Goal: Transaction & Acquisition: Purchase product/service

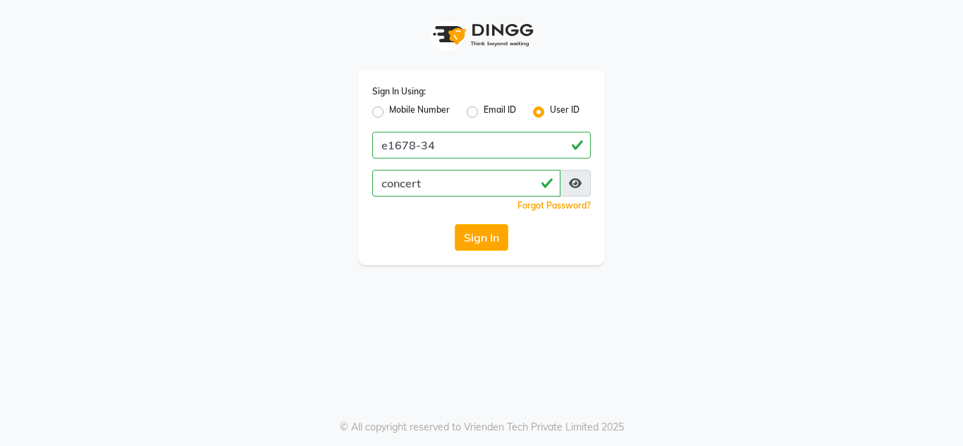
click at [475, 229] on button "Sign In" at bounding box center [482, 237] width 54 height 27
click at [474, 243] on button "Sign In" at bounding box center [482, 237] width 54 height 27
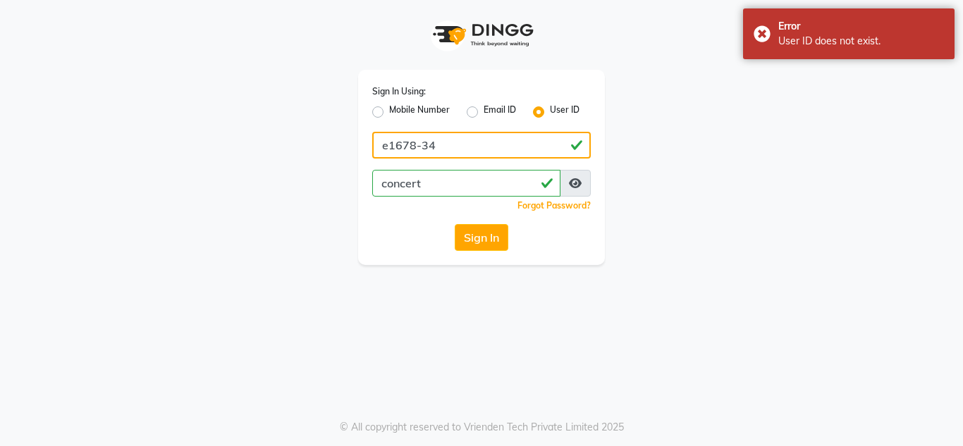
click at [413, 147] on input "e1678-34" at bounding box center [481, 145] width 219 height 27
type input "e1674-34"
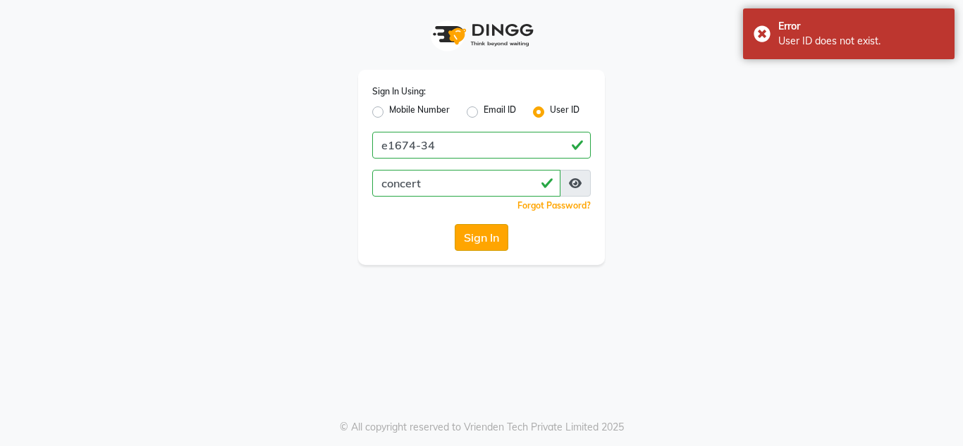
click at [467, 245] on button "Sign In" at bounding box center [482, 237] width 54 height 27
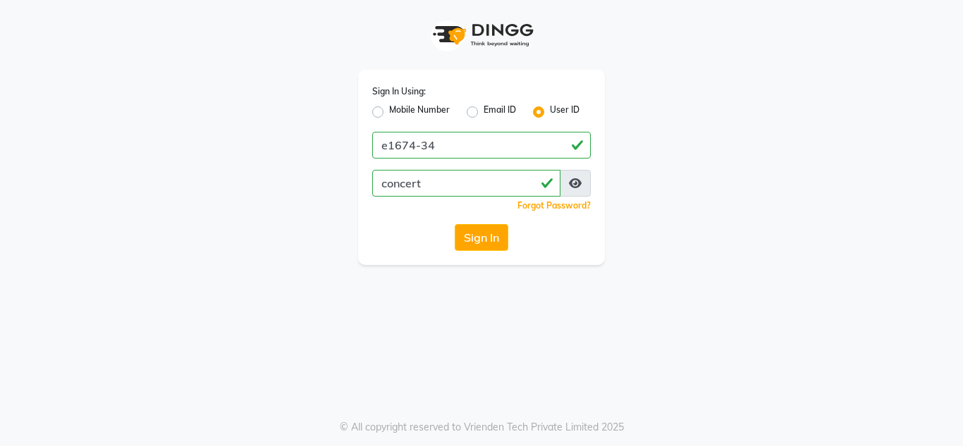
click at [486, 245] on button "Sign In" at bounding box center [482, 237] width 54 height 27
click at [168, 51] on div "Sign In Using: Mobile Number Email ID User ID e1674-34 concert Remember me Forg…" at bounding box center [482, 132] width 804 height 265
drag, startPoint x: 468, startPoint y: 169, endPoint x: 161, endPoint y: 250, distance: 317.5
click at [161, 250] on div "Sign In Using: Mobile Number Email ID User ID e1674-34 concert Remember me Forg…" at bounding box center [482, 132] width 804 height 265
drag, startPoint x: 450, startPoint y: 195, endPoint x: 310, endPoint y: 210, distance: 141.2
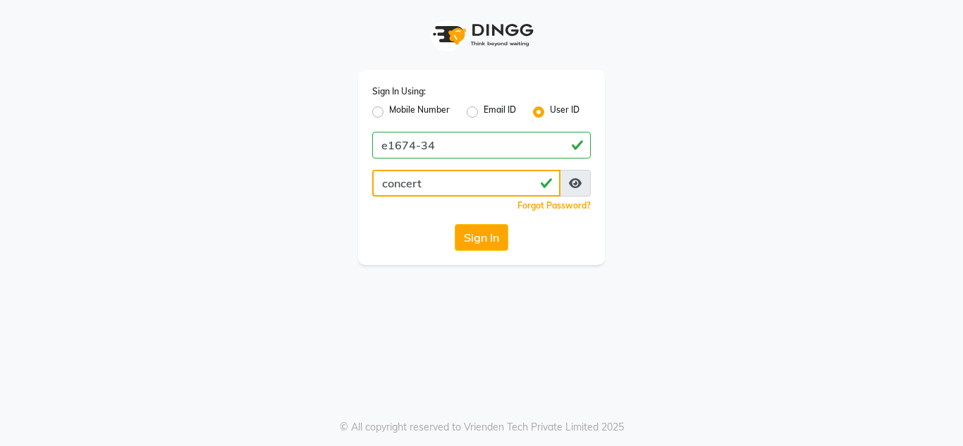
click at [310, 210] on div "Sign In Using: Mobile Number Email ID User ID e1674-34 concert Remember me Forg…" at bounding box center [482, 132] width 804 height 265
type input "kettyperry"
click at [495, 261] on div "Sign In Using: Mobile Number Email ID User ID e1674-34 kettyperry Remember me F…" at bounding box center [481, 167] width 247 height 195
click at [497, 243] on button "Sign In" at bounding box center [482, 237] width 54 height 27
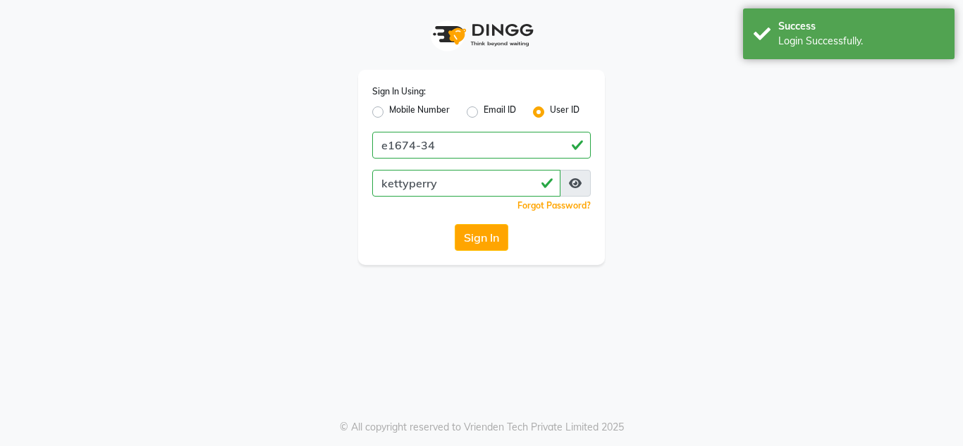
select select
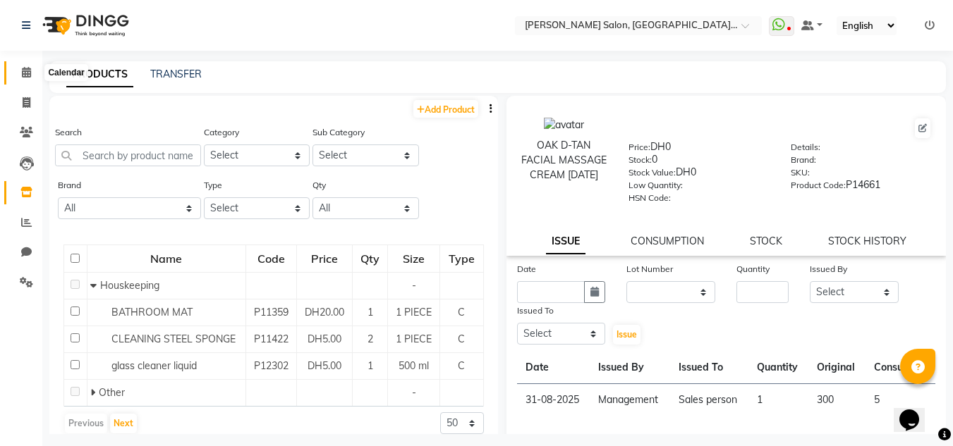
click at [31, 68] on icon at bounding box center [26, 72] width 9 height 11
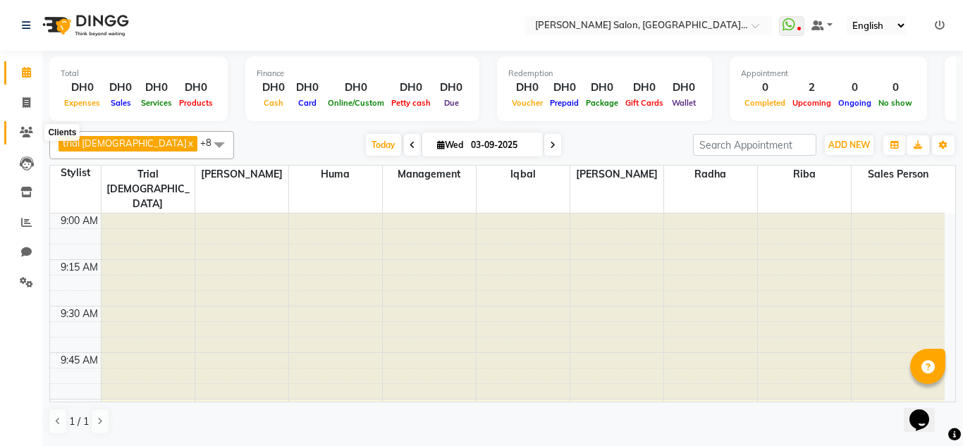
click at [30, 126] on span at bounding box center [26, 133] width 25 height 16
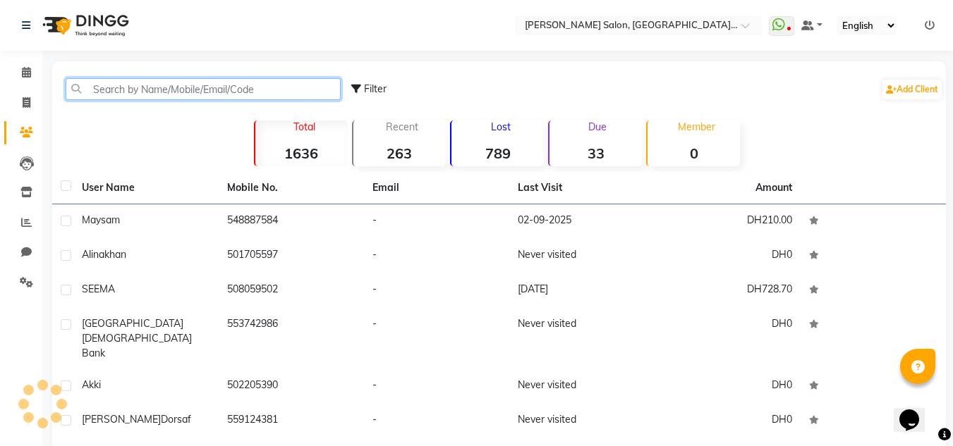
click at [93, 79] on input "text" at bounding box center [203, 89] width 275 height 22
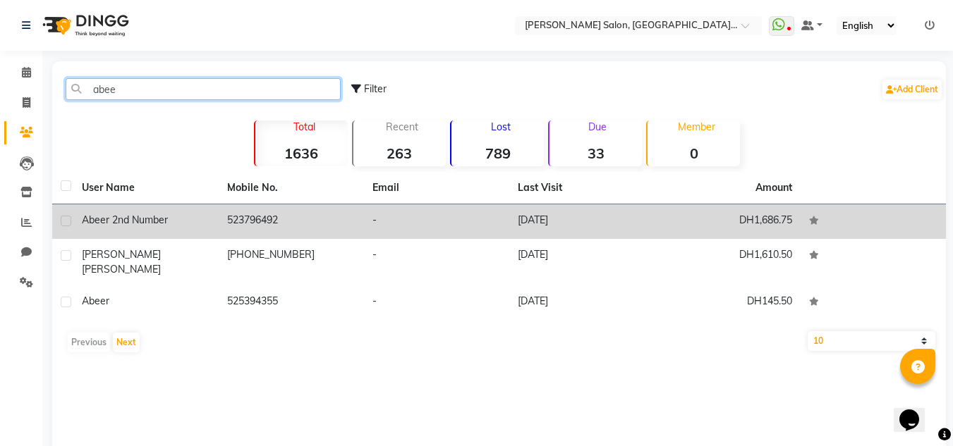
type input "abee"
click at [295, 219] on td "523796492" at bounding box center [291, 222] width 145 height 35
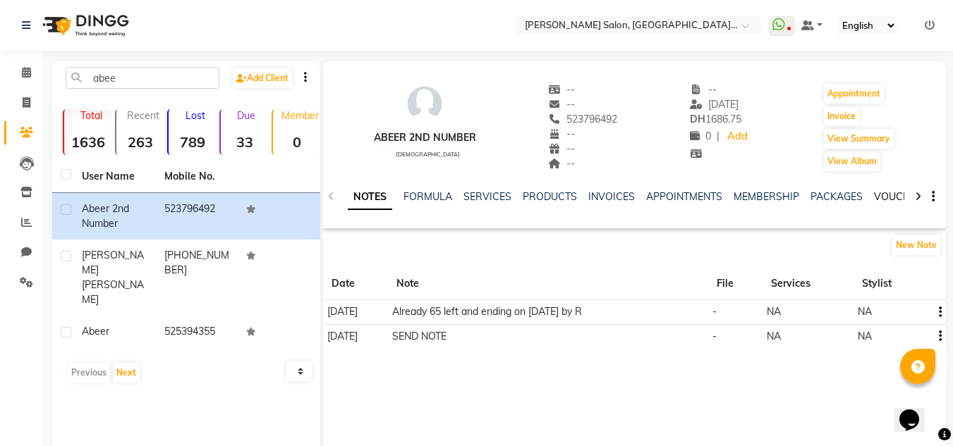
drag, startPoint x: 891, startPoint y: 185, endPoint x: 884, endPoint y: 195, distance: 12.1
click at [889, 185] on div "NOTES FORMULA SERVICES PRODUCTS INVOICES APPOINTMENTS MEMBERSHIP PACKAGES VOUCH…" at bounding box center [634, 197] width 623 height 49
click at [884, 195] on link "VOUCHERS" at bounding box center [902, 196] width 56 height 13
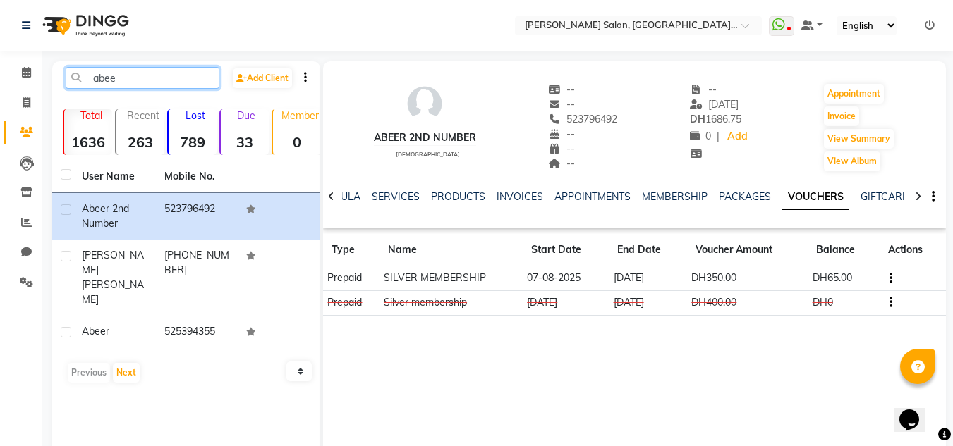
drag, startPoint x: 61, startPoint y: 110, endPoint x: 49, endPoint y: 112, distance: 11.5
click at [49, 112] on main "abee Add Client Total 1636 Recent 263 Lost 789 Due 33 Member 0 User Name Mobile…" at bounding box center [497, 283] width 911 height 444
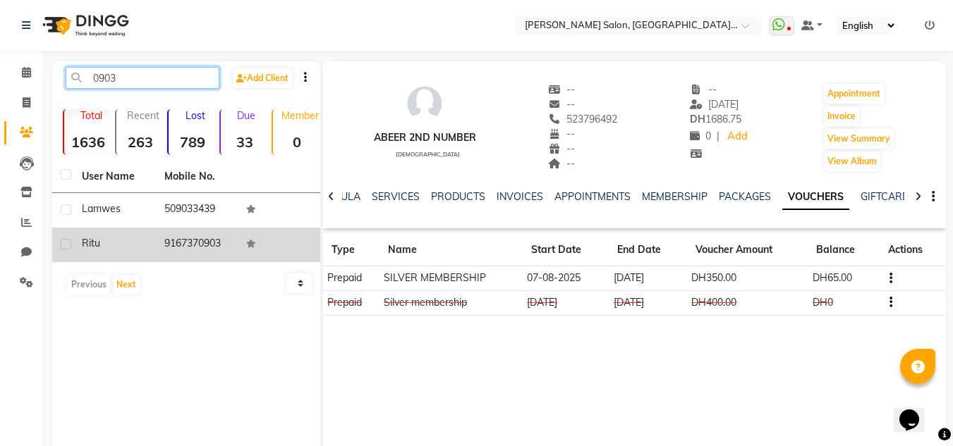
type input "0903"
click at [229, 251] on td "9167370903" at bounding box center [197, 245] width 83 height 35
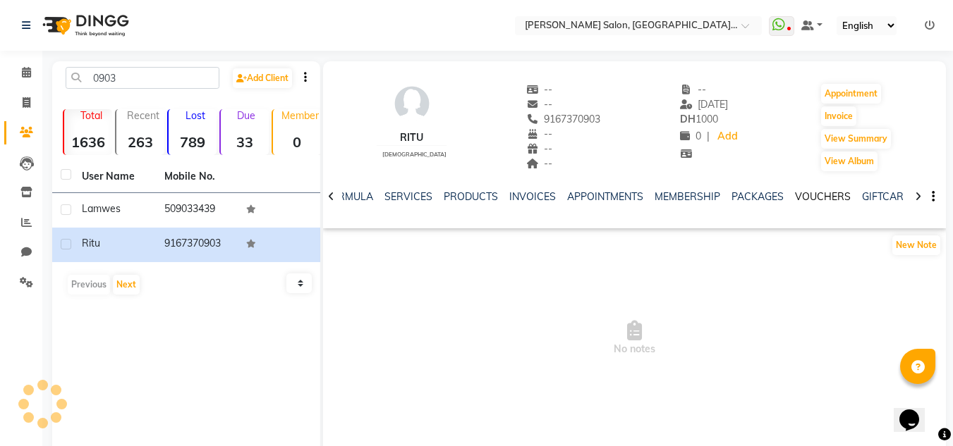
click at [798, 200] on link "VOUCHERS" at bounding box center [823, 196] width 56 height 13
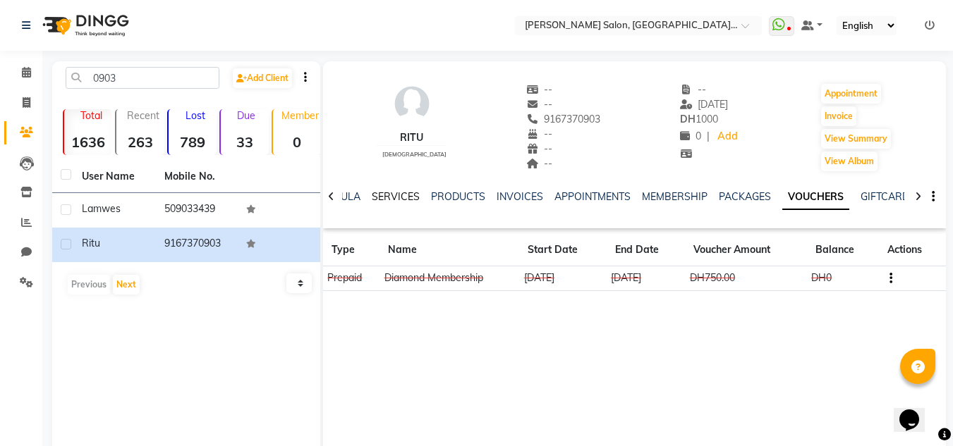
click at [402, 197] on link "SERVICES" at bounding box center [396, 196] width 48 height 13
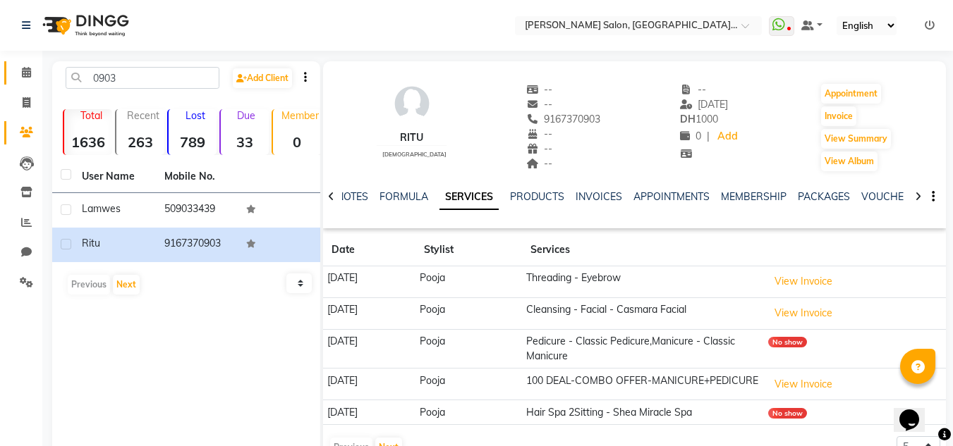
click at [20, 83] on link "Calendar" at bounding box center [21, 72] width 34 height 23
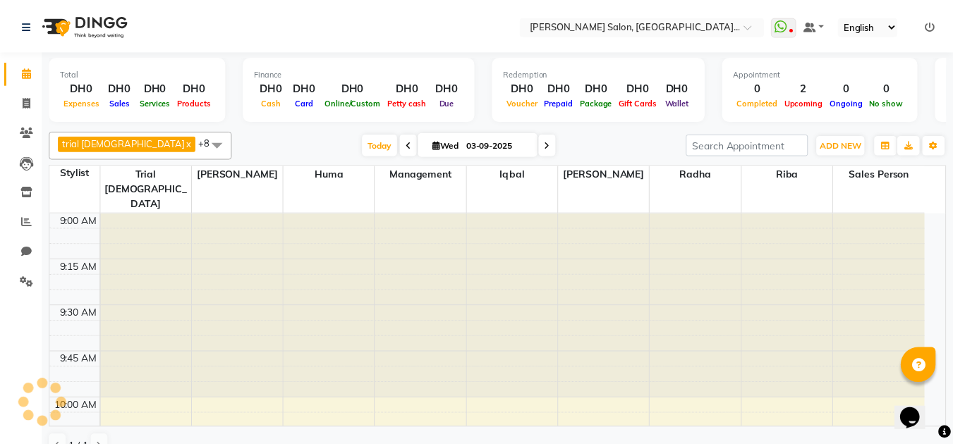
scroll to position [1118, 0]
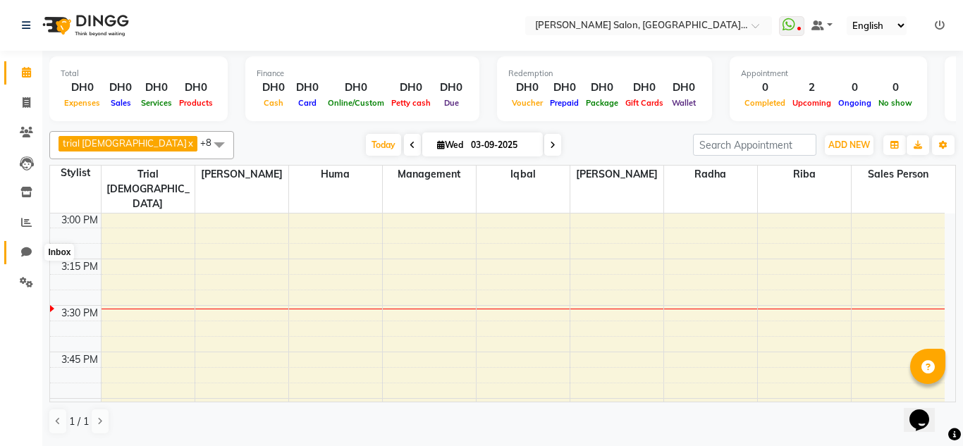
click at [32, 253] on span at bounding box center [26, 253] width 25 height 16
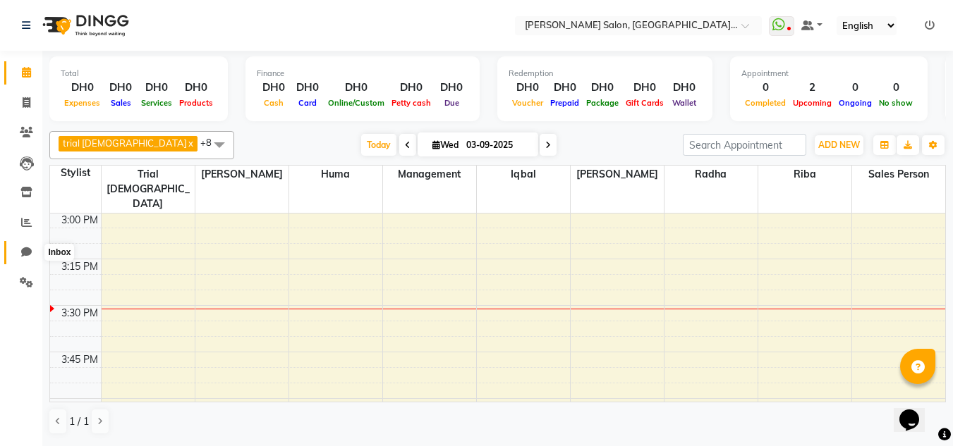
select select "100"
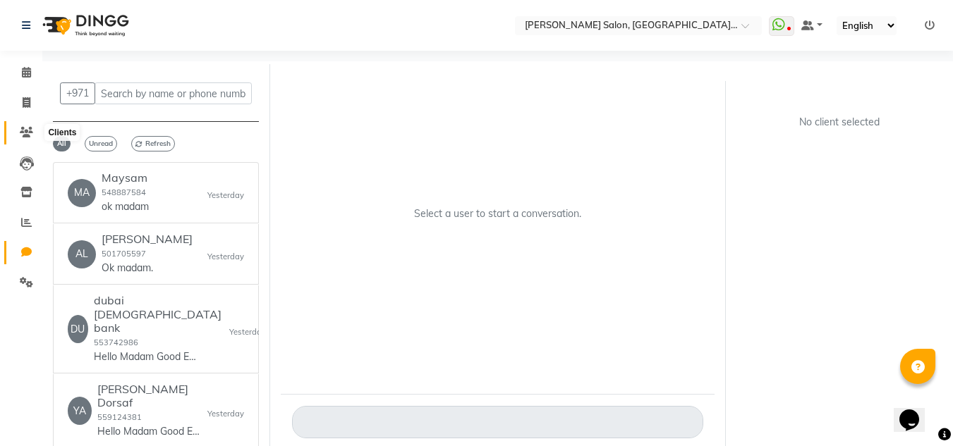
click at [20, 136] on icon at bounding box center [26, 132] width 13 height 11
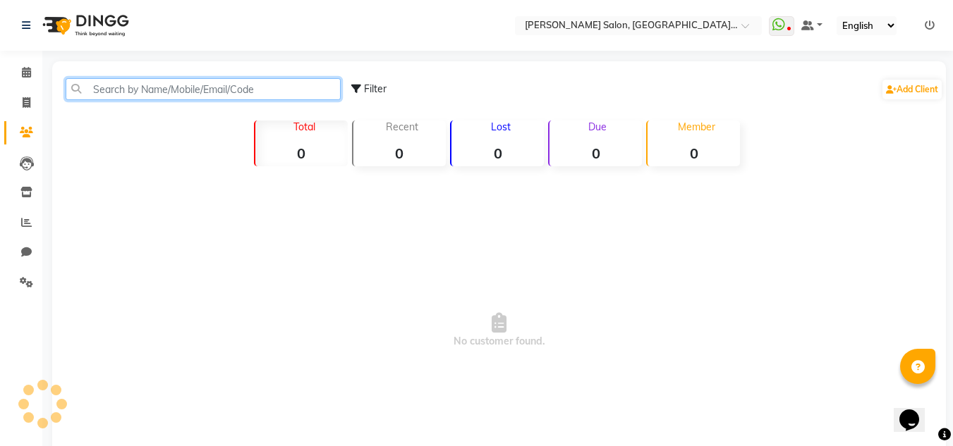
click at [99, 90] on input "text" at bounding box center [203, 89] width 275 height 22
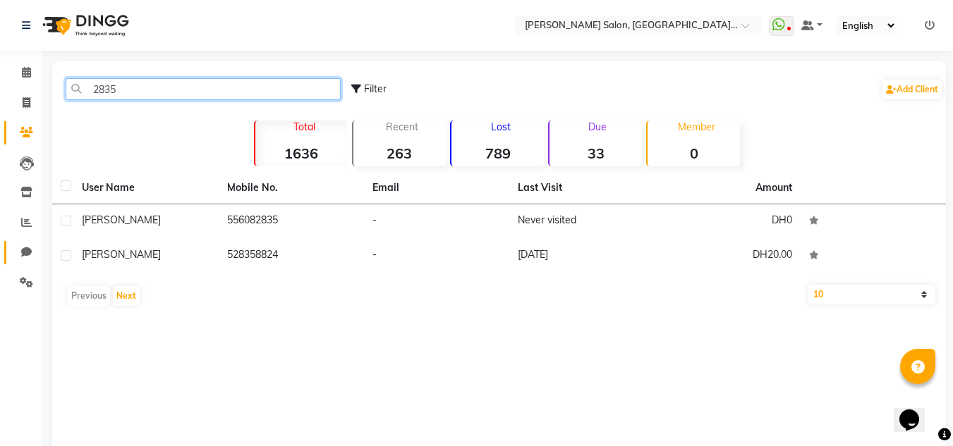
type input "2835"
click at [22, 261] on link "Chat" at bounding box center [21, 252] width 34 height 23
select select "100"
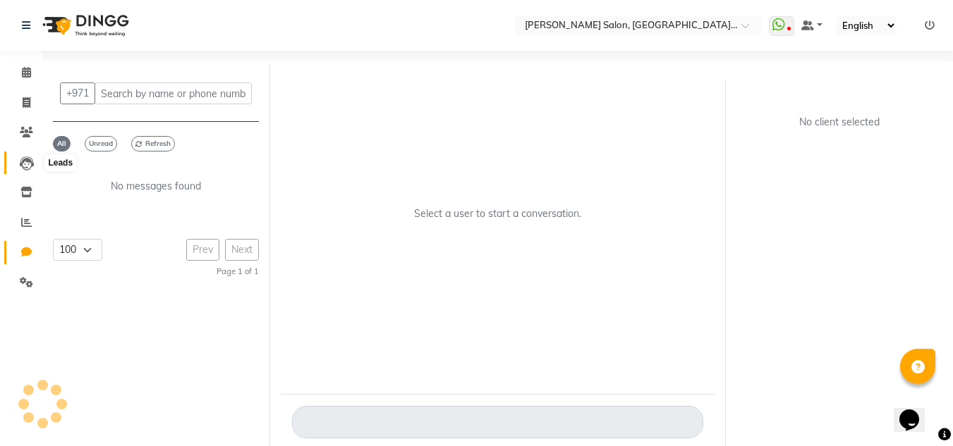
click at [25, 157] on icon at bounding box center [27, 164] width 14 height 14
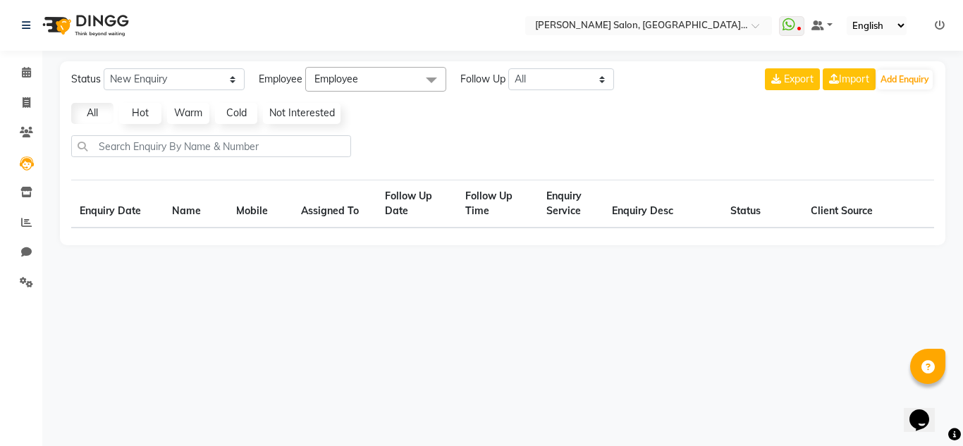
click at [27, 145] on li "Clients" at bounding box center [21, 133] width 42 height 30
select select "10"
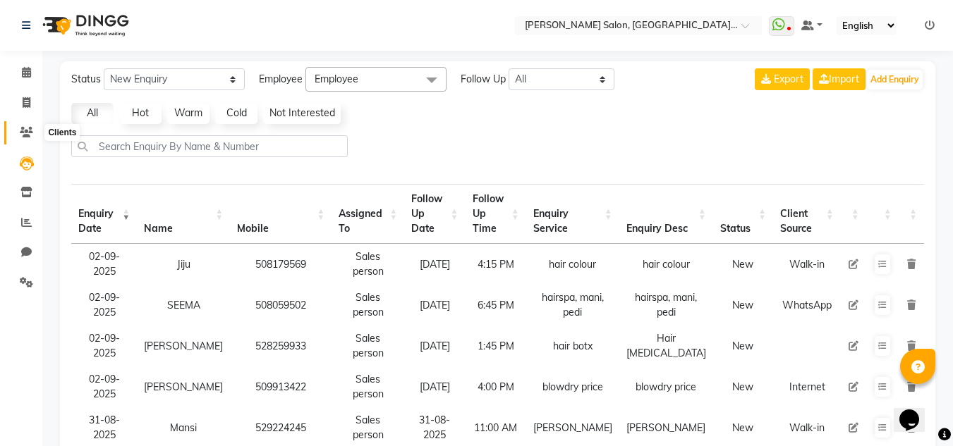
click at [36, 134] on span at bounding box center [26, 133] width 25 height 16
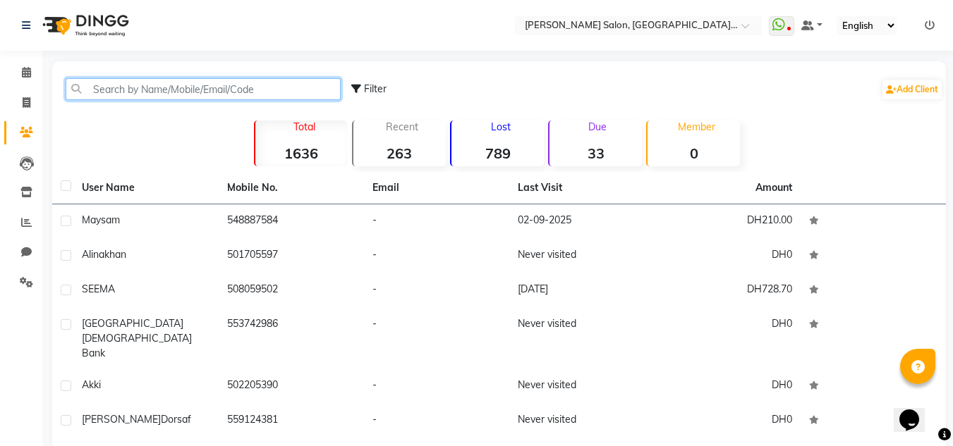
click at [123, 95] on input "text" at bounding box center [203, 89] width 275 height 22
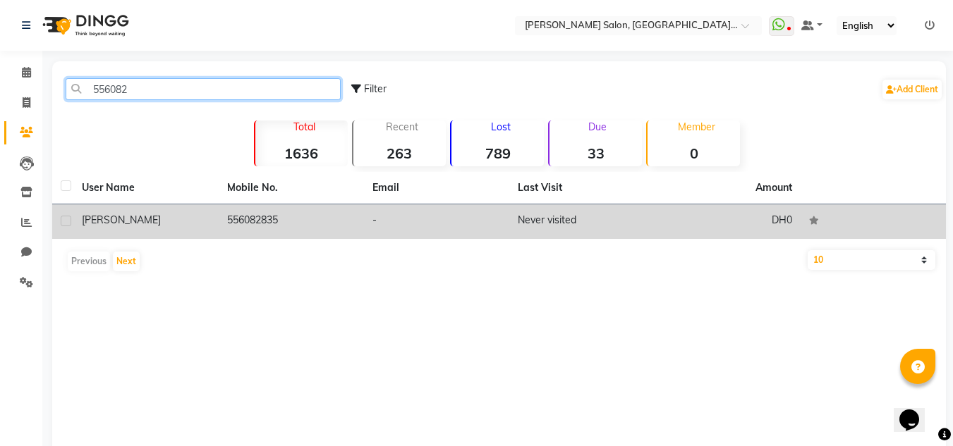
type input "556082"
click at [414, 233] on td "-" at bounding box center [436, 222] width 145 height 35
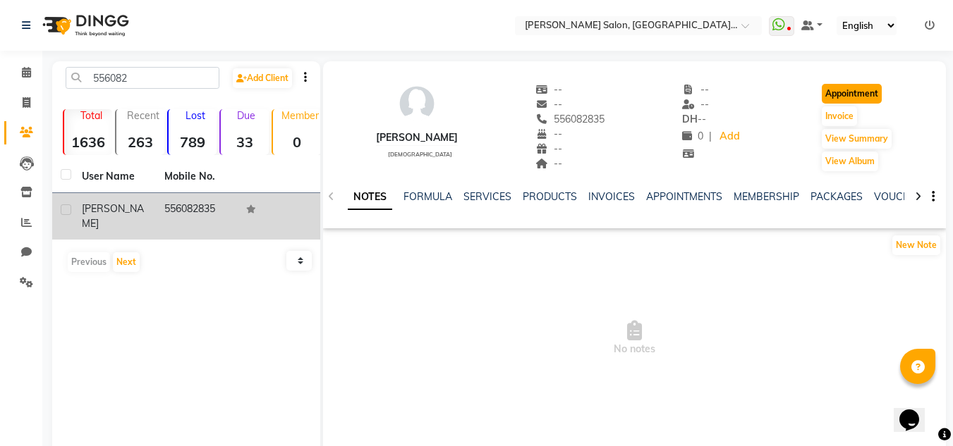
click at [853, 95] on button "Appointment" at bounding box center [852, 94] width 60 height 20
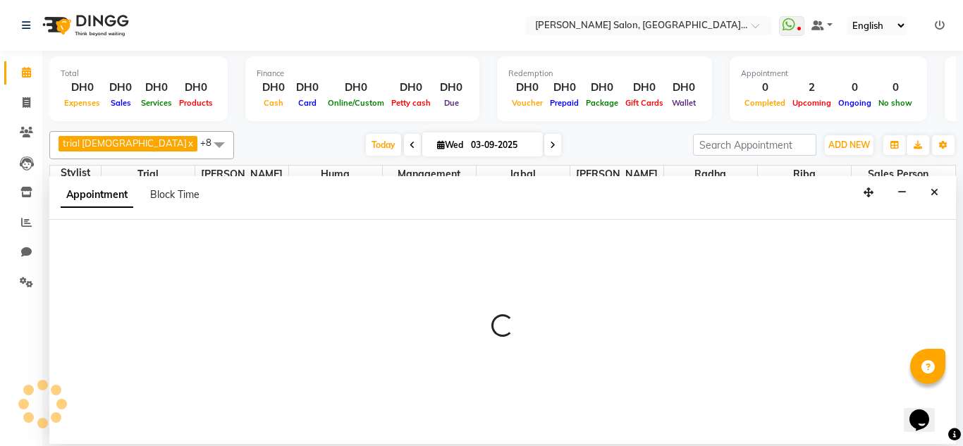
select select "600"
select select "tentative"
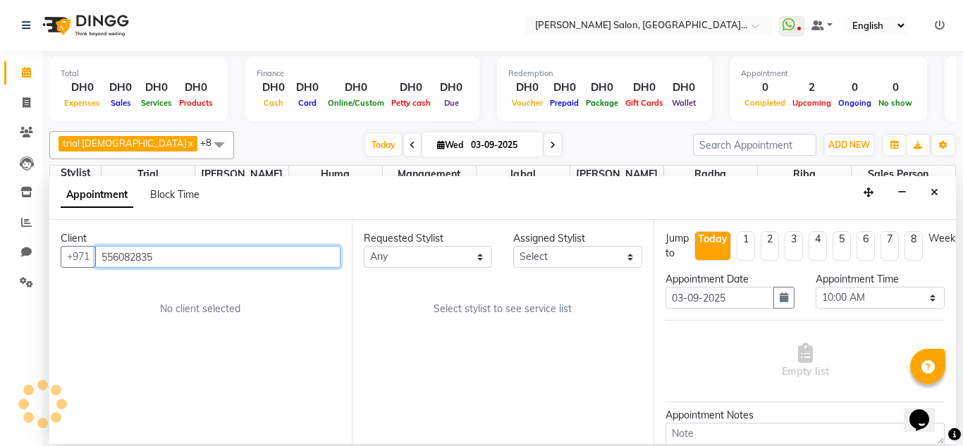
scroll to position [1118, 0]
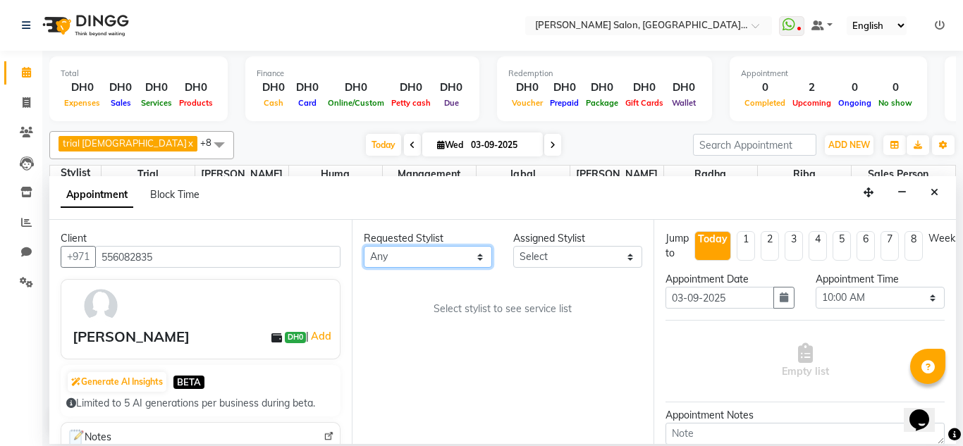
drag, startPoint x: 391, startPoint y: 253, endPoint x: 403, endPoint y: 252, distance: 12.1
click at [391, 252] on select "Any Huma Iqbal Kabita Management Radha Riba Sales person Srijana trial lady" at bounding box center [428, 257] width 129 height 22
select select "86370"
click at [364, 246] on select "Any Huma Iqbal Kabita Management Radha Riba Sales person Srijana trial lady" at bounding box center [428, 257] width 129 height 22
select select "86370"
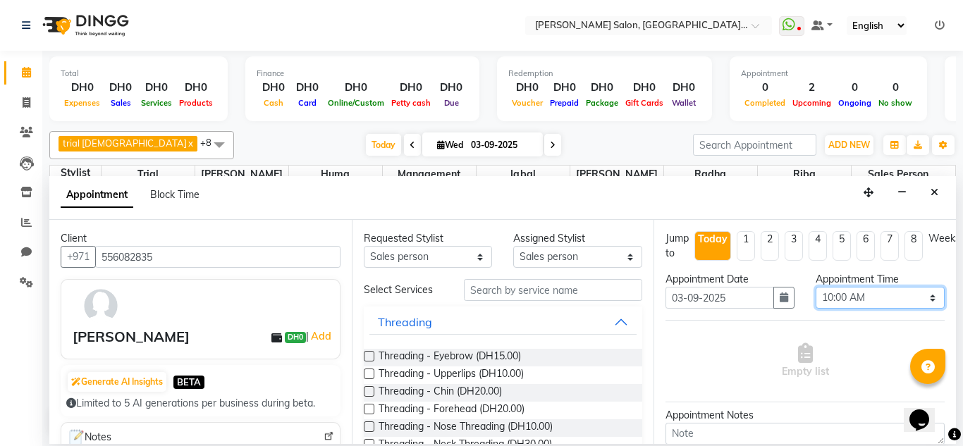
click at [860, 291] on select "Select 10:00 AM 10:15 AM 10:30 AM 10:45 AM 11:00 AM 11:15 AM 11:30 AM 11:45 AM …" at bounding box center [880, 298] width 129 height 22
select select "1155"
click at [816, 287] on select "Select 10:00 AM 10:15 AM 10:30 AM 10:45 AM 11:00 AM 11:15 AM 11:30 AM 11:45 AM …" at bounding box center [880, 298] width 129 height 22
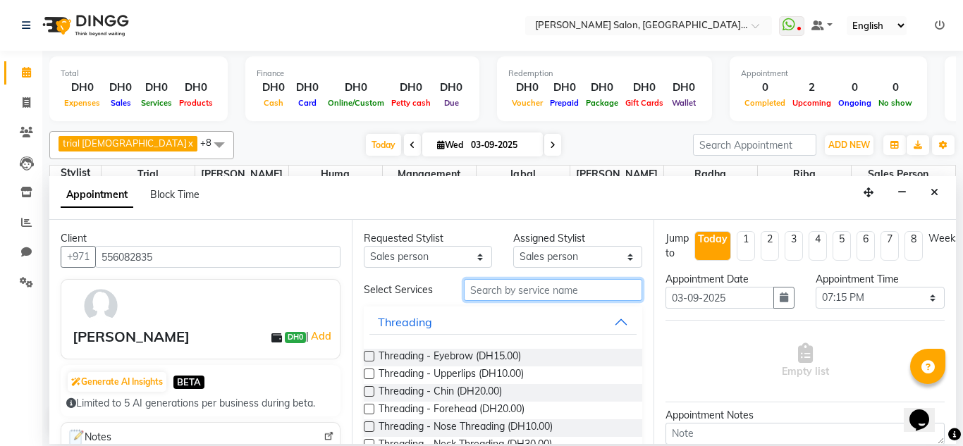
drag, startPoint x: 513, startPoint y: 290, endPoint x: 336, endPoint y: 250, distance: 182.1
click at [513, 290] on input "text" at bounding box center [553, 290] width 179 height 22
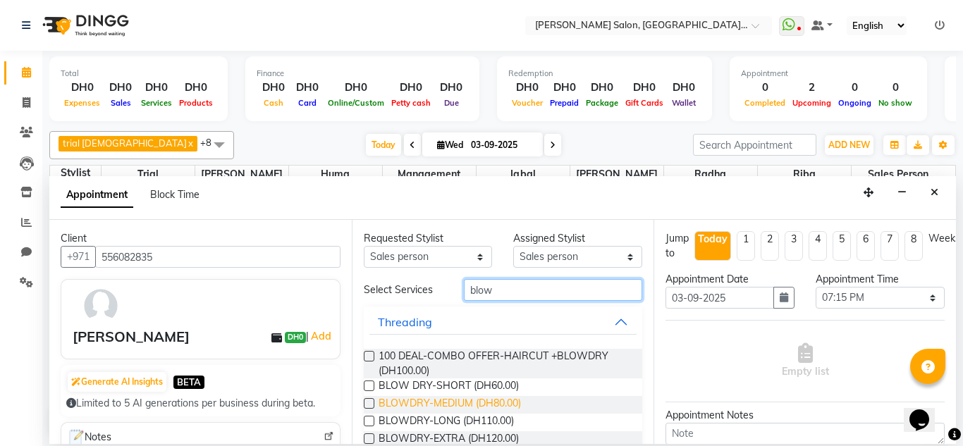
type input "blow"
drag, startPoint x: 477, startPoint y: 404, endPoint x: 487, endPoint y: 355, distance: 50.3
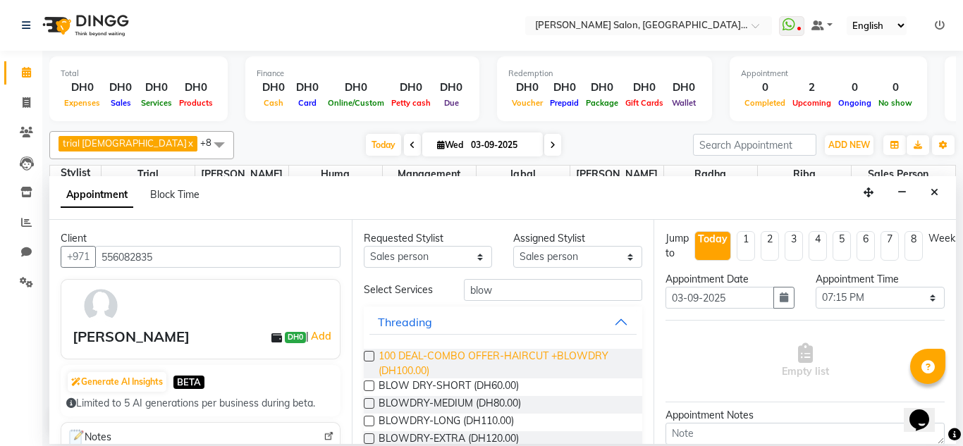
click at [477, 403] on span "BLOWDRY-MEDIUM (DH80.00)" at bounding box center [450, 405] width 142 height 18
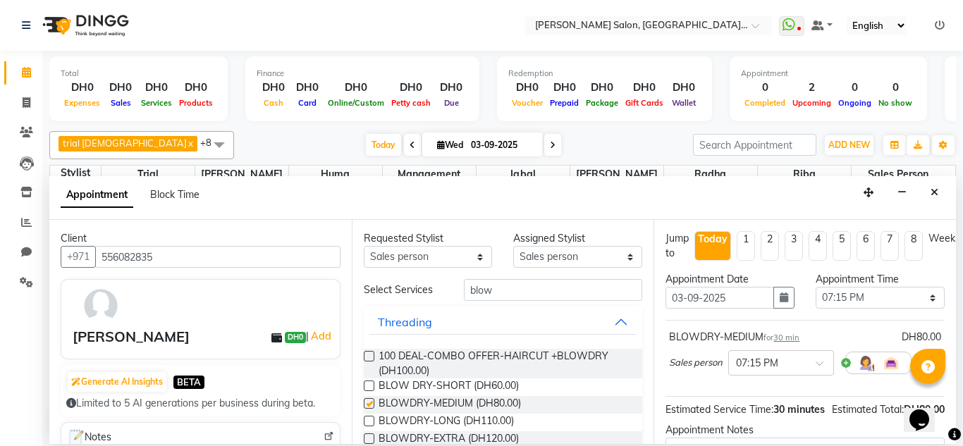
checkbox input "false"
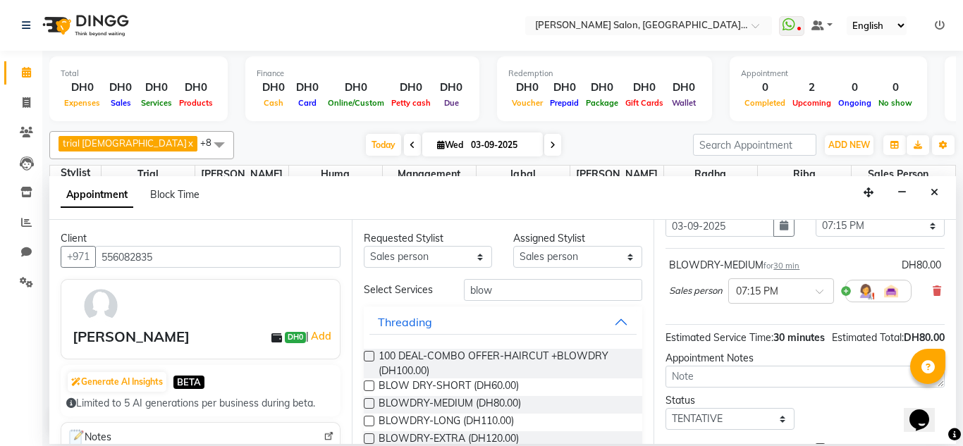
scroll to position [141, 0]
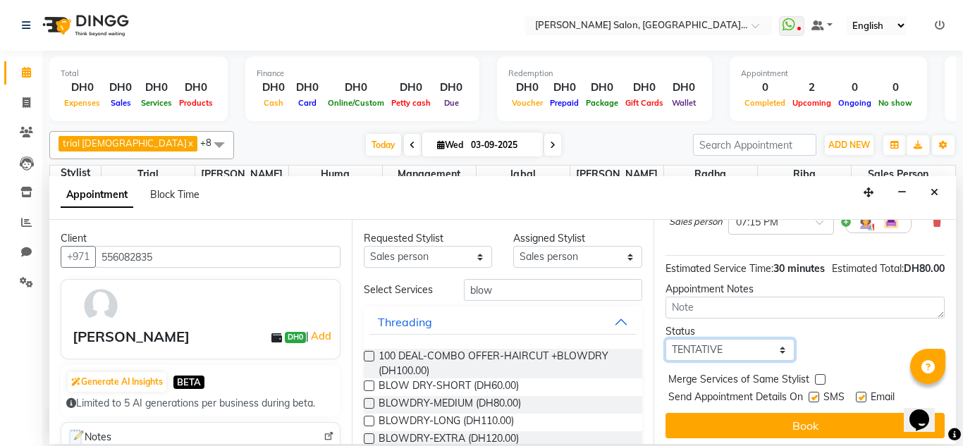
click at [688, 361] on select "Select TENTATIVE CONFIRM CHECK-IN UPCOMING" at bounding box center [730, 350] width 129 height 22
select select "upcoming"
click at [666, 354] on select "Select TENTATIVE CONFIRM CHECK-IN UPCOMING" at bounding box center [730, 350] width 129 height 22
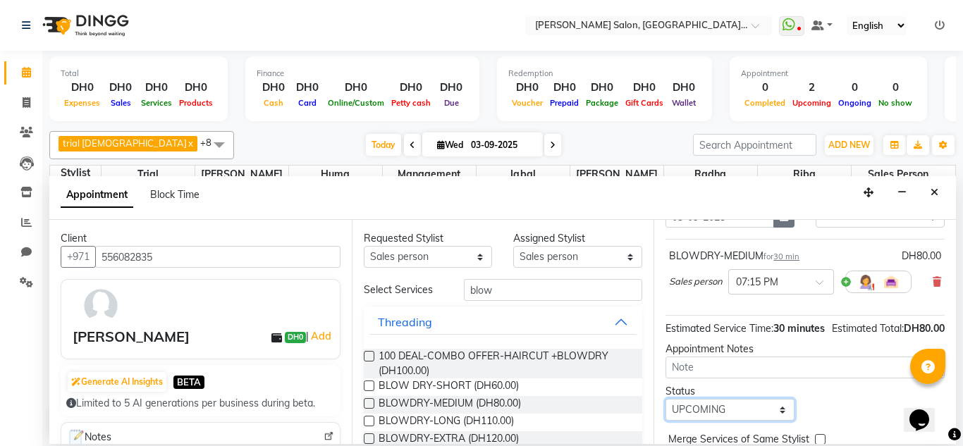
scroll to position [172, 0]
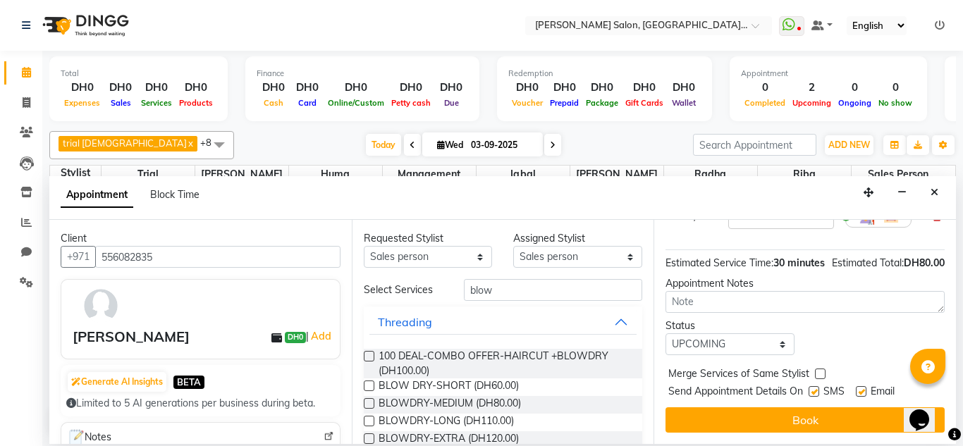
click at [747, 408] on button "Book" at bounding box center [805, 420] width 279 height 25
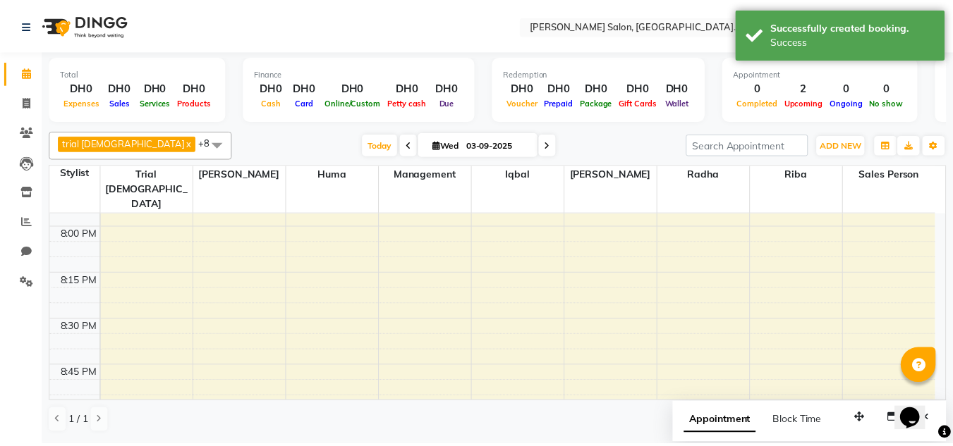
scroll to position [1894, 0]
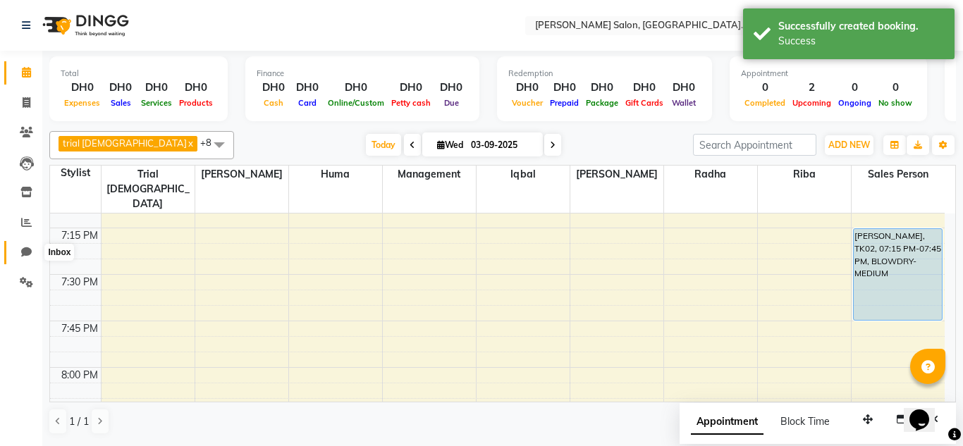
click at [20, 249] on span at bounding box center [26, 253] width 25 height 16
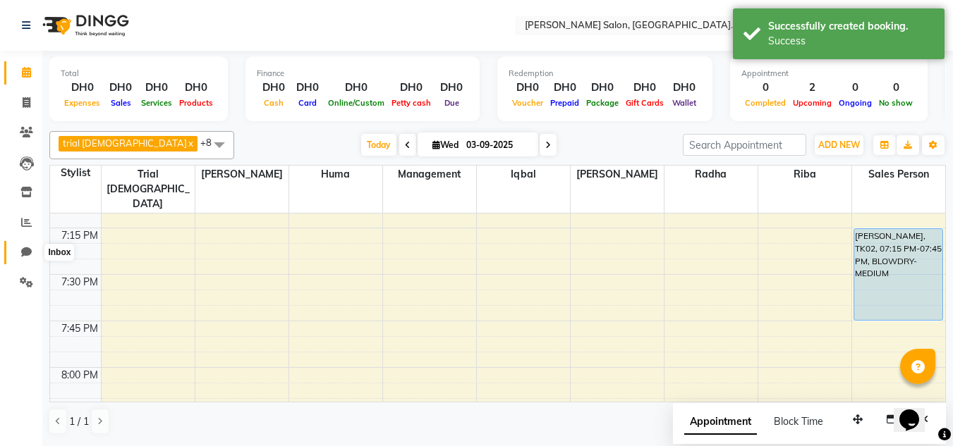
select select "100"
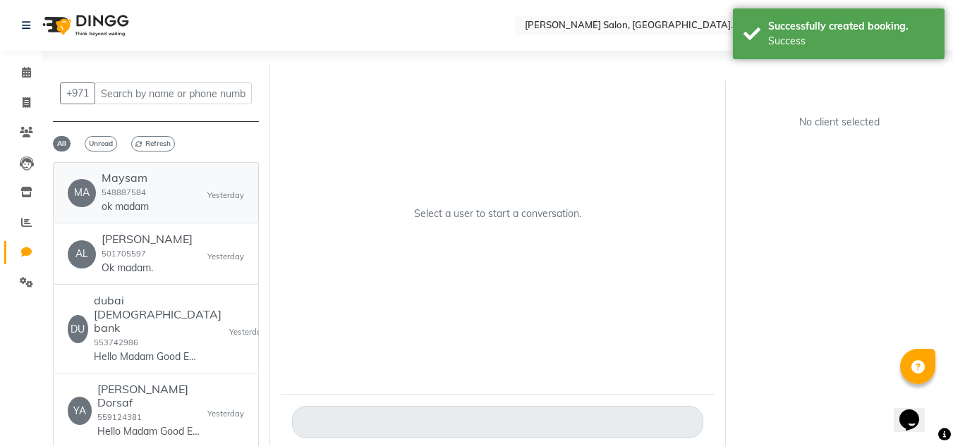
click at [151, 194] on div "MA Maysam 548887584 ok madam Yesterday" at bounding box center [156, 192] width 176 height 43
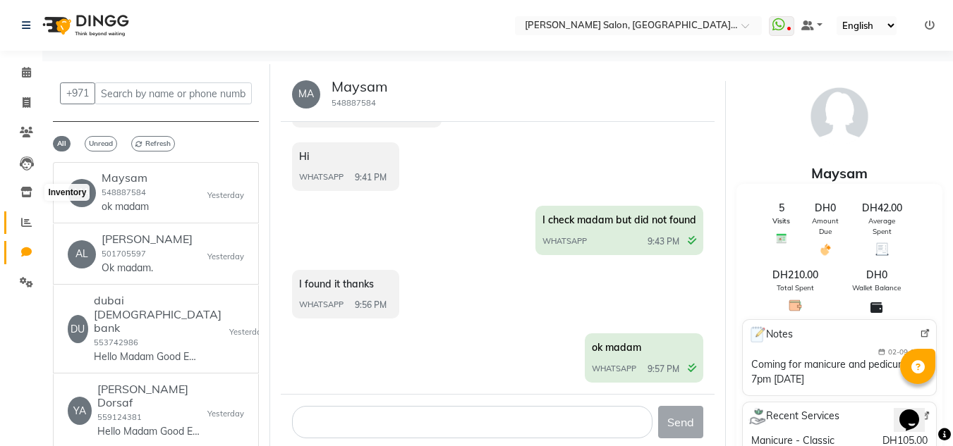
click at [27, 217] on icon at bounding box center [26, 222] width 11 height 11
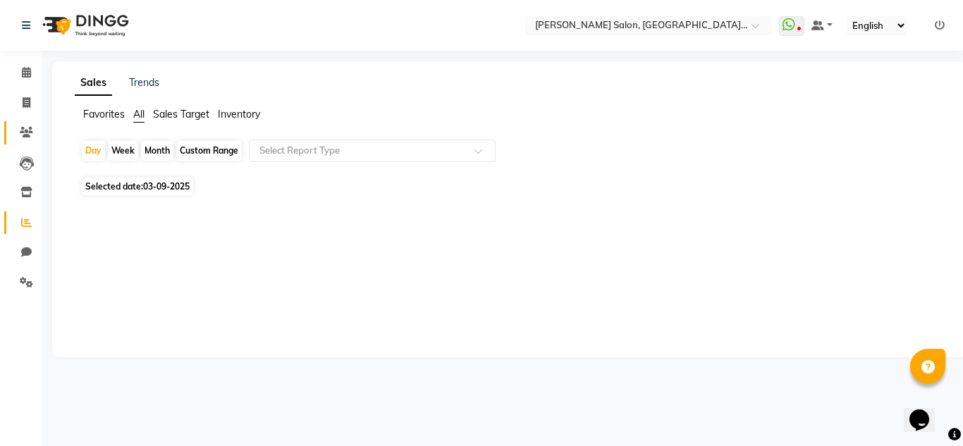
click at [28, 140] on span at bounding box center [26, 133] width 25 height 16
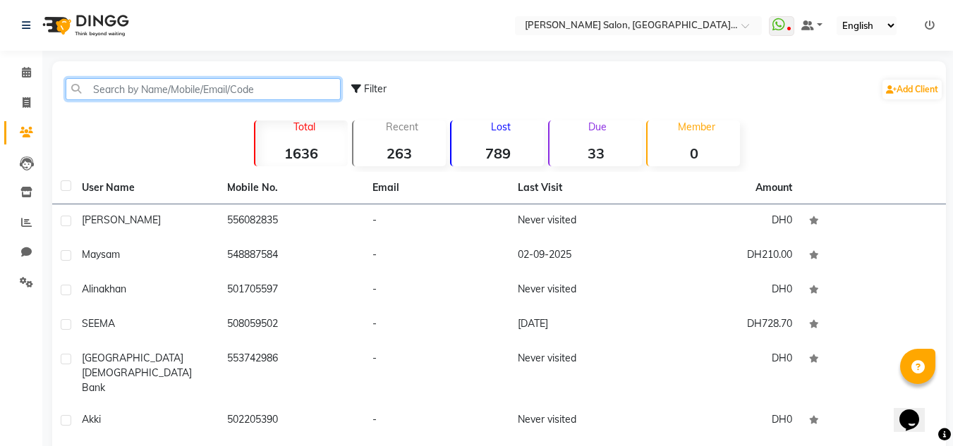
click at [126, 96] on input "text" at bounding box center [203, 89] width 275 height 22
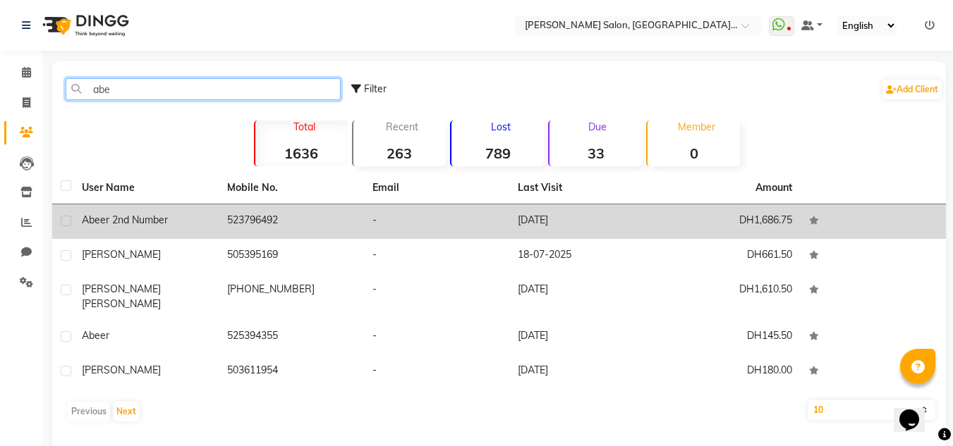
type input "abe"
click at [787, 236] on td "DH1,686.75" at bounding box center [727, 222] width 145 height 35
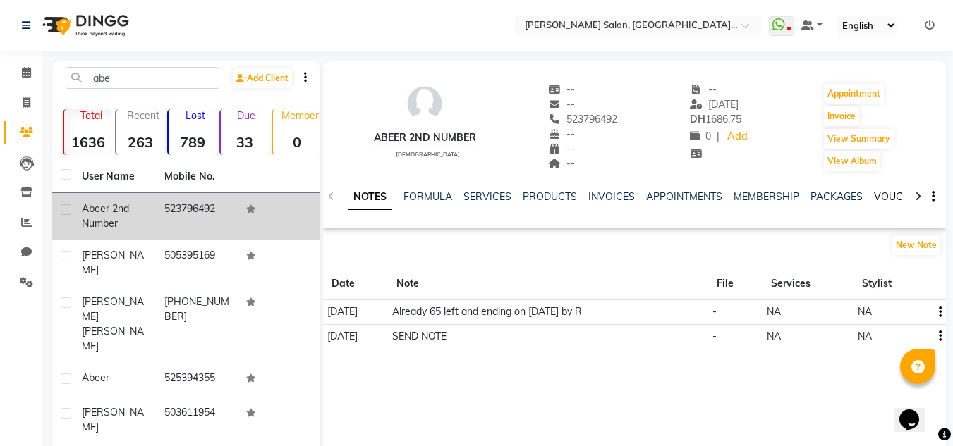
click at [874, 193] on link "VOUCHERS" at bounding box center [902, 196] width 56 height 13
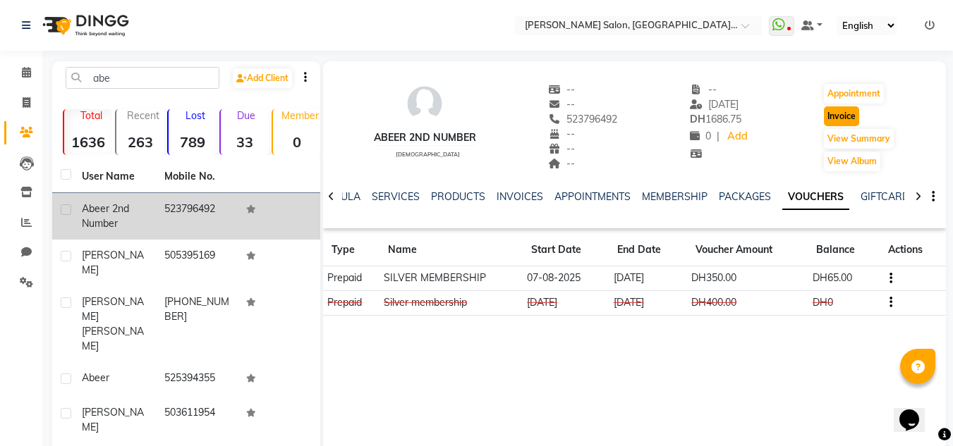
click at [850, 122] on button "Invoice" at bounding box center [841, 117] width 35 height 20
select select "service"
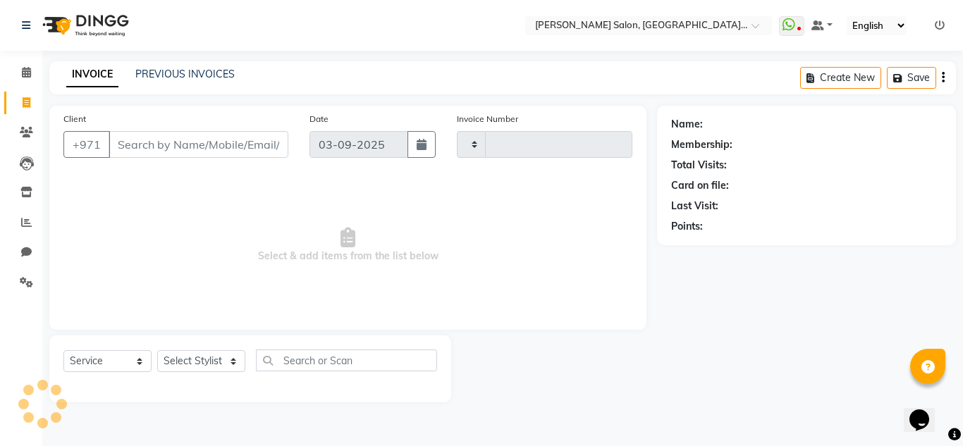
type input "1270"
select select "4069"
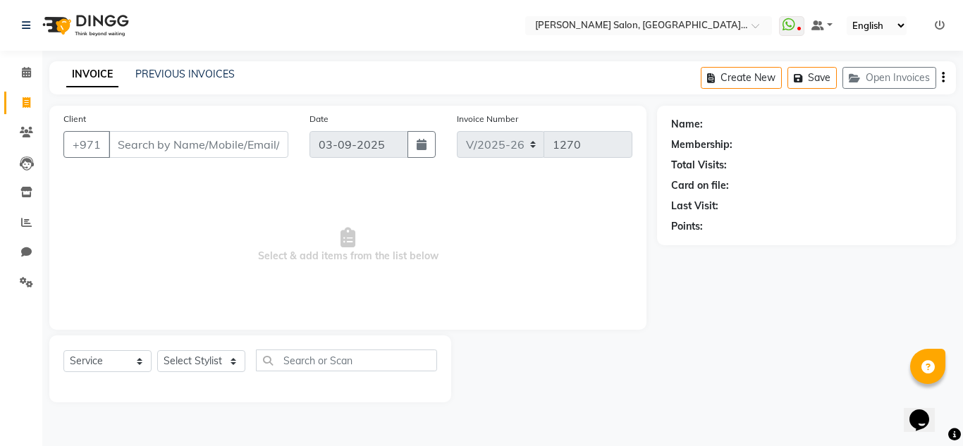
type input "523796492"
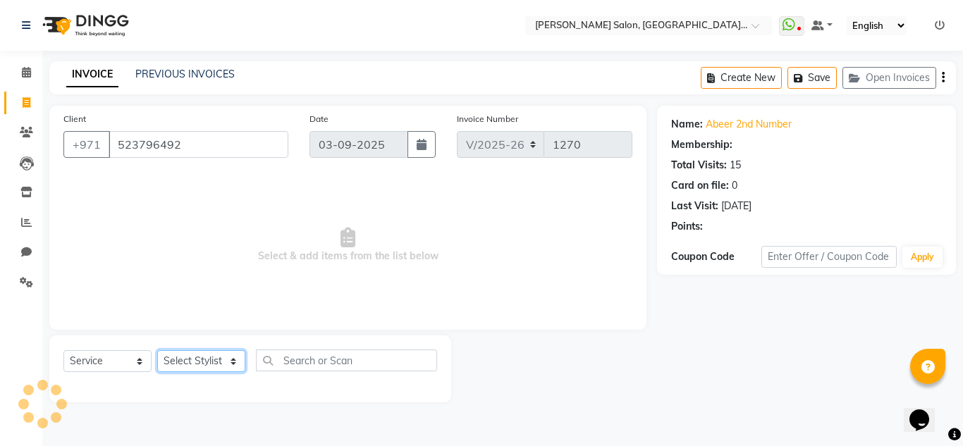
select select "1: Object"
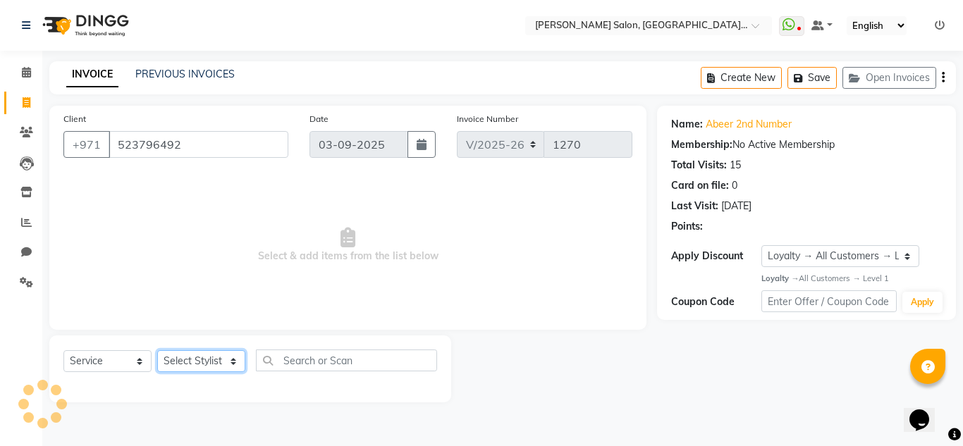
click at [198, 356] on select "Select Stylist Huma Iqbal Kabita Management Radha Riba Sales person Srijana tri…" at bounding box center [201, 362] width 88 height 22
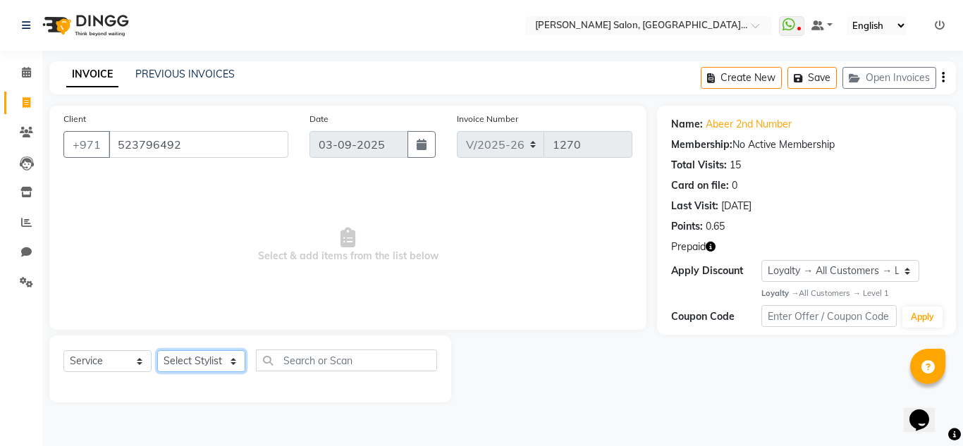
select select "89061"
click at [157, 351] on select "Select Stylist Huma Iqbal Kabita Management Radha Riba Sales person Srijana tri…" at bounding box center [201, 362] width 88 height 22
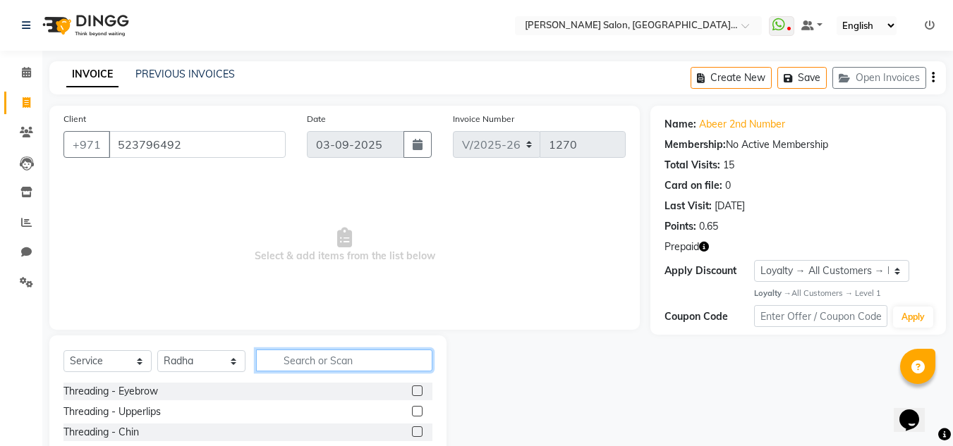
click at [320, 360] on input "text" at bounding box center [344, 361] width 176 height 22
type input "fac"
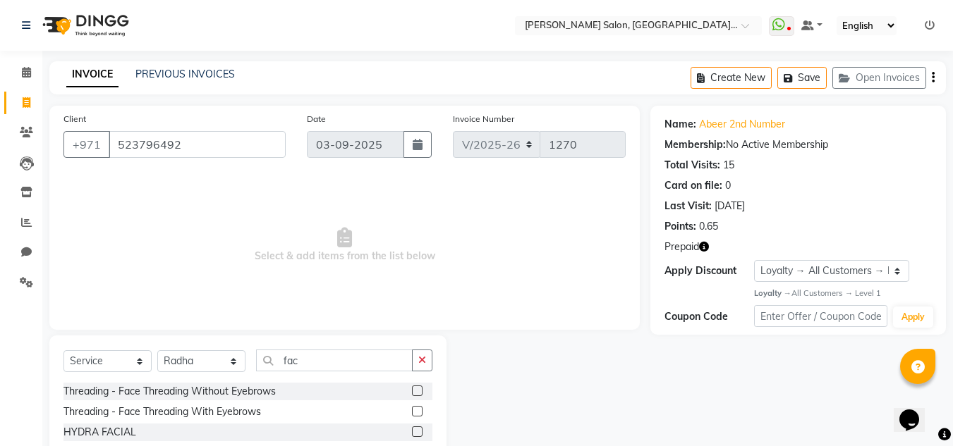
click at [412, 407] on label at bounding box center [417, 411] width 11 height 11
click at [412, 408] on input "checkbox" at bounding box center [416, 412] width 9 height 9
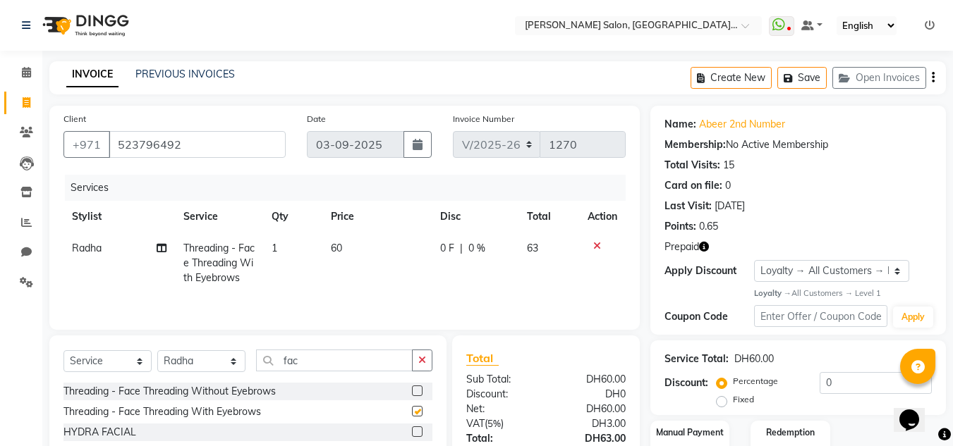
checkbox input "false"
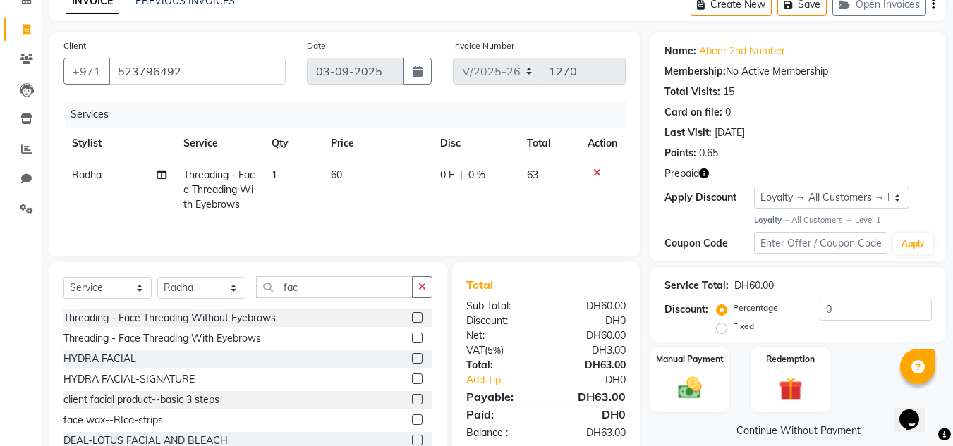
scroll to position [118, 0]
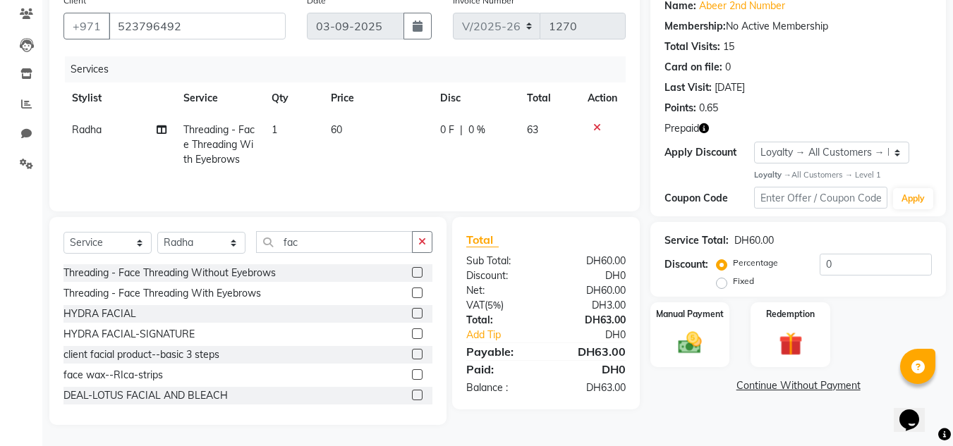
click at [412, 276] on label at bounding box center [417, 272] width 11 height 11
click at [412, 276] on input "checkbox" at bounding box center [416, 273] width 9 height 9
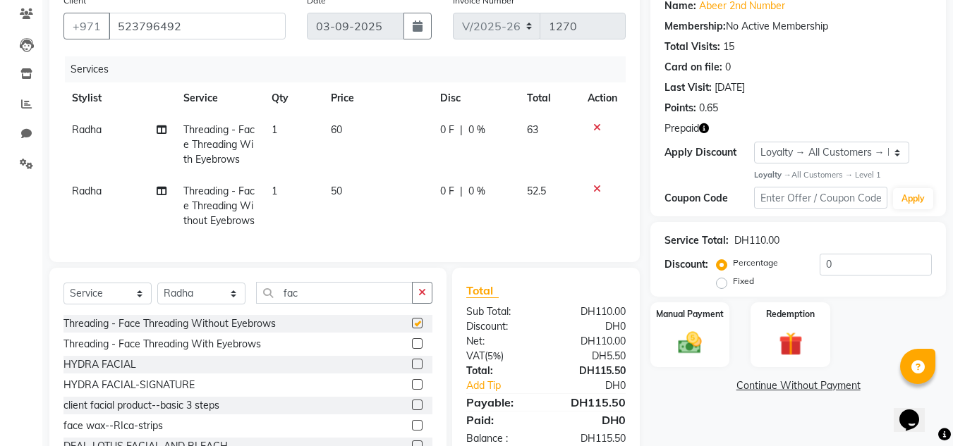
checkbox input "false"
click at [599, 126] on icon at bounding box center [597, 128] width 8 height 10
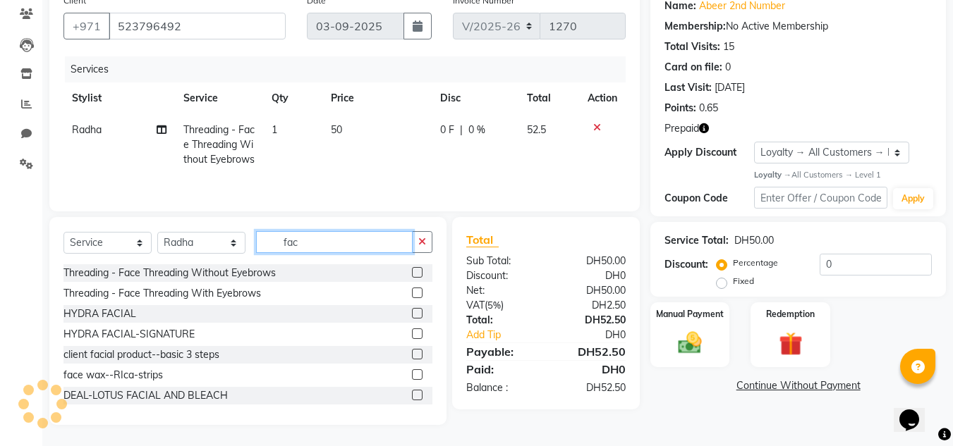
drag, startPoint x: 387, startPoint y: 259, endPoint x: 353, endPoint y: 316, distance: 66.4
click at [348, 314] on div "Select Service Product Membership Package Voucher Prepaid Gift Card Select Styl…" at bounding box center [247, 321] width 397 height 208
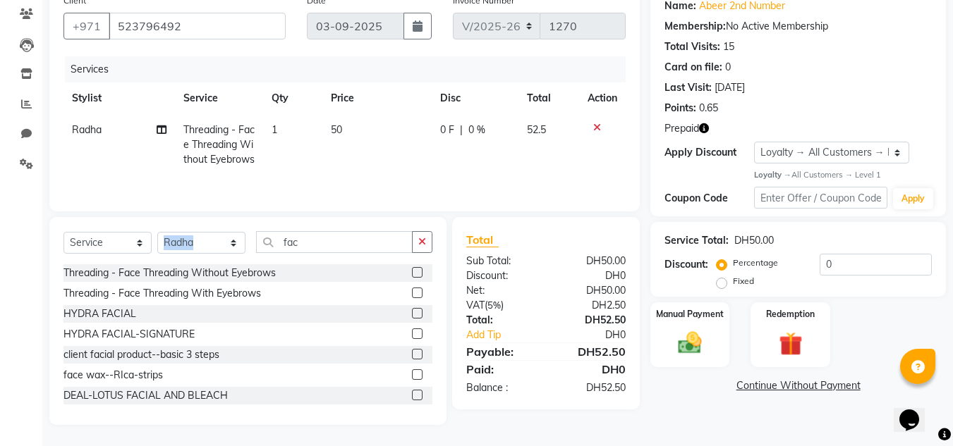
drag, startPoint x: 334, startPoint y: 244, endPoint x: 222, endPoint y: 276, distance: 116.1
click at [224, 276] on div "Select Service Product Membership Package Voucher Prepaid Gift Card Select Styl…" at bounding box center [247, 321] width 397 height 208
drag, startPoint x: 314, startPoint y: 251, endPoint x: 226, endPoint y: 254, distance: 87.5
click at [226, 254] on div "Select Service Product Membership Package Voucher Prepaid Gift Card Select Styl…" at bounding box center [247, 247] width 369 height 33
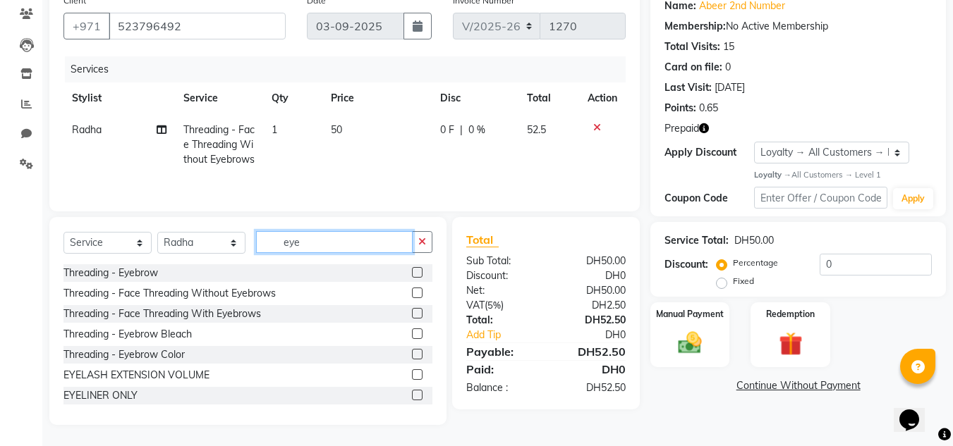
type input "eye"
click at [412, 278] on label at bounding box center [417, 272] width 11 height 11
click at [412, 278] on input "checkbox" at bounding box center [416, 273] width 9 height 9
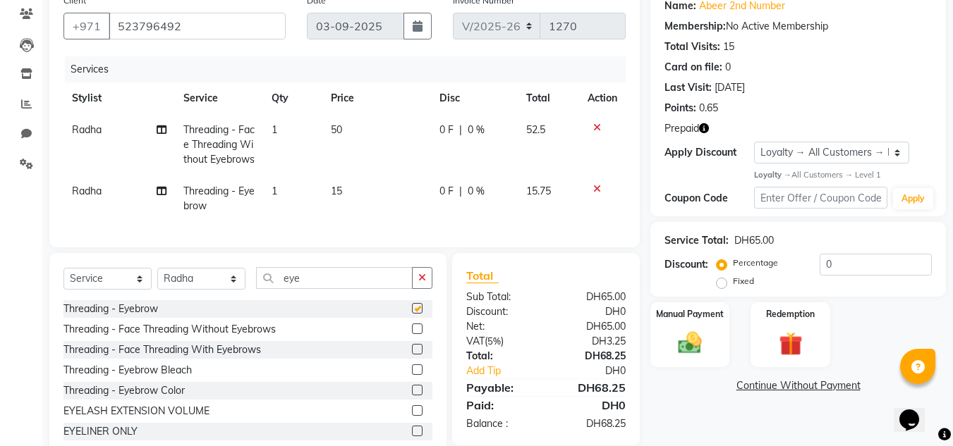
checkbox input "false"
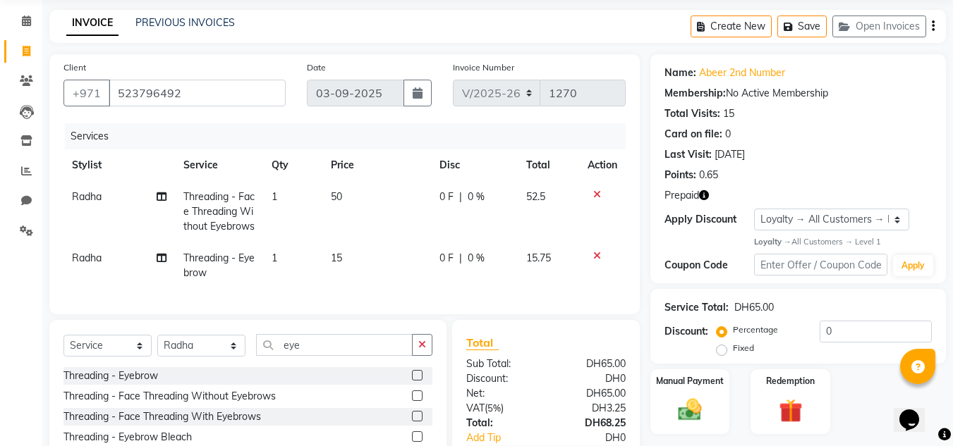
scroll to position [39, 0]
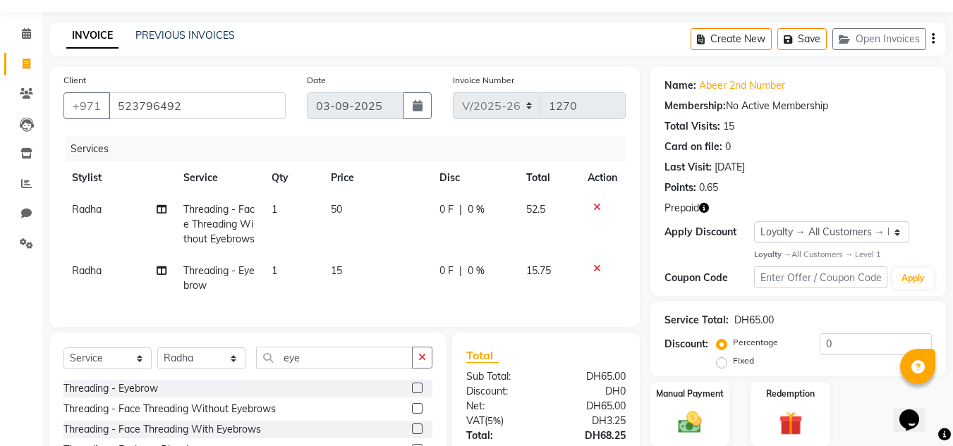
click at [599, 204] on icon at bounding box center [597, 207] width 8 height 10
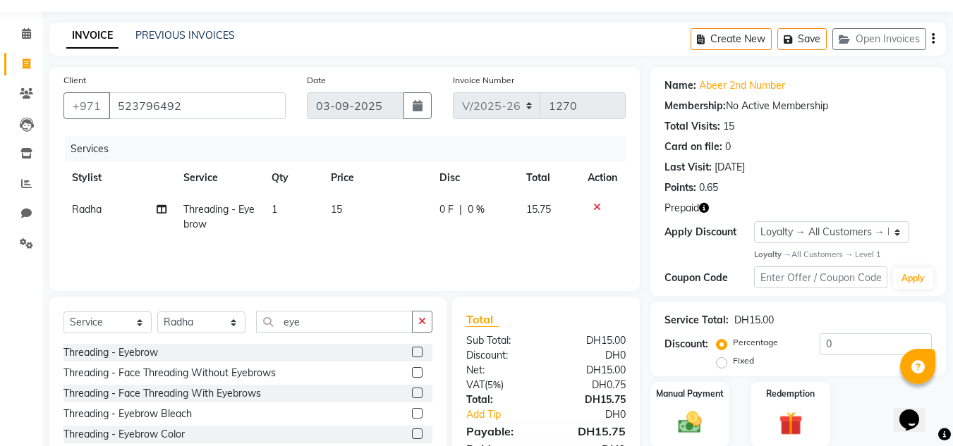
click at [595, 202] on icon at bounding box center [597, 207] width 8 height 10
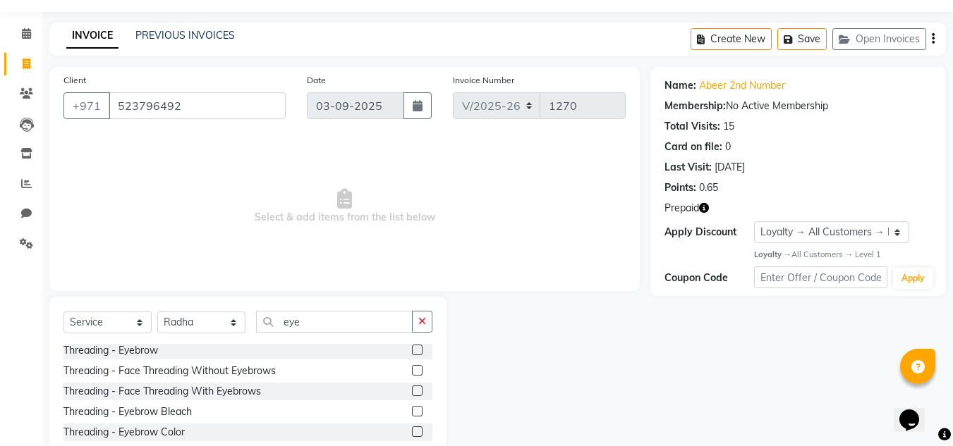
scroll to position [0, 0]
drag, startPoint x: 878, startPoint y: 188, endPoint x: 880, endPoint y: 270, distance: 81.8
click at [880, 270] on div "Name: Abeer 2nd Number Membership: No Active Membership Total Visits: 15 Card o…" at bounding box center [798, 181] width 296 height 229
click at [879, 144] on div "Card on file: 0" at bounding box center [797, 147] width 267 height 15
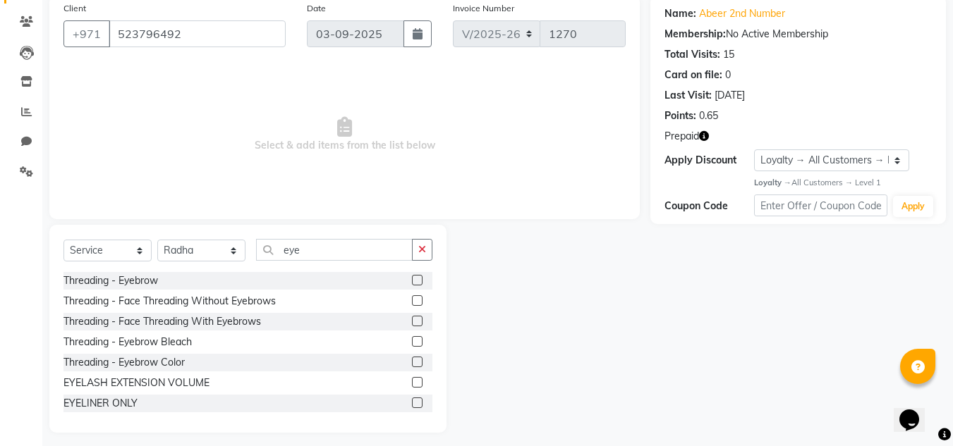
scroll to position [118, 0]
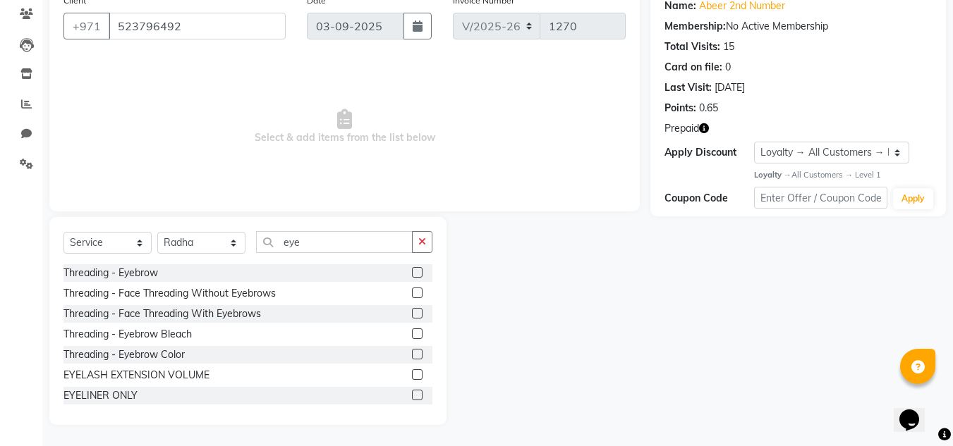
click at [412, 317] on label at bounding box center [417, 313] width 11 height 11
click at [412, 317] on input "checkbox" at bounding box center [416, 314] width 9 height 9
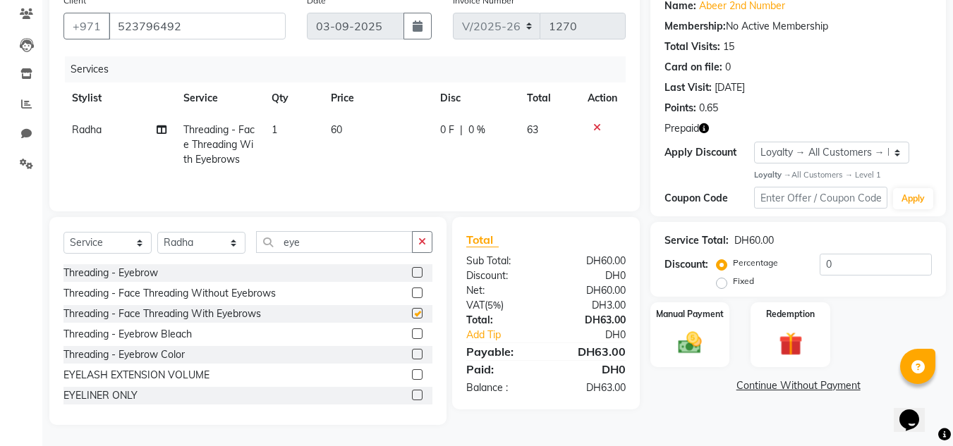
checkbox input "false"
click at [802, 366] on div "Redemption" at bounding box center [790, 334] width 83 height 67
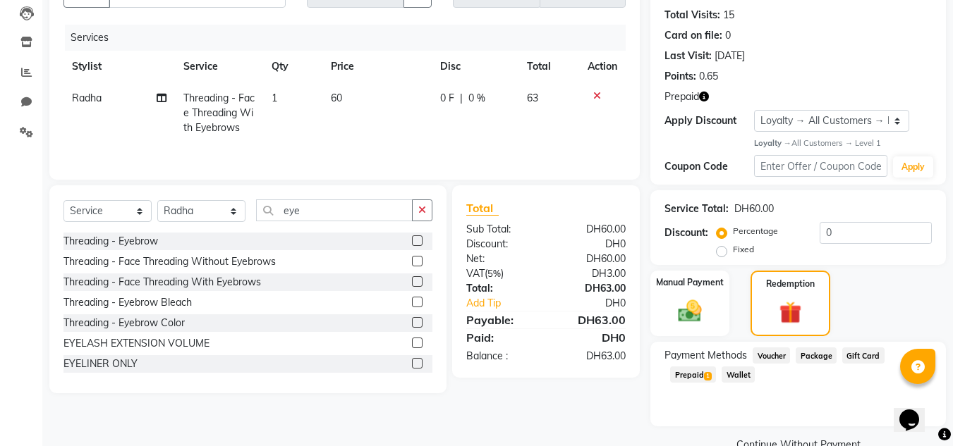
scroll to position [181, 0]
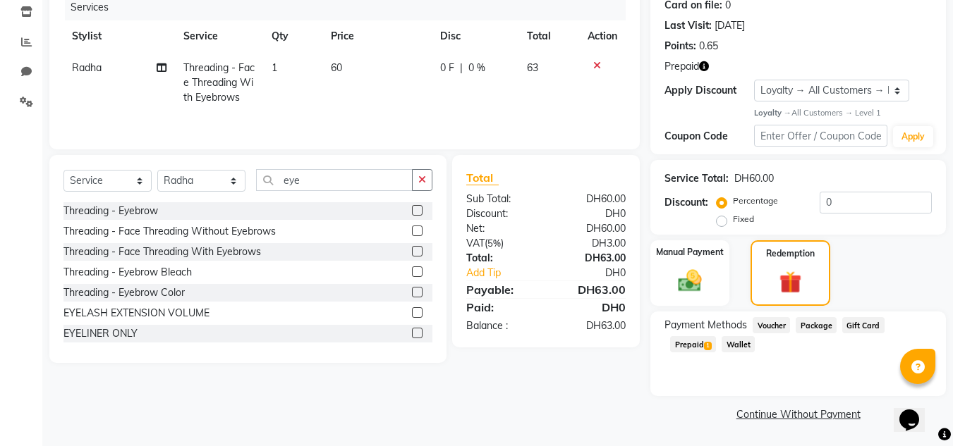
drag, startPoint x: 693, startPoint y: 356, endPoint x: 690, endPoint y: 344, distance: 12.2
click at [691, 349] on div "Payment Methods Voucher Package Gift Card Prepaid 1 Wallet" at bounding box center [798, 354] width 296 height 85
drag, startPoint x: 689, startPoint y: 336, endPoint x: 688, endPoint y: 323, distance: 12.7
click at [688, 336] on div "Payment Methods Voucher Package Gift Card Prepaid 1 Wallet" at bounding box center [797, 336] width 267 height 38
click at [693, 346] on span "Prepaid 1" at bounding box center [693, 344] width 46 height 16
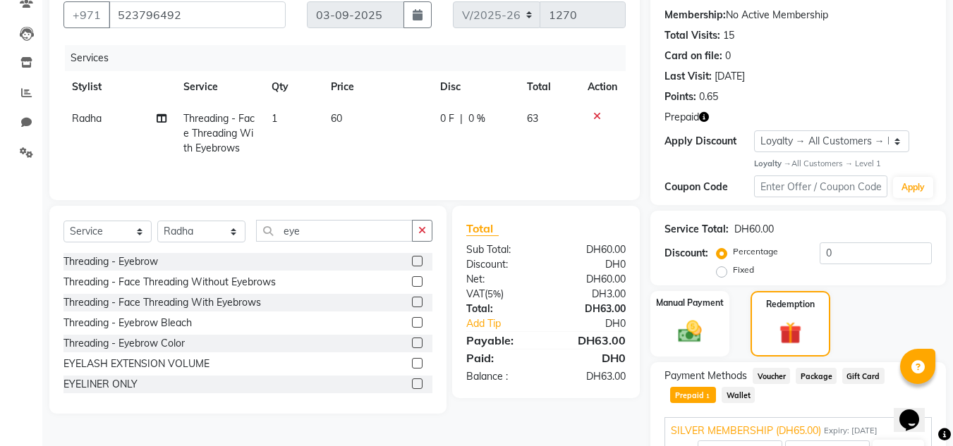
scroll to position [211, 0]
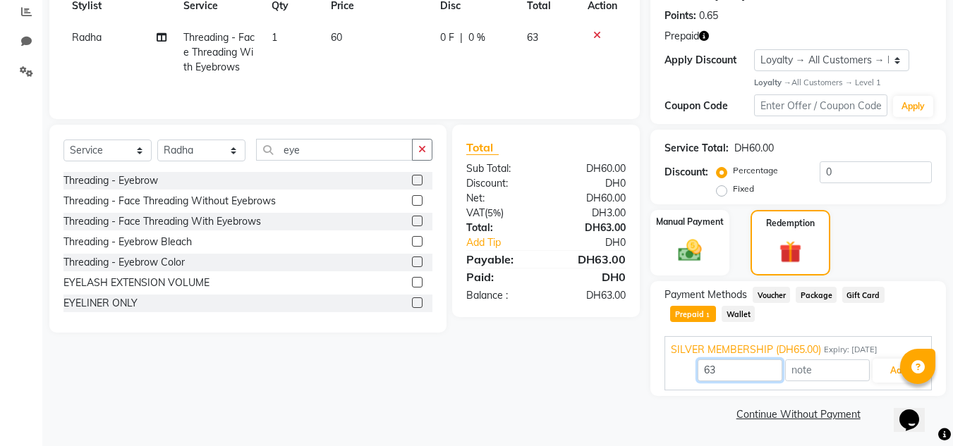
drag, startPoint x: 696, startPoint y: 377, endPoint x: 619, endPoint y: 376, distance: 76.9
click at [628, 376] on div "Client +971 523796492 Date 03-09-2025 Invoice Number V/2025 V/2025-26 1270 Serv…" at bounding box center [498, 160] width 918 height 530
type input "6"
type input "50"
drag, startPoint x: 894, startPoint y: 374, endPoint x: 884, endPoint y: 367, distance: 11.2
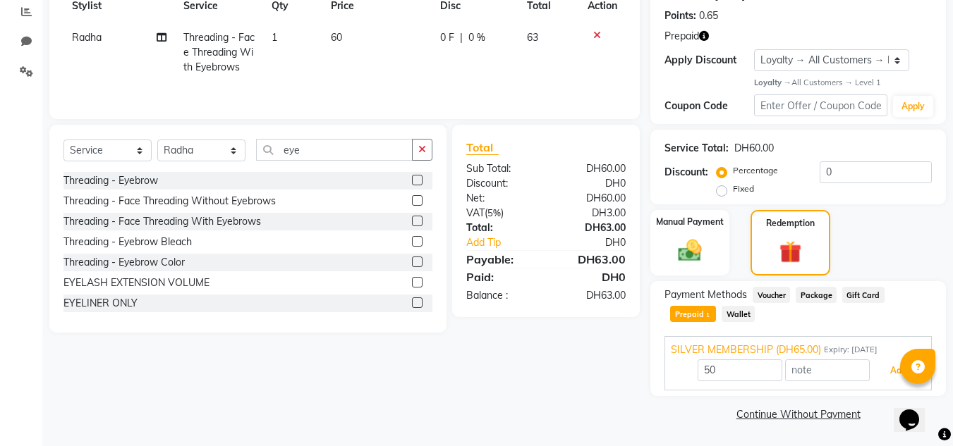
click at [894, 374] on button "Add" at bounding box center [897, 371] width 51 height 24
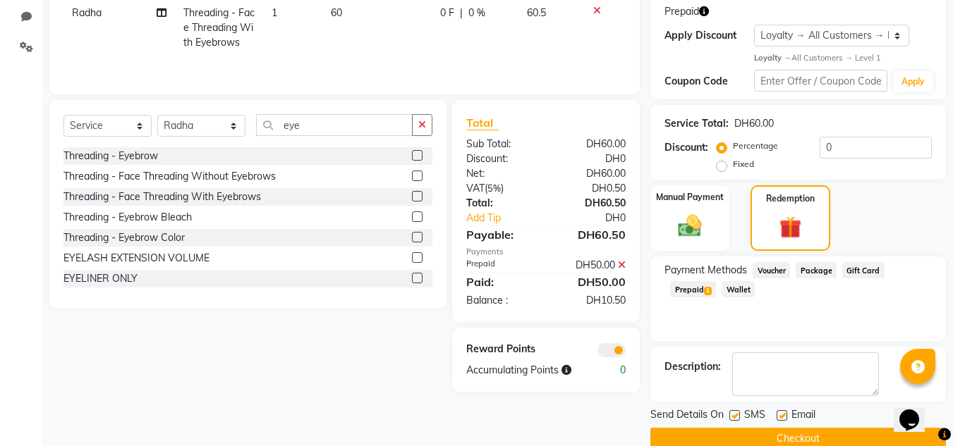
scroll to position [260, 0]
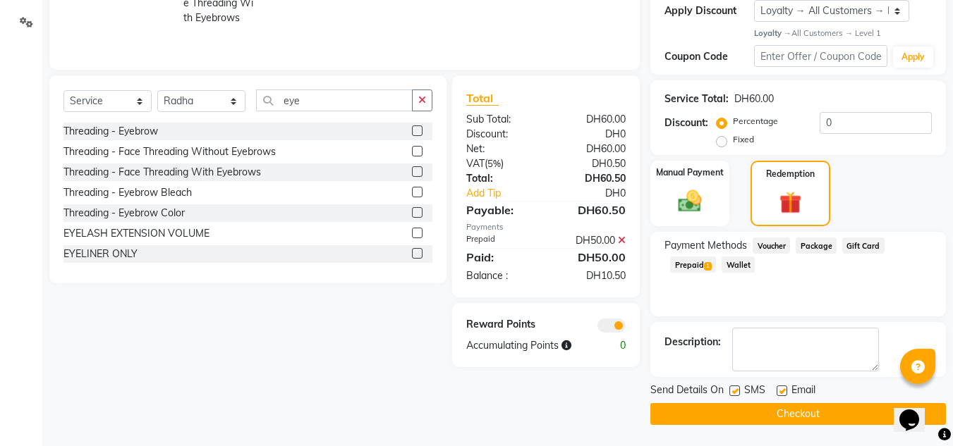
click at [726, 236] on div "Payment Methods Voucher Package Gift Card Prepaid 1 Wallet" at bounding box center [798, 274] width 296 height 85
click at [698, 202] on img at bounding box center [689, 202] width 39 height 28
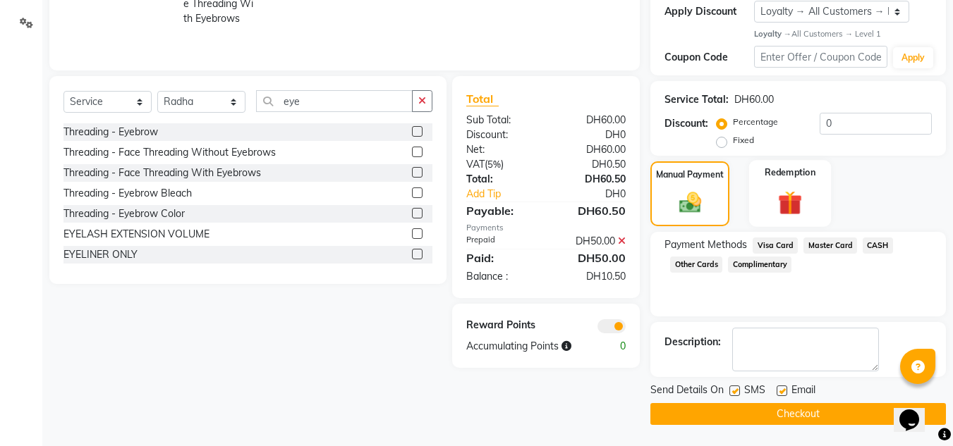
click at [803, 222] on div "Redemption" at bounding box center [790, 193] width 83 height 67
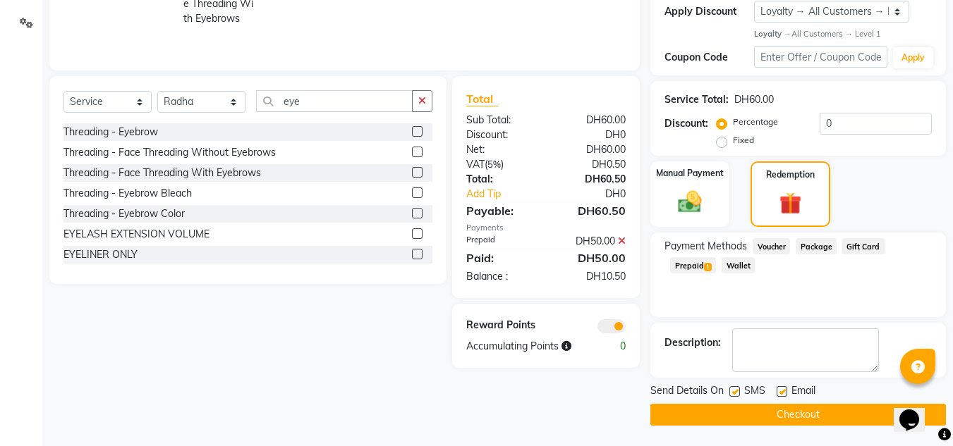
scroll to position [260, 0]
click at [705, 272] on span "Prepaid 1" at bounding box center [693, 265] width 46 height 16
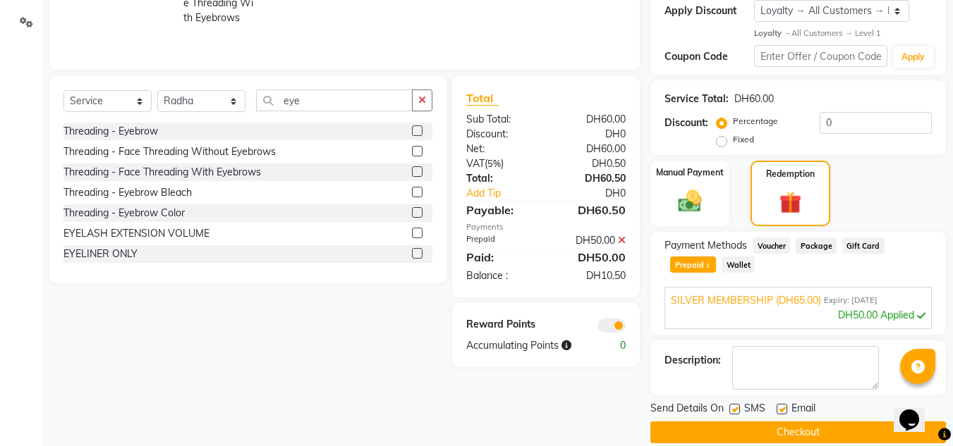
click at [877, 305] on span "Expiry: 07-08-2026" at bounding box center [851, 301] width 54 height 12
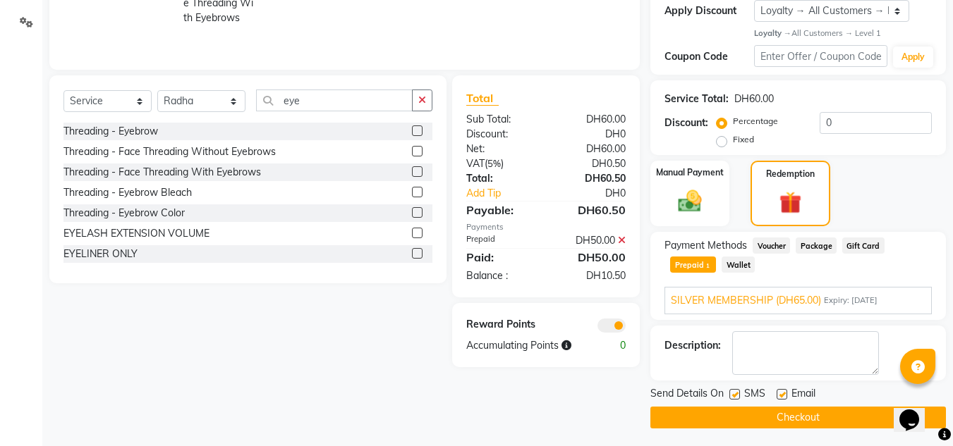
click at [624, 243] on icon at bounding box center [622, 241] width 8 height 10
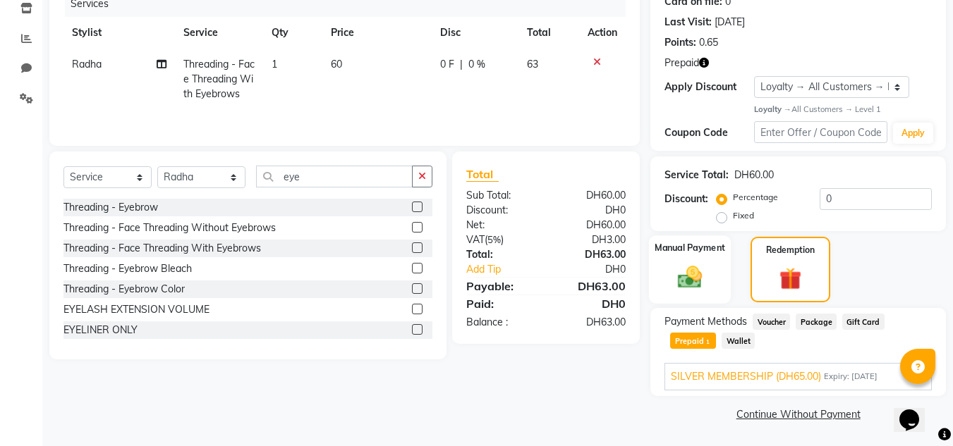
click at [687, 272] on img at bounding box center [689, 278] width 39 height 28
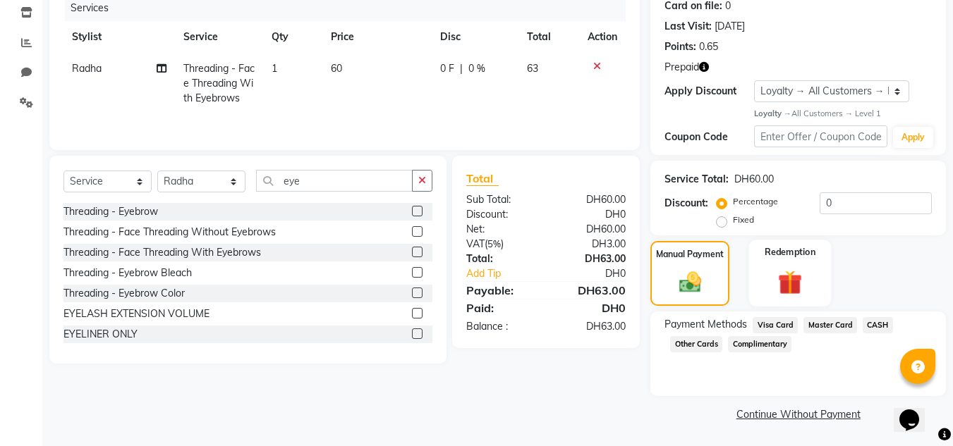
click at [790, 282] on img at bounding box center [789, 283] width 39 height 30
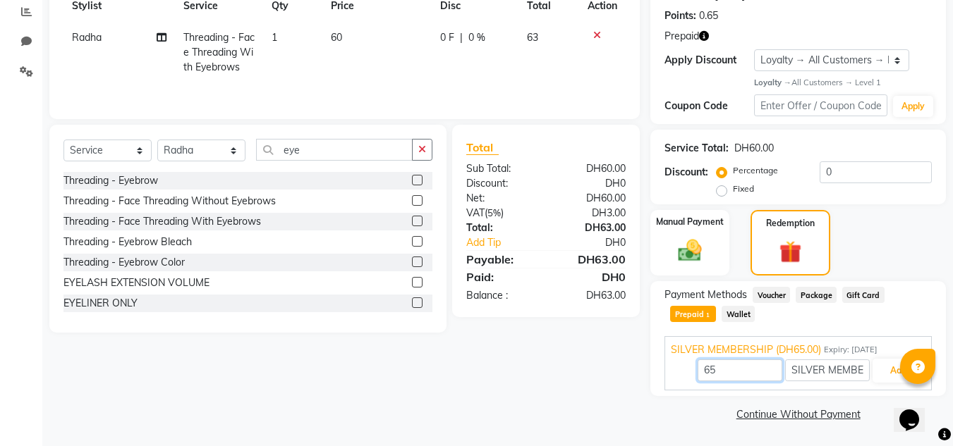
click at [753, 365] on input "65" at bounding box center [740, 371] width 85 height 22
type input "6"
type input "55"
click at [889, 371] on button "Add" at bounding box center [897, 371] width 51 height 24
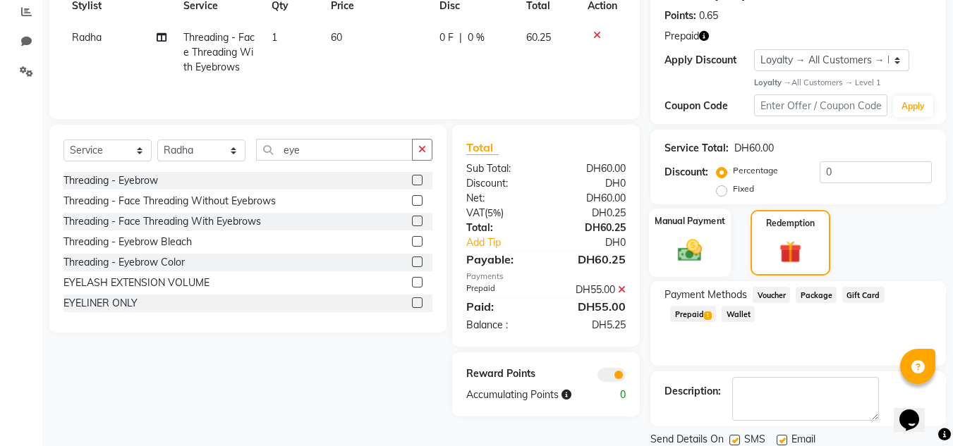
drag, startPoint x: 675, startPoint y: 225, endPoint x: 671, endPoint y: 243, distance: 18.7
click at [676, 225] on label "Manual Payment" at bounding box center [690, 221] width 71 height 13
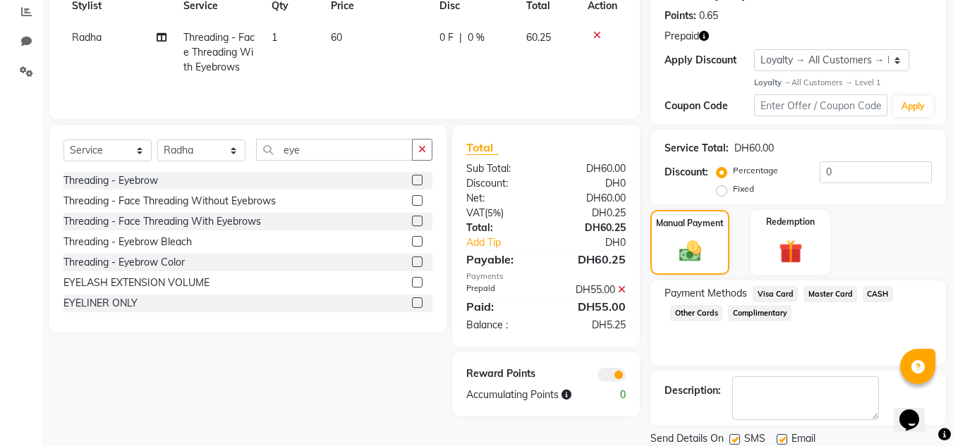
click at [750, 291] on div "Visa Card" at bounding box center [772, 295] width 51 height 19
click at [776, 297] on span "Visa Card" at bounding box center [775, 294] width 45 height 16
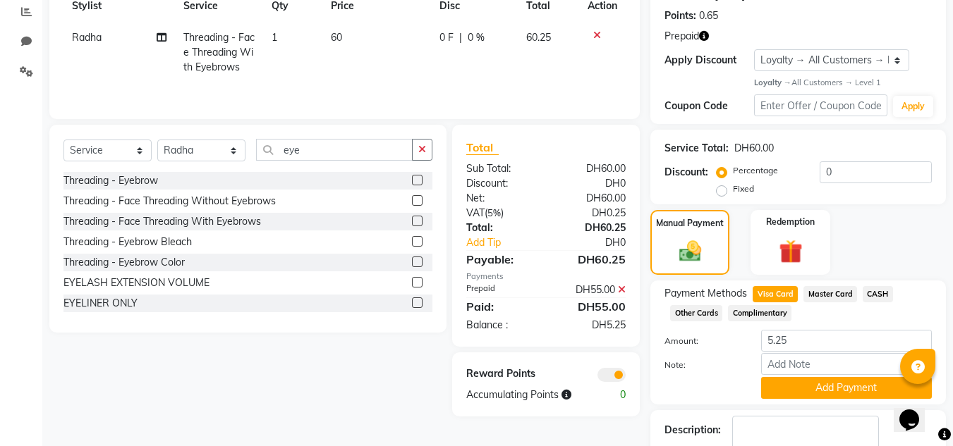
scroll to position [299, 0]
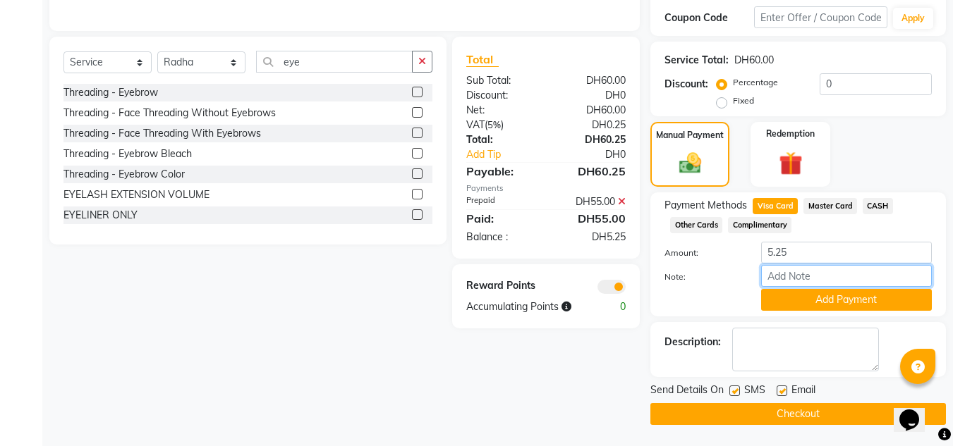
drag, startPoint x: 789, startPoint y: 279, endPoint x: 511, endPoint y: 291, distance: 277.5
click at [761, 279] on input "Note:" at bounding box center [846, 276] width 171 height 22
type input "442771***4851"
click at [783, 312] on div "Payment Methods Visa Card Master Card CASH Other Cards Complimentary Amount: 5.…" at bounding box center [798, 255] width 296 height 124
click at [891, 288] on div "Amount: 5.25 Note: 442771***4851 Add Payment" at bounding box center [797, 276] width 267 height 69
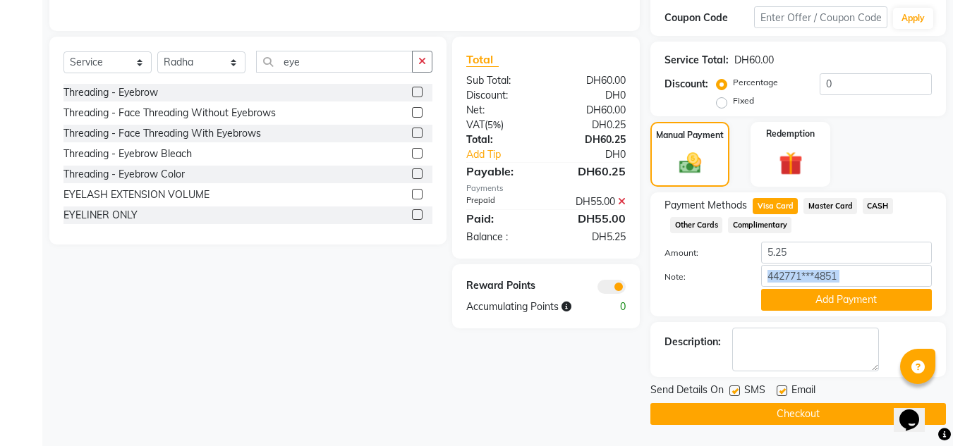
drag, startPoint x: 890, startPoint y: 298, endPoint x: 907, endPoint y: 295, distance: 17.2
click at [890, 298] on button "Add Payment" at bounding box center [846, 300] width 171 height 22
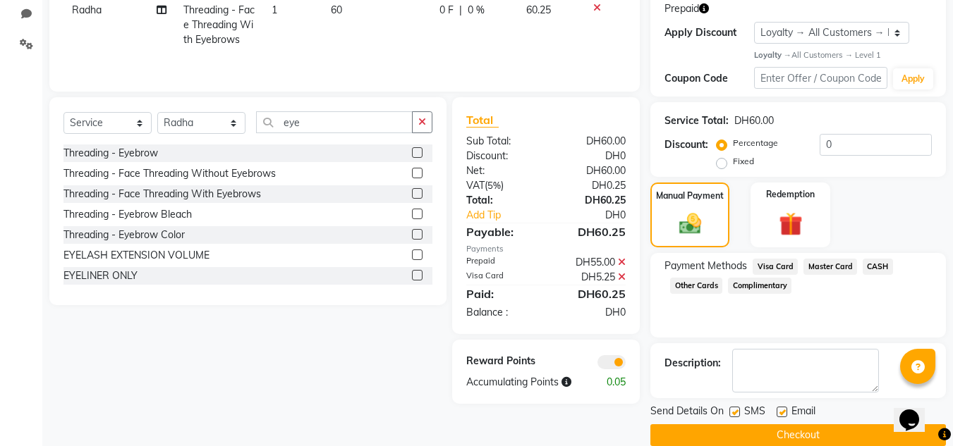
scroll to position [260, 0]
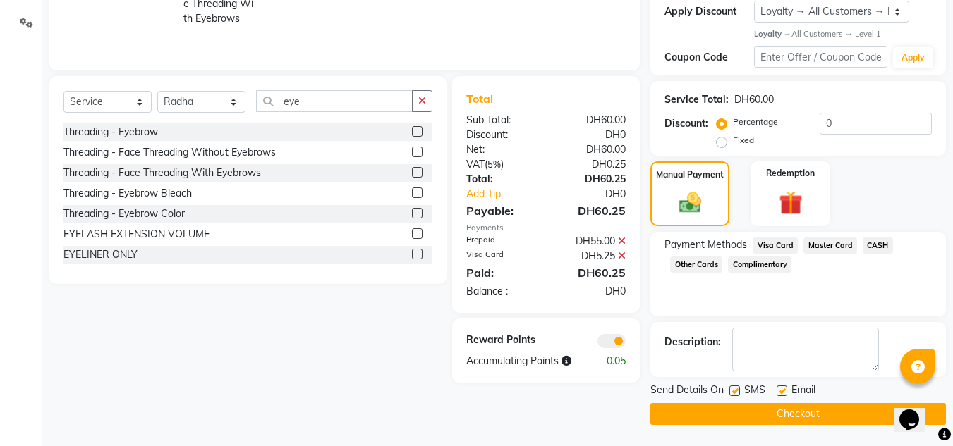
click at [717, 415] on button "Checkout" at bounding box center [798, 414] width 296 height 22
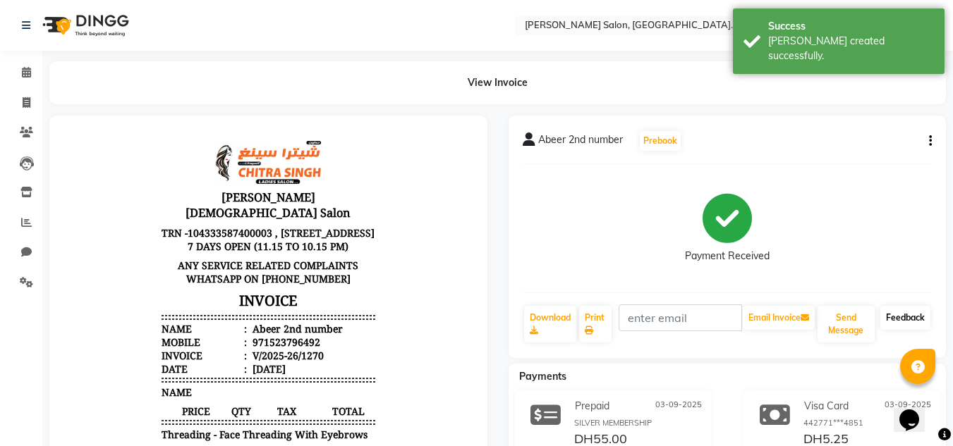
click at [894, 310] on link "Feedback" at bounding box center [905, 318] width 50 height 24
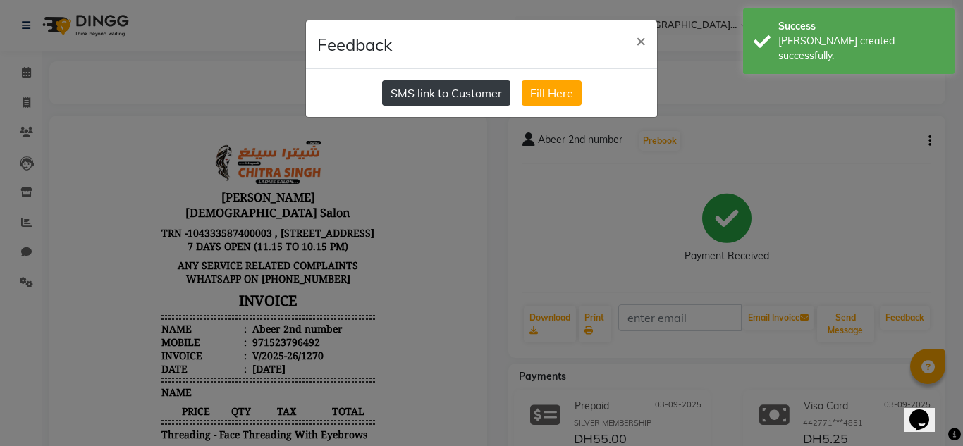
drag, startPoint x: 444, startPoint y: 99, endPoint x: 0, endPoint y: 84, distance: 444.6
click at [443, 99] on button "SMS link to Customer" at bounding box center [446, 92] width 128 height 25
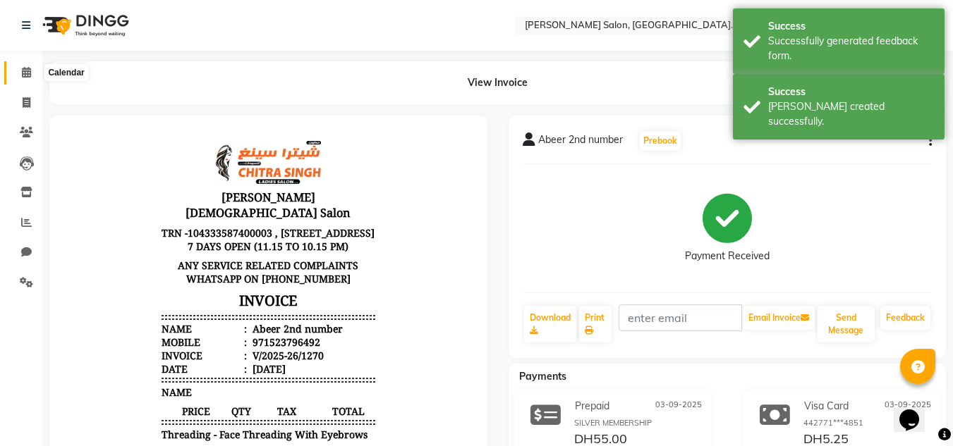
click at [28, 71] on icon at bounding box center [26, 72] width 9 height 11
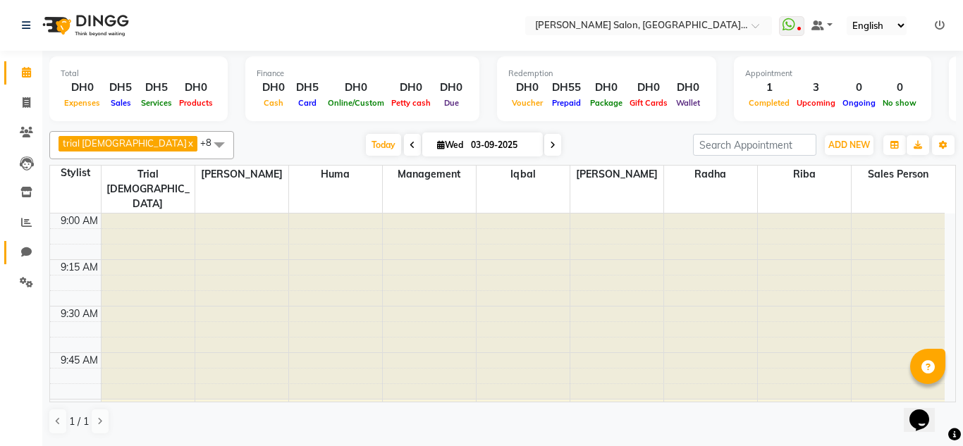
click at [14, 245] on link "Chat" at bounding box center [21, 252] width 34 height 23
select select "100"
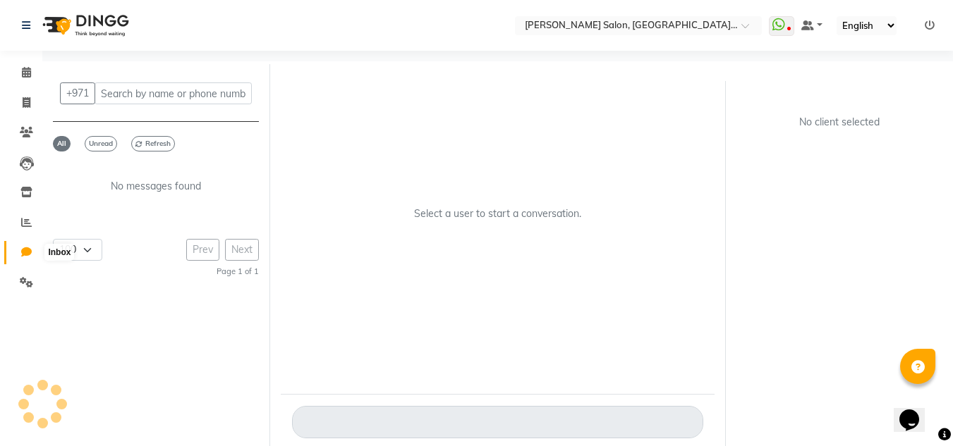
click at [17, 248] on span at bounding box center [26, 253] width 25 height 16
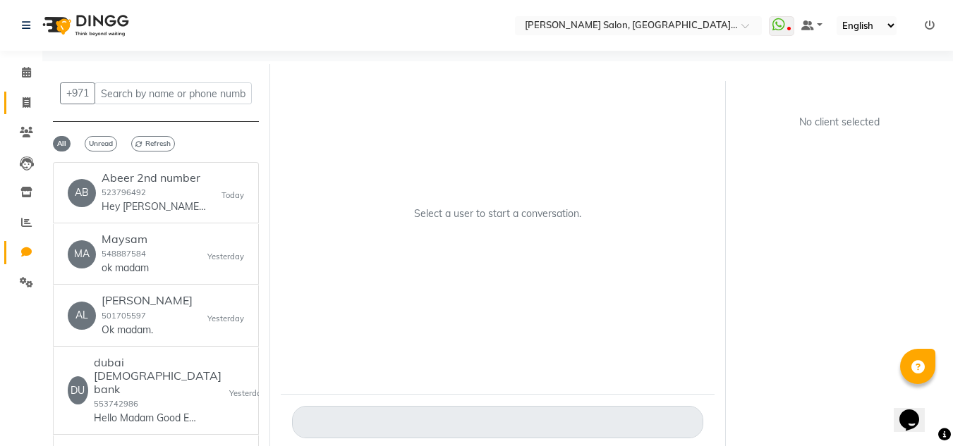
click at [30, 116] on li "Invoice" at bounding box center [21, 103] width 42 height 30
click at [28, 111] on link "Invoice" at bounding box center [21, 103] width 34 height 23
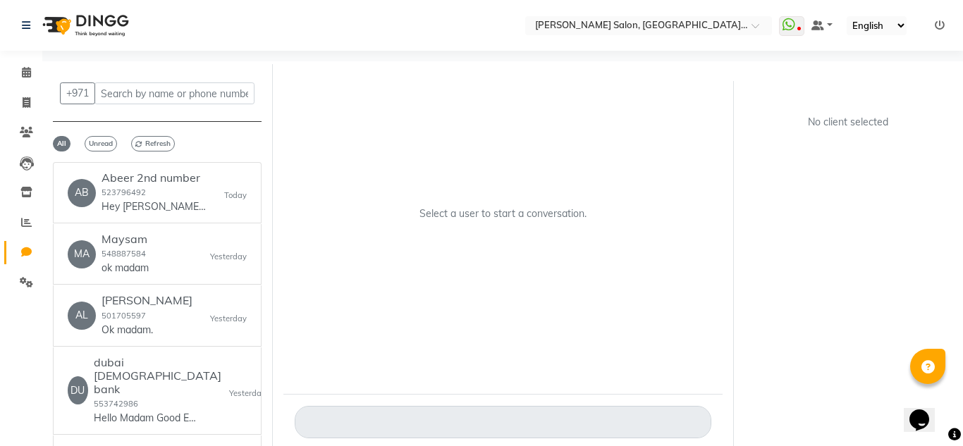
select select "service"
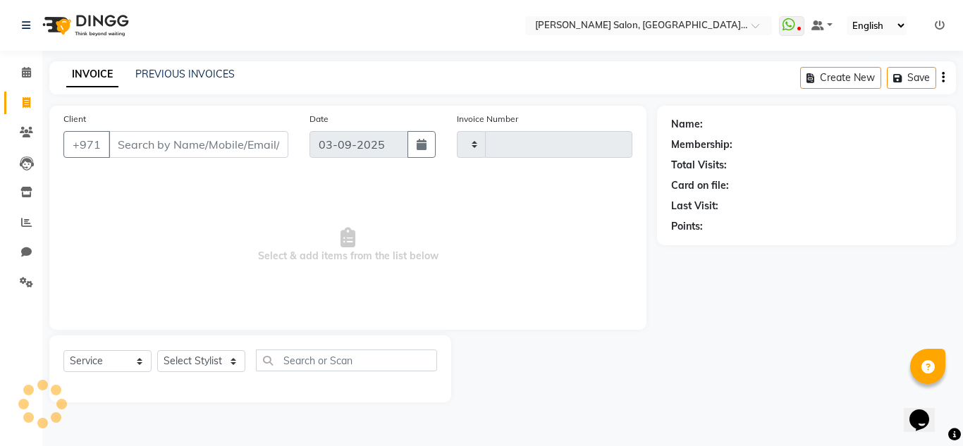
type input "1271"
select select "4069"
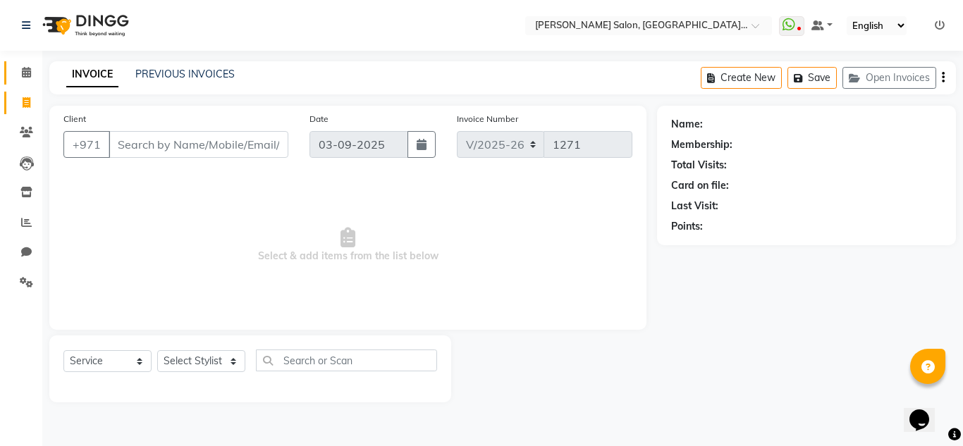
drag, startPoint x: 8, startPoint y: 61, endPoint x: 25, endPoint y: 72, distance: 20.3
click at [8, 61] on li "Calendar" at bounding box center [21, 73] width 42 height 30
click at [31, 78] on span at bounding box center [26, 73] width 25 height 16
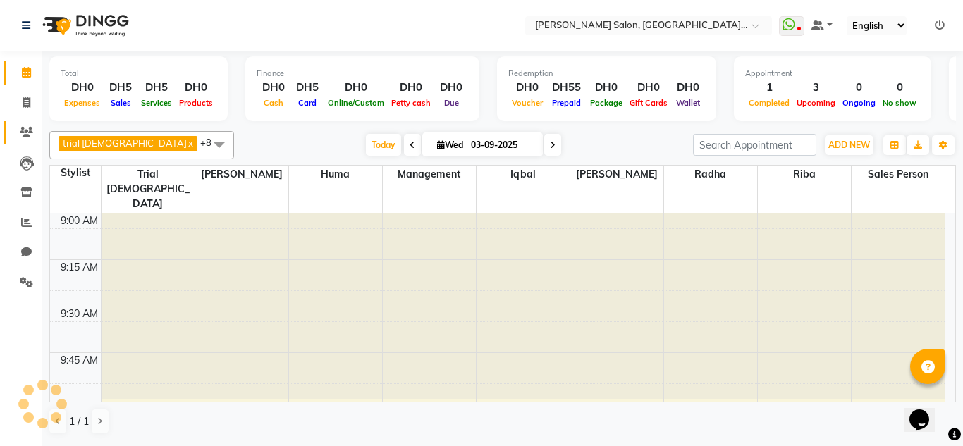
click at [16, 122] on link "Clients" at bounding box center [21, 132] width 34 height 23
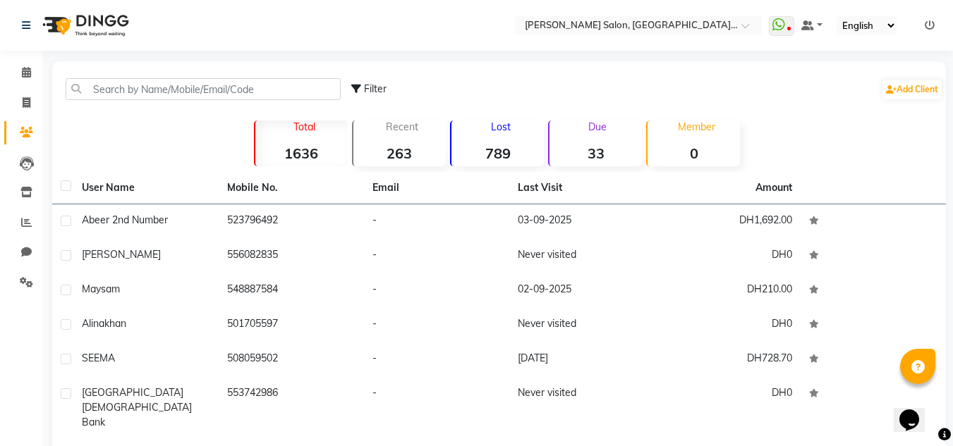
drag, startPoint x: 126, startPoint y: 70, endPoint x: 128, endPoint y: 79, distance: 9.6
click at [125, 70] on div "Filter Add Client" at bounding box center [499, 89] width 888 height 44
click at [134, 99] on input "text" at bounding box center [203, 89] width 275 height 22
click at [26, 66] on span at bounding box center [26, 73] width 25 height 16
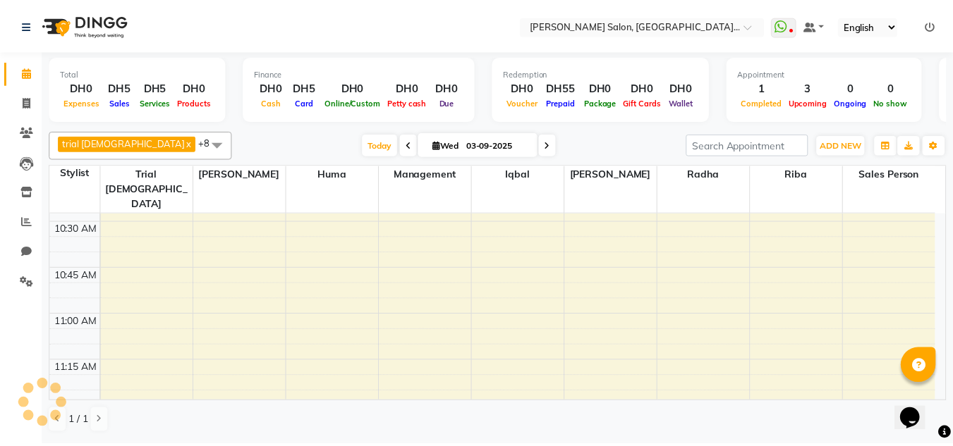
scroll to position [353, 0]
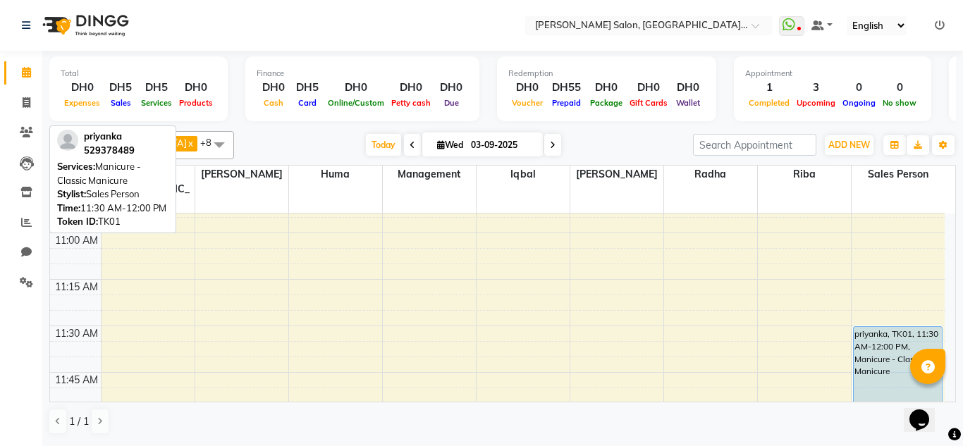
click at [875, 327] on div "priyanka, TK01, 11:30 AM-12:00 PM, Manicure - Classic Manicure" at bounding box center [898, 372] width 88 height 91
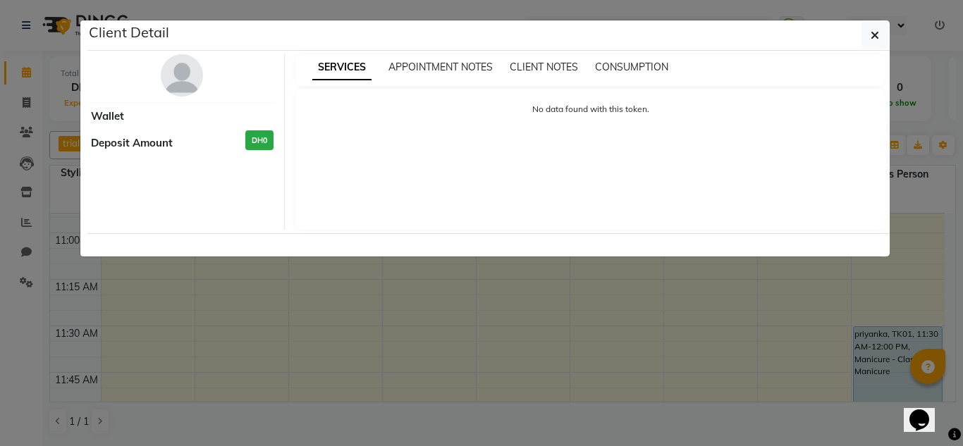
select select "5"
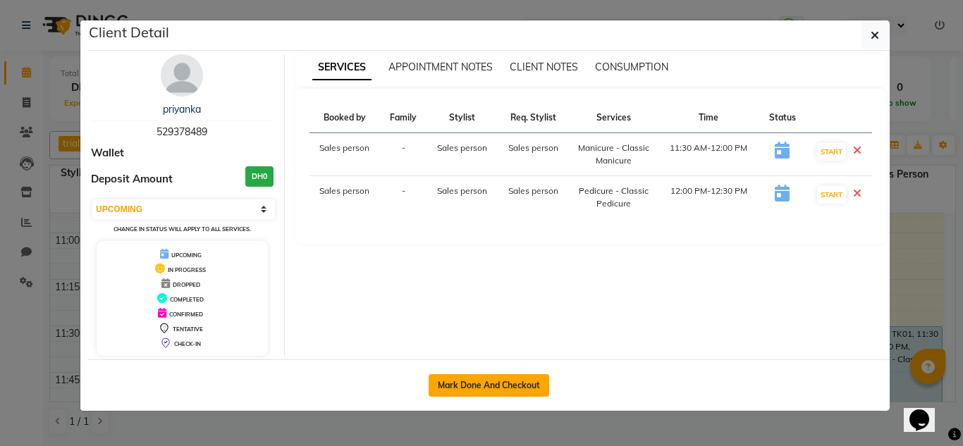
click at [528, 384] on button "Mark Done And Checkout" at bounding box center [489, 386] width 121 height 23
select select "service"
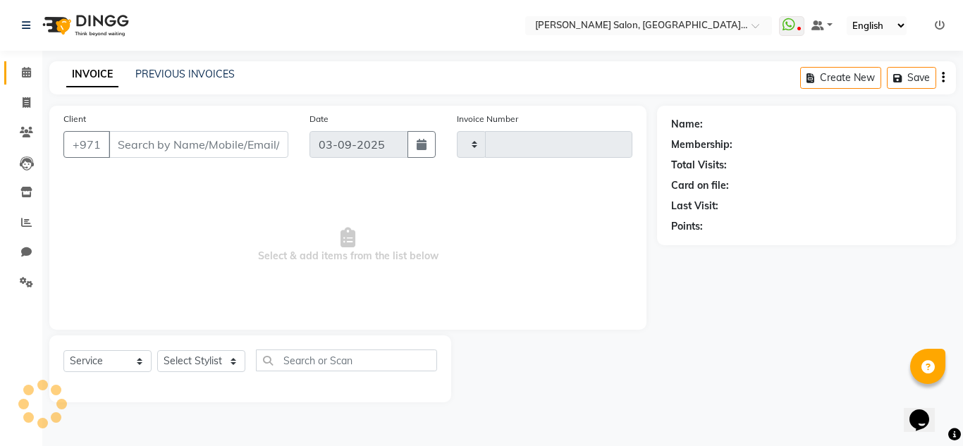
type input "1271"
select select "4069"
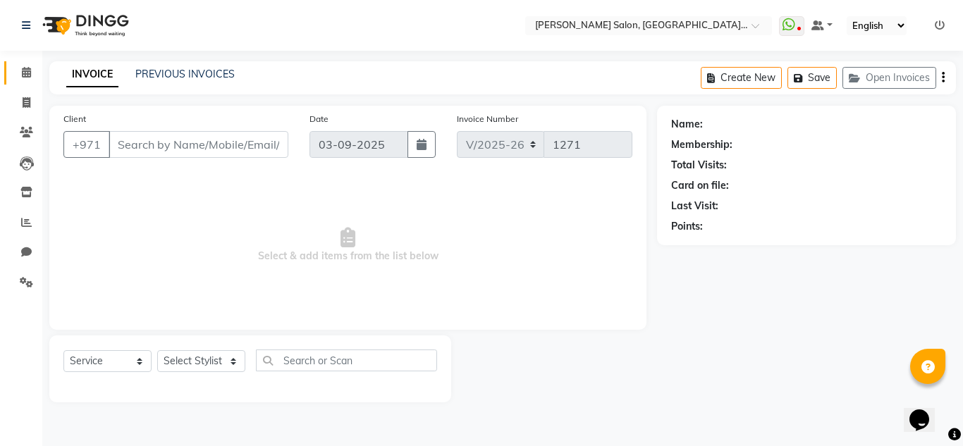
type input "529378489"
select select "86370"
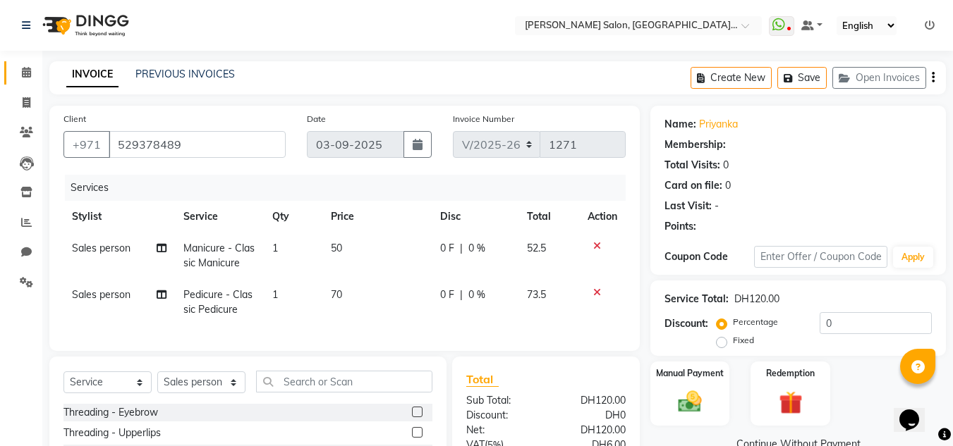
select select "1: Object"
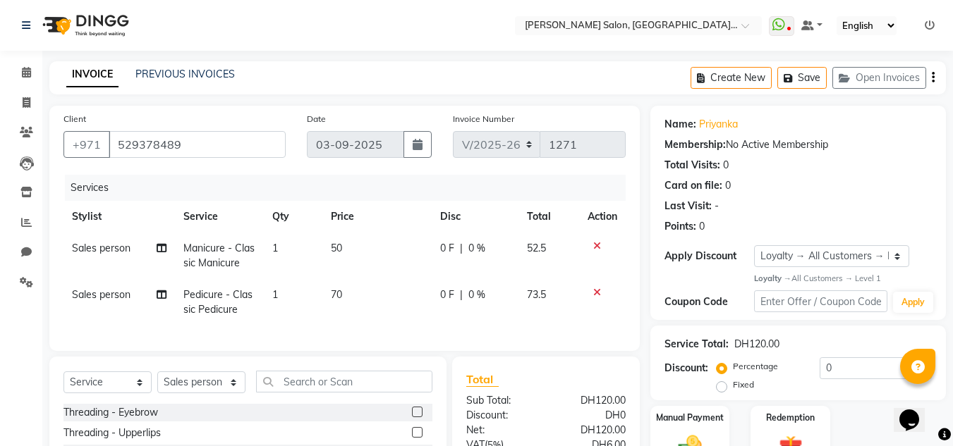
click at [598, 245] on icon at bounding box center [597, 246] width 8 height 10
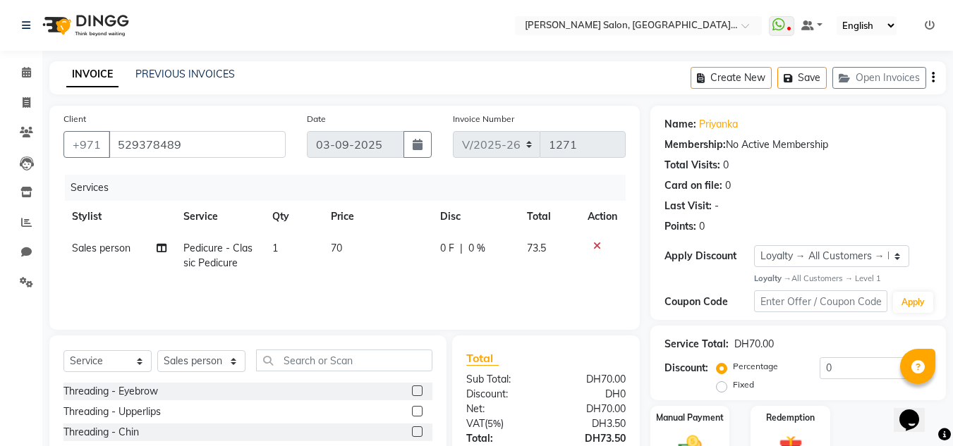
click at [594, 228] on th "Action" at bounding box center [602, 217] width 47 height 32
click at [593, 241] on icon at bounding box center [597, 246] width 8 height 10
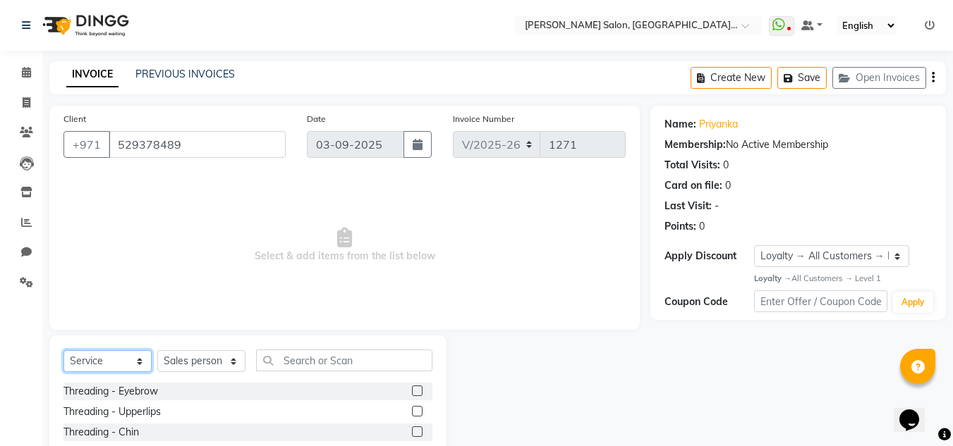
click at [87, 361] on select "Select Service Product Membership Package Voucher Prepaid Gift Card" at bounding box center [107, 362] width 88 height 22
select select "package"
click at [63, 351] on select "Select Service Product Membership Package Voucher Prepaid Gift Card" at bounding box center [107, 362] width 88 height 22
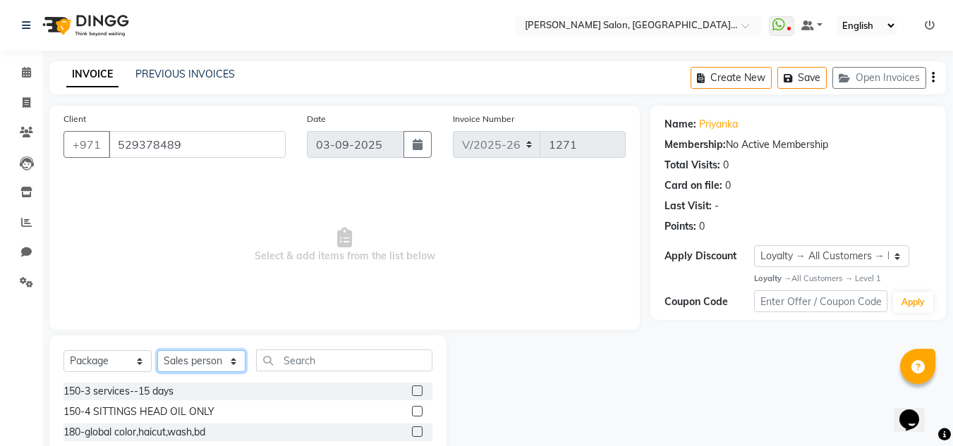
click at [172, 352] on select "Select Stylist Huma [PERSON_NAME] Management [PERSON_NAME] Sales person [PERSON…" at bounding box center [201, 362] width 88 height 22
click at [157, 351] on select "Select Stylist Huma [PERSON_NAME] Management [PERSON_NAME] Sales person [PERSON…" at bounding box center [201, 362] width 88 height 22
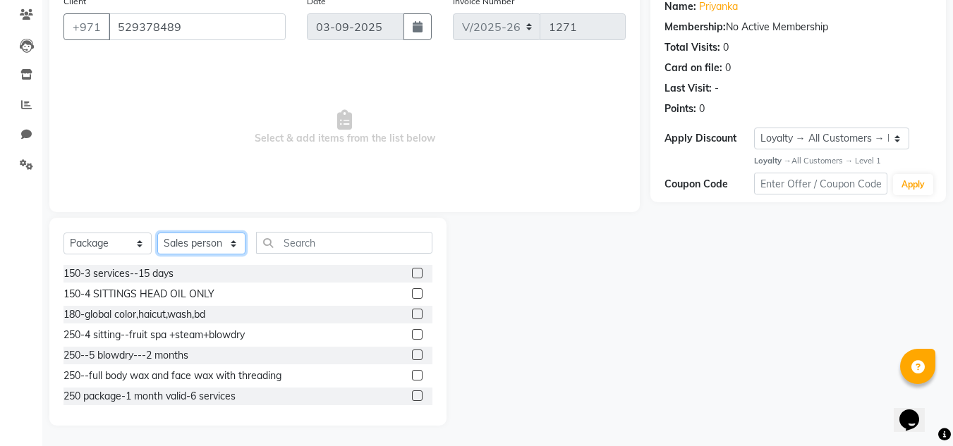
scroll to position [118, 0]
click at [412, 396] on label at bounding box center [417, 395] width 11 height 11
click at [412, 396] on input "checkbox" at bounding box center [416, 395] width 9 height 9
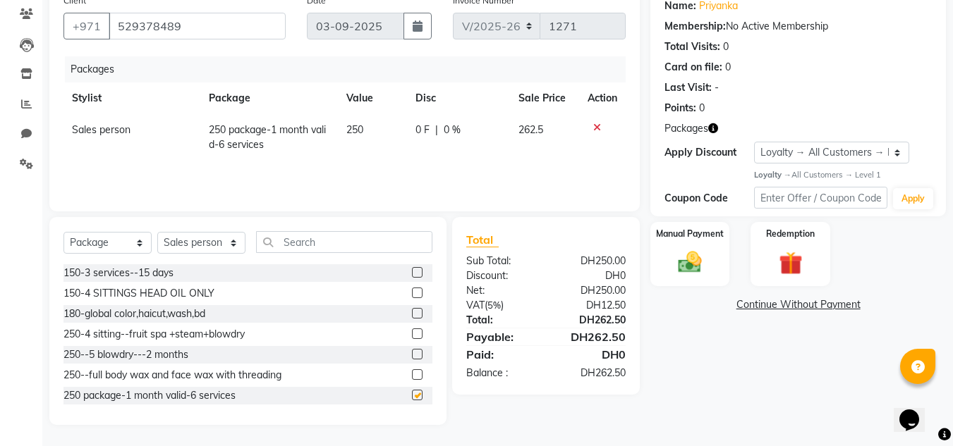
checkbox input "false"
click at [679, 256] on img at bounding box center [689, 262] width 39 height 28
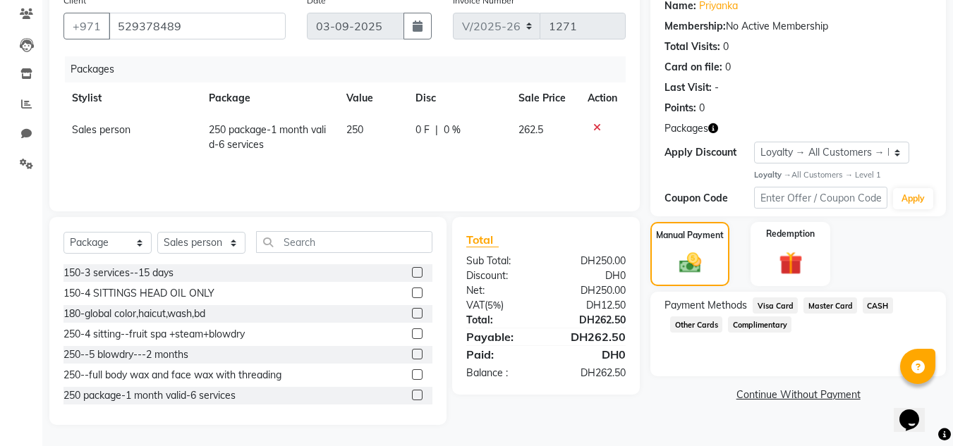
click at [814, 304] on span "Master Card" at bounding box center [830, 306] width 54 height 16
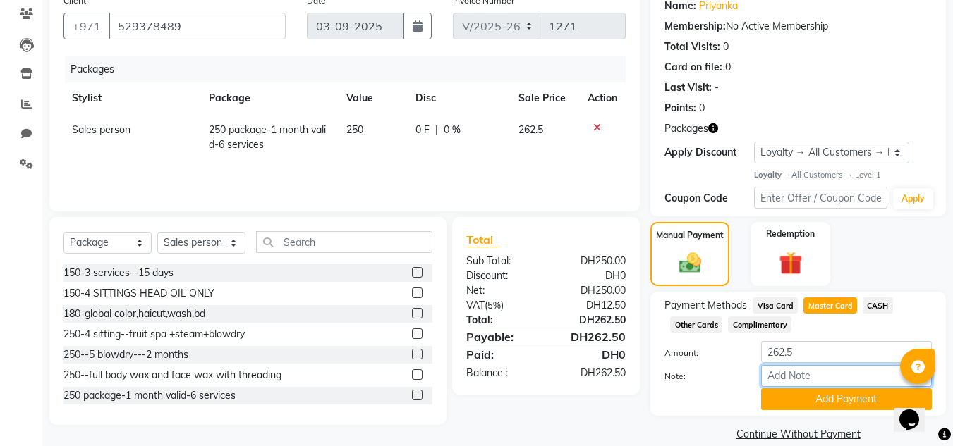
drag, startPoint x: 780, startPoint y: 377, endPoint x: 752, endPoint y: 367, distance: 29.7
click at [780, 377] on input "Note:" at bounding box center [846, 376] width 171 height 22
type input "545836*****2912"
click at [814, 390] on button "Add Payment" at bounding box center [846, 400] width 171 height 22
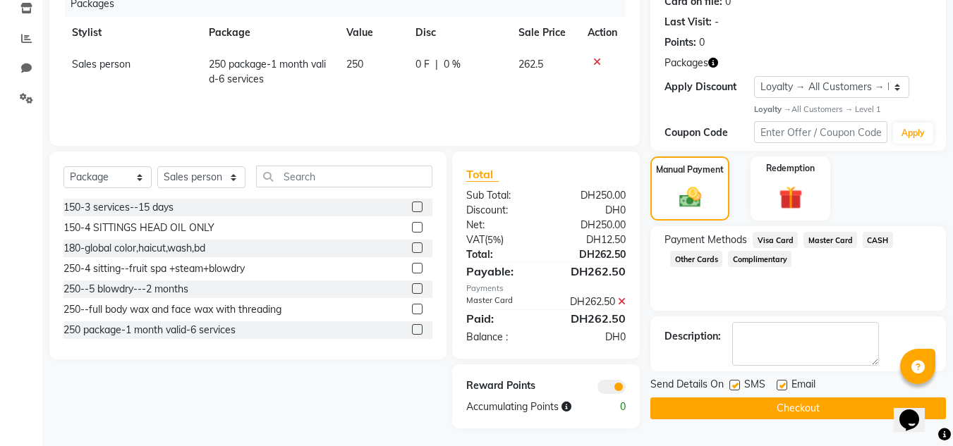
scroll to position [188, 0]
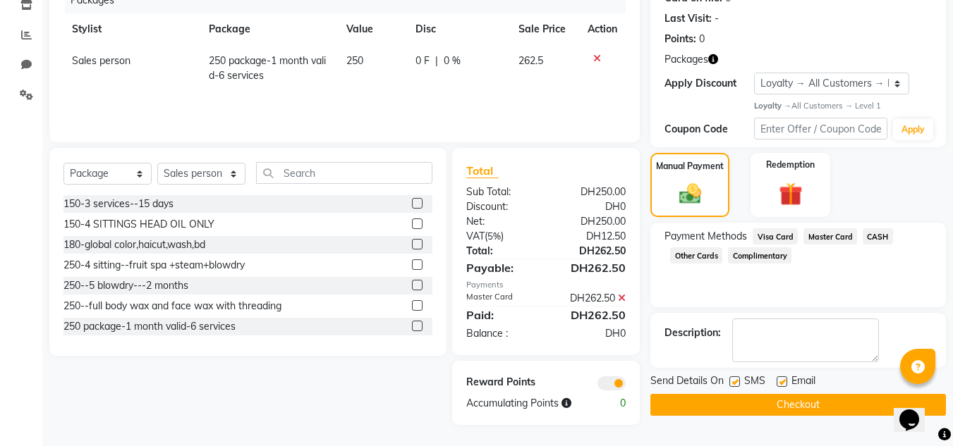
click at [674, 408] on button "Checkout" at bounding box center [798, 405] width 296 height 22
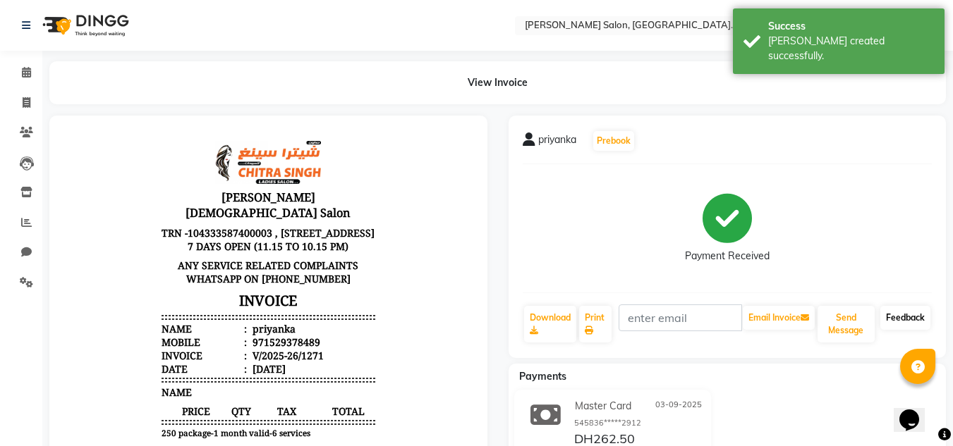
click at [893, 314] on link "Feedback" at bounding box center [905, 318] width 50 height 24
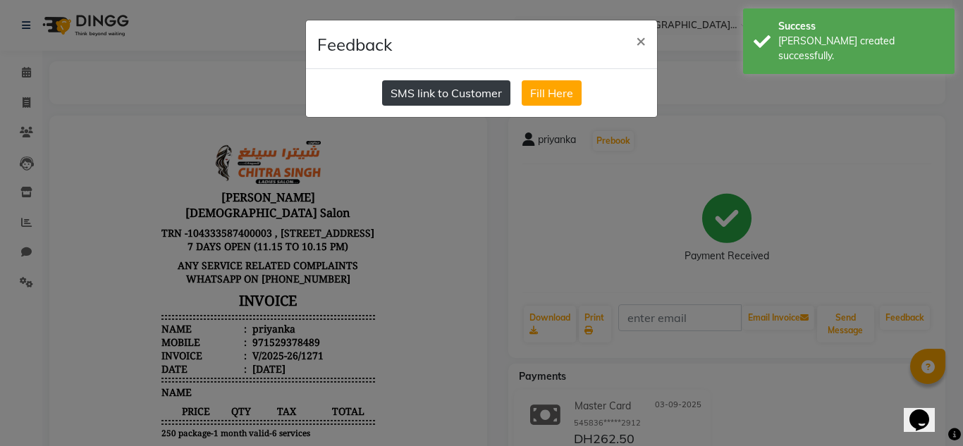
drag, startPoint x: 453, startPoint y: 92, endPoint x: 412, endPoint y: 85, distance: 41.5
click at [450, 94] on button "SMS link to Customer" at bounding box center [446, 92] width 128 height 25
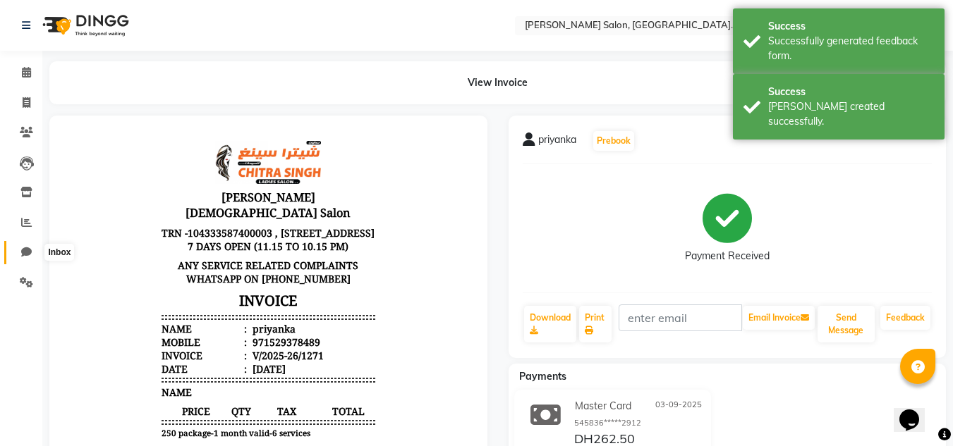
drag, startPoint x: 22, startPoint y: 251, endPoint x: 34, endPoint y: 251, distance: 12.0
click at [23, 251] on icon at bounding box center [26, 252] width 11 height 11
select select "100"
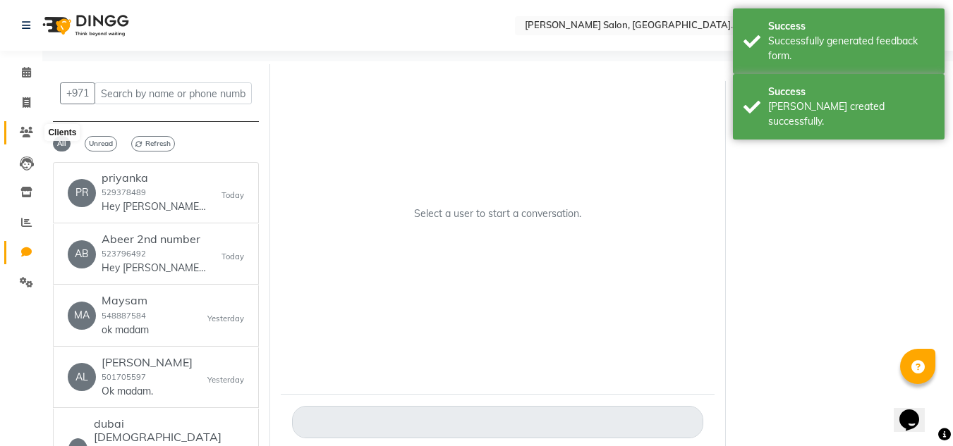
click at [24, 131] on icon at bounding box center [26, 132] width 13 height 11
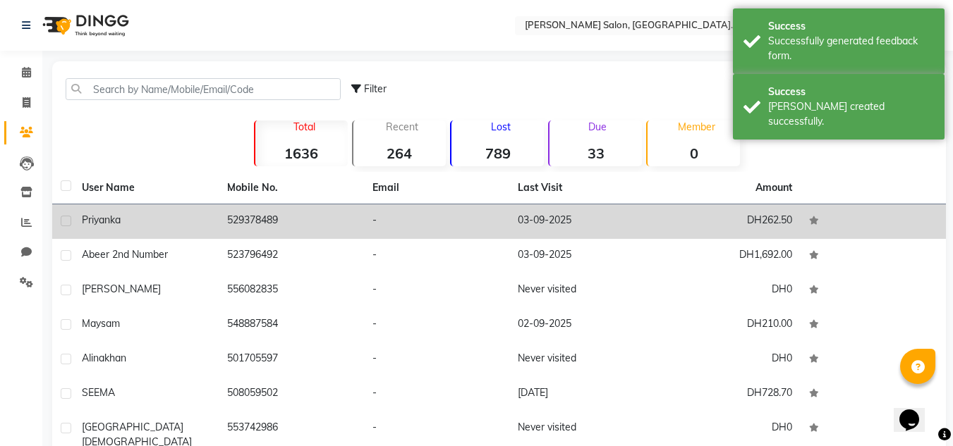
click at [129, 223] on div "priyanka" at bounding box center [146, 220] width 128 height 15
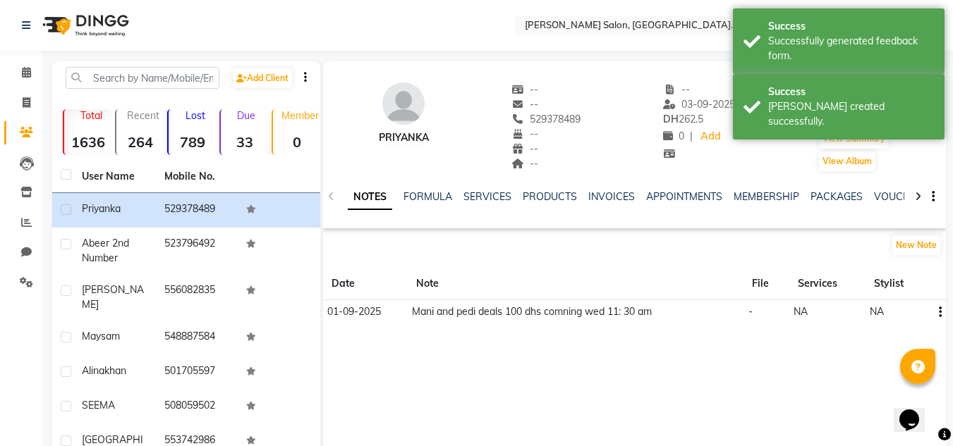
click at [813, 131] on div "priyanka -- -- 529378489 -- -- -- -- 03-09-2025 DH 262.5 0 | Add Appointment In…" at bounding box center [634, 120] width 623 height 104
click at [813, 126] on div "priyanka -- -- 529378489 -- -- -- -- 03-09-2025 DH 262.5 0 | Add Appointment In…" at bounding box center [634, 120] width 623 height 104
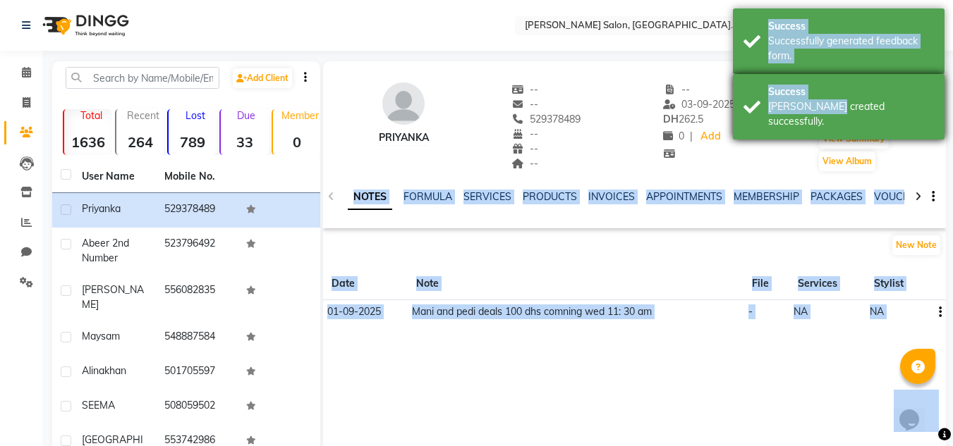
click at [811, 123] on body "Select Location × Chitra Singh Salon, Al Jaddaf Dubai , Al Jaddaf Dubai WhatsAp…" at bounding box center [476, 223] width 953 height 446
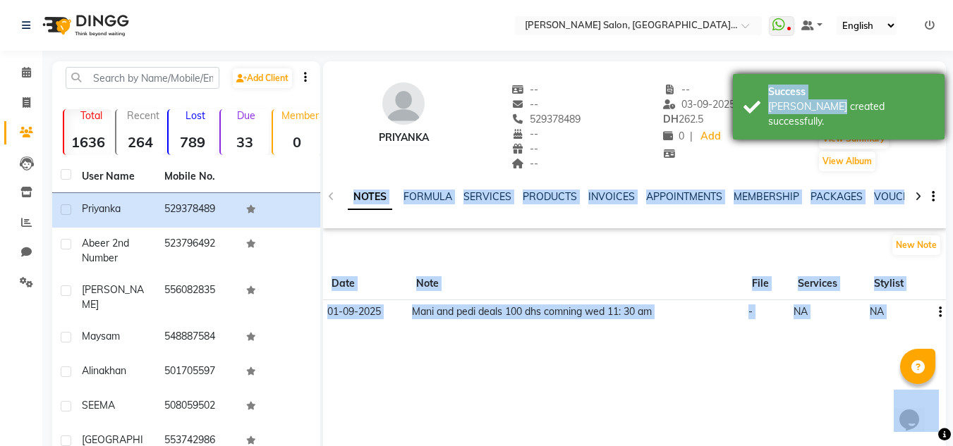
click at [811, 122] on div "Success Bill created successfully." at bounding box center [839, 107] width 212 height 66
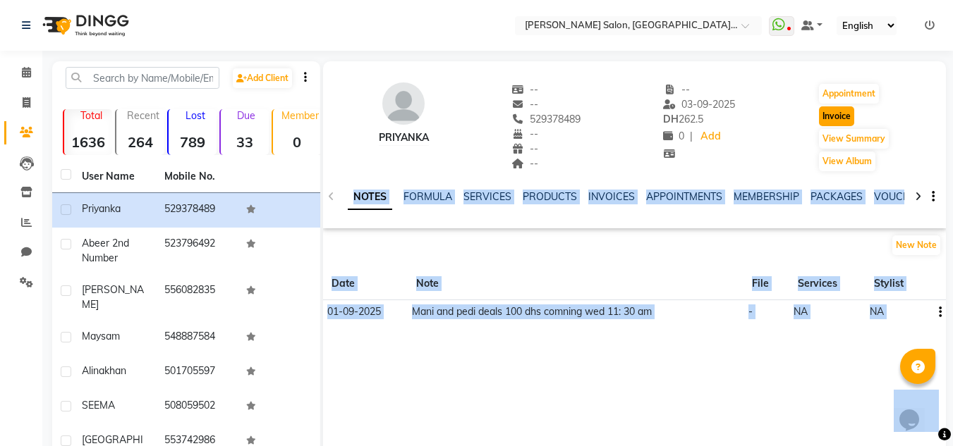
click at [837, 109] on button "Invoice" at bounding box center [836, 117] width 35 height 20
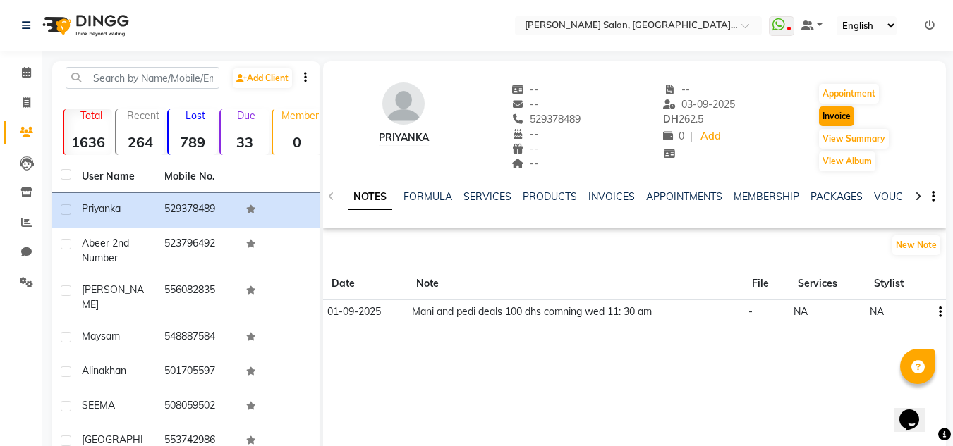
select select "service"
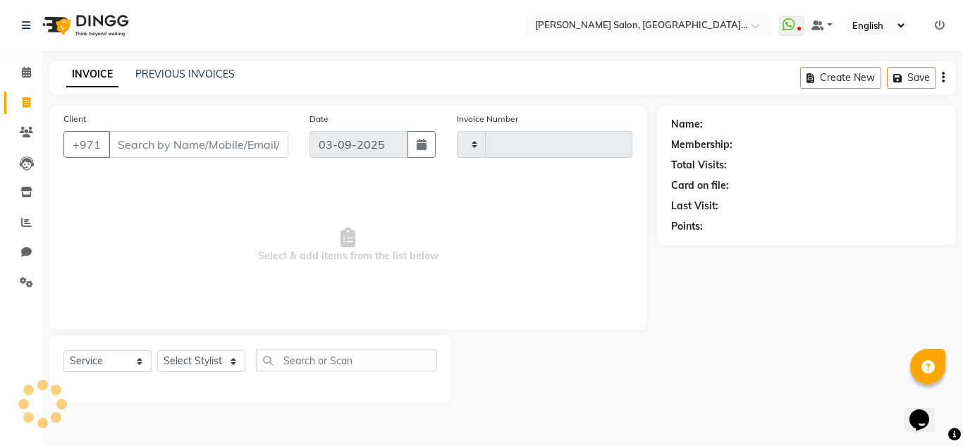
type input "1272"
select select "4069"
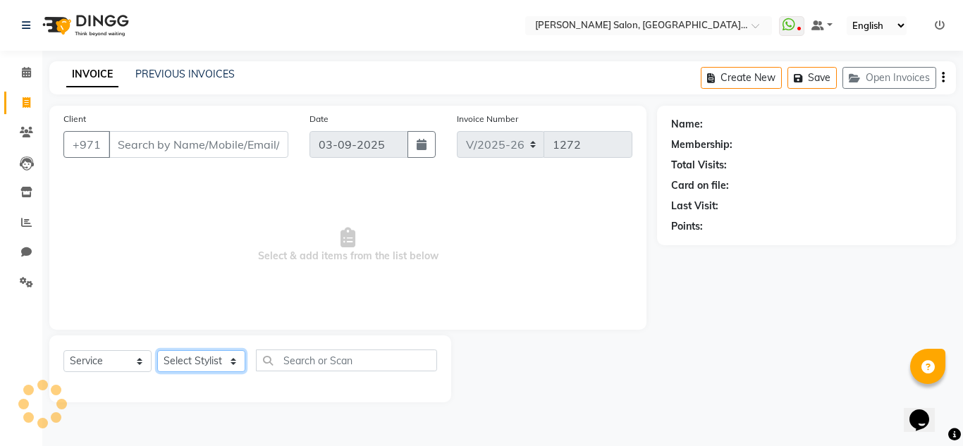
drag, startPoint x: 207, startPoint y: 358, endPoint x: 195, endPoint y: 339, distance: 22.1
click at [207, 358] on select "Select Stylist" at bounding box center [201, 362] width 88 height 22
type input "529378489"
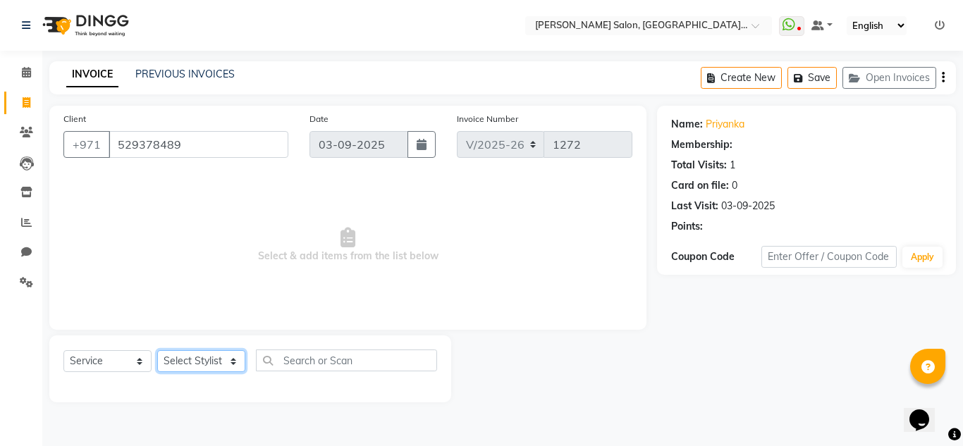
select select "1: Object"
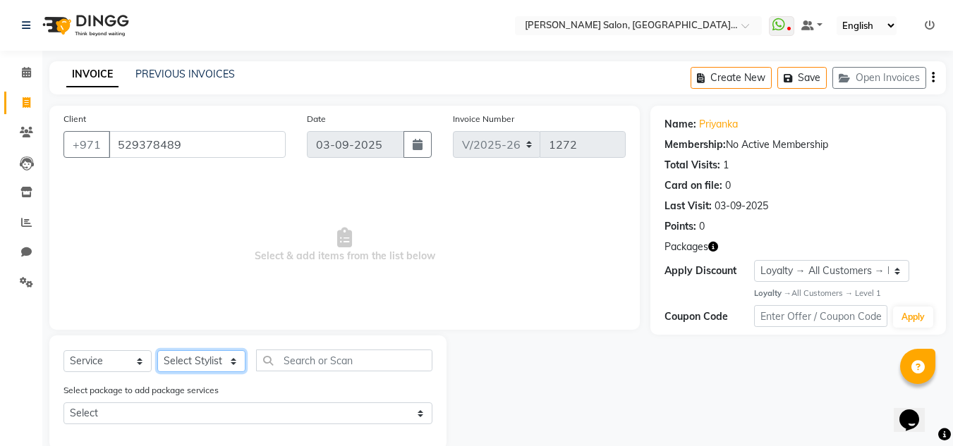
select select "89061"
click at [157, 351] on select "Select Stylist Huma [PERSON_NAME] Management [PERSON_NAME] Sales person [PERSON…" at bounding box center [201, 362] width 88 height 22
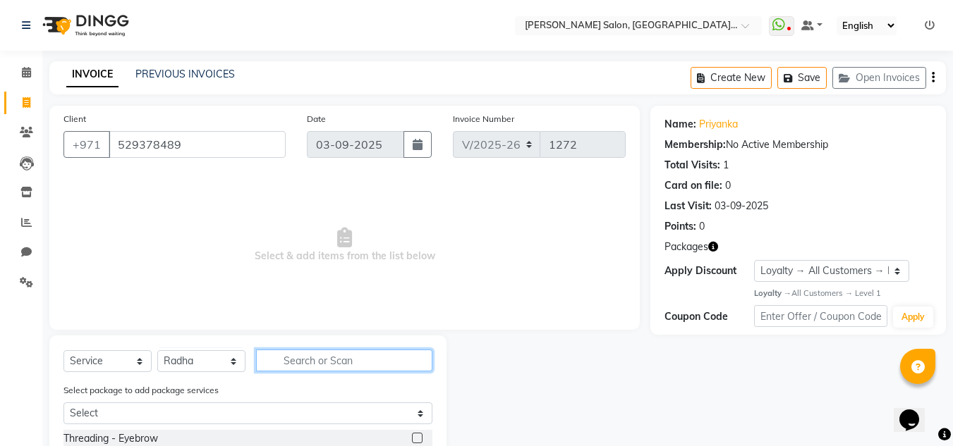
click at [302, 350] on input "text" at bounding box center [344, 361] width 176 height 22
click at [412, 440] on label at bounding box center [417, 438] width 11 height 11
click at [412, 440] on input "checkbox" at bounding box center [416, 438] width 9 height 9
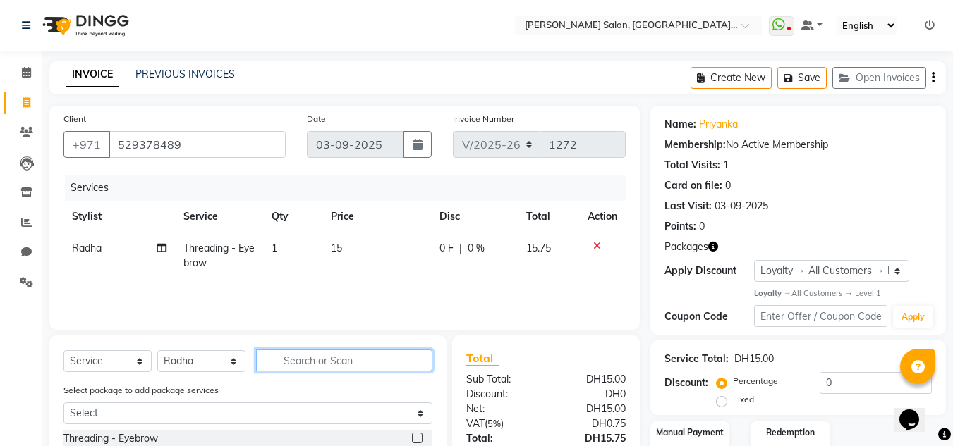
checkbox input "false"
drag, startPoint x: 320, startPoint y: 363, endPoint x: 126, endPoint y: 222, distance: 239.8
click at [320, 363] on input "text" at bounding box center [344, 361] width 176 height 22
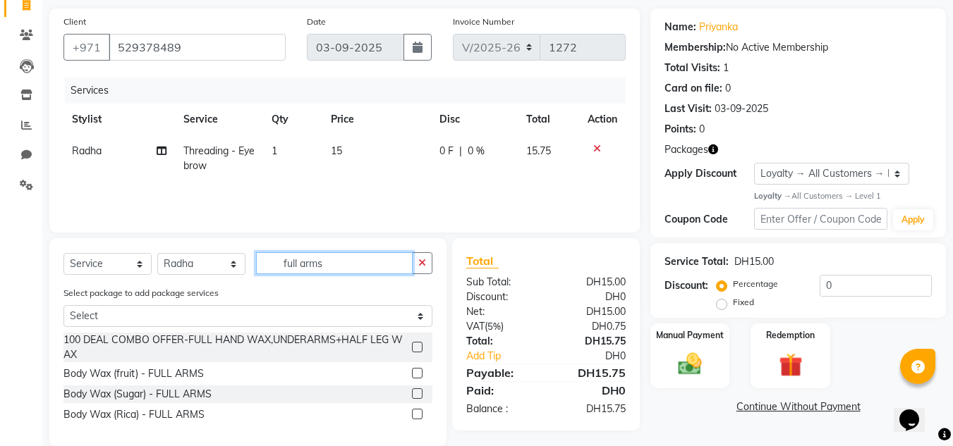
scroll to position [118, 0]
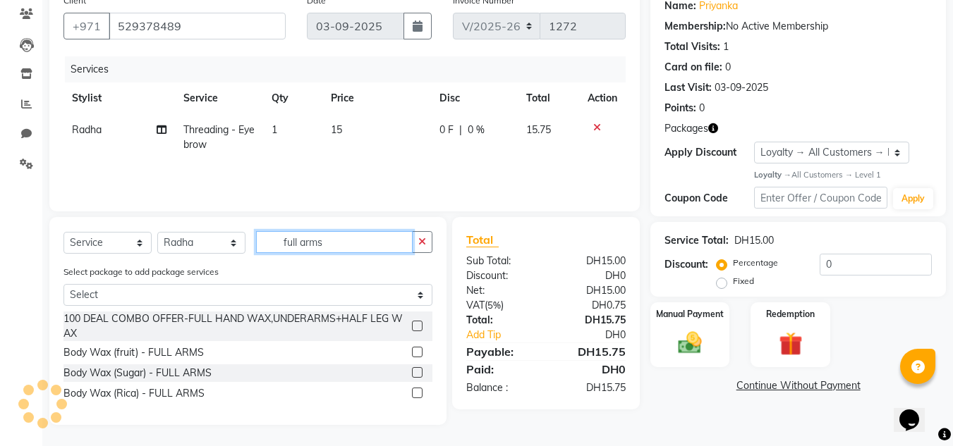
type input "full arms"
click at [415, 351] on label at bounding box center [417, 352] width 11 height 11
click at [415, 351] on input "checkbox" at bounding box center [416, 352] width 9 height 9
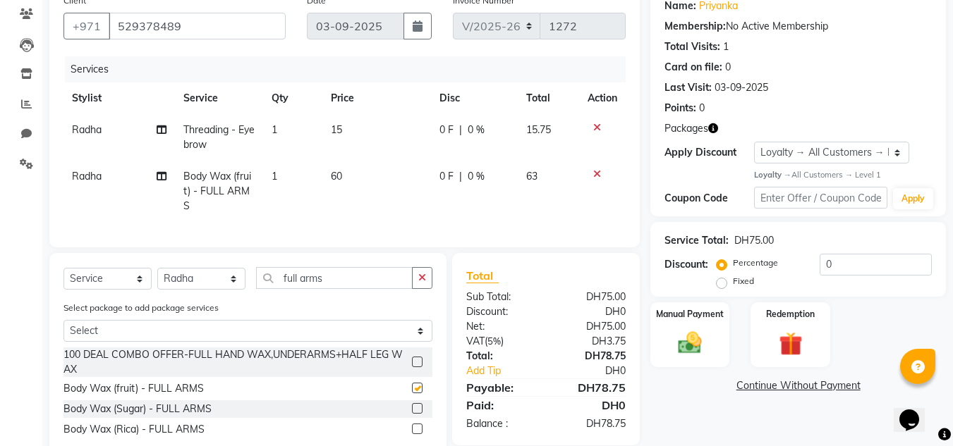
checkbox input "false"
drag, startPoint x: 357, startPoint y: 284, endPoint x: 130, endPoint y: 267, distance: 227.1
click at [135, 268] on div "Select Service Product Membership Package Voucher Prepaid Gift Card Select Styl…" at bounding box center [247, 357] width 397 height 208
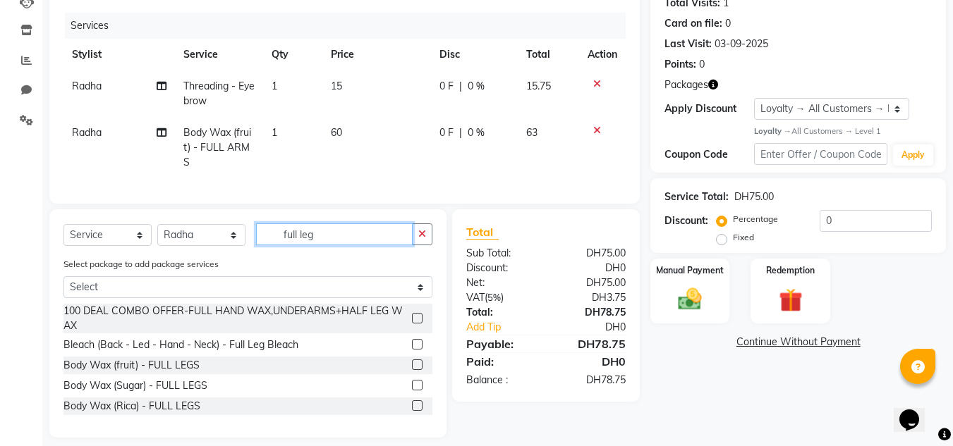
scroll to position [185, 0]
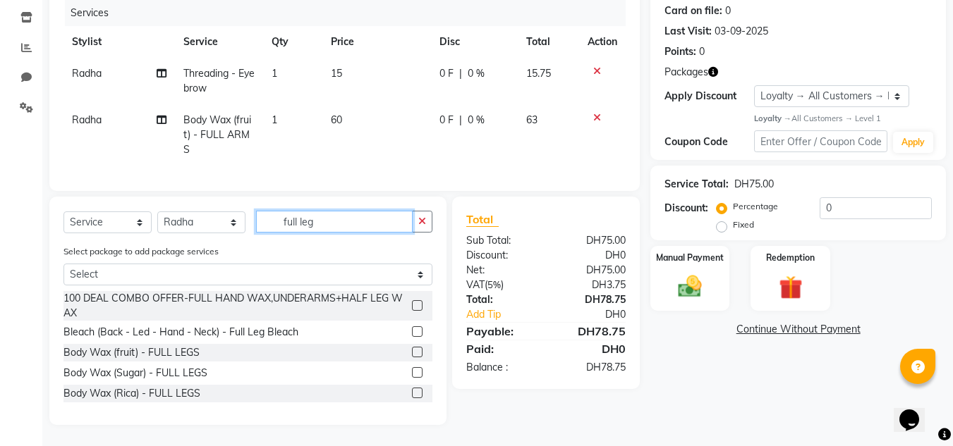
type input "full leg"
click at [412, 352] on label at bounding box center [417, 352] width 11 height 11
click at [412, 352] on input "checkbox" at bounding box center [416, 352] width 9 height 9
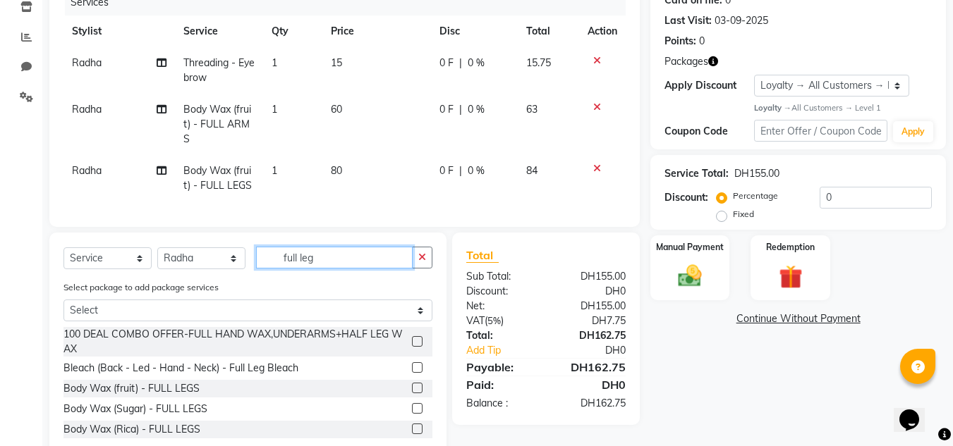
checkbox input "false"
drag, startPoint x: 306, startPoint y: 267, endPoint x: 172, endPoint y: 265, distance: 134.0
click at [172, 265] on div "Select Service Product Membership Package Voucher Prepaid Gift Card Select Styl…" at bounding box center [247, 263] width 369 height 33
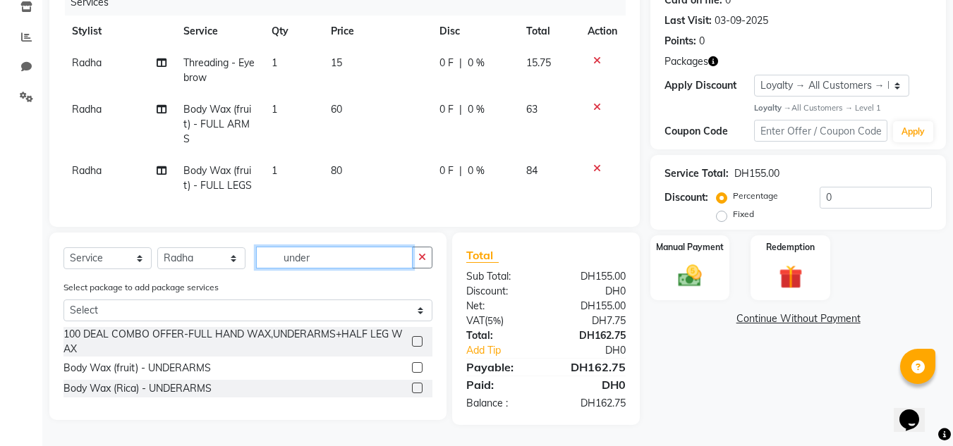
type input "under"
click at [420, 373] on label at bounding box center [417, 368] width 11 height 11
click at [420, 373] on input "checkbox" at bounding box center [416, 368] width 9 height 9
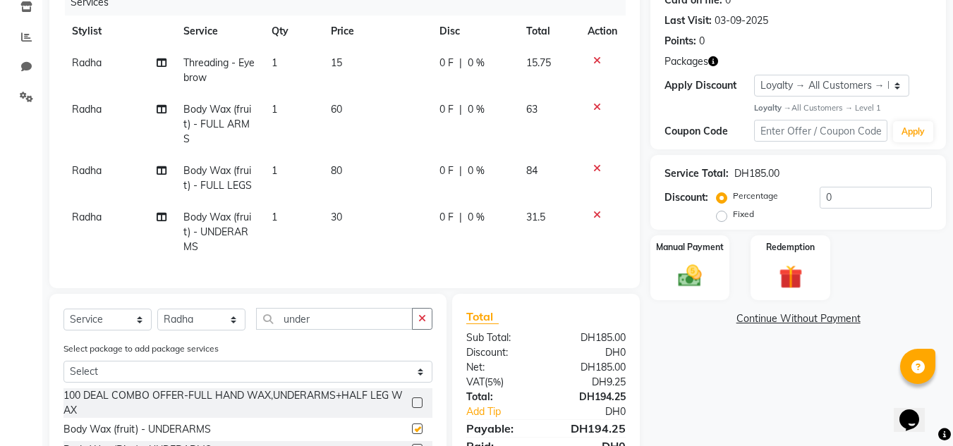
checkbox input "false"
click at [202, 328] on select "Select Stylist Huma [PERSON_NAME] Management [PERSON_NAME] Sales person [PERSON…" at bounding box center [201, 320] width 88 height 22
select select "86710"
click at [157, 320] on select "Select Stylist Huma [PERSON_NAME] Management [PERSON_NAME] Sales person [PERSON…" at bounding box center [201, 320] width 88 height 22
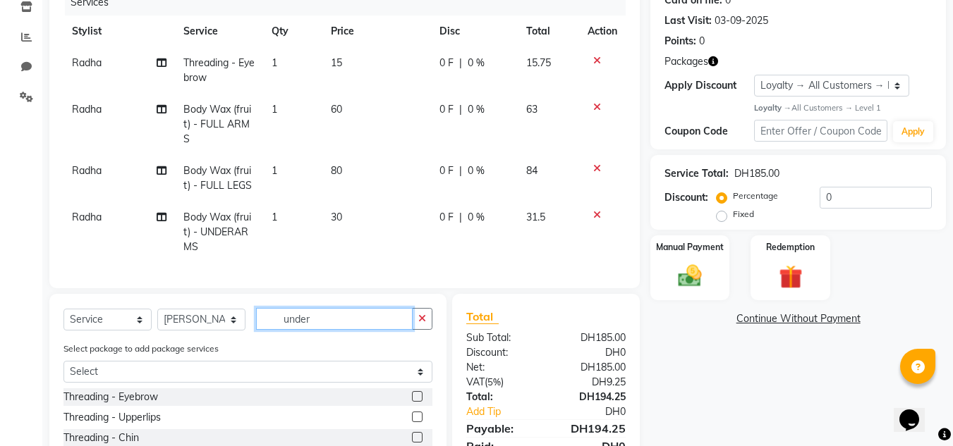
drag, startPoint x: 324, startPoint y: 327, endPoint x: 224, endPoint y: 318, distance: 100.6
click at [231, 321] on div "Select Service Product Membership Package Voucher Prepaid Gift Card Select Styl…" at bounding box center [247, 324] width 369 height 33
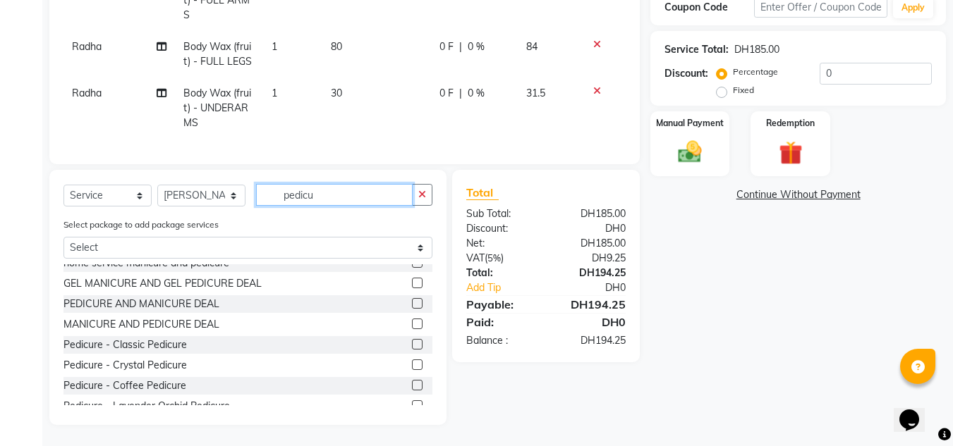
scroll to position [137, 0]
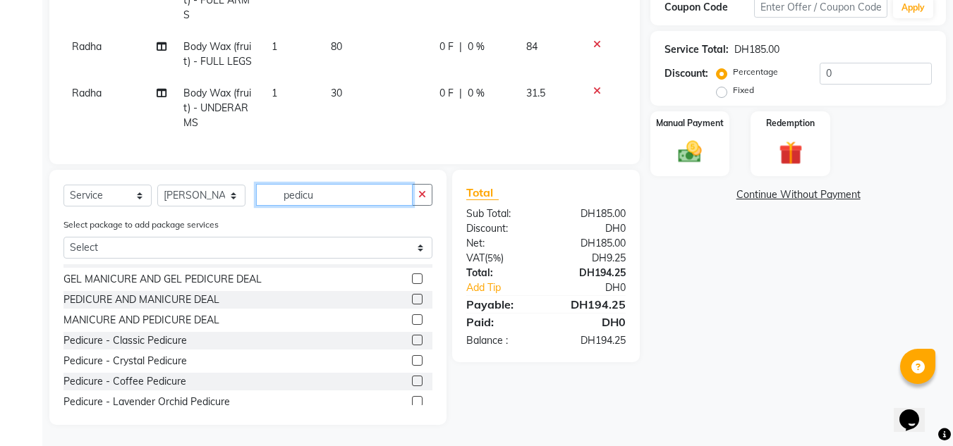
type input "pedicu"
click at [401, 341] on div "Pedicure - Classic Pedicure" at bounding box center [247, 341] width 369 height 18
click at [412, 341] on label at bounding box center [417, 340] width 11 height 11
click at [412, 341] on input "checkbox" at bounding box center [416, 340] width 9 height 9
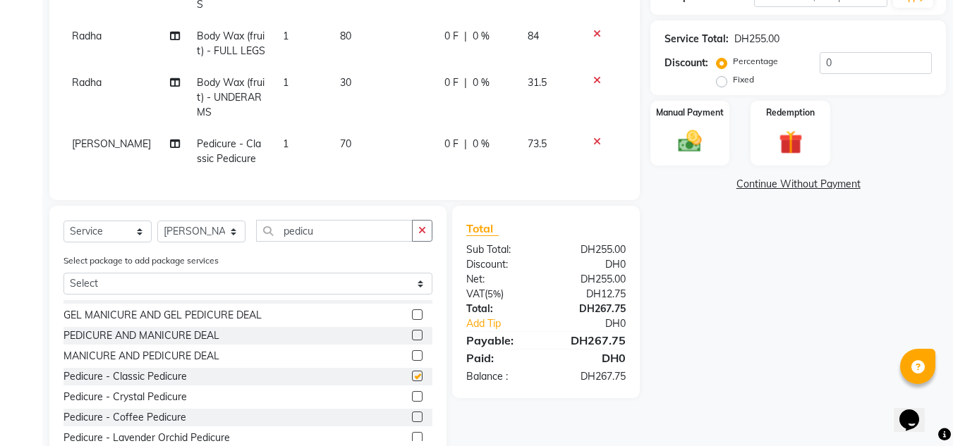
checkbox input "false"
drag, startPoint x: 339, startPoint y: 238, endPoint x: 183, endPoint y: 226, distance: 156.3
click at [184, 228] on div "Select Service Product Membership Package Voucher Prepaid Gift Card Select Styl…" at bounding box center [247, 333] width 397 height 255
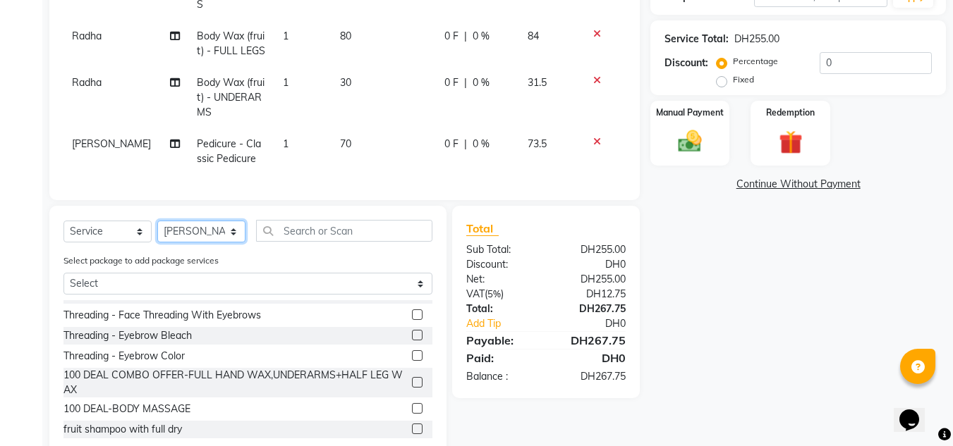
click at [188, 243] on select "Select Stylist Huma [PERSON_NAME] Management [PERSON_NAME] Sales person [PERSON…" at bounding box center [201, 232] width 88 height 22
select select "86711"
click at [157, 231] on select "Select Stylist Huma [PERSON_NAME] Management [PERSON_NAME] Sales person [PERSON…" at bounding box center [201, 232] width 88 height 22
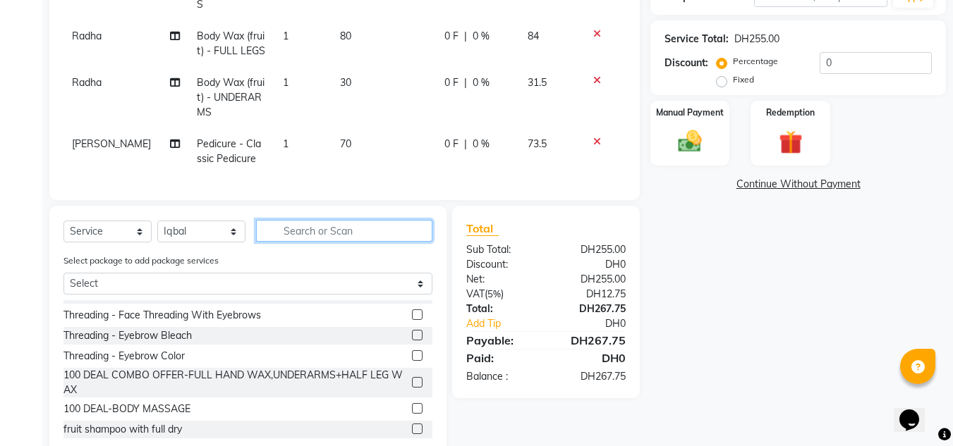
click at [321, 241] on input "text" at bounding box center [344, 231] width 176 height 22
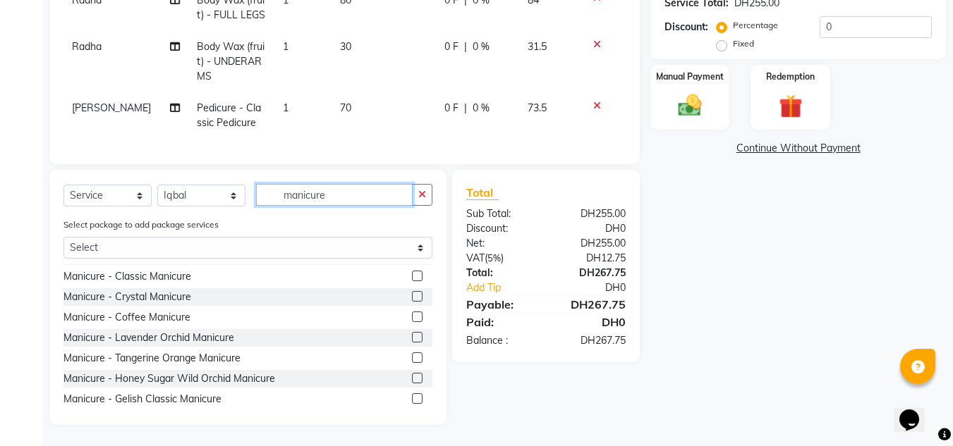
scroll to position [136, 0]
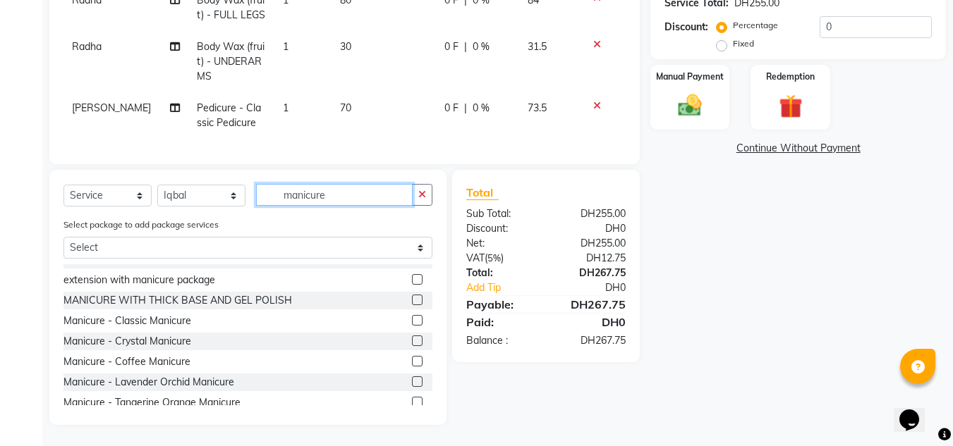
type input "manicure"
click at [412, 317] on label at bounding box center [417, 320] width 11 height 11
click at [412, 317] on input "checkbox" at bounding box center [416, 321] width 9 height 9
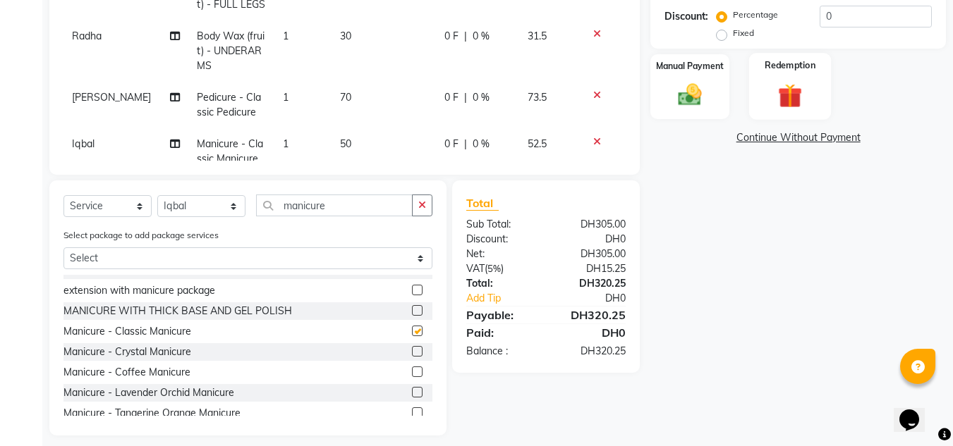
checkbox input "false"
click at [796, 88] on img at bounding box center [789, 96] width 39 height 30
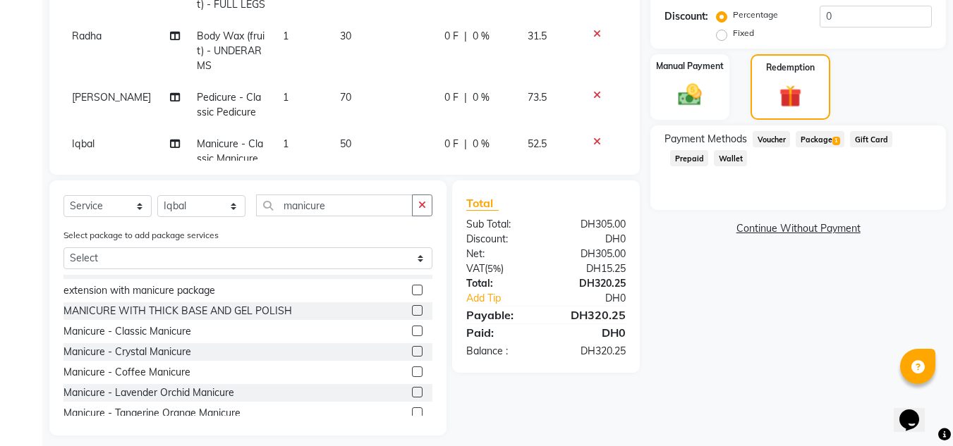
click at [832, 143] on span "Package 1" at bounding box center [820, 139] width 49 height 16
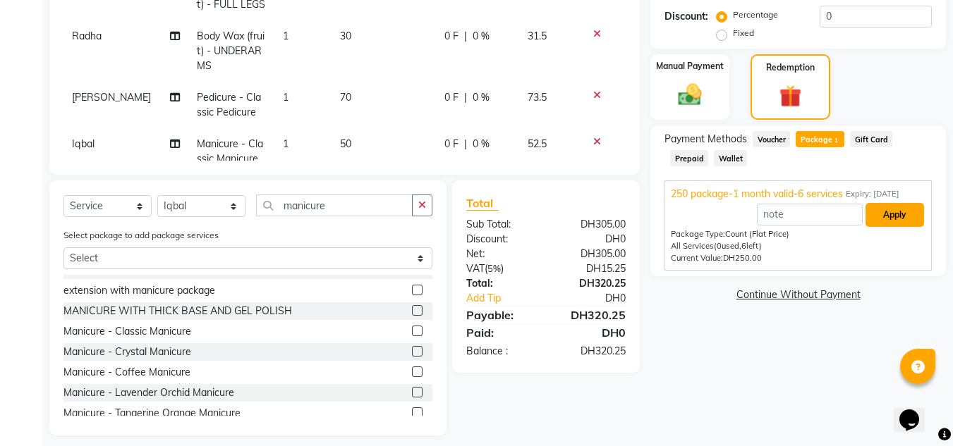
click at [882, 218] on button "Apply" at bounding box center [894, 215] width 59 height 24
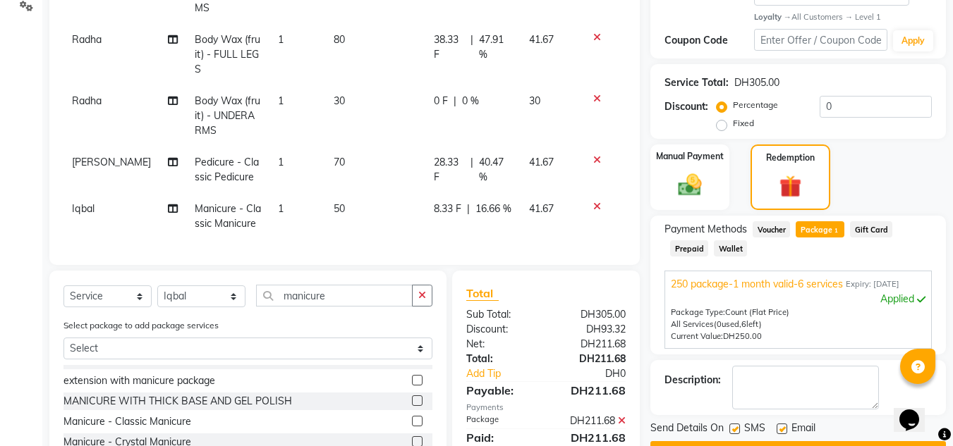
scroll to position [399, 0]
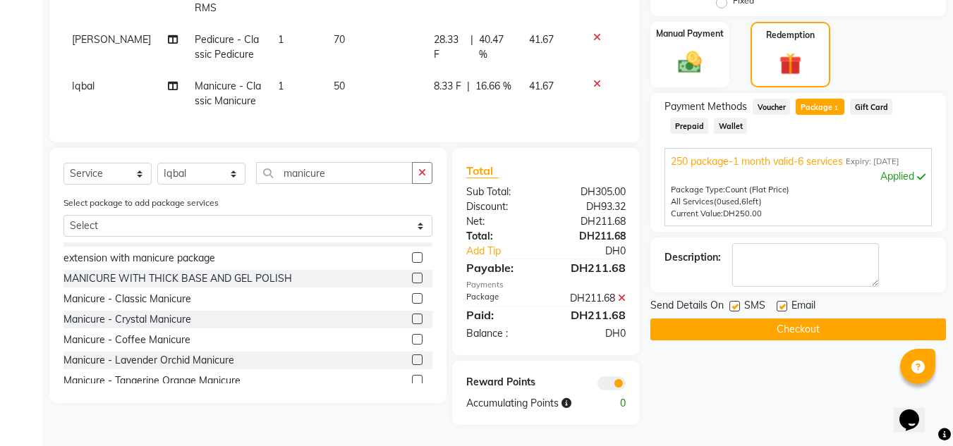
click at [620, 298] on icon at bounding box center [622, 298] width 8 height 10
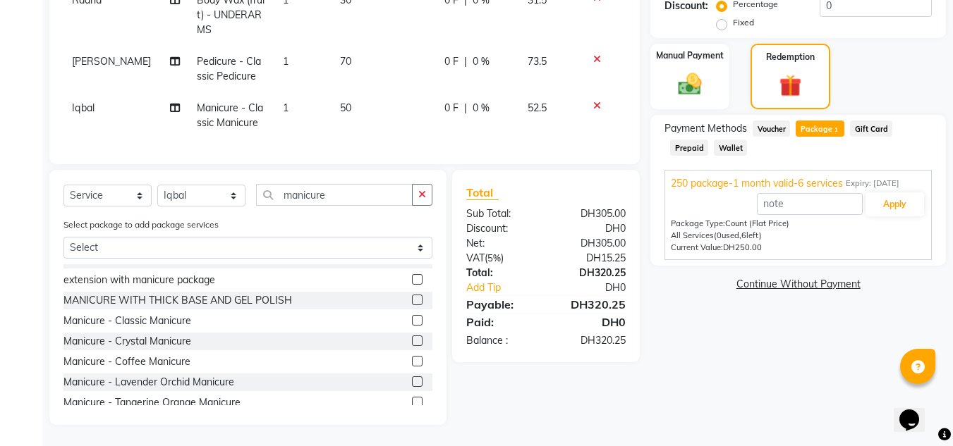
scroll to position [36, 0]
click at [890, 206] on button "Apply" at bounding box center [894, 205] width 59 height 24
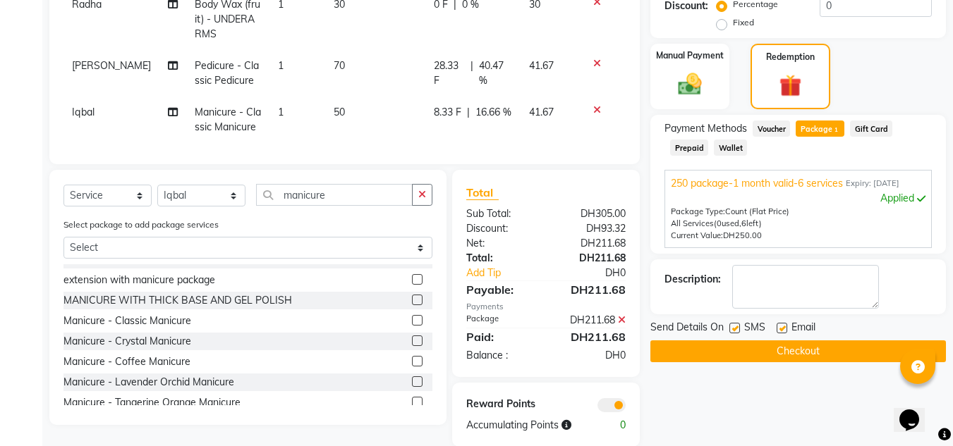
scroll to position [51, 0]
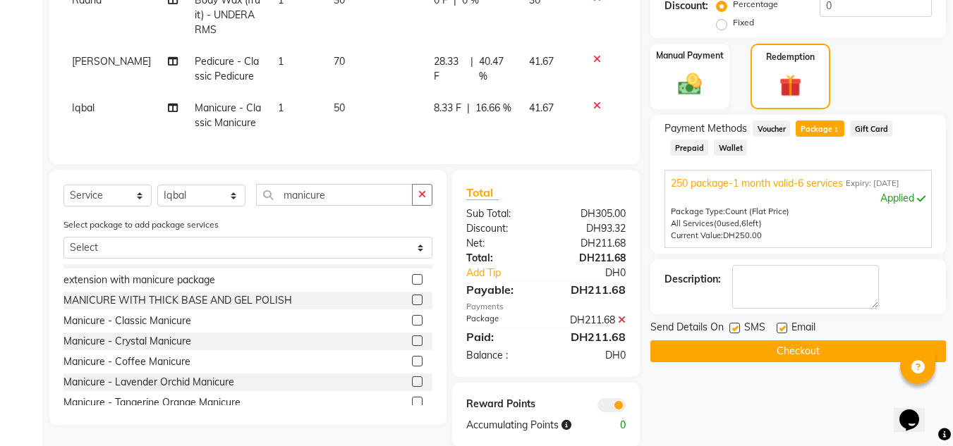
drag, startPoint x: 846, startPoint y: 337, endPoint x: 765, endPoint y: 313, distance: 83.9
click at [841, 327] on div "Send Details On SMS Email" at bounding box center [798, 329] width 296 height 18
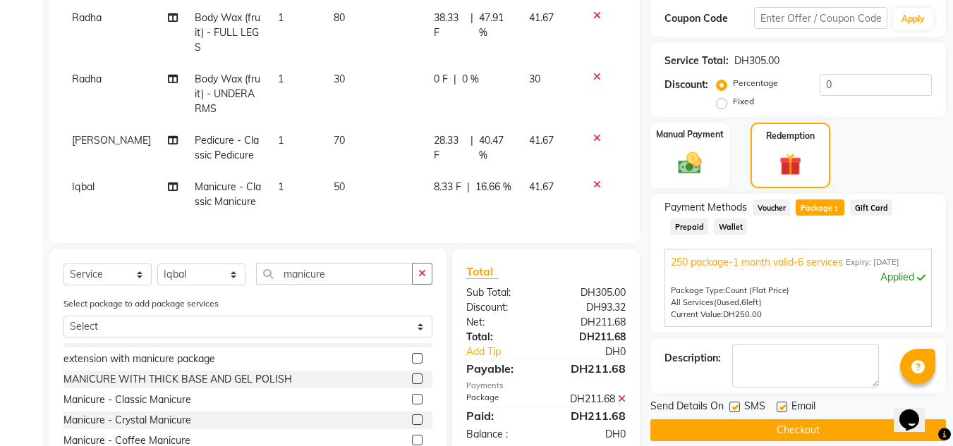
scroll to position [399, 0]
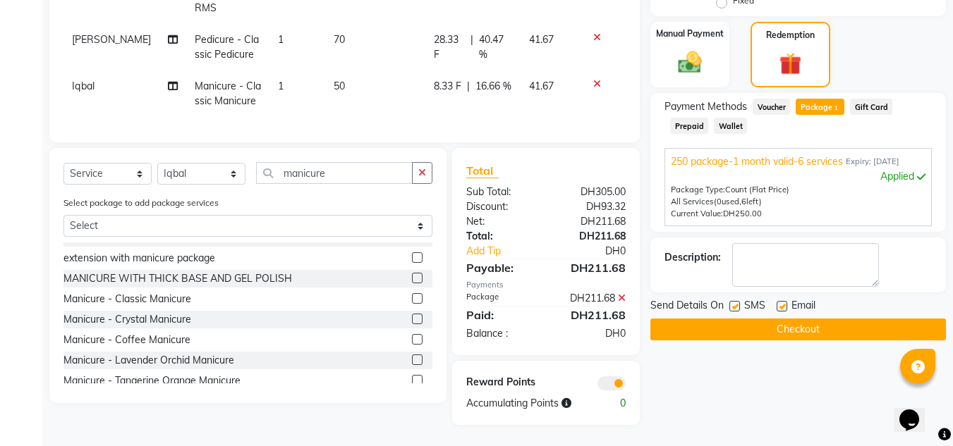
click at [624, 292] on span at bounding box center [622, 298] width 8 height 13
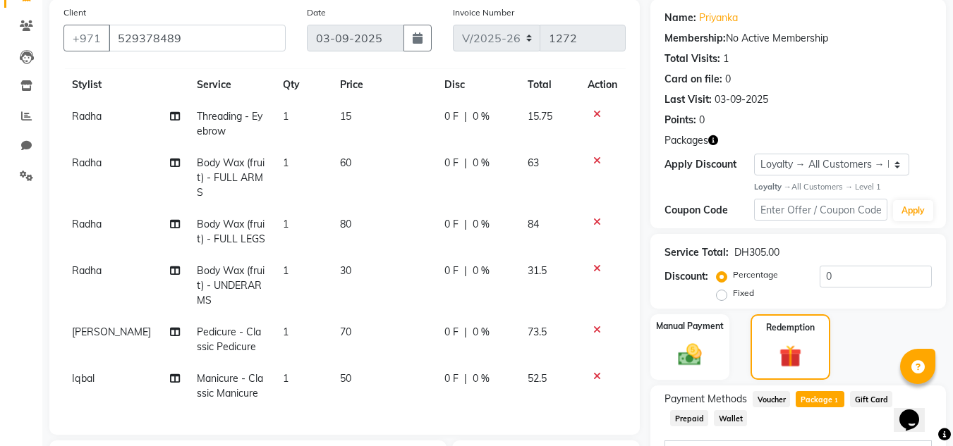
scroll to position [25, 0]
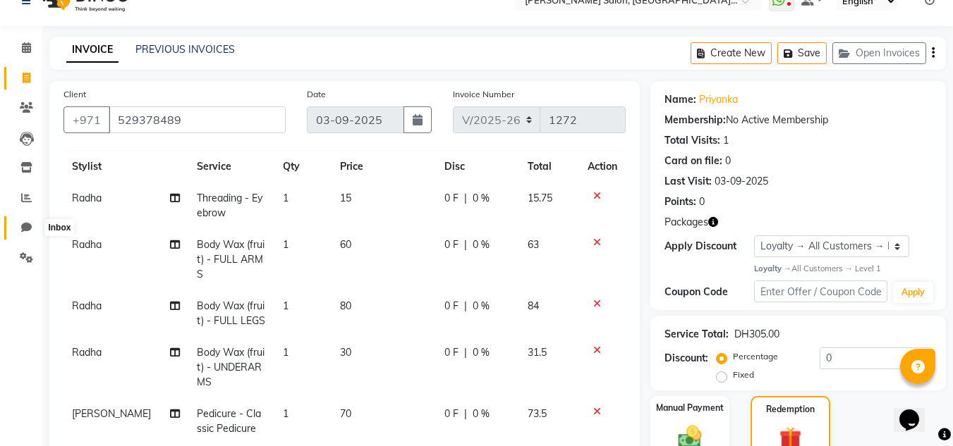
click at [28, 224] on icon at bounding box center [26, 227] width 11 height 11
select select "100"
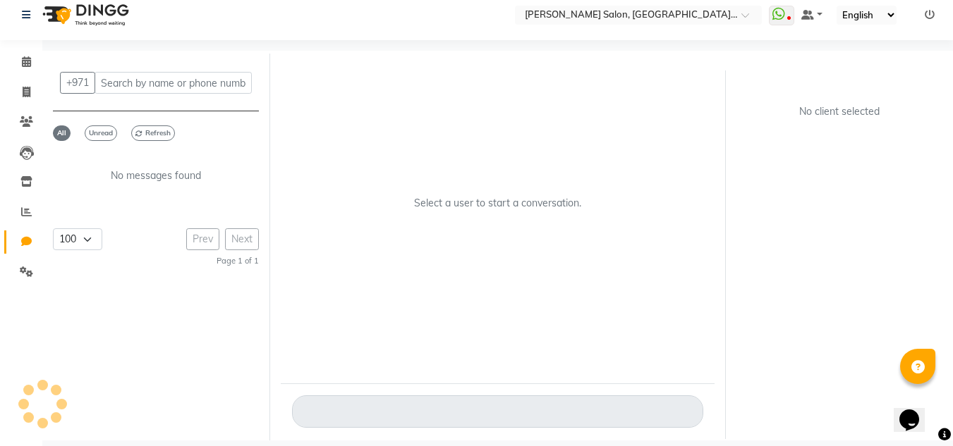
scroll to position [11, 0]
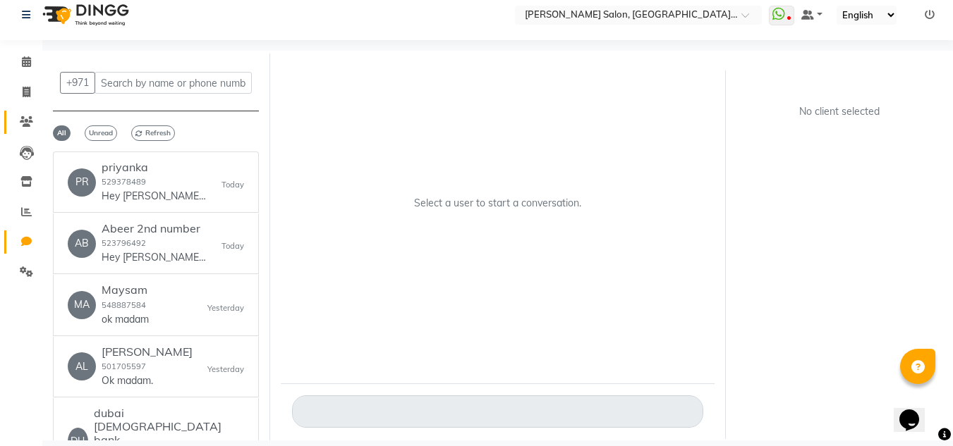
click at [21, 114] on span at bounding box center [26, 122] width 25 height 16
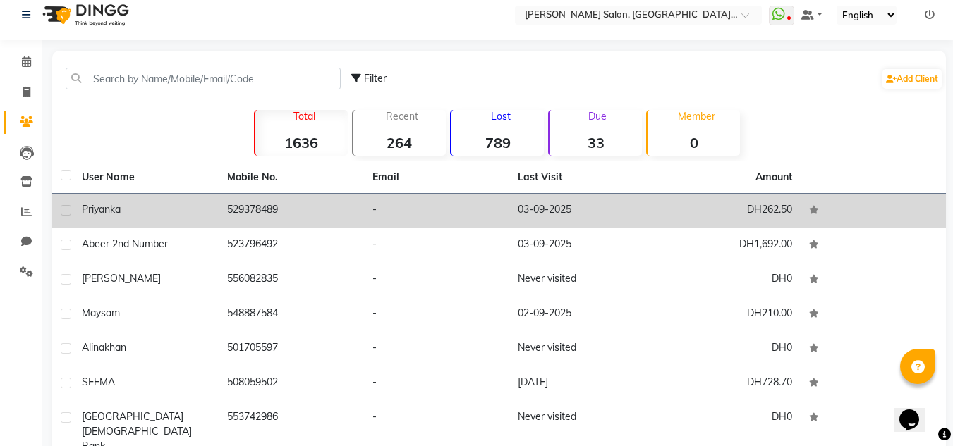
click at [794, 211] on td "DH262.50" at bounding box center [727, 211] width 145 height 35
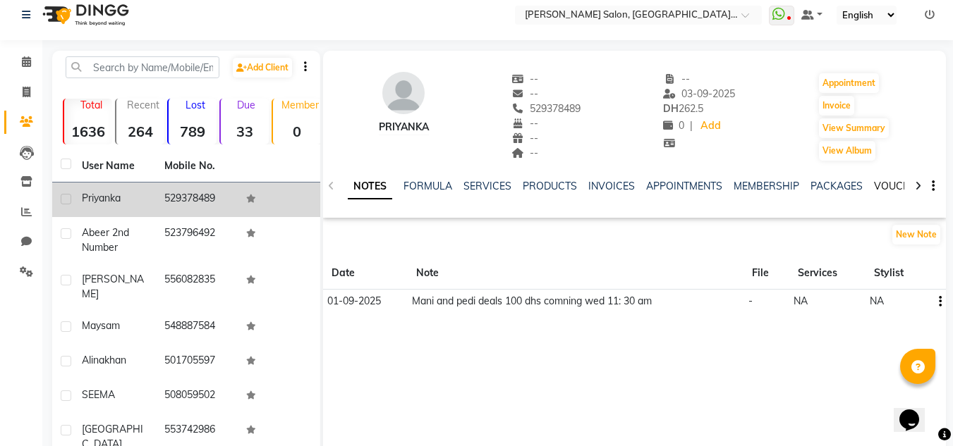
drag, startPoint x: 889, startPoint y: 184, endPoint x: 846, endPoint y: 197, distance: 44.4
click at [889, 184] on link "VOUCHERS" at bounding box center [902, 186] width 56 height 13
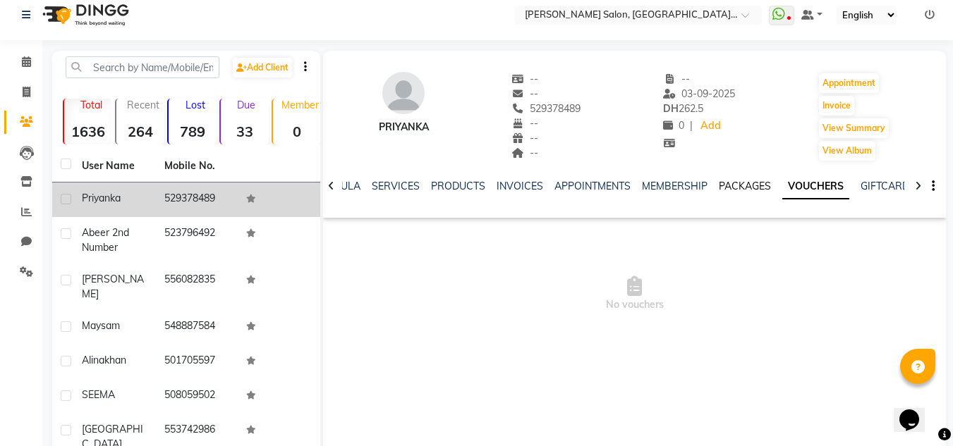
click at [723, 188] on link "PACKAGES" at bounding box center [745, 186] width 52 height 13
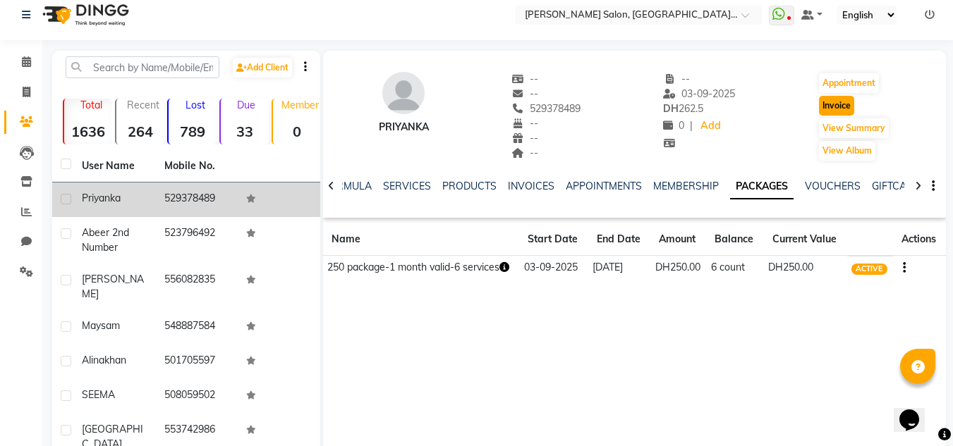
click at [841, 106] on button "Invoice" at bounding box center [836, 106] width 35 height 20
select select "service"
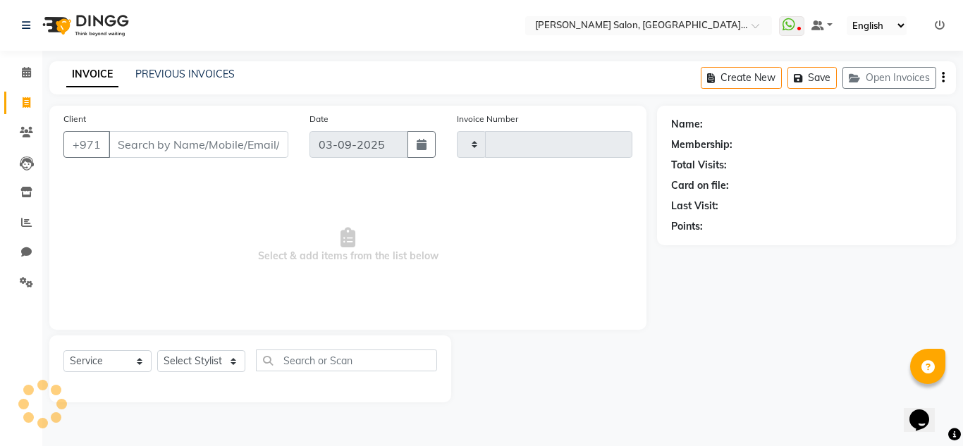
type input "1272"
select select "4069"
type input "529378489"
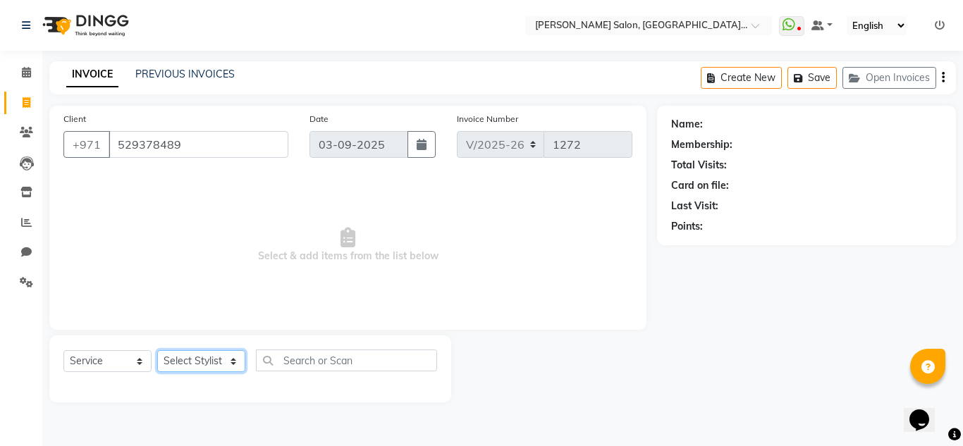
drag, startPoint x: 181, startPoint y: 363, endPoint x: 175, endPoint y: 352, distance: 12.0
click at [179, 360] on select "Select Stylist Huma Iqbal Kabita Management Radha Riba Sales person Srijana tri…" at bounding box center [201, 362] width 88 height 22
select select "1: Object"
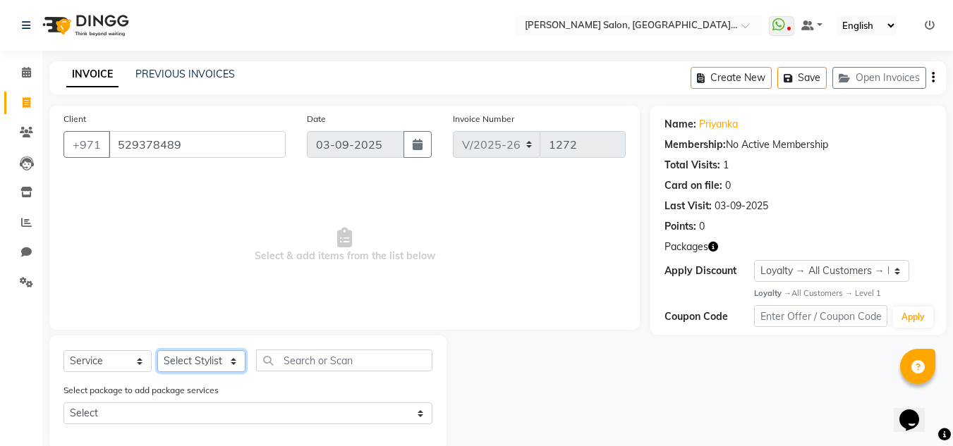
select select "89061"
click at [157, 351] on select "Select Stylist Huma Iqbal Kabita Management Radha Riba Sales person Srijana tri…" at bounding box center [201, 362] width 88 height 22
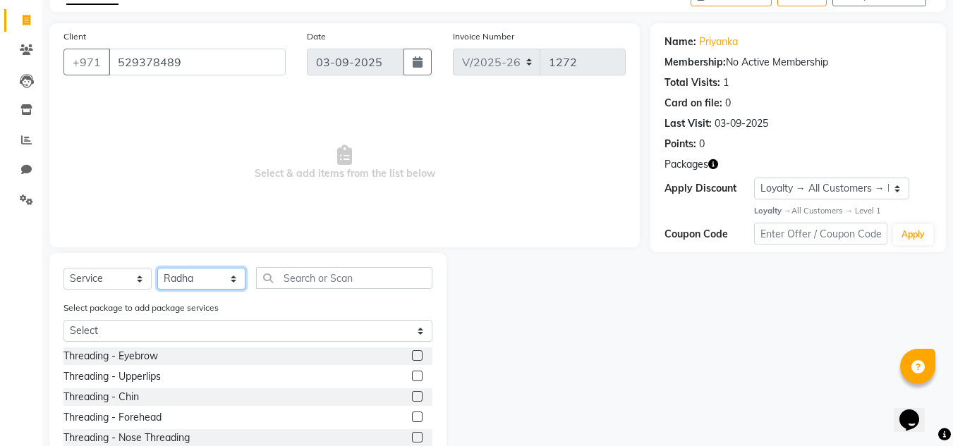
scroll to position [166, 0]
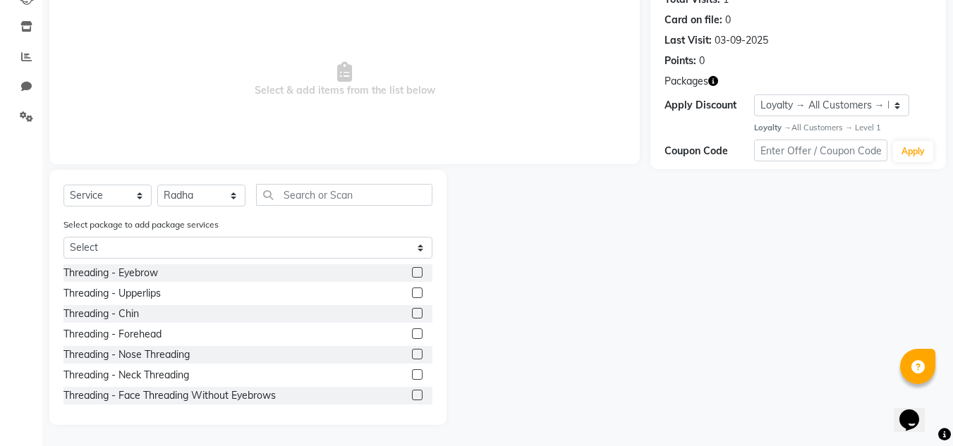
click at [412, 269] on label at bounding box center [417, 272] width 11 height 11
click at [412, 269] on input "checkbox" at bounding box center [416, 273] width 9 height 9
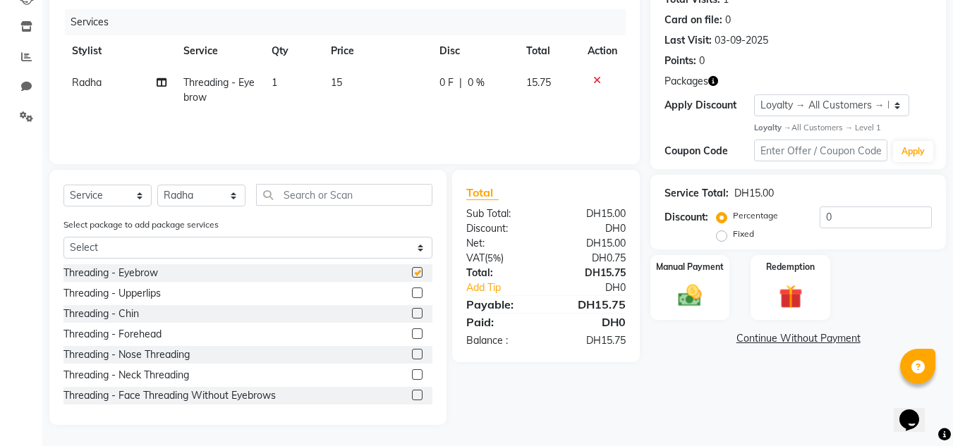
checkbox input "false"
drag, startPoint x: 327, startPoint y: 211, endPoint x: 289, endPoint y: 210, distance: 38.1
click at [289, 210] on div "Select Service Product Membership Package Voucher Prepaid Gift Card Select Styl…" at bounding box center [247, 200] width 369 height 33
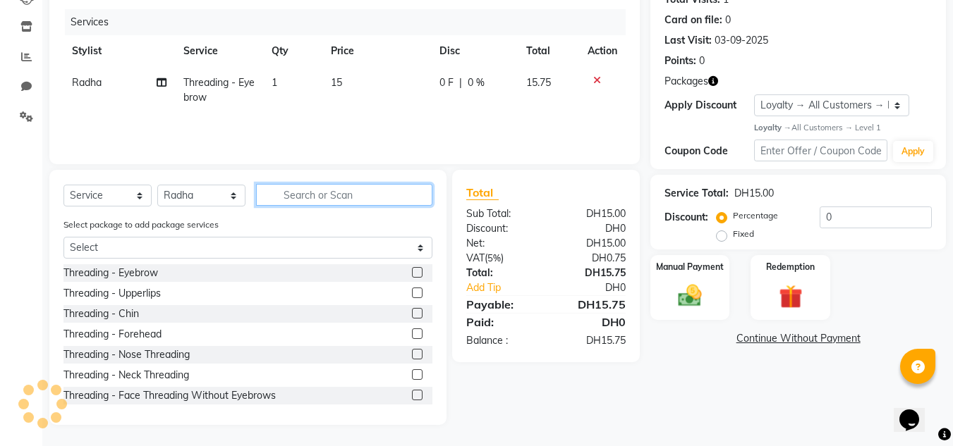
drag, startPoint x: 282, startPoint y: 190, endPoint x: 261, endPoint y: 164, distance: 34.1
click at [277, 175] on div "Select Service Product Membership Package Voucher Prepaid Gift Card Select Styl…" at bounding box center [247, 297] width 397 height 255
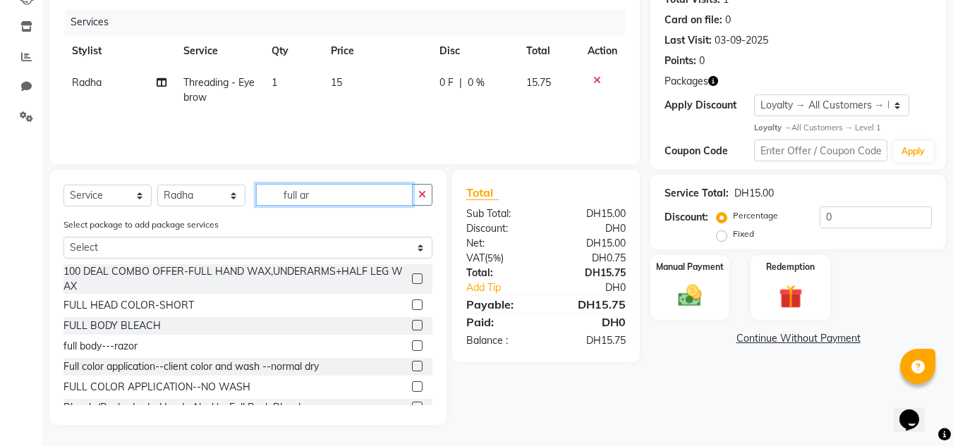
scroll to position [118, 0]
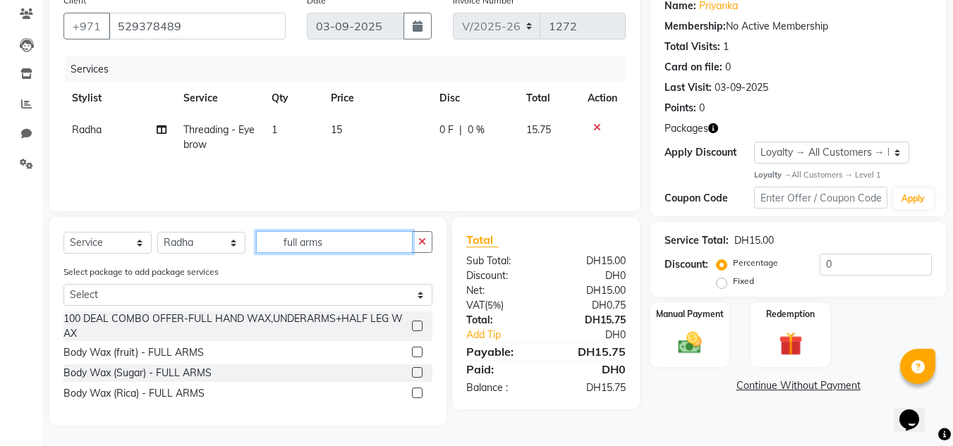
type input "full arms"
click at [418, 348] on label at bounding box center [417, 352] width 11 height 11
click at [418, 348] on input "checkbox" at bounding box center [416, 352] width 9 height 9
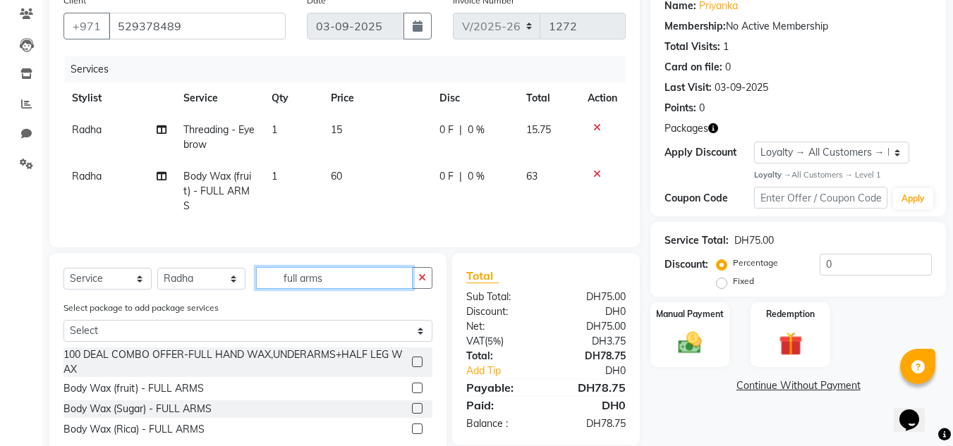
checkbox input "false"
drag, startPoint x: 267, startPoint y: 282, endPoint x: 202, endPoint y: 286, distance: 65.7
click at [210, 286] on div "Select Service Product Membership Package Voucher Prepaid Gift Card Select Styl…" at bounding box center [247, 357] width 397 height 208
type input "arms"
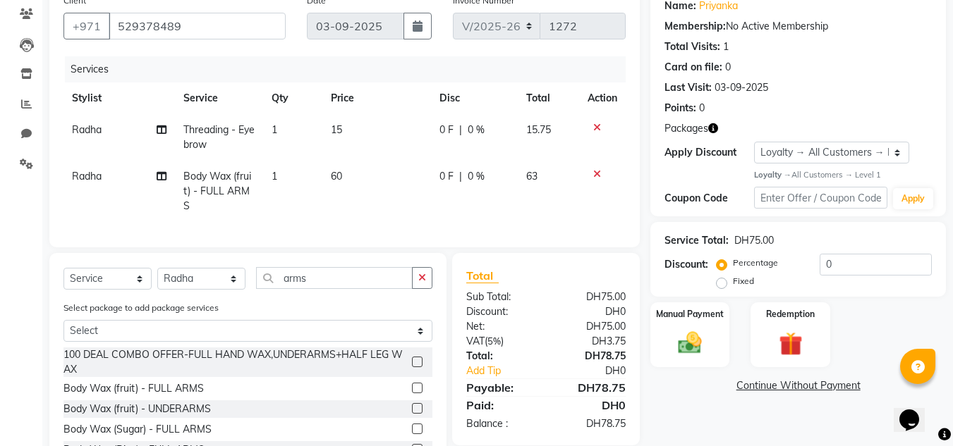
click at [421, 414] on label at bounding box center [417, 408] width 11 height 11
click at [421, 414] on input "checkbox" at bounding box center [416, 409] width 9 height 9
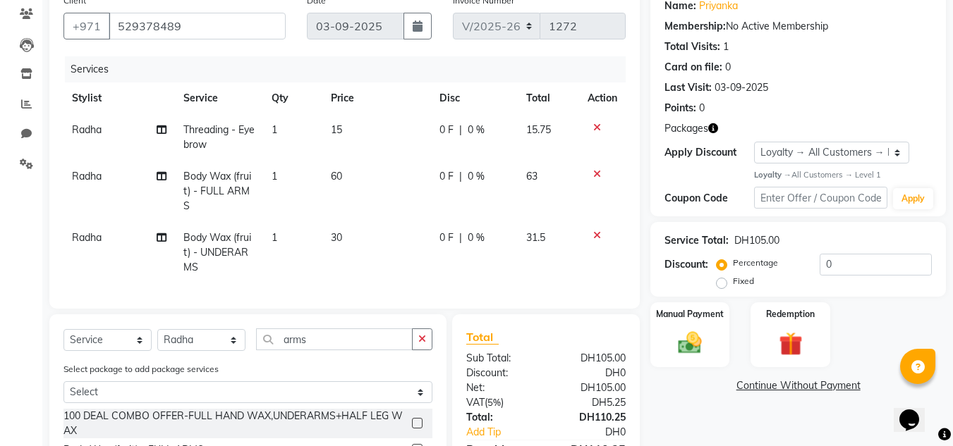
checkbox input "false"
drag, startPoint x: 346, startPoint y: 355, endPoint x: 178, endPoint y: 367, distance: 168.9
click at [206, 361] on div "Select Service Product Membership Package Voucher Prepaid Gift Card Select Styl…" at bounding box center [247, 345] width 369 height 33
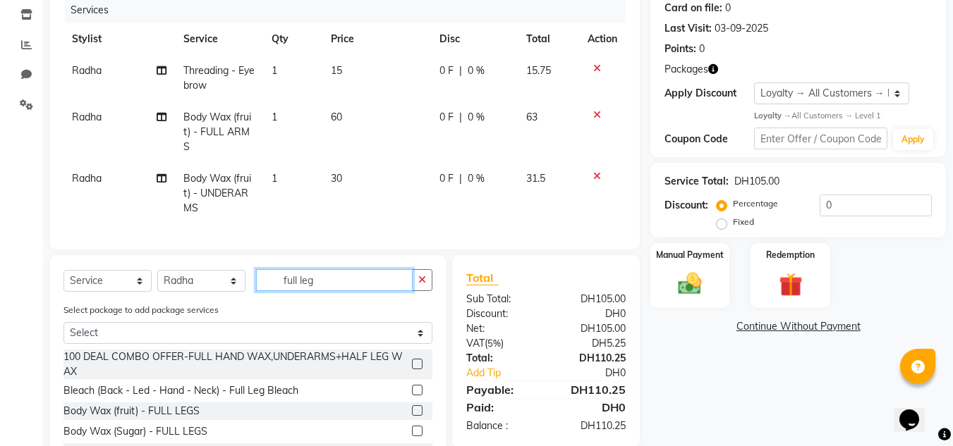
scroll to position [247, 0]
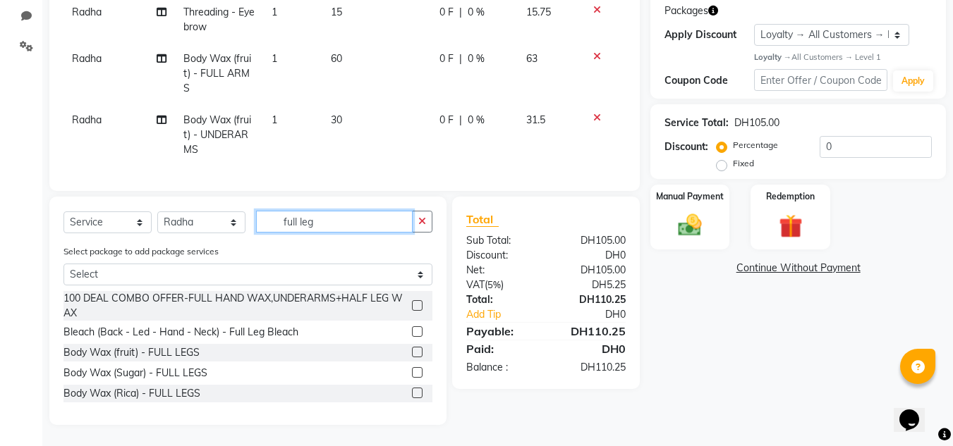
type input "full leg"
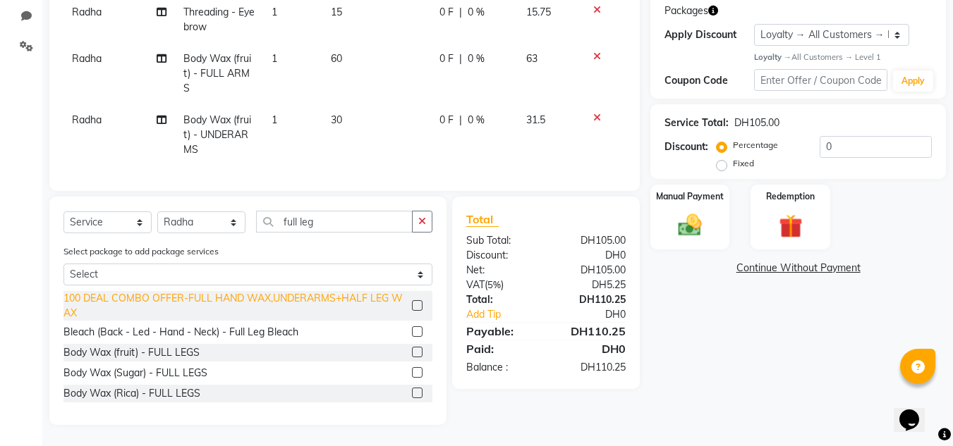
drag, startPoint x: 420, startPoint y: 353, endPoint x: 389, endPoint y: 340, distance: 34.2
click at [418, 352] on label at bounding box center [417, 352] width 11 height 11
click at [418, 352] on input "checkbox" at bounding box center [416, 352] width 9 height 9
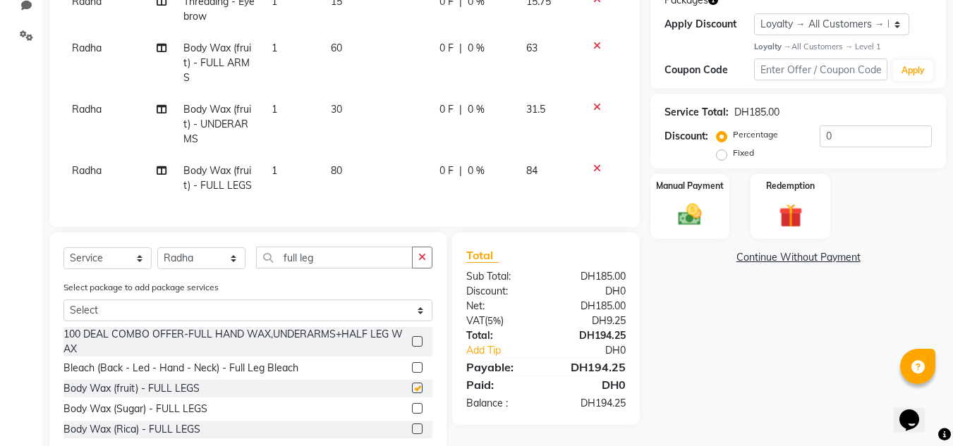
checkbox input "false"
click at [218, 267] on select "Select Stylist Huma Iqbal Kabita Management Radha Riba Sales person Srijana tri…" at bounding box center [201, 259] width 88 height 22
select select "86710"
click at [157, 258] on select "Select Stylist Huma Iqbal Kabita Management Radha Riba Sales person Srijana tri…" at bounding box center [201, 259] width 88 height 22
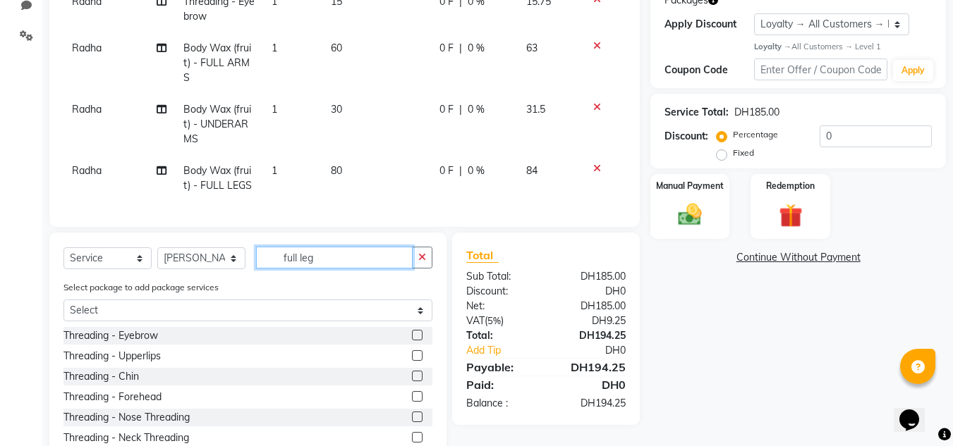
drag, startPoint x: 343, startPoint y: 273, endPoint x: 233, endPoint y: 272, distance: 110.0
click at [233, 272] on div "Select Service Product Membership Package Voucher Prepaid Gift Card Select Styl…" at bounding box center [247, 263] width 369 height 33
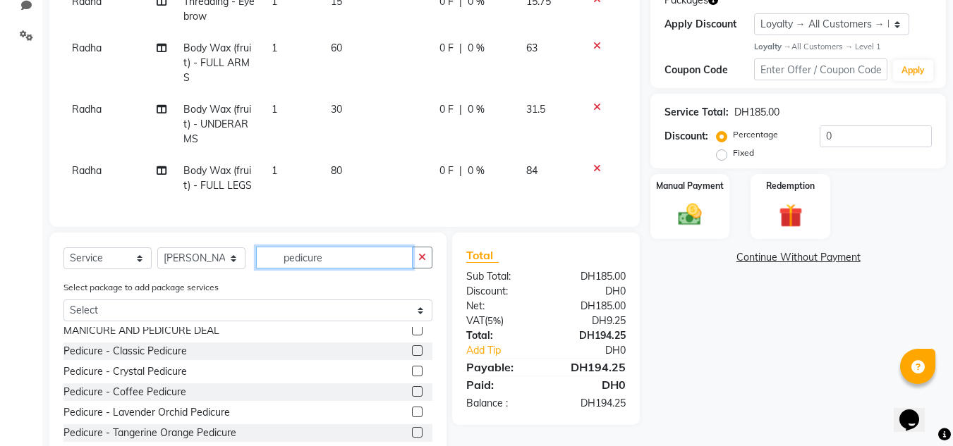
scroll to position [178, 0]
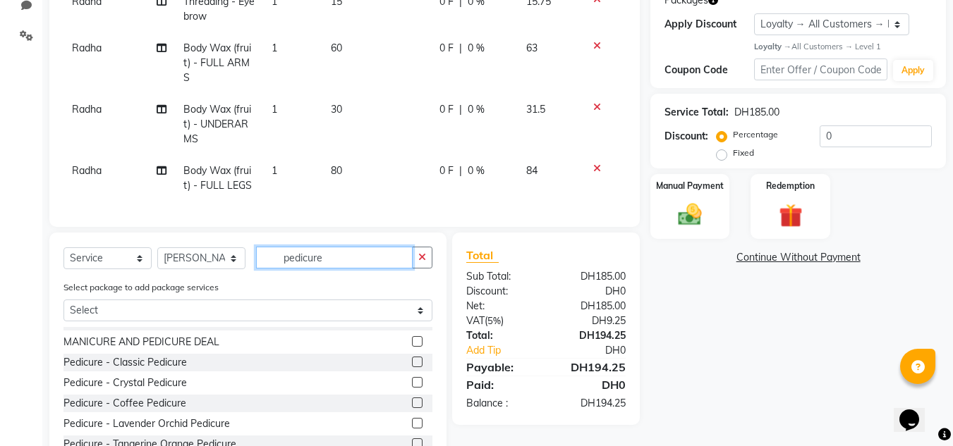
type input "pedicure"
click at [412, 367] on label at bounding box center [417, 362] width 11 height 11
click at [412, 367] on input "checkbox" at bounding box center [416, 362] width 9 height 9
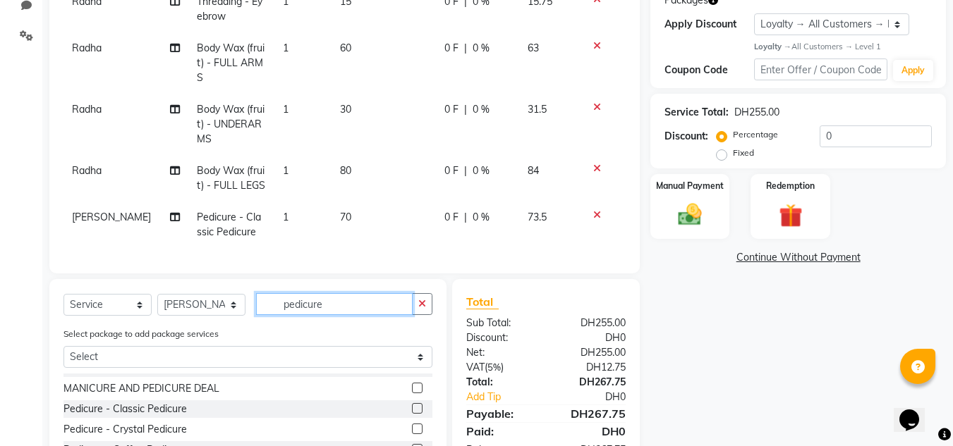
checkbox input "false"
drag, startPoint x: 274, startPoint y: 310, endPoint x: 205, endPoint y: 347, distance: 78.9
click at [228, 327] on div "Select Service Product Membership Package Voucher Prepaid Gift Card Select Styl…" at bounding box center [247, 309] width 369 height 33
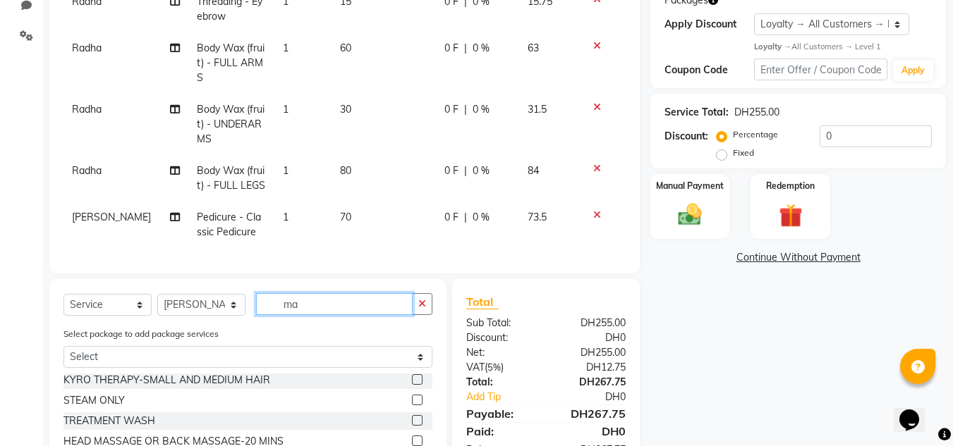
scroll to position [0, 0]
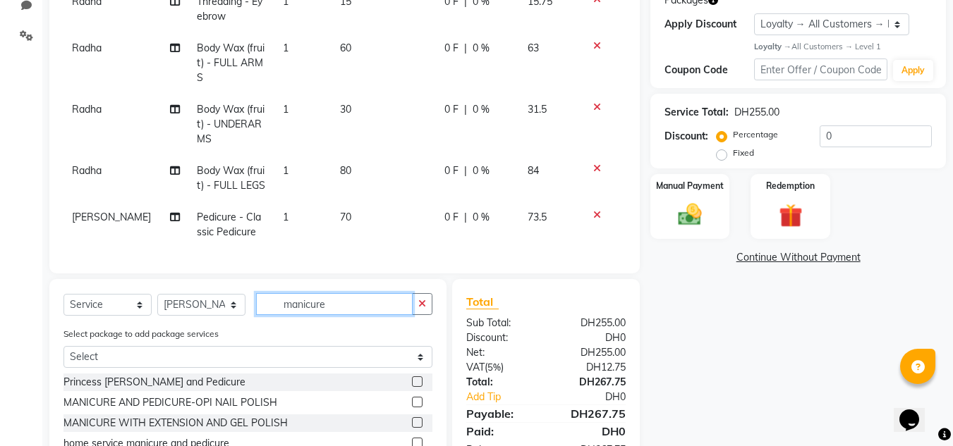
type input "manicure"
click at [231, 303] on div "Select Service Product Membership Package Voucher Prepaid Gift Card Select Styl…" at bounding box center [247, 406] width 397 height 255
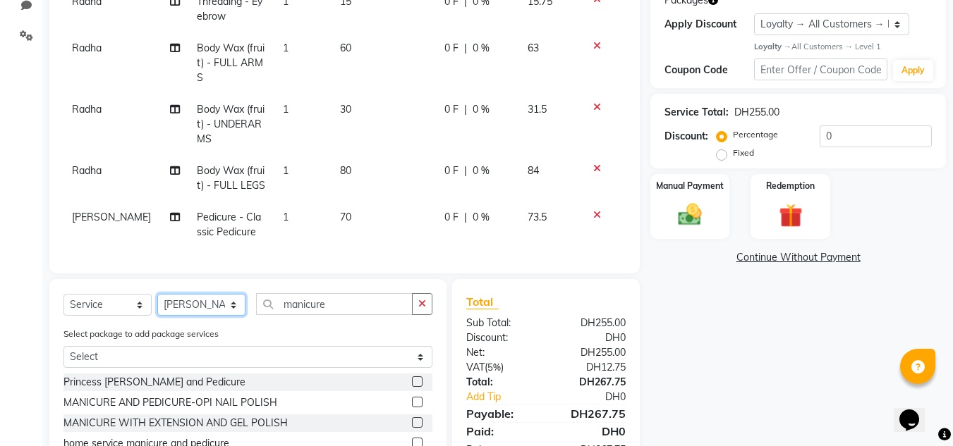
click at [224, 316] on select "Select Stylist Huma Iqbal Kabita Management Radha Riba Sales person Srijana tri…" at bounding box center [201, 305] width 88 height 22
select select "86711"
click at [157, 305] on select "Select Stylist Huma Iqbal Kabita Management Radha Riba Sales person Srijana tri…" at bounding box center [201, 305] width 88 height 22
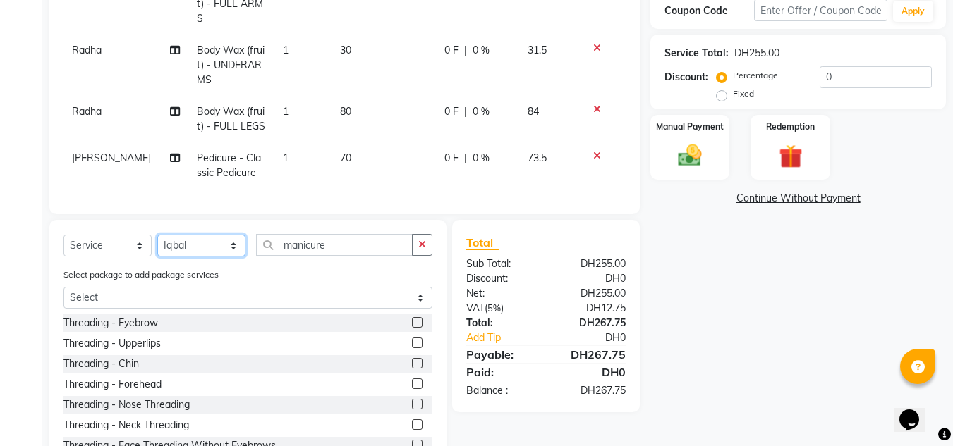
scroll to position [367, 0]
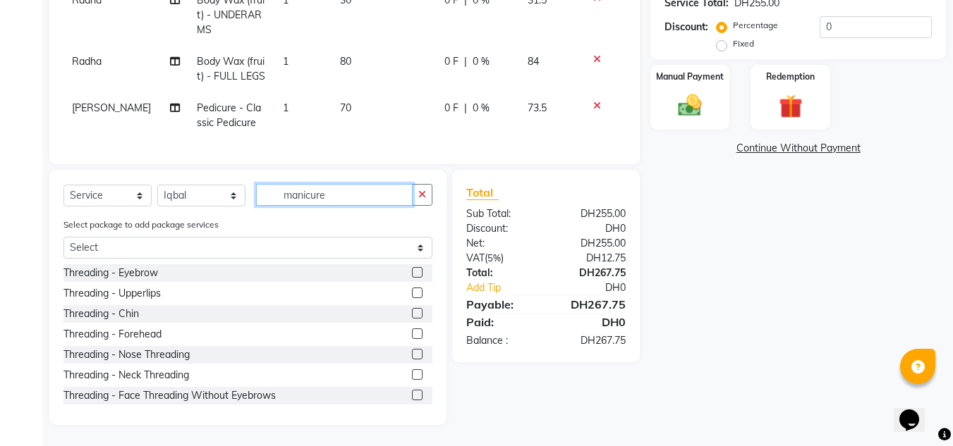
click at [346, 197] on input "manicure" at bounding box center [334, 195] width 157 height 22
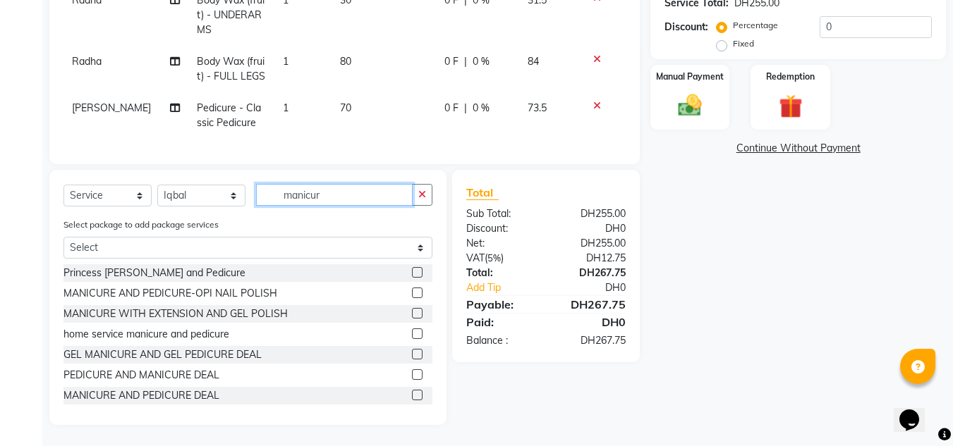
type input "manicure"
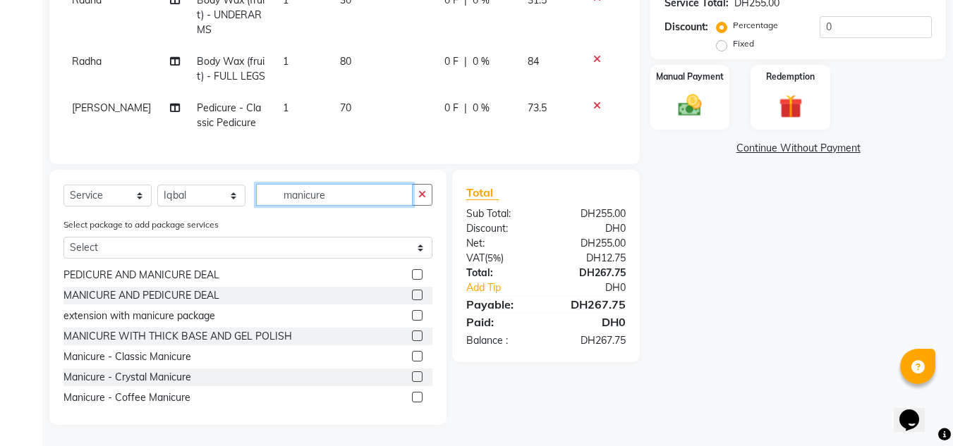
scroll to position [145, 0]
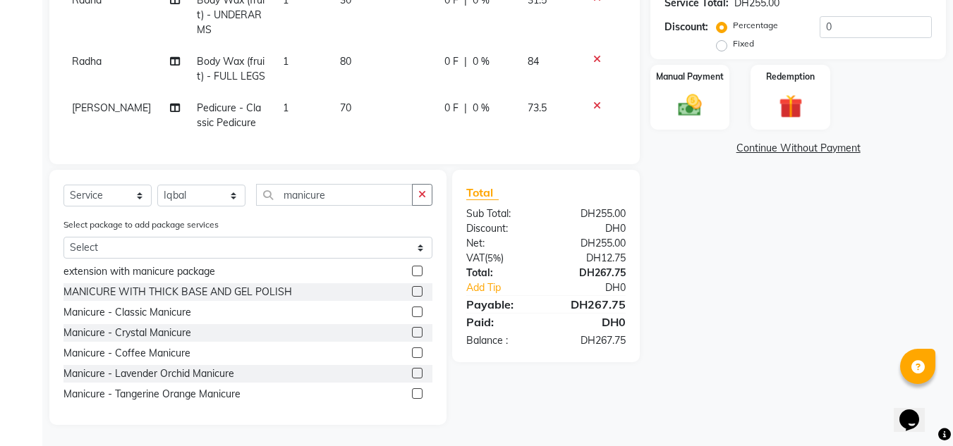
click at [412, 312] on label at bounding box center [417, 312] width 11 height 11
click at [412, 312] on input "checkbox" at bounding box center [416, 312] width 9 height 9
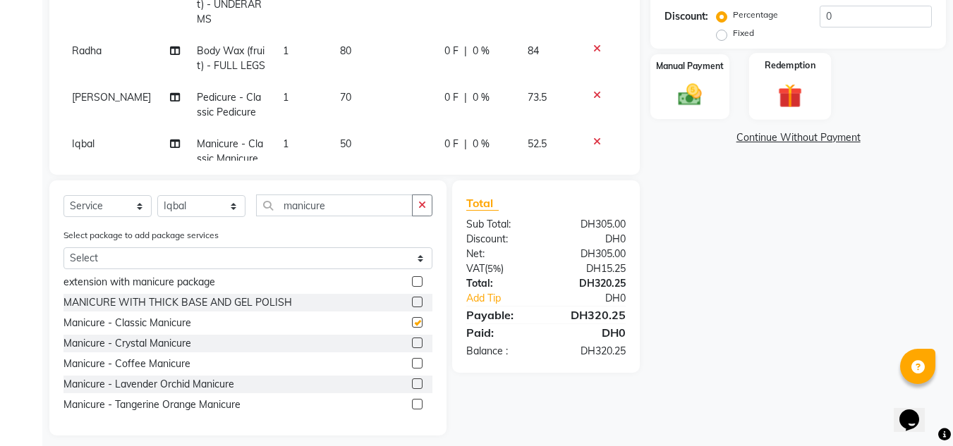
checkbox input "false"
click at [798, 106] on img at bounding box center [789, 96] width 39 height 30
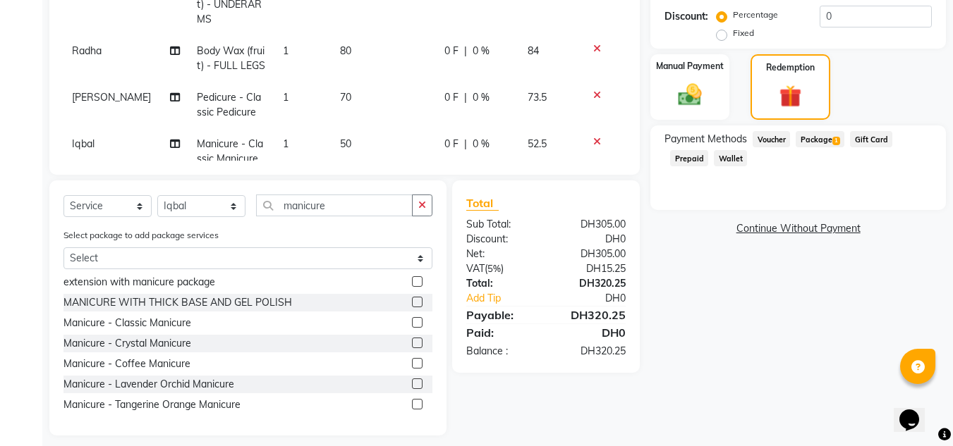
drag, startPoint x: 822, startPoint y: 140, endPoint x: 870, endPoint y: 172, distance: 58.5
click at [823, 140] on span "Package 1" at bounding box center [820, 139] width 49 height 16
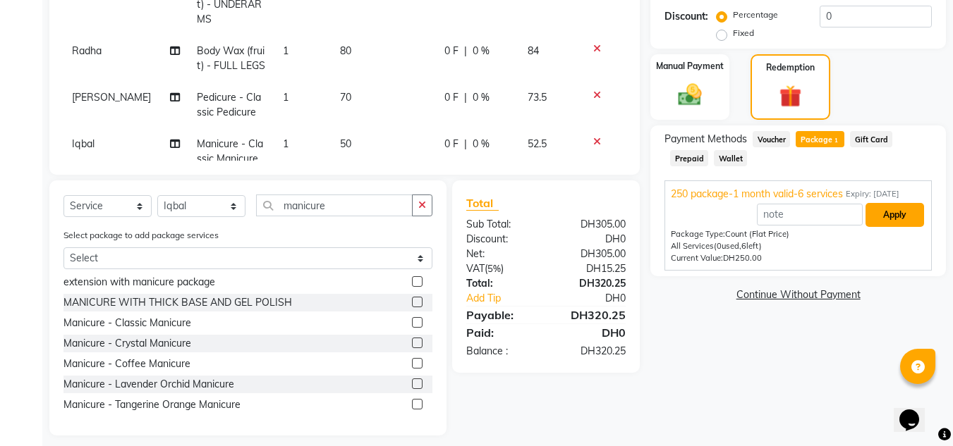
click at [901, 209] on button "Apply" at bounding box center [894, 215] width 59 height 24
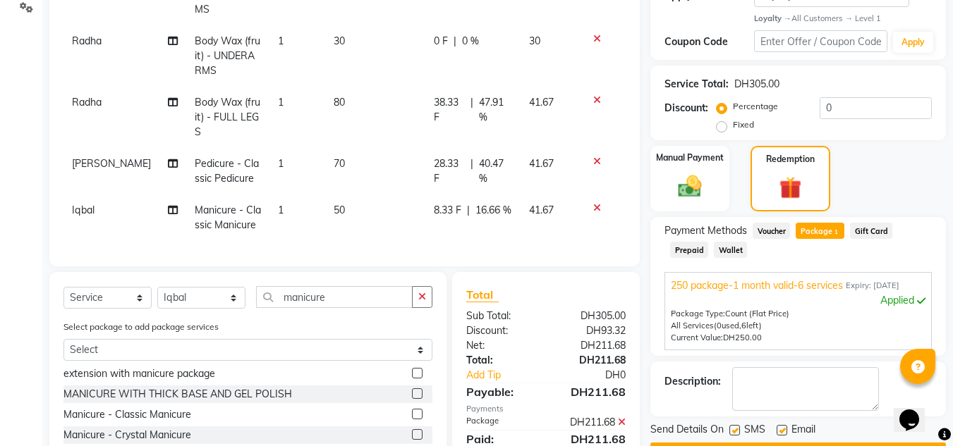
scroll to position [399, 0]
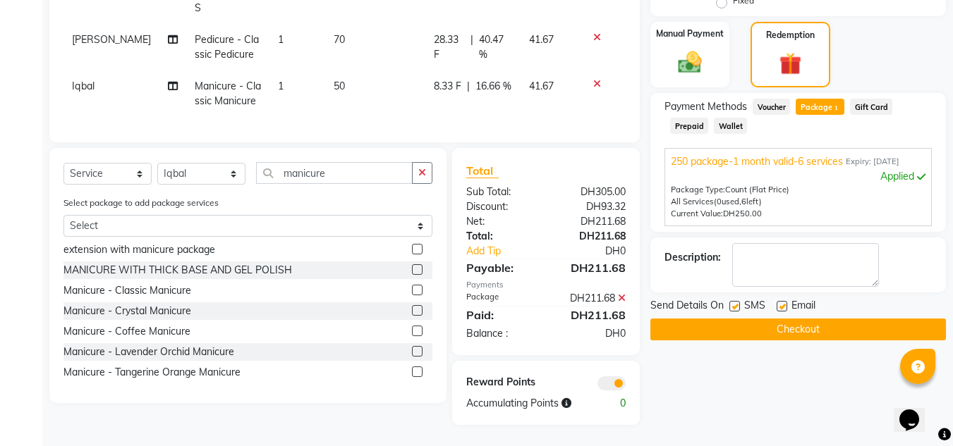
click at [703, 327] on button "Checkout" at bounding box center [798, 330] width 296 height 22
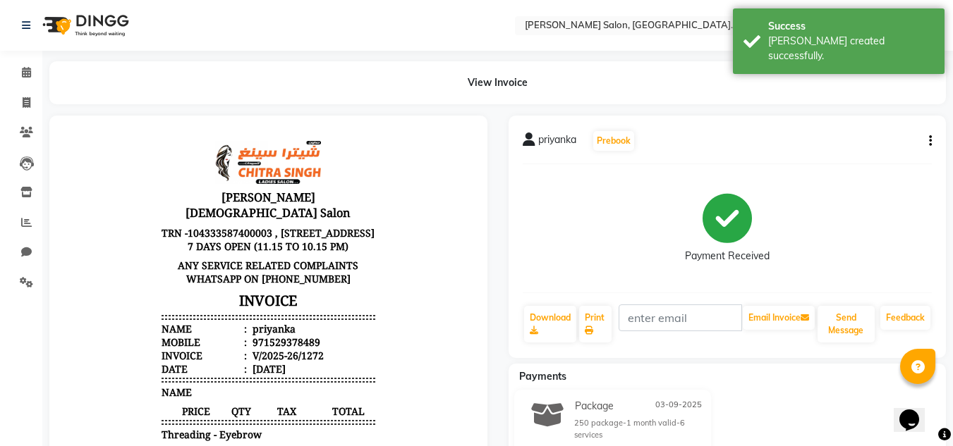
click at [880, 336] on div "Feedback" at bounding box center [905, 324] width 53 height 39
click at [908, 322] on link "Feedback" at bounding box center [905, 318] width 50 height 24
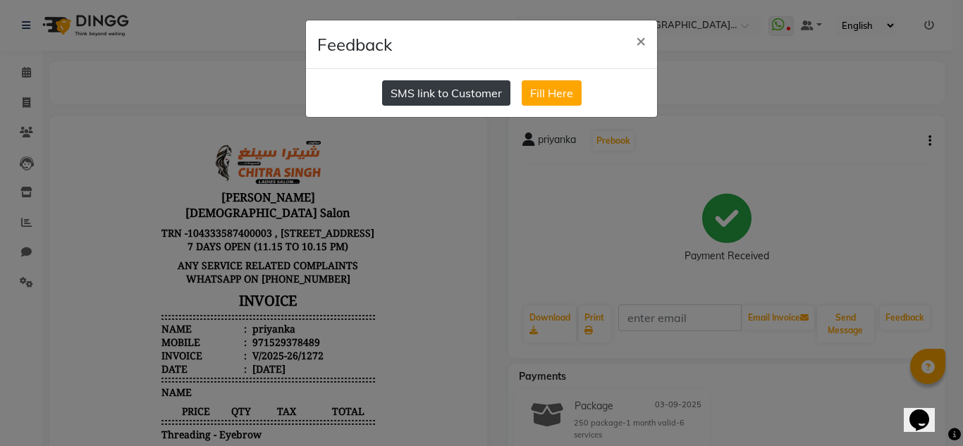
click at [497, 104] on button "SMS link to Customer" at bounding box center [446, 92] width 128 height 25
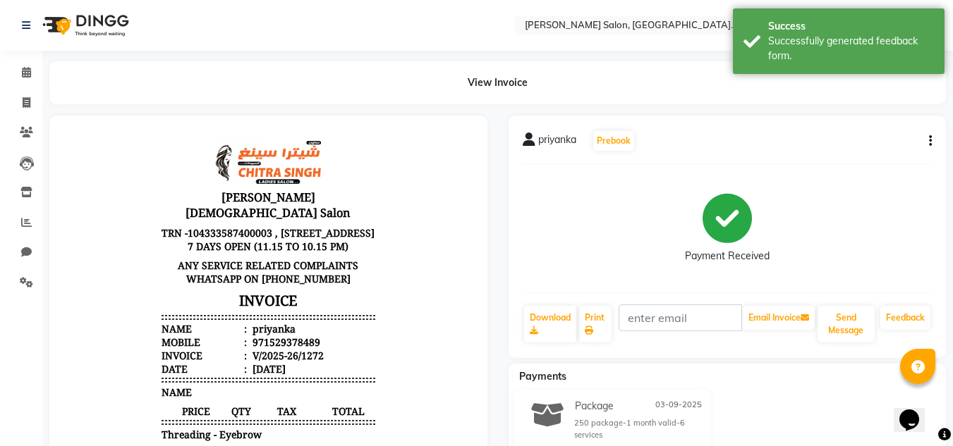
drag, startPoint x: 24, startPoint y: 118, endPoint x: 48, endPoint y: 131, distance: 27.1
click at [24, 121] on li "Clients" at bounding box center [21, 133] width 42 height 30
click at [22, 127] on icon at bounding box center [26, 132] width 13 height 11
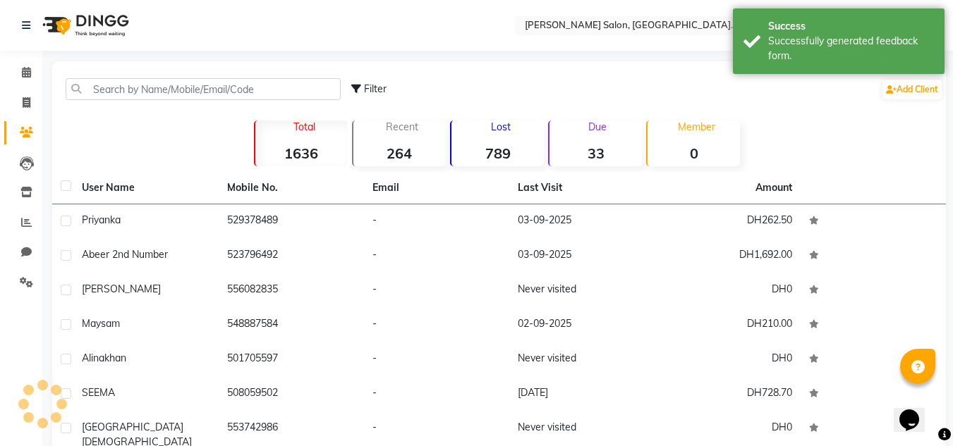
click at [200, 222] on div "priyanka" at bounding box center [146, 220] width 128 height 15
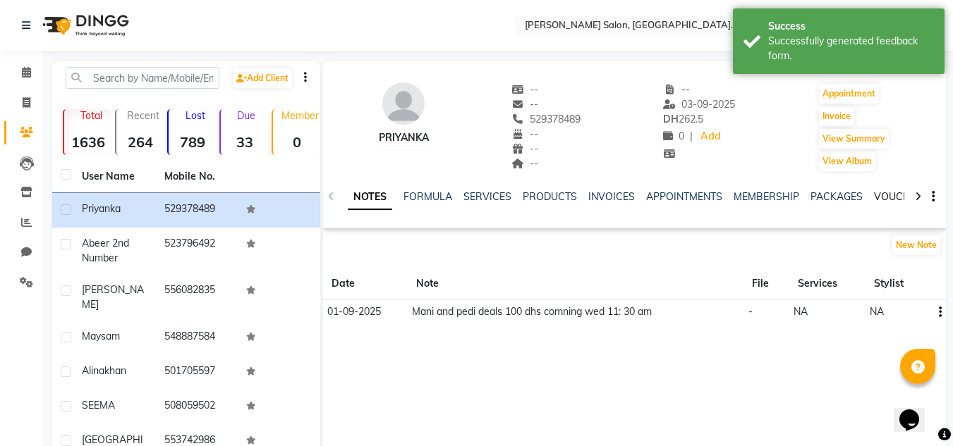
click at [878, 199] on link "VOUCHERS" at bounding box center [902, 196] width 56 height 13
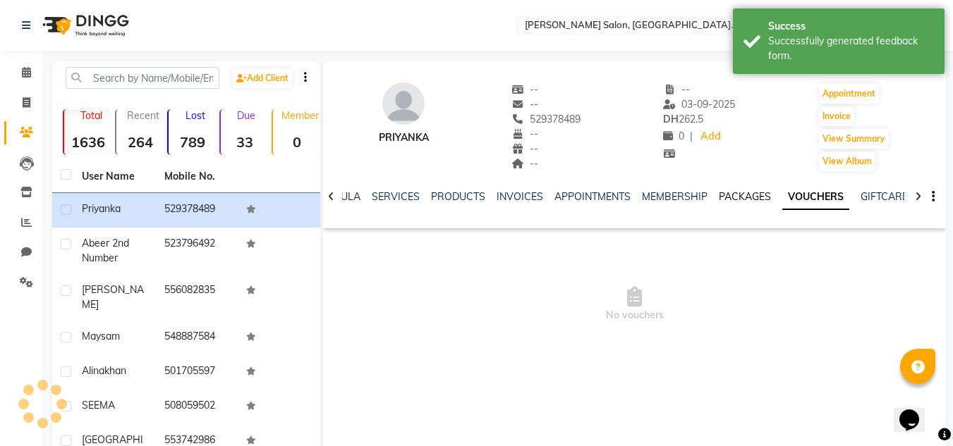
click at [757, 195] on link "PACKAGES" at bounding box center [745, 196] width 52 height 13
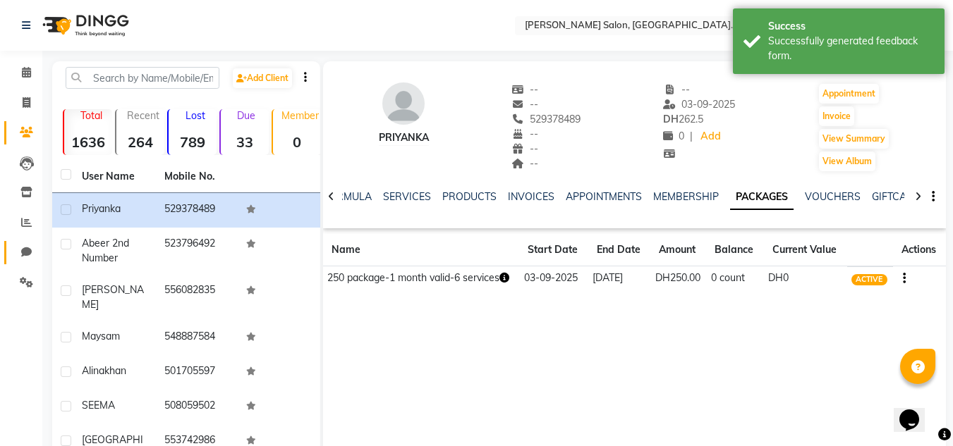
click at [23, 252] on icon at bounding box center [26, 252] width 11 height 11
select select "100"
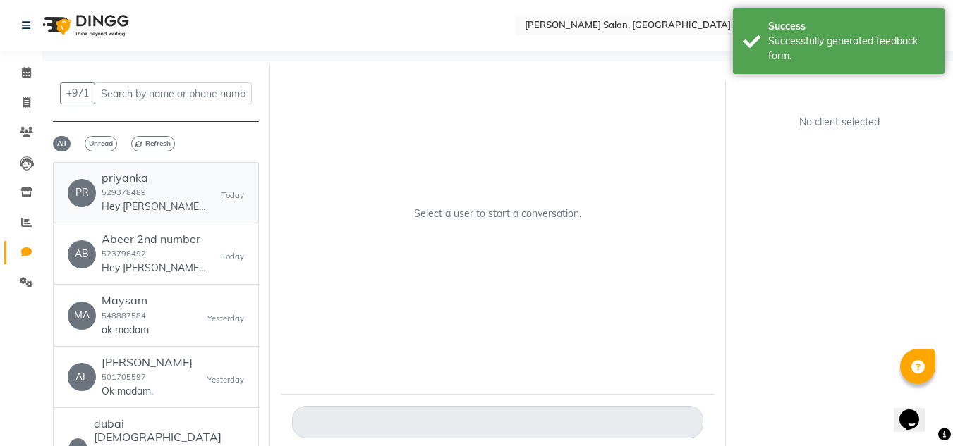
click at [140, 212] on p "Hey [PERSON_NAME] 🎉 Thank you for choosing [PERSON_NAME] Salon, [PERSON_NAME]..…" at bounding box center [155, 207] width 106 height 15
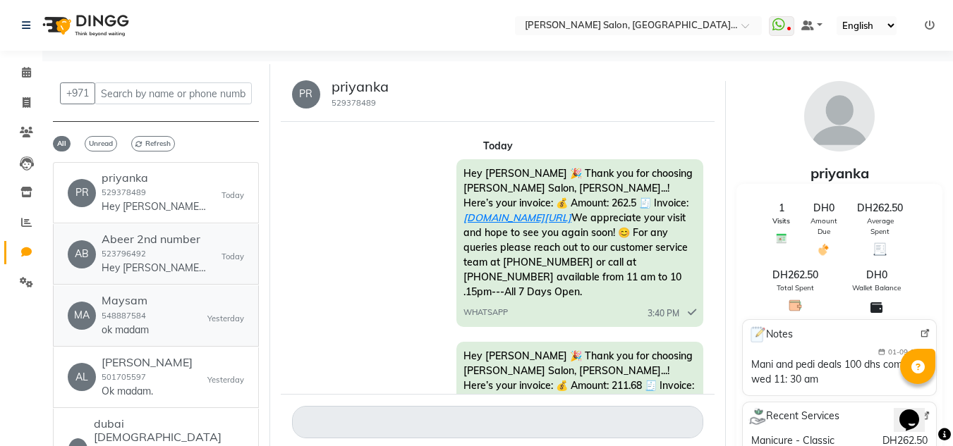
drag, startPoint x: 197, startPoint y: 300, endPoint x: 168, endPoint y: 277, distance: 36.7
click at [191, 298] on div "MA Maysam 548887584 ok madam Yesterday" at bounding box center [156, 315] width 176 height 43
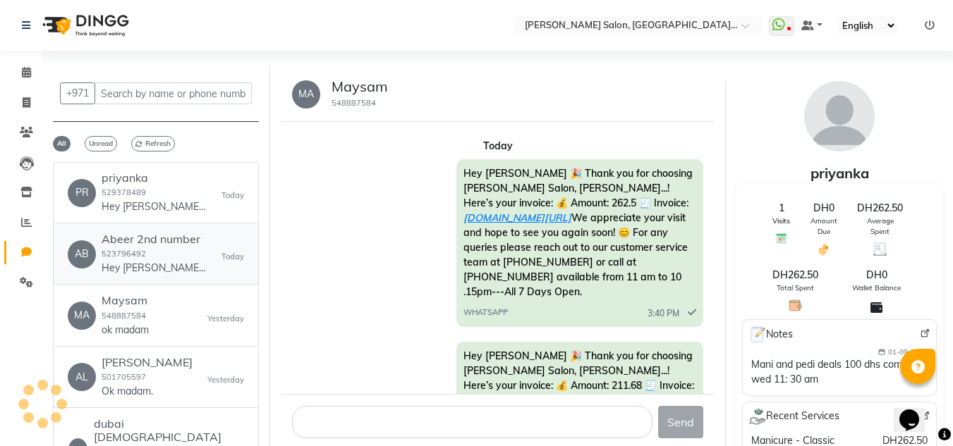
click at [168, 277] on link "AB Abeer 2nd number 523796492 Hey Abeer 2nd number 🎉 Thank you for choosing Chi…" at bounding box center [156, 254] width 206 height 61
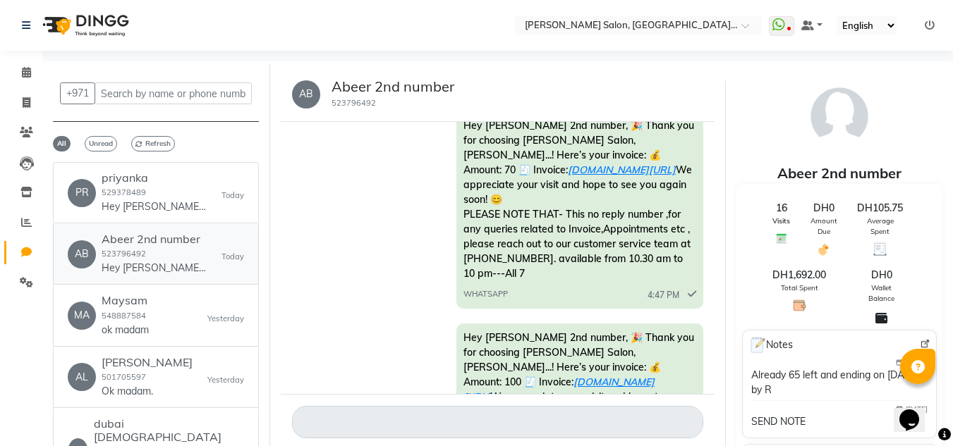
scroll to position [1302, 0]
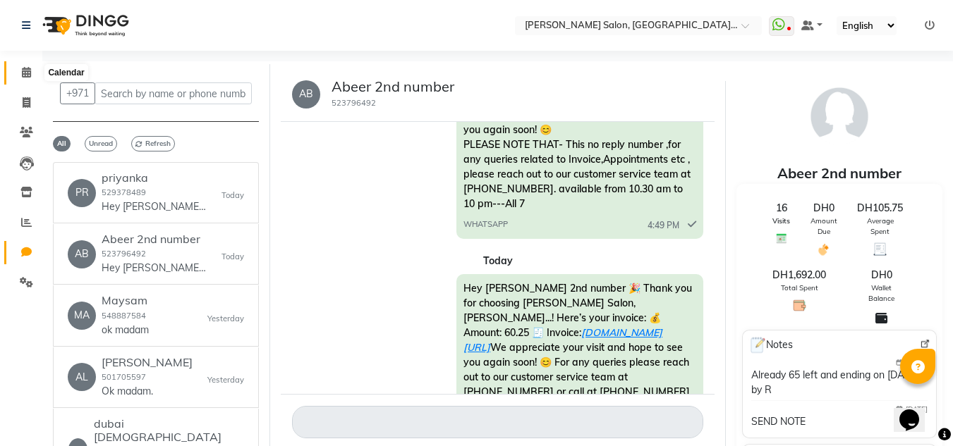
click at [19, 80] on span at bounding box center [26, 73] width 25 height 16
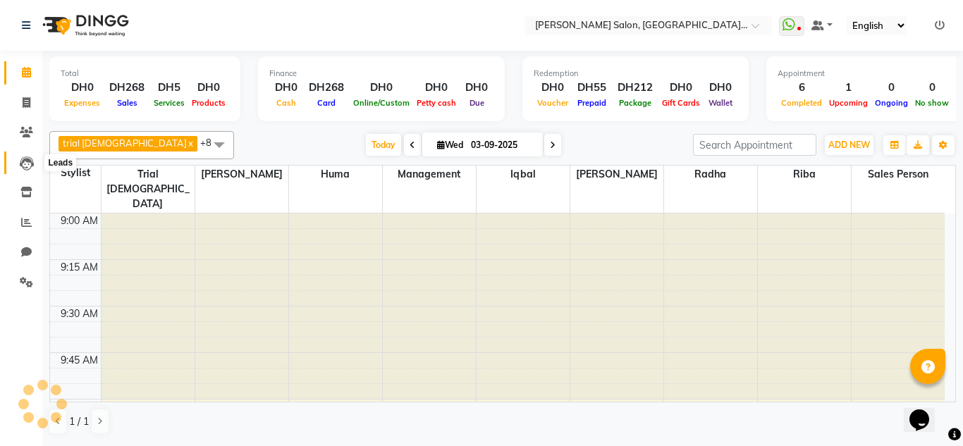
drag, startPoint x: 30, startPoint y: 159, endPoint x: 80, endPoint y: 166, distance: 49.8
click at [30, 161] on icon at bounding box center [27, 164] width 14 height 14
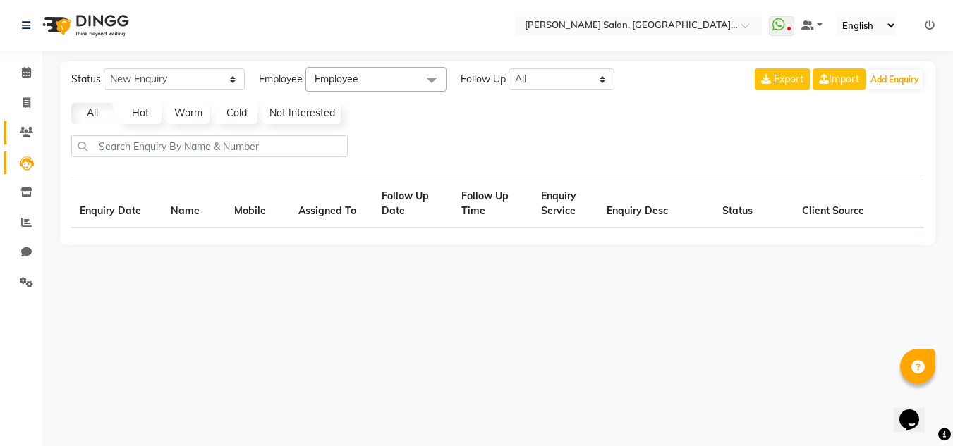
select select "10"
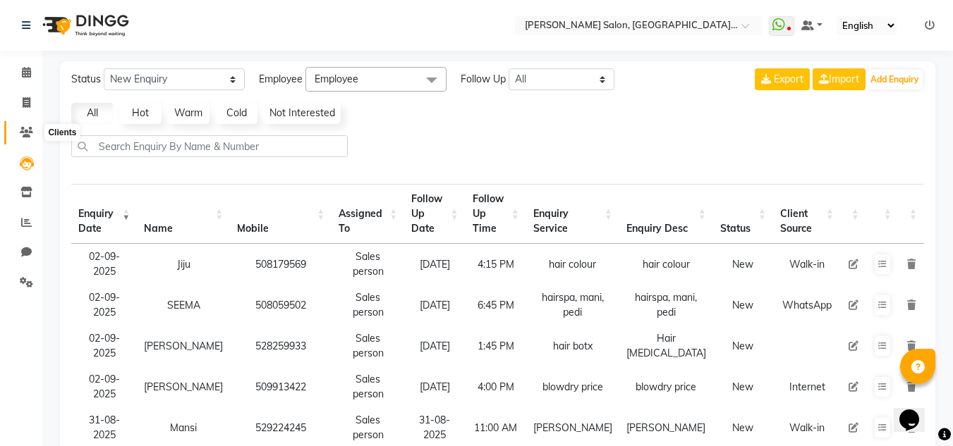
click at [24, 133] on icon at bounding box center [26, 132] width 13 height 11
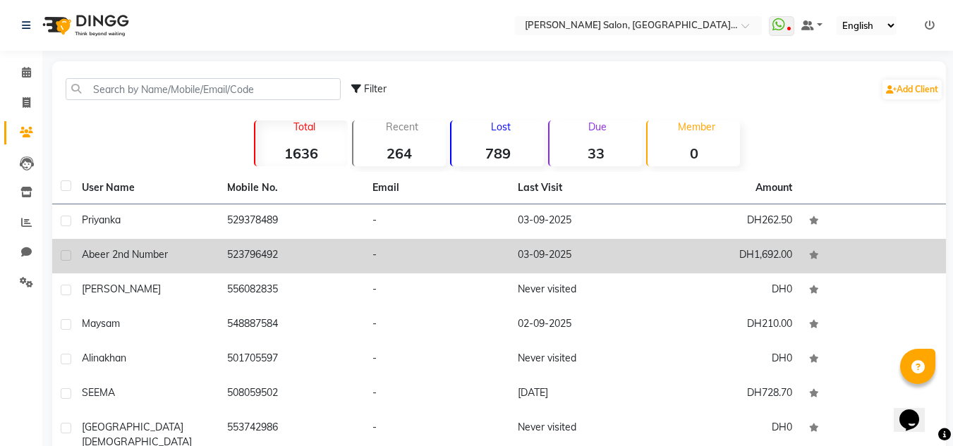
click at [209, 266] on td "Abeer 2nd number" at bounding box center [145, 256] width 145 height 35
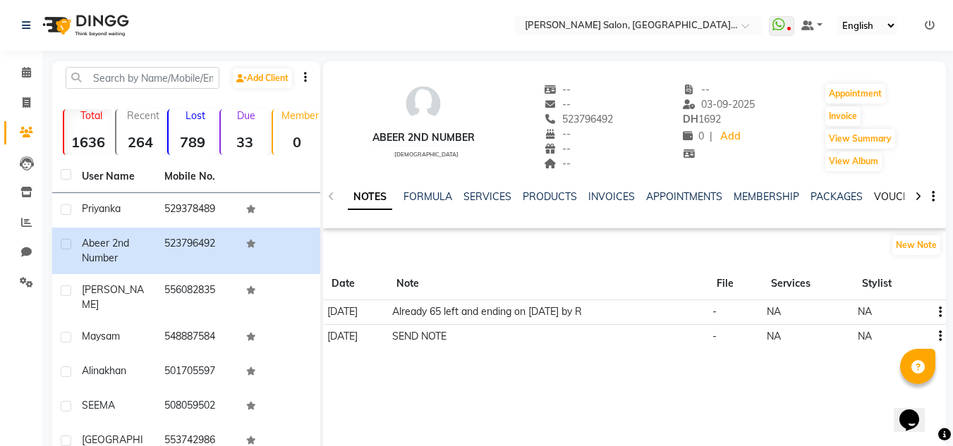
click at [889, 199] on link "VOUCHERS" at bounding box center [902, 196] width 56 height 13
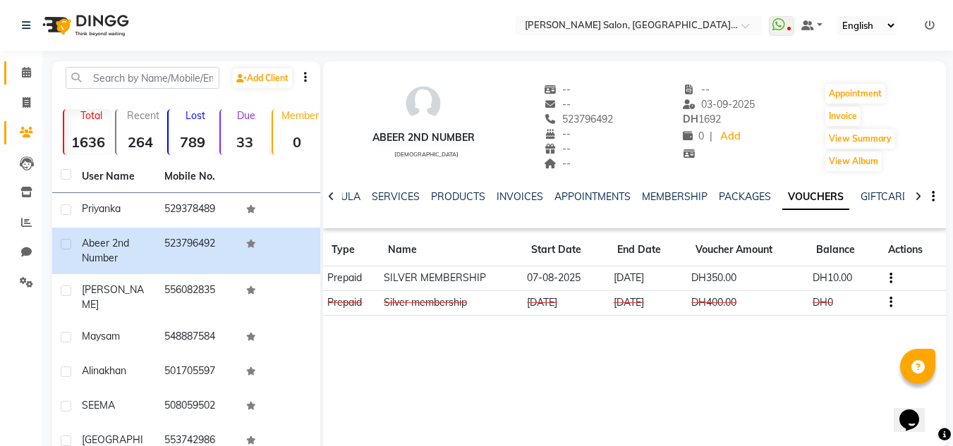
click at [28, 84] on link "Calendar" at bounding box center [21, 72] width 34 height 23
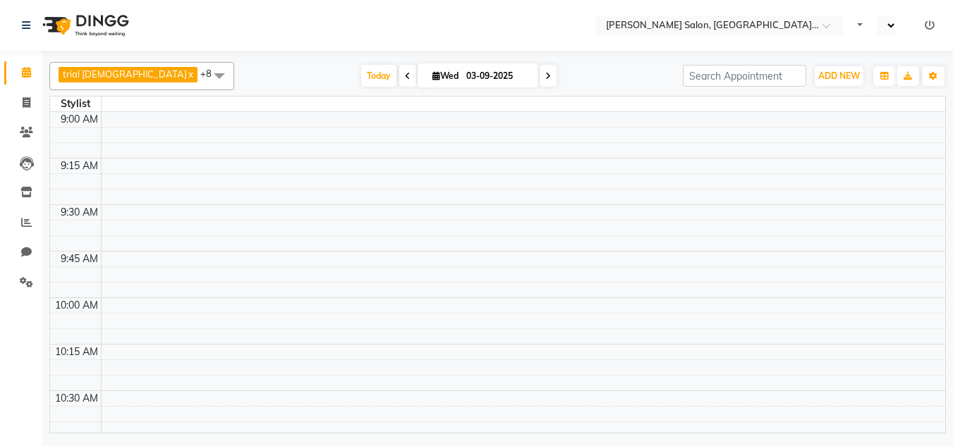
select select "en"
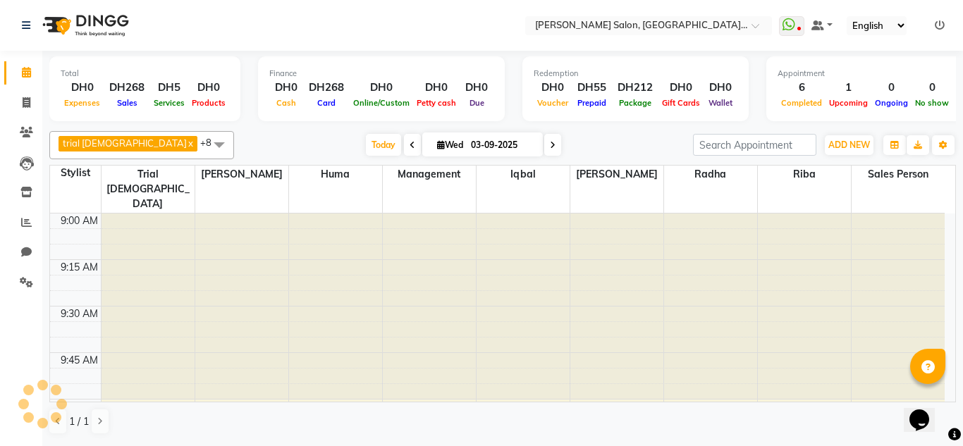
drag, startPoint x: 18, startPoint y: 117, endPoint x: 50, endPoint y: 138, distance: 38.1
click at [18, 121] on ul "Calendar Invoice Clients Leads Inventory Reports Chat Settings Completed InProg…" at bounding box center [21, 181] width 42 height 247
click at [13, 125] on link "Clients" at bounding box center [21, 132] width 34 height 23
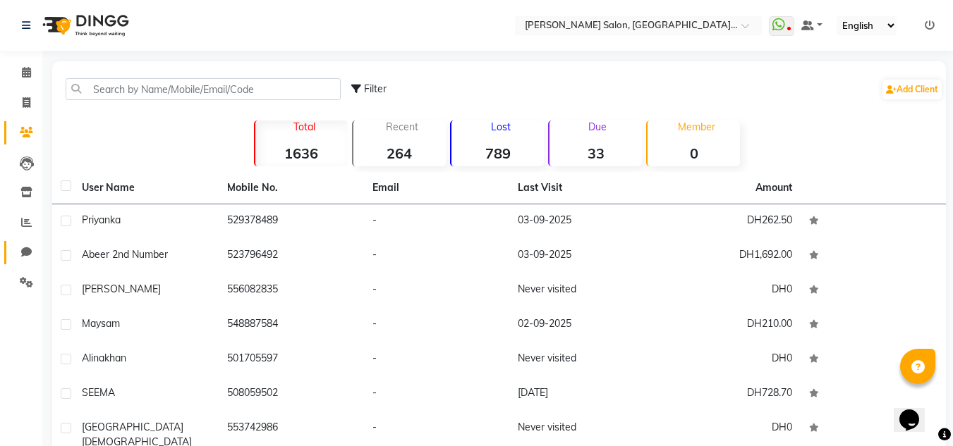
click at [22, 246] on span at bounding box center [26, 253] width 25 height 16
select select "100"
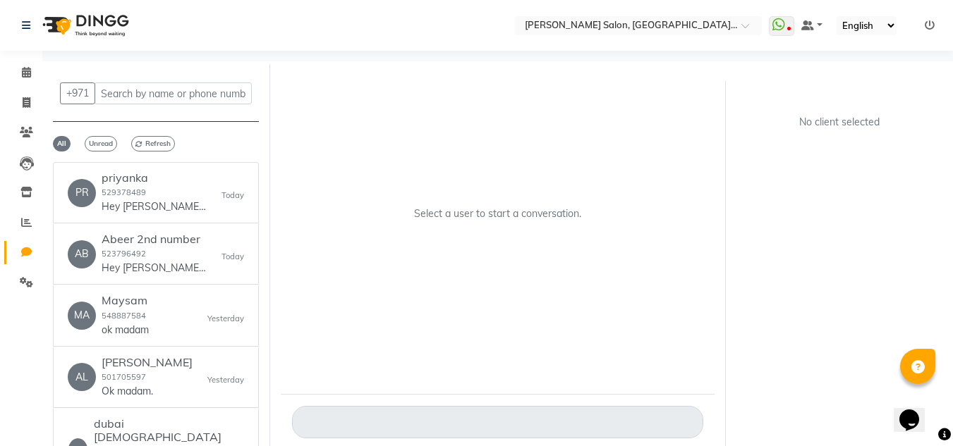
click at [17, 116] on li "Invoice" at bounding box center [21, 103] width 42 height 30
click at [18, 78] on span at bounding box center [26, 73] width 25 height 16
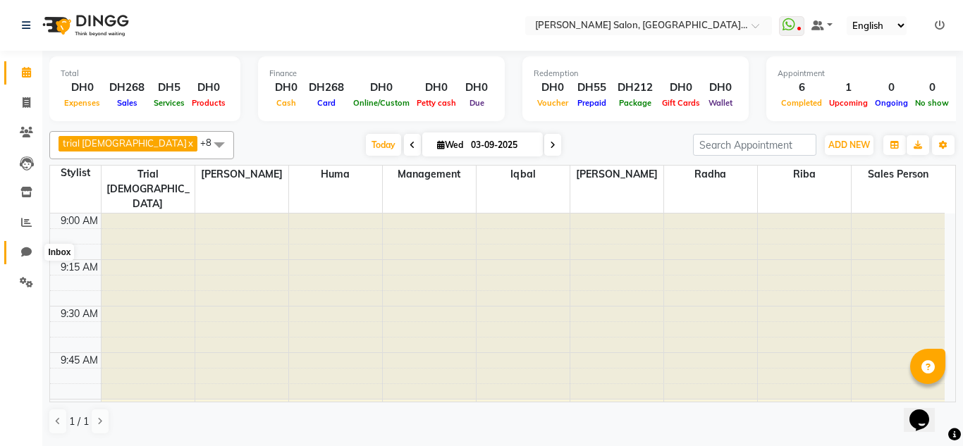
click at [31, 255] on icon at bounding box center [26, 252] width 11 height 11
select select "100"
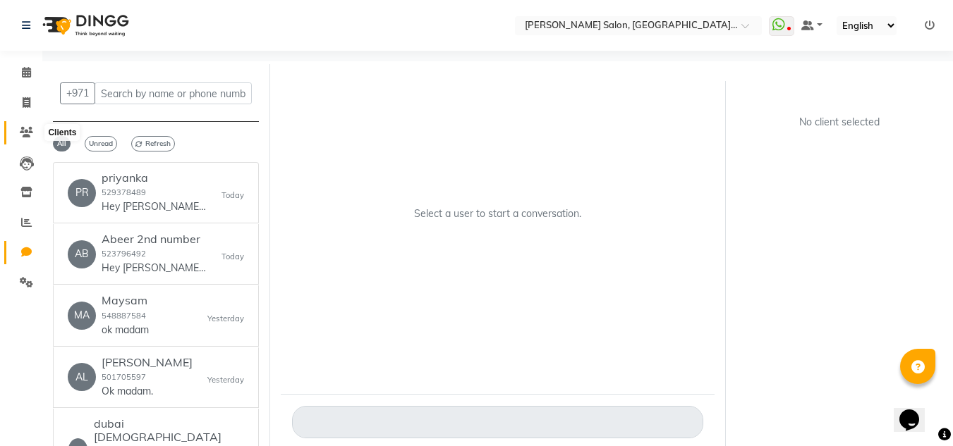
click at [18, 136] on span at bounding box center [26, 133] width 25 height 16
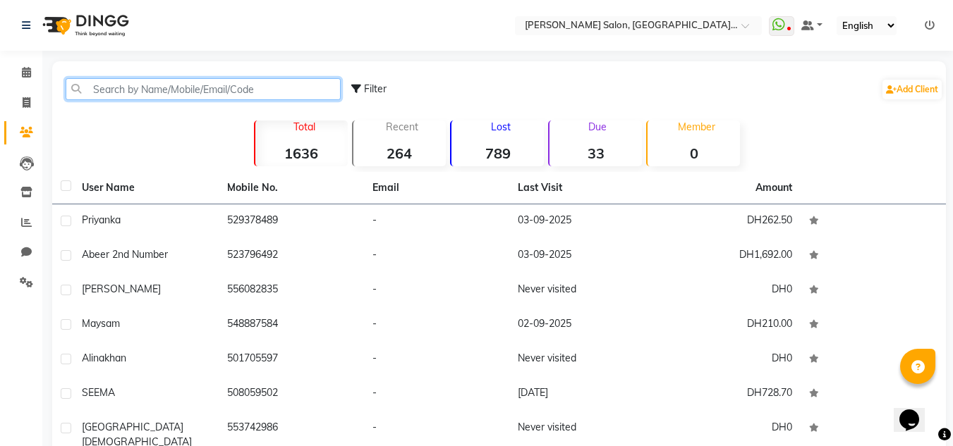
click at [145, 89] on input "text" at bounding box center [203, 89] width 275 height 22
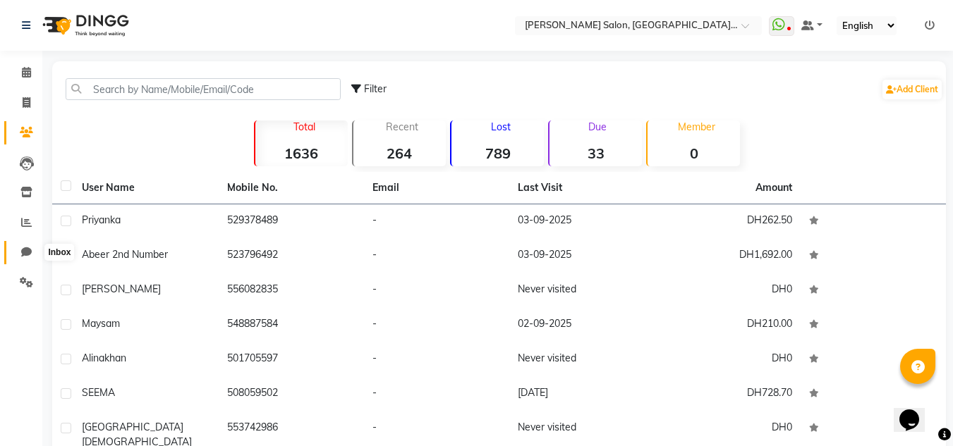
click at [28, 245] on span at bounding box center [26, 253] width 25 height 16
select select "100"
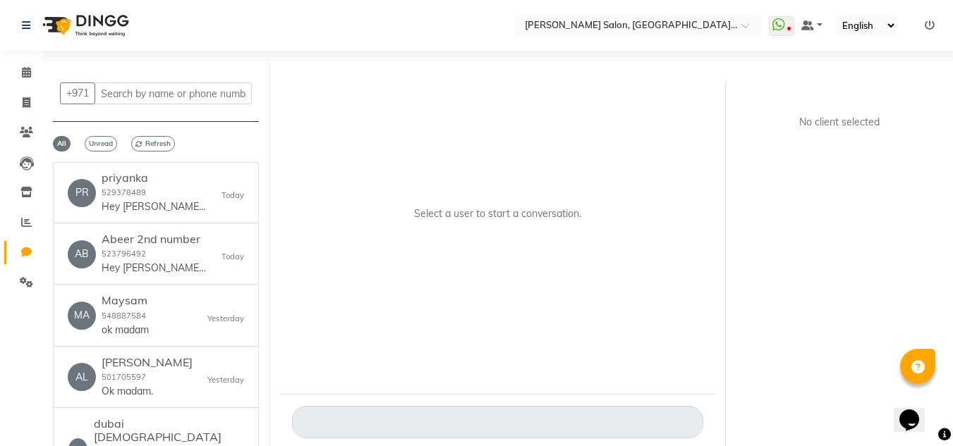
drag, startPoint x: 20, startPoint y: 118, endPoint x: 30, endPoint y: 125, distance: 11.2
click at [20, 118] on li "Clients" at bounding box center [21, 133] width 42 height 30
click at [30, 128] on span at bounding box center [26, 133] width 25 height 16
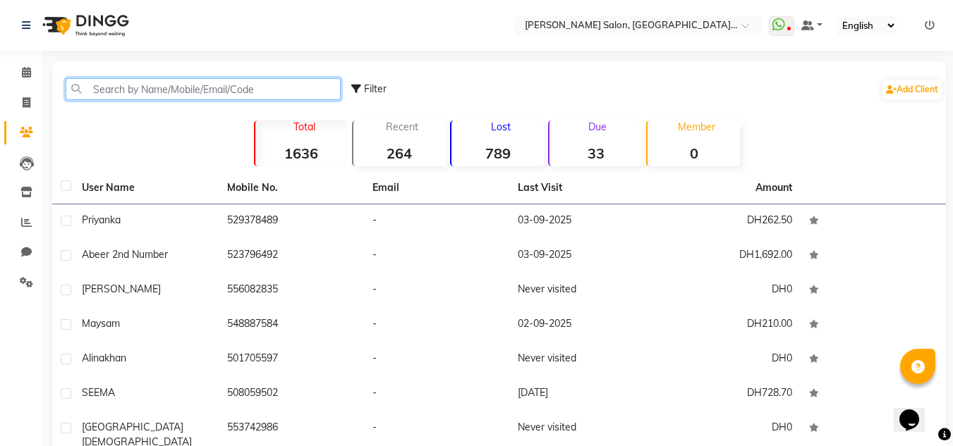
click at [97, 92] on input "text" at bounding box center [203, 89] width 275 height 22
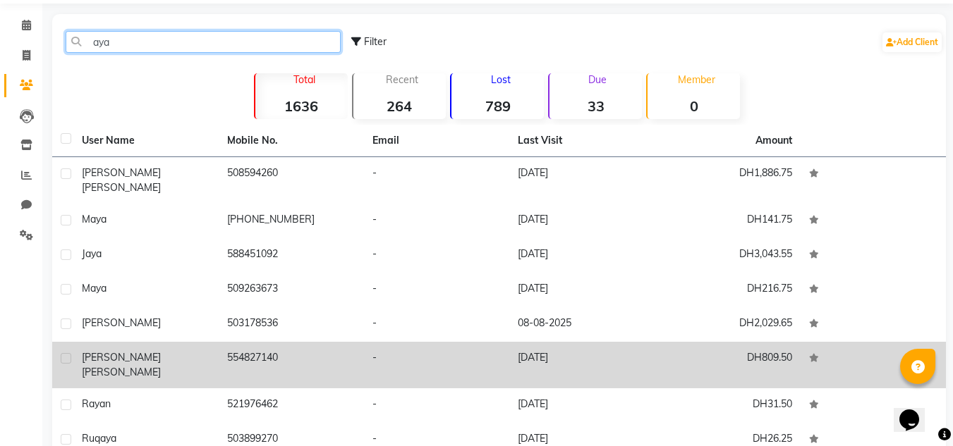
scroll to position [71, 0]
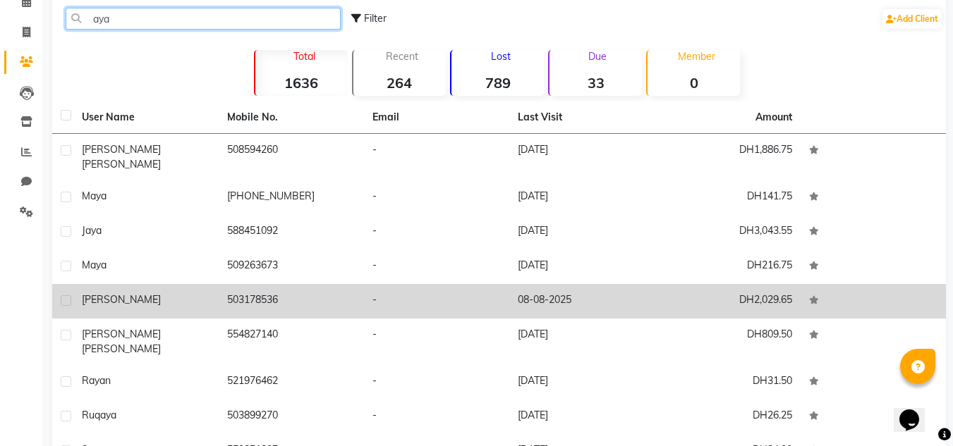
type input "aya"
click at [159, 294] on div "[PERSON_NAME]" at bounding box center [146, 300] width 128 height 15
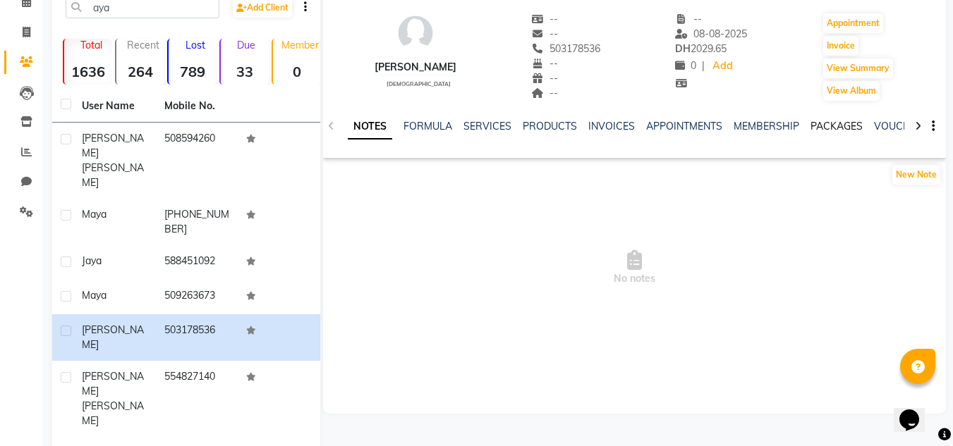
drag, startPoint x: 818, startPoint y: 123, endPoint x: 846, endPoint y: 118, distance: 28.5
click at [819, 122] on link "PACKAGES" at bounding box center [836, 126] width 52 height 13
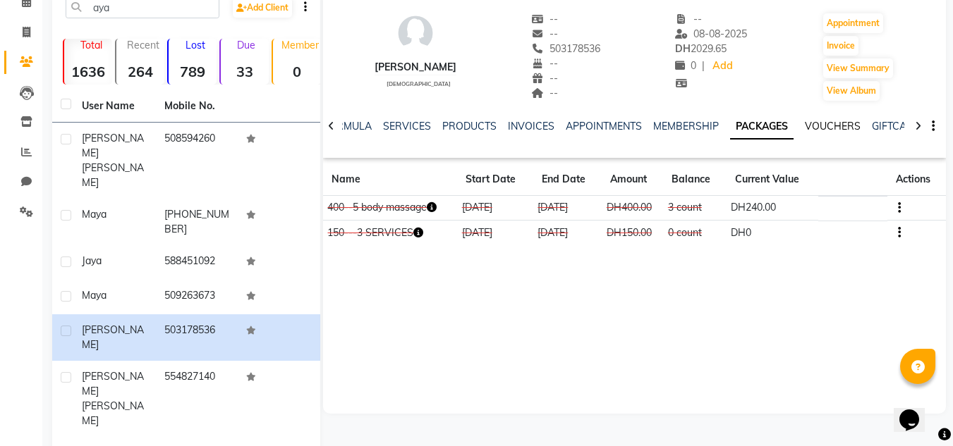
click at [846, 121] on div "VOUCHERS" at bounding box center [833, 126] width 56 height 15
click at [846, 123] on link "VOUCHERS" at bounding box center [833, 126] width 56 height 13
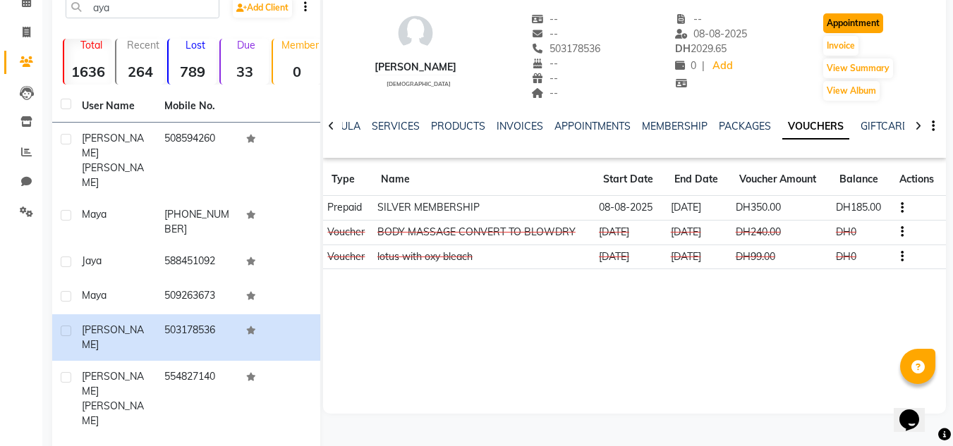
click at [856, 25] on button "Appointment" at bounding box center [853, 23] width 60 height 20
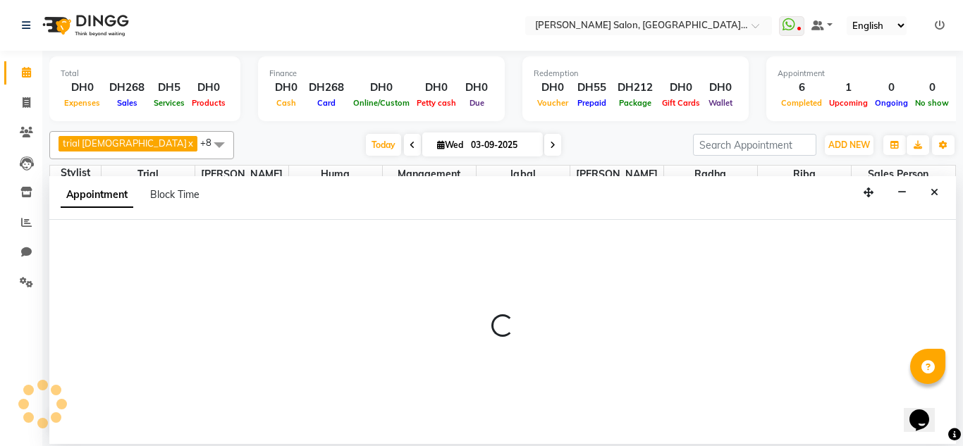
select select "tentative"
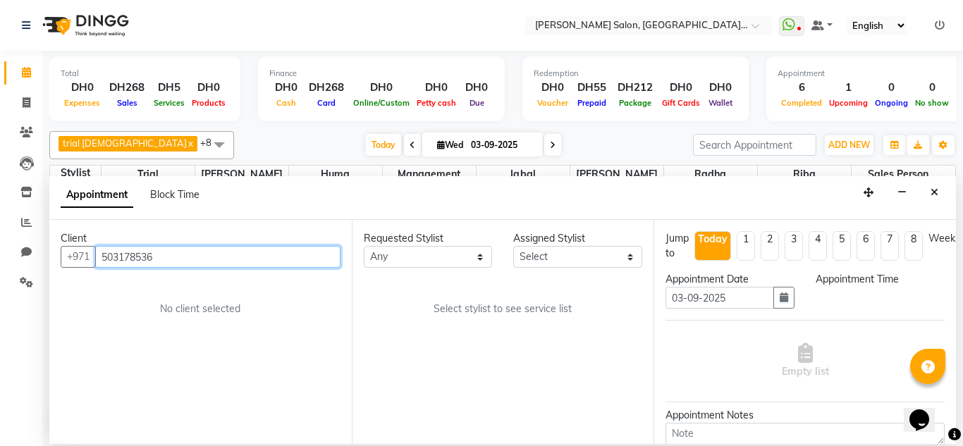
scroll to position [1118, 0]
select select "600"
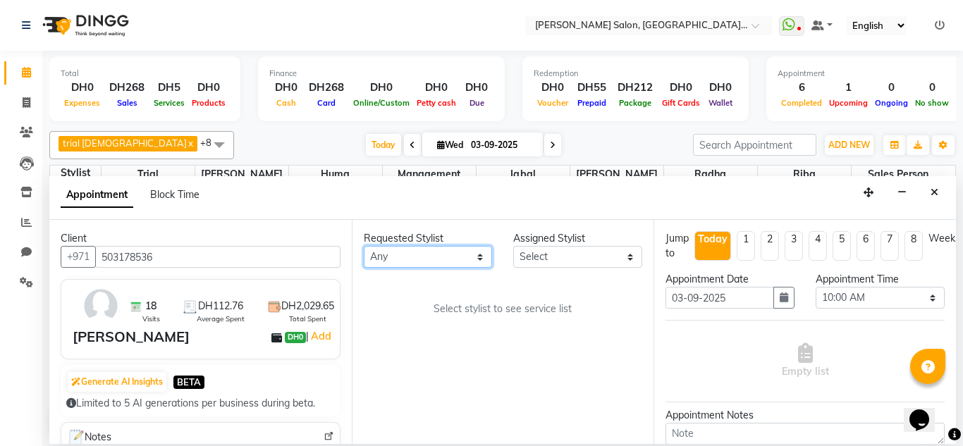
click at [465, 261] on select "Any Huma [PERSON_NAME] Management [PERSON_NAME] Sales person [PERSON_NAME] tria…" at bounding box center [428, 257] width 129 height 22
select select "86370"
click at [364, 246] on select "Any Huma [PERSON_NAME] Management [PERSON_NAME] Sales person [PERSON_NAME] tria…" at bounding box center [428, 257] width 129 height 22
select select "86370"
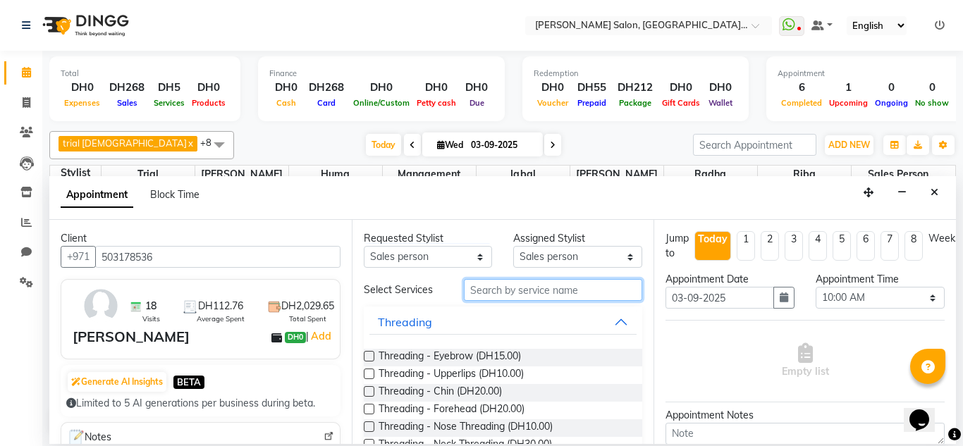
click at [473, 293] on input "text" at bounding box center [553, 290] width 179 height 22
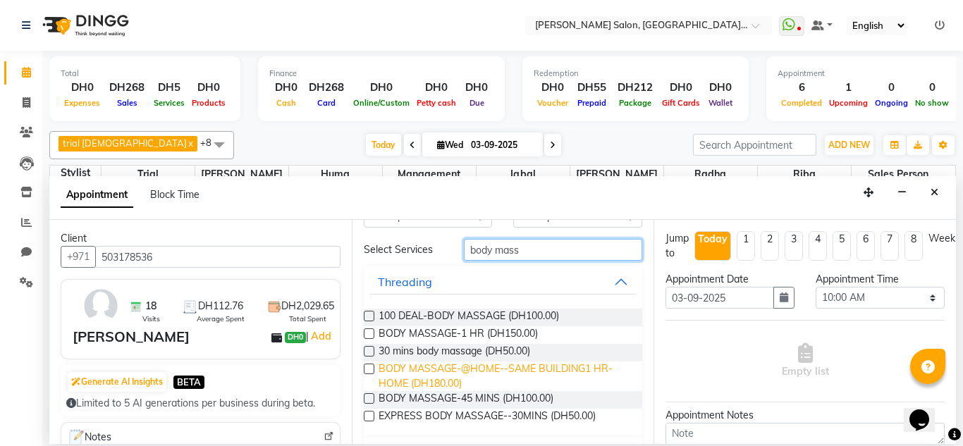
scroll to position [76, 0]
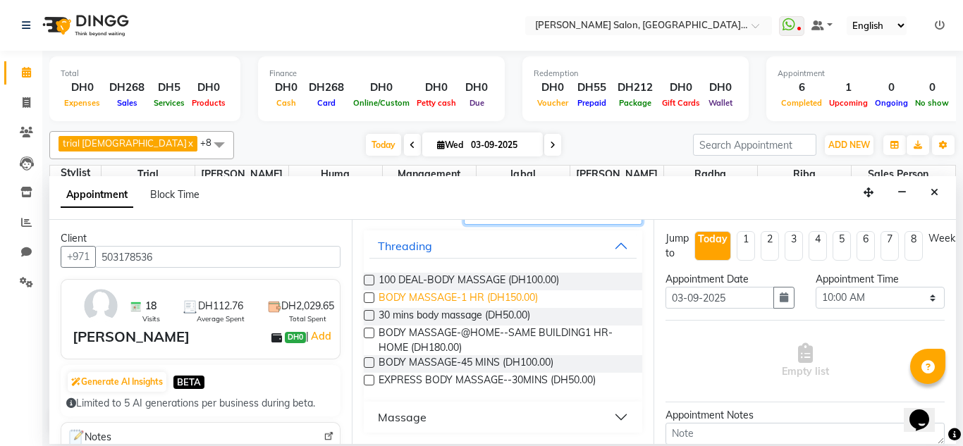
type input "body mass"
click at [486, 300] on span "BODY MASSAGE-1 HR (DH150.00)" at bounding box center [458, 300] width 159 height 18
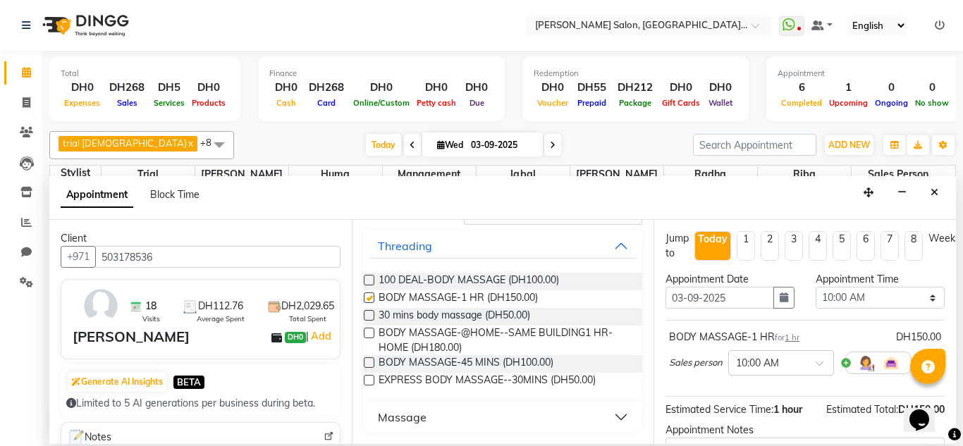
checkbox input "false"
click at [848, 288] on select "Select 10:00 AM 10:15 AM 10:30 AM 10:45 AM 11:00 AM 11:15 AM 11:30 AM 11:45 AM …" at bounding box center [880, 298] width 129 height 22
select select "1080"
click at [816, 287] on select "Select 10:00 AM 10:15 AM 10:30 AM 10:45 AM 11:00 AM 11:15 AM 11:30 AM 11:45 AM …" at bounding box center [880, 298] width 129 height 22
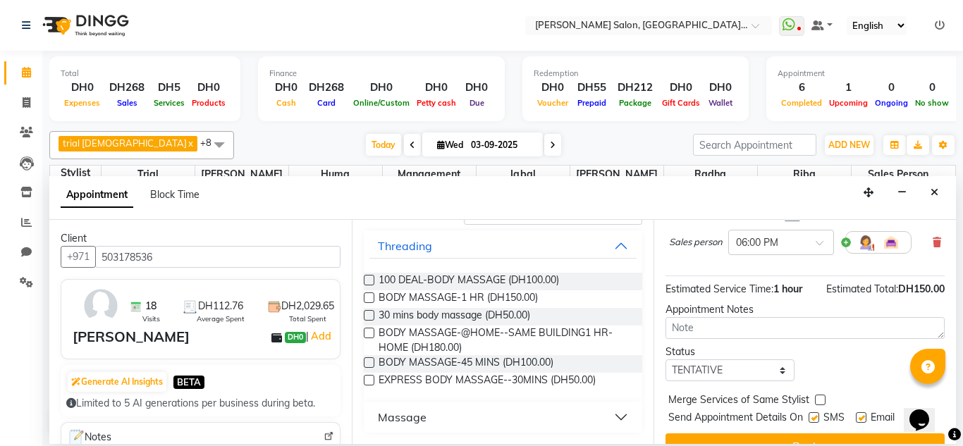
scroll to position [157, 0]
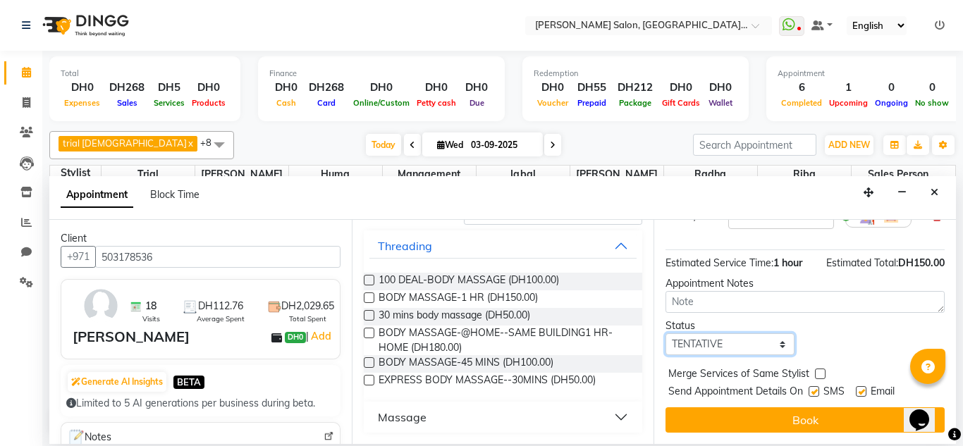
click at [726, 339] on select "Select TENTATIVE CONFIRM CHECK-IN UPCOMING" at bounding box center [730, 345] width 129 height 22
select select "upcoming"
click at [666, 334] on select "Select TENTATIVE CONFIRM CHECK-IN UPCOMING" at bounding box center [730, 345] width 129 height 22
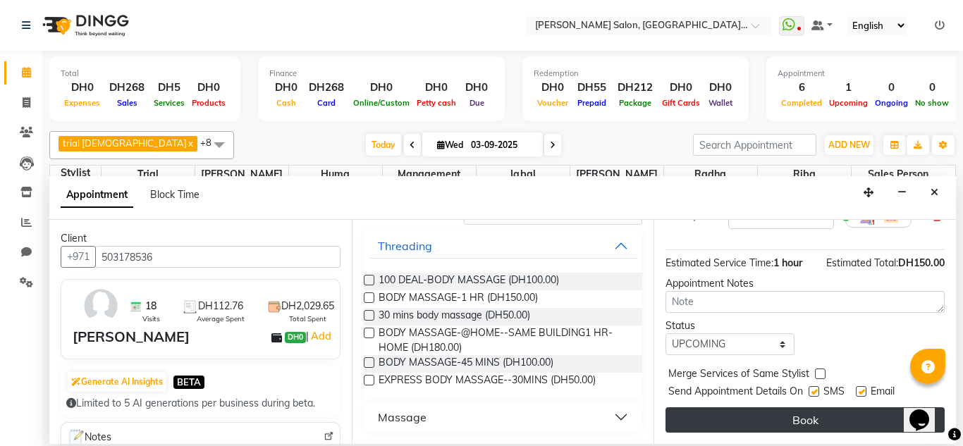
click at [734, 415] on button "Book" at bounding box center [805, 420] width 279 height 25
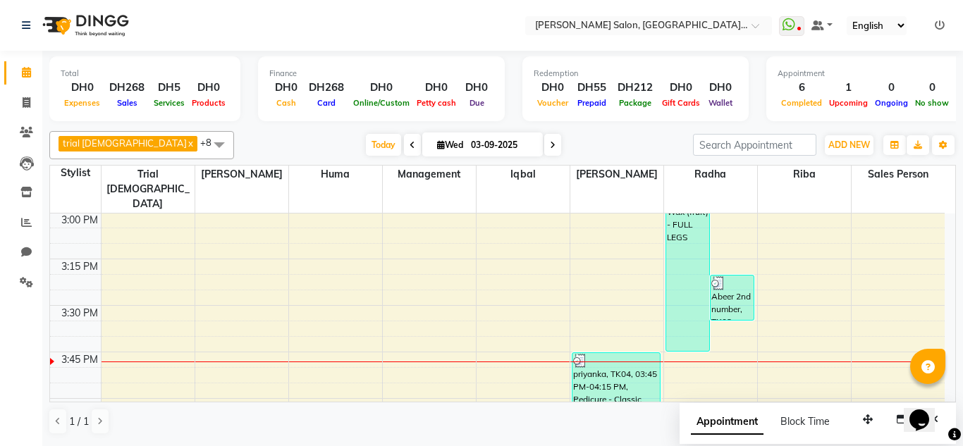
drag, startPoint x: 676, startPoint y: 130, endPoint x: 678, endPoint y: 140, distance: 10.1
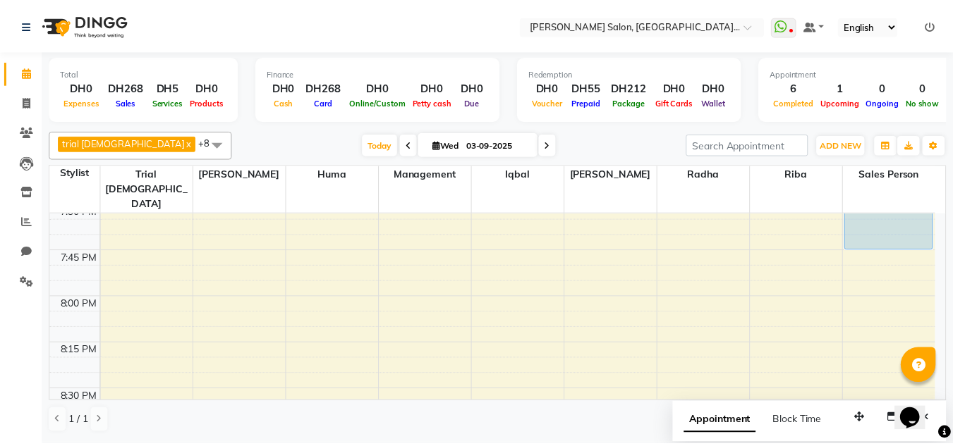
scroll to position [1753, 0]
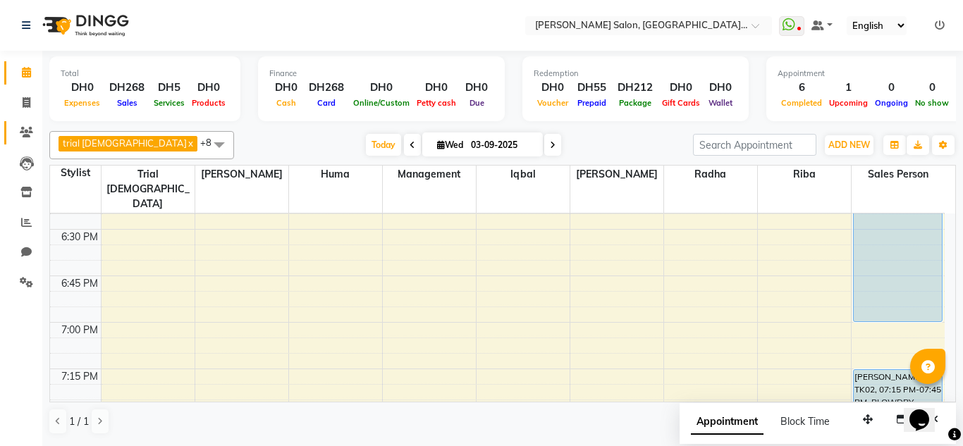
click at [32, 130] on icon at bounding box center [26, 132] width 13 height 11
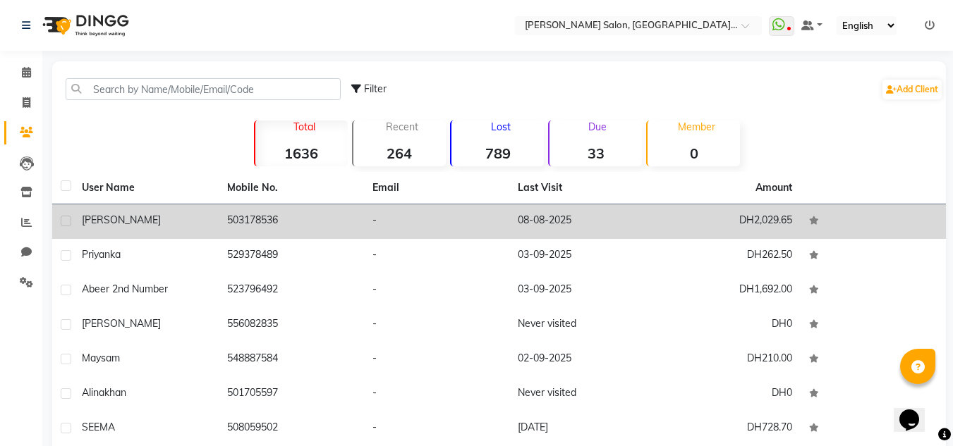
click at [408, 224] on td "-" at bounding box center [436, 222] width 145 height 35
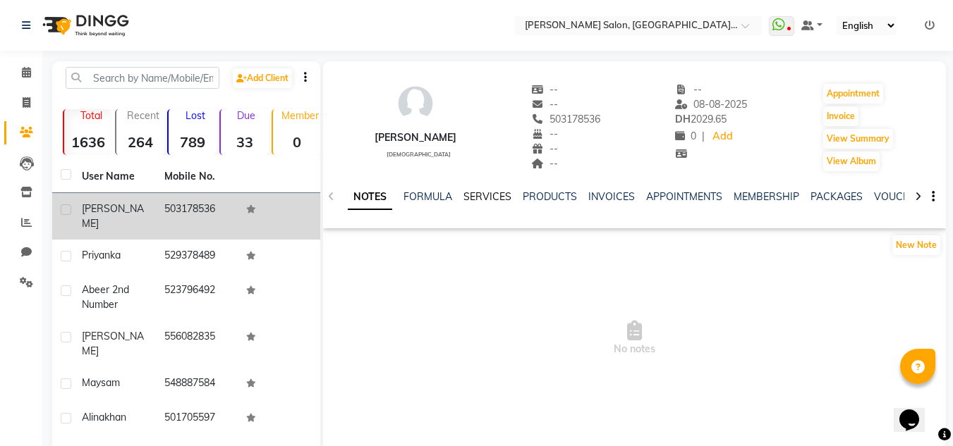
click at [497, 197] on link "SERVICES" at bounding box center [487, 196] width 48 height 13
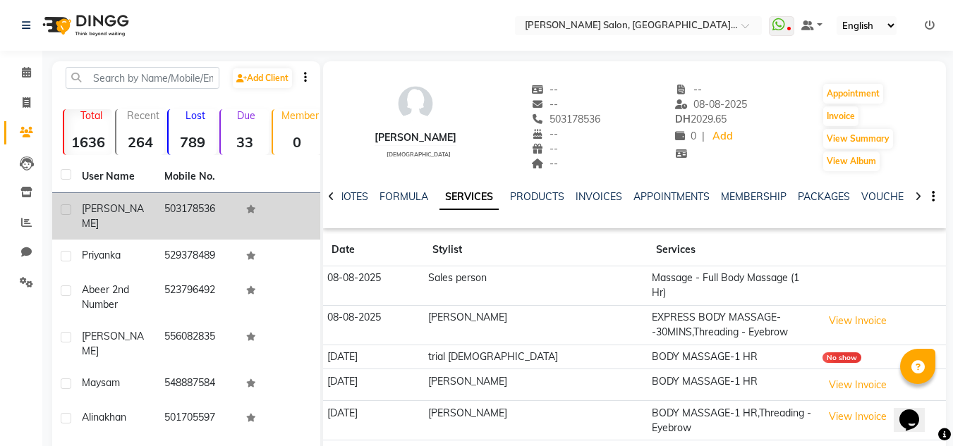
scroll to position [189, 0]
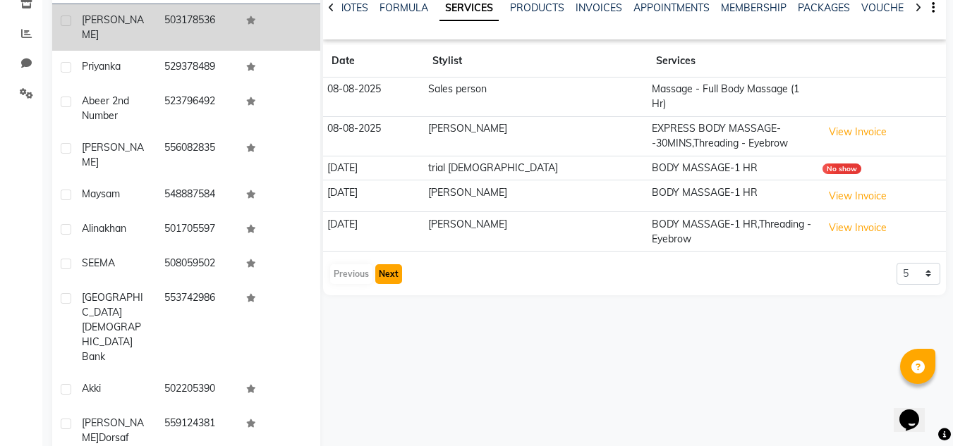
click at [390, 264] on button "Next" at bounding box center [388, 274] width 27 height 20
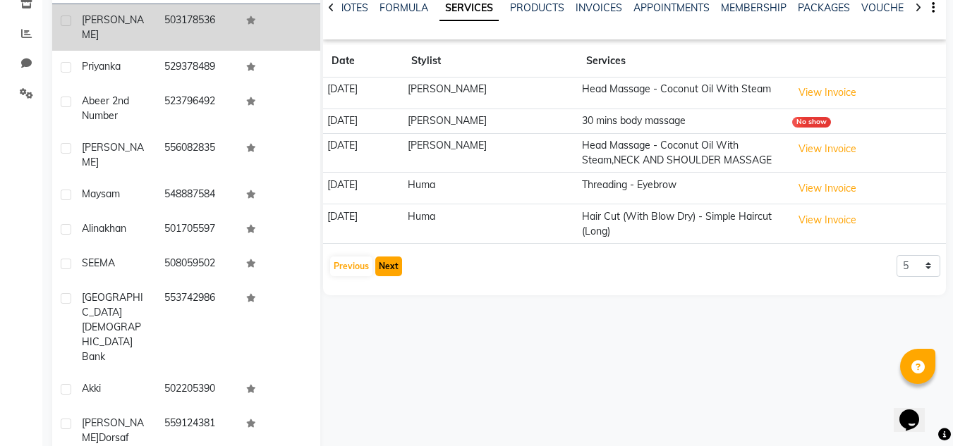
click at [390, 258] on button "Next" at bounding box center [388, 267] width 27 height 20
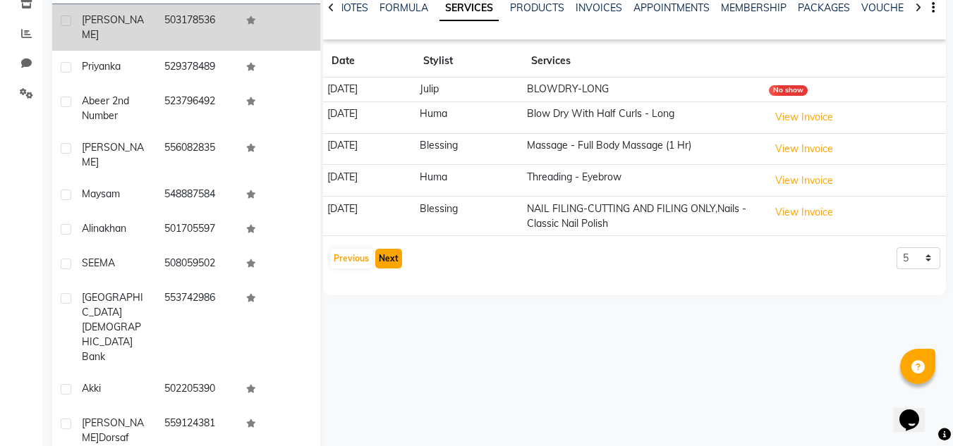
click at [390, 258] on button "Next" at bounding box center [388, 259] width 27 height 20
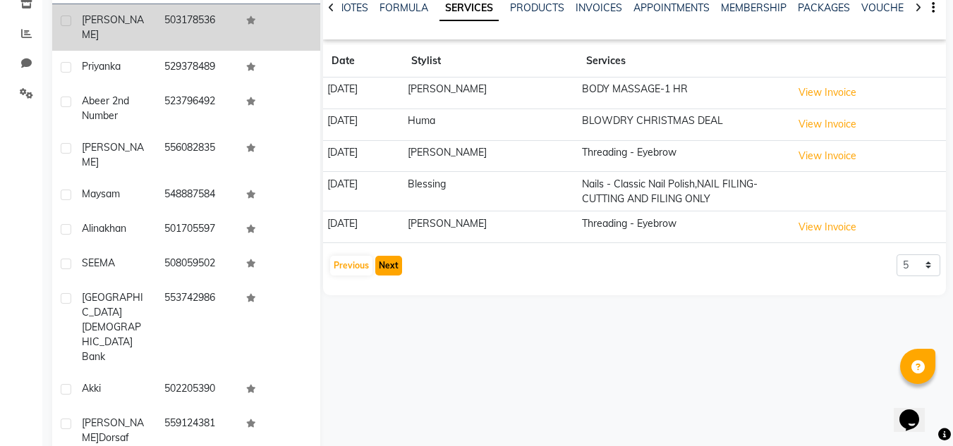
click at [390, 258] on button "Next" at bounding box center [388, 266] width 27 height 20
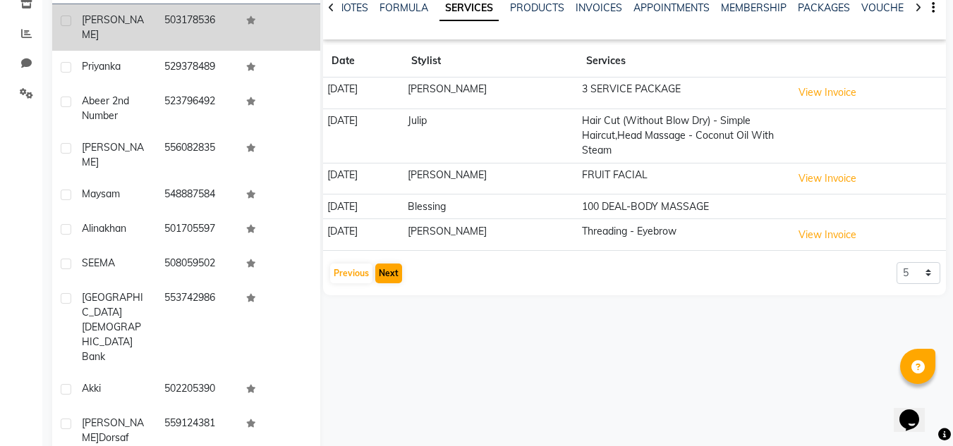
click at [390, 258] on app-client-history "Date Stylist Services 03-10-2024 Srijana 3 SERVICE PACKAGE View Invoice 03-10-2…" at bounding box center [634, 165] width 623 height 240
click at [384, 280] on button "Next" at bounding box center [388, 274] width 27 height 20
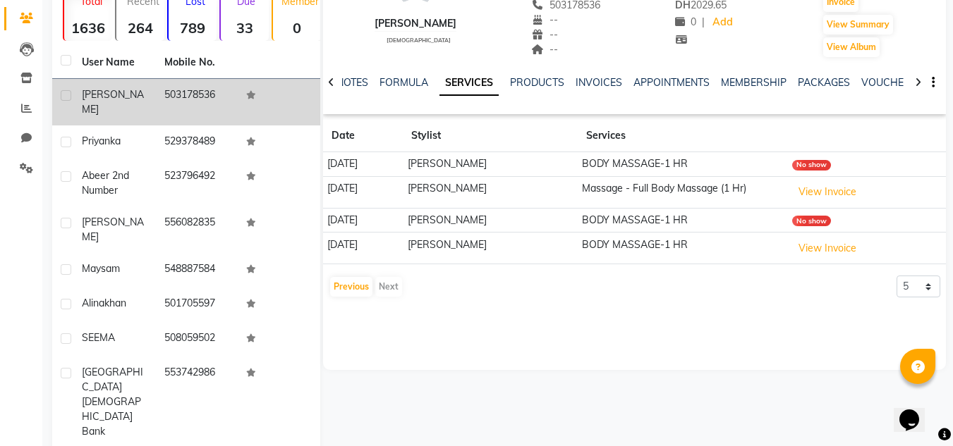
scroll to position [48, 0]
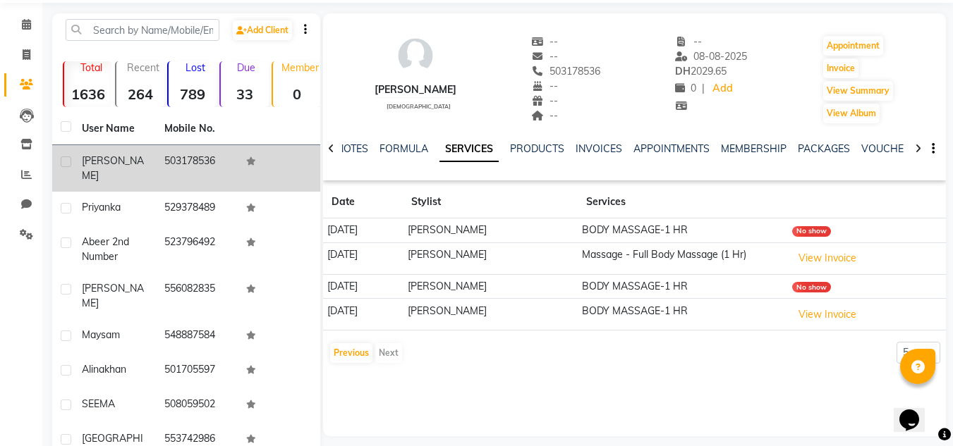
click at [26, 38] on li "Calendar" at bounding box center [21, 25] width 42 height 30
click at [26, 21] on icon at bounding box center [26, 24] width 9 height 11
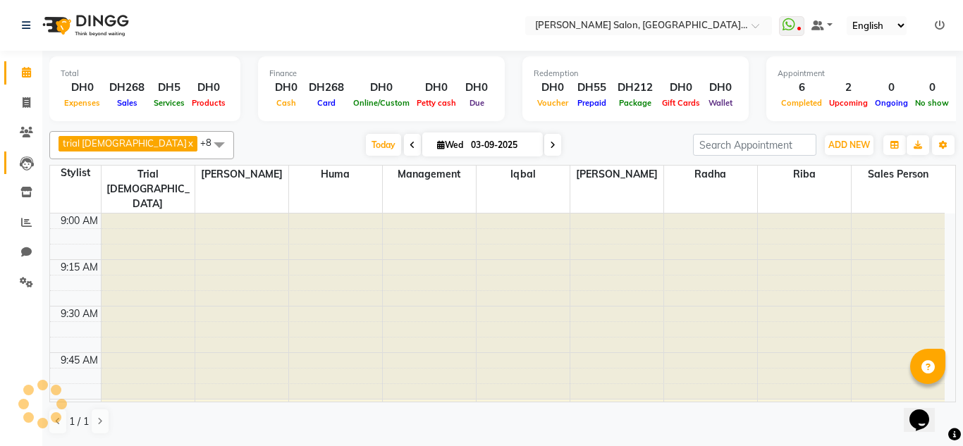
click at [36, 156] on span at bounding box center [26, 163] width 25 height 16
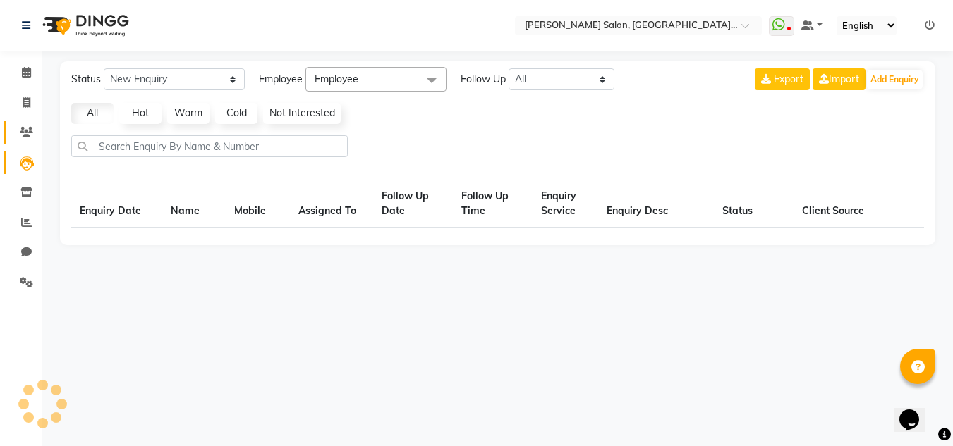
select select "10"
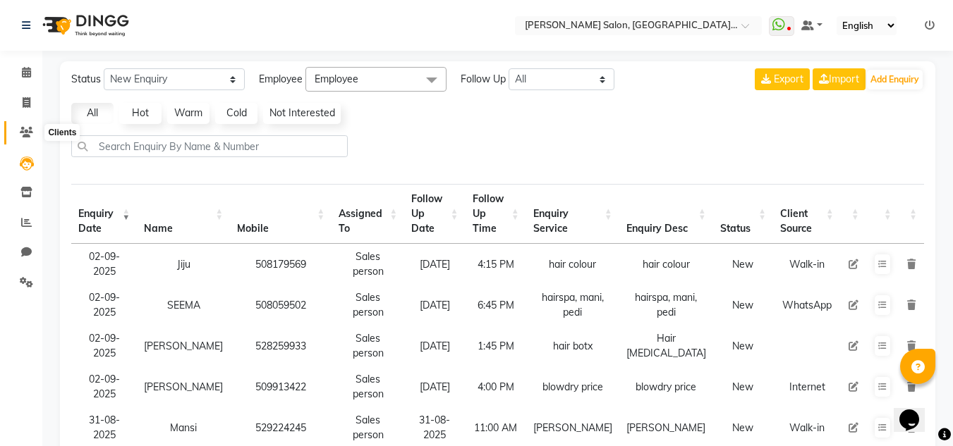
click at [28, 137] on icon at bounding box center [26, 132] width 13 height 11
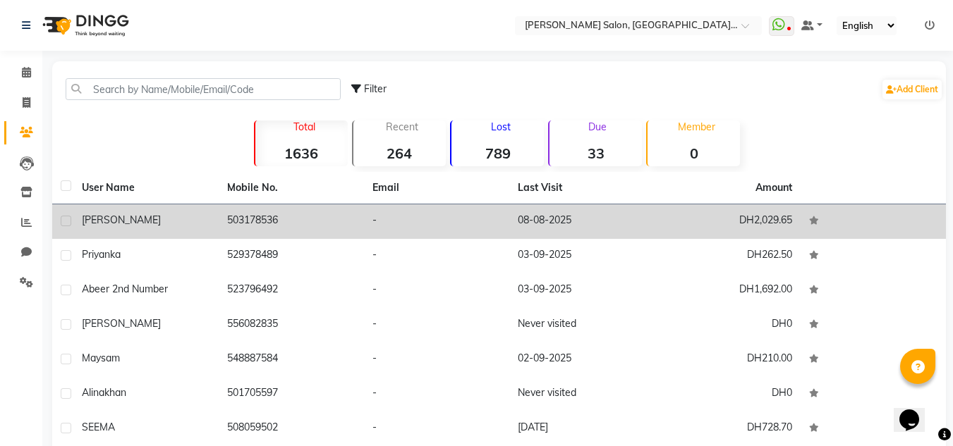
click at [169, 224] on div "[PERSON_NAME]" at bounding box center [146, 220] width 128 height 15
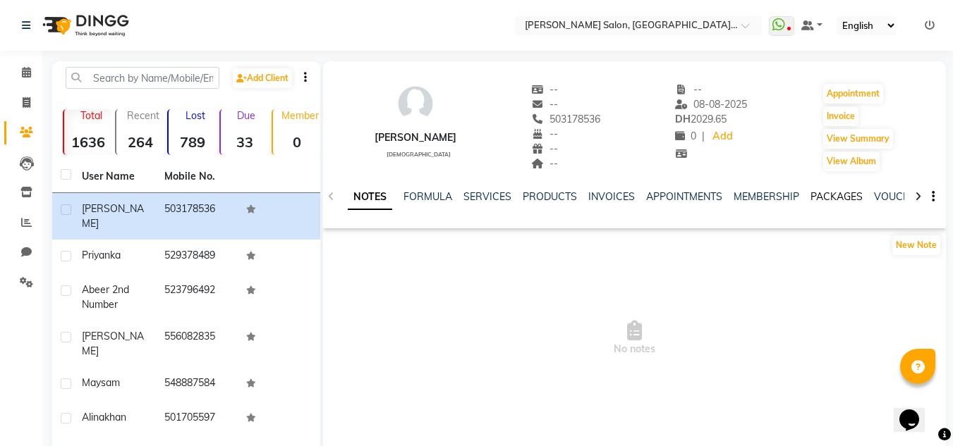
click at [829, 200] on link "PACKAGES" at bounding box center [836, 196] width 52 height 13
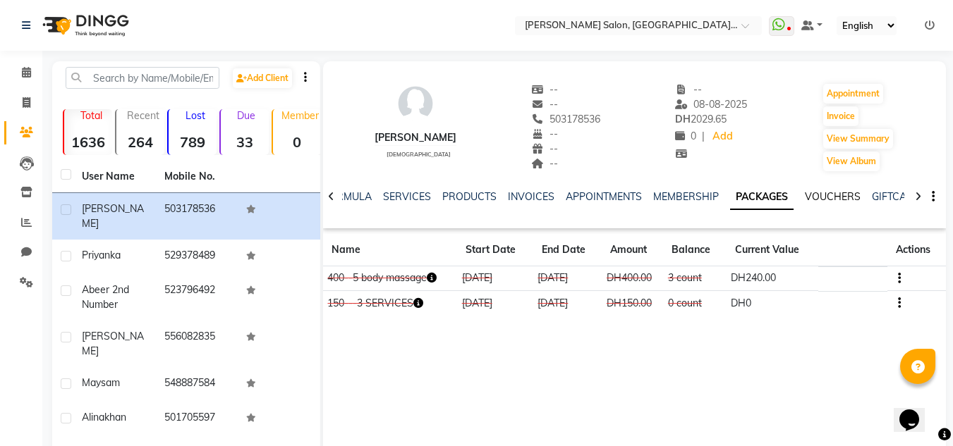
click at [814, 195] on link "VOUCHERS" at bounding box center [833, 196] width 56 height 13
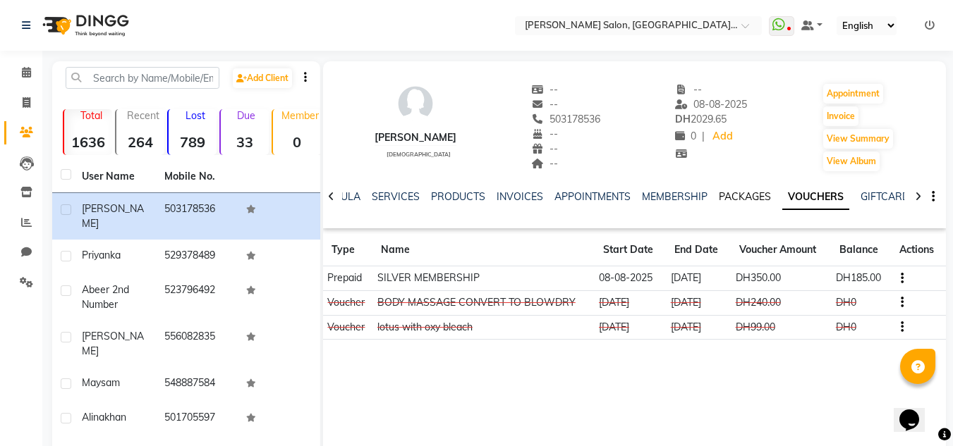
click at [719, 192] on link "PACKAGES" at bounding box center [745, 196] width 52 height 13
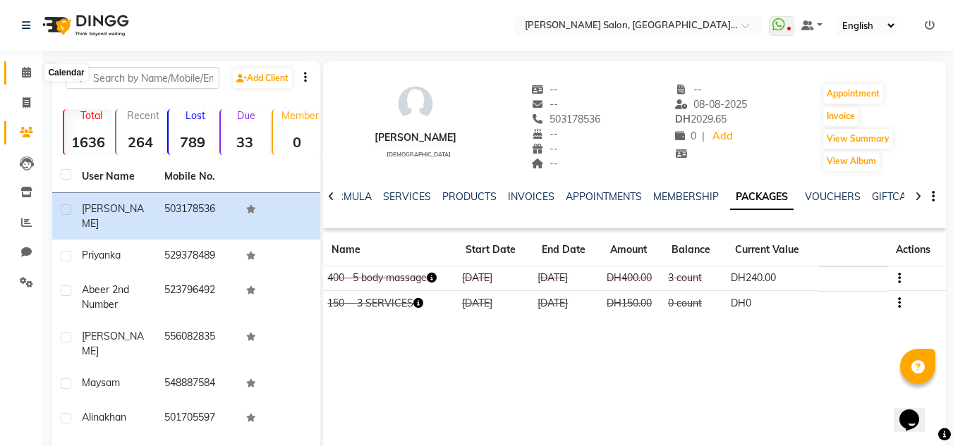
click at [25, 73] on icon at bounding box center [26, 72] width 9 height 11
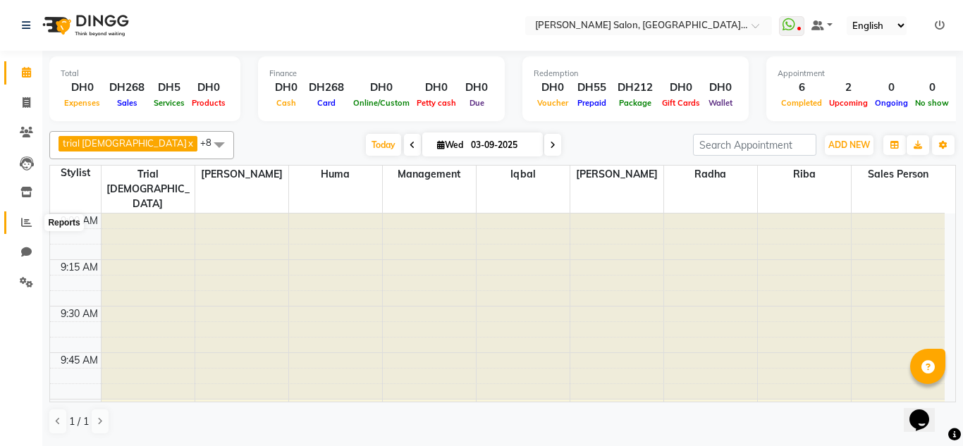
click at [30, 220] on icon at bounding box center [26, 222] width 11 height 11
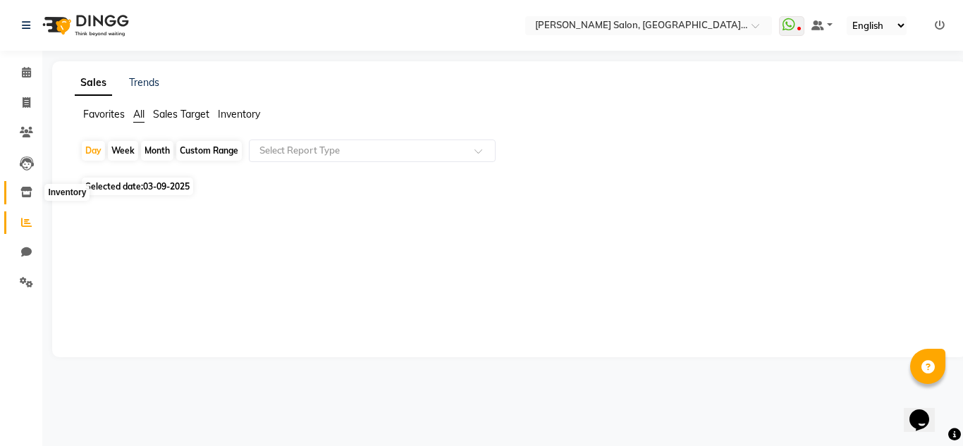
drag, startPoint x: 33, startPoint y: 252, endPoint x: 26, endPoint y: 195, distance: 58.3
click at [26, 195] on icon at bounding box center [26, 192] width 12 height 11
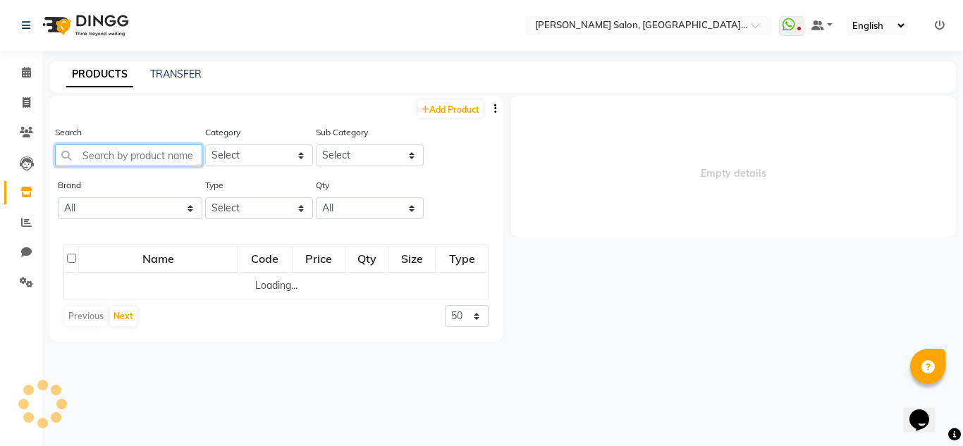
drag, startPoint x: 66, startPoint y: 181, endPoint x: 147, endPoint y: 163, distance: 83.2
click at [121, 160] on input "text" at bounding box center [128, 156] width 147 height 22
select select
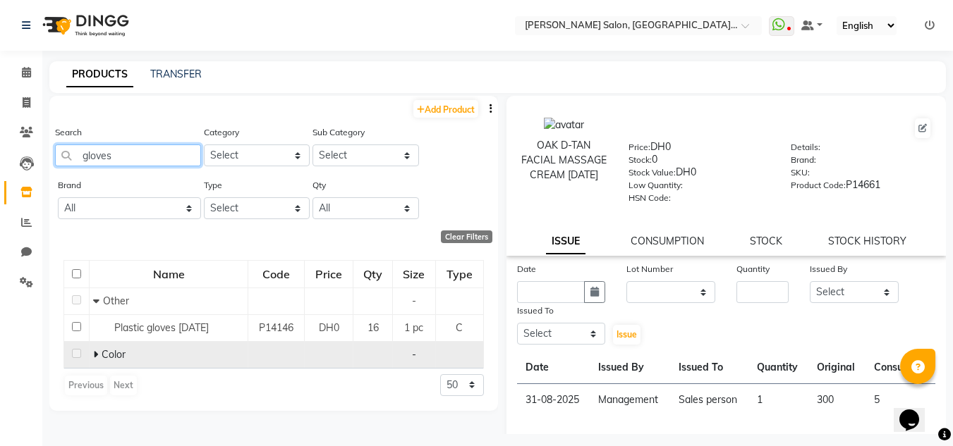
type input "gloves"
click at [99, 351] on span at bounding box center [97, 354] width 8 height 13
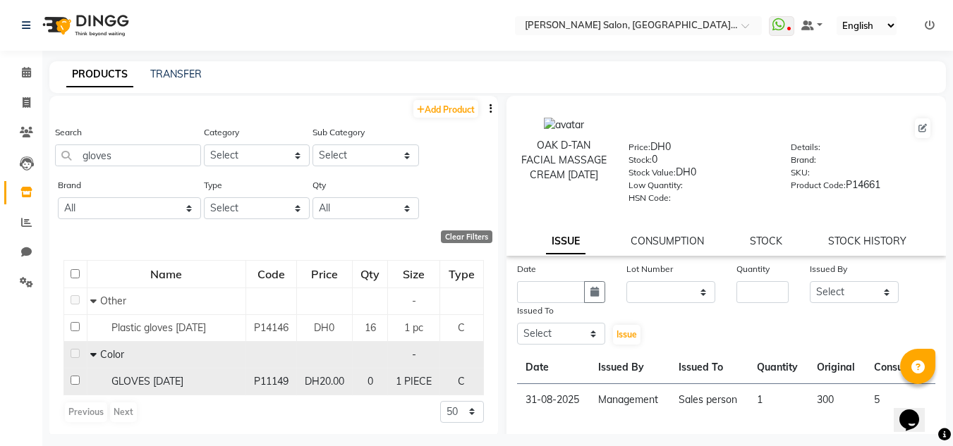
click at [185, 389] on div "GLOVES [DATE]" at bounding box center [165, 382] width 151 height 15
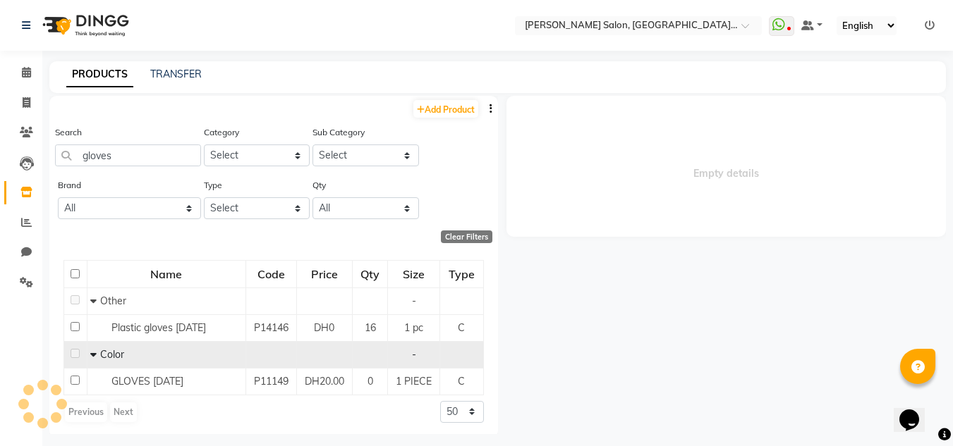
select select
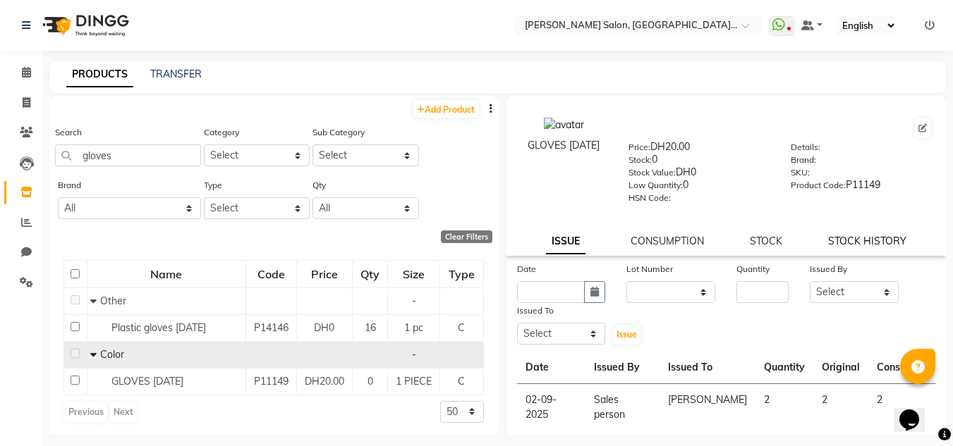
click at [859, 241] on link "STOCK HISTORY" at bounding box center [867, 241] width 78 height 13
select select "all"
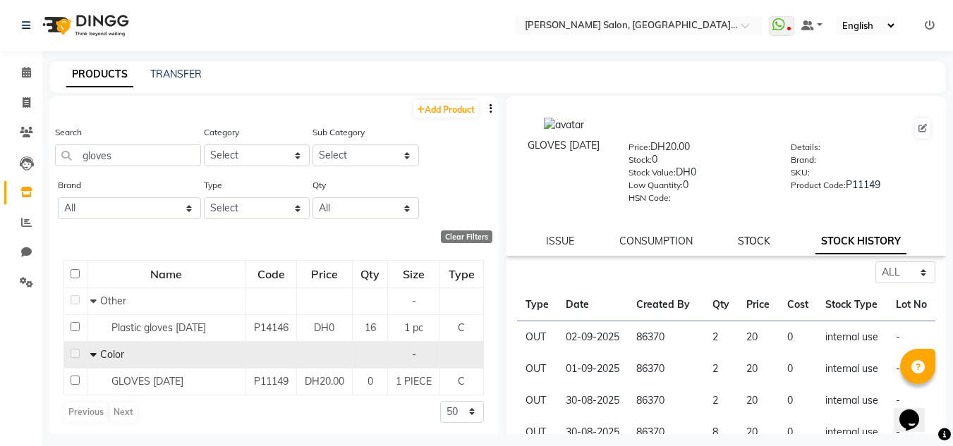
click at [746, 247] on link "STOCK" at bounding box center [754, 241] width 32 height 13
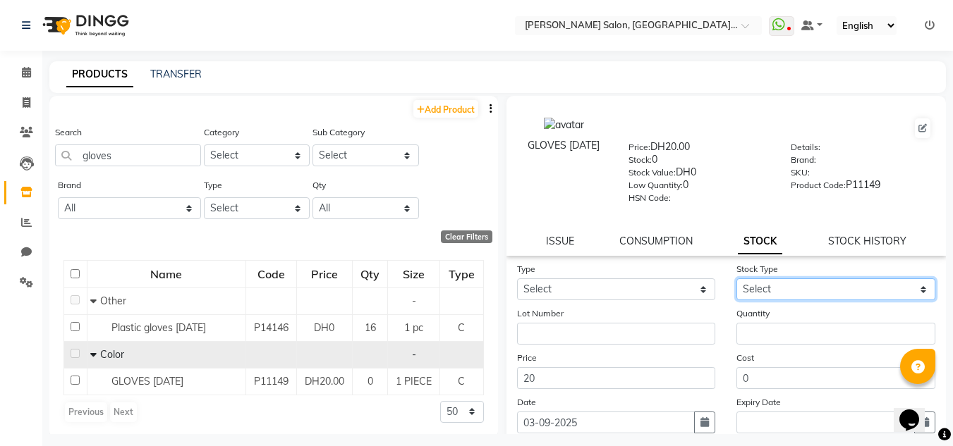
click at [736, 291] on select "Select" at bounding box center [835, 290] width 199 height 22
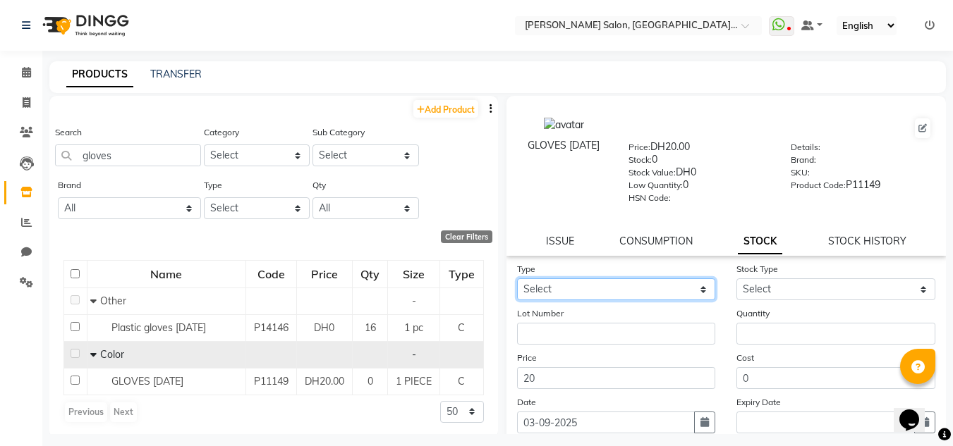
drag, startPoint x: 602, startPoint y: 280, endPoint x: 607, endPoint y: 290, distance: 11.0
click at [602, 280] on select "Select In Out" at bounding box center [616, 290] width 199 height 22
select select "in"
click at [517, 279] on select "Select In Out" at bounding box center [616, 290] width 199 height 22
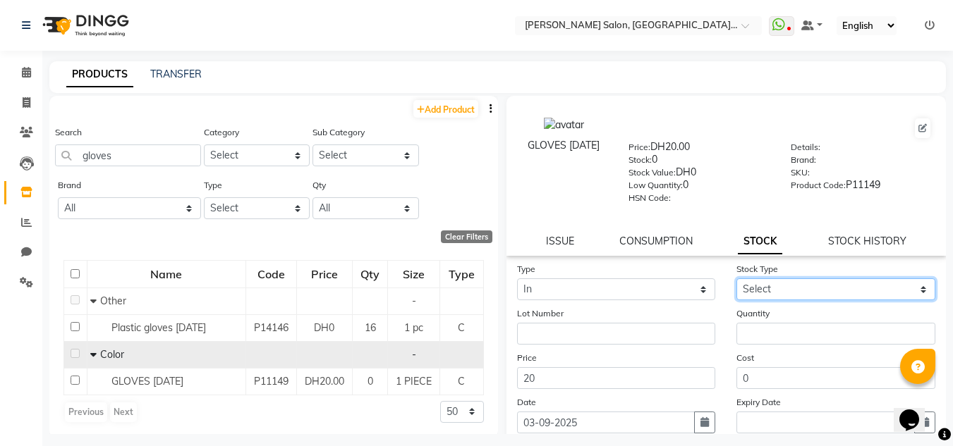
click at [774, 292] on select "Select New Stock Adjustment Return Other" at bounding box center [835, 290] width 199 height 22
click at [736, 279] on select "Select New Stock Adjustment Return Other" at bounding box center [835, 290] width 199 height 22
click at [761, 292] on select "Select New Stock Adjustment Return Other" at bounding box center [835, 290] width 199 height 22
select select "new stock"
click at [736, 279] on select "Select New Stock Adjustment Return Other" at bounding box center [835, 290] width 199 height 22
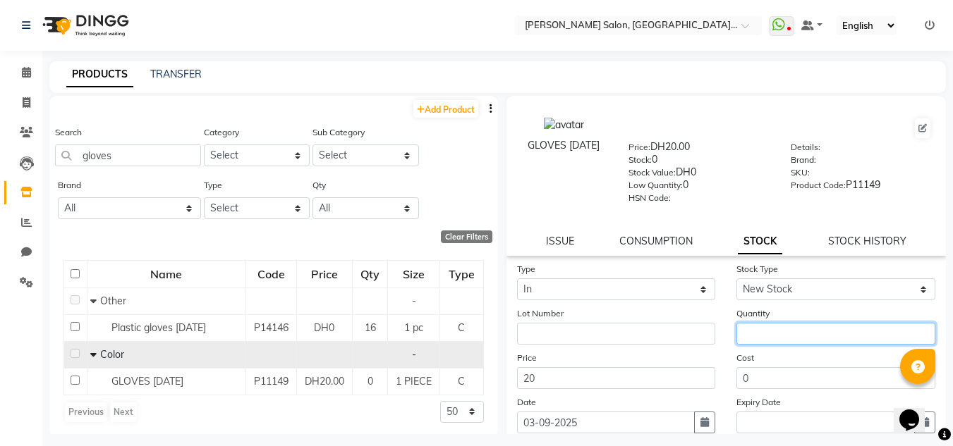
click at [767, 325] on input "number" at bounding box center [835, 334] width 199 height 22
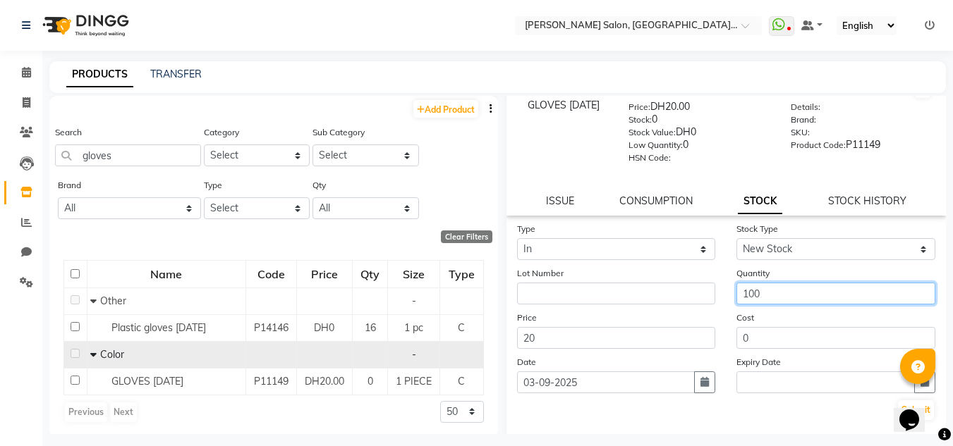
scroll to position [109, 0]
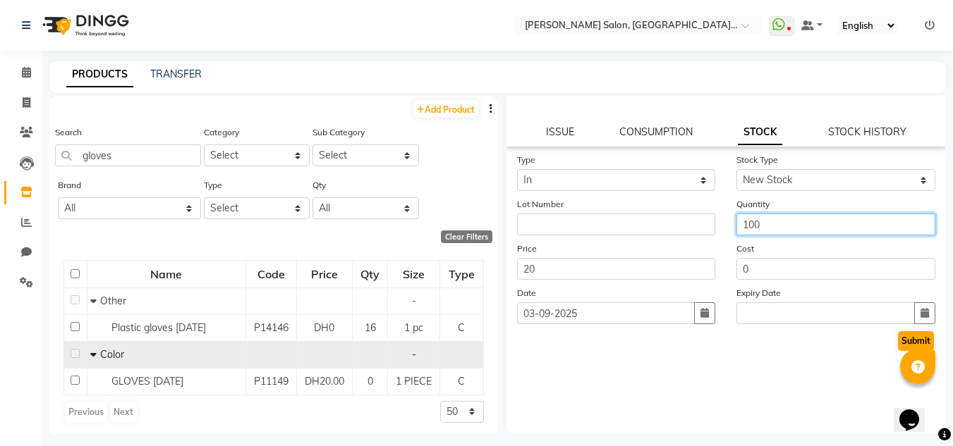
type input "100"
click at [898, 343] on button "Submit" at bounding box center [916, 341] width 36 height 20
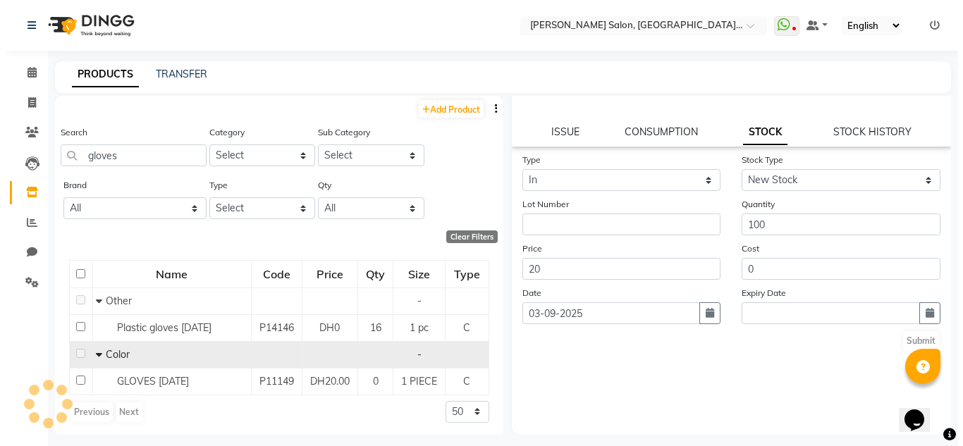
scroll to position [0, 0]
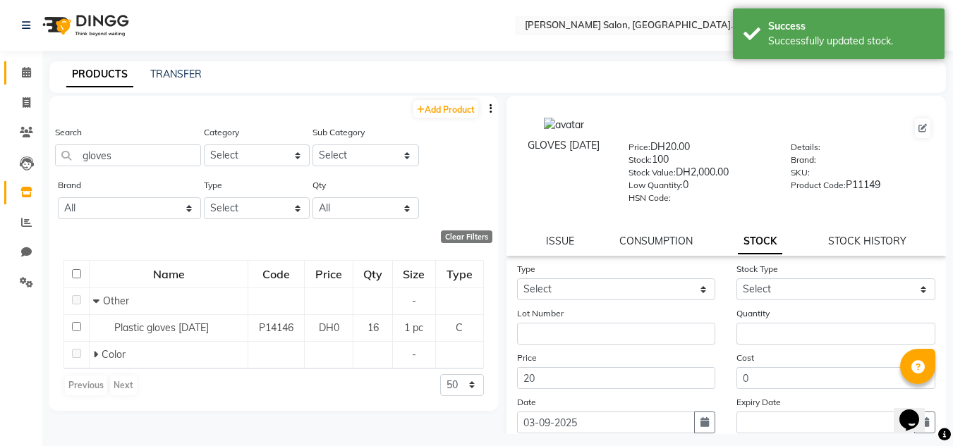
click at [26, 84] on link "Calendar" at bounding box center [21, 72] width 34 height 23
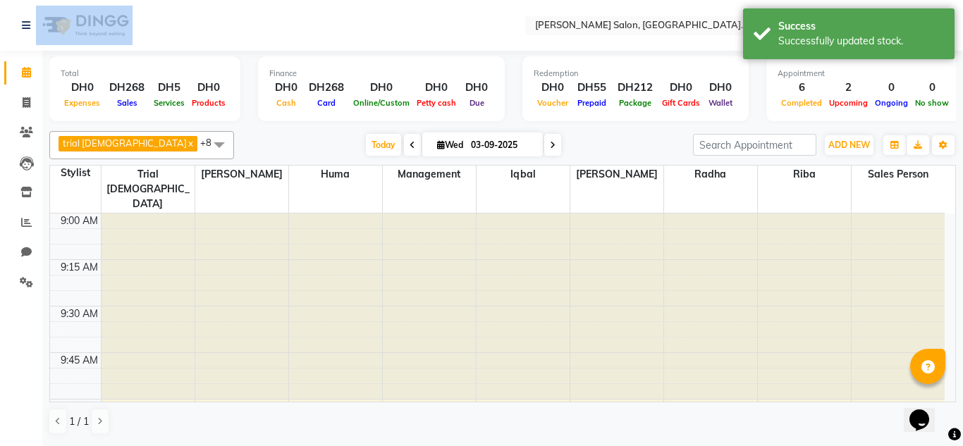
drag, startPoint x: 330, startPoint y: 17, endPoint x: 312, endPoint y: 35, distance: 24.9
click at [315, 32] on nav "Select Location × [PERSON_NAME] Salon, [GEOGRAPHIC_DATA] [GEOGRAPHIC_DATA] , [G…" at bounding box center [481, 25] width 963 height 51
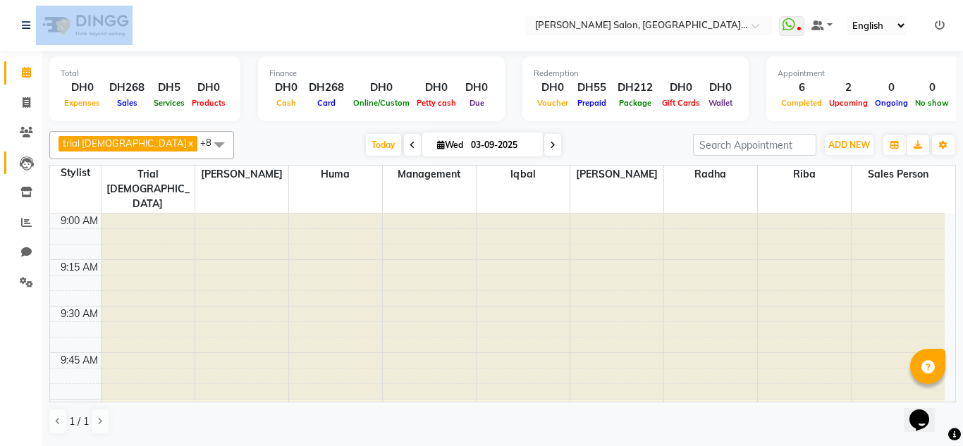
drag, startPoint x: 28, startPoint y: 169, endPoint x: 38, endPoint y: 159, distance: 14.5
click at [28, 169] on icon at bounding box center [27, 164] width 14 height 14
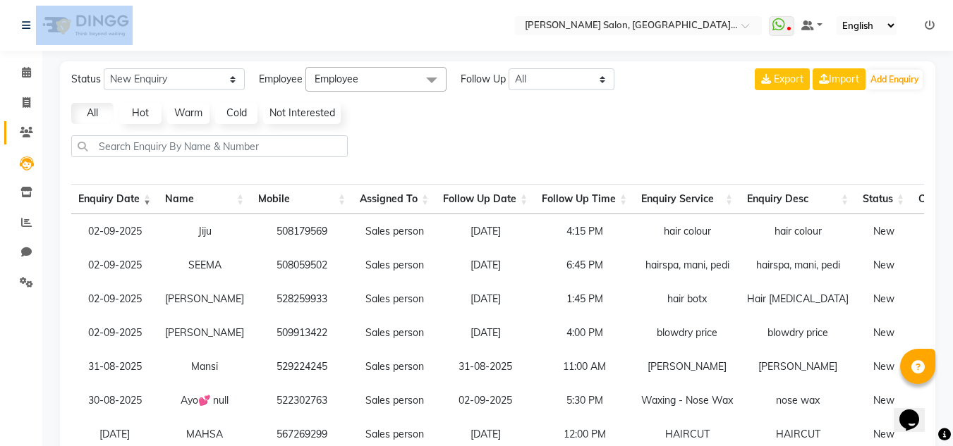
click at [23, 124] on link "Clients" at bounding box center [21, 132] width 34 height 23
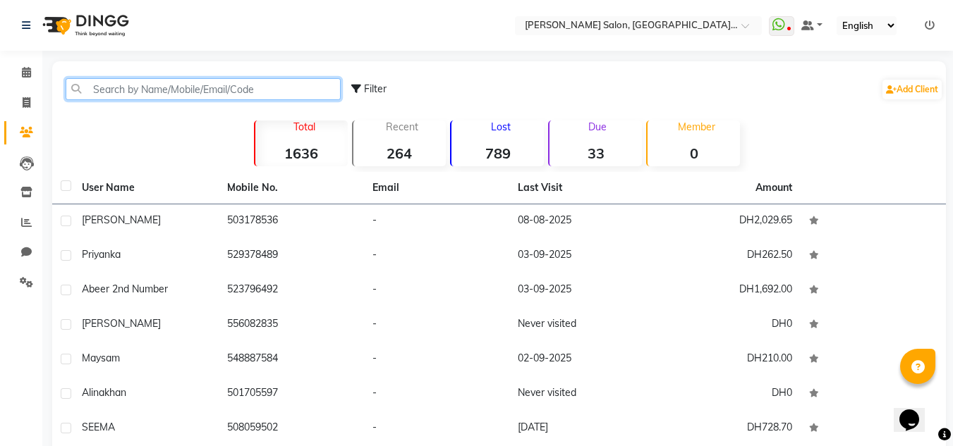
click at [97, 96] on input "text" at bounding box center [203, 89] width 275 height 22
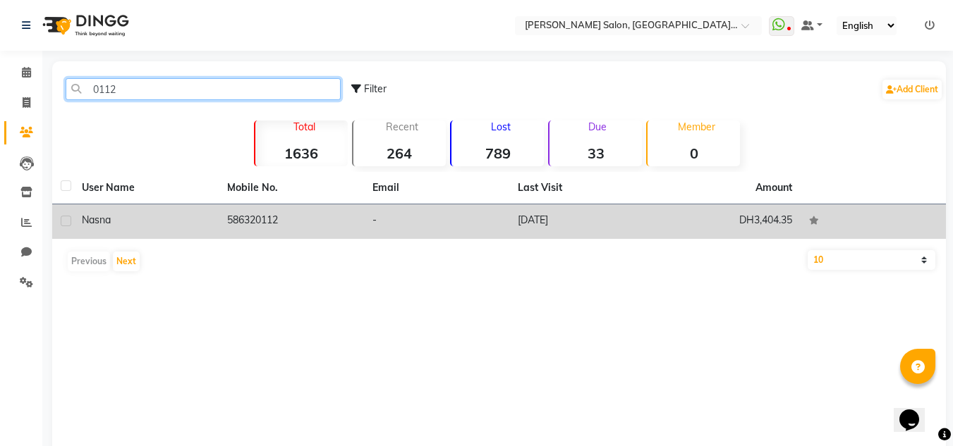
type input "0112"
click at [375, 212] on td "-" at bounding box center [436, 222] width 145 height 35
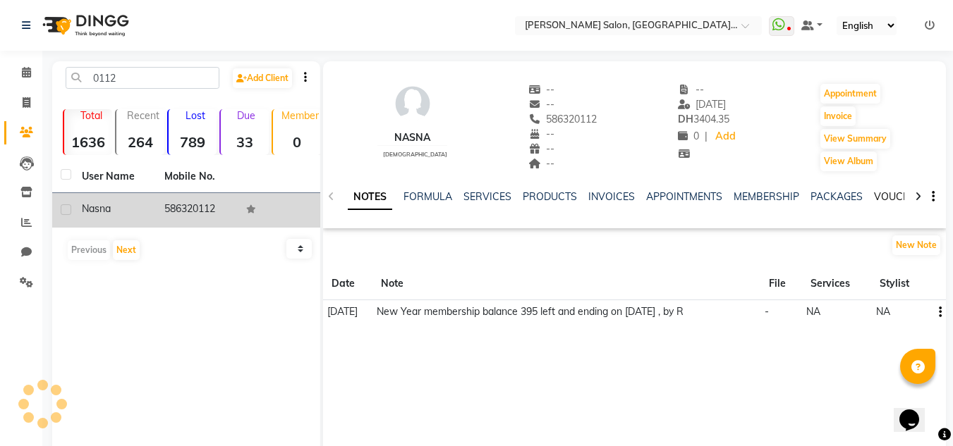
click at [889, 198] on link "VOUCHERS" at bounding box center [902, 196] width 56 height 13
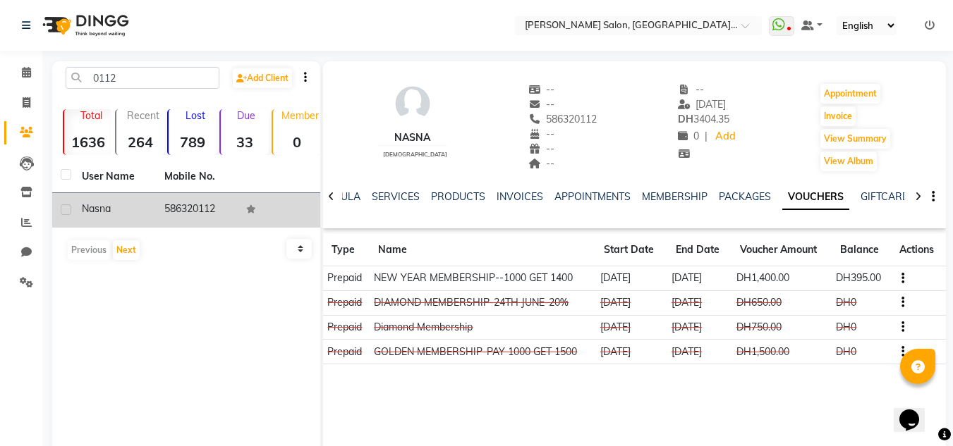
drag, startPoint x: 372, startPoint y: 178, endPoint x: 389, endPoint y: 188, distance: 20.6
click at [381, 185] on div "NOTES FORMULA SERVICES PRODUCTS INVOICES APPOINTMENTS MEMBERSHIP PACKAGES VOUCH…" at bounding box center [634, 197] width 623 height 49
click at [390, 189] on div "NOTES FORMULA SERVICES PRODUCTS INVOICES APPOINTMENTS MEMBERSHIP PACKAGES VOUCH…" at bounding box center [634, 197] width 623 height 49
click at [398, 200] on link "SERVICES" at bounding box center [396, 196] width 48 height 13
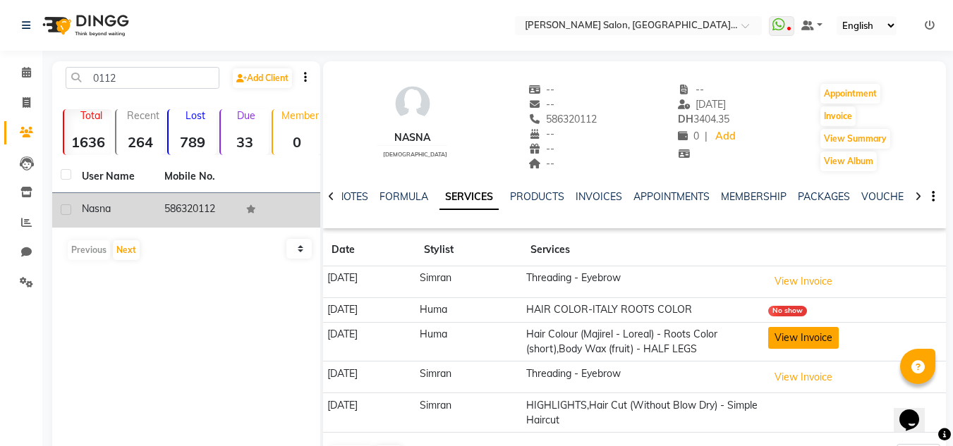
click at [808, 341] on button "View Invoice" at bounding box center [803, 338] width 71 height 22
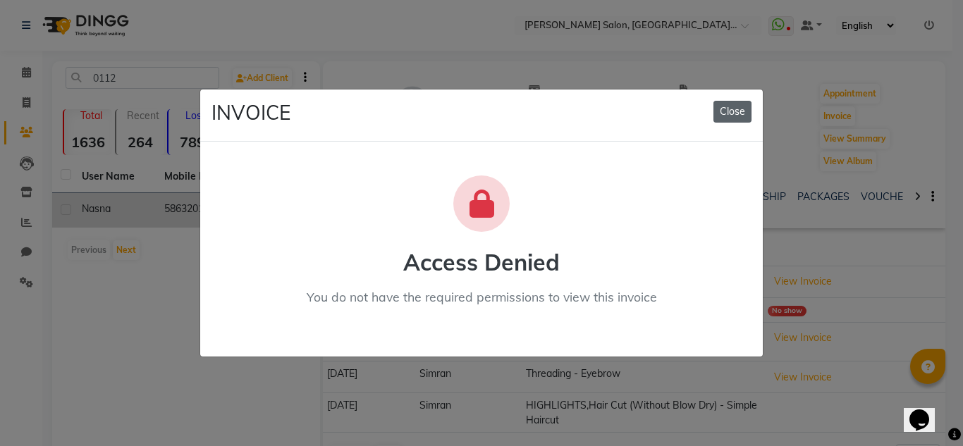
click at [736, 110] on button "Close" at bounding box center [733, 112] width 38 height 22
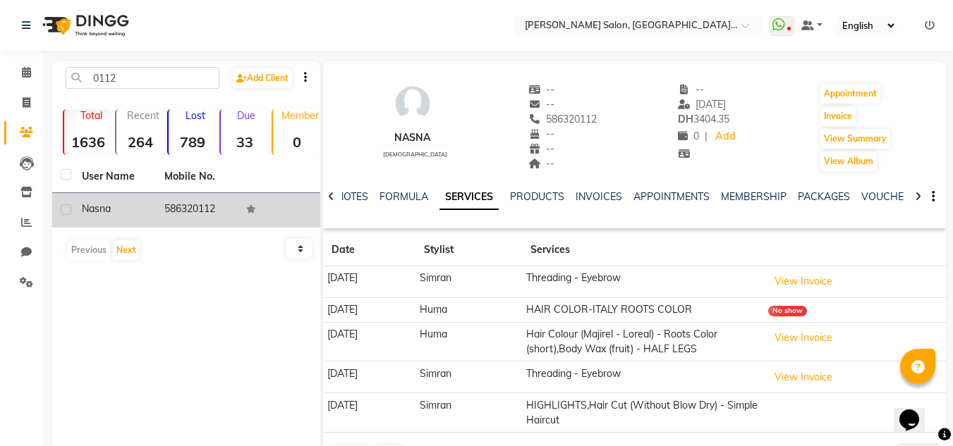
click at [768, 327] on button "View Invoice" at bounding box center [803, 338] width 71 height 22
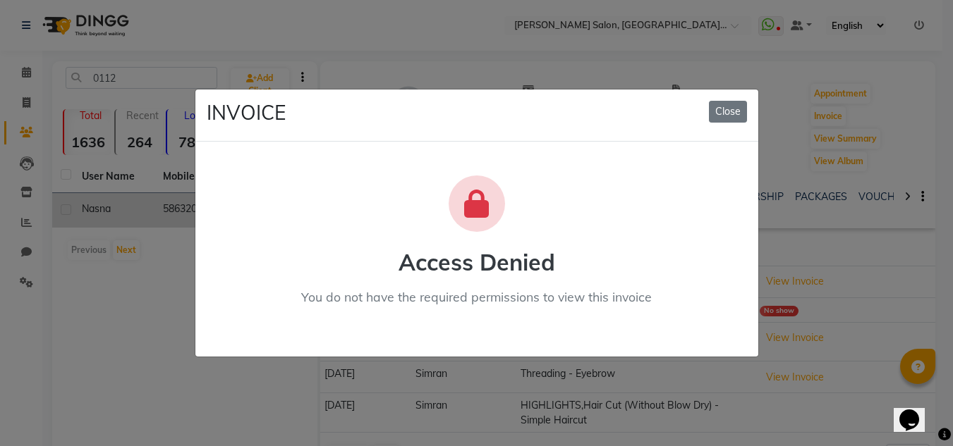
click at [709, 101] on button "Close" at bounding box center [728, 112] width 38 height 22
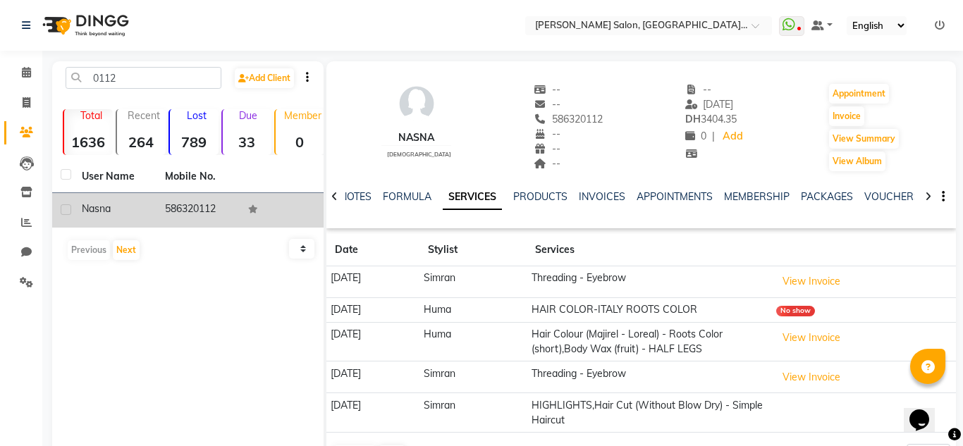
click at [777, 327] on button "View Invoice" at bounding box center [812, 338] width 71 height 22
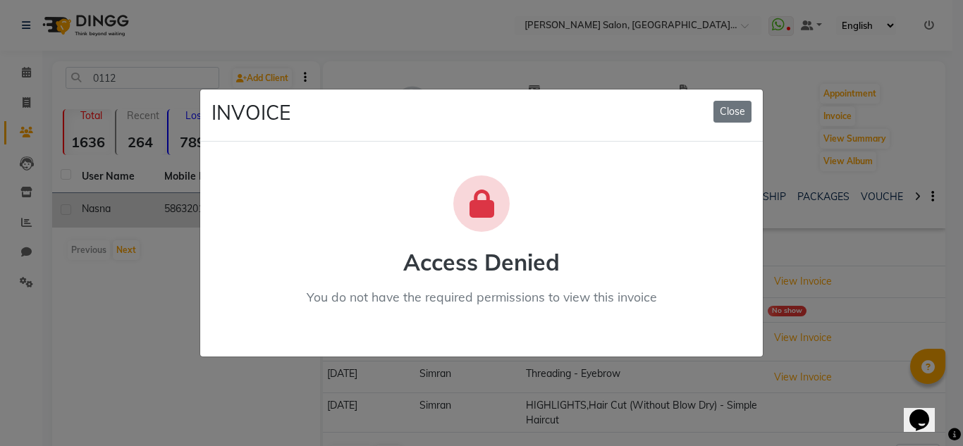
click at [714, 101] on button "Close" at bounding box center [733, 112] width 38 height 22
click at [768, 327] on button "View Invoice" at bounding box center [803, 338] width 71 height 22
click at [750, 106] on button "Close" at bounding box center [733, 112] width 38 height 22
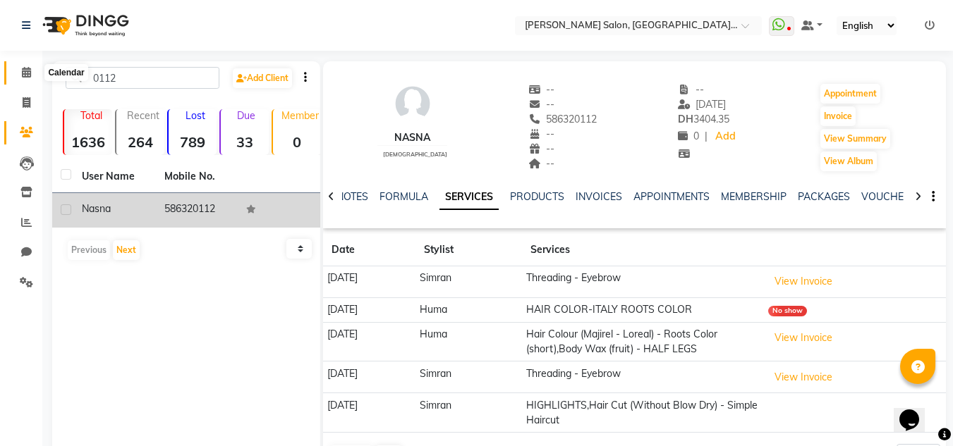
click at [18, 76] on span at bounding box center [26, 73] width 25 height 16
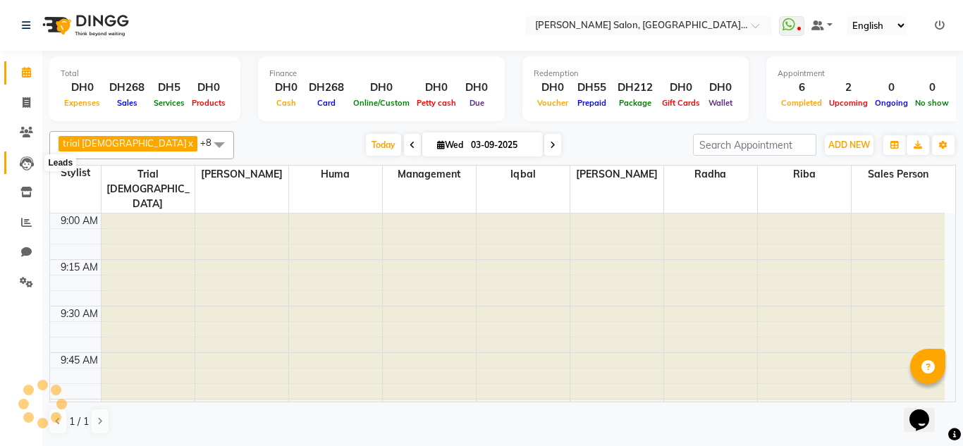
click at [25, 166] on icon at bounding box center [27, 164] width 14 height 14
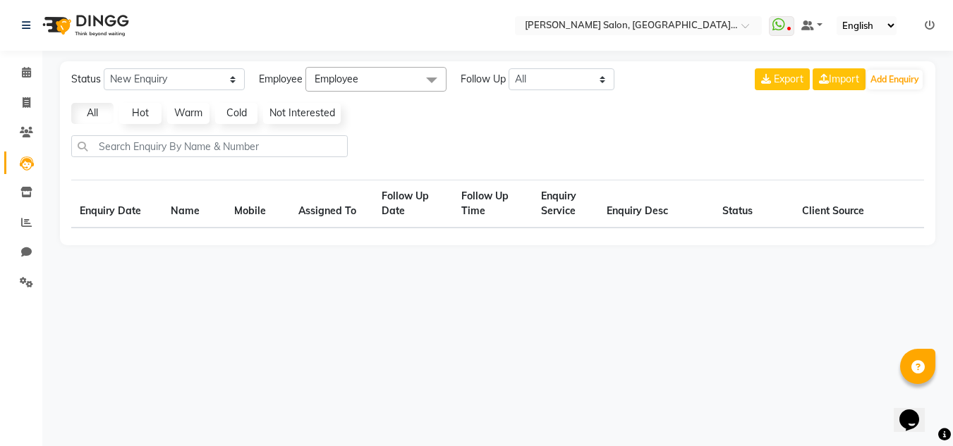
select select "10"
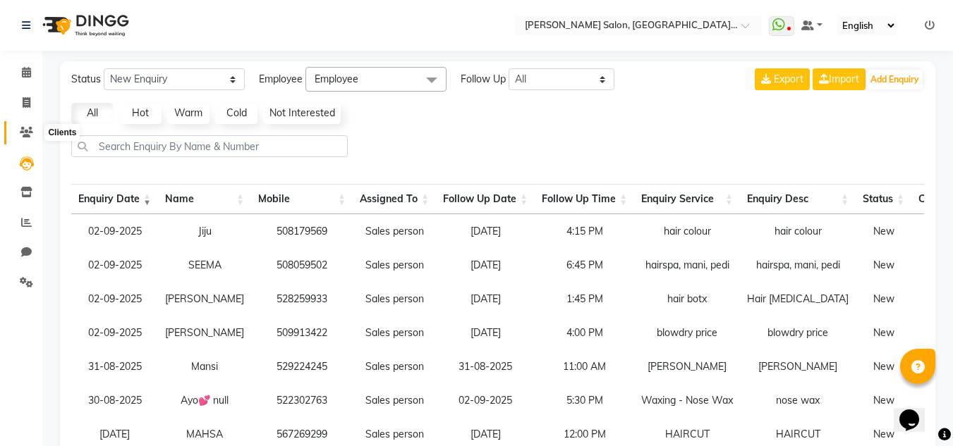
click at [30, 134] on icon at bounding box center [26, 132] width 13 height 11
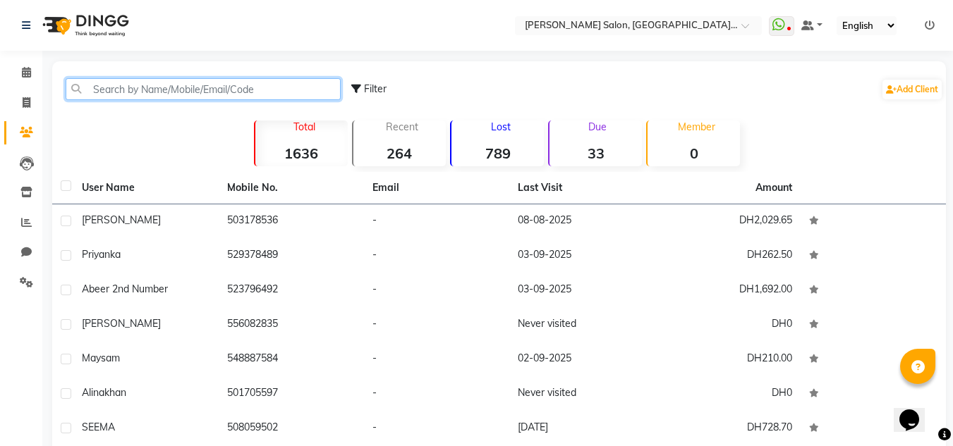
click at [109, 98] on input "text" at bounding box center [203, 89] width 275 height 22
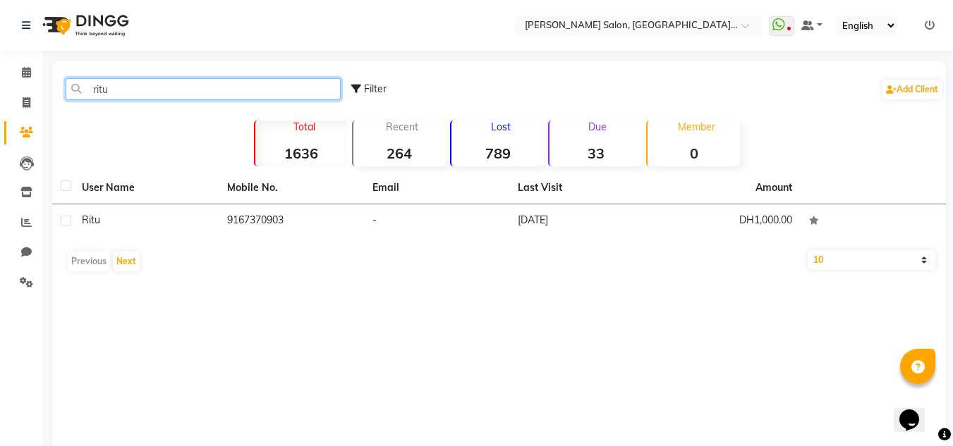
type input "ritu"
click at [755, 203] on th "Amount" at bounding box center [774, 188] width 54 height 32
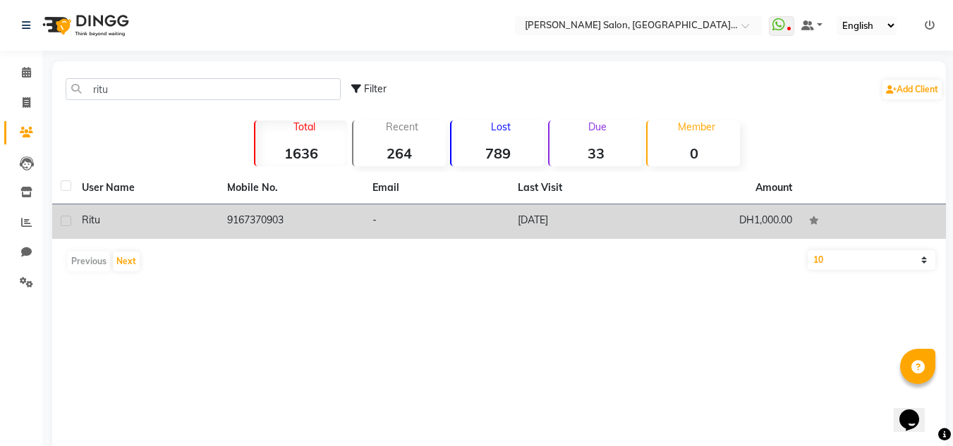
click at [768, 214] on td "DH1,000.00" at bounding box center [727, 222] width 145 height 35
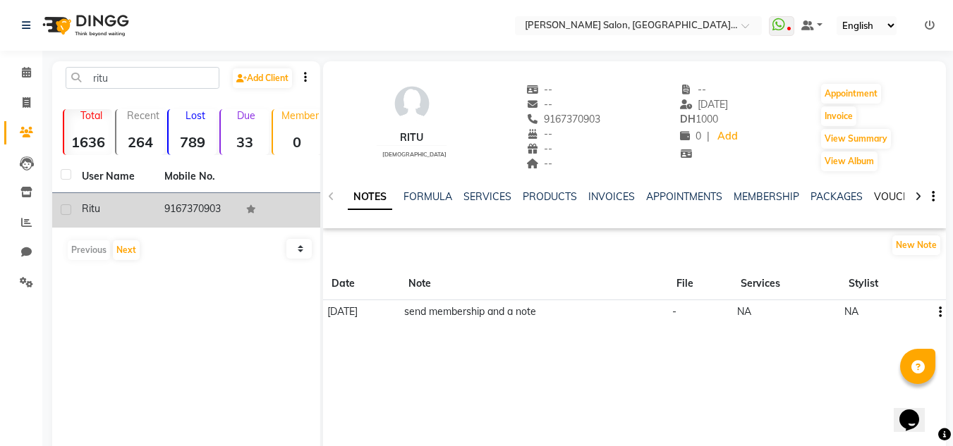
click at [879, 202] on link "VOUCHERS" at bounding box center [902, 196] width 56 height 13
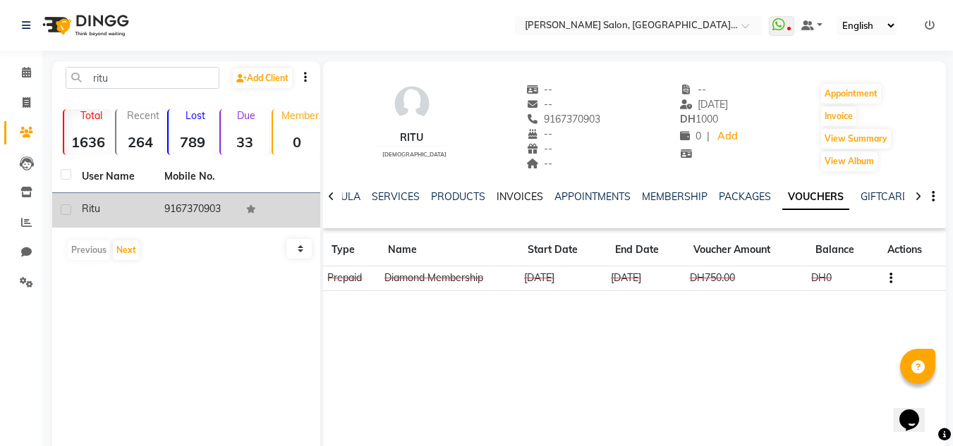
click at [509, 197] on link "INVOICES" at bounding box center [520, 196] width 47 height 13
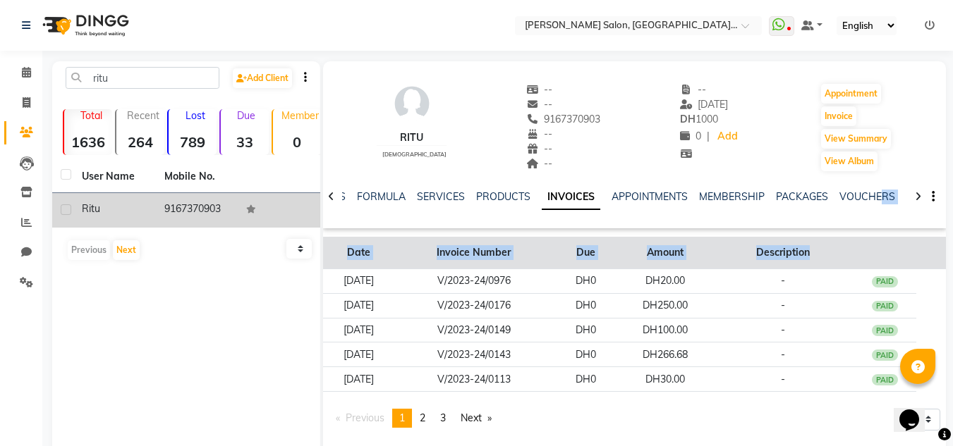
drag, startPoint x: 919, startPoint y: 236, endPoint x: 913, endPoint y: 266, distance: 30.8
click at [932, 264] on div "Ritu [DEMOGRAPHIC_DATA] -- -- 9167370903 -- -- -- -- [DATE] DH 1000 0 | Add App…" at bounding box center [634, 253] width 623 height 384
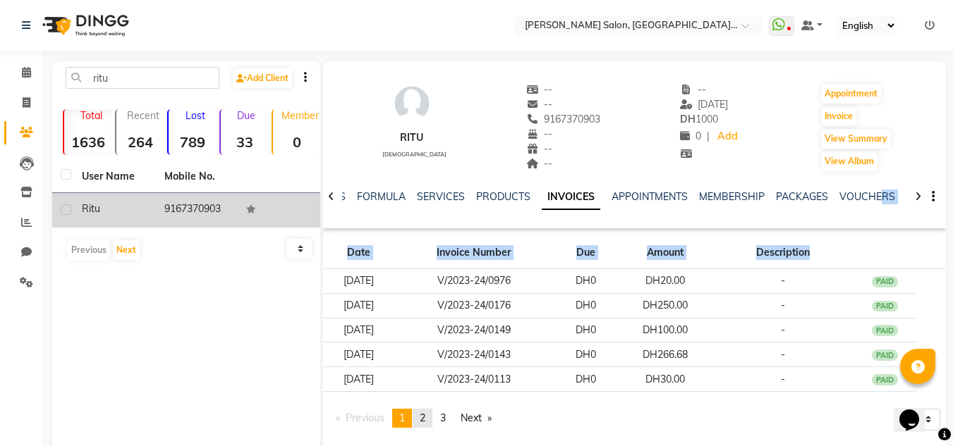
click at [420, 419] on link "page 2" at bounding box center [423, 418] width 20 height 19
click at [425, 418] on span "2" at bounding box center [423, 418] width 6 height 13
click at [437, 410] on link "page 3" at bounding box center [443, 418] width 20 height 19
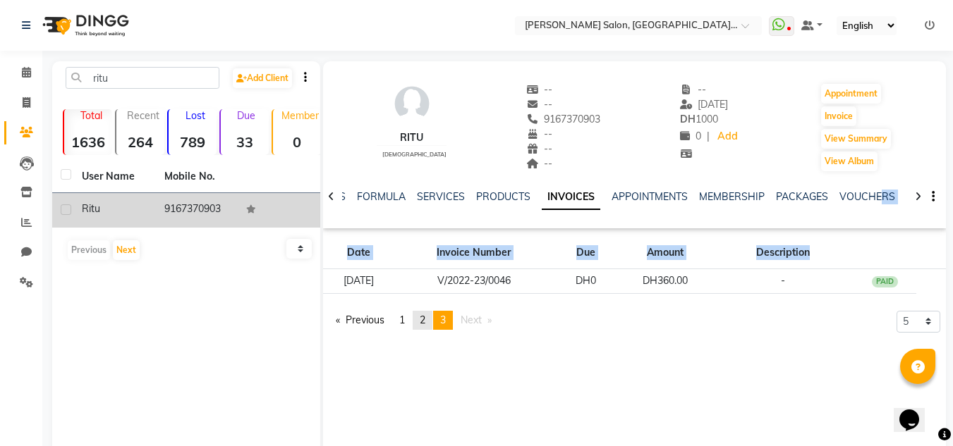
click at [420, 315] on link "page 2" at bounding box center [423, 320] width 20 height 19
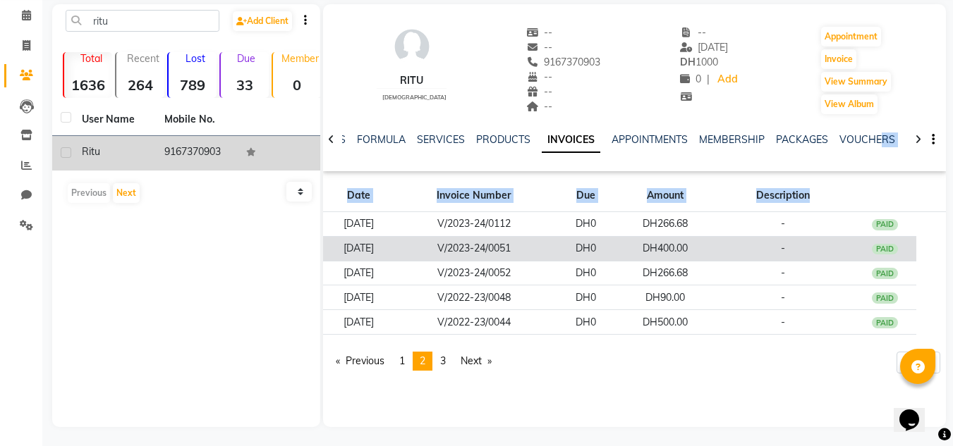
scroll to position [59, 0]
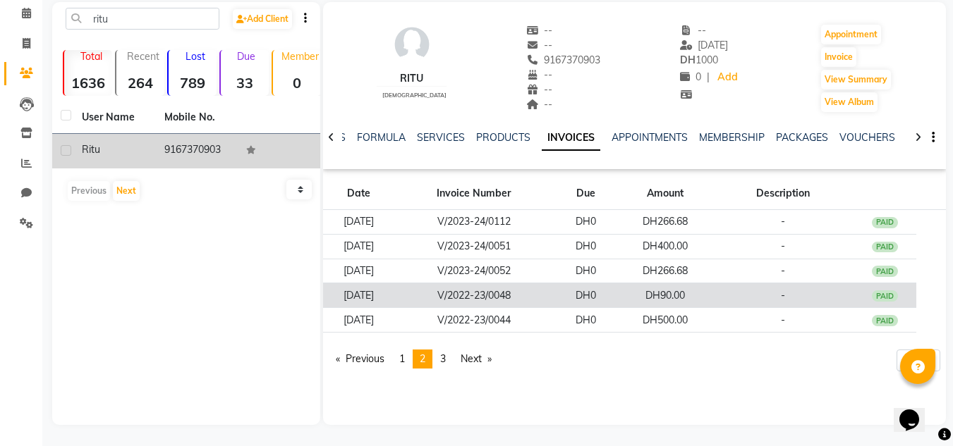
click at [389, 285] on td "[DATE]" at bounding box center [358, 296] width 71 height 25
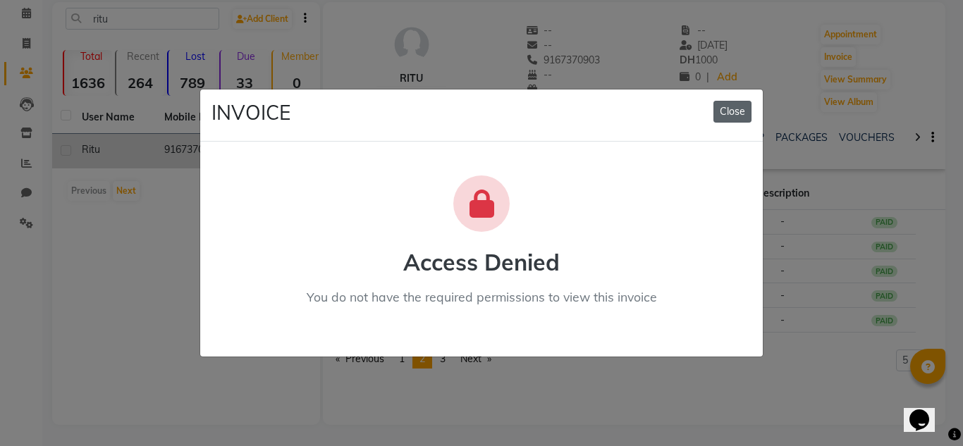
click at [738, 118] on button "Close" at bounding box center [733, 112] width 38 height 22
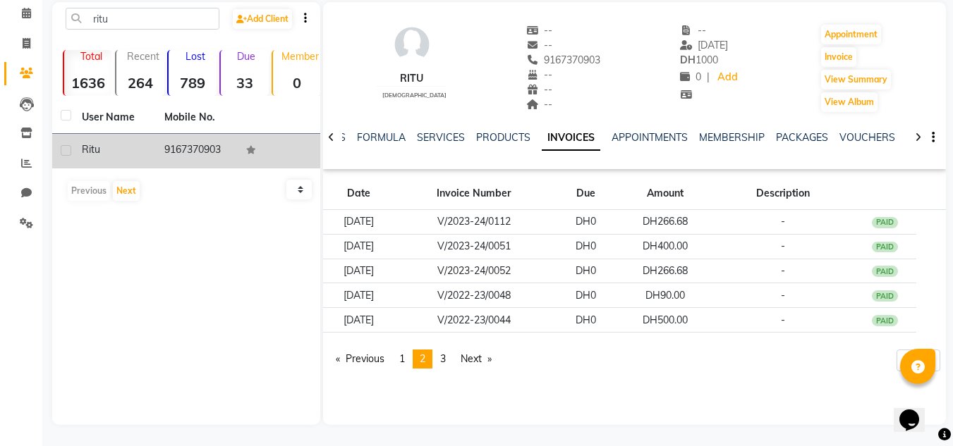
click at [89, 73] on div "Total 1636" at bounding box center [87, 73] width 49 height 46
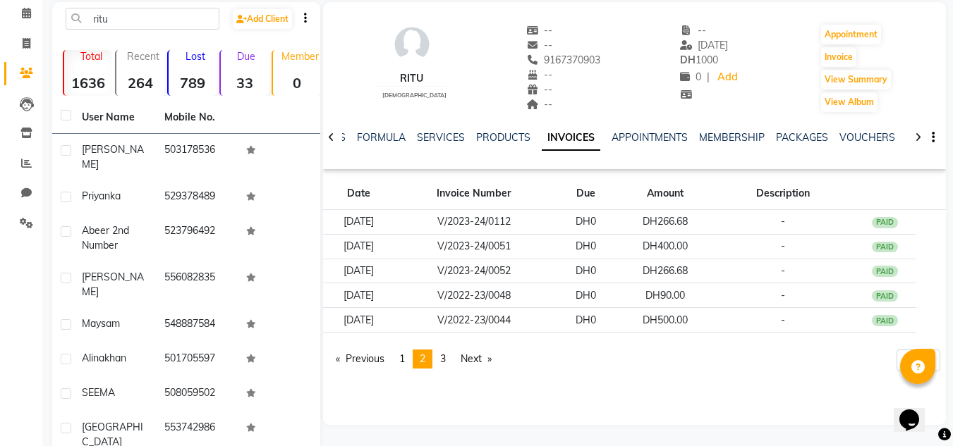
drag, startPoint x: 56, startPoint y: 61, endPoint x: 60, endPoint y: 70, distance: 9.5
click at [58, 66] on div "Total 1636 Recent 264 Lost 789 Due 33 Member 0" at bounding box center [186, 71] width 268 height 49
click at [28, 44] on icon at bounding box center [27, 43] width 8 height 11
select select "service"
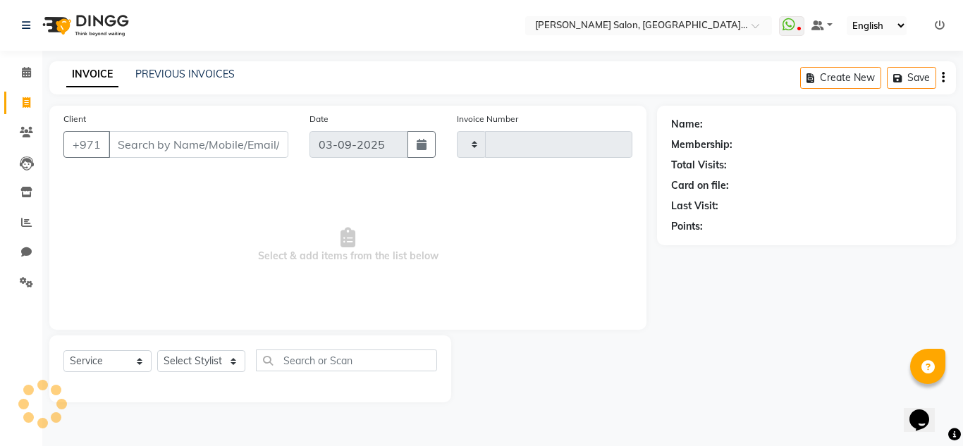
type input "1273"
click at [20, 19] on div at bounding box center [77, 25] width 132 height 39
select select "4069"
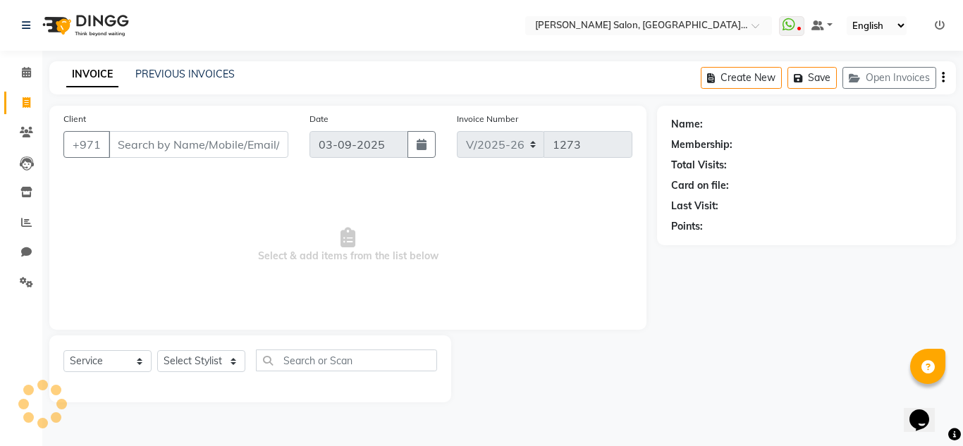
click at [41, 95] on li "Invoice" at bounding box center [21, 103] width 42 height 30
click at [38, 78] on span at bounding box center [26, 73] width 25 height 16
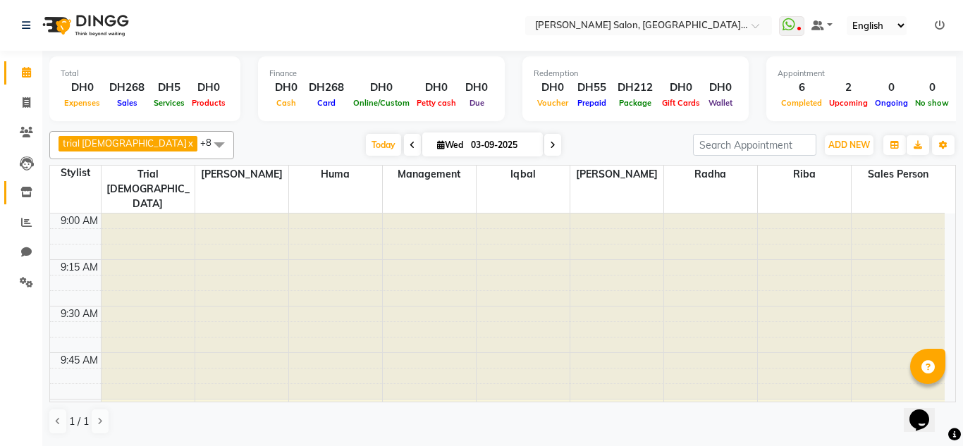
click at [25, 200] on span at bounding box center [26, 193] width 25 height 16
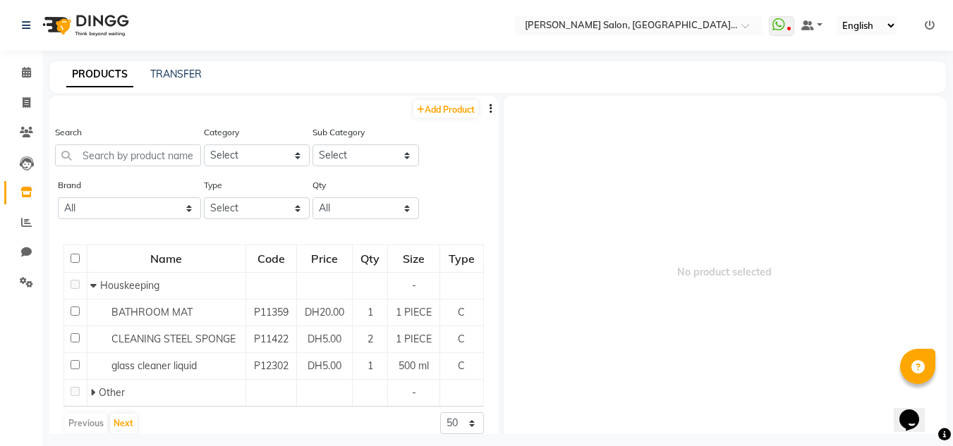
click at [22, 145] on li "Clients" at bounding box center [21, 133] width 42 height 30
click at [25, 136] on icon at bounding box center [26, 132] width 13 height 11
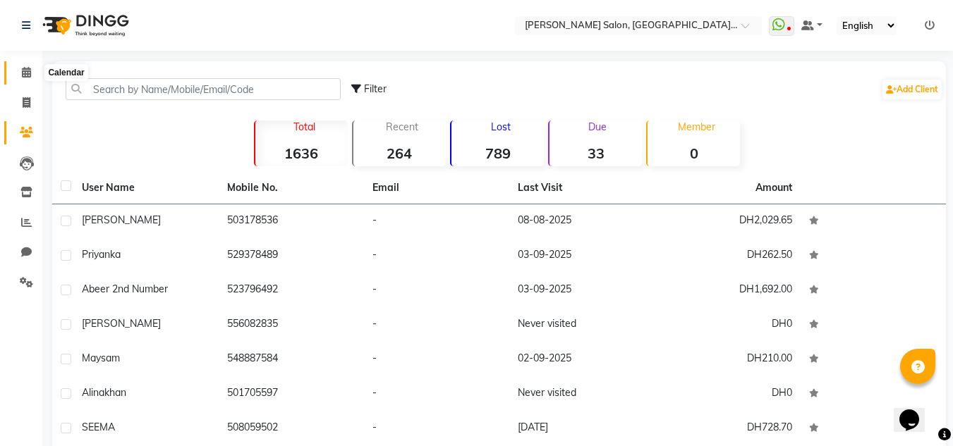
drag, startPoint x: 28, startPoint y: 71, endPoint x: 41, endPoint y: 84, distance: 18.0
click at [28, 72] on icon at bounding box center [26, 72] width 9 height 11
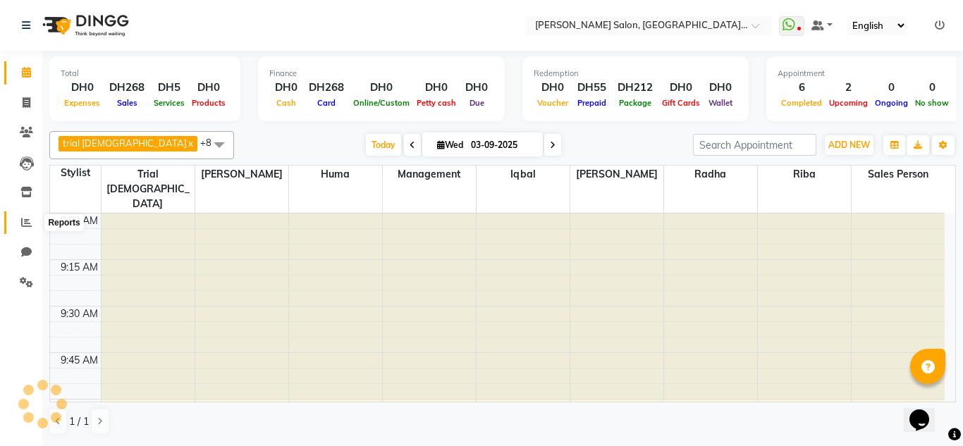
click at [28, 222] on icon at bounding box center [26, 222] width 11 height 11
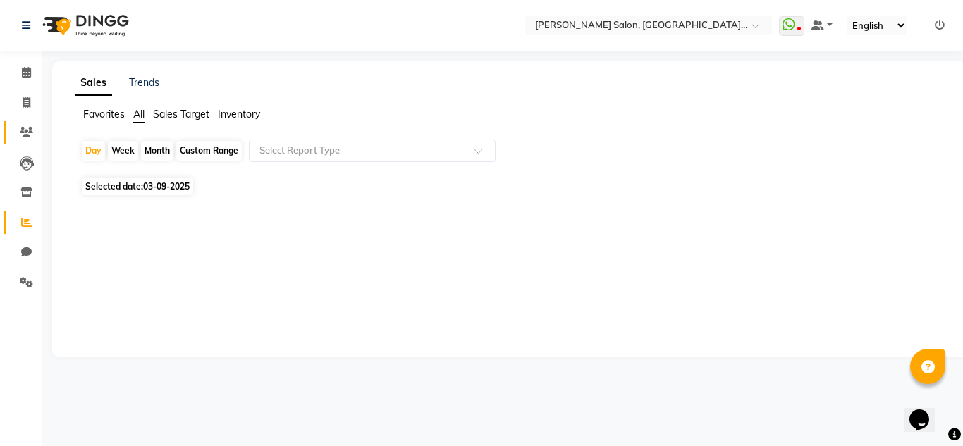
click at [9, 123] on link "Clients" at bounding box center [21, 132] width 34 height 23
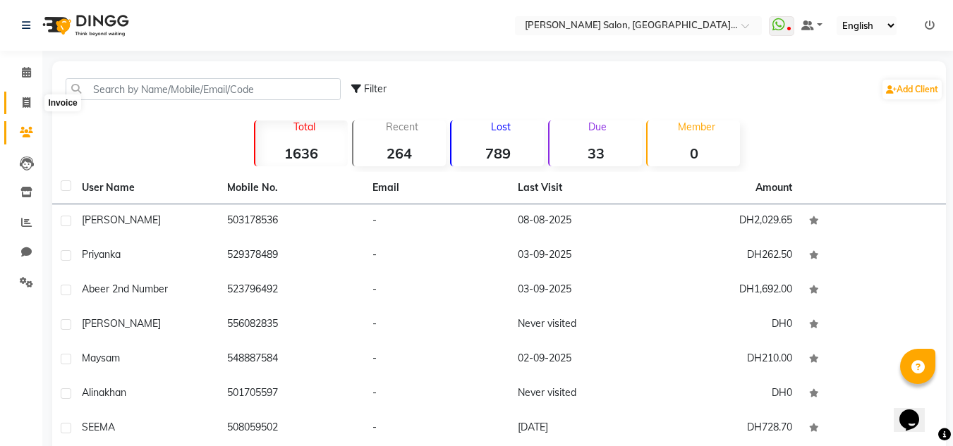
click at [20, 104] on span at bounding box center [26, 103] width 25 height 16
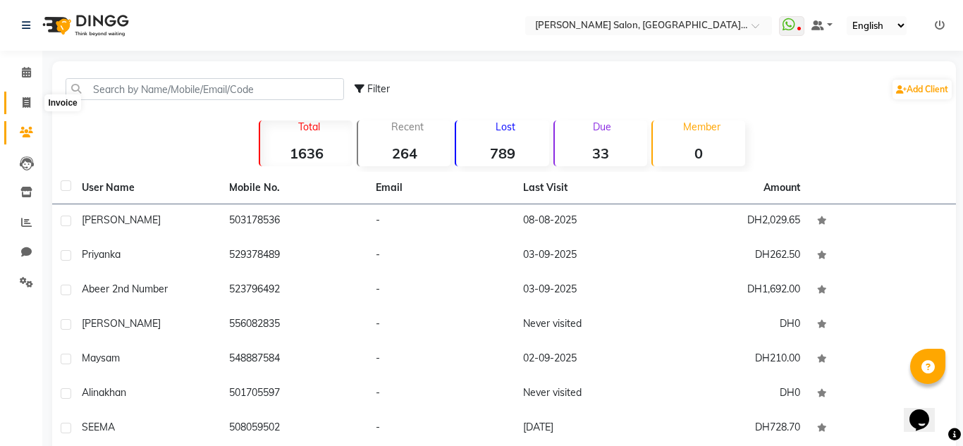
select select "4069"
select select "service"
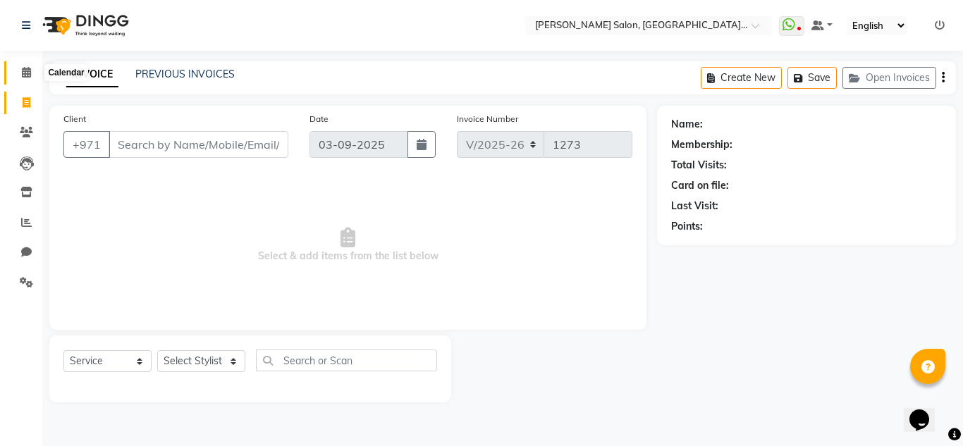
click at [28, 73] on icon at bounding box center [26, 72] width 9 height 11
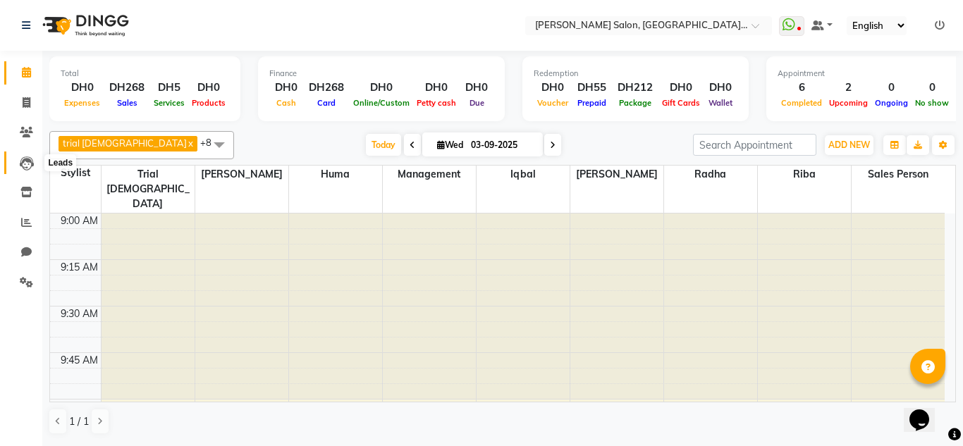
click at [30, 169] on icon at bounding box center [27, 164] width 14 height 14
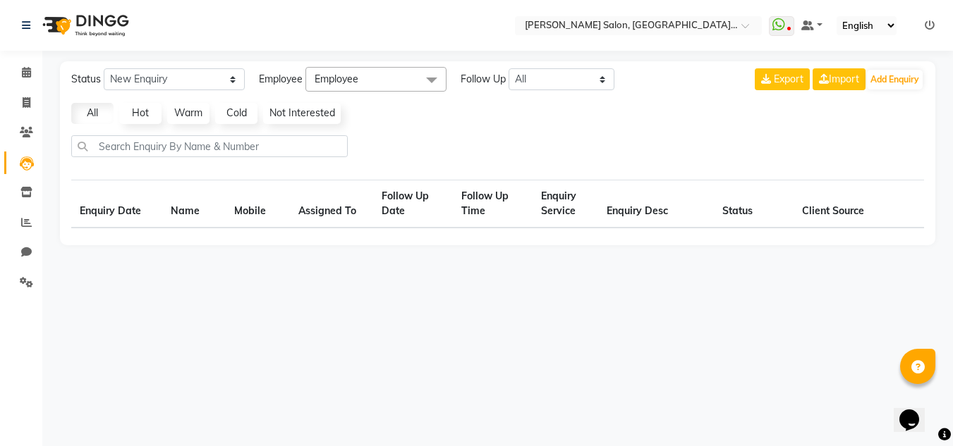
select select "10"
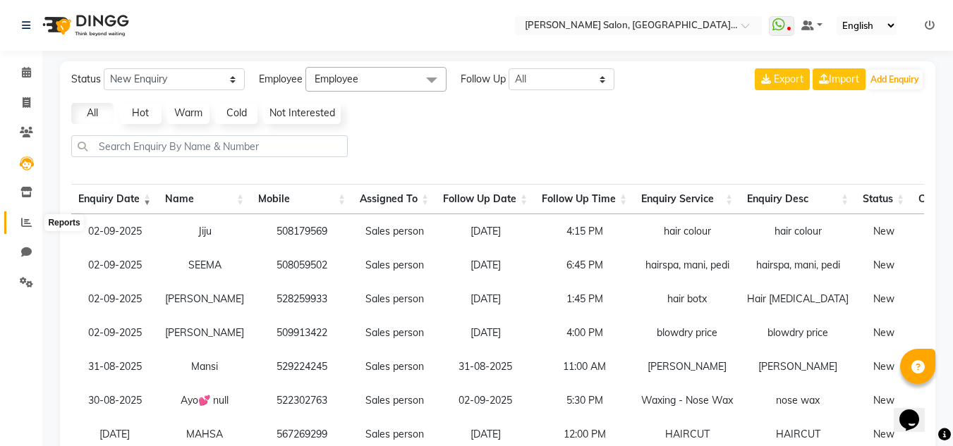
click at [34, 231] on link "Reports" at bounding box center [21, 223] width 34 height 23
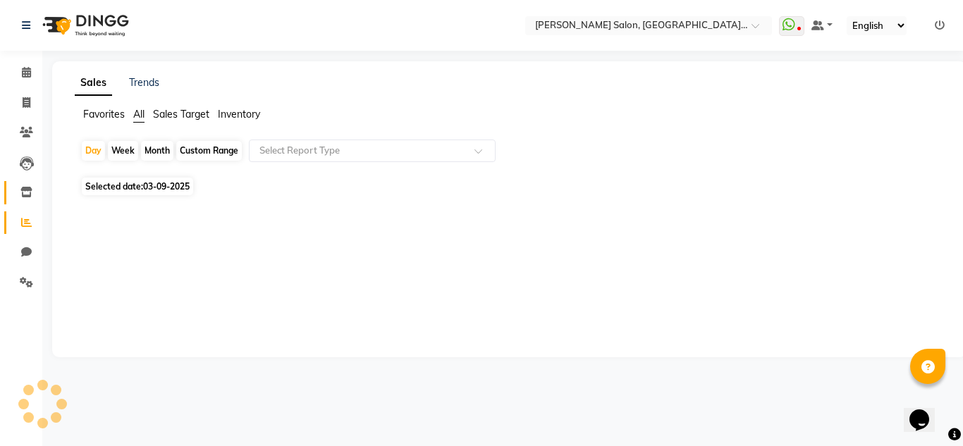
drag, startPoint x: 31, startPoint y: 180, endPoint x: 30, endPoint y: 188, distance: 7.9
click at [30, 181] on li "Inventory" at bounding box center [21, 193] width 42 height 30
click at [30, 188] on icon at bounding box center [26, 192] width 12 height 11
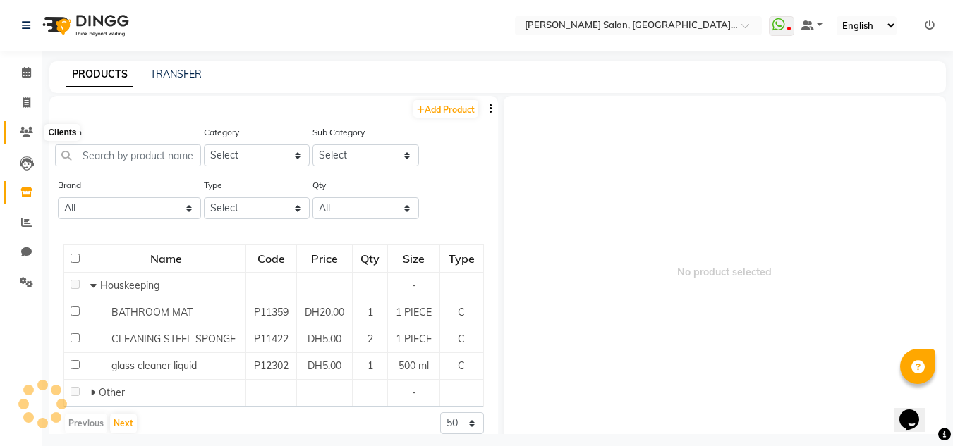
click at [23, 128] on icon at bounding box center [26, 132] width 13 height 11
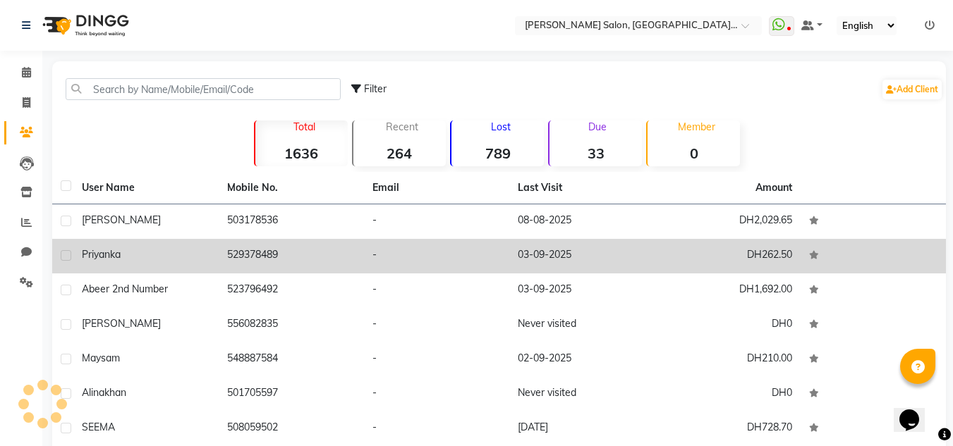
click at [288, 263] on td "529378489" at bounding box center [291, 256] width 145 height 35
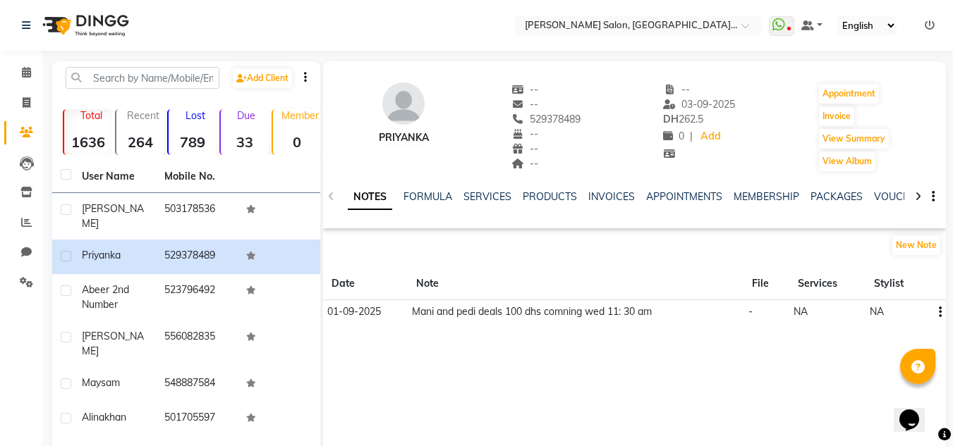
click at [40, 85] on li "Calendar" at bounding box center [21, 73] width 42 height 30
click at [30, 78] on span at bounding box center [26, 73] width 25 height 16
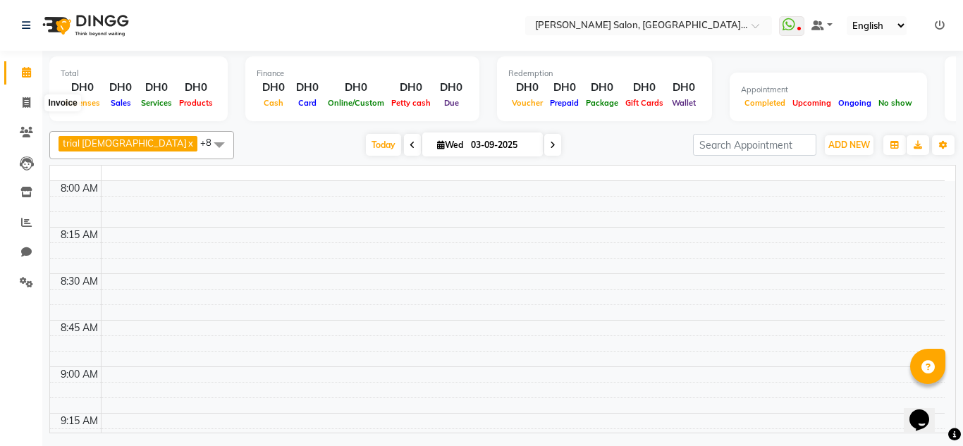
scroll to position [1304, 0]
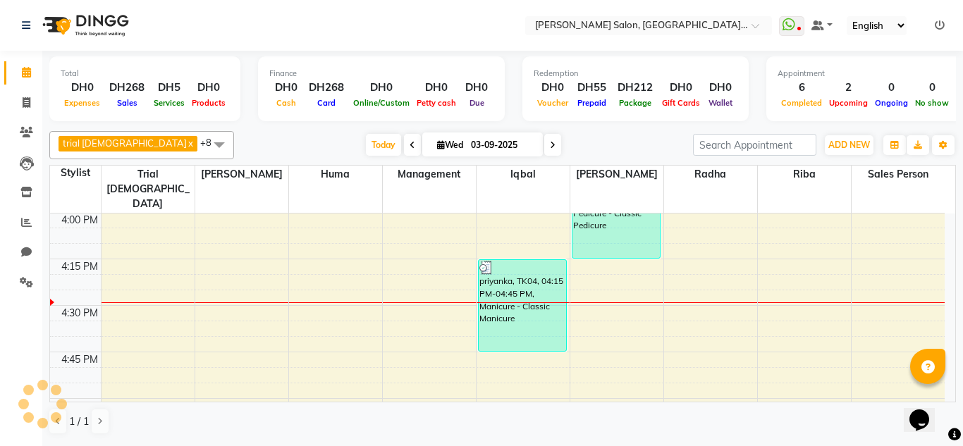
click at [21, 178] on li "Inventory" at bounding box center [21, 193] width 42 height 30
click at [32, 152] on link "Leads" at bounding box center [21, 163] width 34 height 23
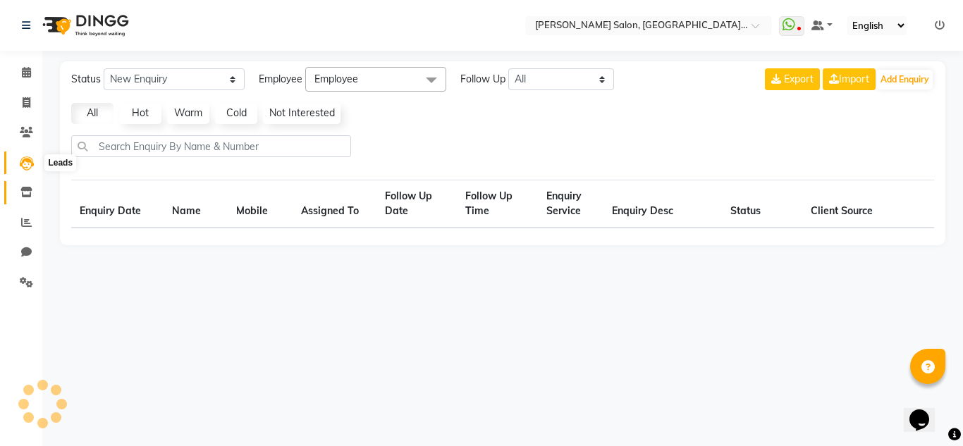
select select "10"
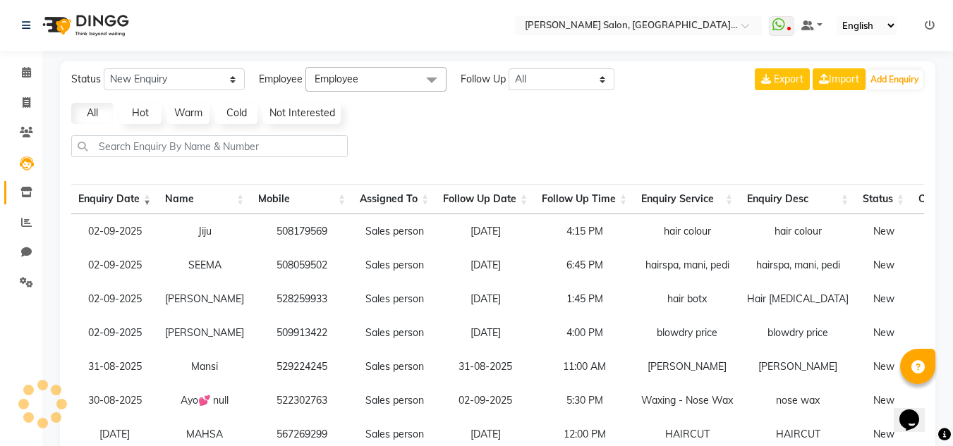
click at [28, 191] on icon at bounding box center [26, 192] width 12 height 11
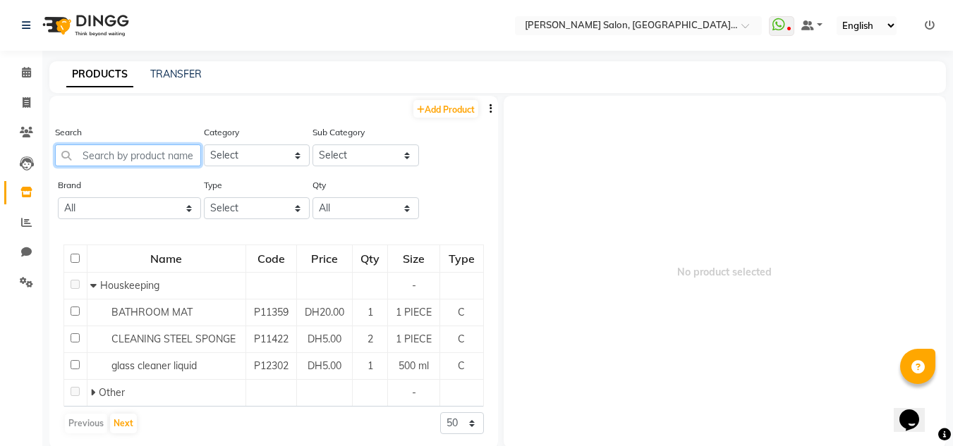
click at [77, 150] on input "text" at bounding box center [128, 156] width 146 height 22
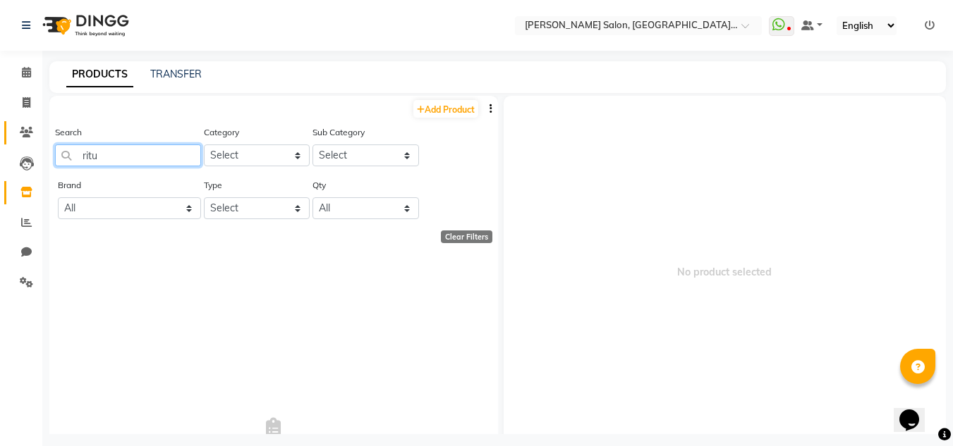
type input "ritu"
drag, startPoint x: 10, startPoint y: 133, endPoint x: 18, endPoint y: 134, distance: 7.9
click at [11, 133] on link "Clients" at bounding box center [21, 132] width 34 height 23
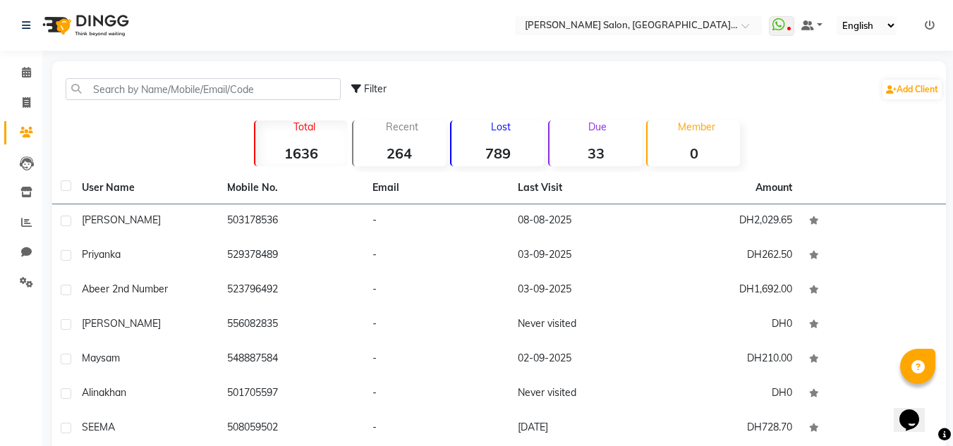
click at [104, 102] on div "Filter Add Client" at bounding box center [499, 89] width 888 height 44
drag, startPoint x: 104, startPoint y: 102, endPoint x: 104, endPoint y: 93, distance: 9.2
click at [104, 101] on div "Filter Add Client" at bounding box center [499, 89] width 888 height 44
click at [104, 92] on input "text" at bounding box center [203, 89] width 275 height 22
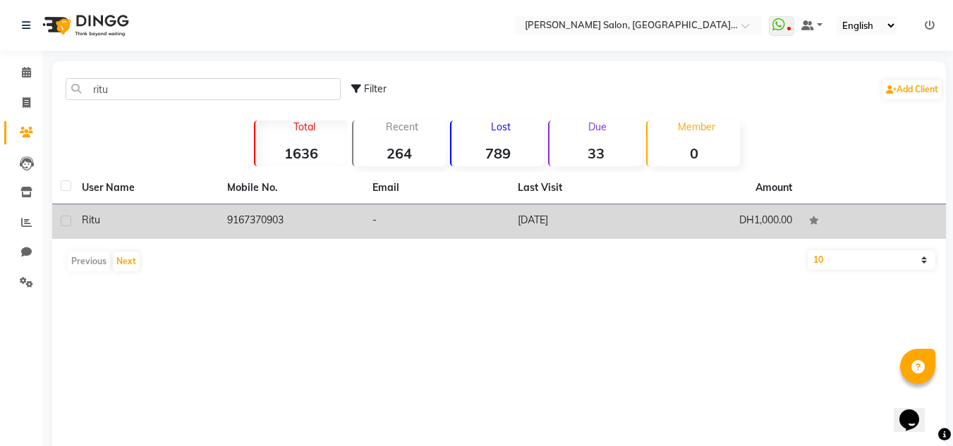
click at [726, 229] on td "DH1,000.00" at bounding box center [727, 222] width 145 height 35
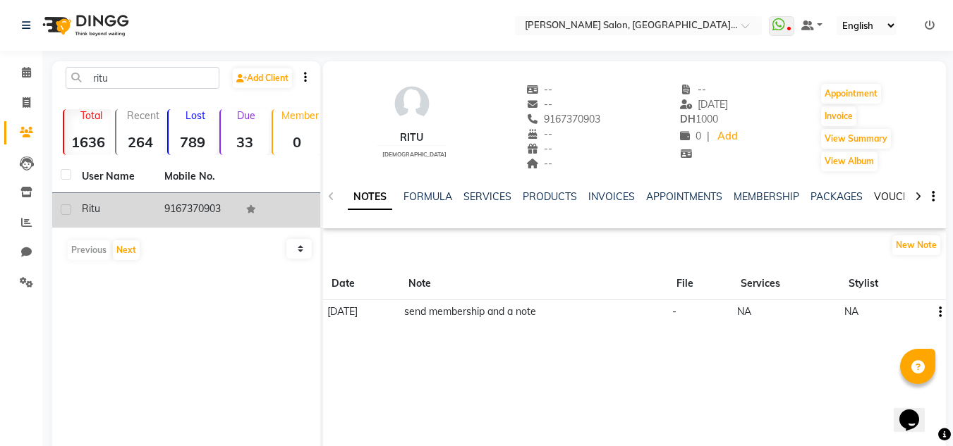
drag, startPoint x: 910, startPoint y: 201, endPoint x: 892, endPoint y: 201, distance: 18.3
click at [907, 200] on div "NOTES FORMULA SERVICES PRODUCTS INVOICES APPOINTMENTS MEMBERSHIP PACKAGES VOUCH…" at bounding box center [634, 197] width 623 height 49
drag, startPoint x: 841, startPoint y: 174, endPoint x: 838, endPoint y: 190, distance: 15.8
click at [838, 185] on div "NOTES FORMULA SERVICES PRODUCTS INVOICES APPOINTMENTS MEMBERSHIP PACKAGES VOUCH…" at bounding box center [634, 197] width 623 height 49
click at [836, 200] on link "PACKAGES" at bounding box center [836, 196] width 52 height 13
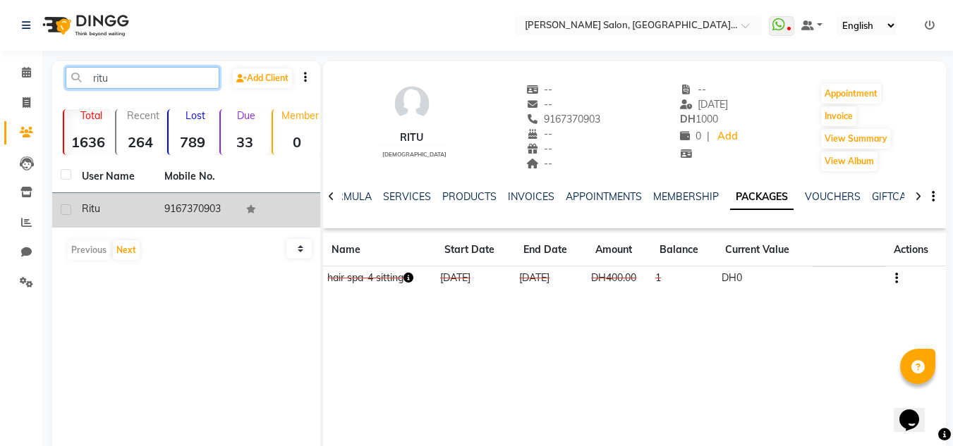
click at [157, 87] on input "ritu" at bounding box center [143, 78] width 154 height 22
type input "r"
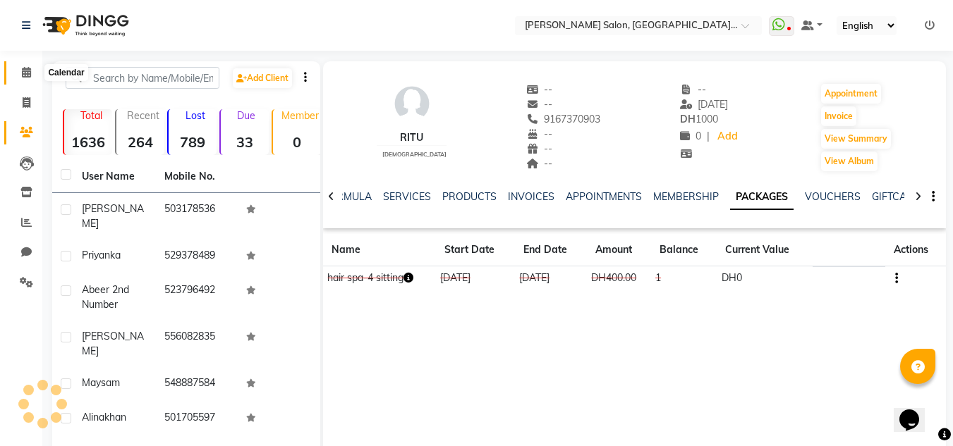
drag, startPoint x: 30, startPoint y: 70, endPoint x: 37, endPoint y: 116, distance: 47.0
click at [30, 71] on icon at bounding box center [26, 72] width 9 height 11
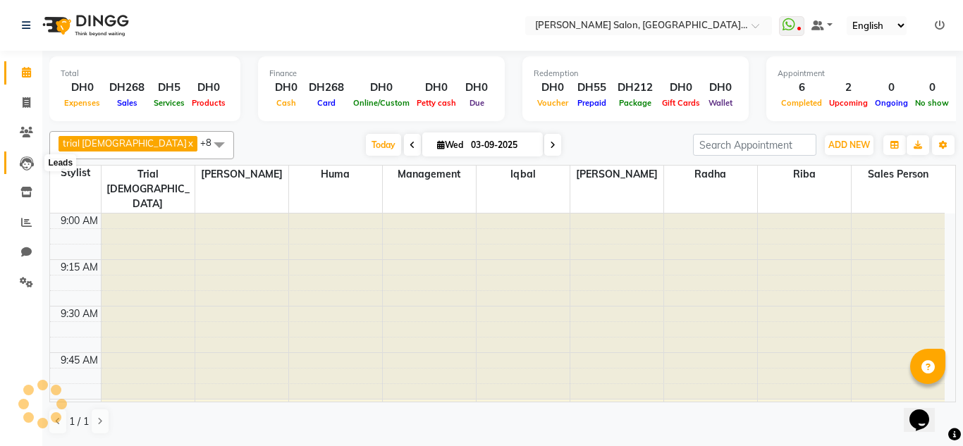
click at [28, 164] on icon at bounding box center [27, 164] width 14 height 14
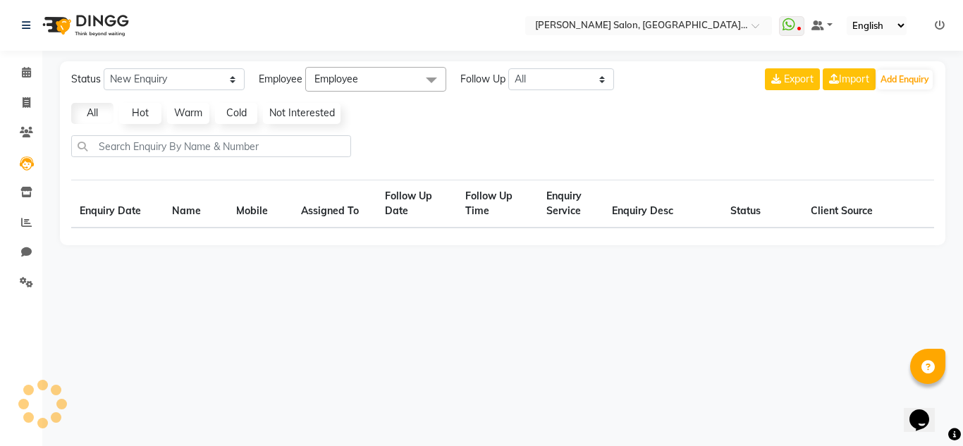
click at [33, 59] on li "Calendar" at bounding box center [21, 73] width 42 height 30
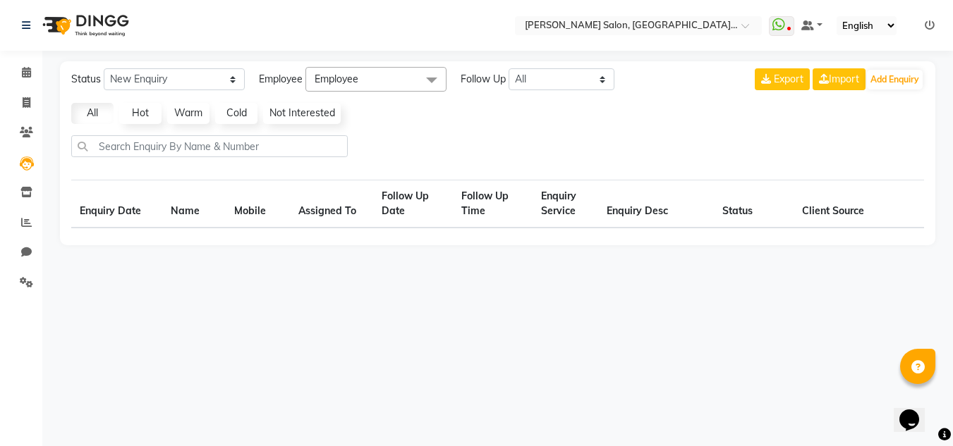
select select "10"
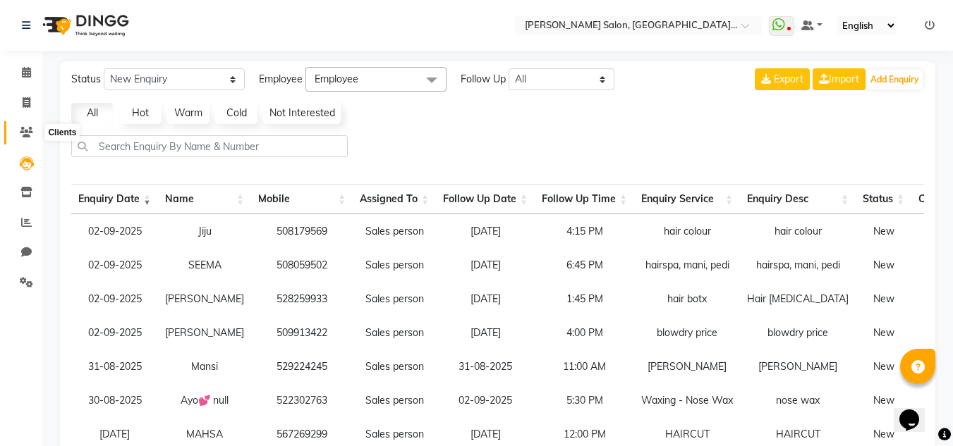
click at [29, 139] on span at bounding box center [26, 133] width 25 height 16
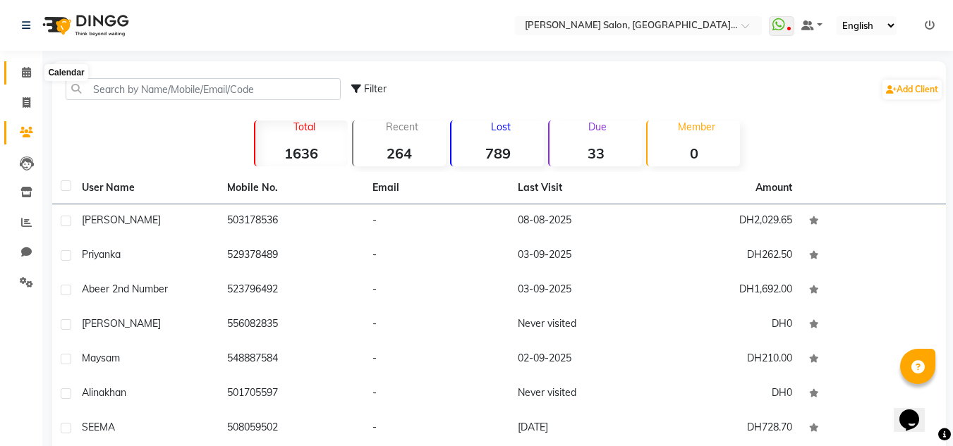
click at [23, 72] on icon at bounding box center [26, 72] width 9 height 11
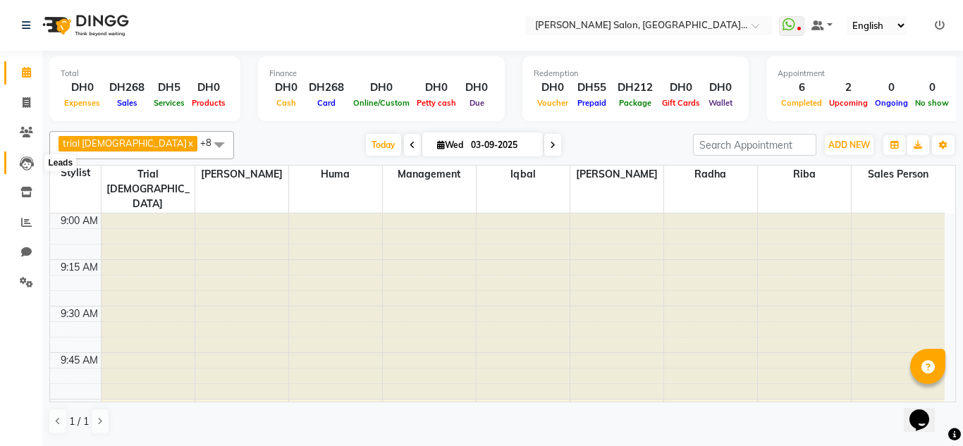
click at [17, 161] on span at bounding box center [26, 163] width 25 height 16
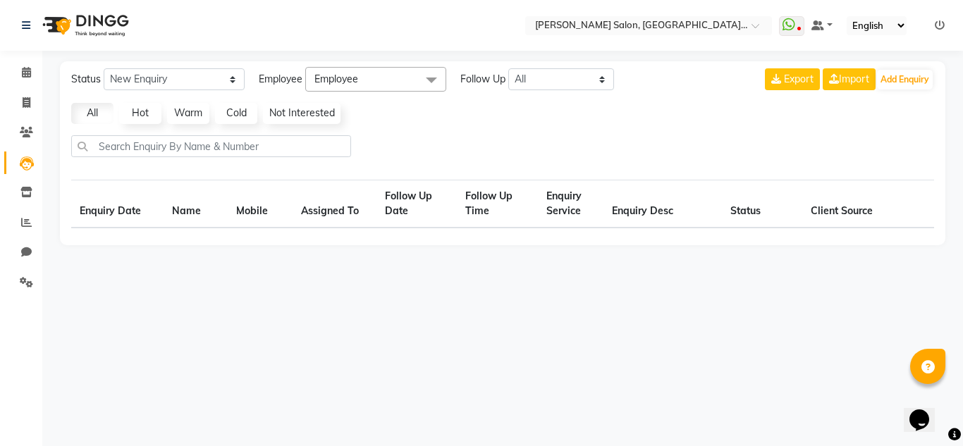
select select "10"
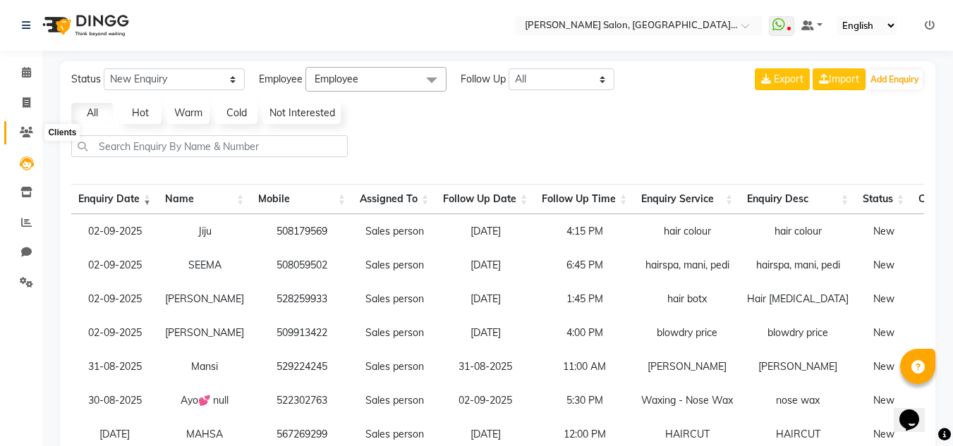
click at [30, 135] on icon at bounding box center [26, 132] width 13 height 11
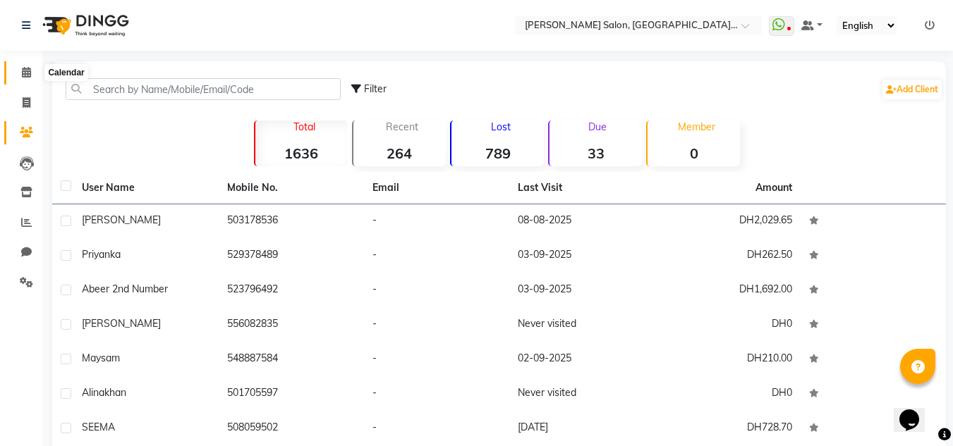
click at [29, 80] on span at bounding box center [26, 73] width 25 height 16
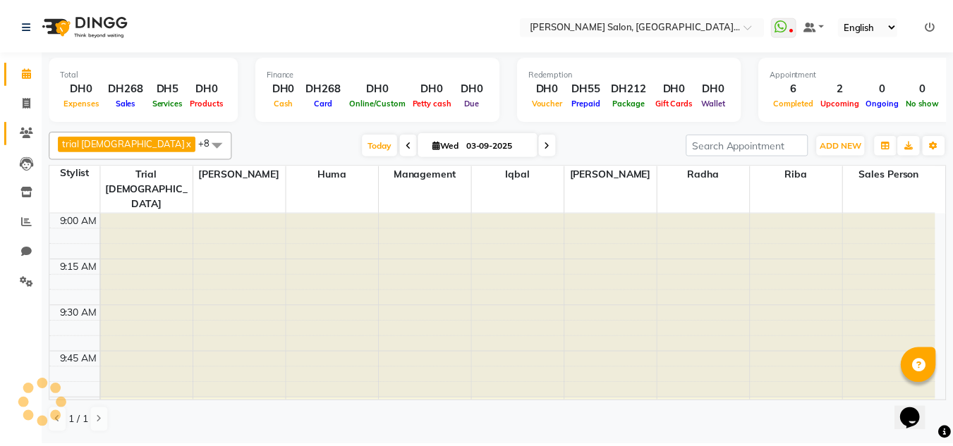
scroll to position [1304, 0]
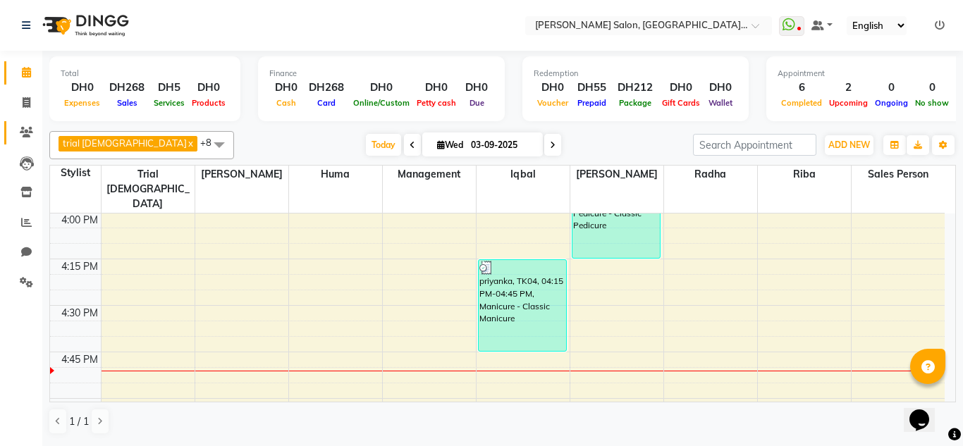
click at [28, 124] on link "Clients" at bounding box center [21, 132] width 34 height 23
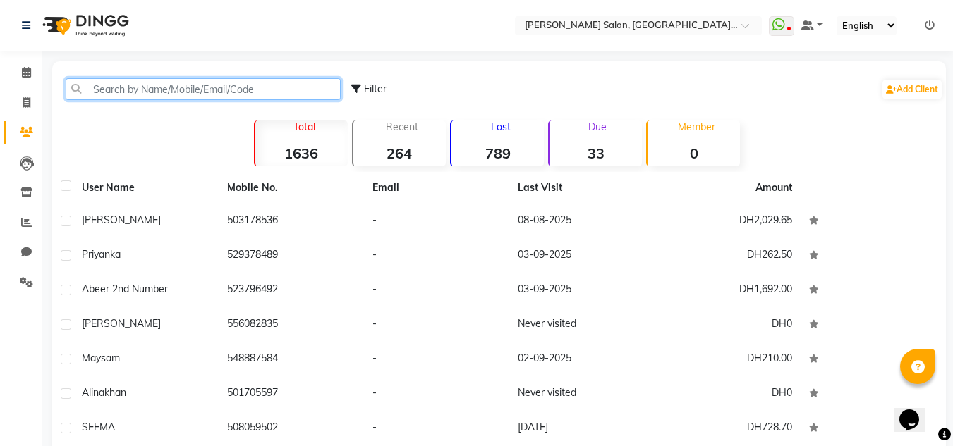
click at [134, 96] on input "text" at bounding box center [203, 89] width 275 height 22
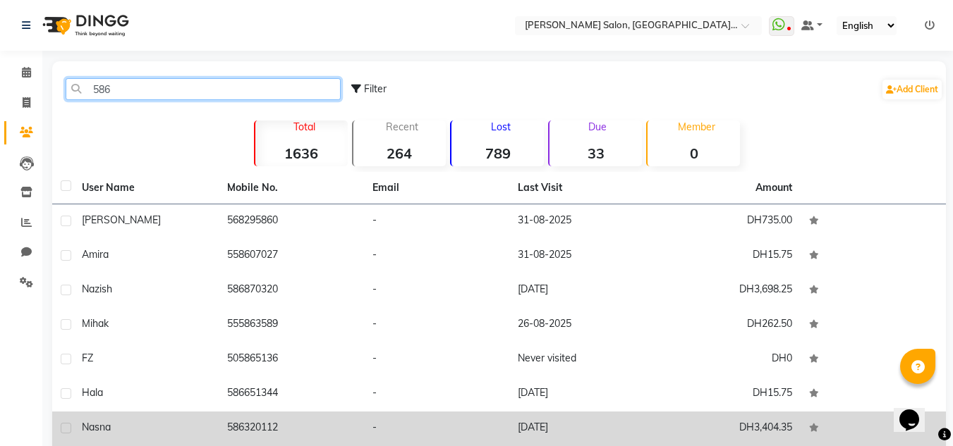
type input "586"
click at [195, 440] on td "Nasna" at bounding box center [145, 429] width 145 height 35
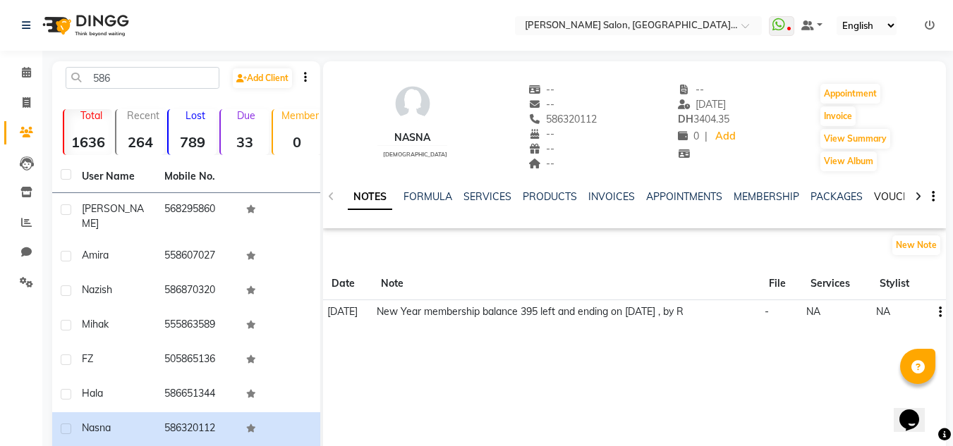
click at [893, 196] on link "VOUCHERS" at bounding box center [902, 196] width 56 height 13
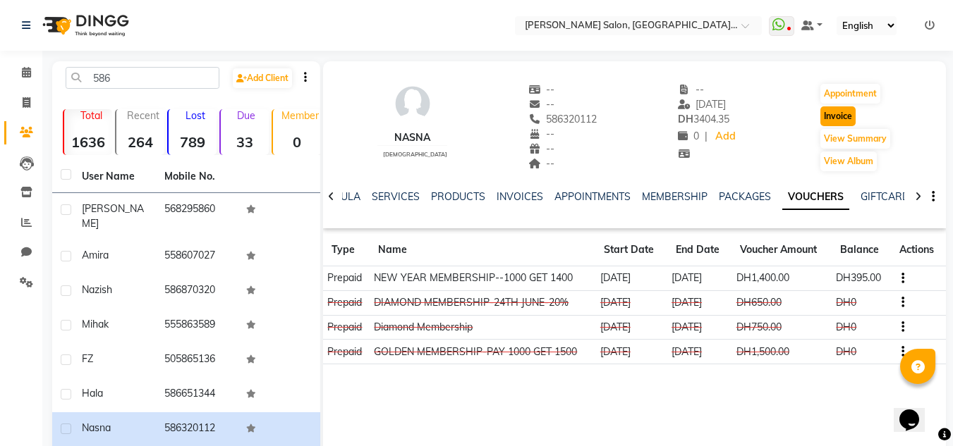
click at [825, 114] on button "Invoice" at bounding box center [837, 117] width 35 height 20
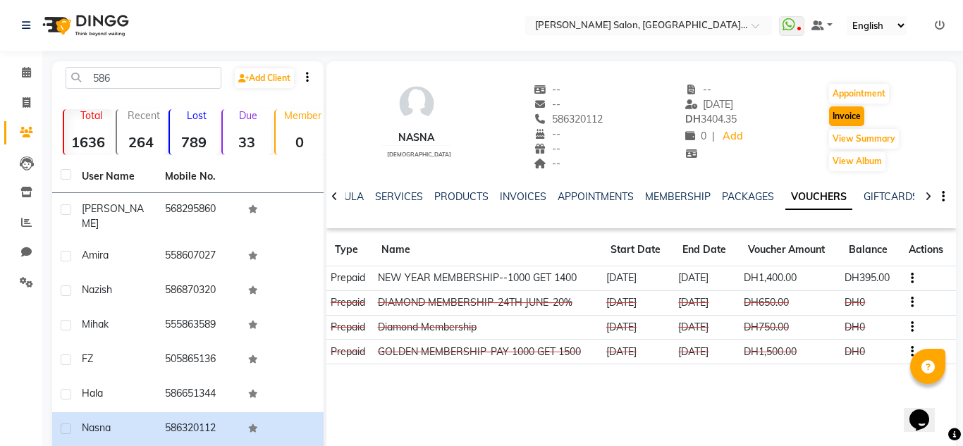
select select "4069"
select select "service"
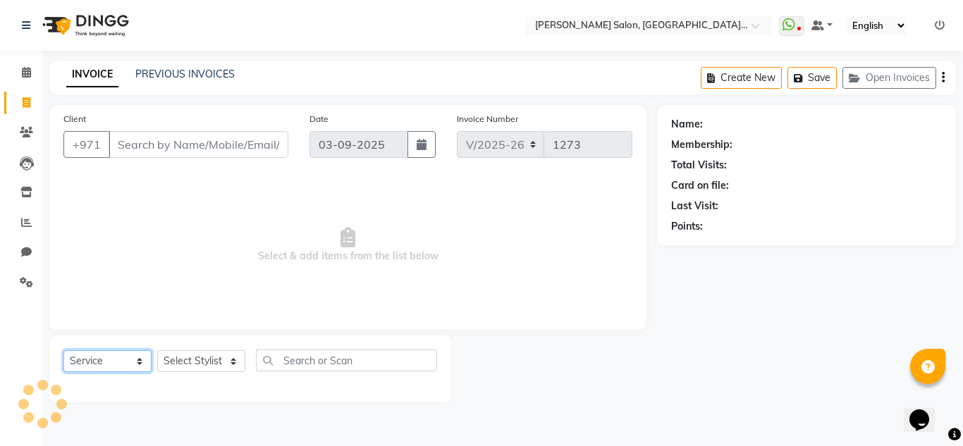
type input "586320112"
drag, startPoint x: 116, startPoint y: 360, endPoint x: 114, endPoint y: 351, distance: 9.4
click at [116, 360] on select "Select Service Product Membership Package Voucher Prepaid Gift Card" at bounding box center [107, 362] width 88 height 22
select select "1: Object"
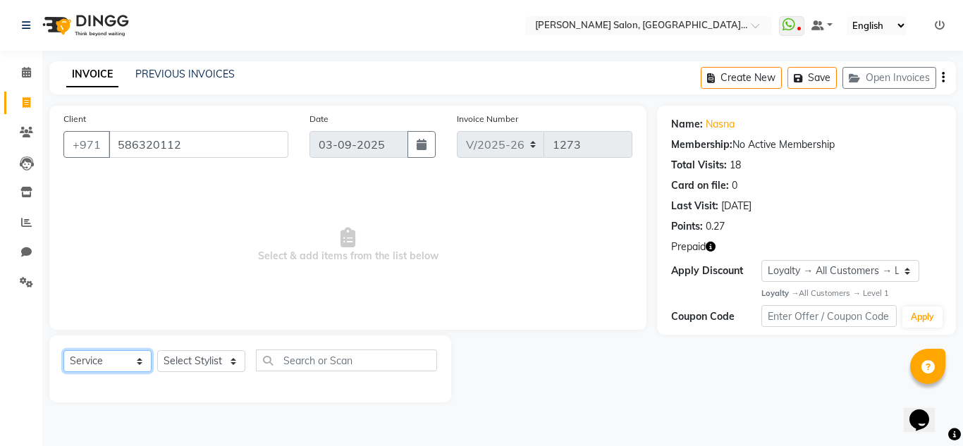
select select "P"
click at [63, 351] on select "Select Service Product Membership Package Voucher Prepaid Gift Card" at bounding box center [107, 362] width 88 height 22
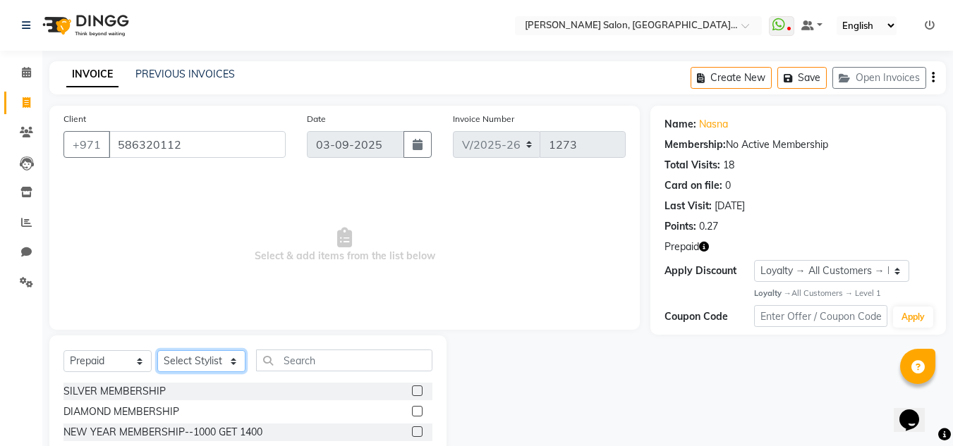
drag, startPoint x: 197, startPoint y: 360, endPoint x: 202, endPoint y: 353, distance: 8.8
click at [197, 360] on select "Select Stylist Huma [PERSON_NAME] Management [PERSON_NAME] Sales person [PERSON…" at bounding box center [201, 362] width 88 height 22
select select "86711"
click at [157, 351] on select "Select Stylist Huma [PERSON_NAME] Management [PERSON_NAME] Sales person [PERSON…" at bounding box center [201, 362] width 88 height 22
click at [418, 410] on label at bounding box center [417, 411] width 11 height 11
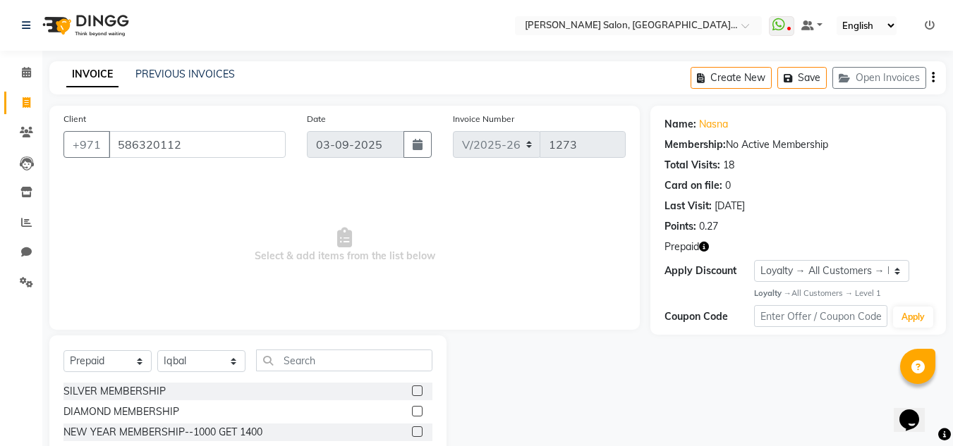
click at [418, 410] on input "checkbox" at bounding box center [416, 412] width 9 height 9
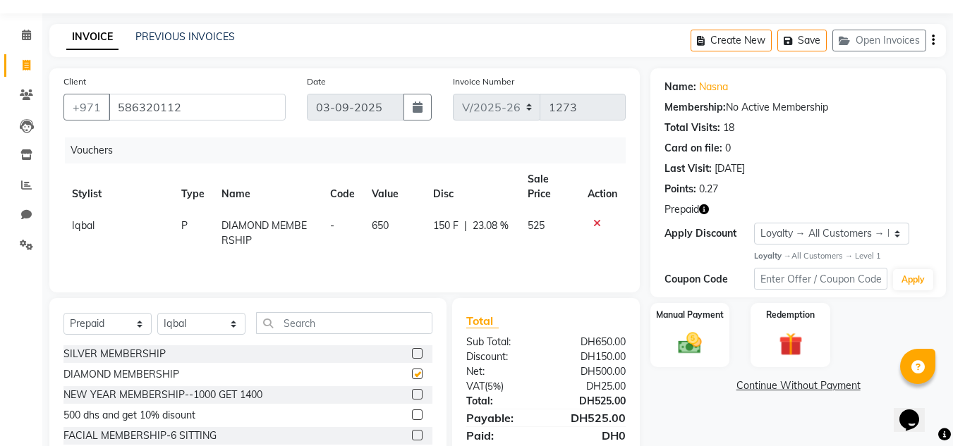
checkbox input "false"
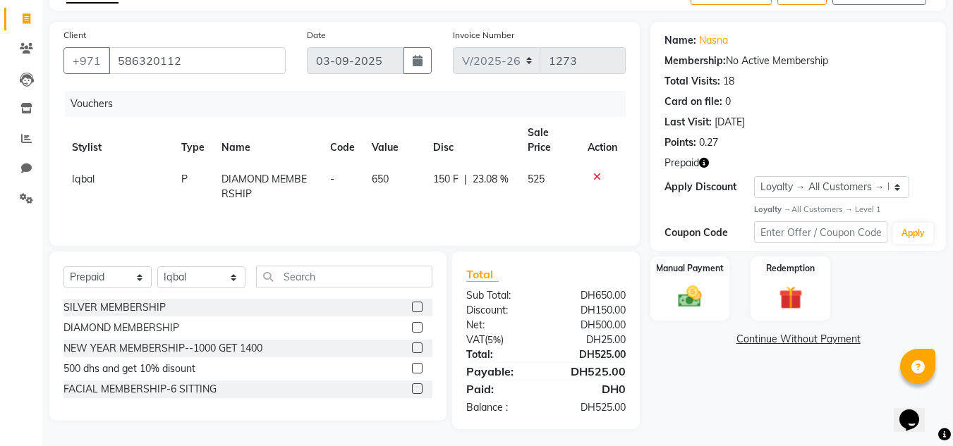
scroll to position [88, 0]
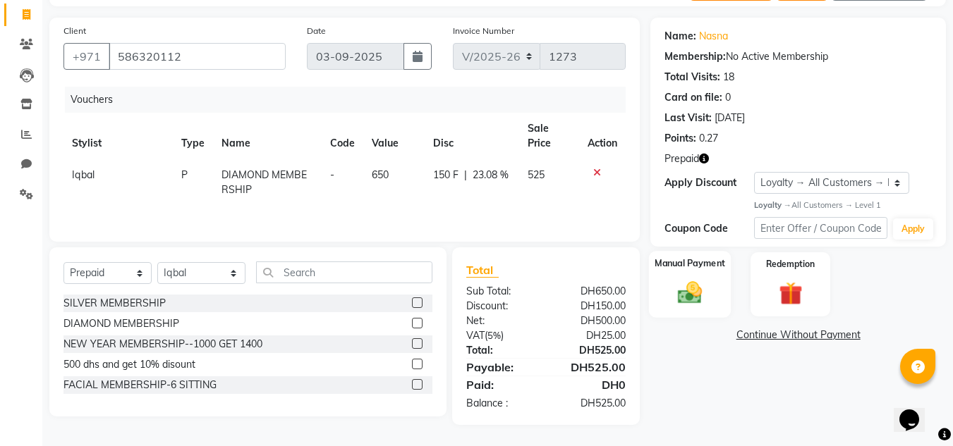
click at [672, 280] on img at bounding box center [689, 293] width 39 height 28
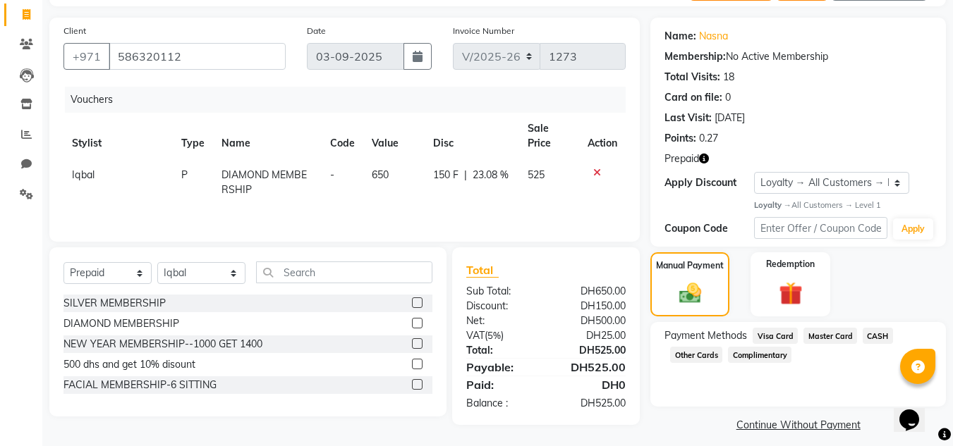
scroll to position [99, 0]
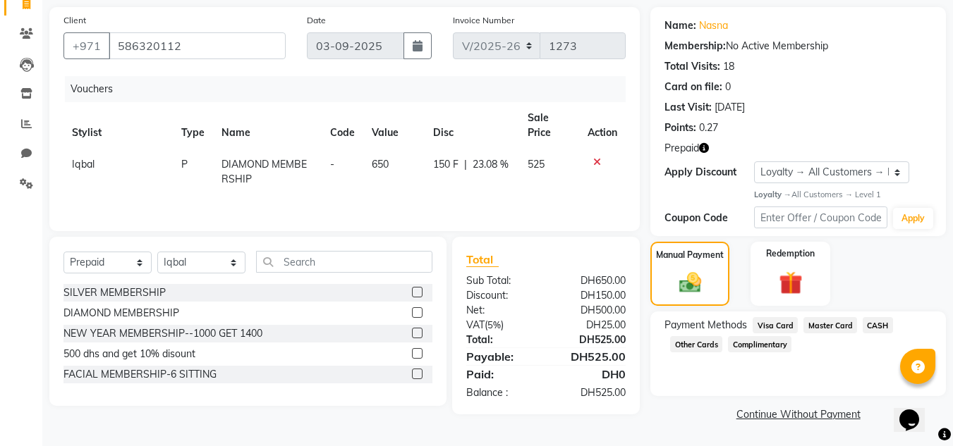
click at [837, 336] on div "Master Card" at bounding box center [827, 326] width 59 height 19
click at [835, 332] on span "Master Card" at bounding box center [830, 325] width 54 height 16
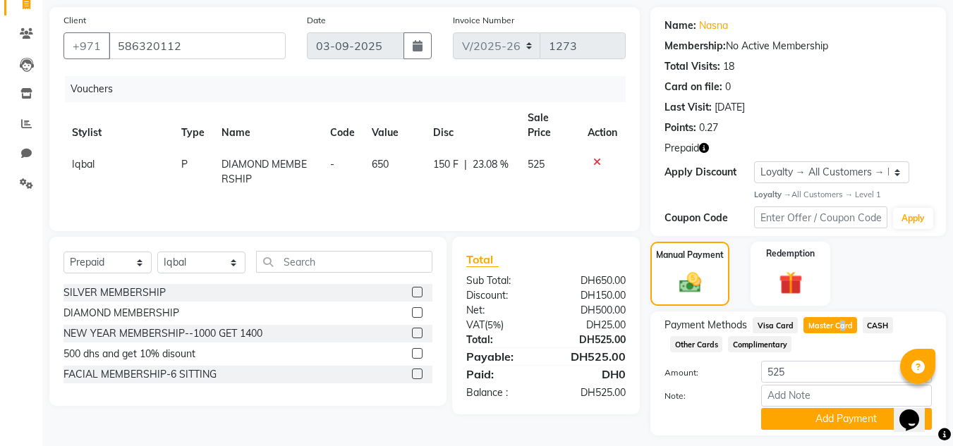
scroll to position [138, 0]
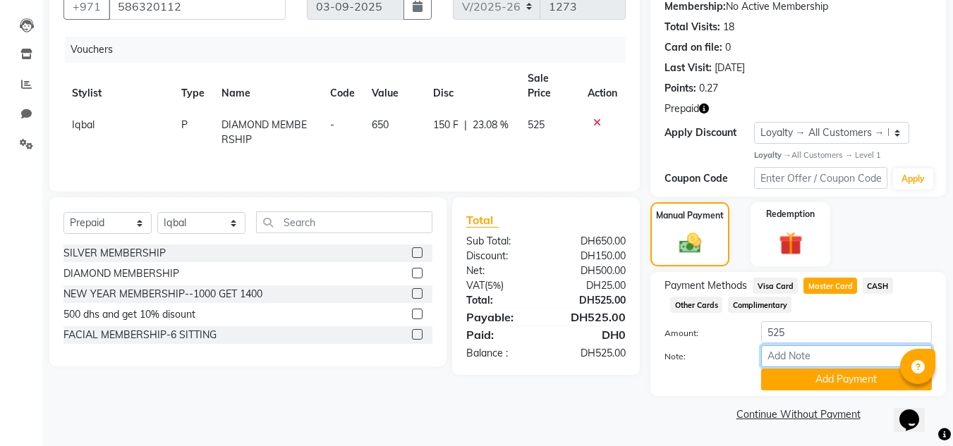
drag, startPoint x: 785, startPoint y: 359, endPoint x: 762, endPoint y: 354, distance: 23.1
click at [785, 359] on input "Note:" at bounding box center [846, 357] width 171 height 22
type input "559535*****1132"
click at [811, 388] on button "Add Payment" at bounding box center [846, 380] width 171 height 22
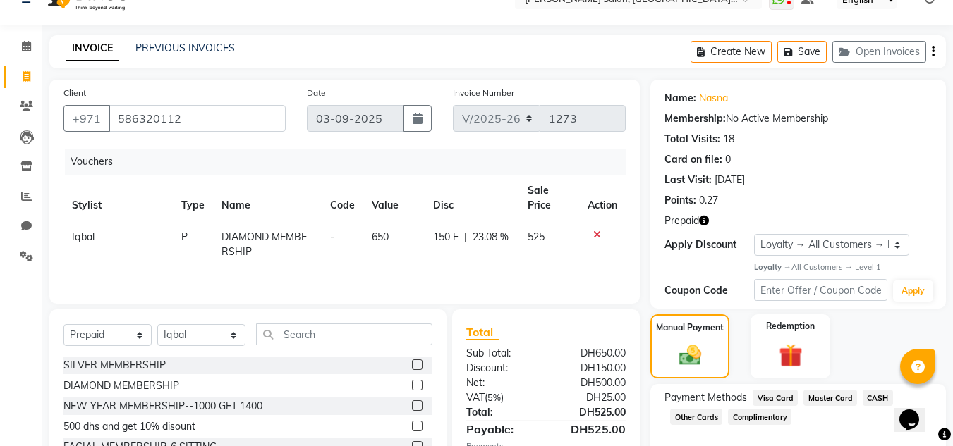
scroll to position [0, 0]
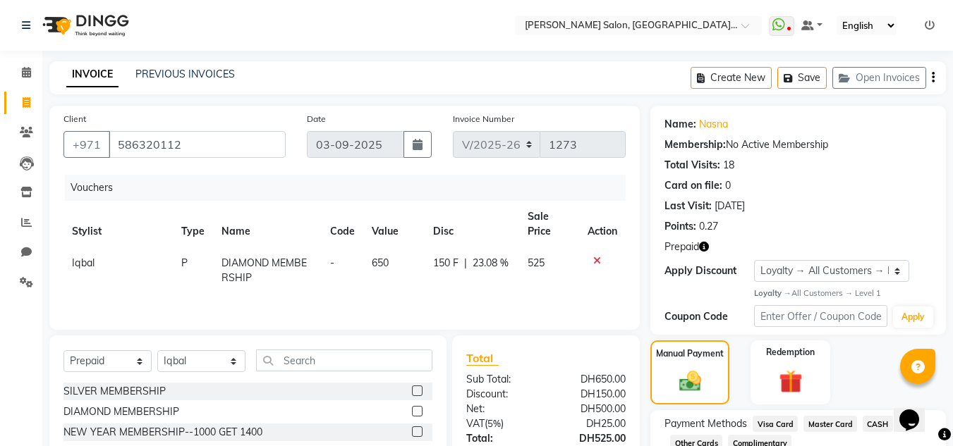
click at [82, 263] on span "Iqbal" at bounding box center [83, 263] width 23 height 13
select select "86711"
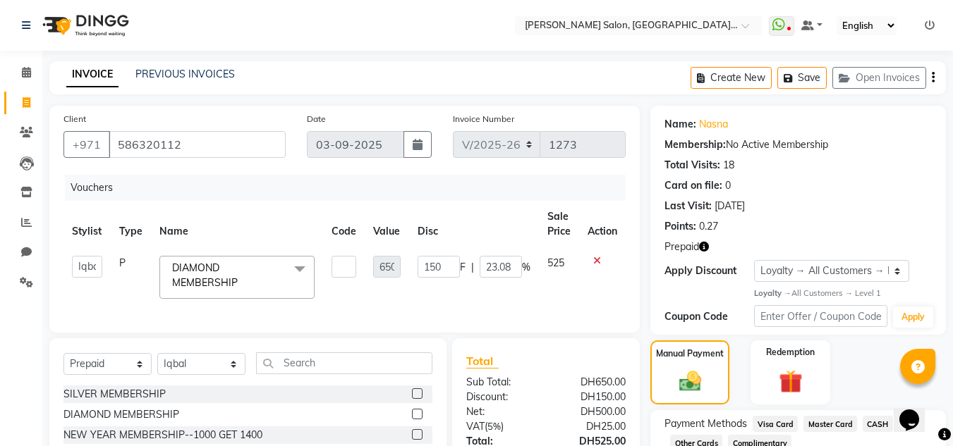
click at [82, 263] on select "Huma Iqbal Kabita Management Radha Riba Sales person Srijana trial lady" at bounding box center [87, 267] width 30 height 22
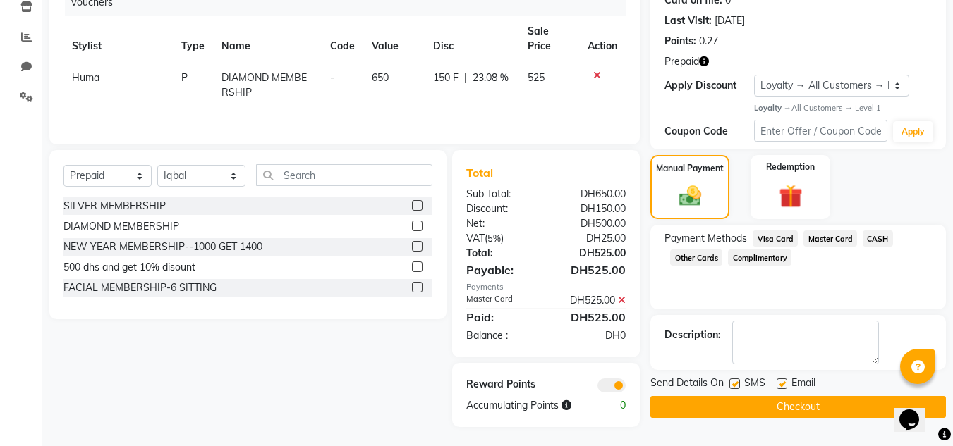
scroll to position [188, 0]
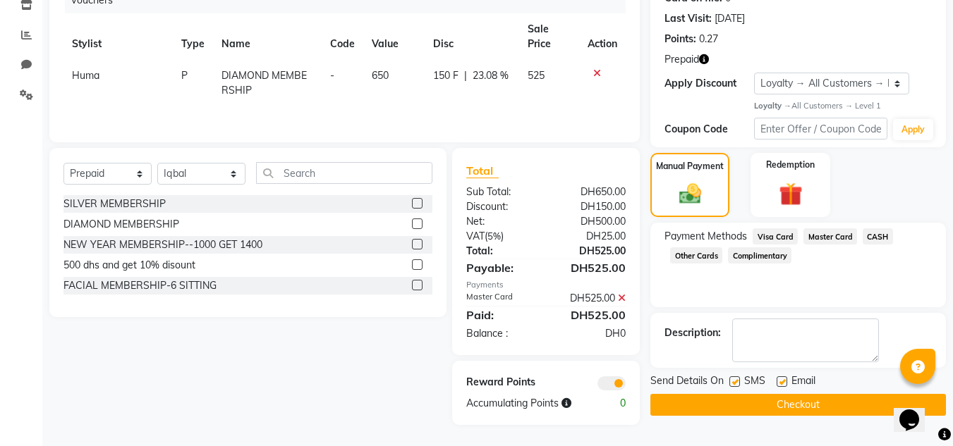
click at [770, 406] on button "Checkout" at bounding box center [798, 405] width 296 height 22
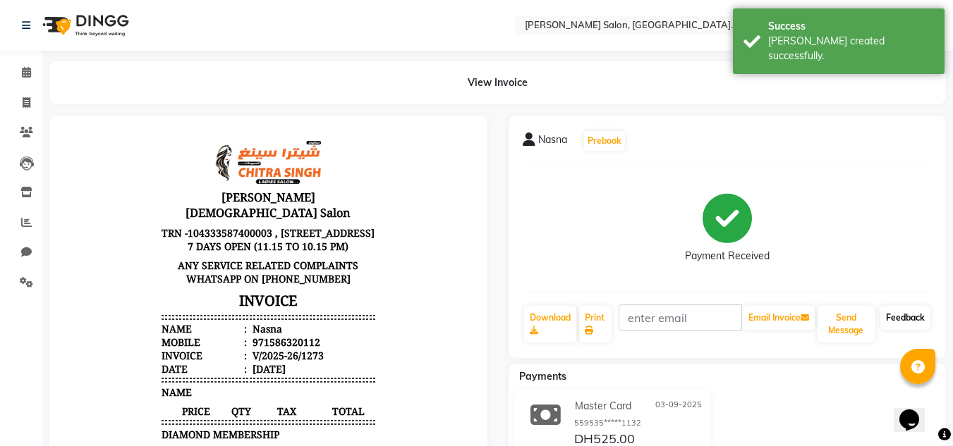
click at [891, 324] on link "Feedback" at bounding box center [905, 318] width 50 height 24
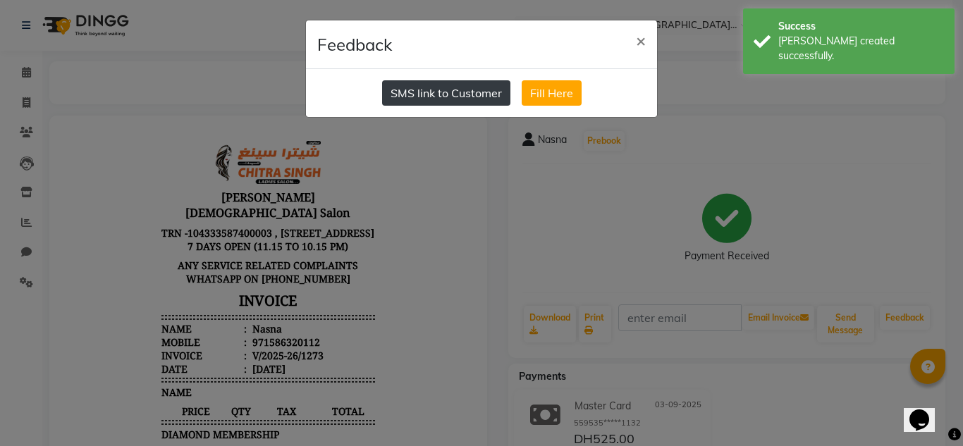
click at [436, 100] on button "SMS link to Customer" at bounding box center [446, 92] width 128 height 25
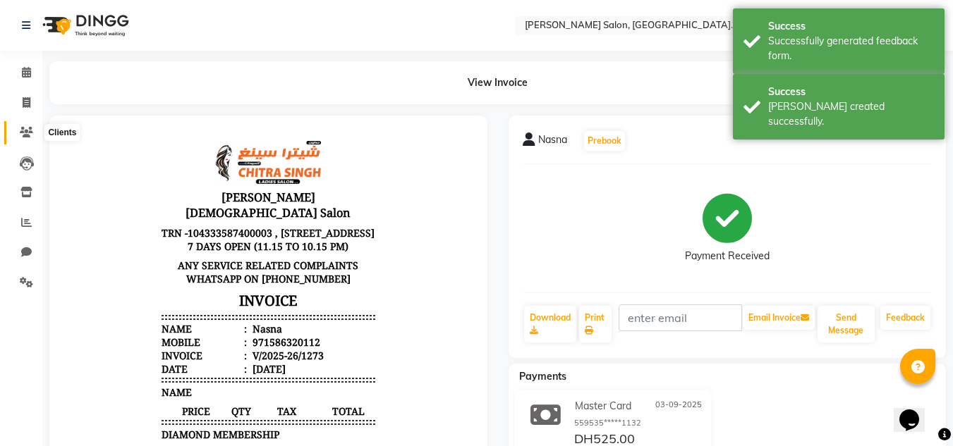
click at [29, 128] on icon at bounding box center [26, 132] width 13 height 11
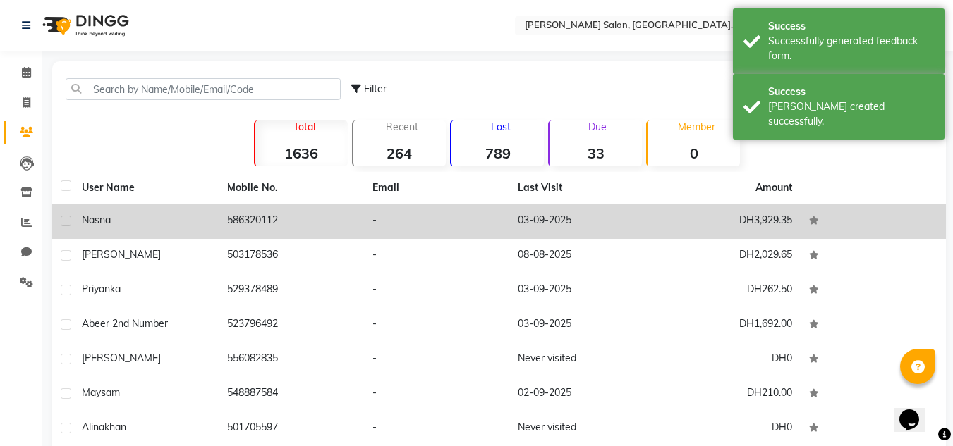
click at [279, 229] on td "586320112" at bounding box center [291, 222] width 145 height 35
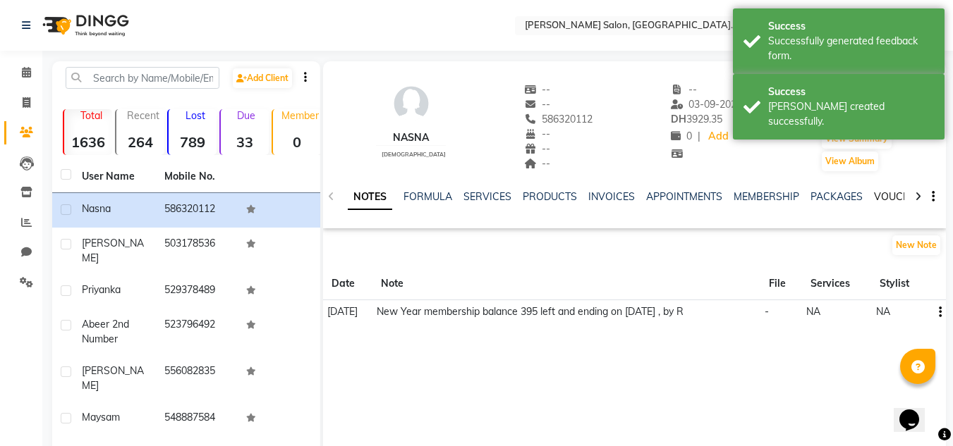
click at [880, 198] on link "VOUCHERS" at bounding box center [902, 196] width 56 height 13
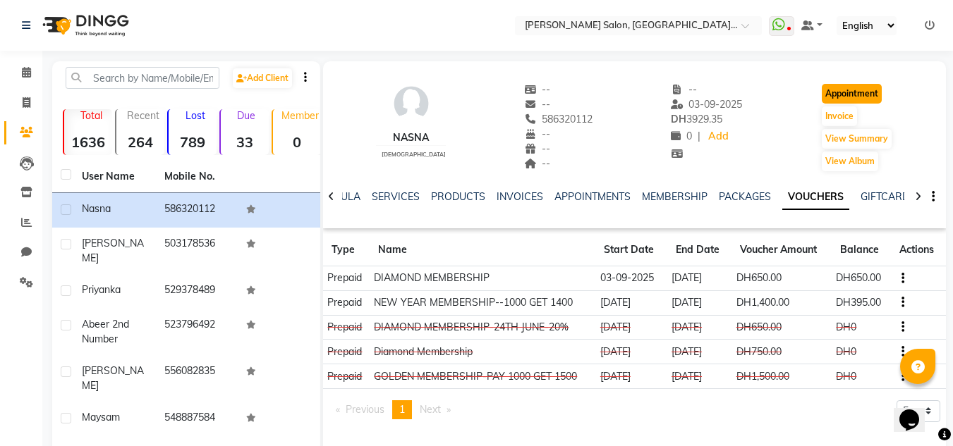
click at [852, 95] on button "Appointment" at bounding box center [852, 94] width 60 height 20
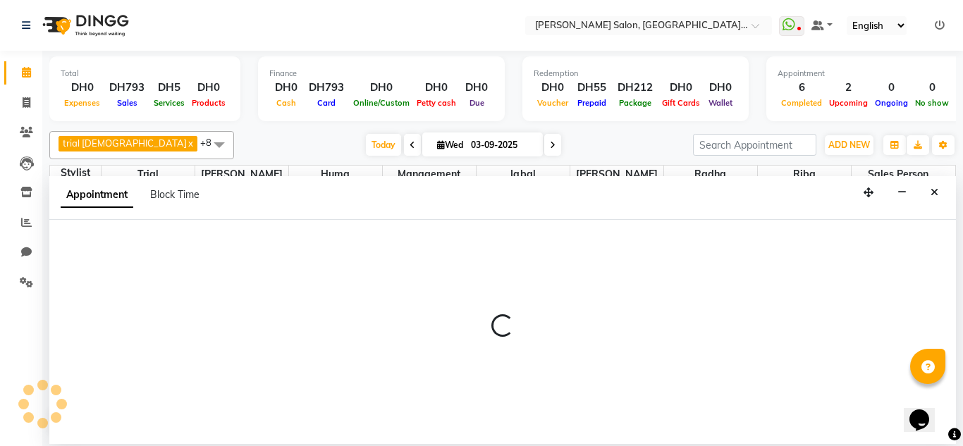
select select "600"
select select "tentative"
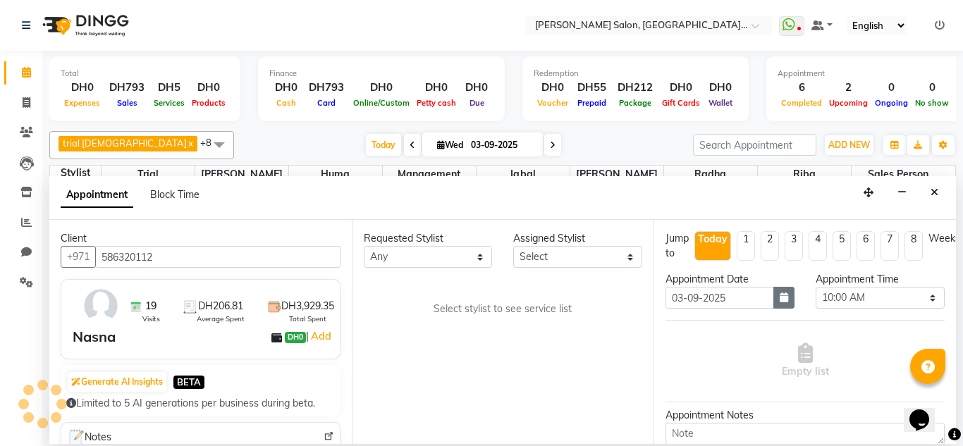
scroll to position [1490, 0]
click at [779, 288] on button "button" at bounding box center [784, 298] width 21 height 22
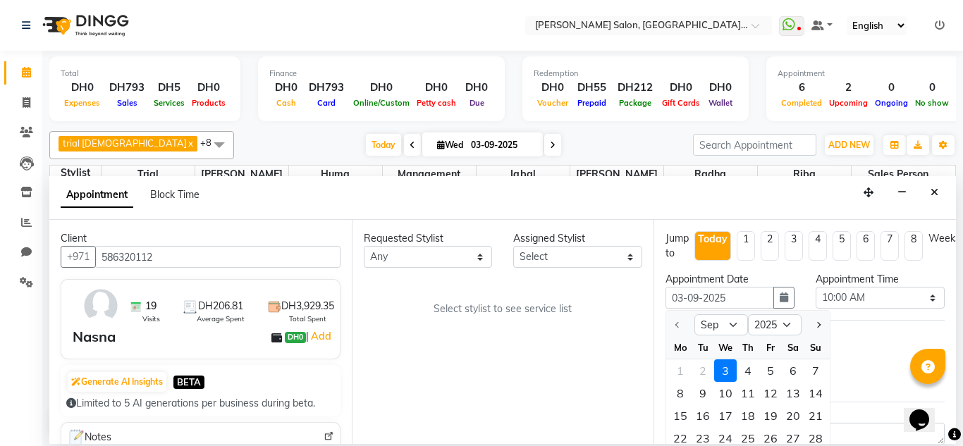
click at [698, 396] on div "9" at bounding box center [703, 393] width 23 height 23
type input "[DATE]"
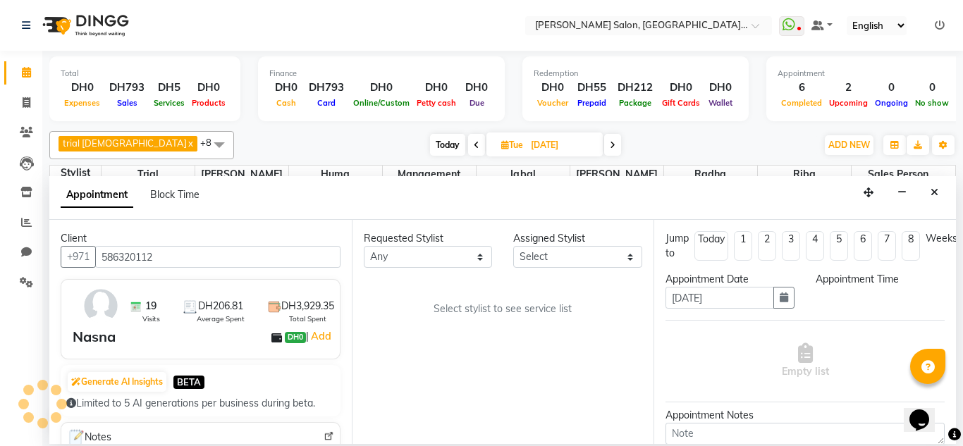
scroll to position [0, 0]
select select "600"
click at [925, 192] on button "Close" at bounding box center [935, 193] width 20 height 22
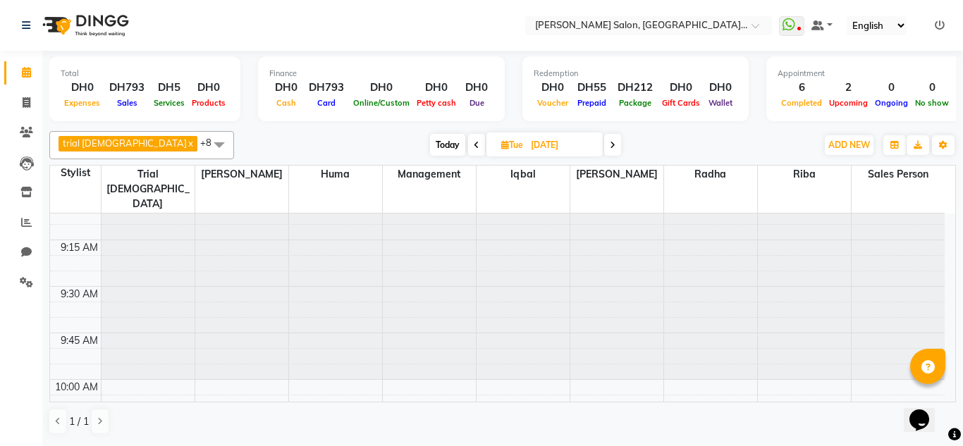
scroll to position [0, 0]
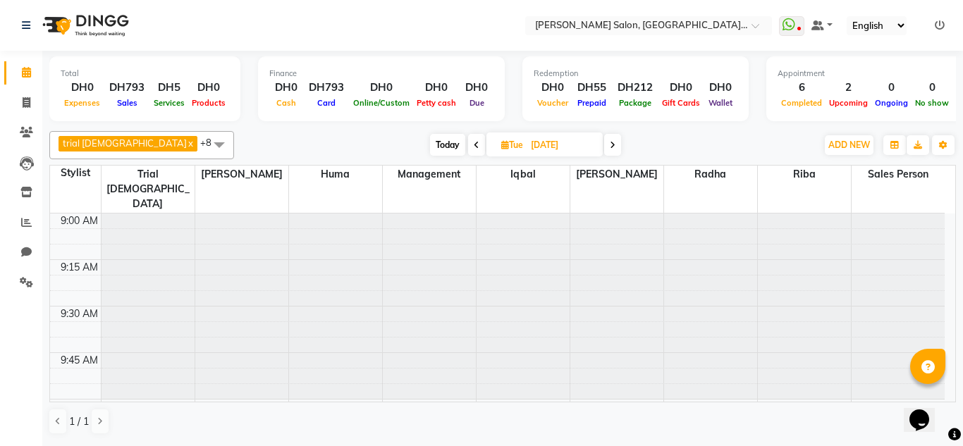
click at [19, 145] on li "Clients" at bounding box center [21, 133] width 42 height 30
click at [21, 140] on span at bounding box center [26, 133] width 25 height 16
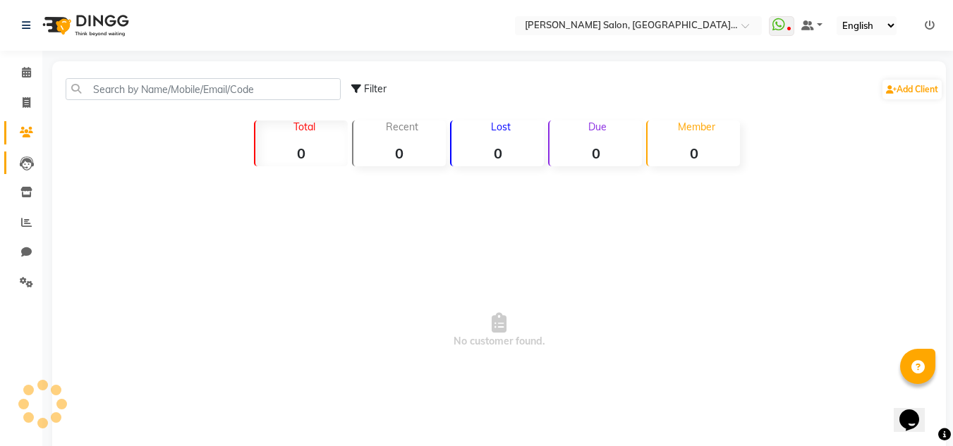
click at [24, 159] on icon at bounding box center [27, 164] width 14 height 14
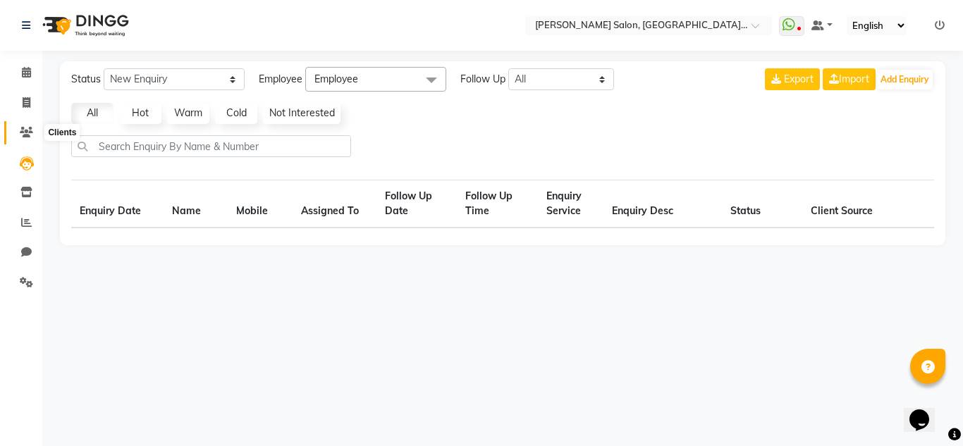
select select "10"
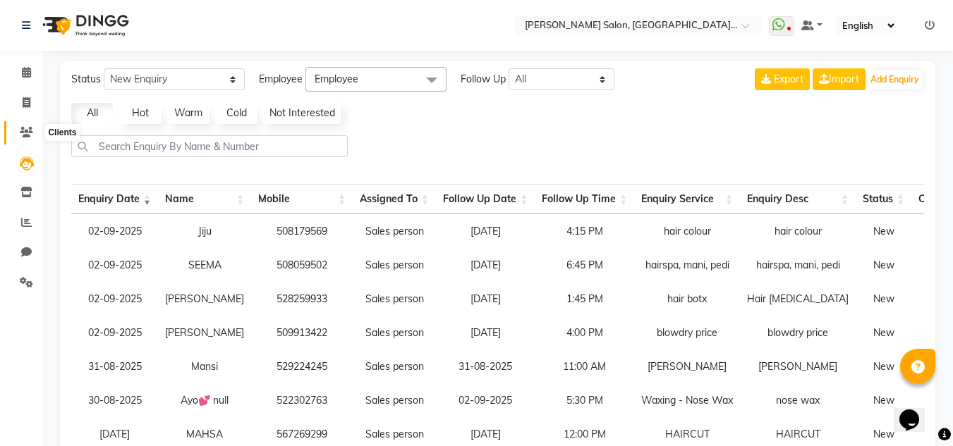
click at [25, 131] on icon at bounding box center [26, 132] width 13 height 11
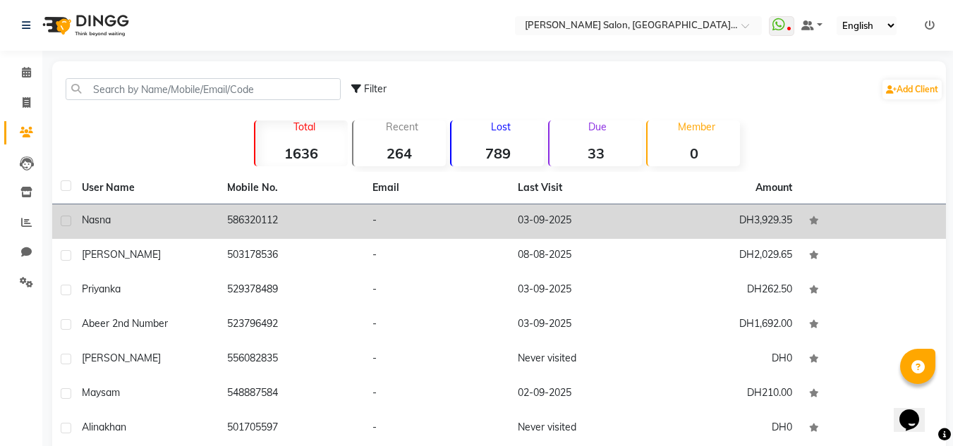
click at [96, 210] on td "Nasna" at bounding box center [145, 222] width 145 height 35
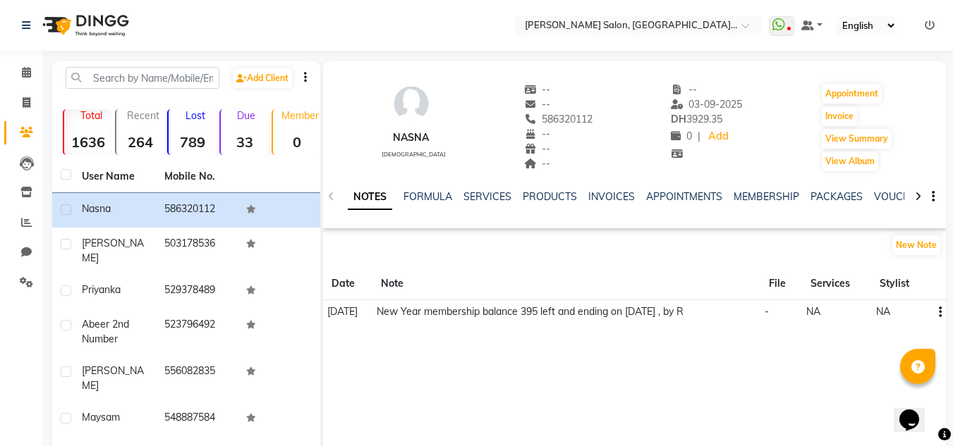
click at [867, 201] on ul "NOTES FORMULA SERVICES PRODUCTS INVOICES APPOINTMENTS MEMBERSHIP PACKAGES VOUCH…" at bounding box center [796, 197] width 896 height 15
click at [874, 197] on link "VOUCHERS" at bounding box center [902, 196] width 56 height 13
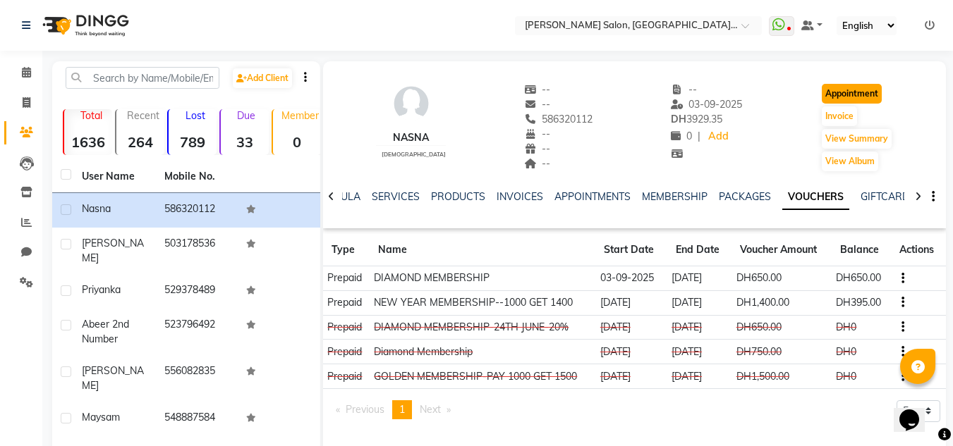
click at [860, 100] on button "Appointment" at bounding box center [852, 94] width 60 height 20
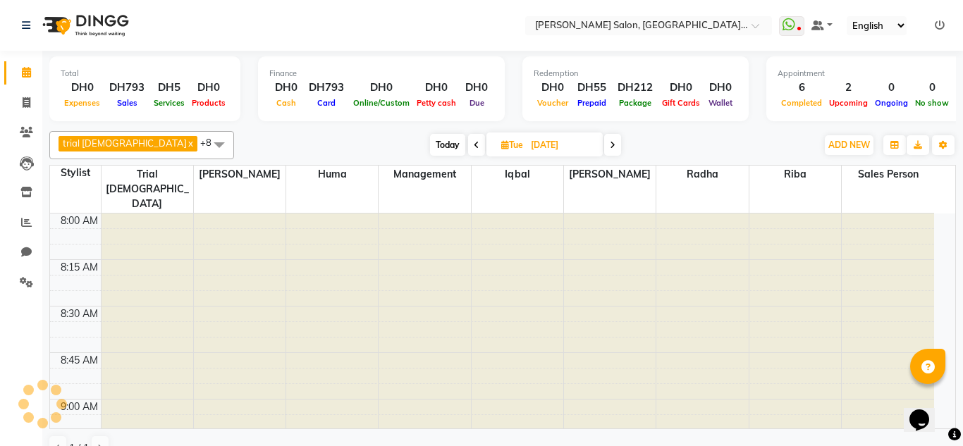
type input "03-09-2025"
select select "600"
select select "tentative"
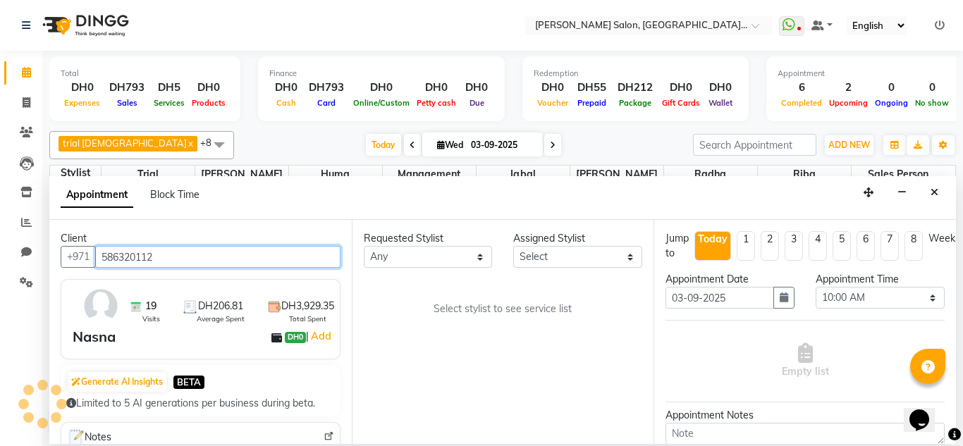
scroll to position [1490, 0]
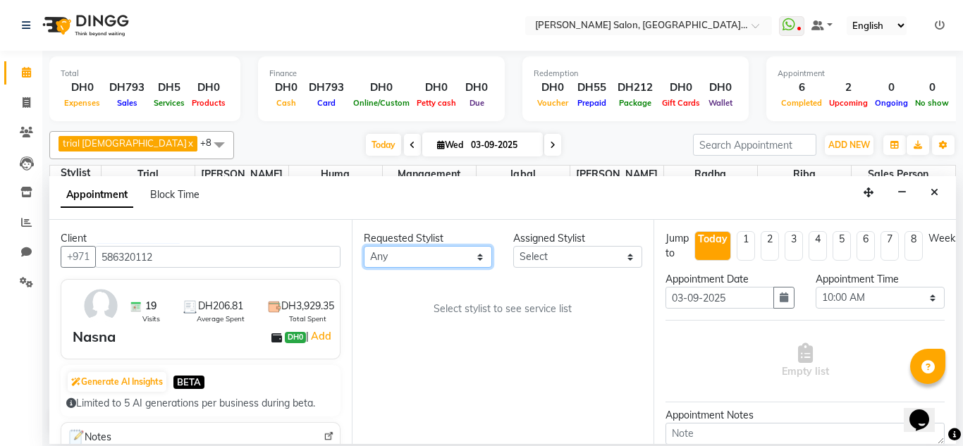
click at [486, 259] on select "Any Huma Iqbal Kabita Management Radha Riba Sales person Srijana trial lady" at bounding box center [428, 257] width 129 height 22
select select "86370"
click at [364, 246] on select "Any Huma Iqbal Kabita Management Radha Riba Sales person Srijana trial lady" at bounding box center [428, 257] width 129 height 22
select select "86370"
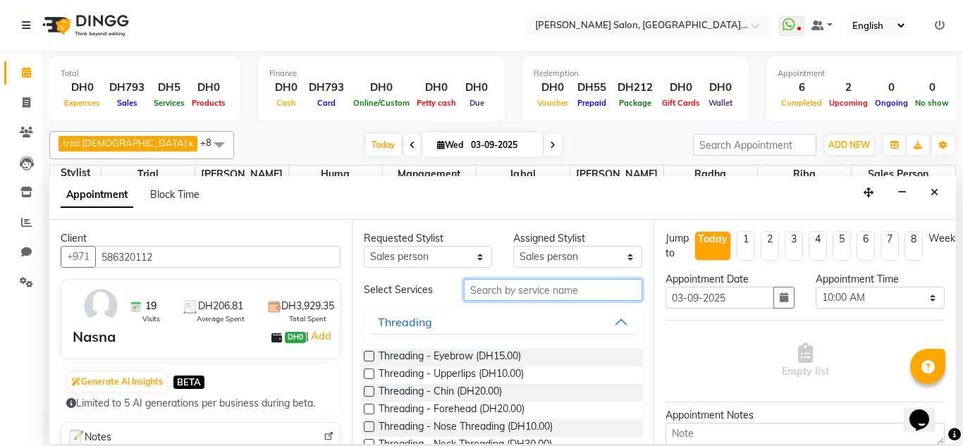
click at [511, 293] on input "text" at bounding box center [553, 290] width 179 height 22
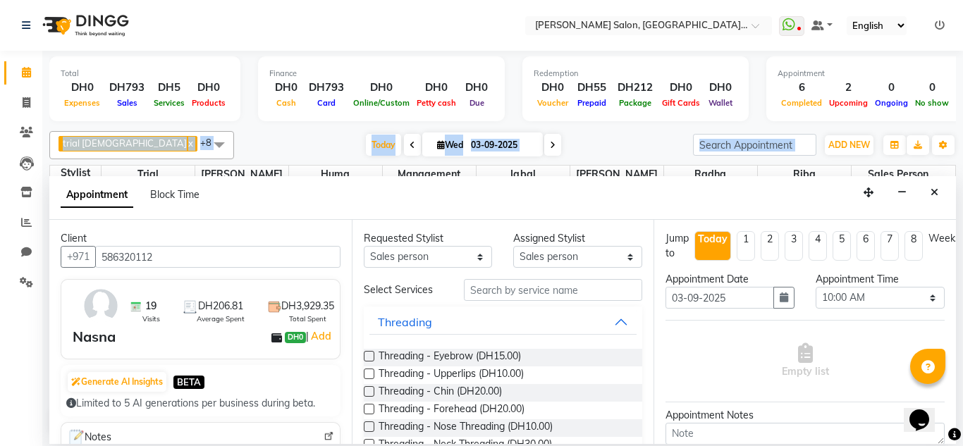
drag, startPoint x: 963, startPoint y: 73, endPoint x: 963, endPoint y: 147, distance: 74.1
click at [963, 147] on div "Total DH0 Expenses DH793 Sales DH5 Services DH0 Products Finance DH0 Cash DH793…" at bounding box center [502, 248] width 921 height 394
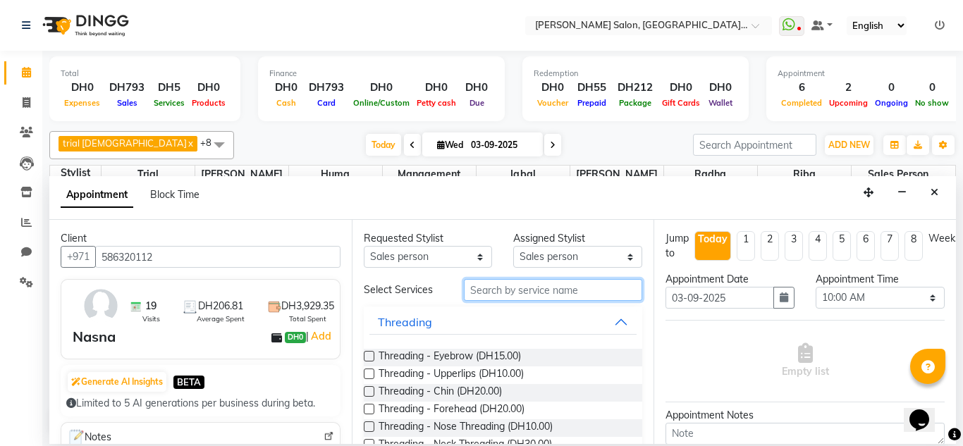
click at [503, 284] on input "text" at bounding box center [553, 290] width 179 height 22
click at [469, 288] on input "text" at bounding box center [553, 290] width 179 height 22
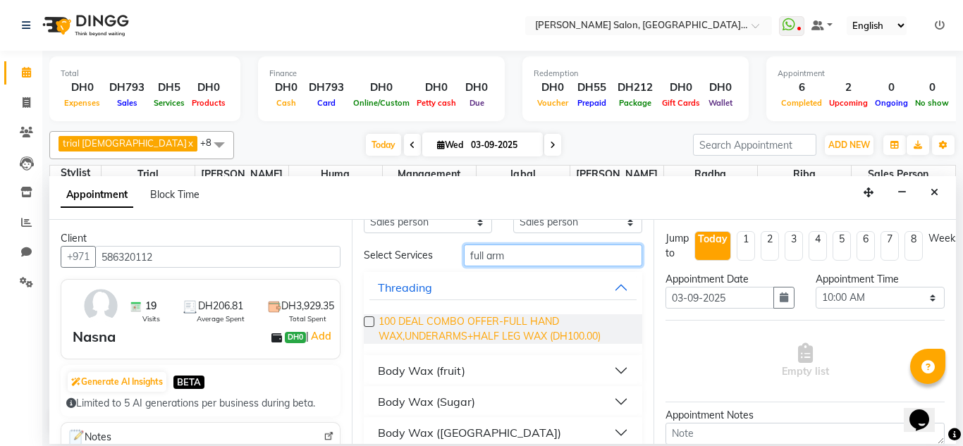
scroll to position [50, 0]
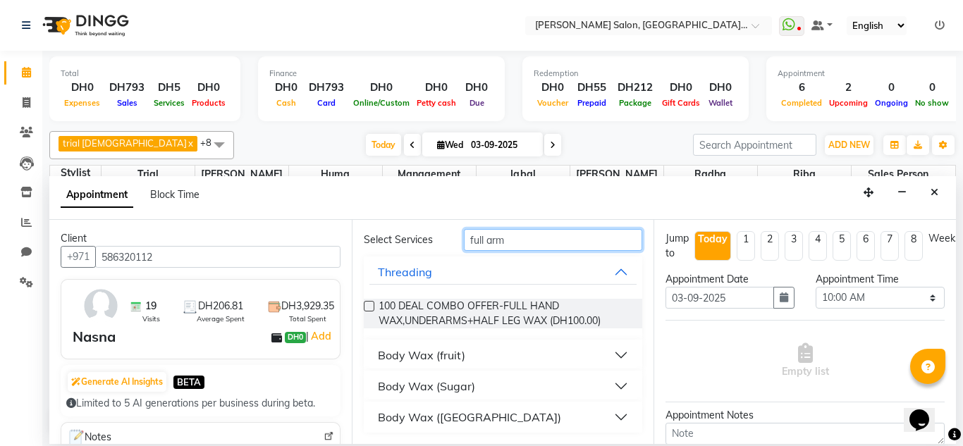
type input "full arm"
click at [603, 355] on button "Body Wax (fruit)" at bounding box center [504, 355] width 268 height 25
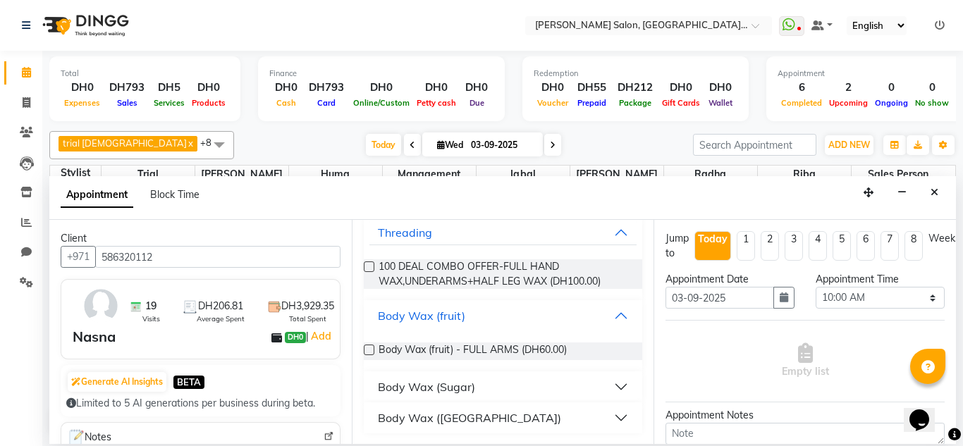
scroll to position [90, 0]
click at [558, 345] on span "Body Wax (fruit) - FULL ARMS (DH60.00)" at bounding box center [473, 351] width 188 height 18
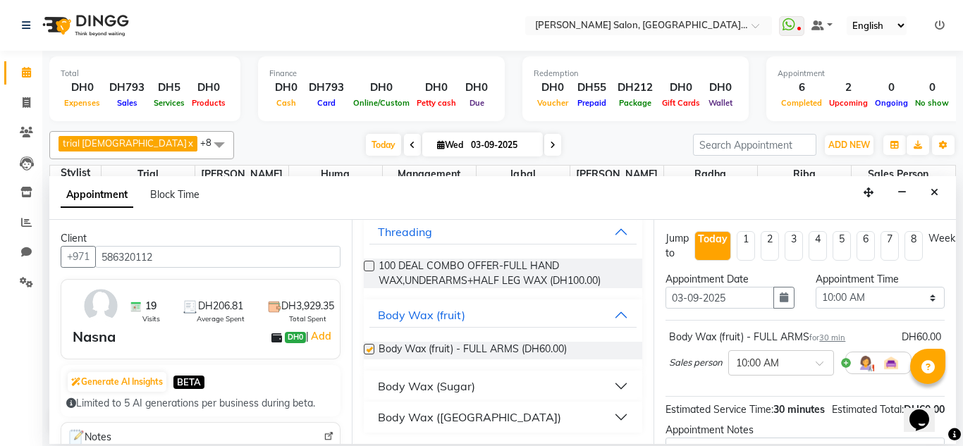
checkbox input "false"
click at [906, 293] on select "Select 10:00 AM 10:15 AM 10:30 AM 10:45 AM 11:00 AM 11:15 AM 11:30 AM 11:45 AM …" at bounding box center [880, 298] width 129 height 22
select select "780"
click at [816, 287] on select "Select 10:00 AM 10:15 AM 10:30 AM 10:45 AM 11:00 AM 11:15 AM 11:30 AM 11:45 AM …" at bounding box center [880, 298] width 129 height 22
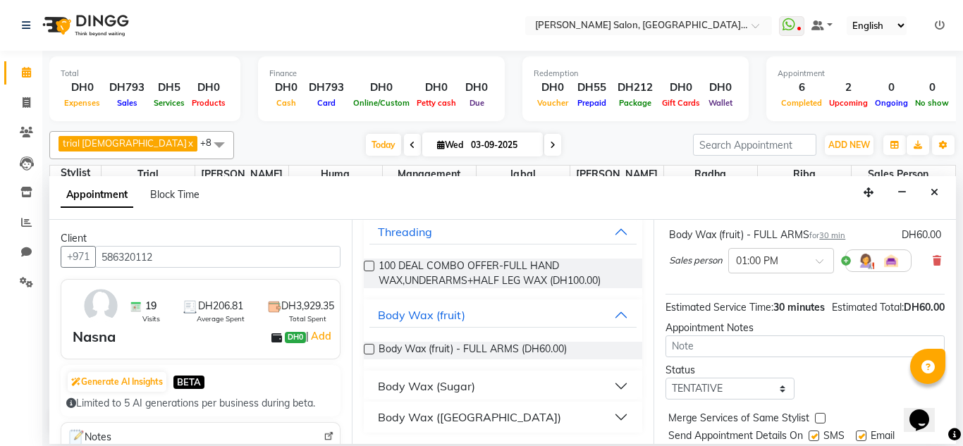
scroll to position [172, 0]
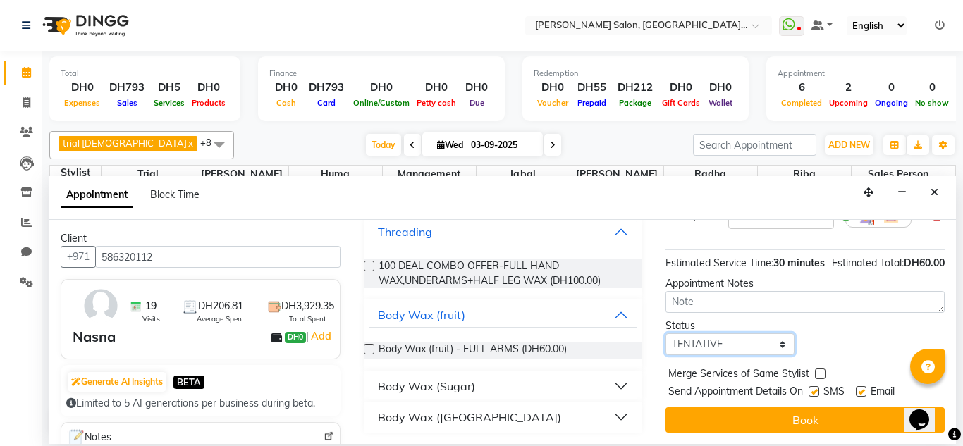
click at [776, 334] on select "Select TENTATIVE CONFIRM CHECK-IN UPCOMING" at bounding box center [730, 345] width 129 height 22
select select "upcoming"
click at [666, 334] on select "Select TENTATIVE CONFIRM CHECK-IN UPCOMING" at bounding box center [730, 345] width 129 height 22
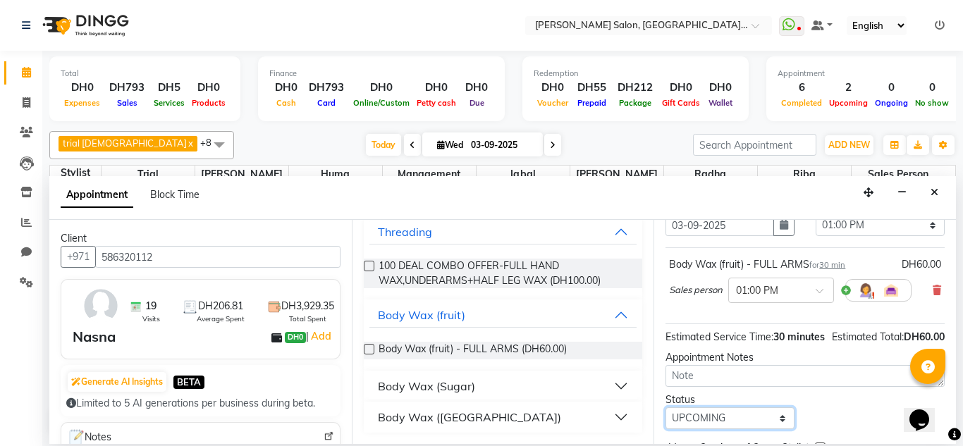
scroll to position [0, 0]
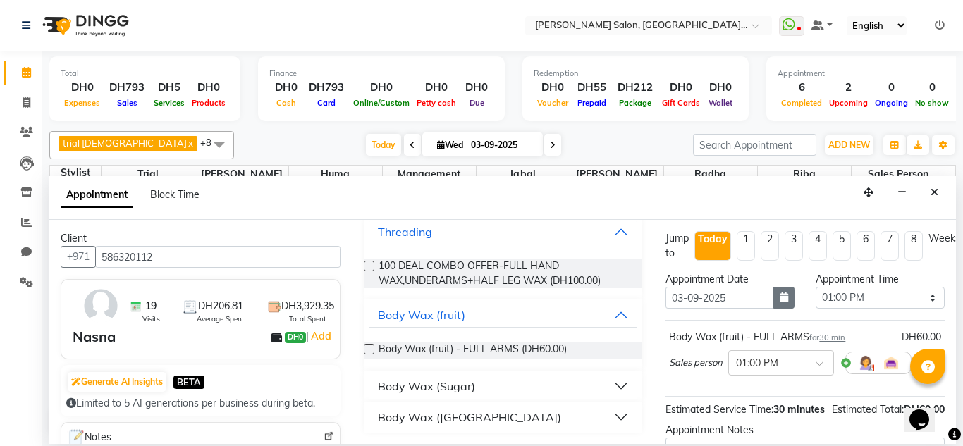
click at [774, 303] on button "button" at bounding box center [784, 298] width 21 height 22
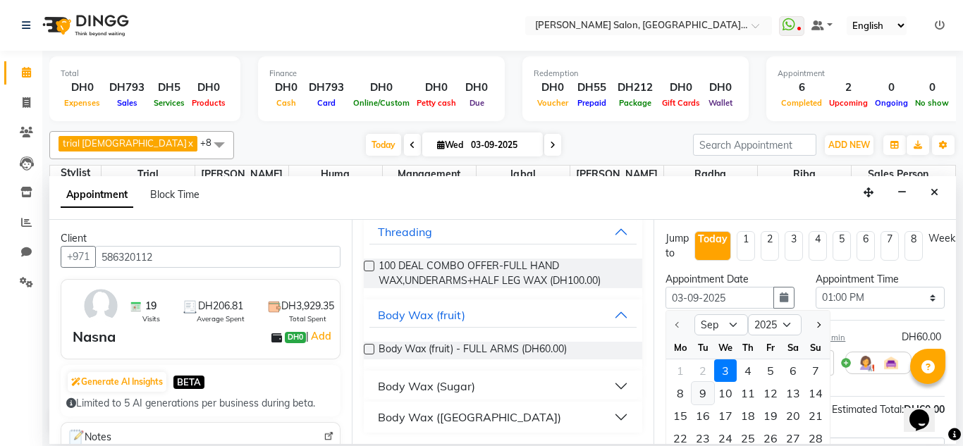
click at [698, 396] on div "9" at bounding box center [703, 393] width 23 height 23
type input "[DATE]"
select select "780"
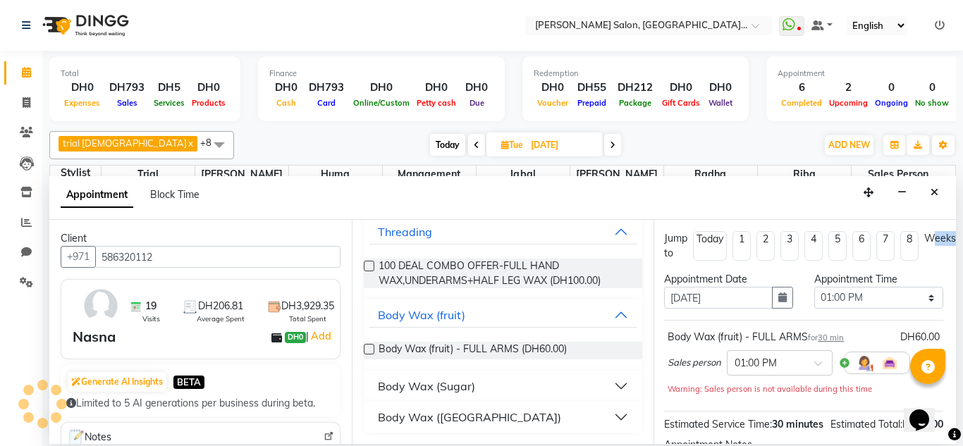
scroll to position [1490, 0]
drag, startPoint x: 942, startPoint y: 257, endPoint x: 954, endPoint y: 279, distance: 24.7
click at [954, 279] on div "Jump to Today 1 2 3 4 5 6 7 8 Weeks Appointment Date 09-09-2025 Appointment Tim…" at bounding box center [805, 332] width 303 height 224
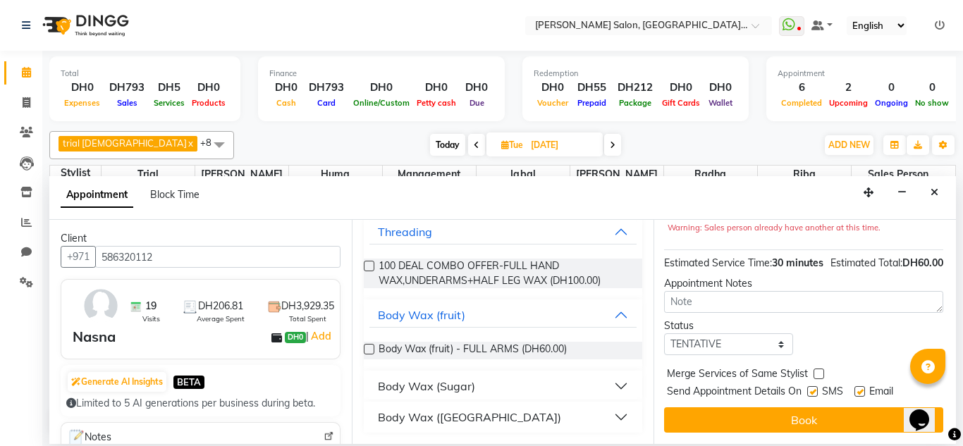
scroll to position [187, 15]
click at [730, 346] on div "Jump to Today 1 2 3 4 5 6 7 8 Weeks Appointment Date 09-09-2025 Appointment Tim…" at bounding box center [805, 332] width 303 height 224
click at [725, 336] on select "Select TENTATIVE CONFIRM UPCOMING" at bounding box center [728, 345] width 129 height 22
select select "upcoming"
click at [664, 334] on select "Select TENTATIVE CONFIRM UPCOMING" at bounding box center [728, 345] width 129 height 22
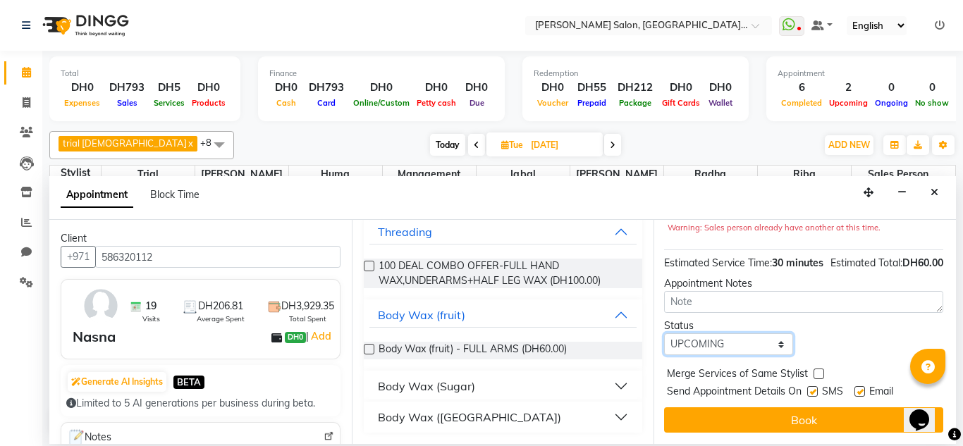
scroll to position [0, 15]
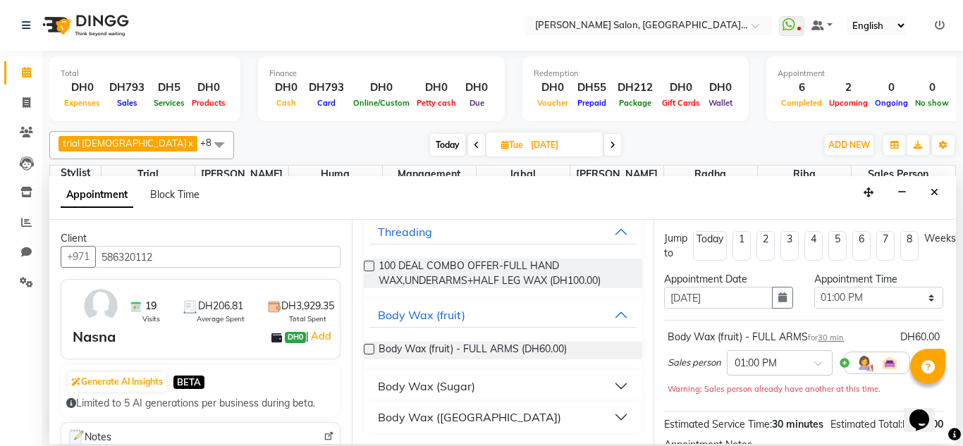
click at [933, 188] on icon "Close" at bounding box center [935, 193] width 8 height 10
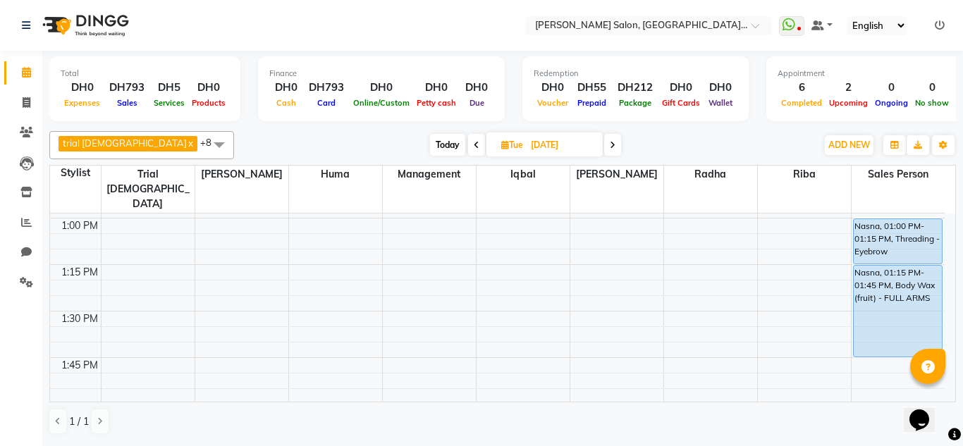
scroll to position [664, 0]
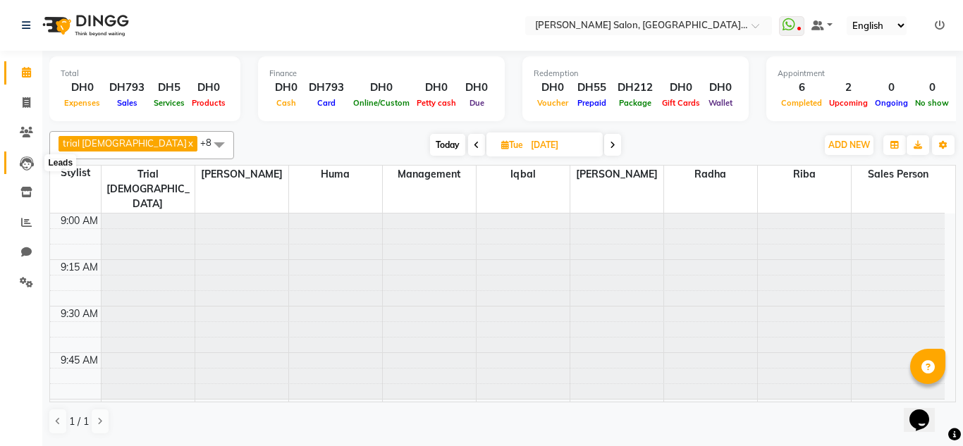
click at [20, 167] on icon at bounding box center [27, 164] width 14 height 14
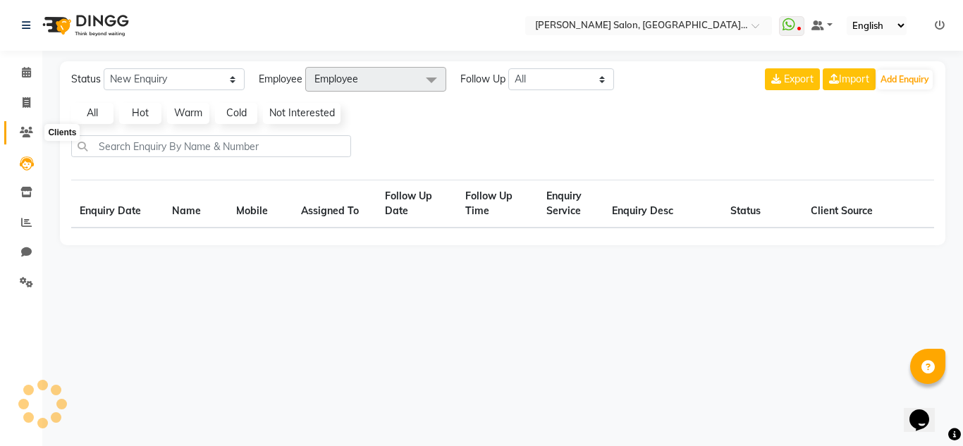
click at [18, 138] on span at bounding box center [26, 133] width 25 height 16
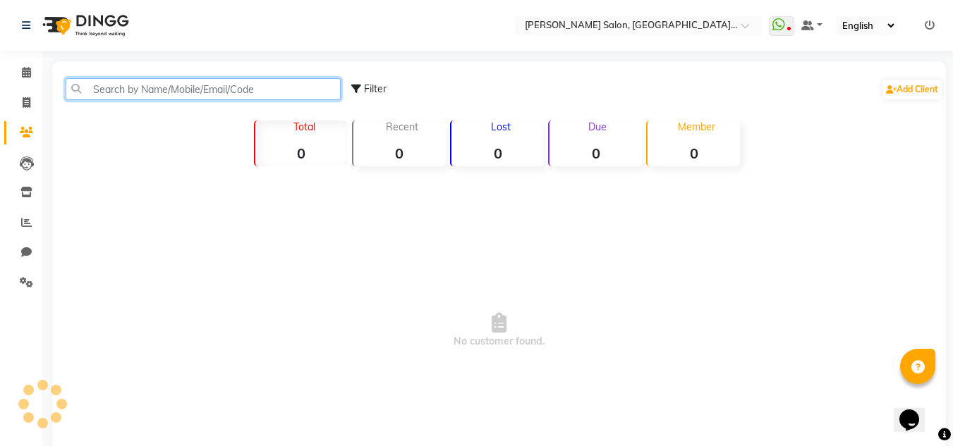
click at [182, 89] on input "text" at bounding box center [203, 89] width 275 height 22
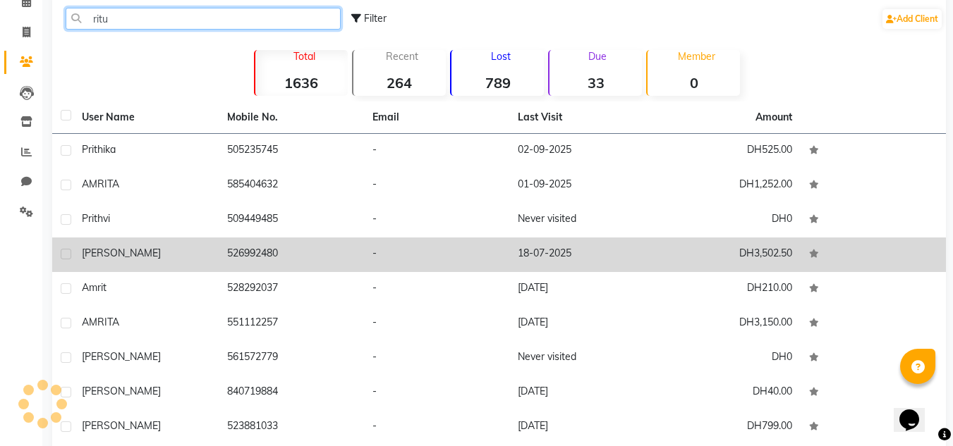
scroll to position [59, 0]
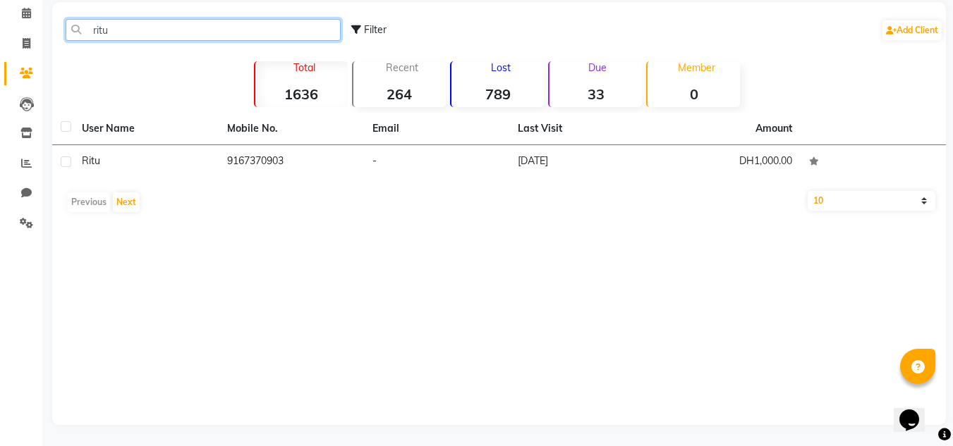
type input "ritu"
click at [170, 181] on div "User Name Mobile No. Email Last Visit Amount Ritu 9167370903 - [DATE] DH1,000.0…" at bounding box center [499, 166] width 894 height 107
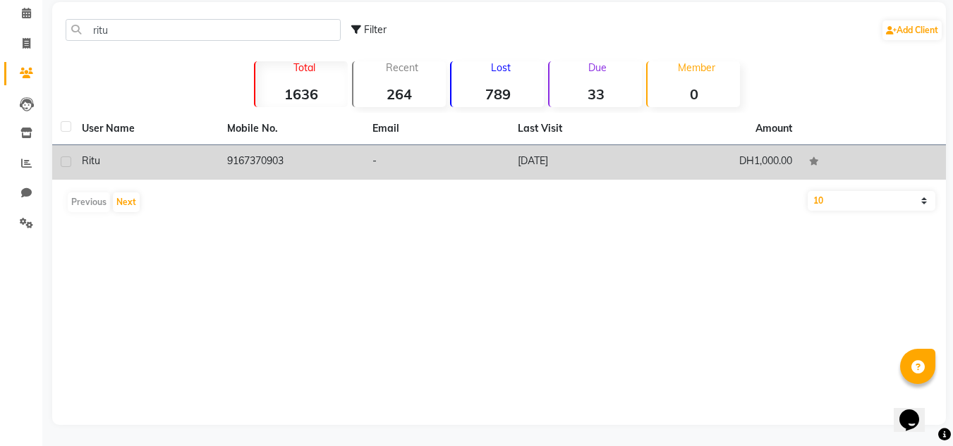
click at [172, 171] on td "Ritu" at bounding box center [145, 162] width 145 height 35
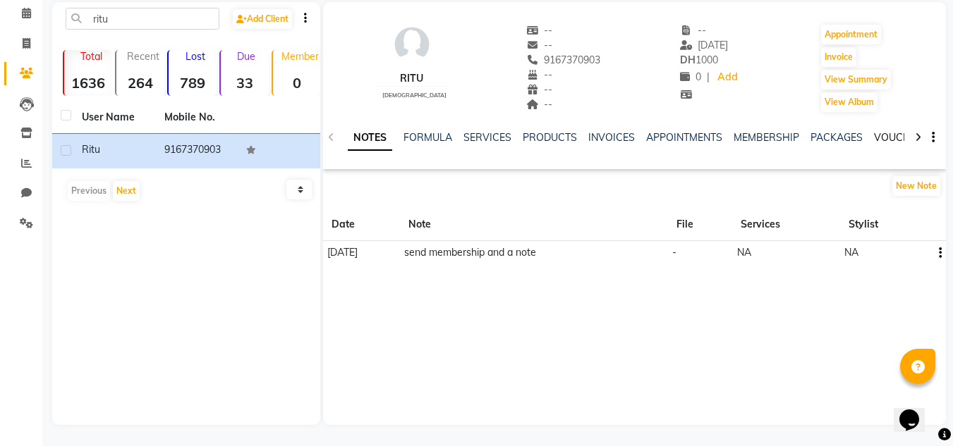
click at [877, 142] on link "VOUCHERS" at bounding box center [902, 137] width 56 height 13
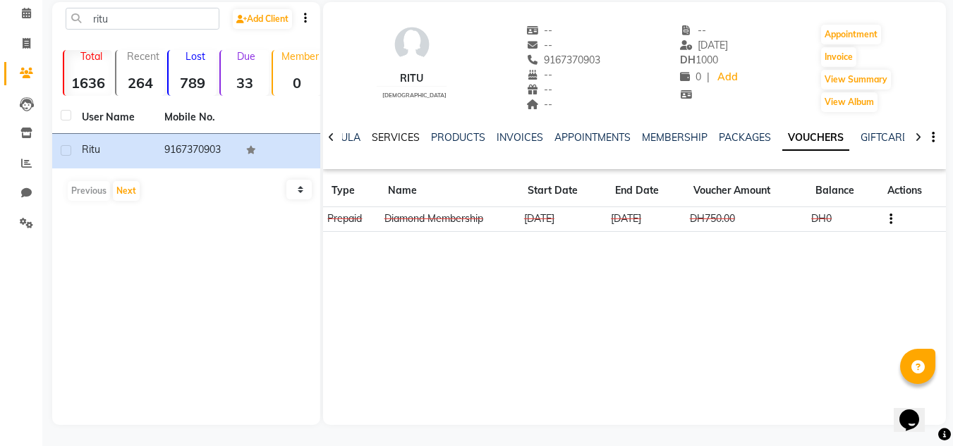
click at [384, 140] on link "SERVICES" at bounding box center [396, 137] width 48 height 13
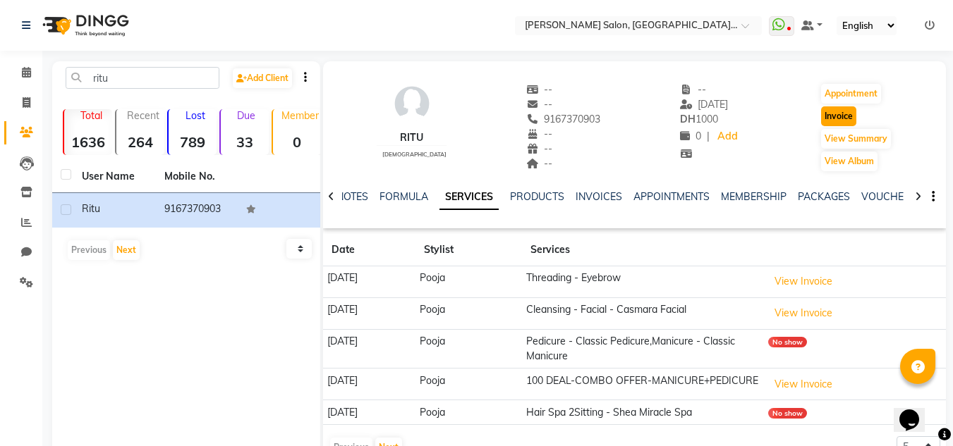
click at [836, 109] on button "Invoice" at bounding box center [838, 117] width 35 height 20
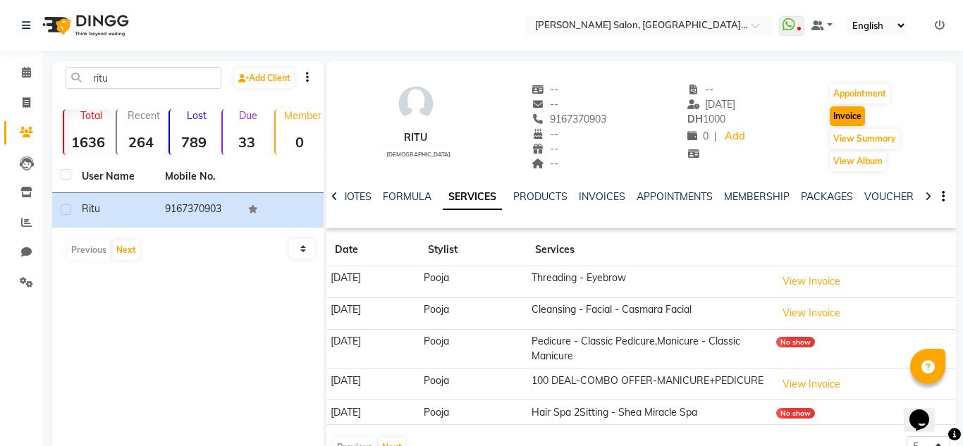
select select "service"
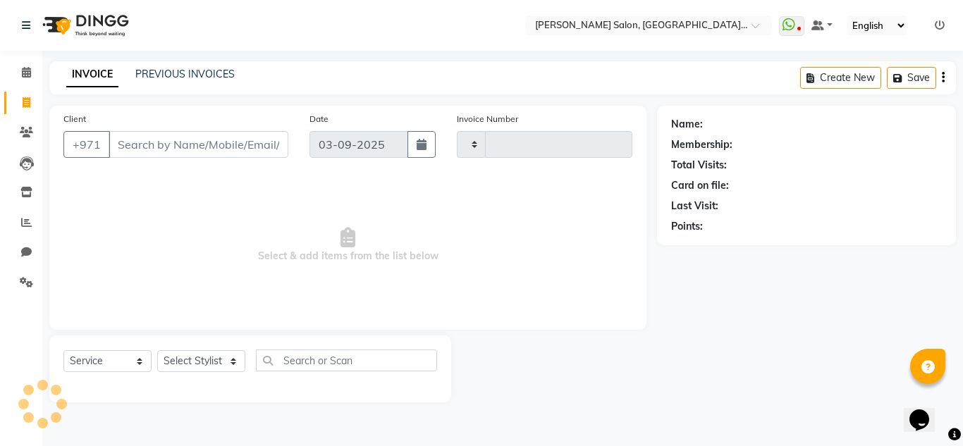
type input "1274"
select select "4069"
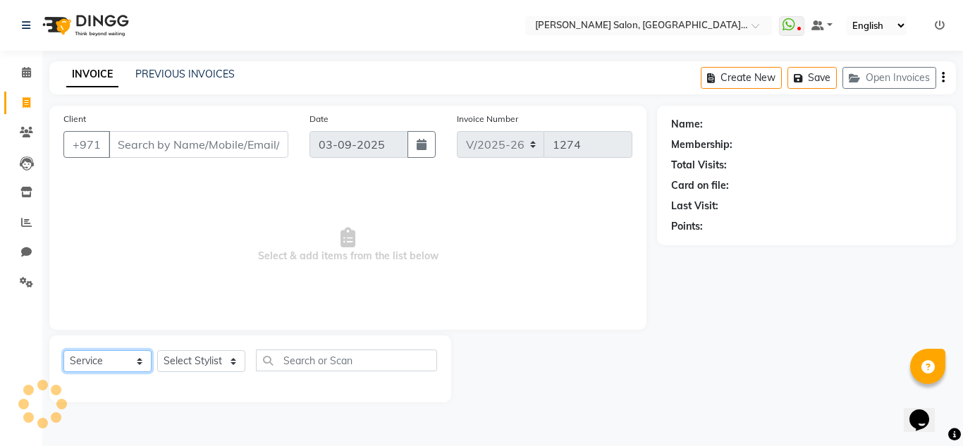
click at [97, 360] on select "Select Service Product Membership Package Voucher Prepaid Gift Card" at bounding box center [107, 362] width 88 height 22
select select "P"
click at [63, 351] on select "Select Service Product Membership Package Voucher Prepaid Gift Card" at bounding box center [107, 362] width 88 height 22
drag, startPoint x: 197, startPoint y: 360, endPoint x: 196, endPoint y: 342, distance: 17.7
click at [197, 354] on select "Select Stylist" at bounding box center [201, 362] width 88 height 22
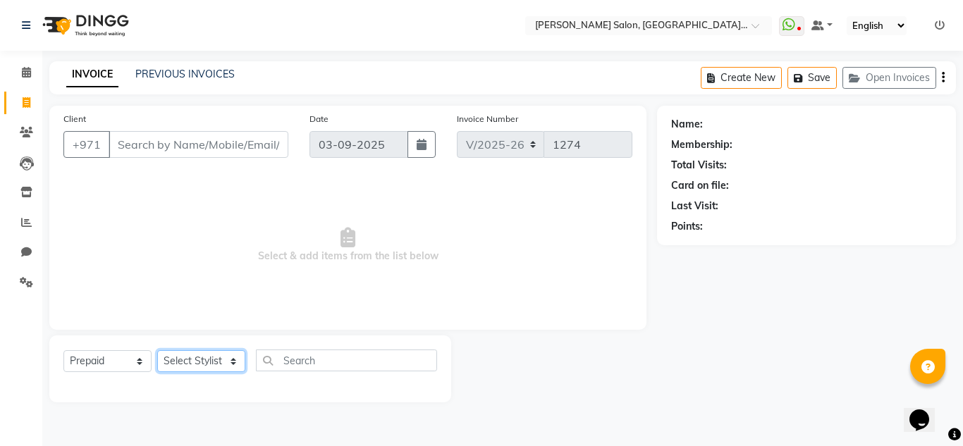
click at [183, 353] on select "Select Stylist" at bounding box center [201, 362] width 88 height 22
drag, startPoint x: 963, startPoint y: 159, endPoint x: 47, endPoint y: 335, distance: 933.0
click at [933, 294] on div "Name: Membership: Total Visits: Card on file: Last Visit: Points:" at bounding box center [812, 254] width 310 height 297
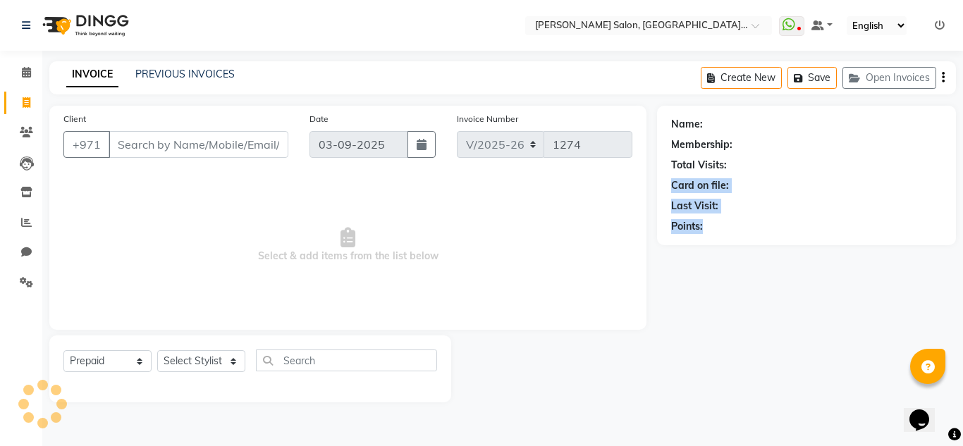
type input "9167370903"
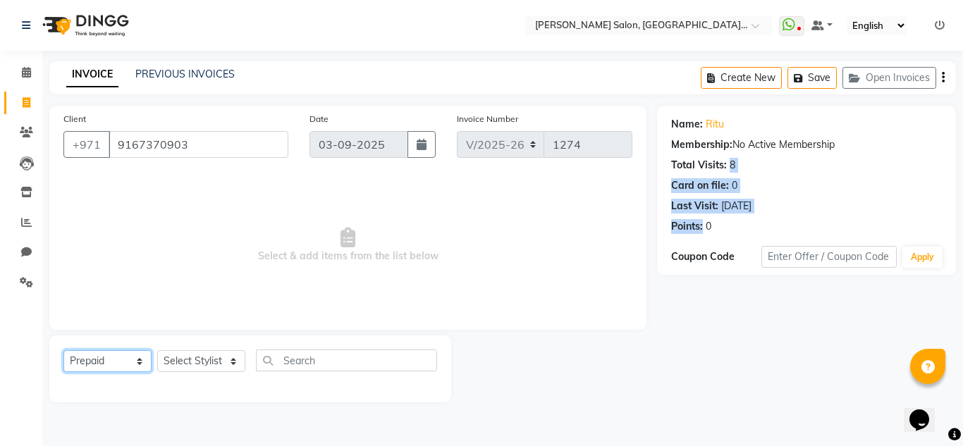
drag, startPoint x: 130, startPoint y: 363, endPoint x: 124, endPoint y: 353, distance: 12.3
click at [130, 361] on select "Select Service Product Membership Package Voucher Prepaid Gift Card" at bounding box center [107, 362] width 88 height 22
select select "service"
click at [63, 351] on select "Select Service Product Membership Package Voucher Prepaid Gift Card" at bounding box center [107, 362] width 88 height 22
drag, startPoint x: 169, startPoint y: 363, endPoint x: 174, endPoint y: 351, distance: 12.6
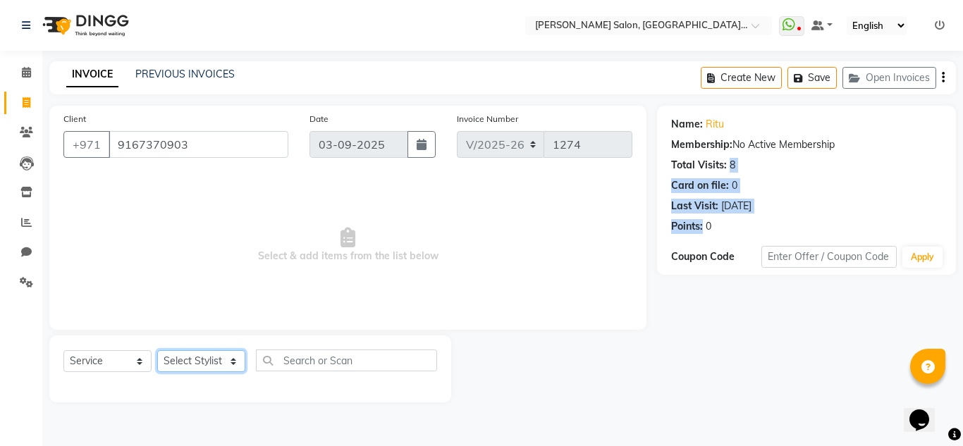
click at [169, 361] on select "Select Stylist Huma [PERSON_NAME] Management [PERSON_NAME] Sales person [PERSON…" at bounding box center [201, 362] width 88 height 22
select select "86370"
click at [157, 351] on select "Select Stylist Huma [PERSON_NAME] Management [PERSON_NAME] Sales person [PERSON…" at bounding box center [201, 362] width 88 height 22
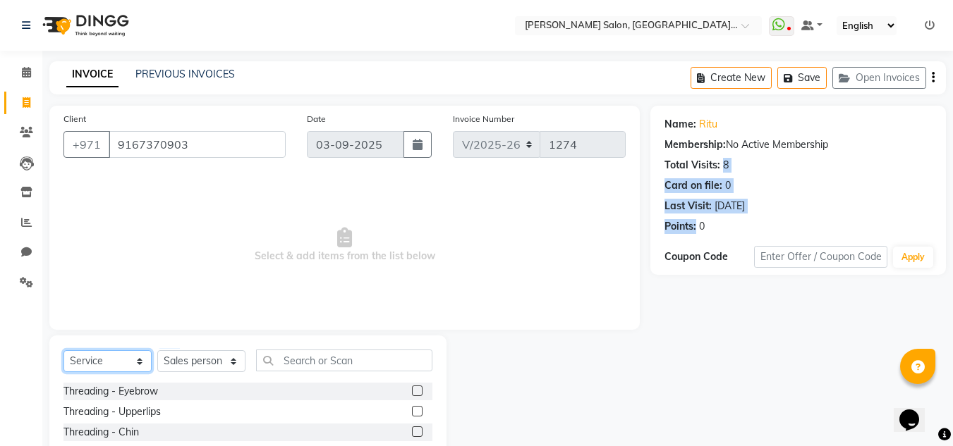
click at [132, 350] on div "Select Service Product Membership Package Voucher Prepaid Gift Card Select Styl…" at bounding box center [247, 366] width 369 height 33
select select "P"
click at [63, 351] on select "Select Service Product Membership Package Voucher Prepaid Gift Card" at bounding box center [107, 362] width 88 height 22
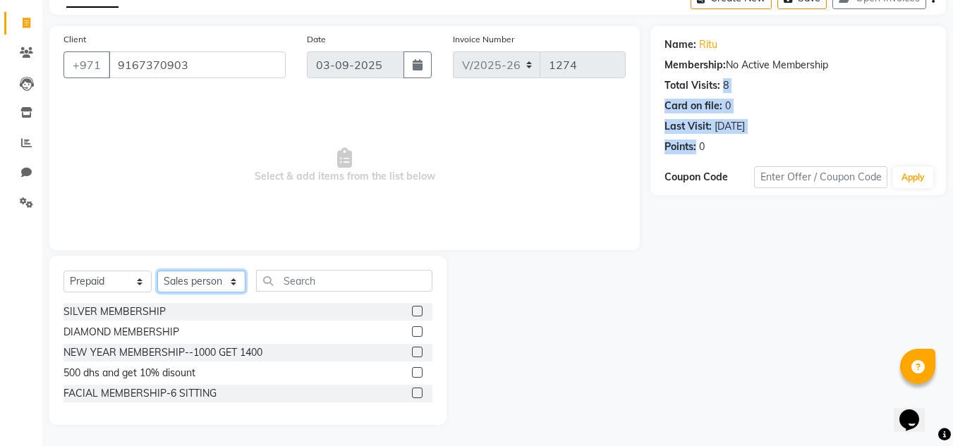
click at [236, 281] on select "Select Stylist Huma [PERSON_NAME] Management [PERSON_NAME] Sales person [PERSON…" at bounding box center [201, 282] width 88 height 22
select select "86712"
click at [157, 271] on select "Select Stylist Huma [PERSON_NAME] Management [PERSON_NAME] Sales person [PERSON…" at bounding box center [201, 282] width 88 height 22
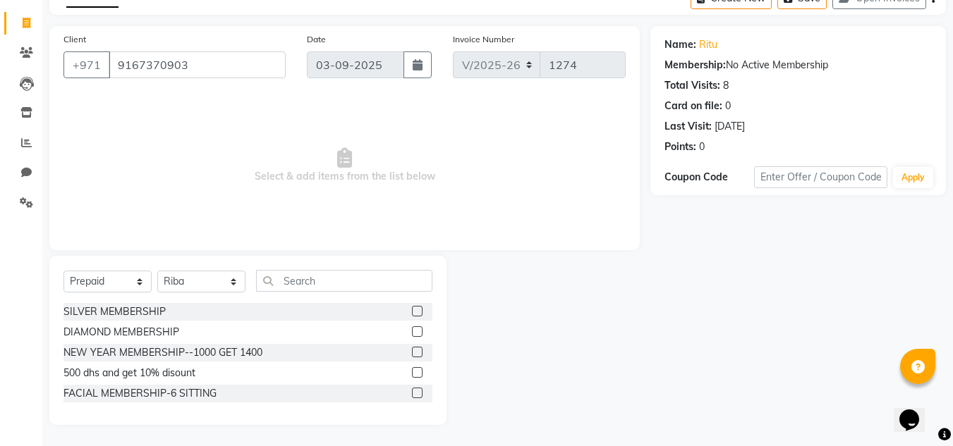
drag, startPoint x: 417, startPoint y: 333, endPoint x: 207, endPoint y: 267, distance: 220.2
click at [416, 332] on label at bounding box center [417, 332] width 11 height 11
click at [416, 332] on input "checkbox" at bounding box center [416, 332] width 9 height 9
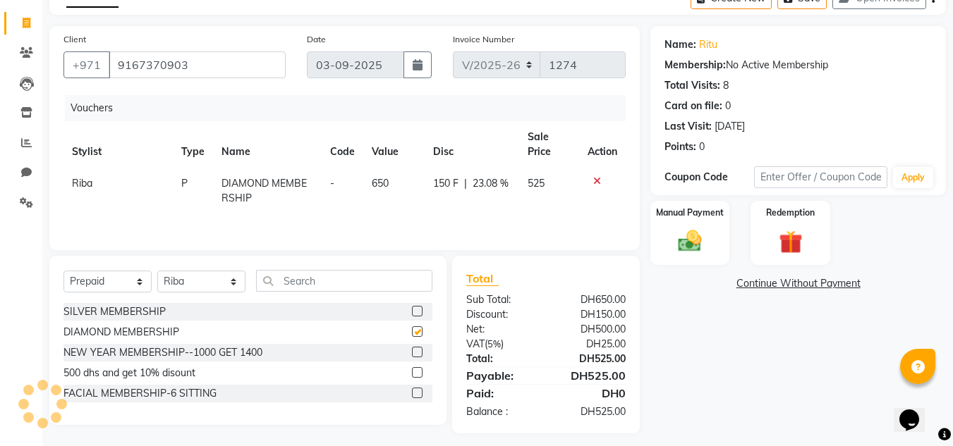
checkbox input "false"
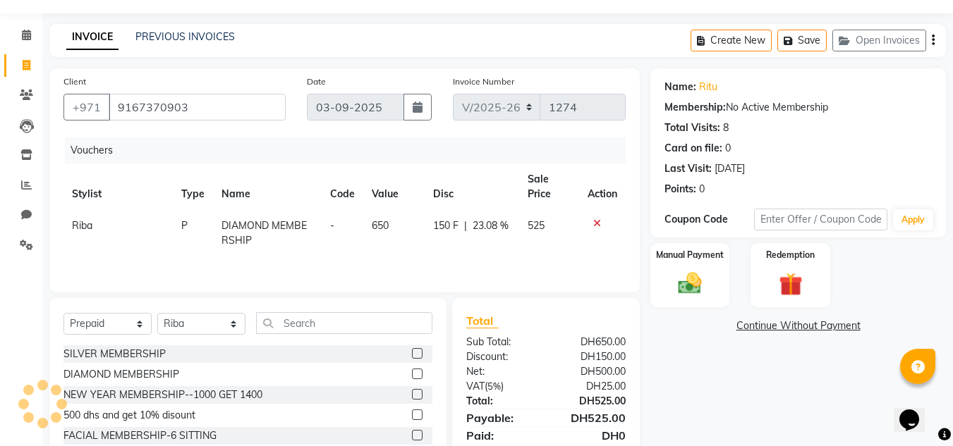
scroll to position [0, 0]
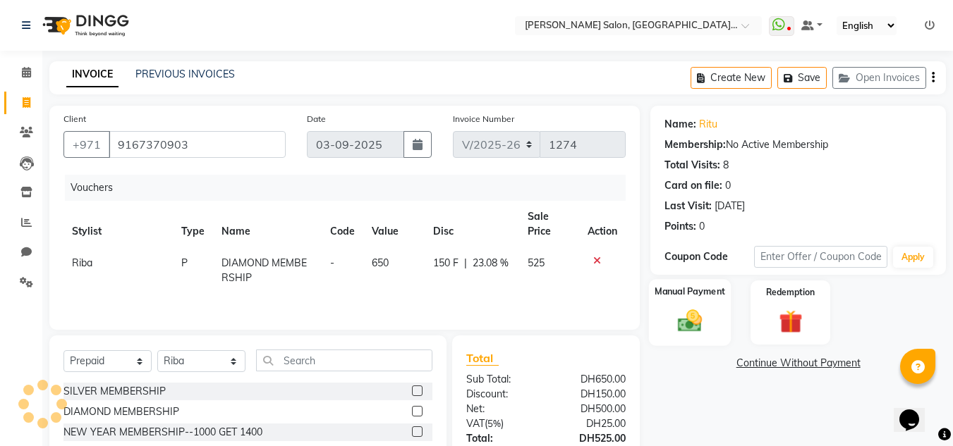
click at [704, 308] on img at bounding box center [689, 322] width 39 height 28
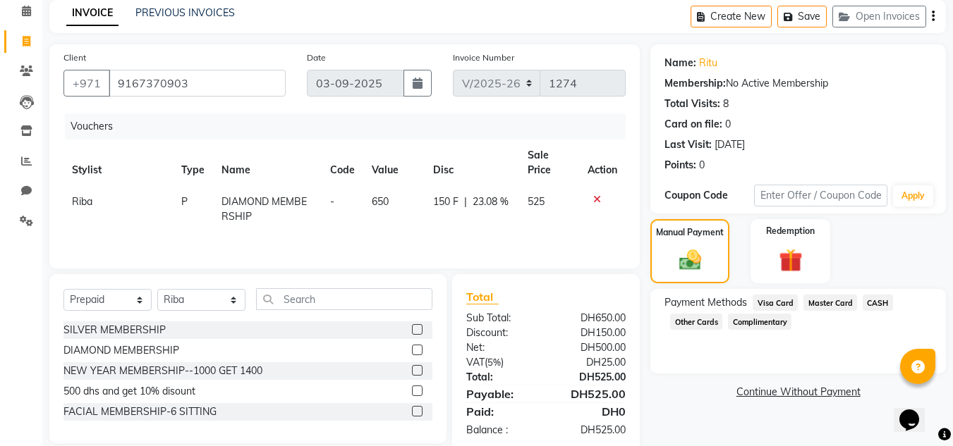
scroll to position [88, 0]
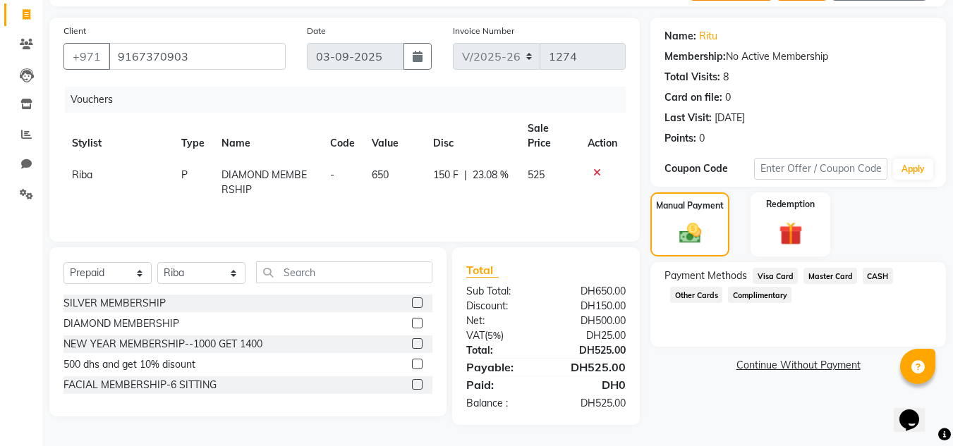
click at [822, 277] on span "Master Card" at bounding box center [830, 276] width 54 height 16
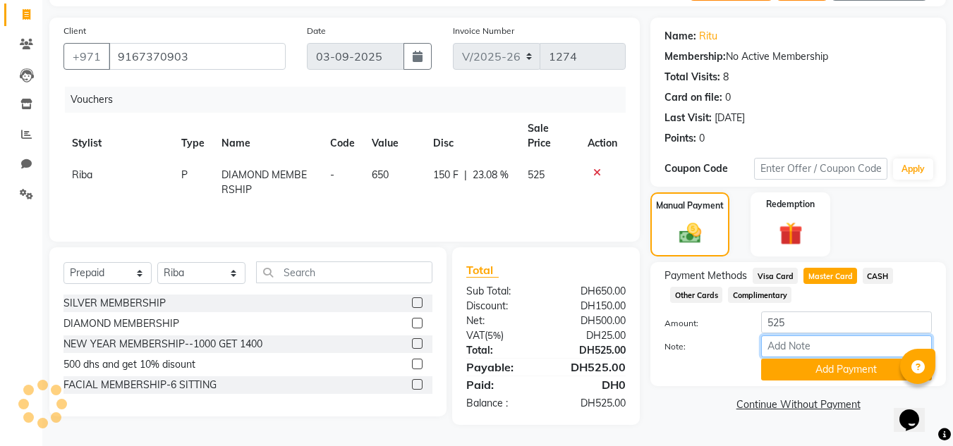
drag, startPoint x: 805, startPoint y: 346, endPoint x: 349, endPoint y: 193, distance: 480.6
click at [801, 346] on input "Note:" at bounding box center [846, 347] width 171 height 22
type input "549211****6919"
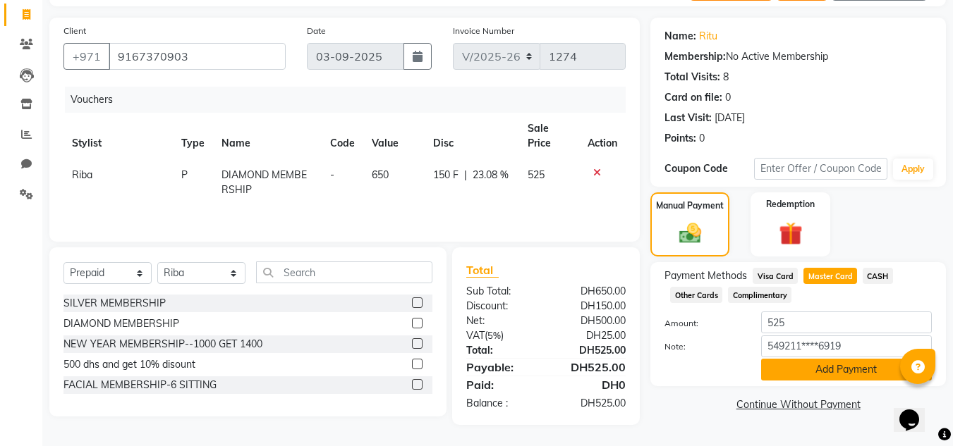
click at [821, 368] on button "Add Payment" at bounding box center [846, 370] width 171 height 22
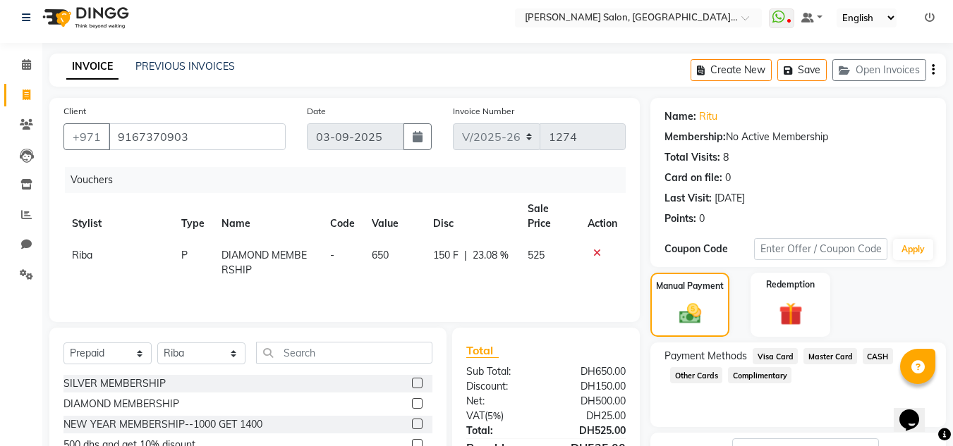
scroll to position [118, 0]
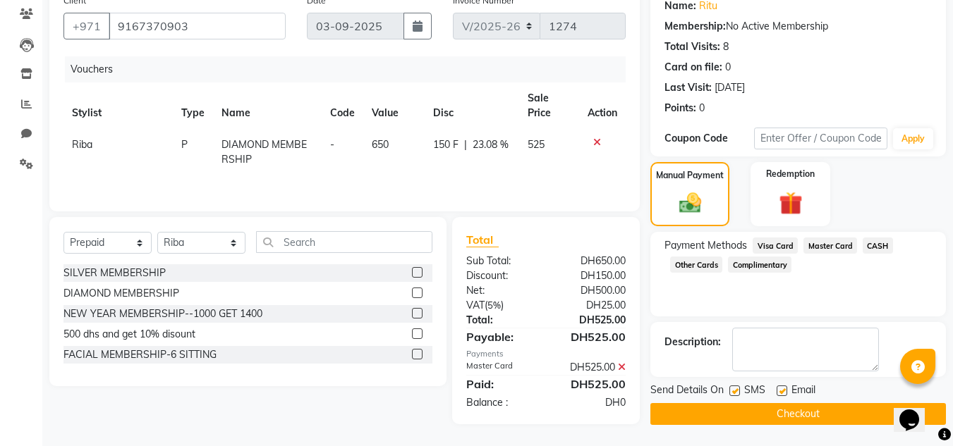
click at [665, 425] on button "Checkout" at bounding box center [798, 414] width 296 height 22
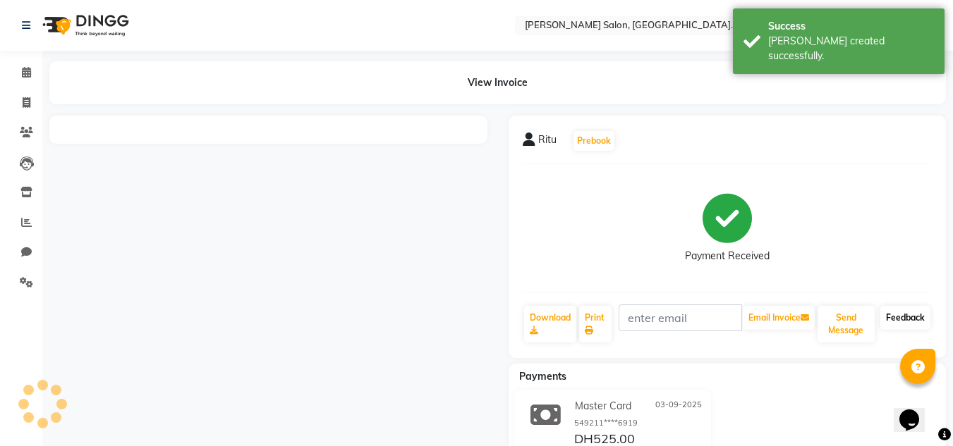
click at [908, 315] on link "Feedback" at bounding box center [905, 318] width 50 height 24
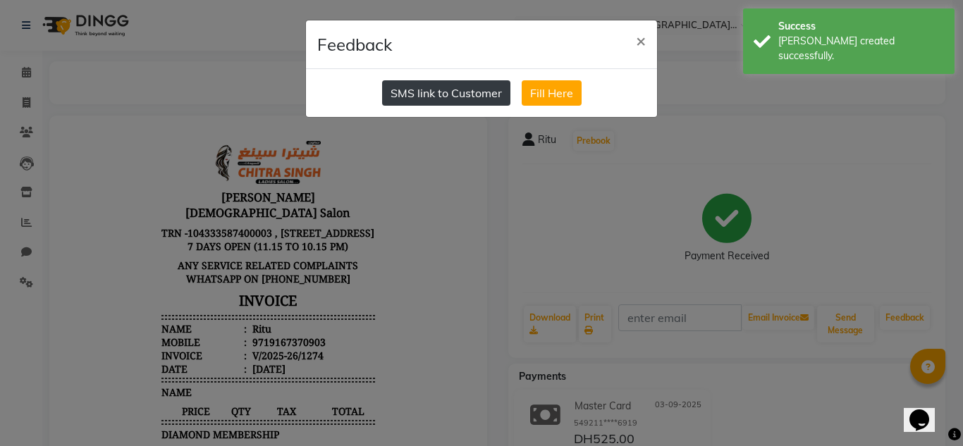
click at [433, 100] on button "SMS link to Customer" at bounding box center [446, 92] width 128 height 25
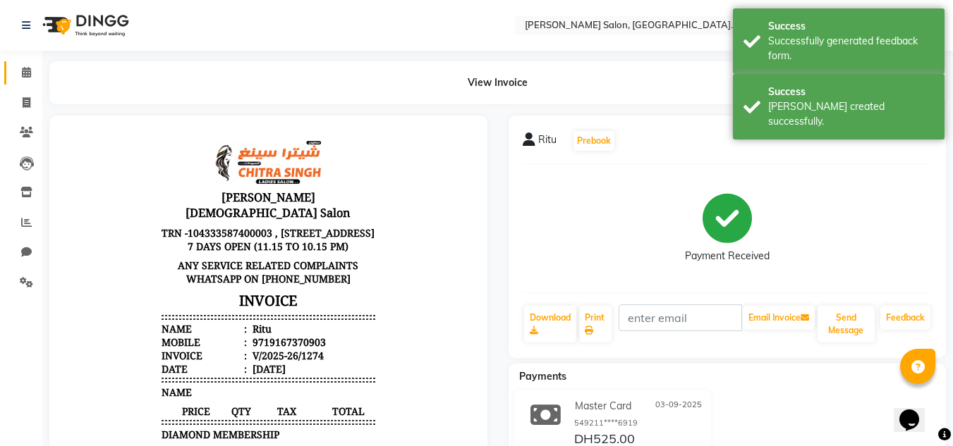
click at [13, 75] on link "Calendar" at bounding box center [21, 72] width 34 height 23
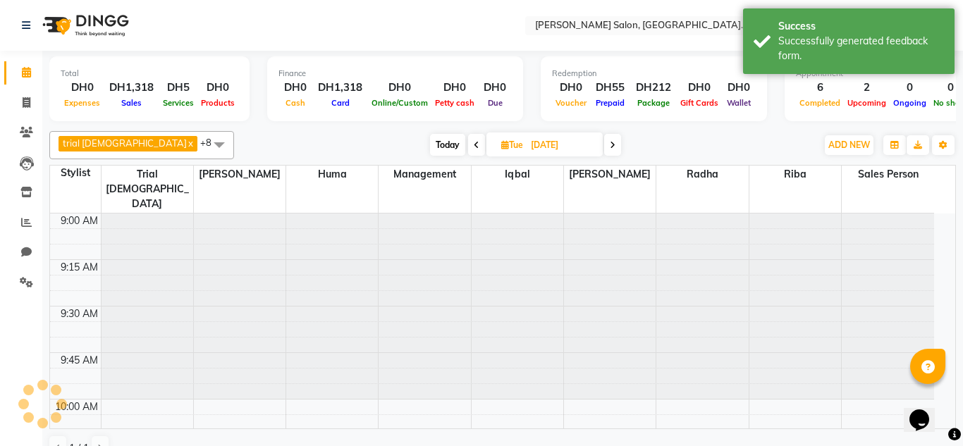
scroll to position [1490, 0]
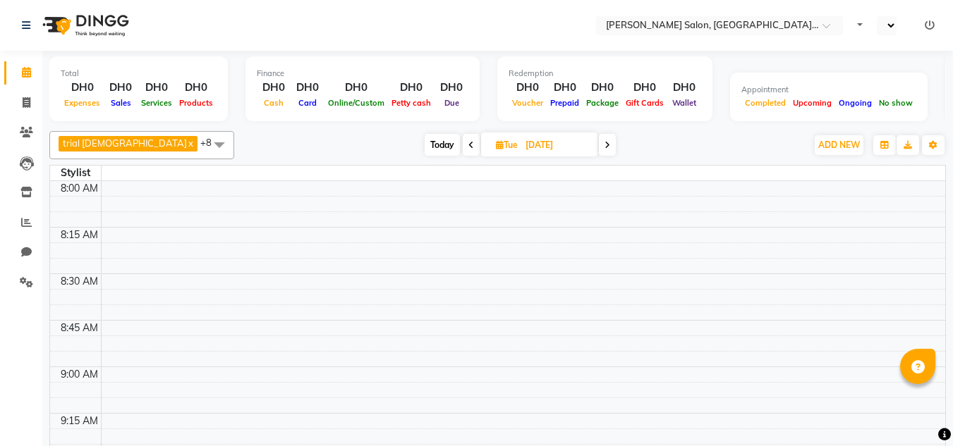
select select "en"
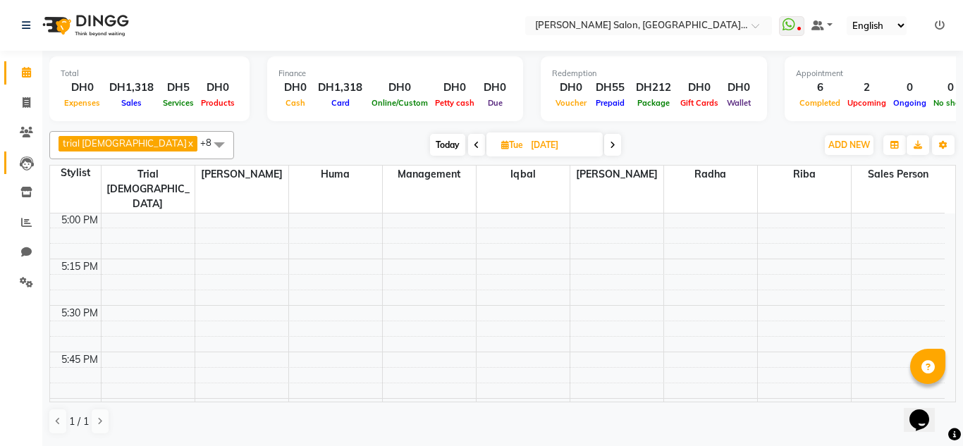
click at [7, 166] on link "Leads" at bounding box center [21, 163] width 34 height 23
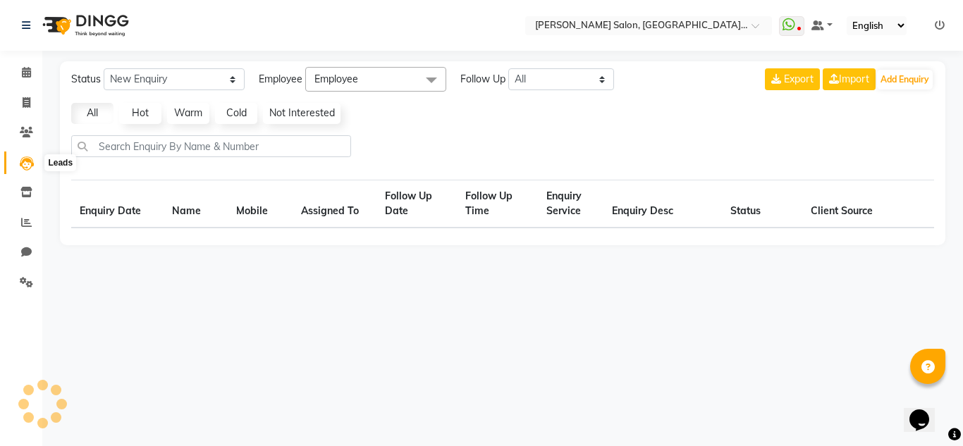
click at [26, 163] on icon at bounding box center [27, 164] width 14 height 14
click at [21, 138] on span at bounding box center [26, 133] width 25 height 16
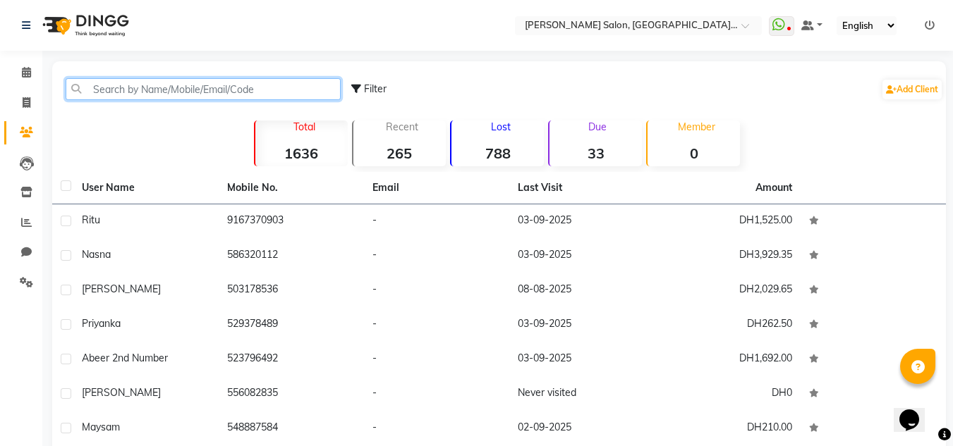
drag, startPoint x: 101, startPoint y: 97, endPoint x: 88, endPoint y: 60, distance: 39.5
click at [101, 96] on input "text" at bounding box center [203, 89] width 275 height 22
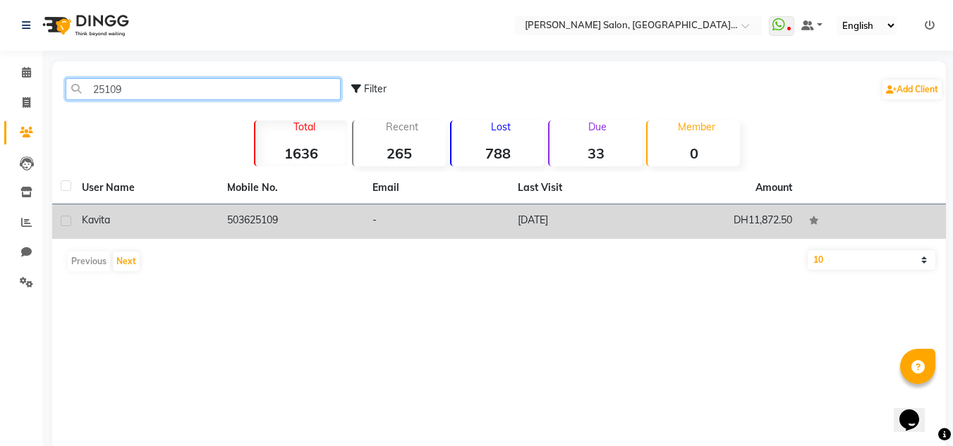
type input "25109"
click at [777, 213] on td "DH11,872.50" at bounding box center [727, 222] width 145 height 35
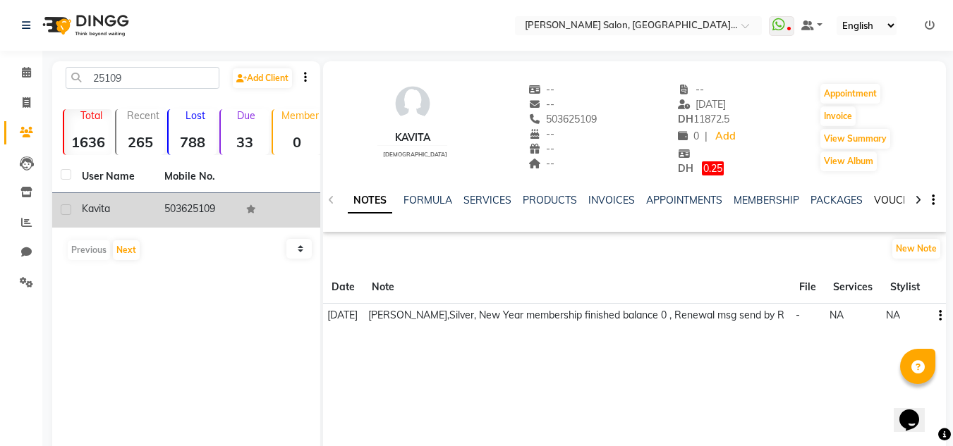
click at [882, 205] on link "VOUCHERS" at bounding box center [902, 200] width 56 height 13
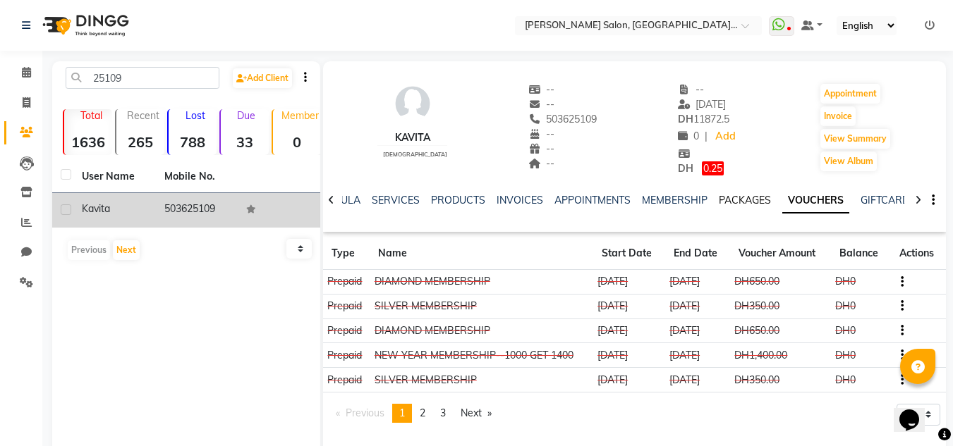
click at [734, 200] on link "PACKAGES" at bounding box center [745, 200] width 52 height 13
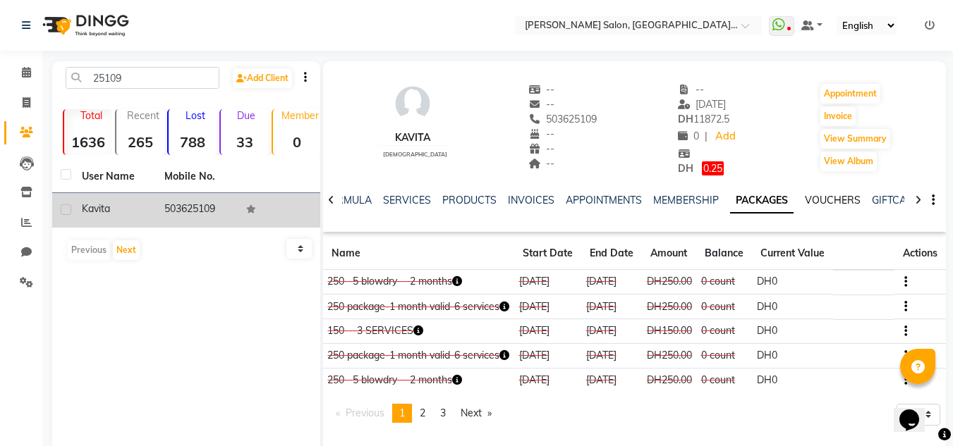
click at [825, 197] on link "VOUCHERS" at bounding box center [833, 200] width 56 height 13
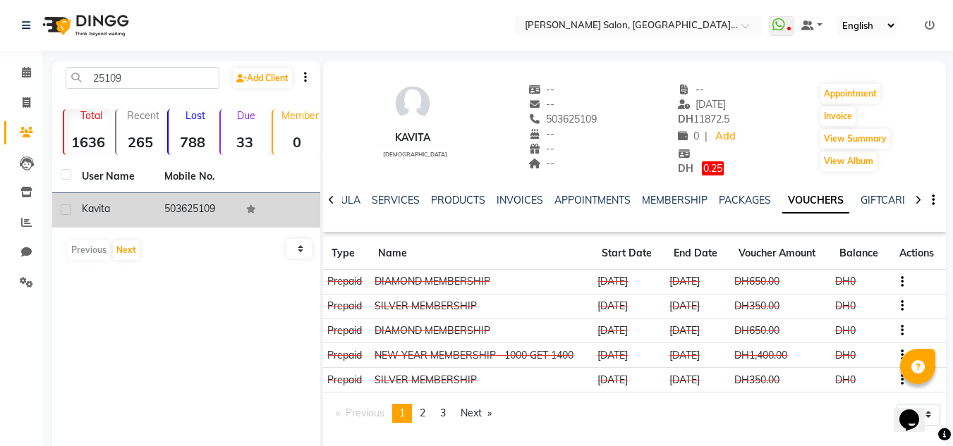
click at [750, 210] on div "NOTES FORMULA SERVICES PRODUCTS INVOICES APPOINTMENTS MEMBERSHIP PACKAGES VOUCH…" at bounding box center [618, 206] width 540 height 26
click at [747, 203] on link "PACKAGES" at bounding box center [745, 200] width 52 height 13
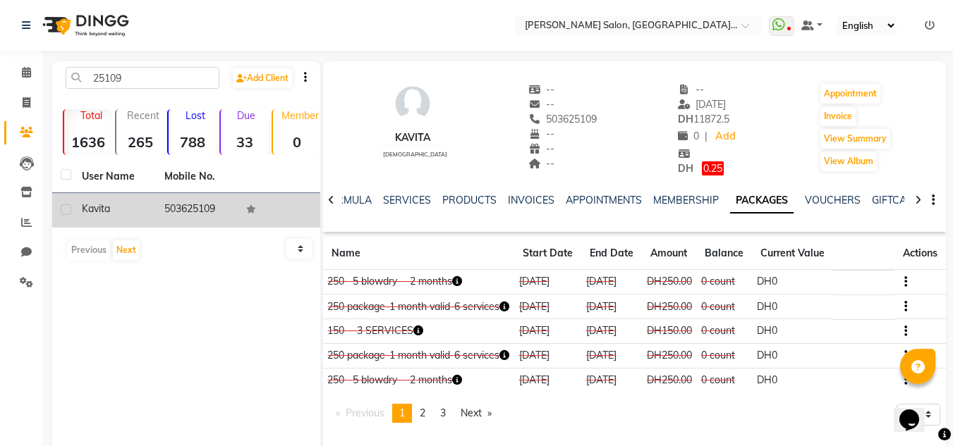
click at [417, 212] on div "NOTES FORMULA SERVICES PRODUCTS INVOICES APPOINTMENTS MEMBERSHIP PACKAGES VOUCH…" at bounding box center [618, 206] width 540 height 26
click at [414, 207] on div "SERVICES" at bounding box center [407, 200] width 48 height 15
click at [416, 202] on link "SERVICES" at bounding box center [407, 200] width 48 height 13
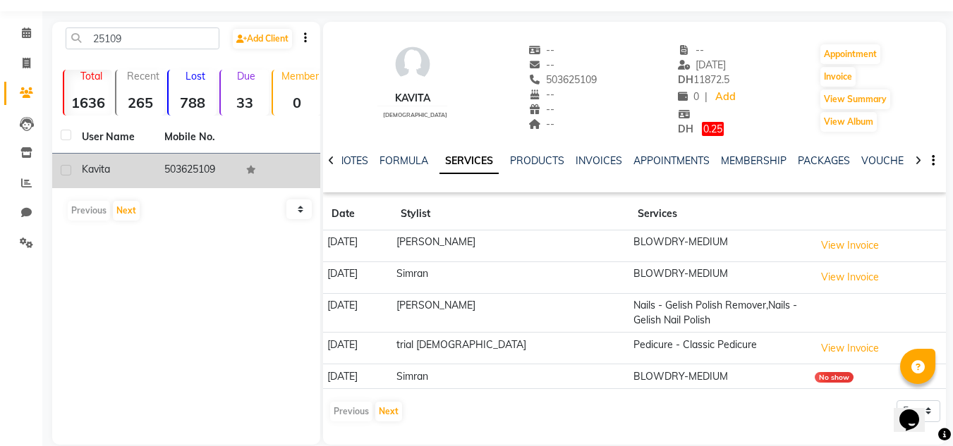
scroll to position [59, 0]
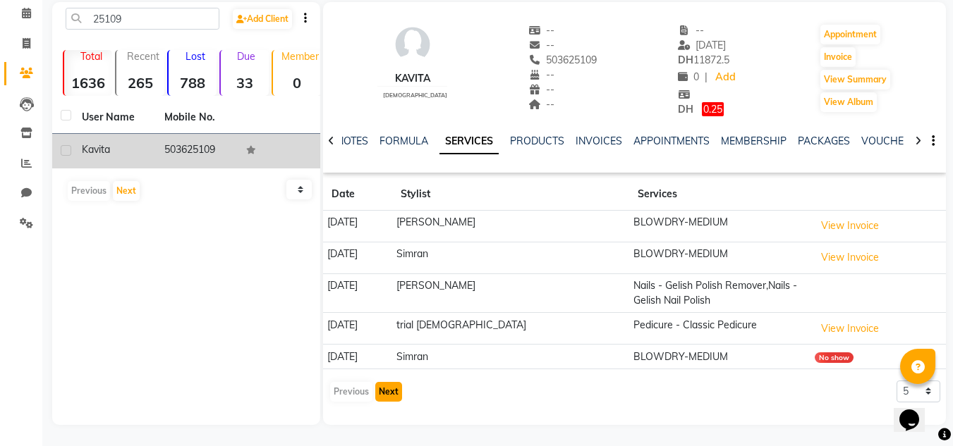
click at [390, 394] on button "Next" at bounding box center [388, 392] width 27 height 20
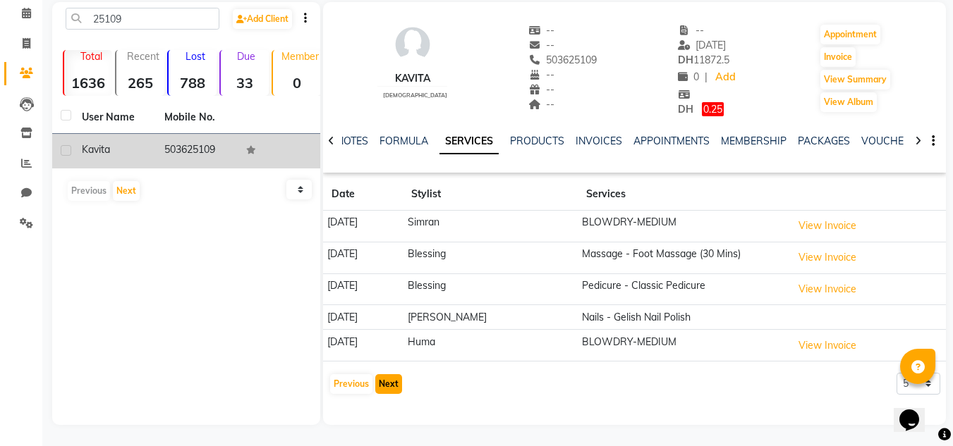
click at [387, 388] on button "Next" at bounding box center [388, 385] width 27 height 20
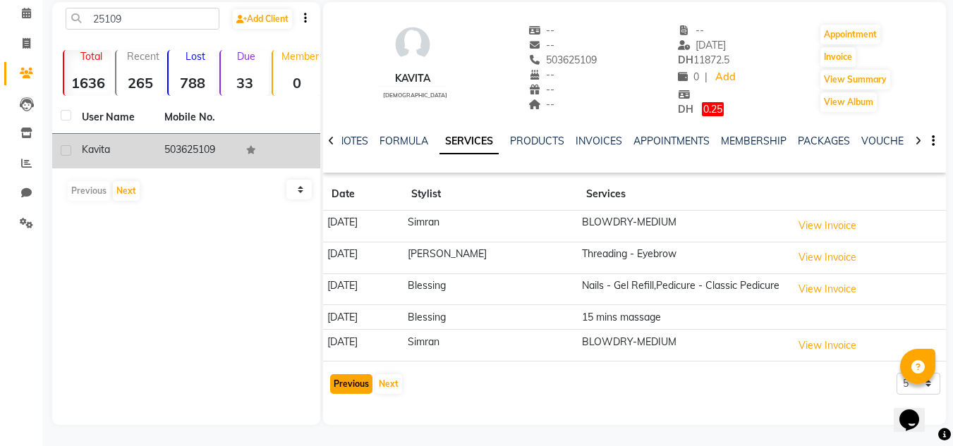
click at [342, 389] on button "Previous" at bounding box center [351, 385] width 42 height 20
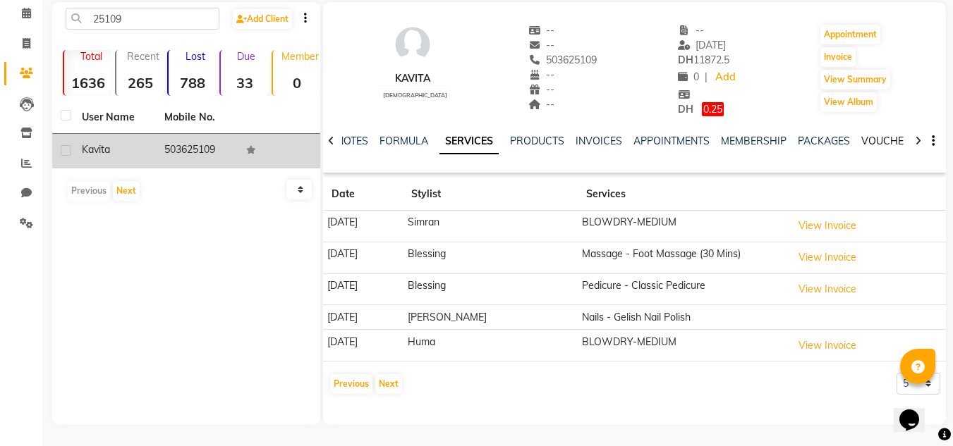
click at [875, 142] on link "VOUCHERS" at bounding box center [889, 141] width 56 height 13
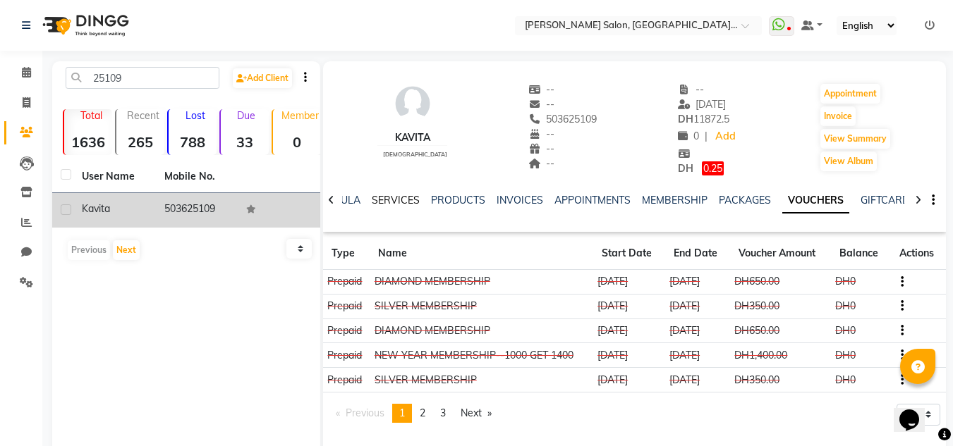
click at [403, 198] on link "SERVICES" at bounding box center [396, 200] width 48 height 13
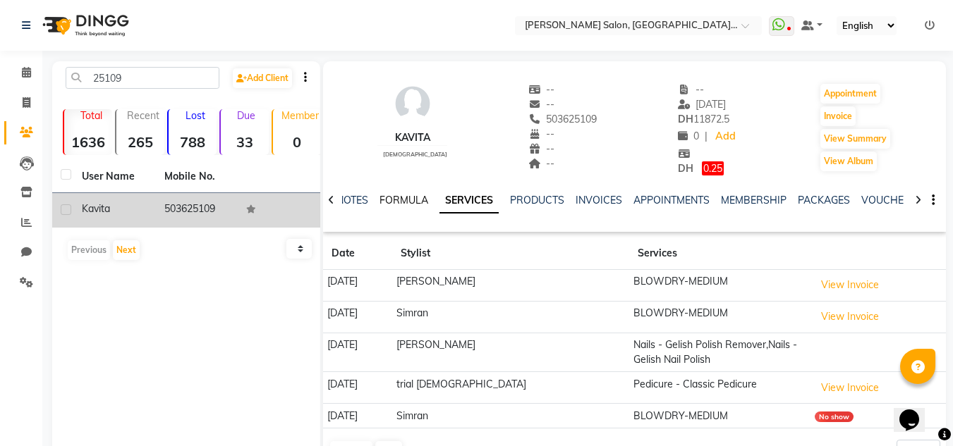
click at [399, 198] on link "FORMULA" at bounding box center [403, 200] width 49 height 13
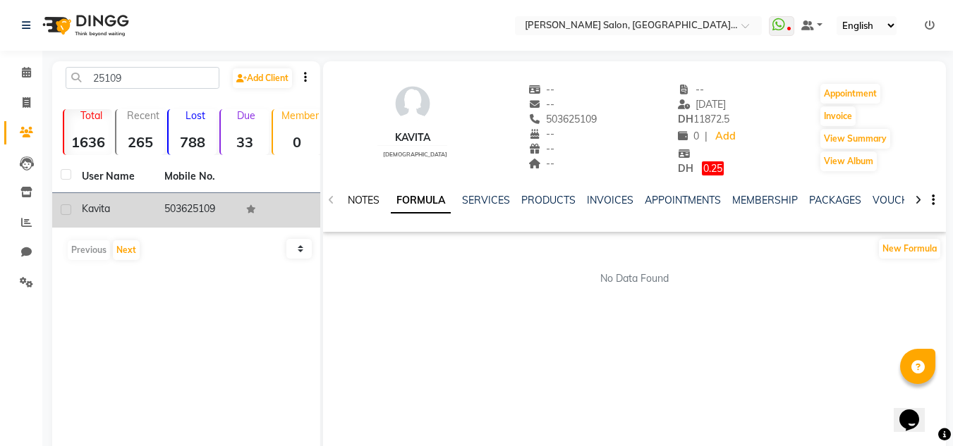
click at [370, 205] on link "NOTES" at bounding box center [364, 200] width 32 height 13
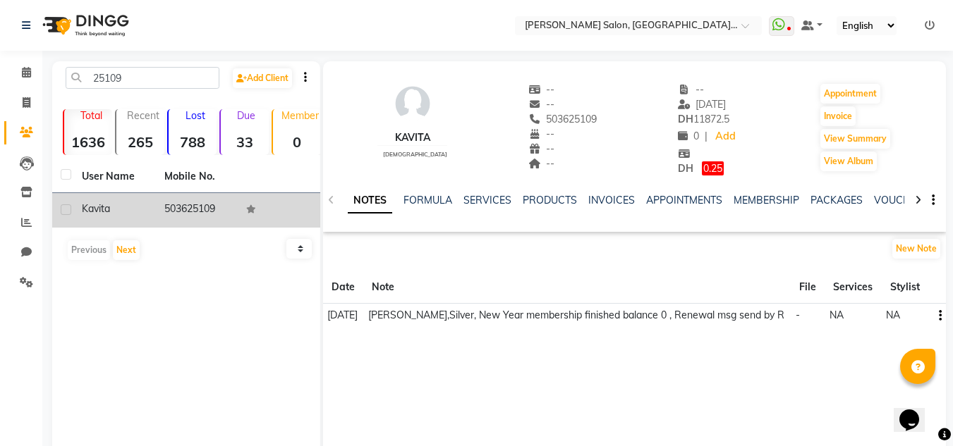
click at [348, 188] on link "NOTES" at bounding box center [370, 200] width 44 height 25
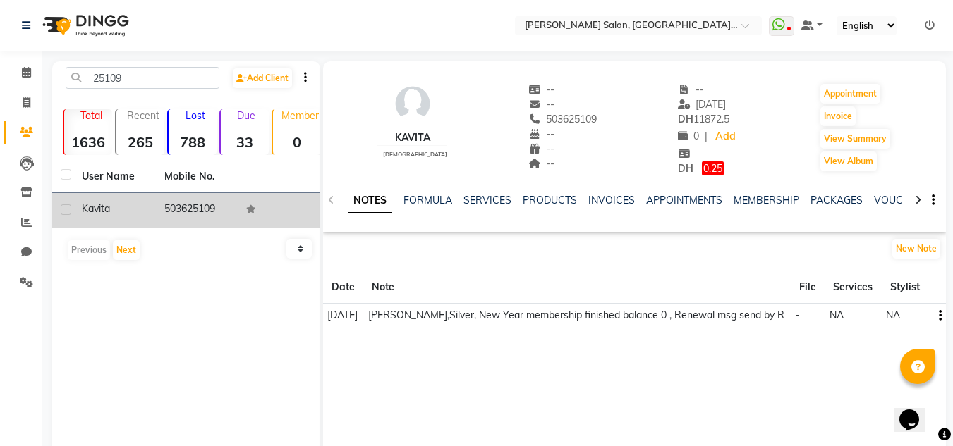
click at [348, 188] on link "NOTES" at bounding box center [370, 200] width 44 height 25
drag, startPoint x: 18, startPoint y: 66, endPoint x: 26, endPoint y: 87, distance: 22.8
click at [18, 66] on span at bounding box center [26, 73] width 25 height 16
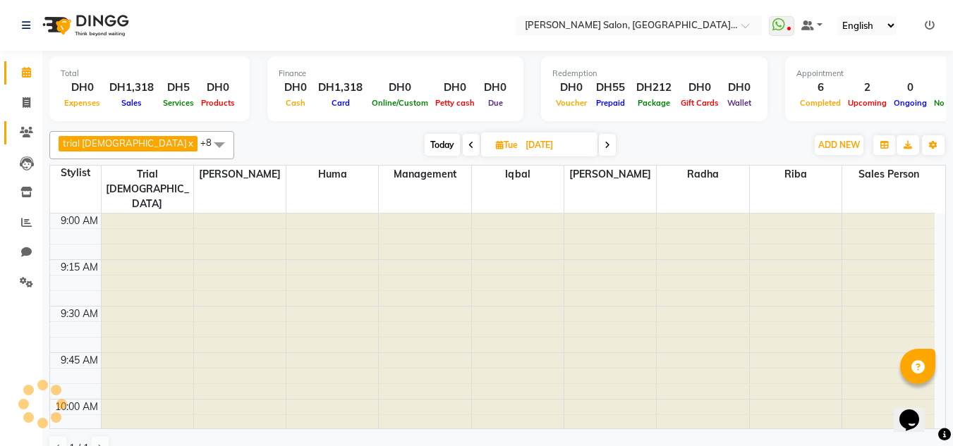
click at [23, 137] on icon at bounding box center [26, 132] width 13 height 11
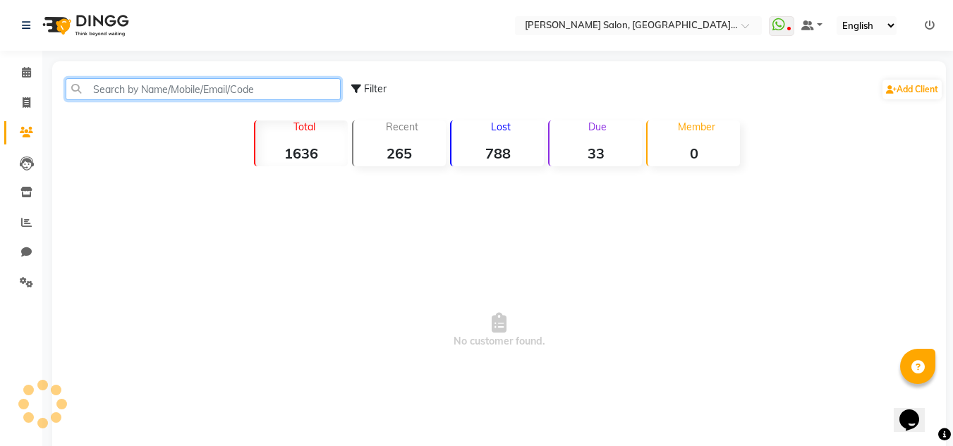
click at [97, 95] on input "text" at bounding box center [203, 89] width 275 height 22
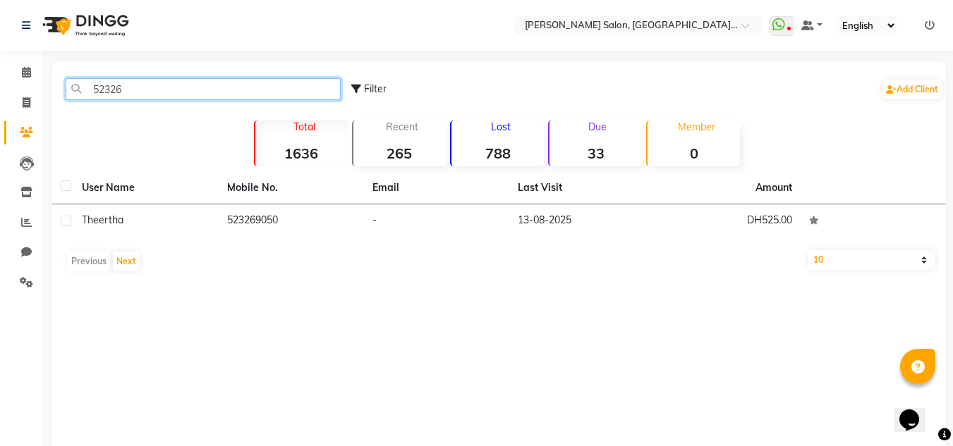
type input "52326"
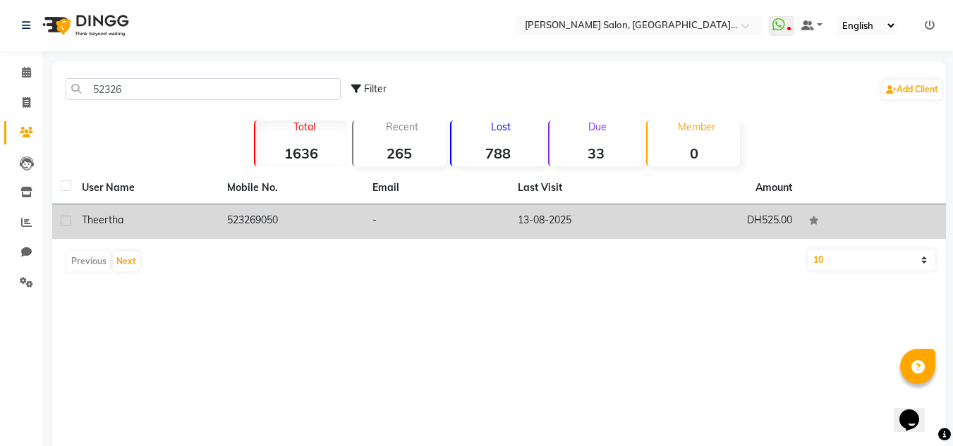
drag, startPoint x: 747, startPoint y: 241, endPoint x: 748, endPoint y: 226, distance: 14.8
click at [747, 238] on div "User Name Mobile No. Email Last Visit Amount Theertha 523269050 - 13-08-2025 DH…" at bounding box center [499, 225] width 894 height 107
click at [748, 226] on td "DH525.00" at bounding box center [727, 222] width 145 height 35
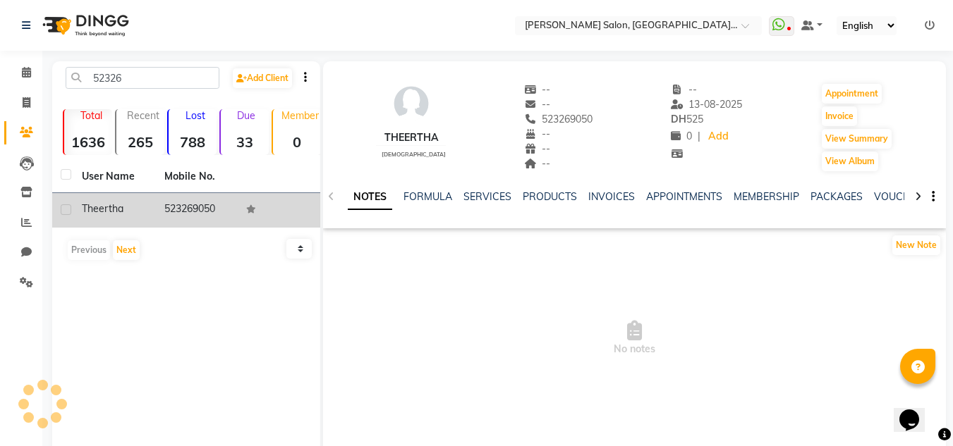
click at [896, 204] on div "VOUCHERS" at bounding box center [902, 197] width 56 height 15
click at [892, 201] on link "VOUCHERS" at bounding box center [902, 196] width 56 height 13
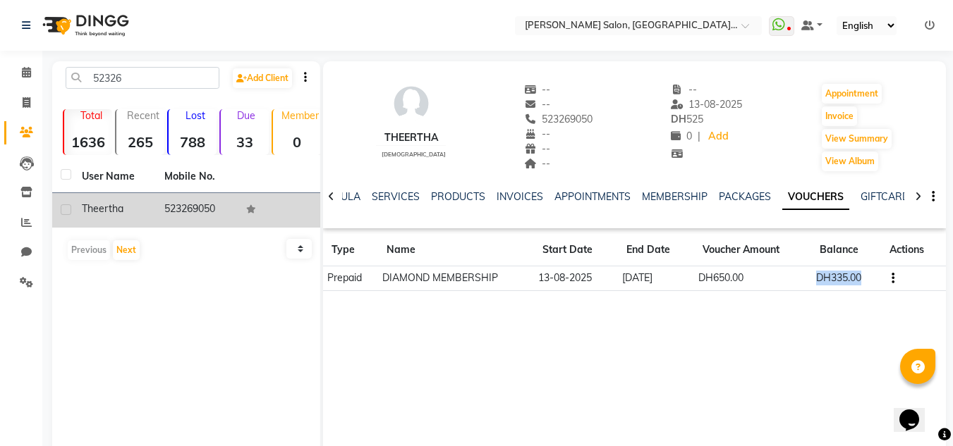
drag, startPoint x: 819, startPoint y: 269, endPoint x: 868, endPoint y: 269, distance: 48.7
click at [868, 269] on td "DH335.00" at bounding box center [846, 279] width 70 height 25
click at [740, 367] on div "Theertha female -- -- 523269050 -- -- -- -- 13-08-2025 DH 525 0 | Add Appointme…" at bounding box center [634, 272] width 623 height 423
click at [30, 66] on span at bounding box center [26, 73] width 25 height 16
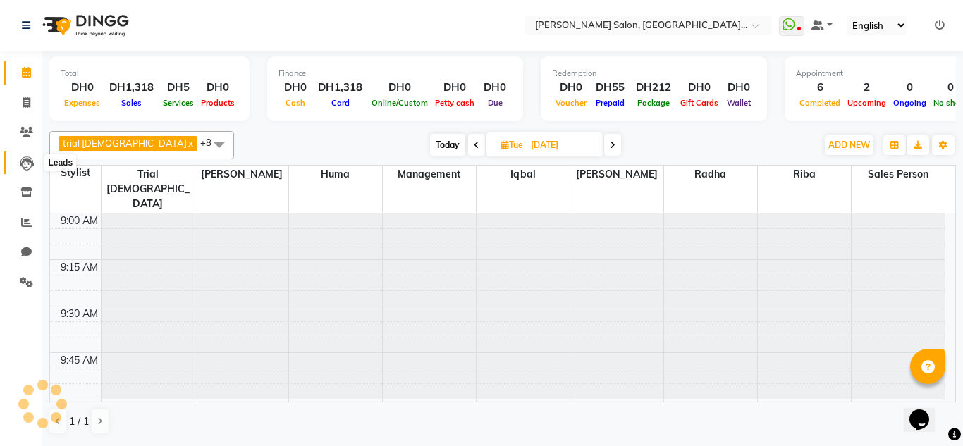
drag, startPoint x: 25, startPoint y: 157, endPoint x: 45, endPoint y: 167, distance: 23.0
click at [25, 157] on icon at bounding box center [27, 164] width 14 height 14
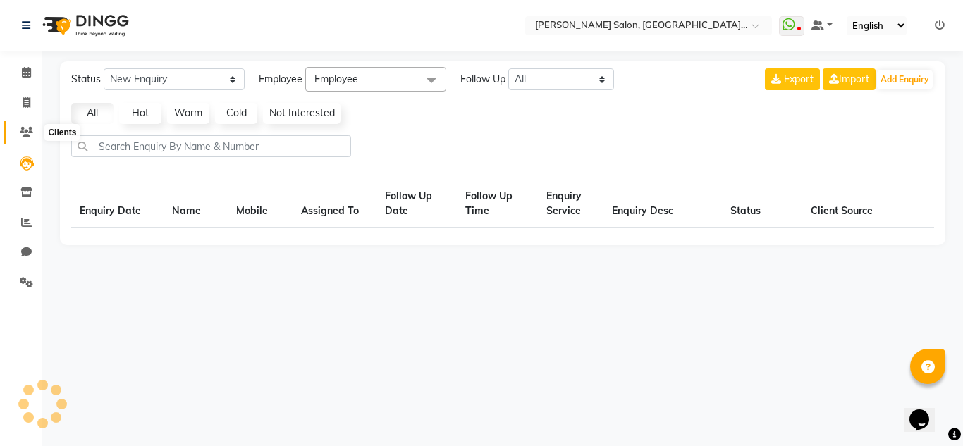
click at [32, 137] on icon at bounding box center [26, 132] width 13 height 11
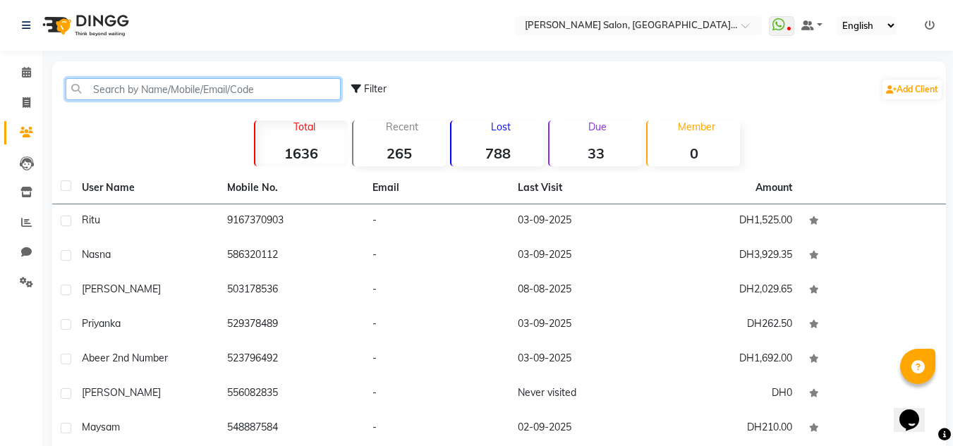
drag, startPoint x: 159, startPoint y: 94, endPoint x: 157, endPoint y: 102, distance: 7.9
click at [157, 100] on div "Filter Add Client" at bounding box center [499, 89] width 888 height 44
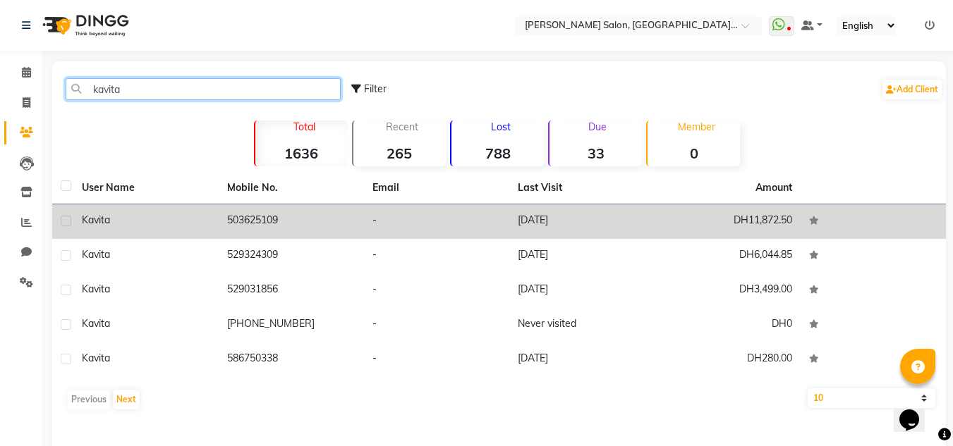
type input "kavita"
click at [765, 237] on td "DH11,872.50" at bounding box center [727, 222] width 145 height 35
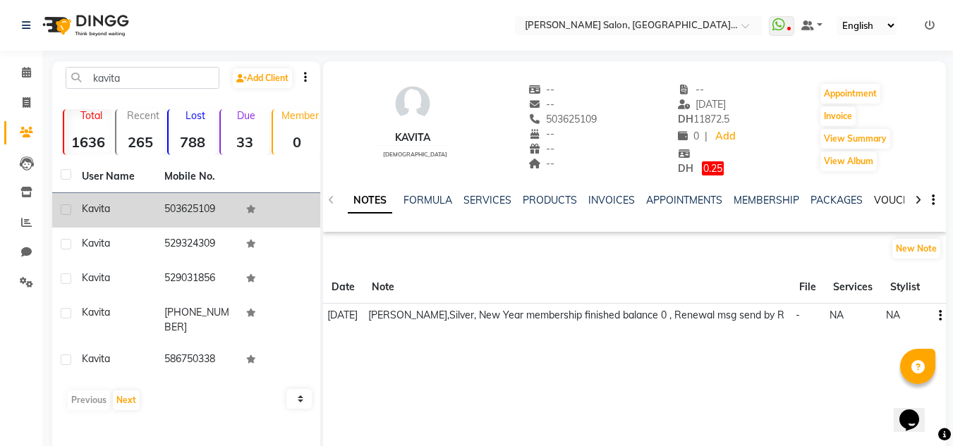
click at [889, 200] on link "VOUCHERS" at bounding box center [902, 200] width 56 height 13
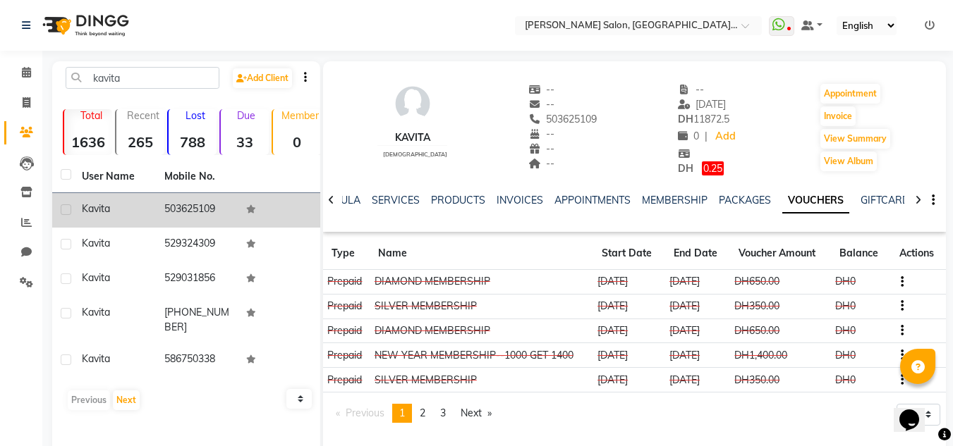
click at [403, 193] on div "SERVICES" at bounding box center [396, 200] width 48 height 15
click at [391, 201] on link "SERVICES" at bounding box center [396, 200] width 48 height 13
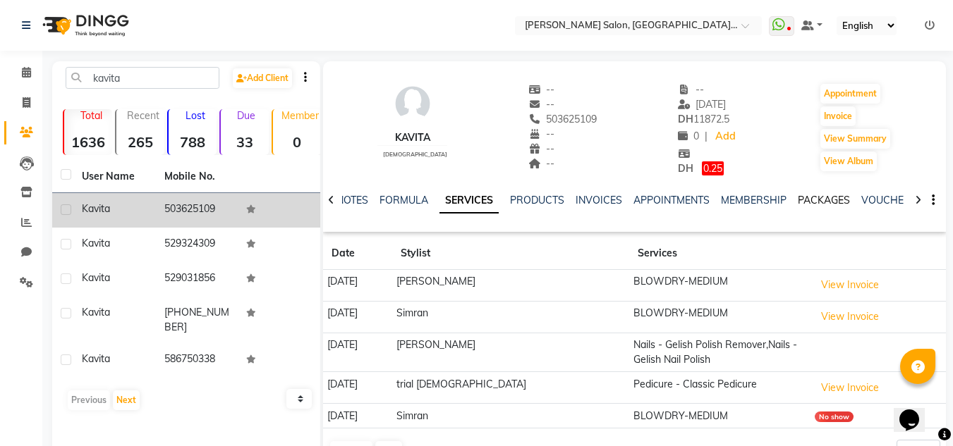
click at [808, 197] on link "PACKAGES" at bounding box center [824, 200] width 52 height 13
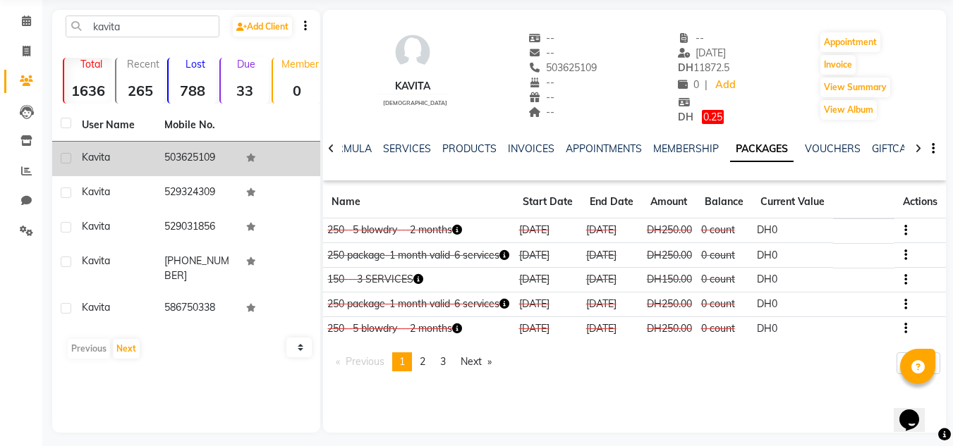
scroll to position [103, 0]
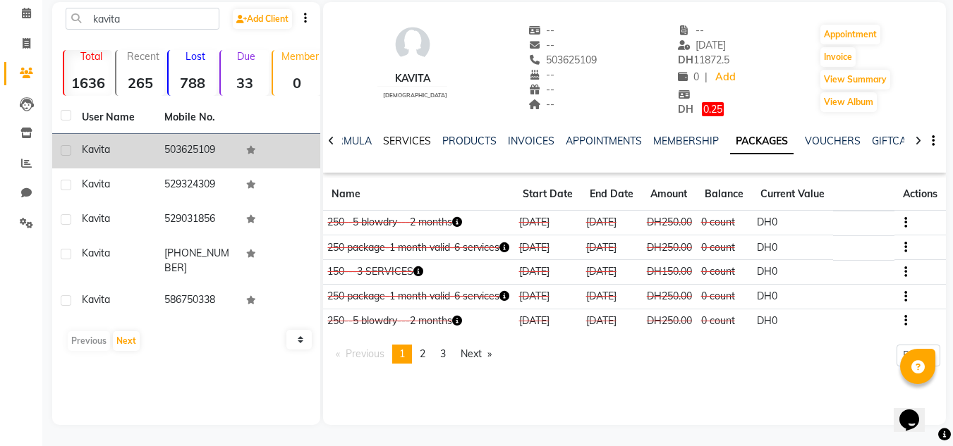
click at [409, 135] on link "SERVICES" at bounding box center [407, 141] width 48 height 13
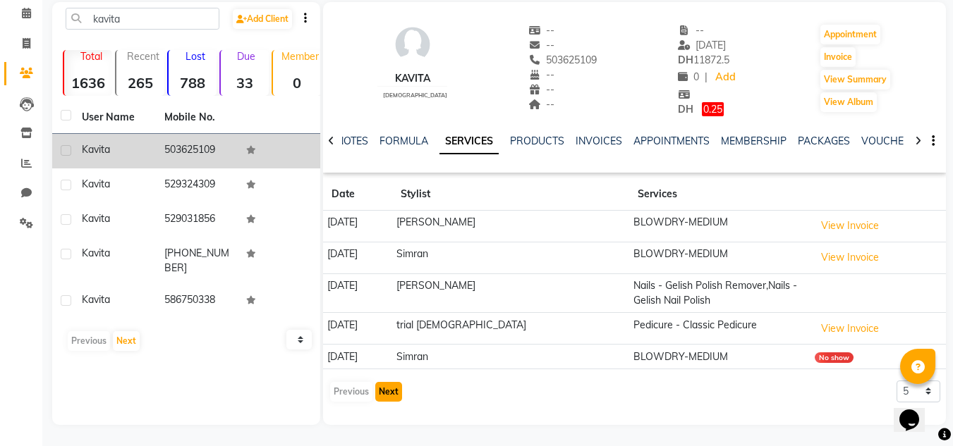
click at [389, 389] on button "Next" at bounding box center [388, 392] width 27 height 20
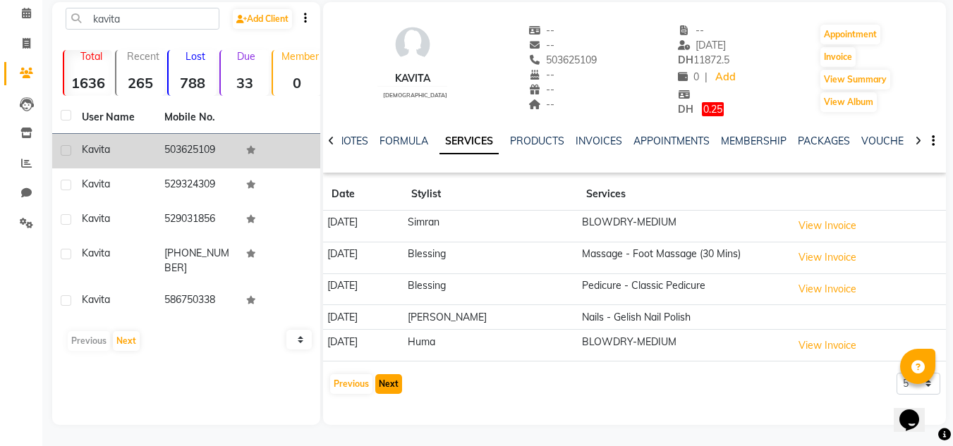
click at [389, 389] on button "Next" at bounding box center [388, 385] width 27 height 20
click at [391, 390] on button "Next" at bounding box center [388, 385] width 27 height 20
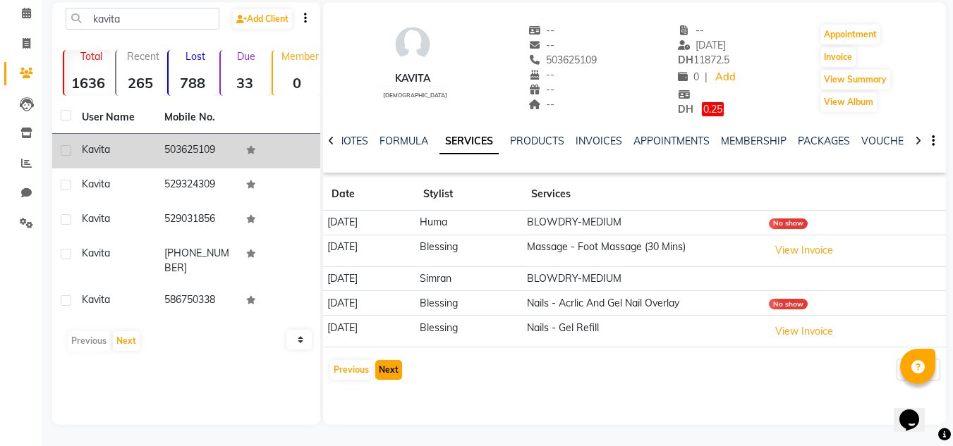
click at [394, 373] on button "Next" at bounding box center [388, 370] width 27 height 20
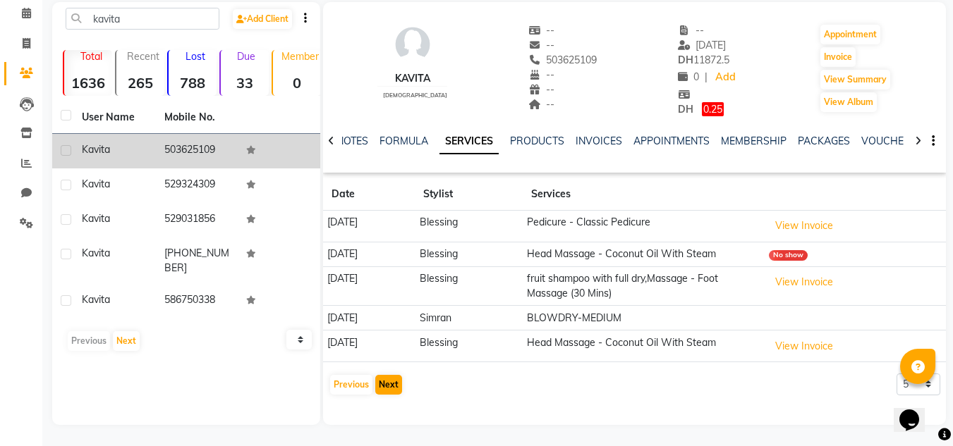
click at [394, 374] on div "Previous Next" at bounding box center [366, 385] width 75 height 23
drag, startPoint x: 16, startPoint y: 17, endPoint x: 38, endPoint y: 5, distance: 24.9
click at [16, 17] on span at bounding box center [26, 14] width 25 height 16
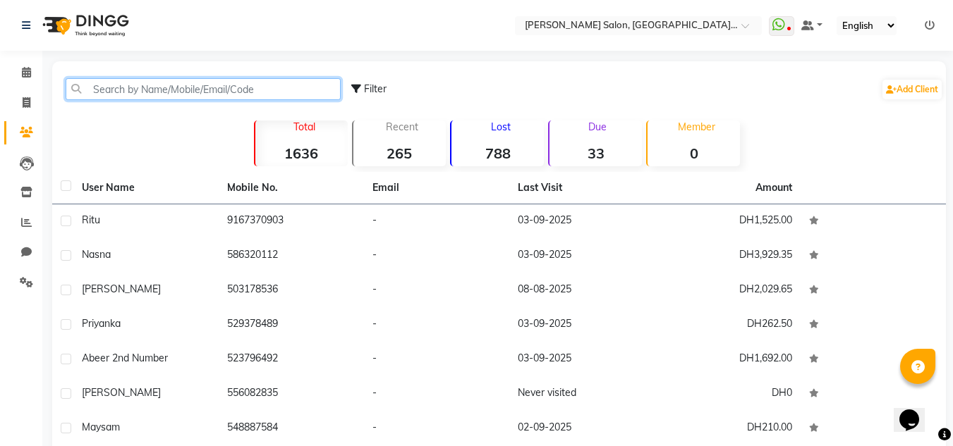
click at [146, 91] on input "text" at bounding box center [203, 89] width 275 height 22
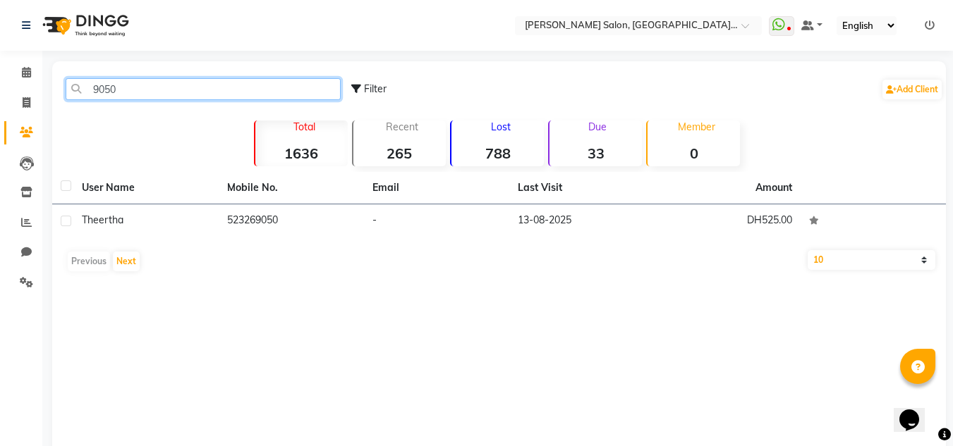
type input "9050"
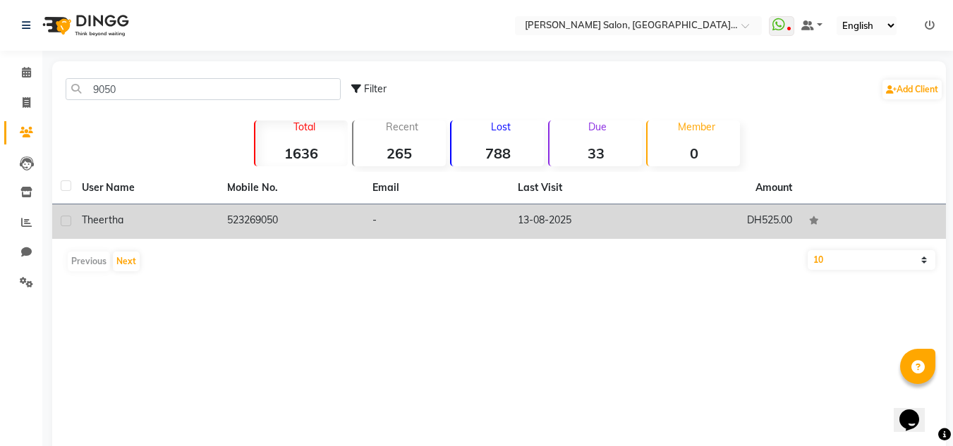
drag, startPoint x: 619, startPoint y: 204, endPoint x: 625, endPoint y: 211, distance: 9.5
click at [619, 205] on table "User Name Mobile No. Email Last Visit Amount Theertha 523269050 - [DATE] DH525.…" at bounding box center [499, 205] width 894 height 67
click at [693, 223] on td "DH525.00" at bounding box center [727, 222] width 145 height 35
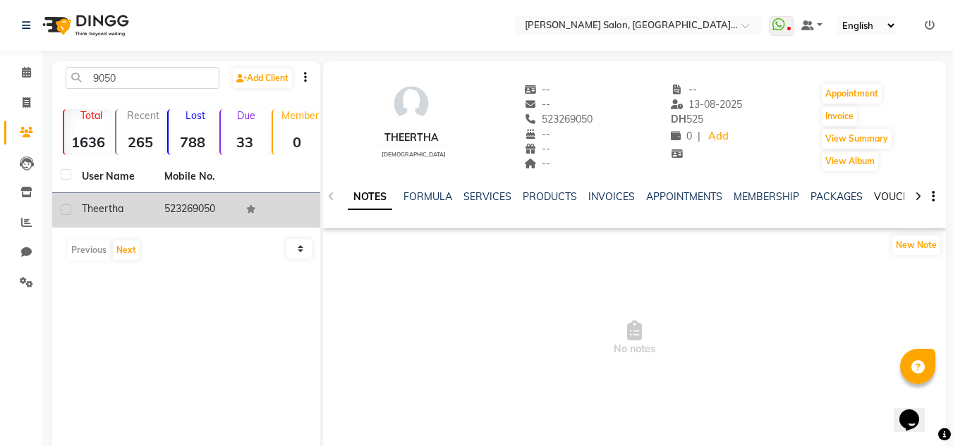
click at [889, 192] on link "VOUCHERS" at bounding box center [902, 196] width 56 height 13
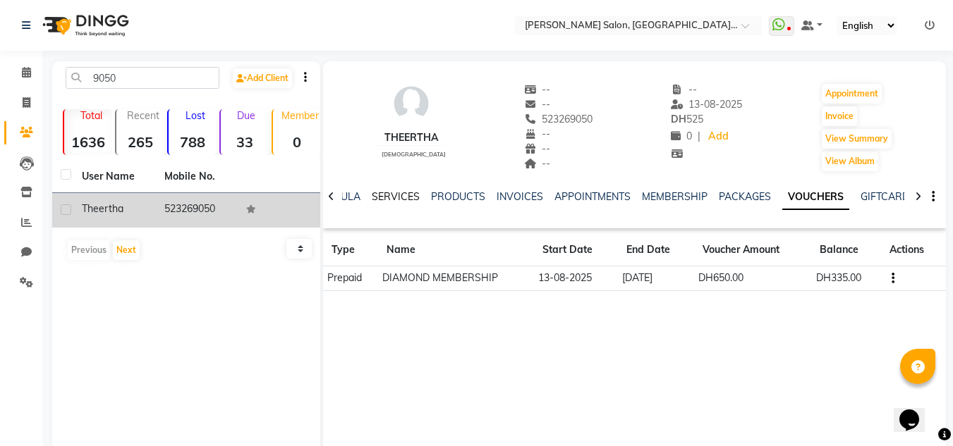
click at [397, 194] on link "SERVICES" at bounding box center [396, 196] width 48 height 13
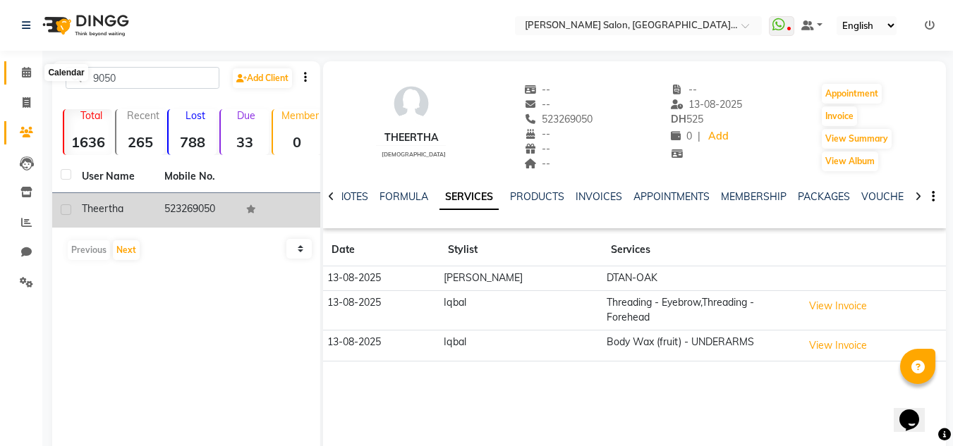
drag, startPoint x: 17, startPoint y: 72, endPoint x: 45, endPoint y: 66, distance: 28.9
click at [16, 71] on span at bounding box center [26, 73] width 25 height 16
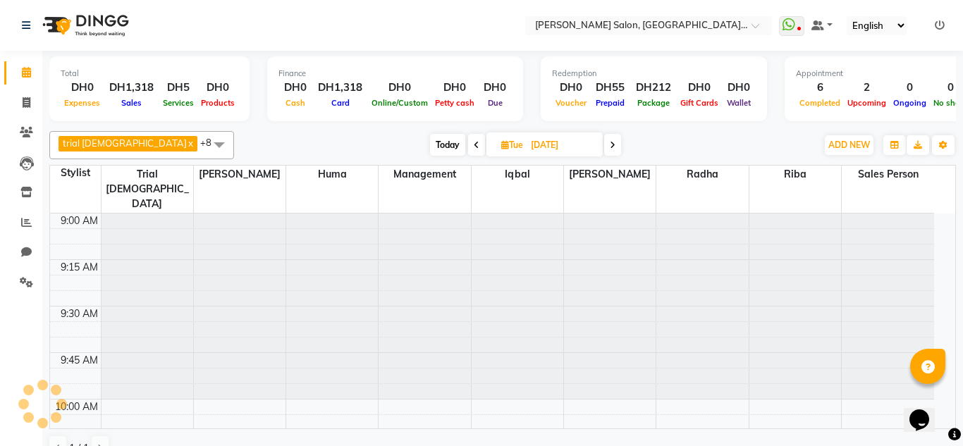
scroll to position [1490, 0]
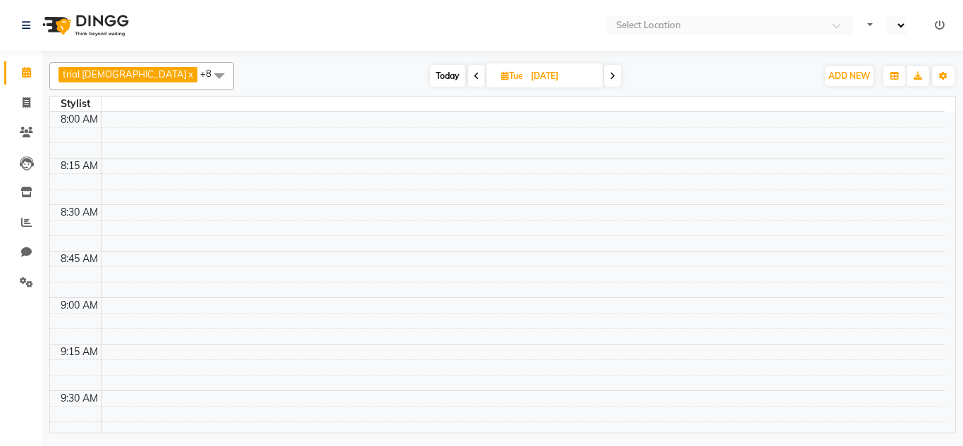
select select "en"
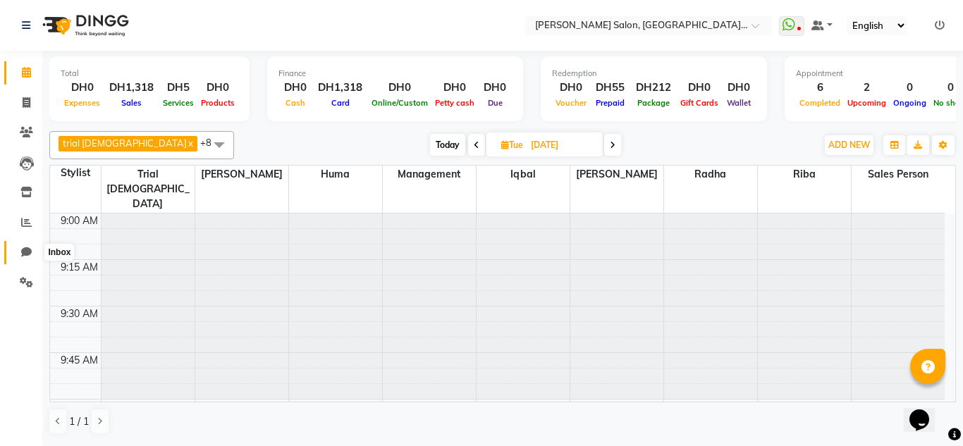
click at [24, 254] on icon at bounding box center [26, 252] width 11 height 11
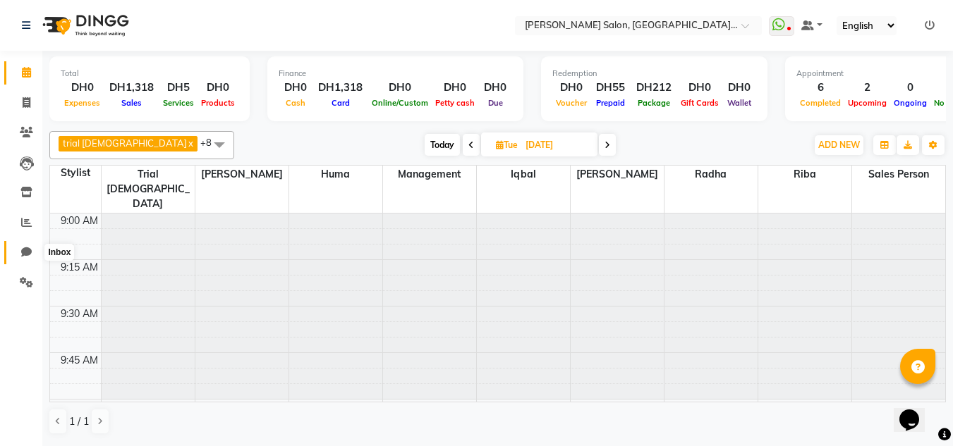
select select "100"
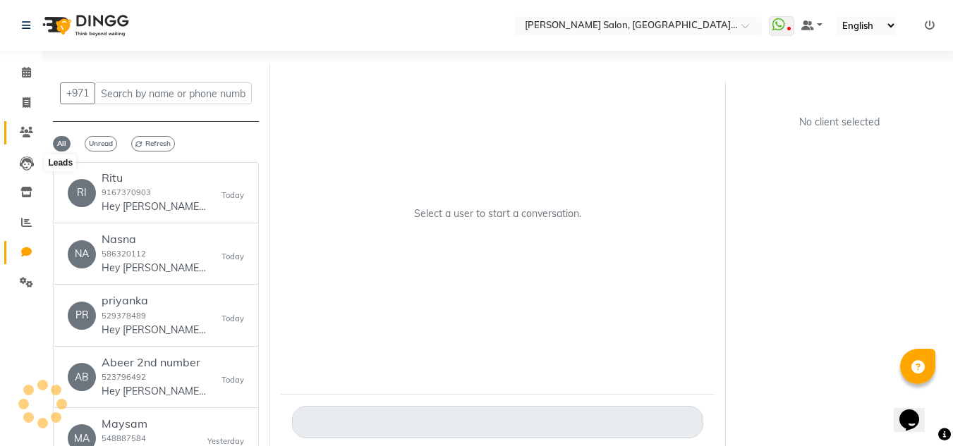
click at [18, 142] on link "Clients" at bounding box center [21, 132] width 34 height 23
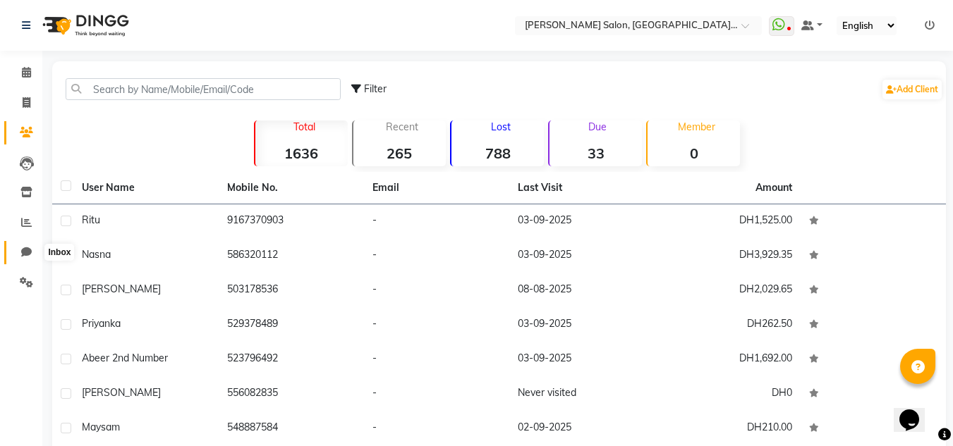
click at [32, 252] on span at bounding box center [26, 253] width 25 height 16
select select "100"
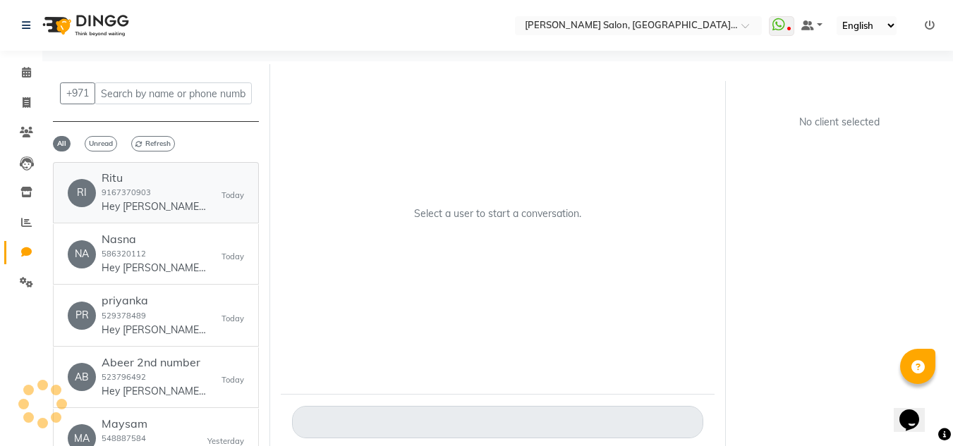
click at [166, 197] on div "Ritu 9167370903 Hey [PERSON_NAME] 🎉 Thank you for choosing [PERSON_NAME] Salon,…" at bounding box center [155, 192] width 106 height 43
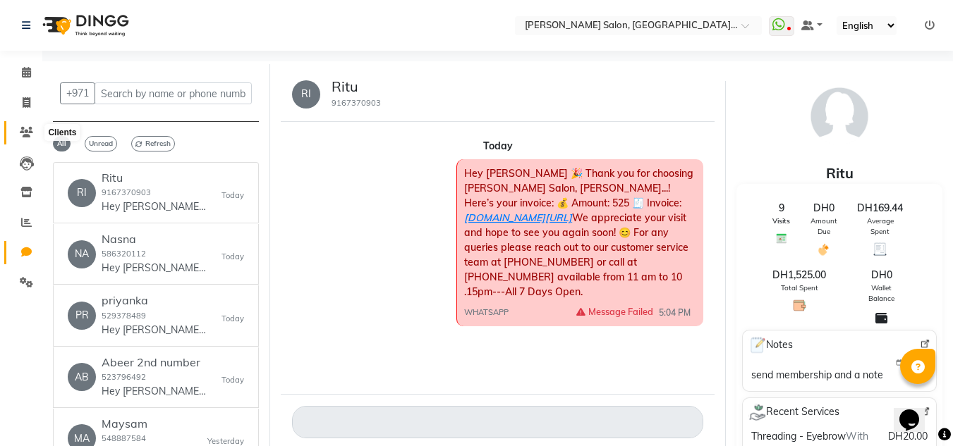
click at [31, 138] on span at bounding box center [26, 133] width 25 height 16
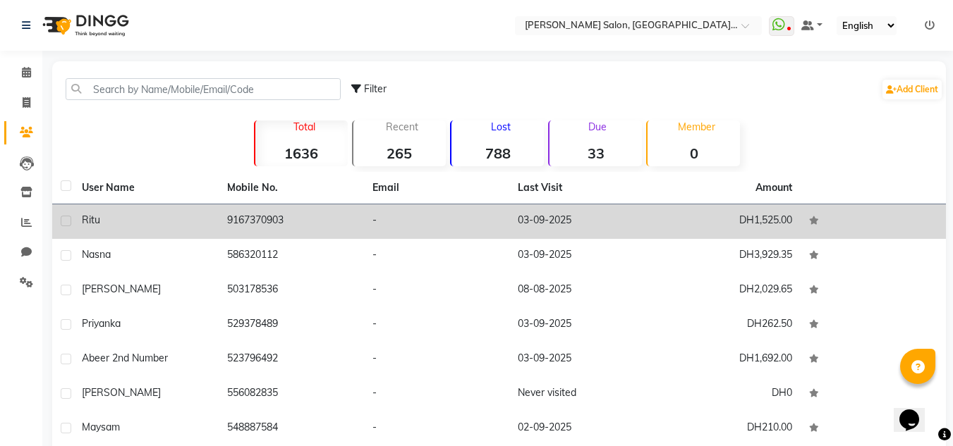
drag, startPoint x: 107, startPoint y: 211, endPoint x: 118, endPoint y: 211, distance: 10.6
click at [107, 212] on td "Ritu" at bounding box center [145, 222] width 145 height 35
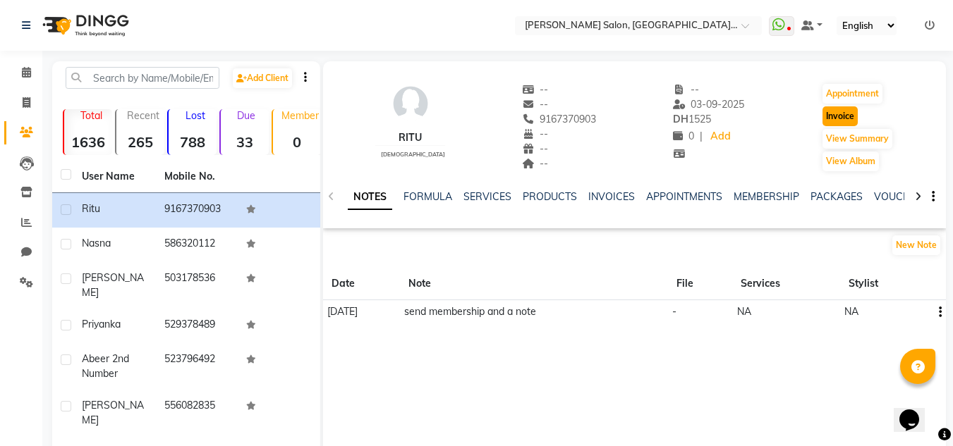
click at [851, 115] on button "Invoice" at bounding box center [839, 117] width 35 height 20
select select "service"
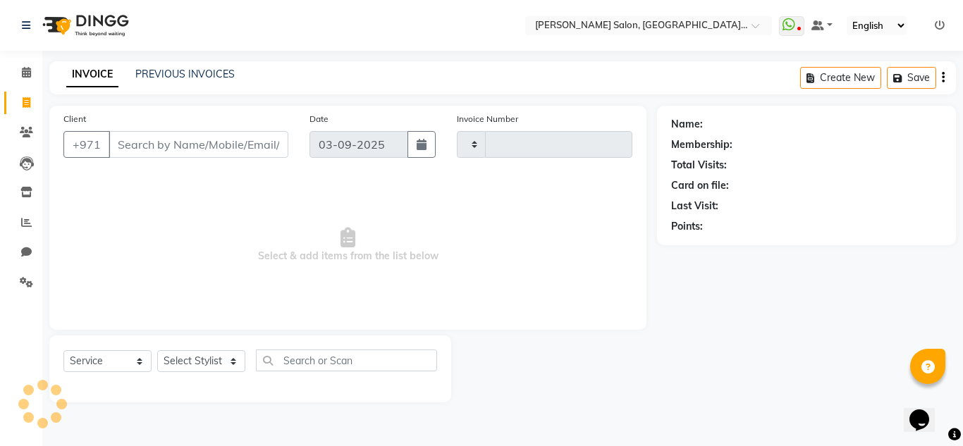
type input "1275"
select select "4069"
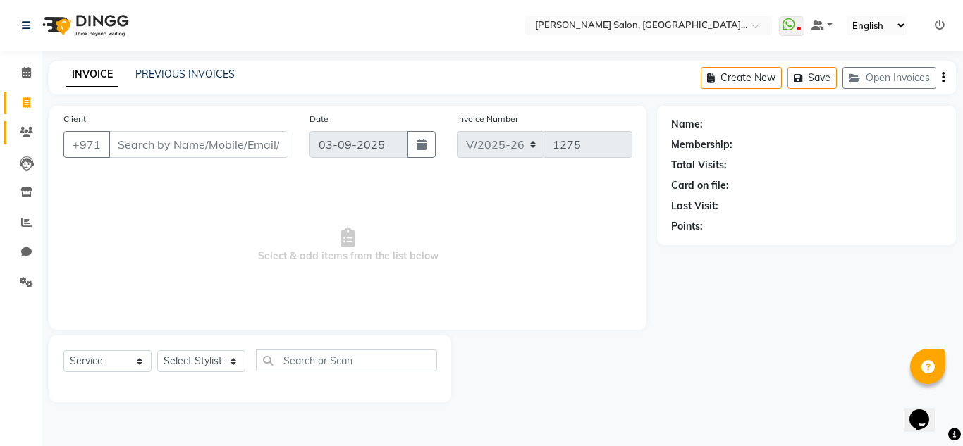
click at [23, 143] on link "Clients" at bounding box center [21, 132] width 34 height 23
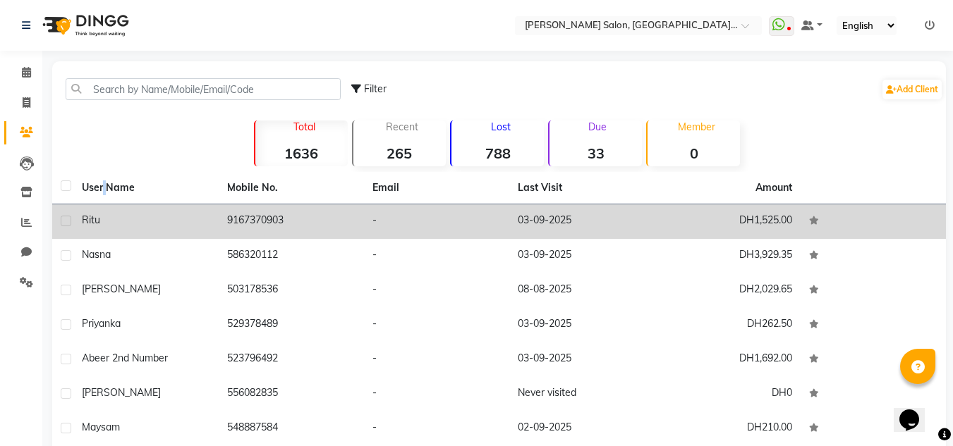
click at [105, 205] on table "User Name Mobile No. Email Last Visit Amount Ritu 9167370903 - [DATE] DH1,525.0…" at bounding box center [499, 374] width 894 height 405
click at [106, 205] on td "Ritu" at bounding box center [145, 222] width 145 height 35
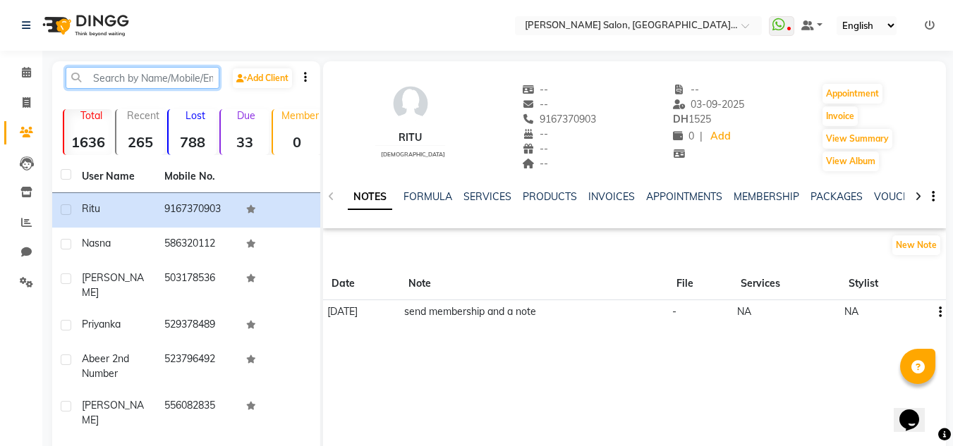
click at [138, 79] on input "text" at bounding box center [143, 78] width 154 height 22
click at [24, 110] on span at bounding box center [26, 103] width 25 height 16
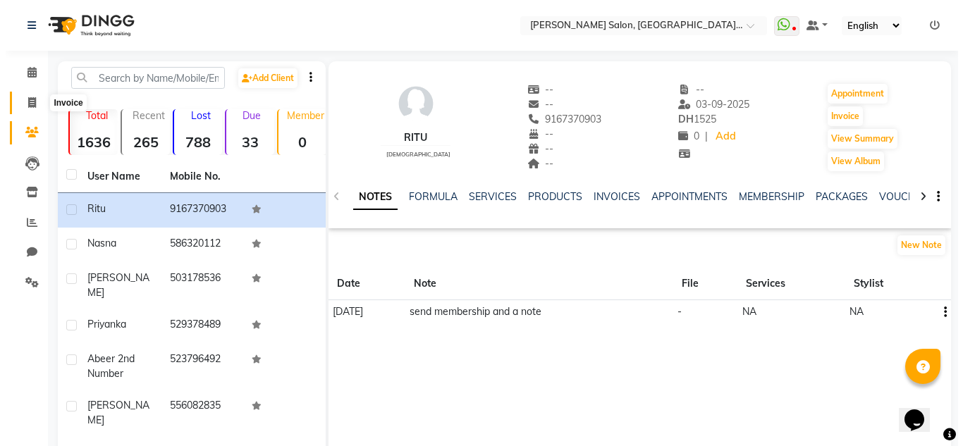
select select "service"
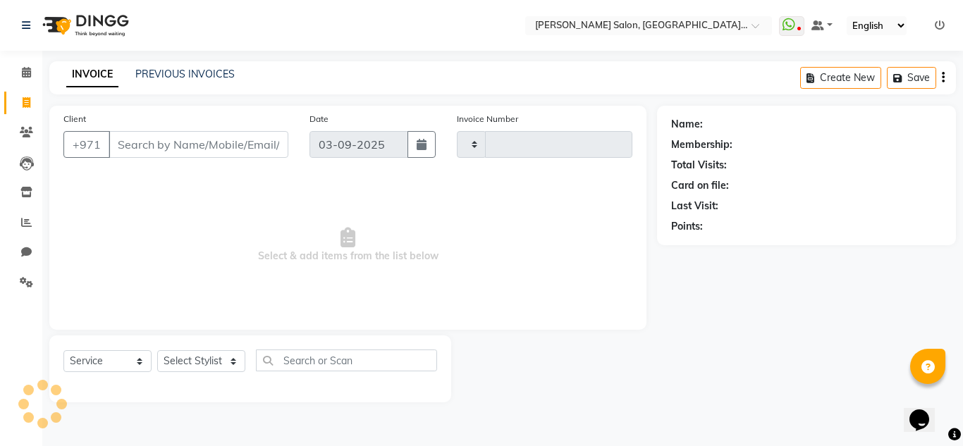
type input "1275"
select select "4069"
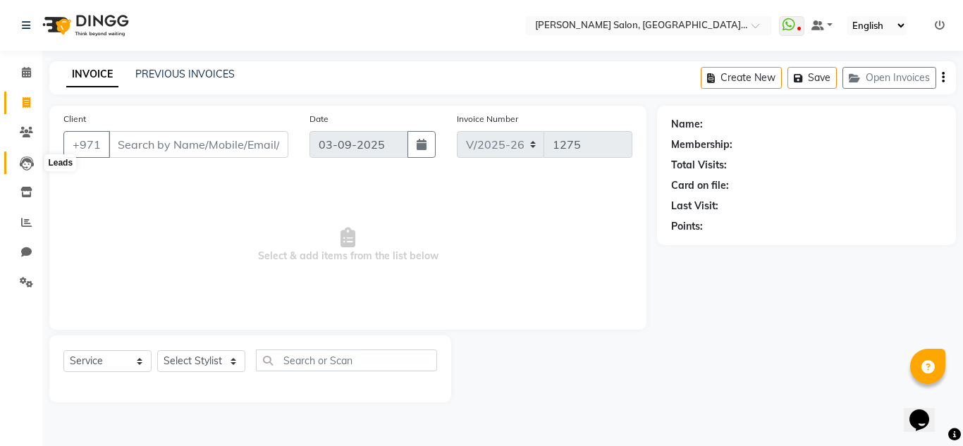
click at [23, 164] on icon at bounding box center [27, 164] width 14 height 14
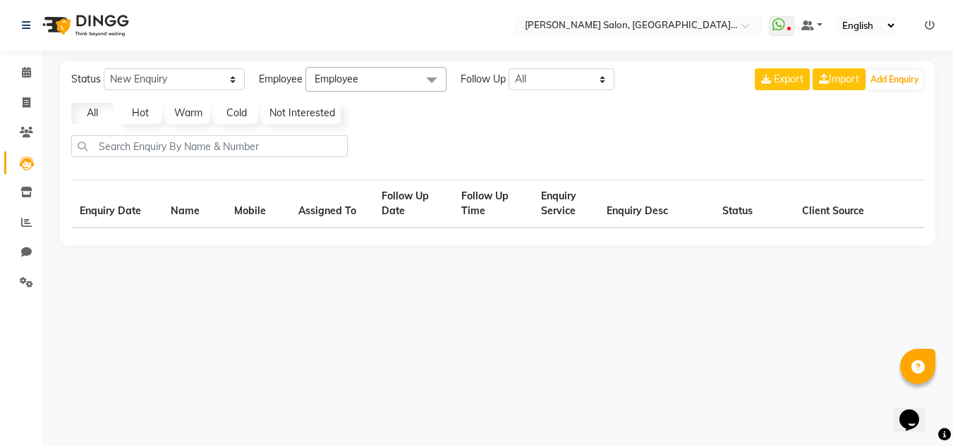
select select "10"
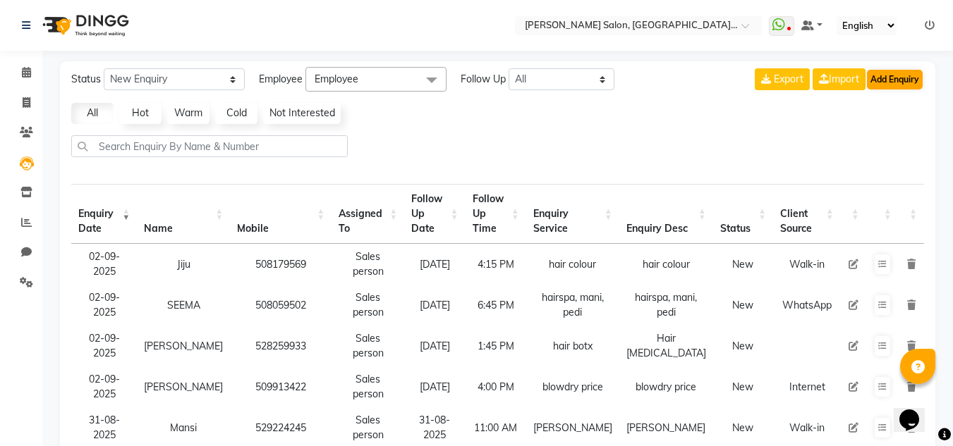
click at [906, 69] on div "Export Import Add Enquiry" at bounding box center [839, 79] width 169 height 25
drag, startPoint x: 899, startPoint y: 85, endPoint x: 889, endPoint y: 81, distance: 10.1
click at [889, 81] on button "Add Enquiry" at bounding box center [895, 80] width 56 height 20
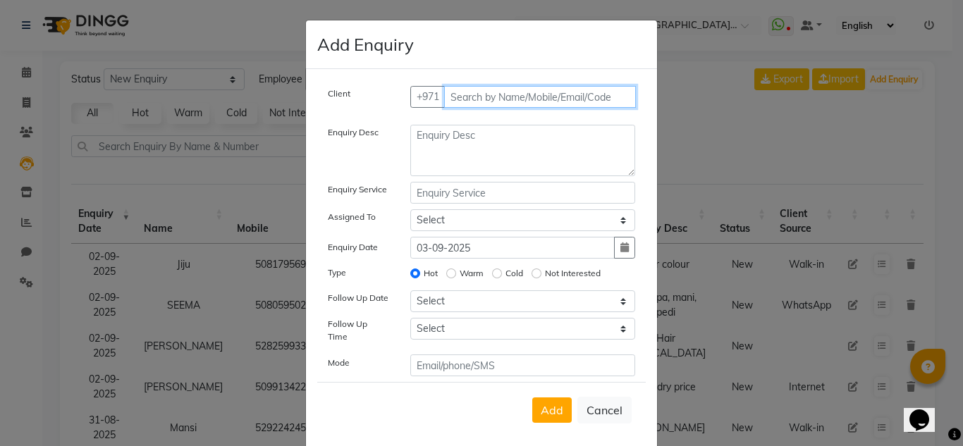
click at [504, 103] on input "text" at bounding box center [540, 97] width 193 height 22
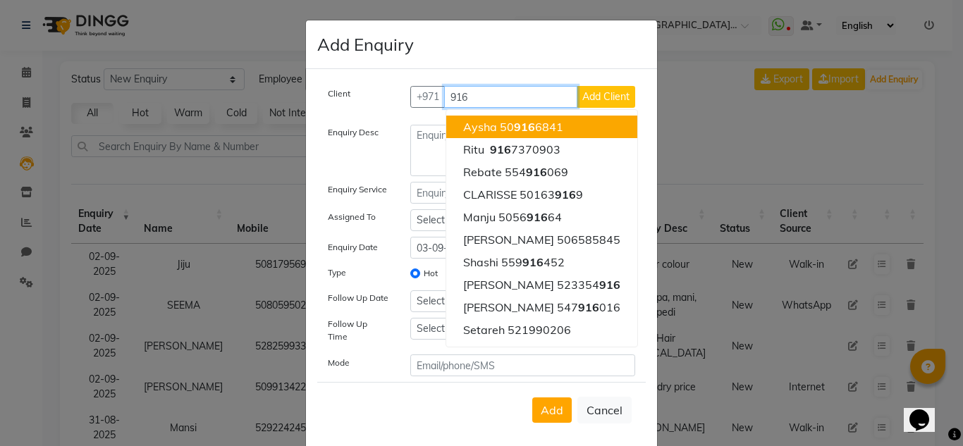
type input "916"
click at [600, 95] on span "Add Client" at bounding box center [606, 96] width 47 height 13
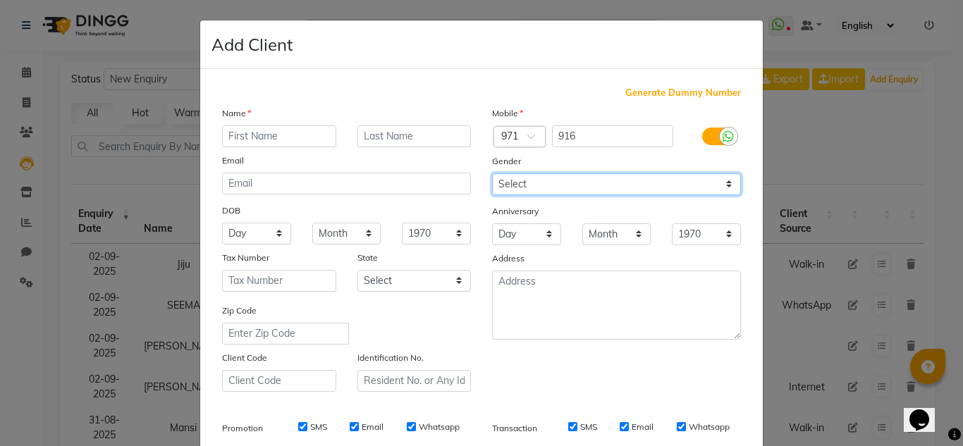
click at [515, 187] on select "Select Male Female Other Prefer Not To Say" at bounding box center [616, 185] width 249 height 22
select select "[DEMOGRAPHIC_DATA]"
click at [492, 174] on select "Select Male Female Other Prefer Not To Say" at bounding box center [616, 185] width 249 height 22
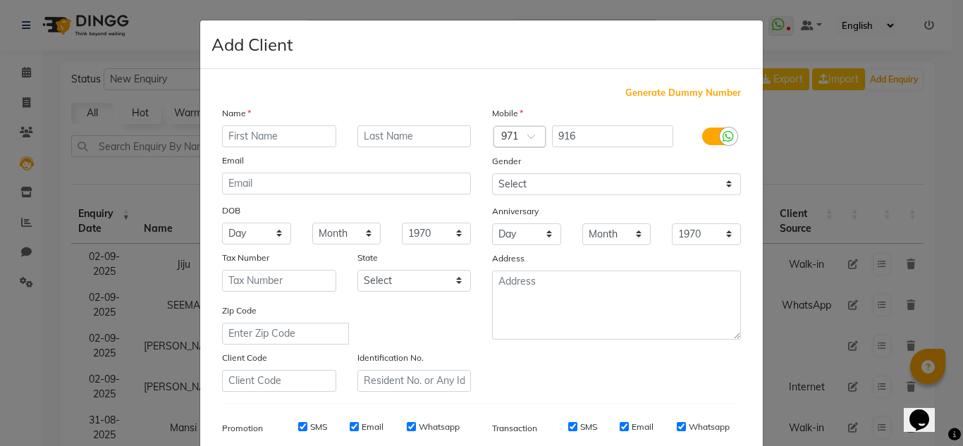
click at [516, 132] on div at bounding box center [519, 137] width 51 height 15
drag, startPoint x: 578, startPoint y: 140, endPoint x: 535, endPoint y: 137, distance: 43.9
click at [537, 141] on div "Country Code × 971 916" at bounding box center [617, 137] width 270 height 23
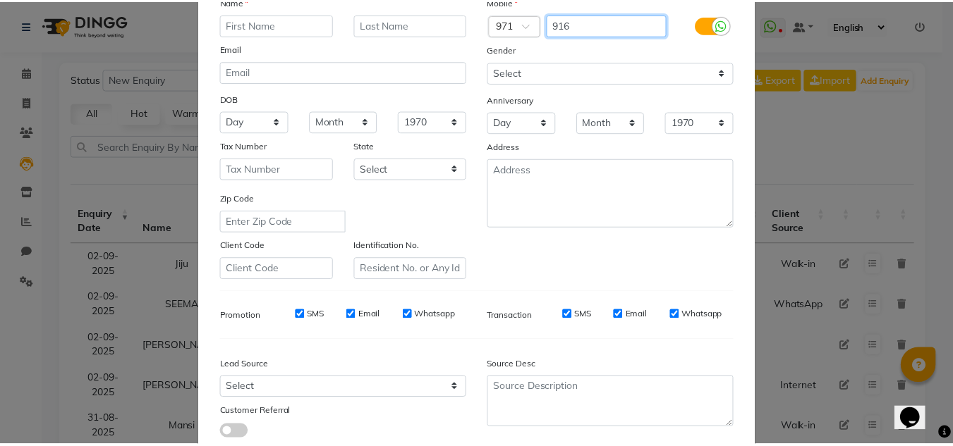
scroll to position [205, 0]
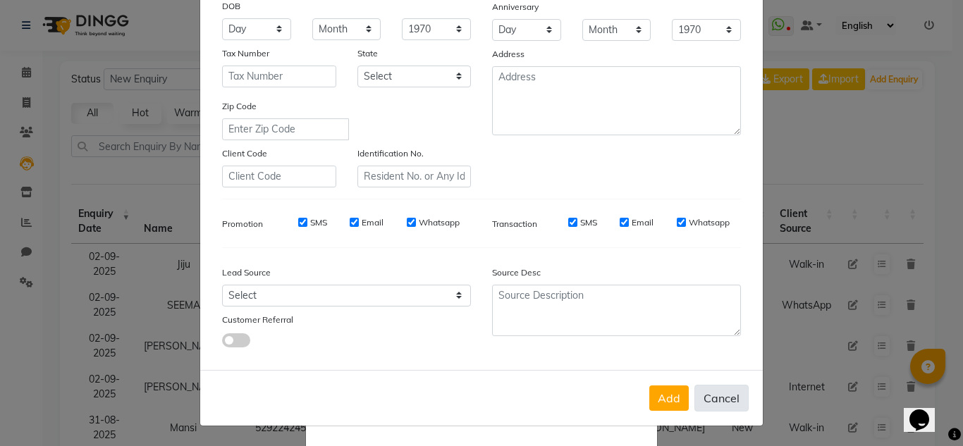
click at [703, 401] on button "Cancel" at bounding box center [722, 398] width 54 height 27
select select
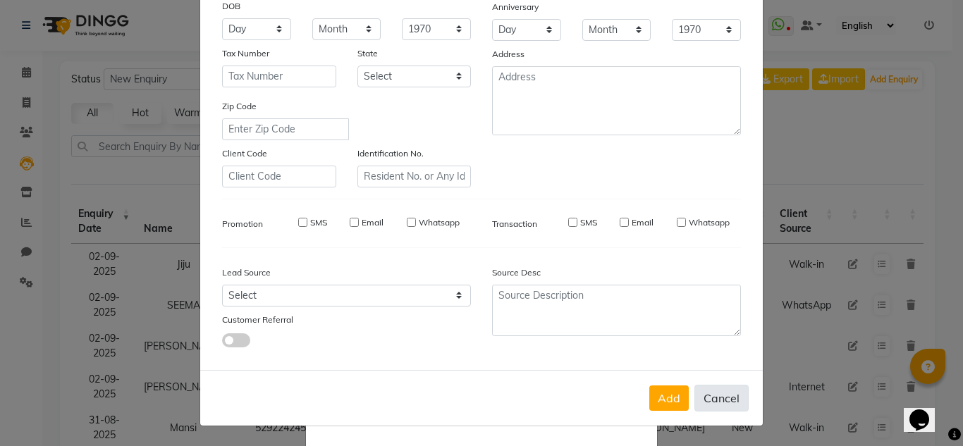
select select
checkbox input "false"
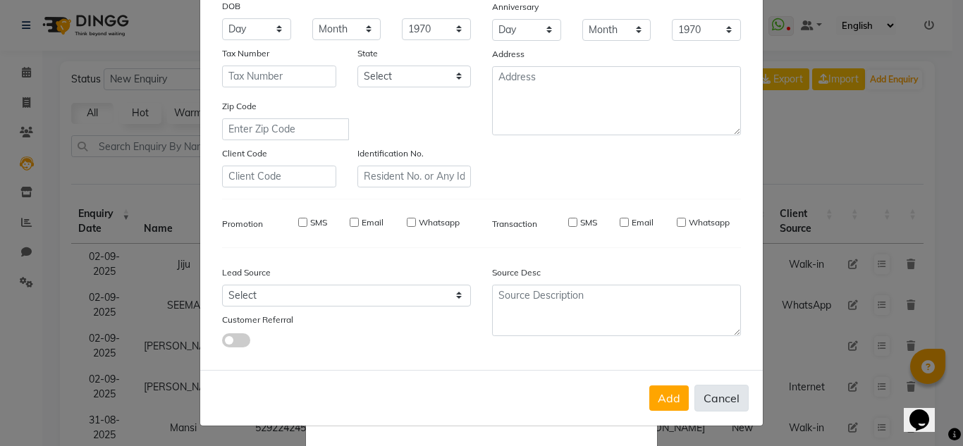
checkbox input "false"
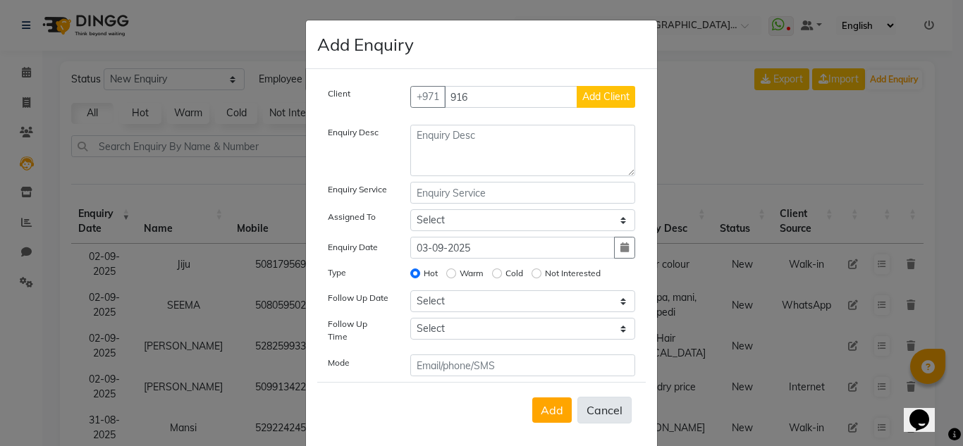
click at [594, 410] on button "Cancel" at bounding box center [605, 410] width 54 height 27
select select
radio input "false"
select select
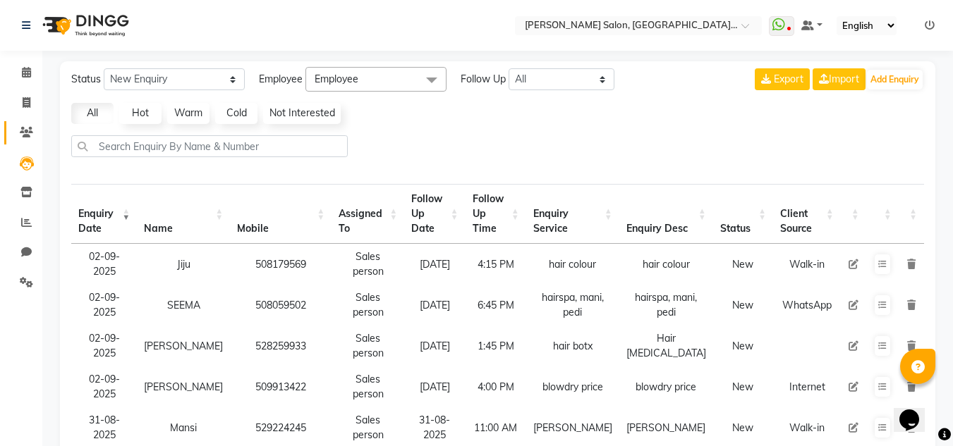
click at [25, 124] on link "Clients" at bounding box center [21, 132] width 34 height 23
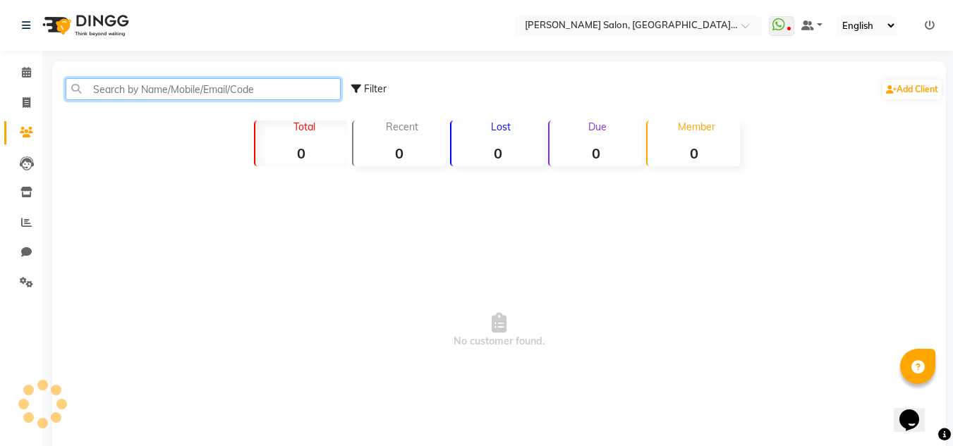
click at [101, 90] on input "text" at bounding box center [203, 89] width 275 height 22
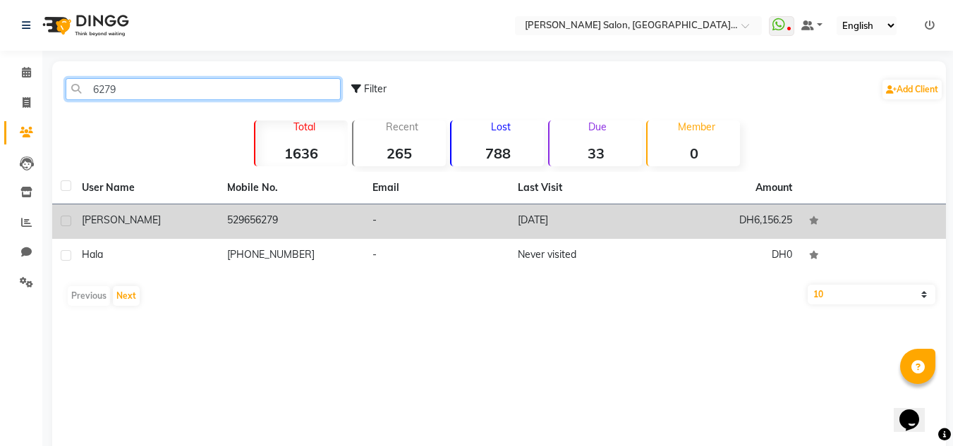
type input "6279"
click at [547, 235] on td "[DATE]" at bounding box center [581, 222] width 145 height 35
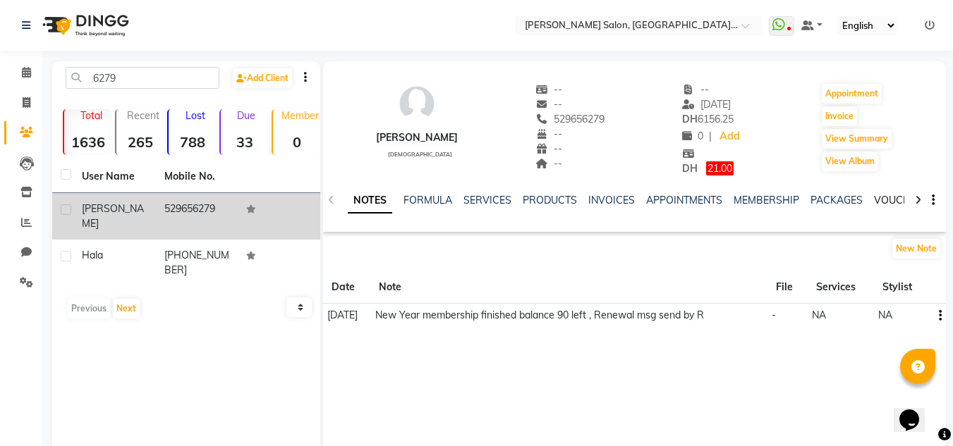
click at [881, 202] on link "VOUCHERS" at bounding box center [902, 200] width 56 height 13
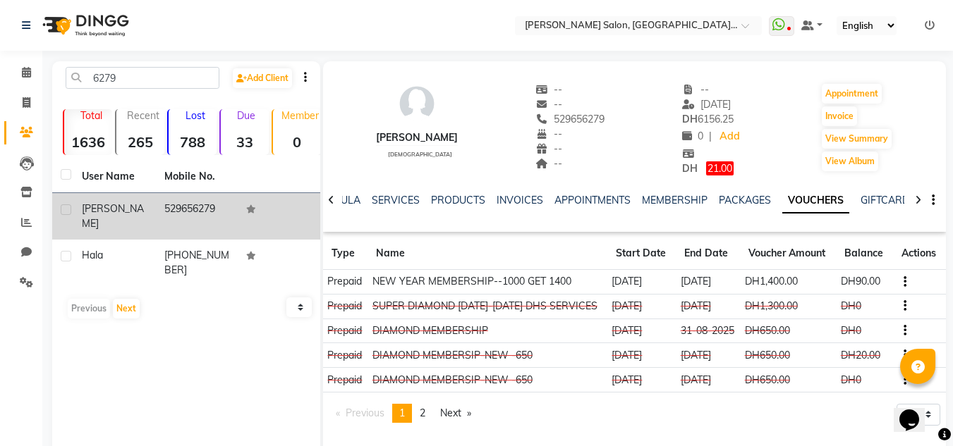
click at [386, 212] on div "NOTES FORMULA SERVICES PRODUCTS INVOICES APPOINTMENTS MEMBERSHIP PACKAGES VOUCH…" at bounding box center [618, 206] width 540 height 26
click at [390, 178] on div "NOTES FORMULA SERVICES PRODUCTS INVOICES APPOINTMENTS MEMBERSHIP PACKAGES VOUCH…" at bounding box center [634, 200] width 623 height 49
click at [395, 193] on div "NOTES FORMULA SERVICES PRODUCTS INVOICES APPOINTMENTS MEMBERSHIP PACKAGES VOUCH…" at bounding box center [634, 200] width 623 height 49
drag, startPoint x: 396, startPoint y: 206, endPoint x: 394, endPoint y: 197, distance: 8.7
click at [396, 208] on div "NOTES FORMULA SERVICES PRODUCTS INVOICES APPOINTMENTS MEMBERSHIP PACKAGES VOUCH…" at bounding box center [618, 206] width 540 height 26
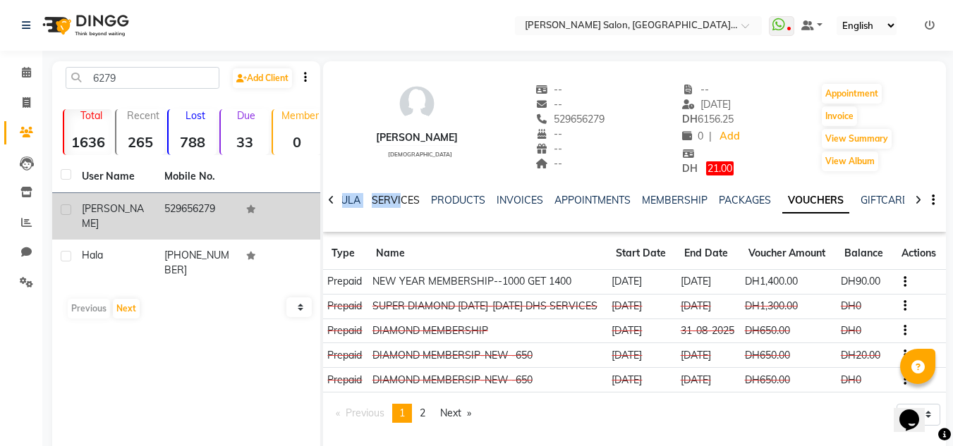
click at [394, 199] on link "SERVICES" at bounding box center [396, 200] width 48 height 13
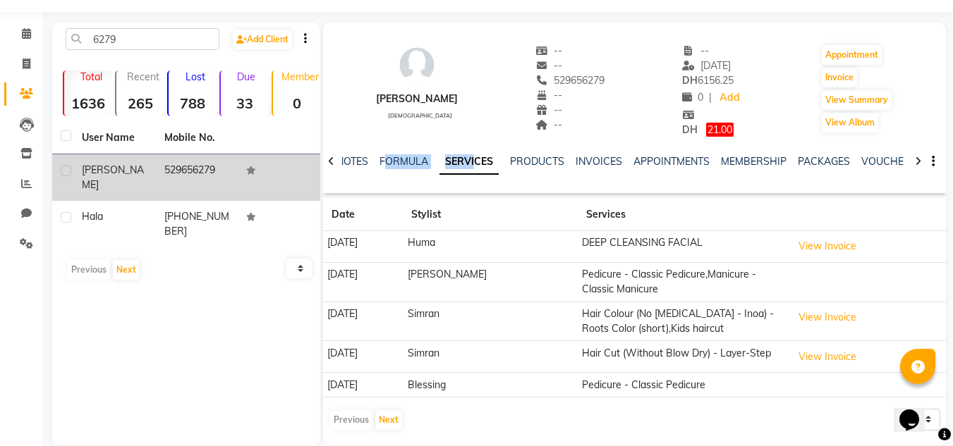
scroll to position [59, 0]
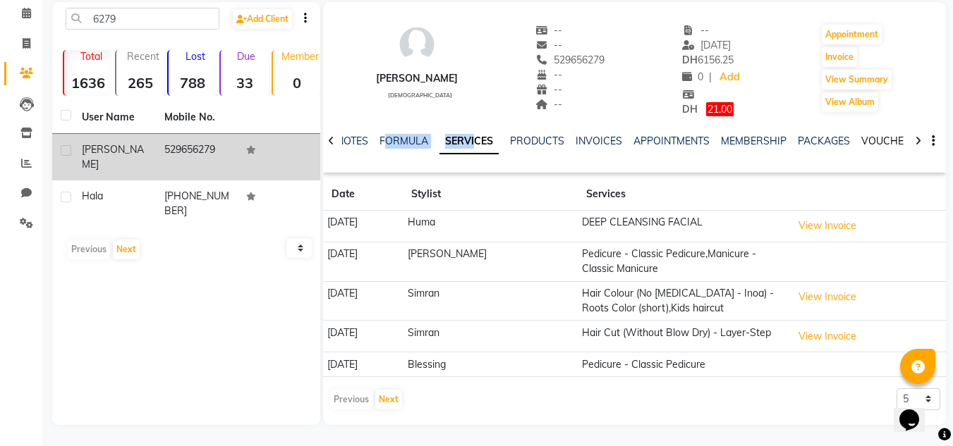
click at [896, 147] on link "VOUCHERS" at bounding box center [889, 141] width 56 height 13
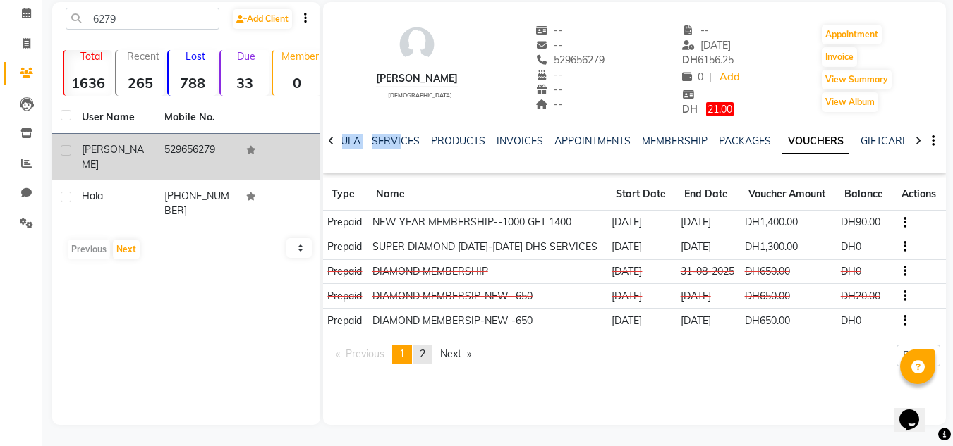
click at [420, 349] on link "page 2" at bounding box center [423, 354] width 20 height 19
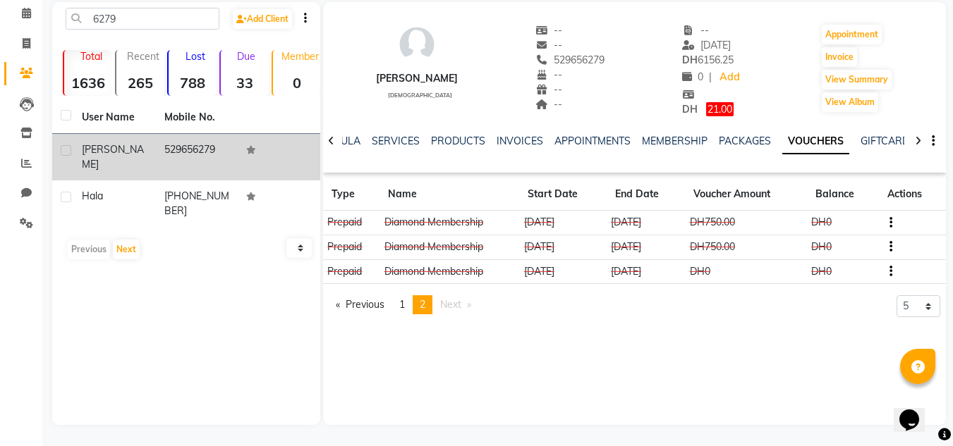
click at [395, 285] on app-client-vouchers "Type Name Start Date End Date Voucher Amount Balance Actions Prepaid Diamond Me…" at bounding box center [634, 251] width 623 height 147
click at [405, 305] on span "1" at bounding box center [402, 304] width 6 height 13
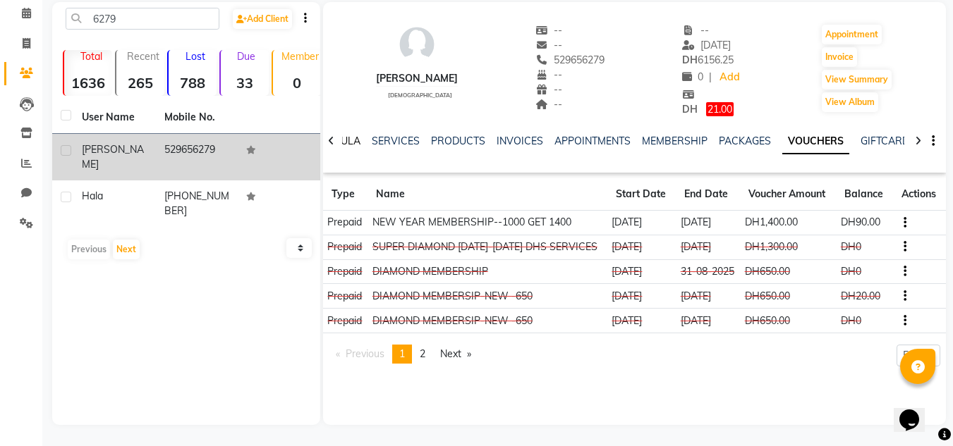
click at [344, 138] on link "FORMULA" at bounding box center [336, 141] width 49 height 13
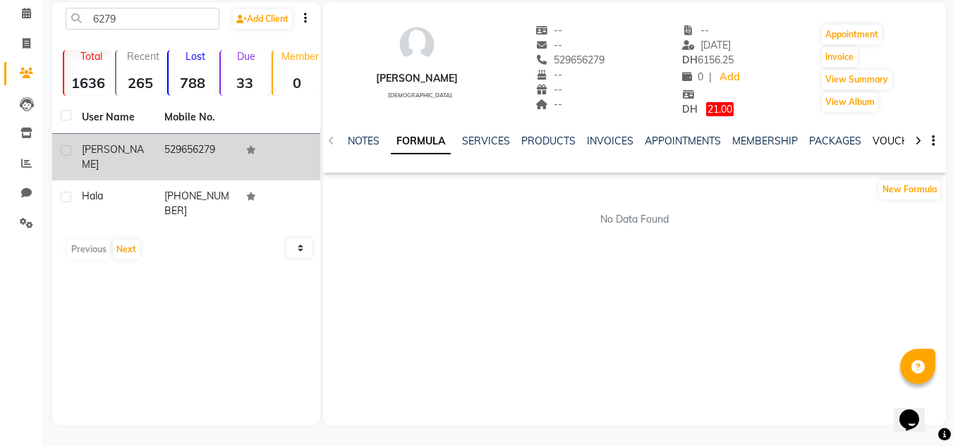
drag, startPoint x: 881, startPoint y: 144, endPoint x: 687, endPoint y: 152, distance: 194.1
click at [880, 143] on link "VOUCHERS" at bounding box center [900, 141] width 56 height 13
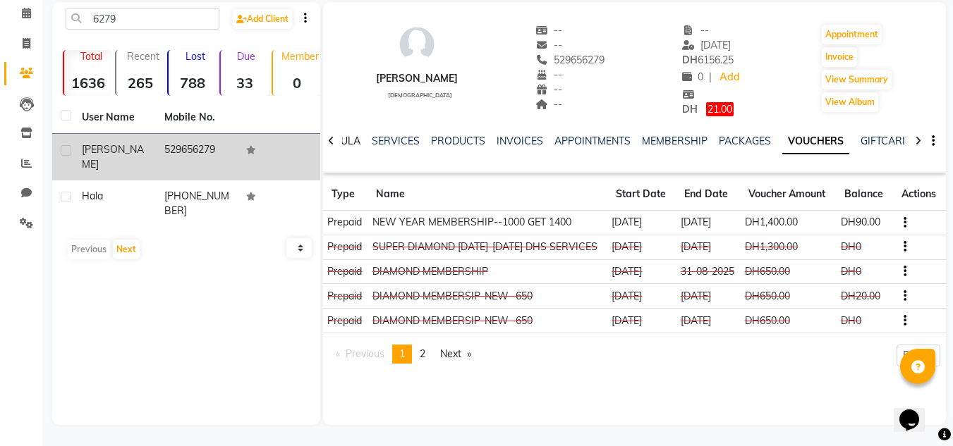
click at [352, 137] on link "FORMULA" at bounding box center [336, 141] width 49 height 13
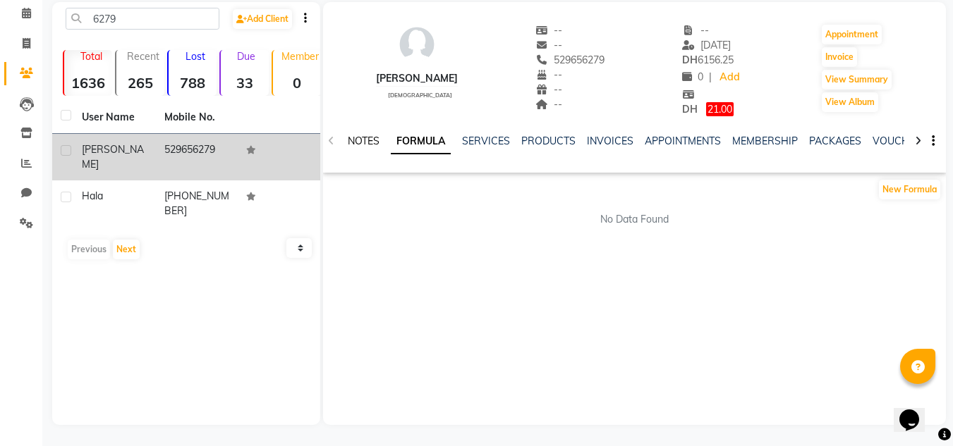
click at [360, 145] on link "NOTES" at bounding box center [364, 141] width 32 height 13
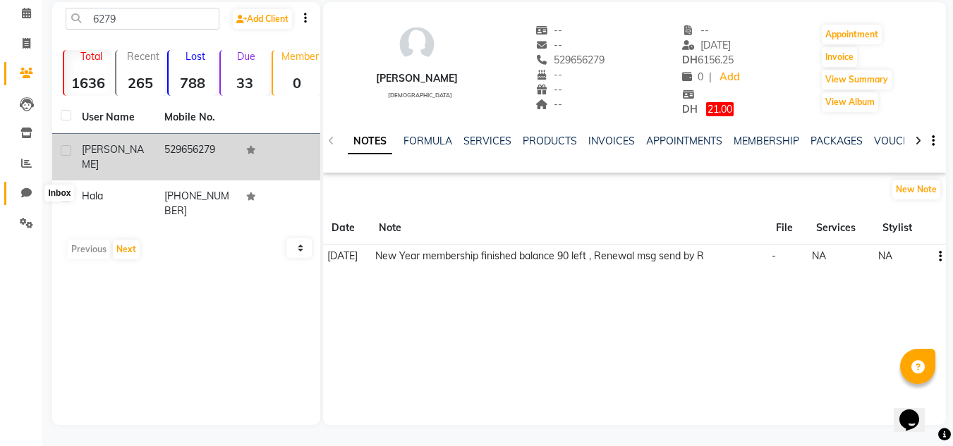
click at [21, 191] on icon at bounding box center [26, 193] width 11 height 11
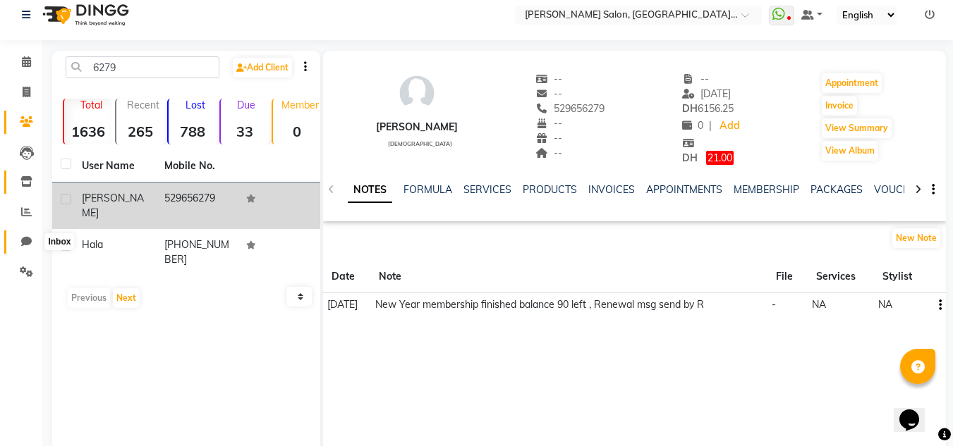
select select "100"
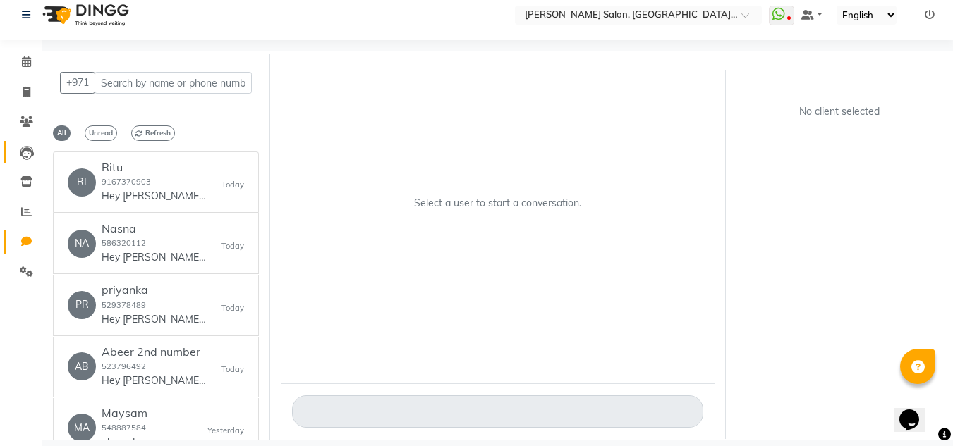
click at [28, 160] on link "Leads" at bounding box center [21, 152] width 34 height 23
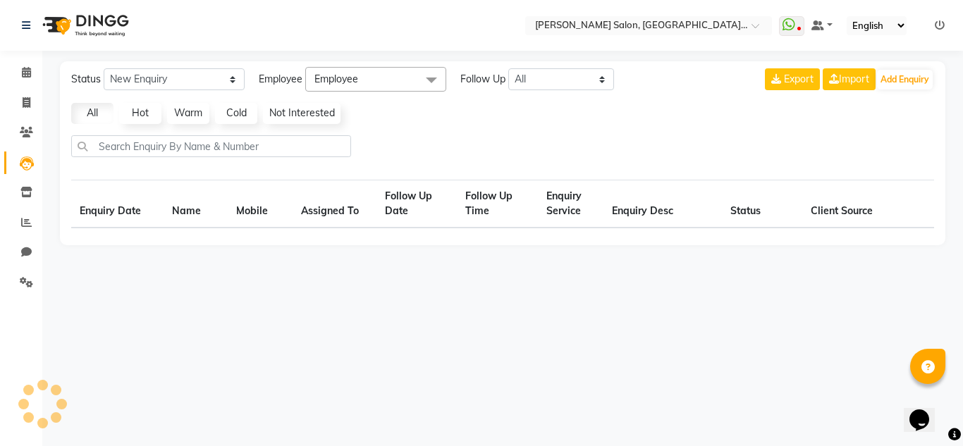
select select "10"
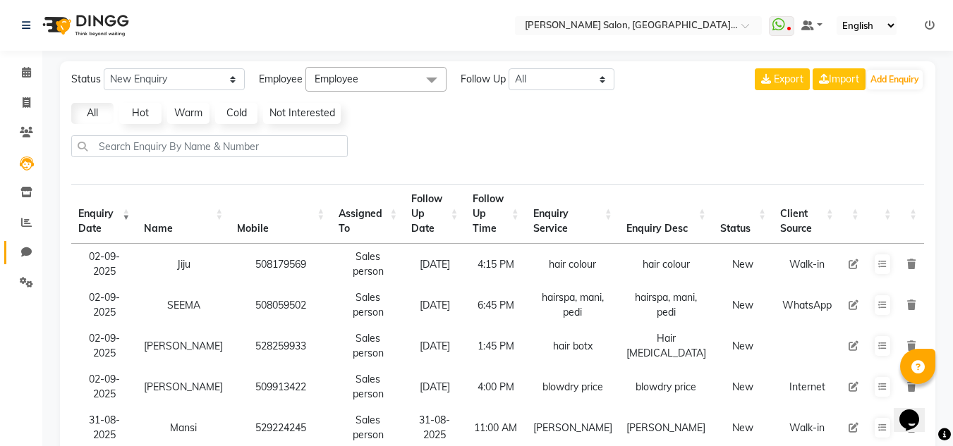
click at [30, 262] on link "Chat" at bounding box center [21, 252] width 34 height 23
select select "100"
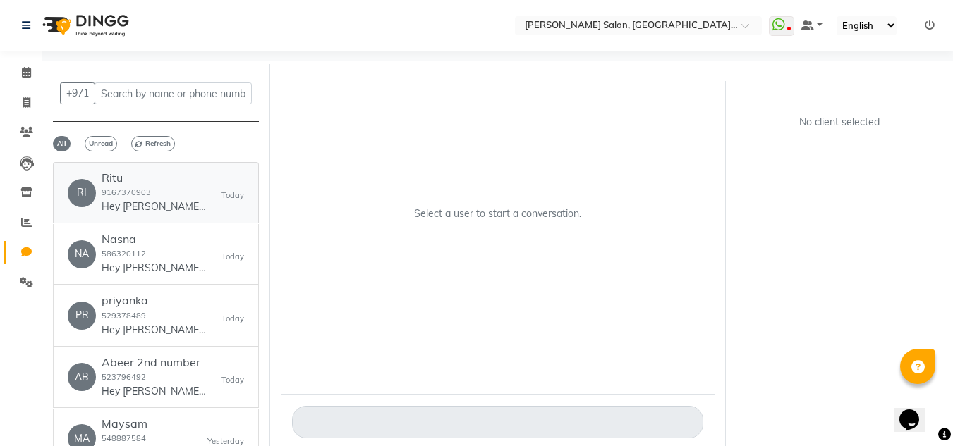
click at [136, 193] on small "9167370903" at bounding box center [126, 193] width 49 height 10
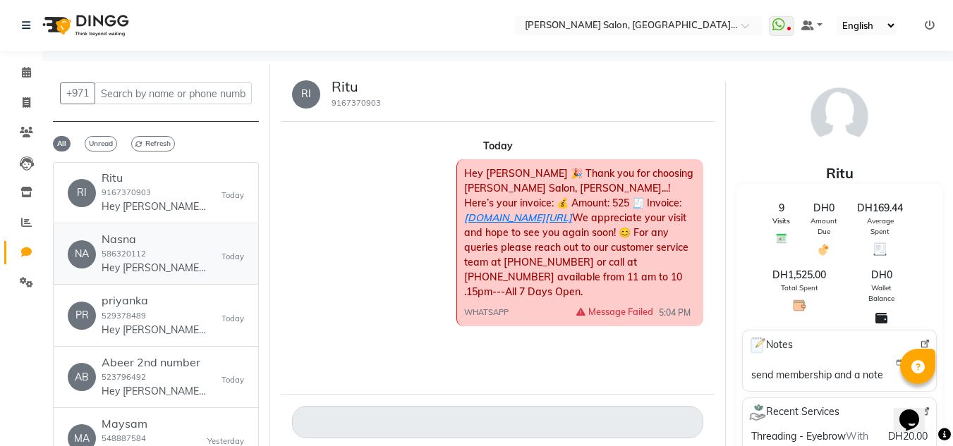
click at [167, 261] on p "Hey [PERSON_NAME] 🎉 Thank you for choosing [PERSON_NAME] Salon, [PERSON_NAME]..…" at bounding box center [155, 268] width 106 height 15
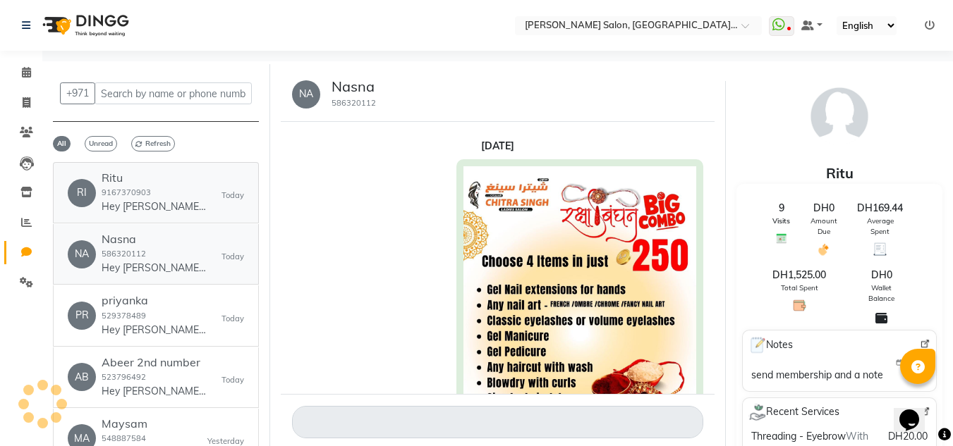
scroll to position [327, 0]
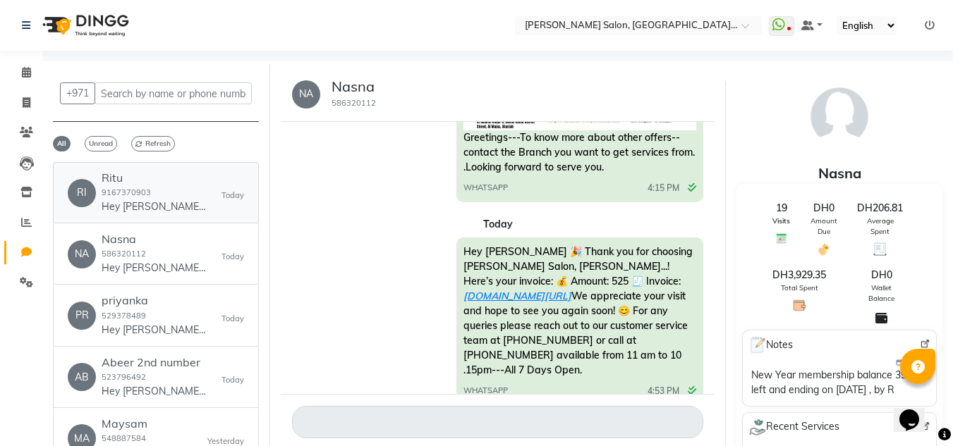
click at [161, 201] on p "Hey [PERSON_NAME] 🎉 Thank you for choosing [PERSON_NAME] Salon, [PERSON_NAME]..…" at bounding box center [155, 207] width 106 height 15
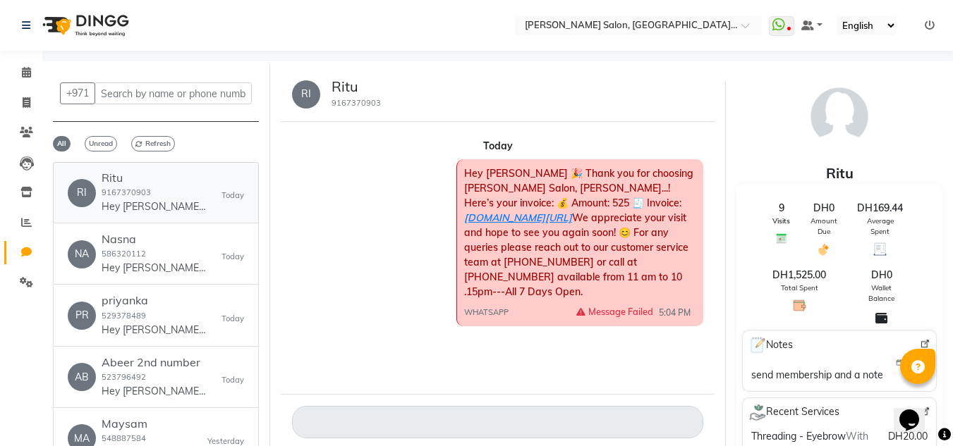
scroll to position [0, 0]
click at [30, 157] on icon at bounding box center [27, 164] width 14 height 14
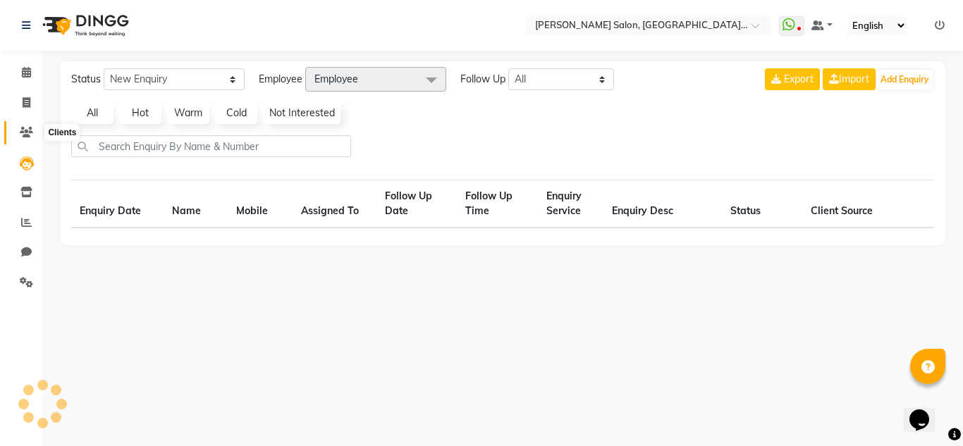
click at [30, 138] on span at bounding box center [26, 133] width 25 height 16
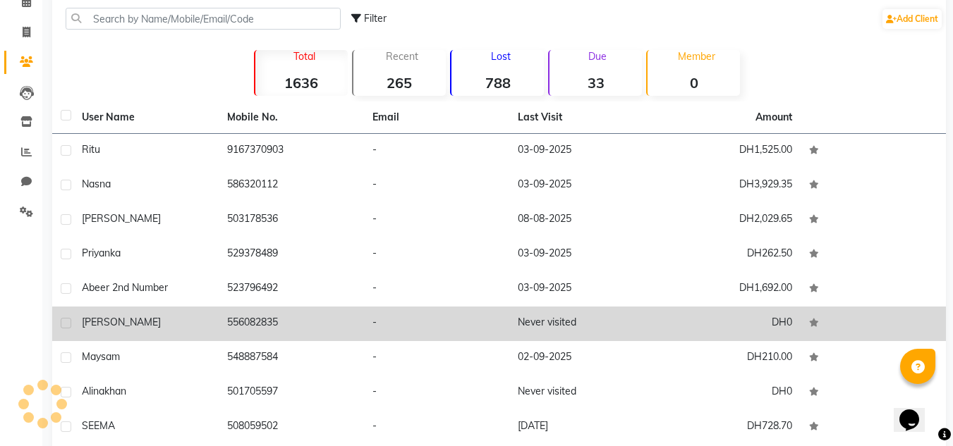
scroll to position [164, 0]
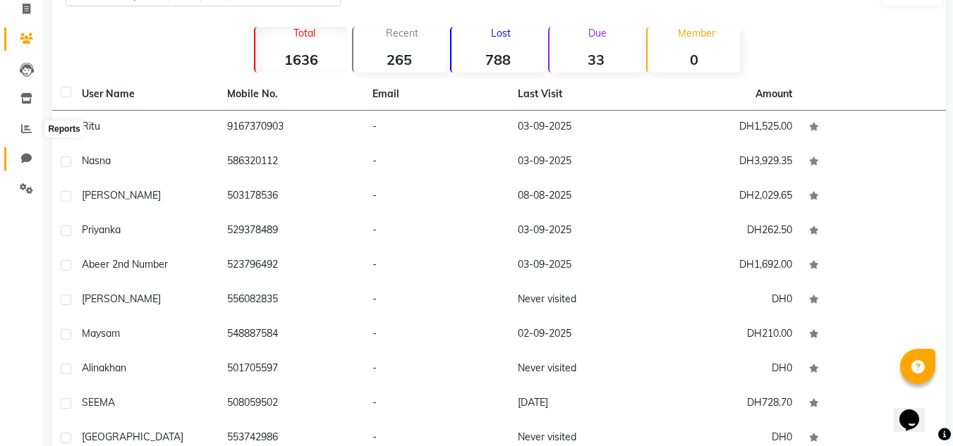
click at [18, 157] on span at bounding box center [26, 159] width 25 height 16
select select "100"
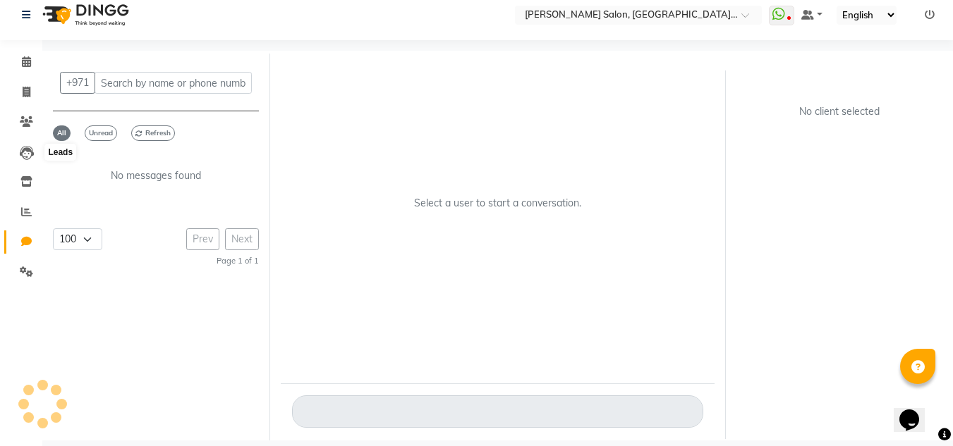
scroll to position [11, 0]
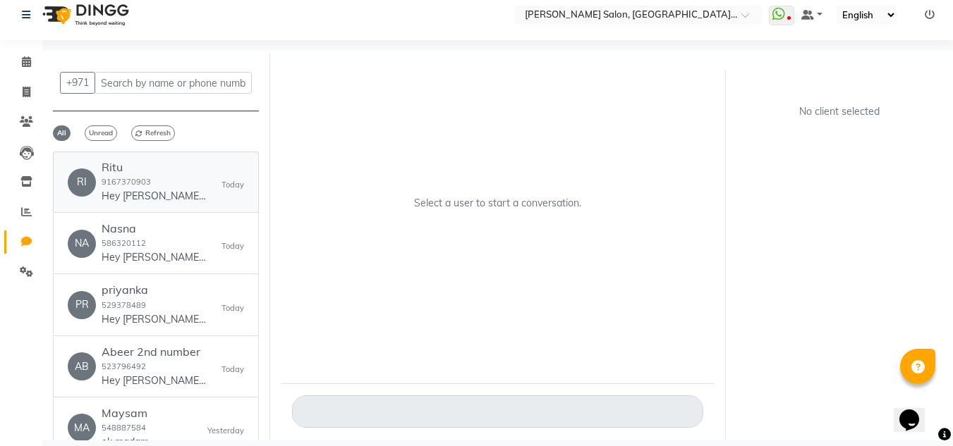
drag, startPoint x: 142, startPoint y: 178, endPoint x: 73, endPoint y: 205, distance: 73.7
click at [142, 188] on div "Ritu 9167370903 Hey Ritu 🎉 Thank you for choosing Chitra Singh Salon, Al Jadd..…" at bounding box center [155, 182] width 106 height 43
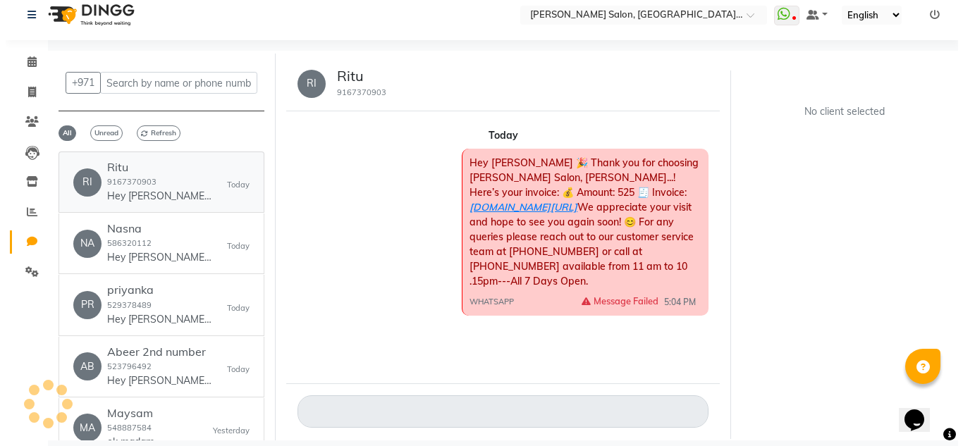
scroll to position [0, 0]
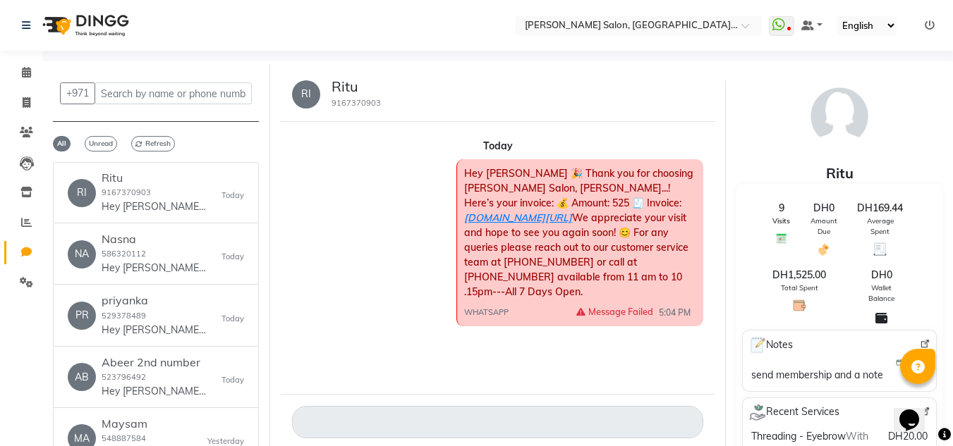
click at [351, 104] on small "9167370903" at bounding box center [355, 103] width 49 height 10
drag, startPoint x: 331, startPoint y: 107, endPoint x: 396, endPoint y: 97, distance: 64.8
click at [396, 97] on div "RI Ritu 9167370903" at bounding box center [498, 94] width 434 height 55
click at [39, 64] on li "Calendar" at bounding box center [21, 73] width 42 height 30
click at [30, 71] on icon at bounding box center [26, 72] width 9 height 11
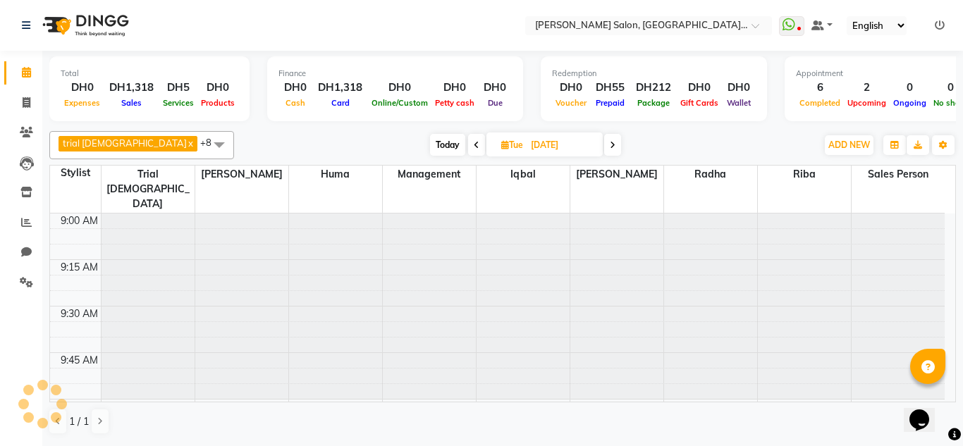
scroll to position [1677, 0]
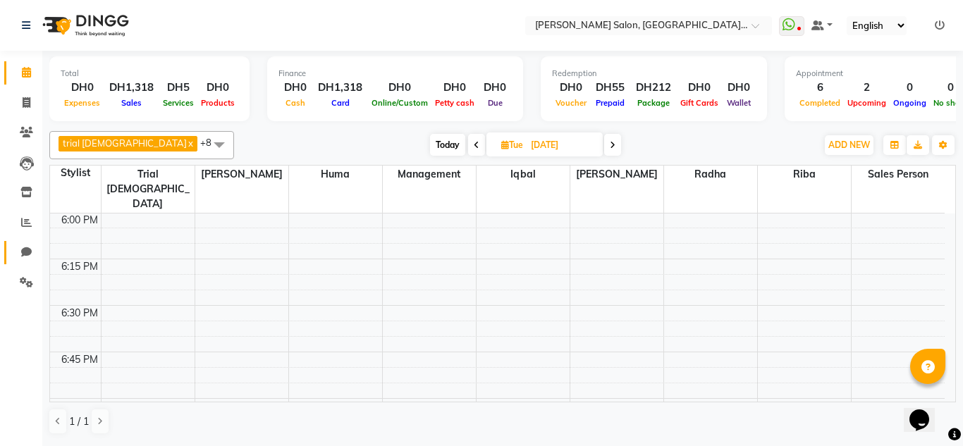
click at [20, 243] on link "Chat" at bounding box center [21, 252] width 34 height 23
select select "100"
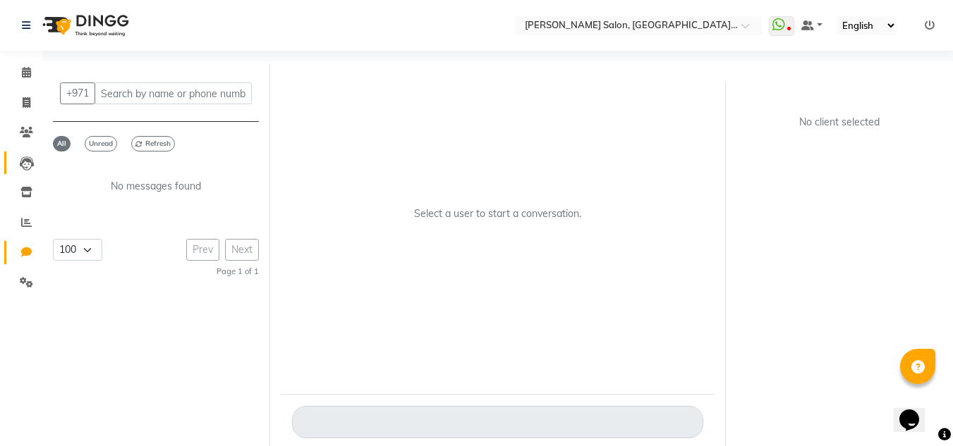
click at [35, 171] on link "Leads" at bounding box center [21, 163] width 34 height 23
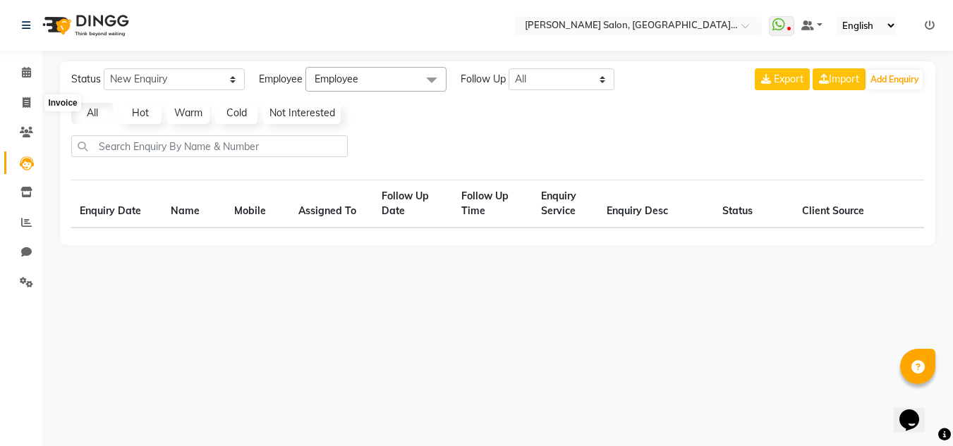
select select "10"
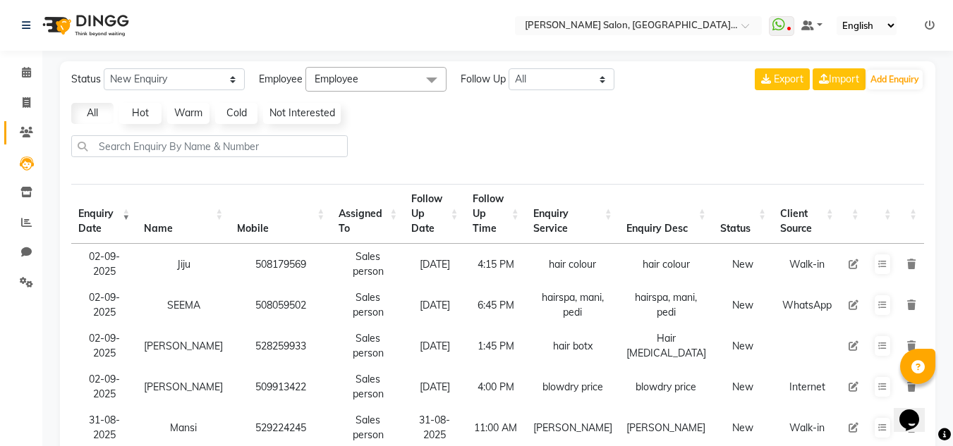
click at [30, 136] on icon at bounding box center [26, 132] width 13 height 11
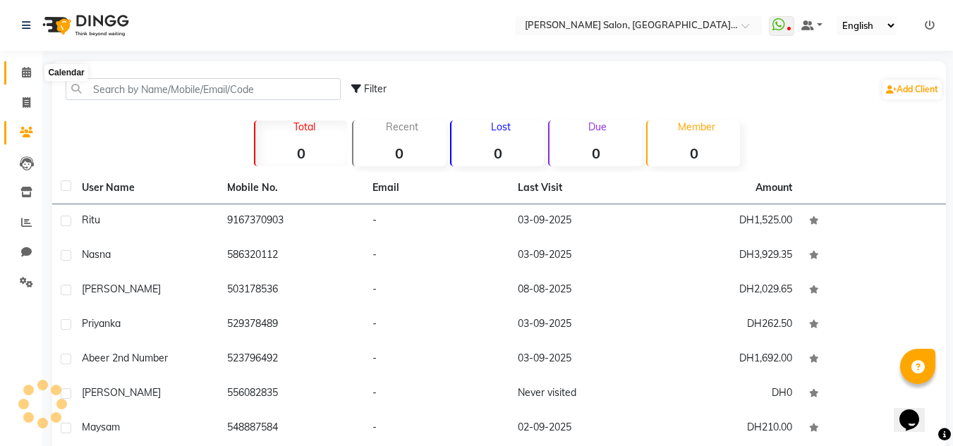
click at [17, 77] on span at bounding box center [26, 73] width 25 height 16
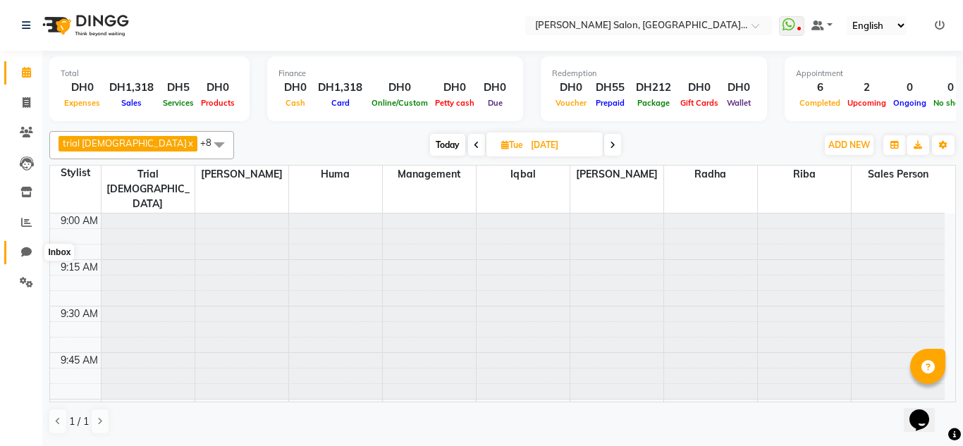
click at [31, 250] on icon at bounding box center [26, 252] width 11 height 11
select select "100"
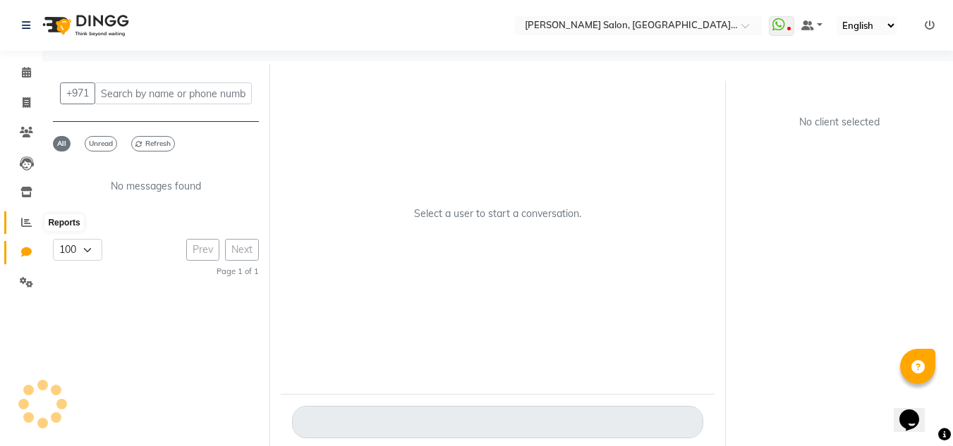
click at [18, 222] on span at bounding box center [26, 223] width 25 height 16
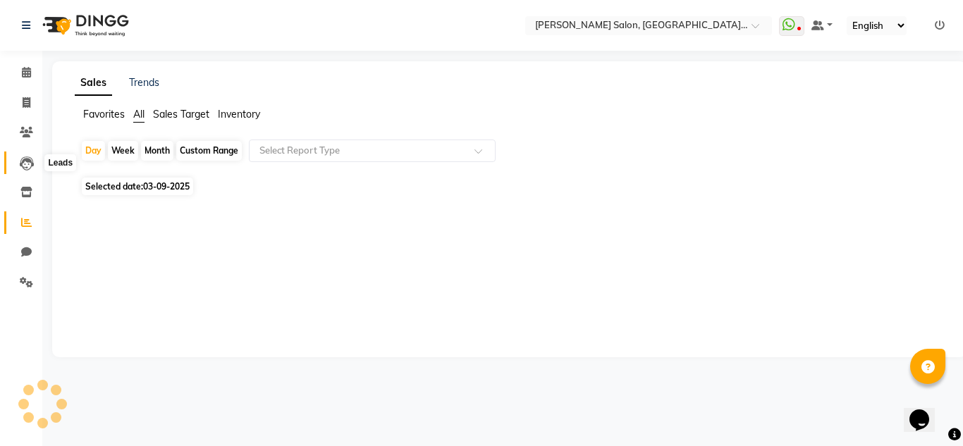
click at [22, 170] on icon at bounding box center [27, 164] width 14 height 14
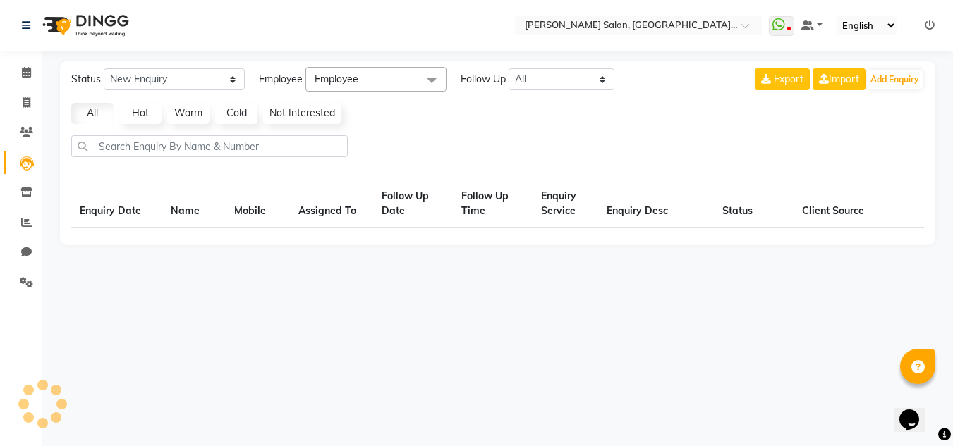
select select "10"
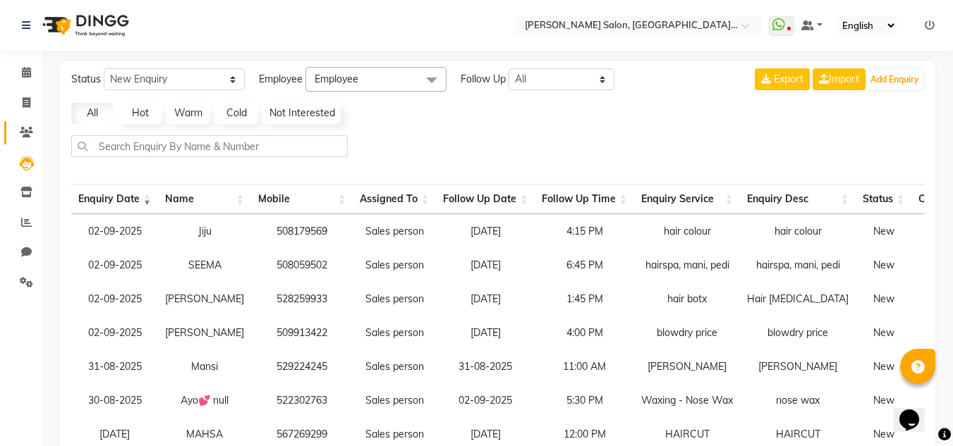
click at [13, 132] on link "Clients" at bounding box center [21, 132] width 34 height 23
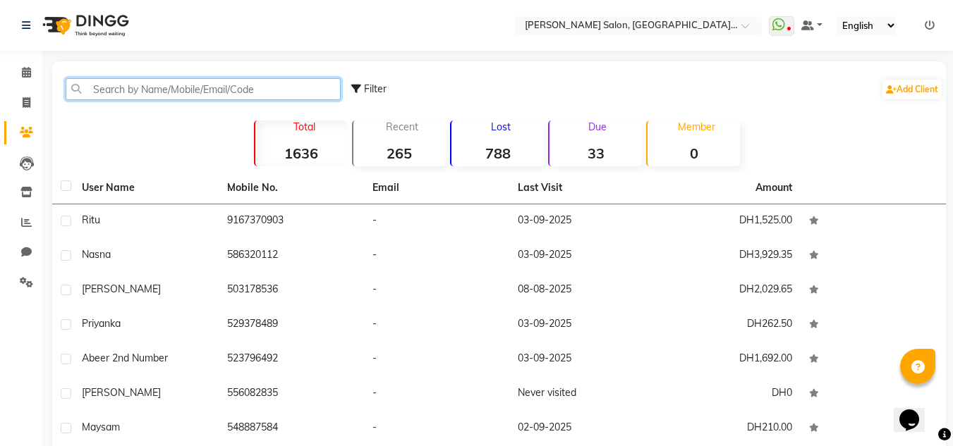
click at [191, 87] on input "text" at bounding box center [203, 89] width 275 height 22
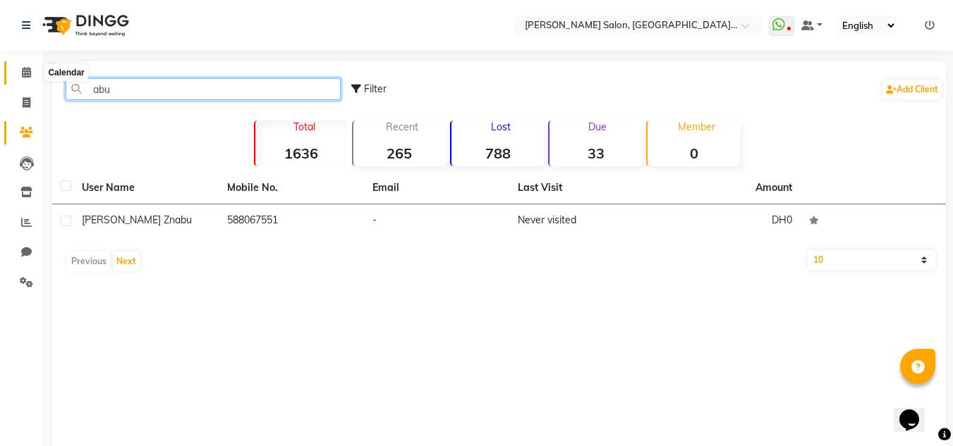
type input "abu"
click at [30, 67] on icon at bounding box center [26, 72] width 9 height 11
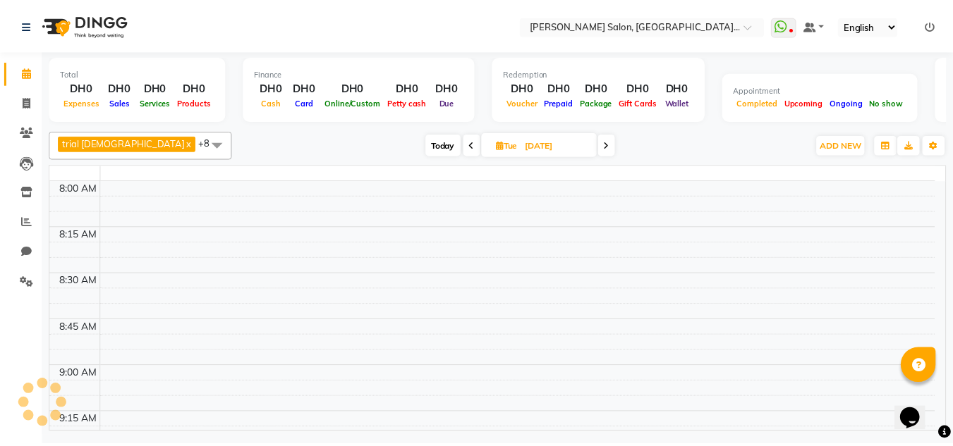
scroll to position [1677, 0]
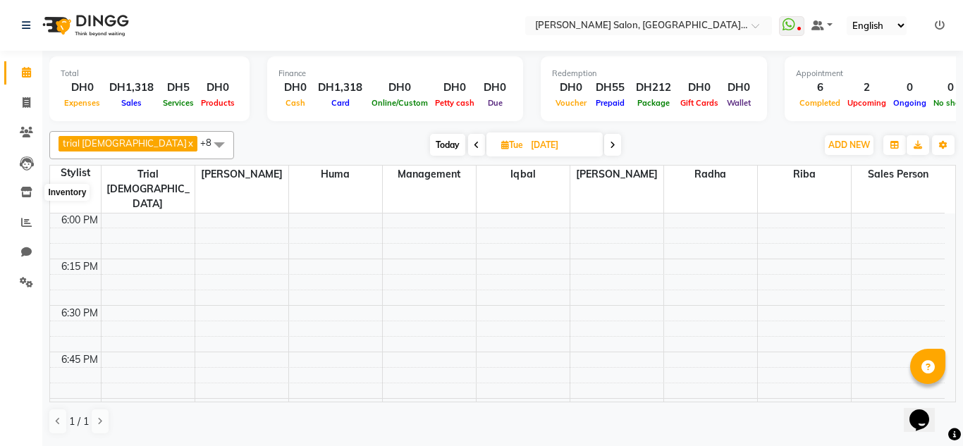
drag, startPoint x: 39, startPoint y: 197, endPoint x: 25, endPoint y: 207, distance: 17.2
click at [31, 200] on li "Inventory" at bounding box center [21, 193] width 42 height 30
click at [26, 260] on span at bounding box center [26, 253] width 25 height 16
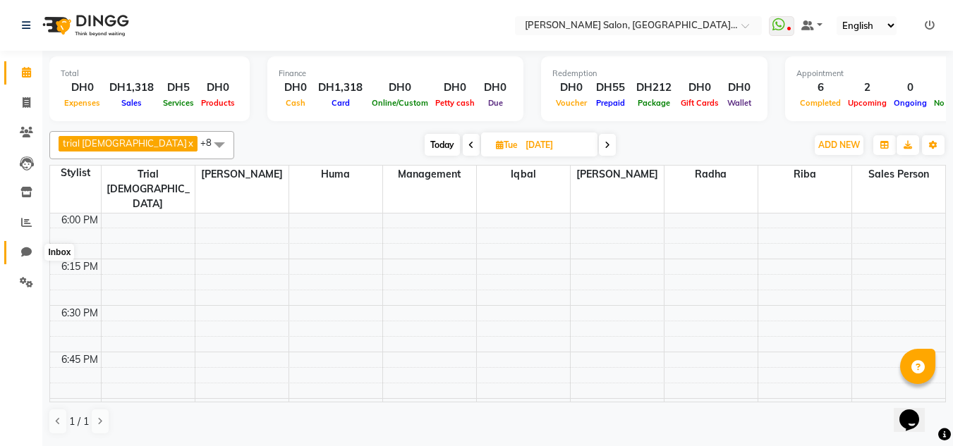
select select "100"
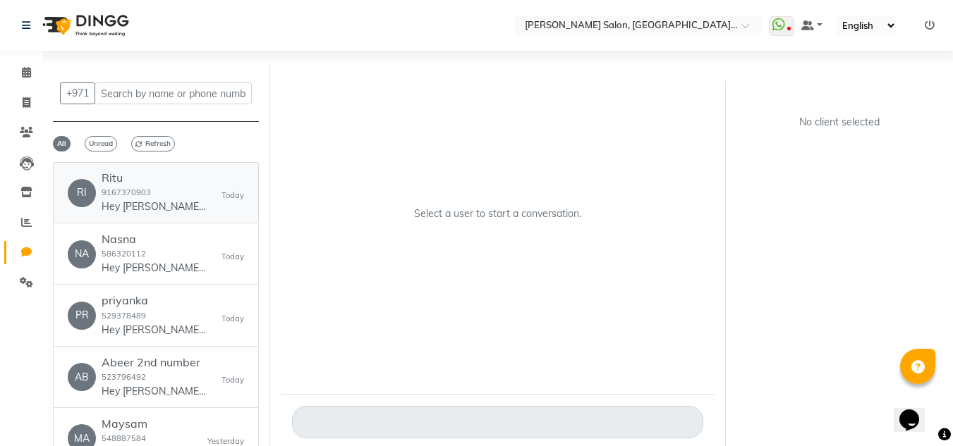
click at [224, 198] on small "Today" at bounding box center [232, 196] width 23 height 12
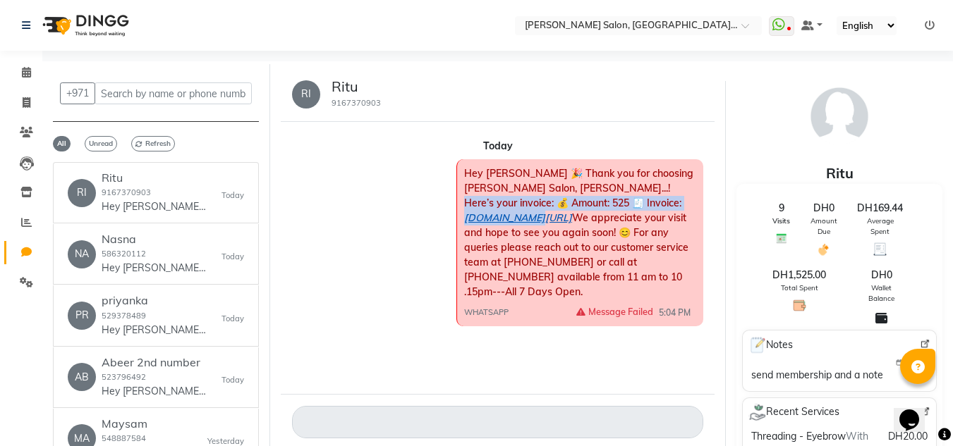
drag, startPoint x: 610, startPoint y: 193, endPoint x: 610, endPoint y: 200, distance: 7.8
click at [610, 200] on span "Hey Ritu 🎉 Thank you for choosing Chitra Singh Salon, Al Jadd...! Here’s your i…" at bounding box center [578, 232] width 229 height 131
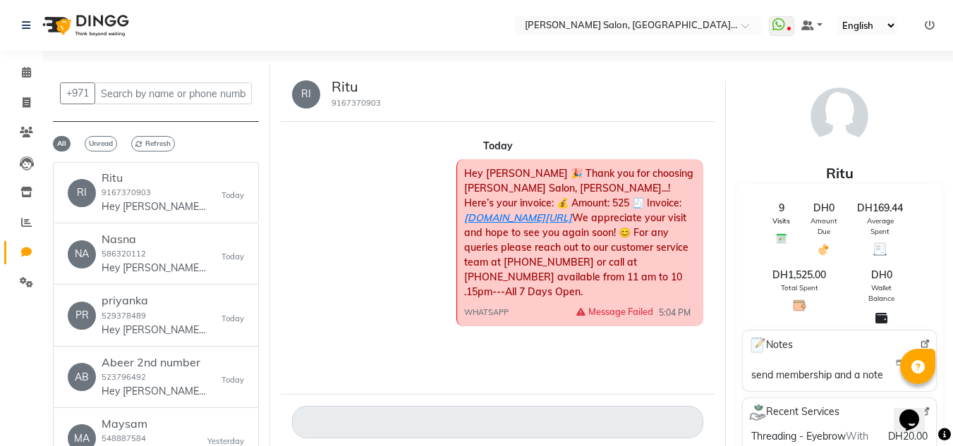
click at [572, 212] on link "[DOMAIN_NAME][URL]" at bounding box center [518, 218] width 108 height 13
click at [26, 80] on span at bounding box center [26, 73] width 25 height 16
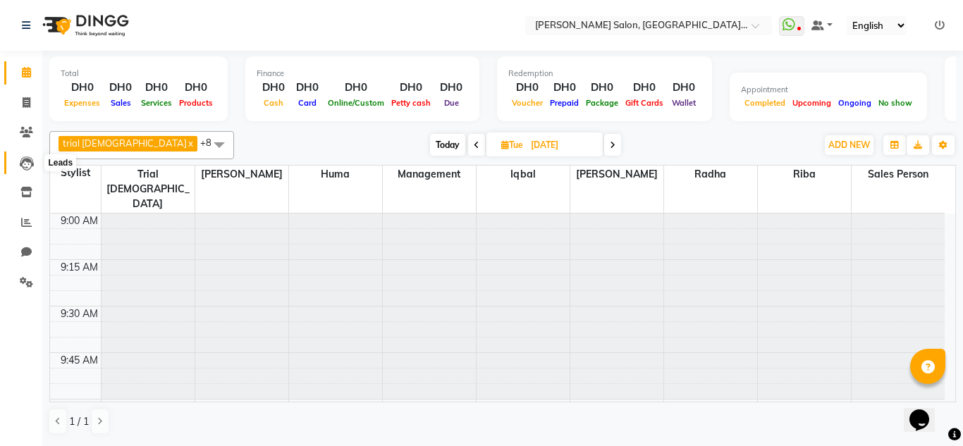
click at [31, 169] on icon at bounding box center [27, 164] width 14 height 14
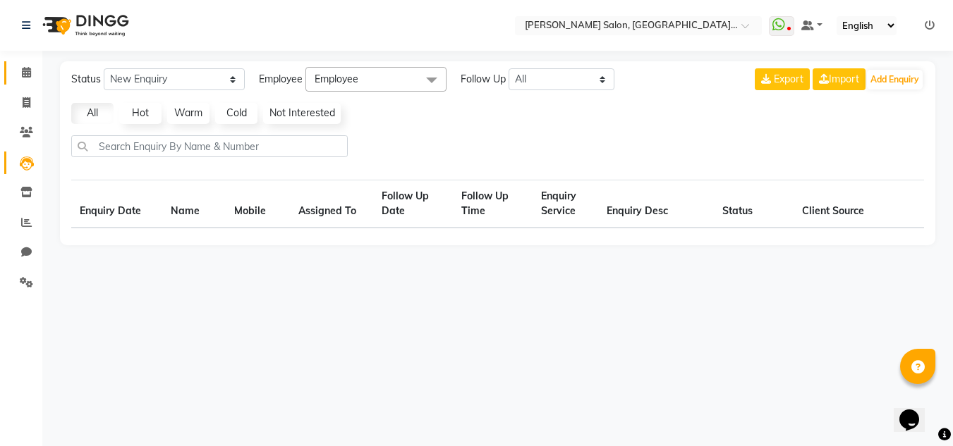
select select "10"
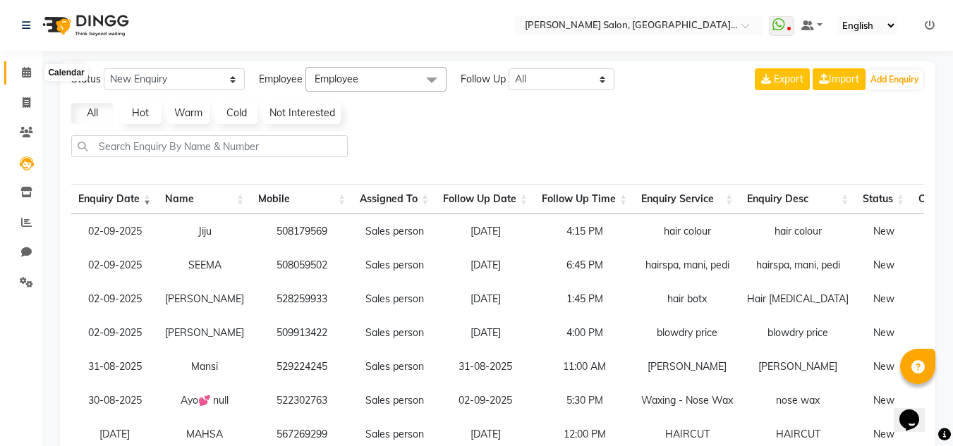
click at [36, 67] on span at bounding box center [26, 73] width 25 height 16
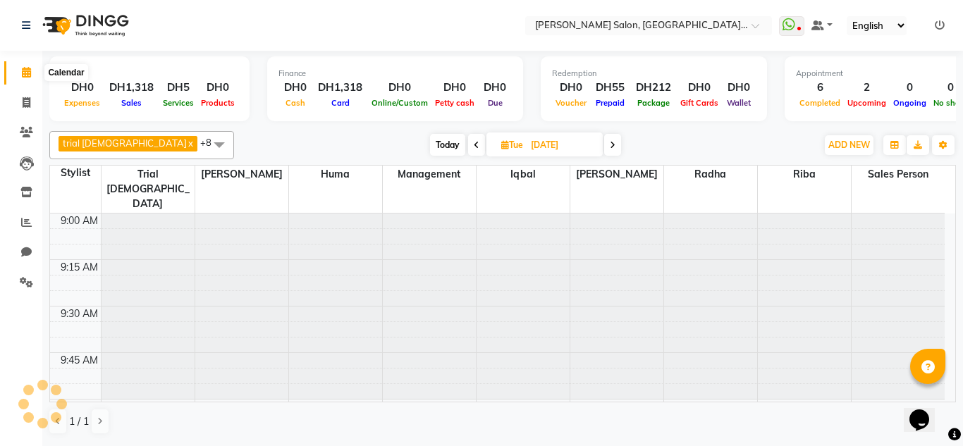
drag, startPoint x: 36, startPoint y: 67, endPoint x: 85, endPoint y: 4, distance: 79.9
click at [85, 4] on nav "Select Location × Chitra Singh Salon, Al Jaddaf Dubai , Al Jaddaf Dubai WhatsAp…" at bounding box center [481, 25] width 963 height 51
click at [30, 243] on link "Chat" at bounding box center [21, 252] width 34 height 23
select select "100"
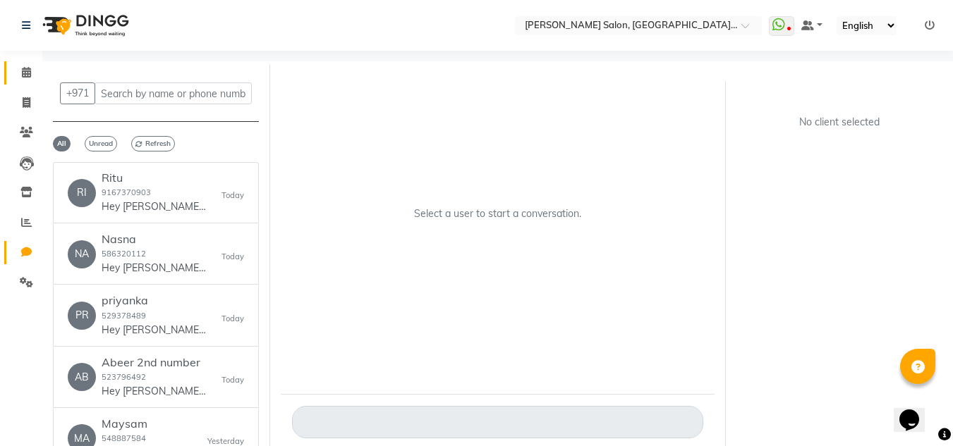
click at [7, 77] on link "Calendar" at bounding box center [21, 72] width 34 height 23
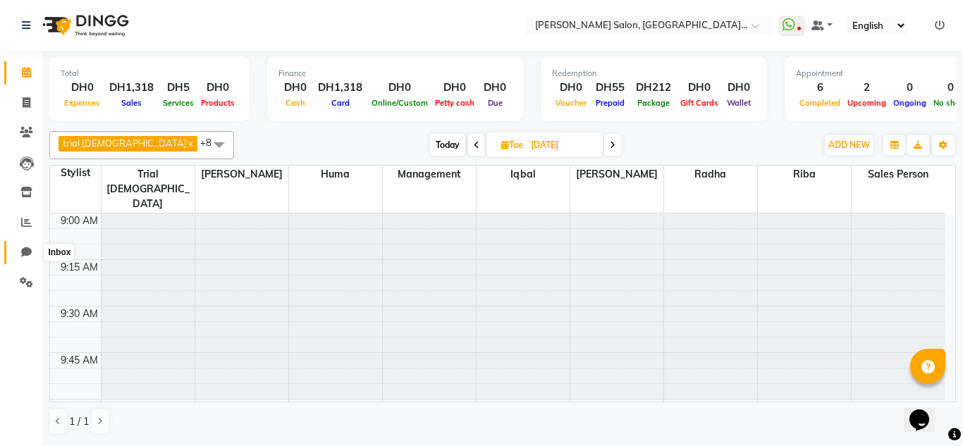
click at [29, 253] on icon at bounding box center [26, 252] width 11 height 11
select select "100"
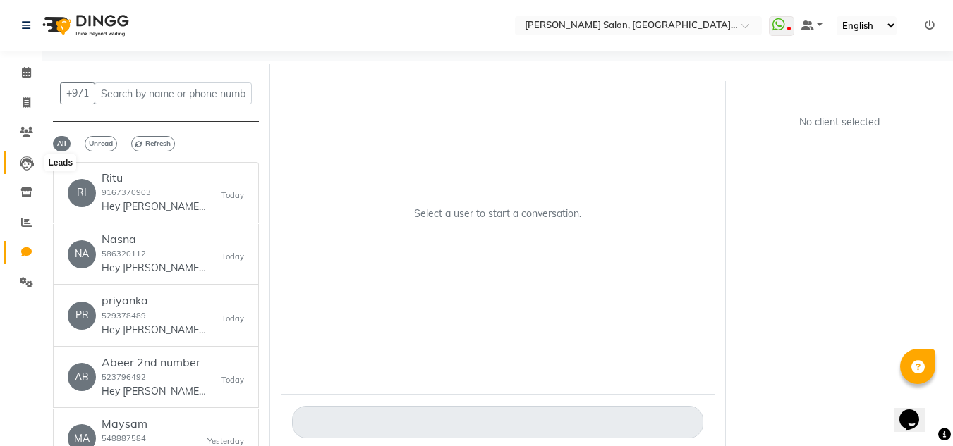
click at [26, 166] on icon at bounding box center [27, 164] width 14 height 14
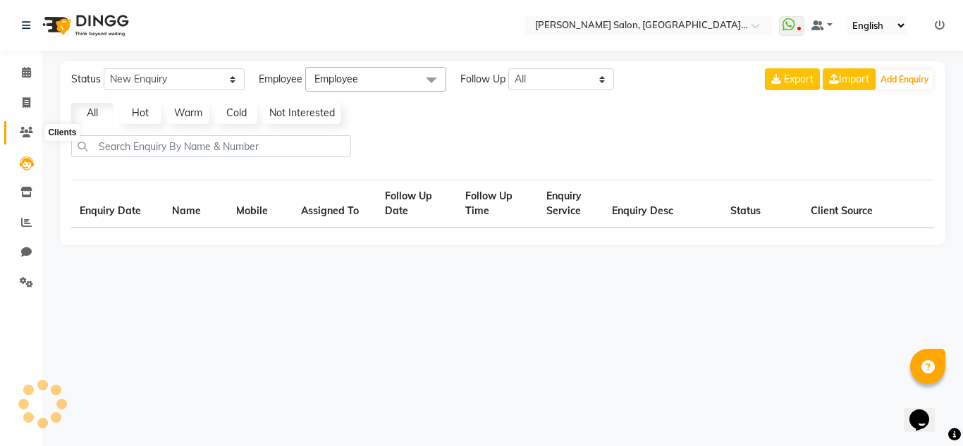
click at [27, 128] on icon at bounding box center [26, 132] width 13 height 11
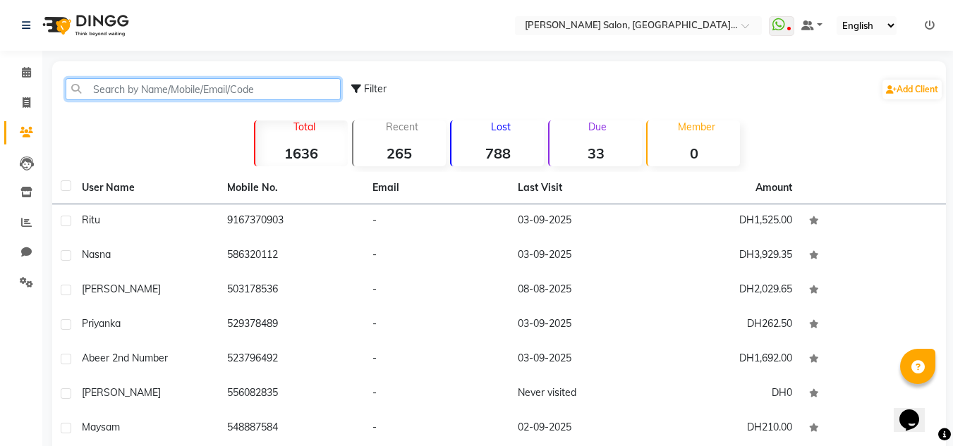
click at [170, 87] on input "text" at bounding box center [203, 89] width 275 height 22
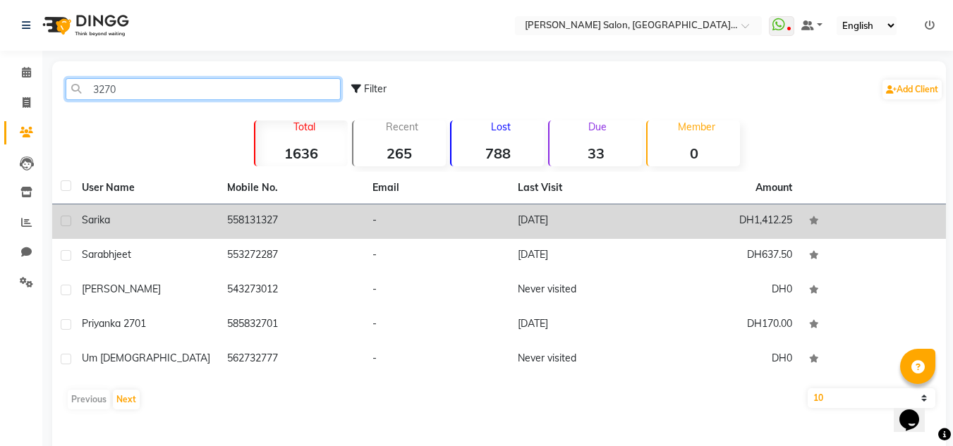
type input "3270"
click at [367, 226] on td "-" at bounding box center [436, 222] width 145 height 35
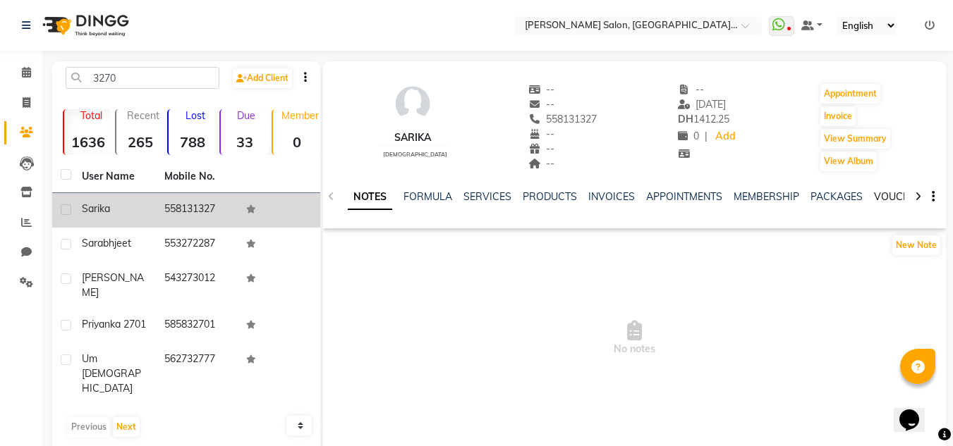
click at [875, 198] on link "VOUCHERS" at bounding box center [902, 196] width 56 height 13
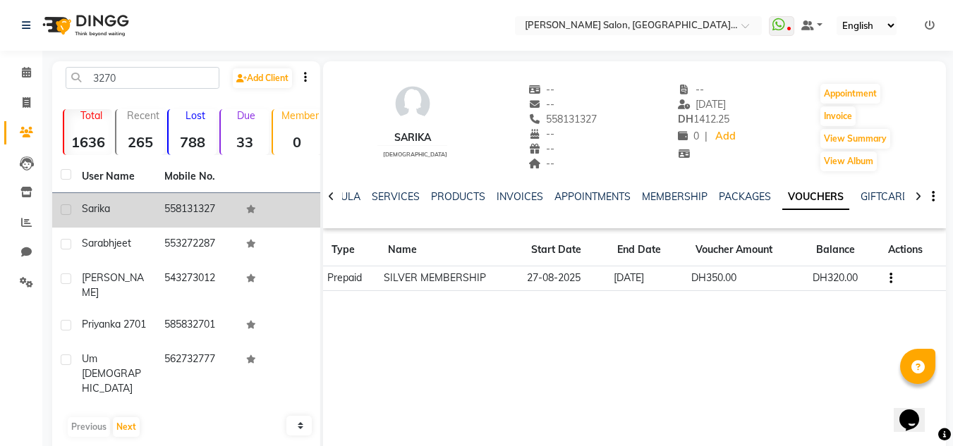
click at [736, 188] on div "NOTES FORMULA SERVICES PRODUCTS INVOICES APPOINTMENTS MEMBERSHIP PACKAGES VOUCH…" at bounding box center [634, 197] width 623 height 49
click at [735, 217] on div "NOTES FORMULA SERVICES PRODUCTS INVOICES APPOINTMENTS MEMBERSHIP PACKAGES VOUCH…" at bounding box center [623, 206] width 562 height 32
click at [732, 190] on link "PACKAGES" at bounding box center [745, 196] width 52 height 13
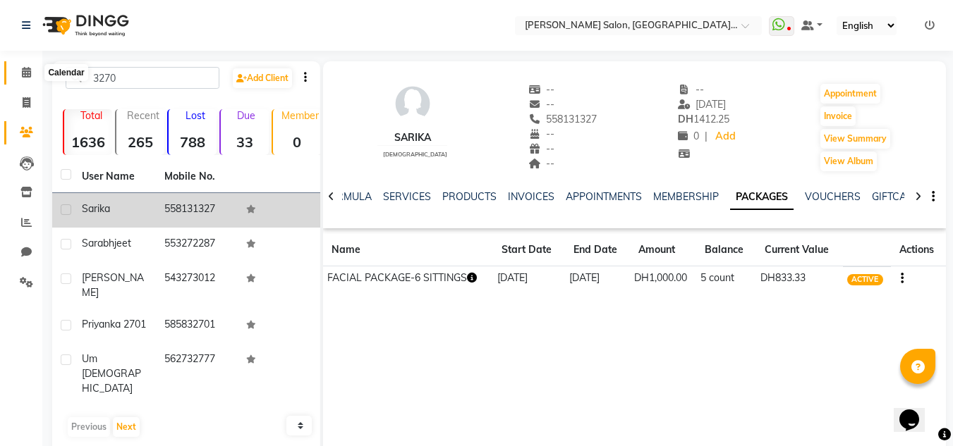
click at [27, 76] on icon at bounding box center [26, 72] width 9 height 11
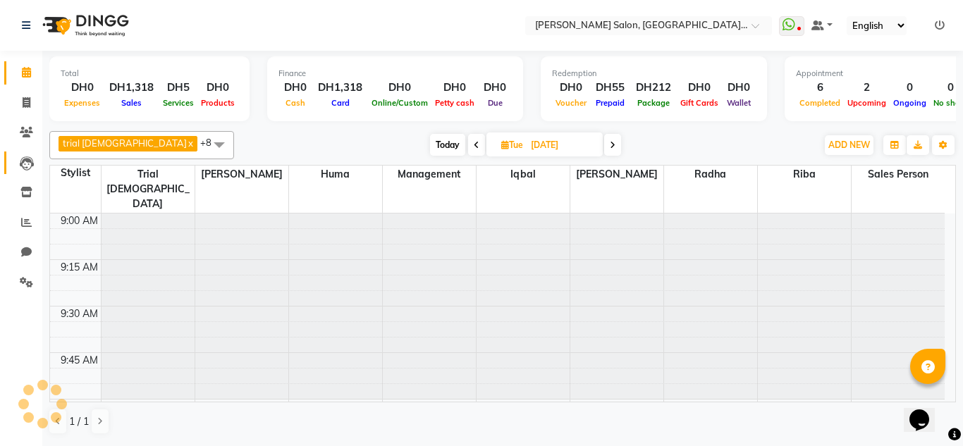
drag, startPoint x: 28, startPoint y: 176, endPoint x: 27, endPoint y: 162, distance: 14.1
click at [28, 174] on li "Leads" at bounding box center [21, 163] width 42 height 30
click at [30, 137] on icon at bounding box center [26, 132] width 13 height 11
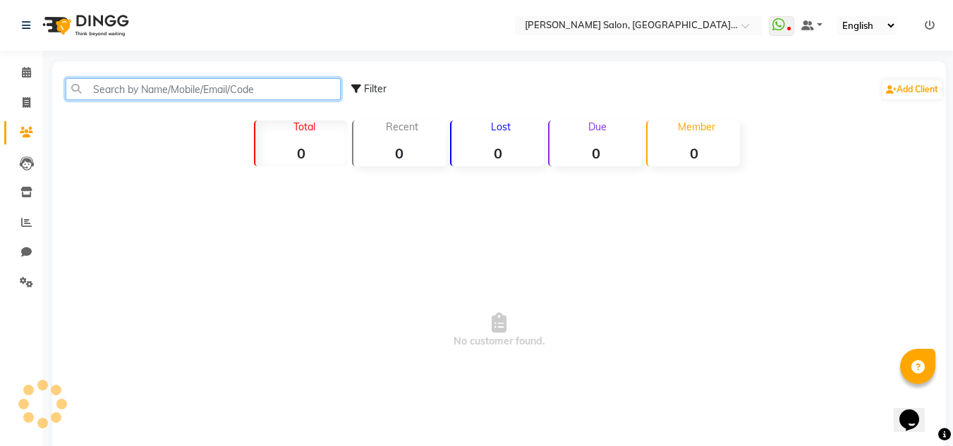
click at [92, 90] on input "text" at bounding box center [203, 89] width 275 height 22
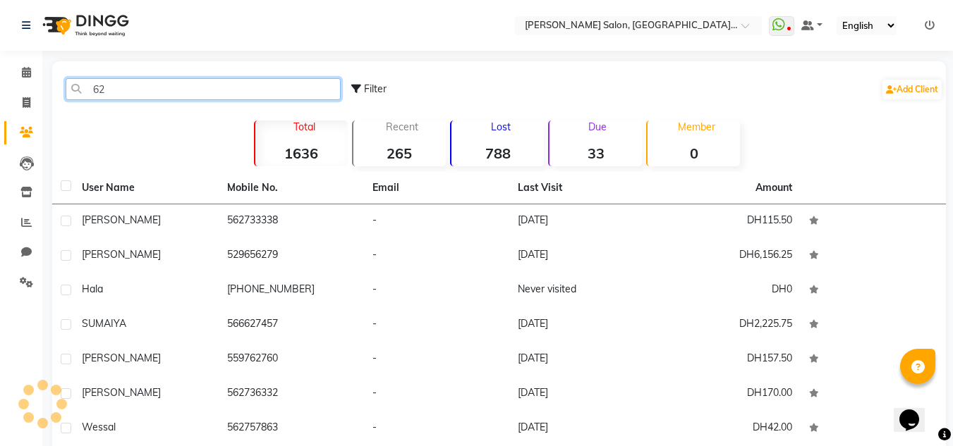
type input "6"
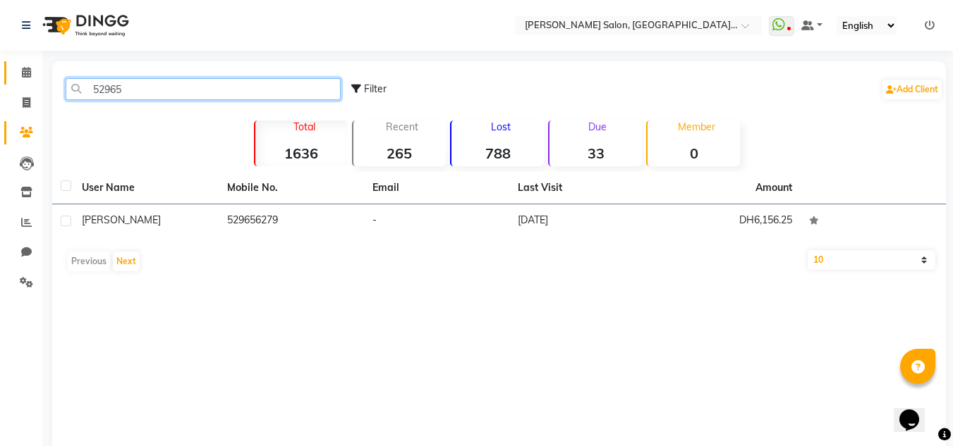
type input "52965"
click at [17, 80] on span at bounding box center [26, 73] width 25 height 16
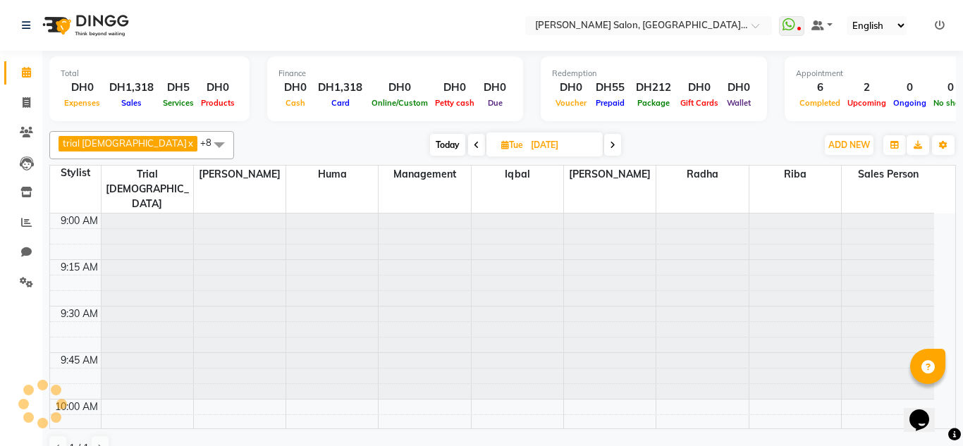
scroll to position [1863, 0]
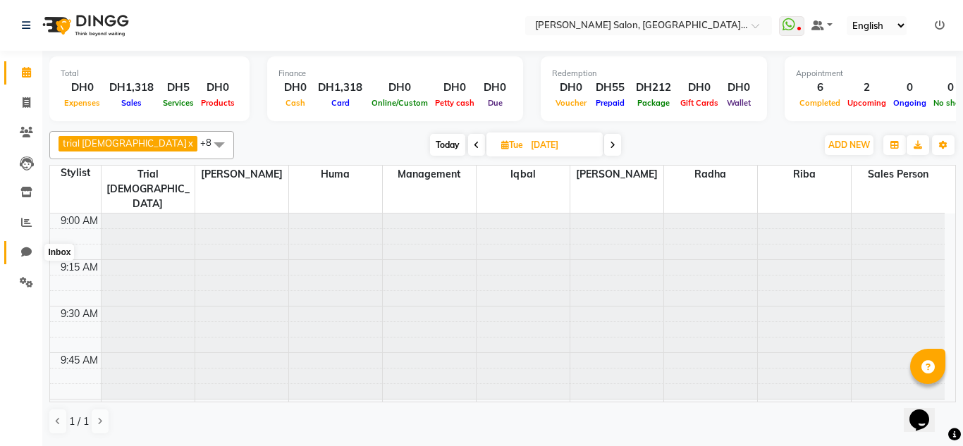
click at [29, 257] on span at bounding box center [26, 253] width 25 height 16
select select "100"
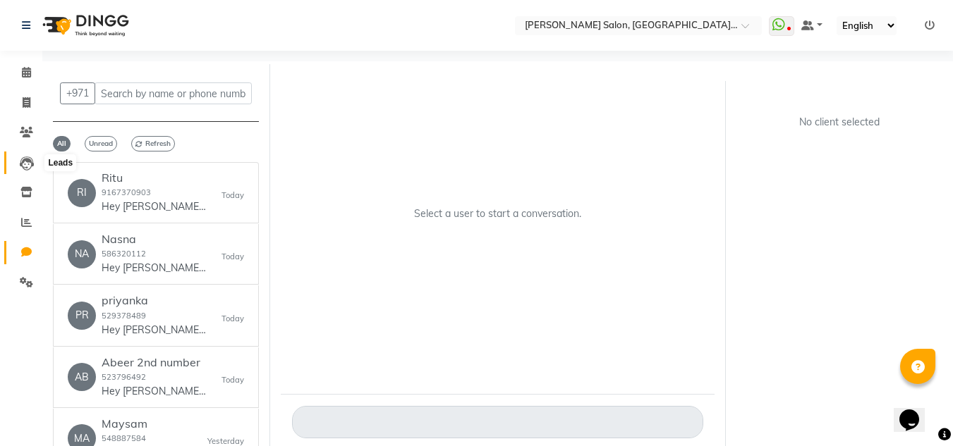
click at [14, 169] on span at bounding box center [26, 163] width 25 height 16
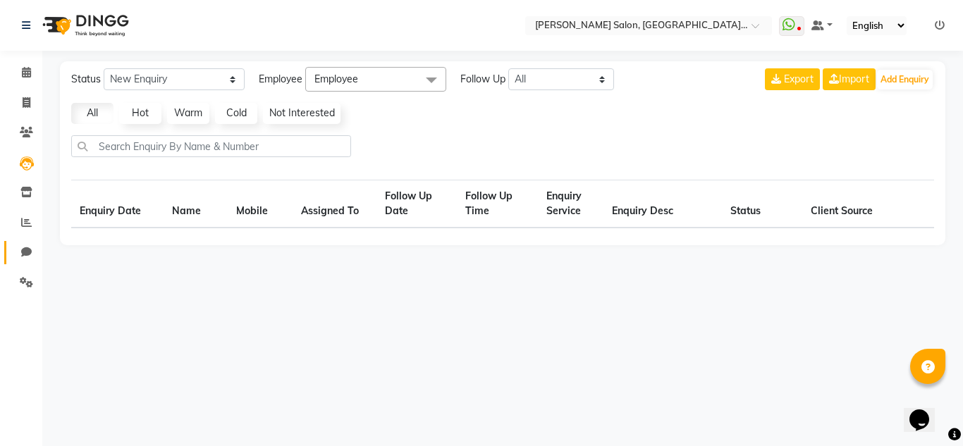
click at [28, 244] on link "Chat" at bounding box center [21, 252] width 34 height 23
select select "100"
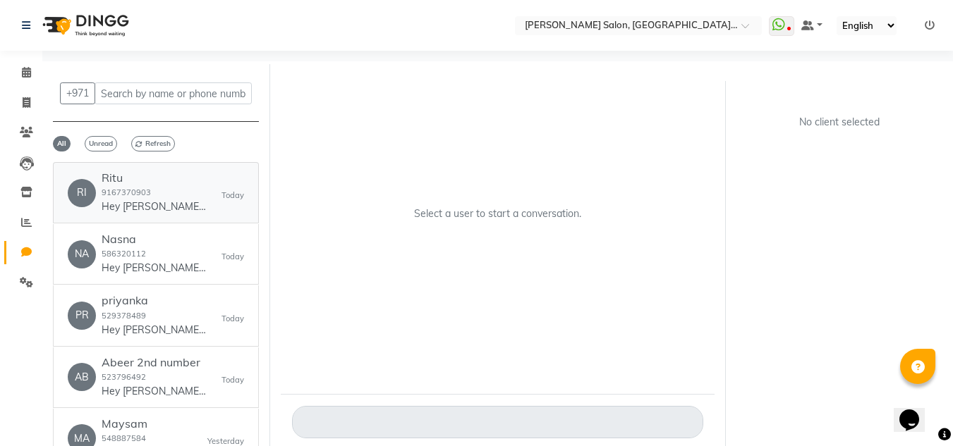
click at [140, 207] on p "Hey [PERSON_NAME] 🎉 Thank you for choosing [PERSON_NAME] Salon, [PERSON_NAME]..…" at bounding box center [155, 207] width 106 height 15
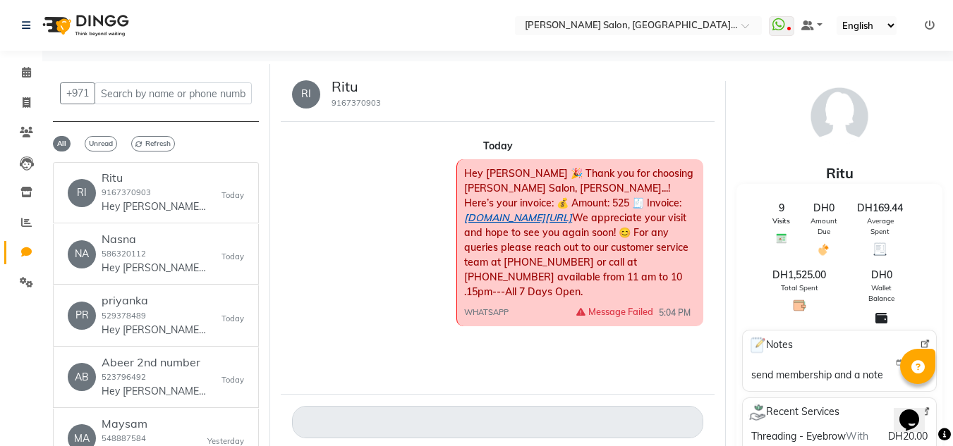
click at [572, 212] on link "[DOMAIN_NAME][URL]" at bounding box center [518, 218] width 108 height 13
click at [18, 145] on li "Clients" at bounding box center [21, 133] width 42 height 30
click at [27, 163] on icon at bounding box center [27, 164] width 14 height 14
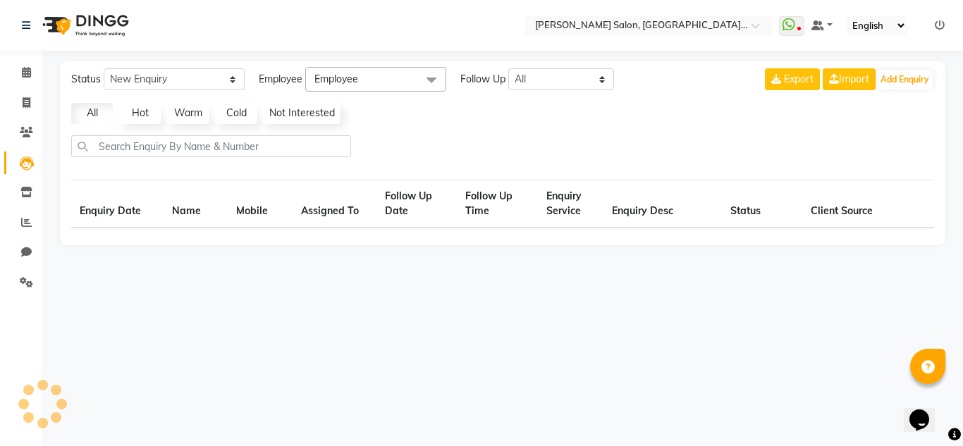
select select "10"
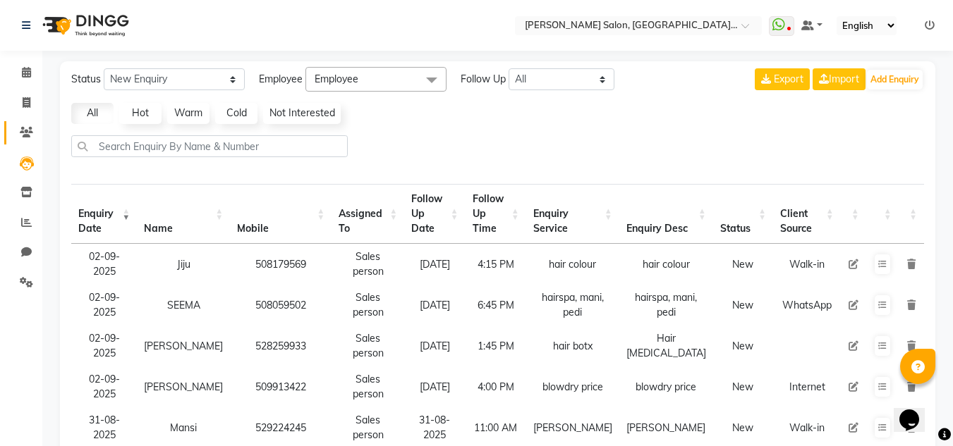
drag, startPoint x: 13, startPoint y: 130, endPoint x: 35, endPoint y: 130, distance: 21.9
click at [15, 130] on link "Clients" at bounding box center [21, 132] width 34 height 23
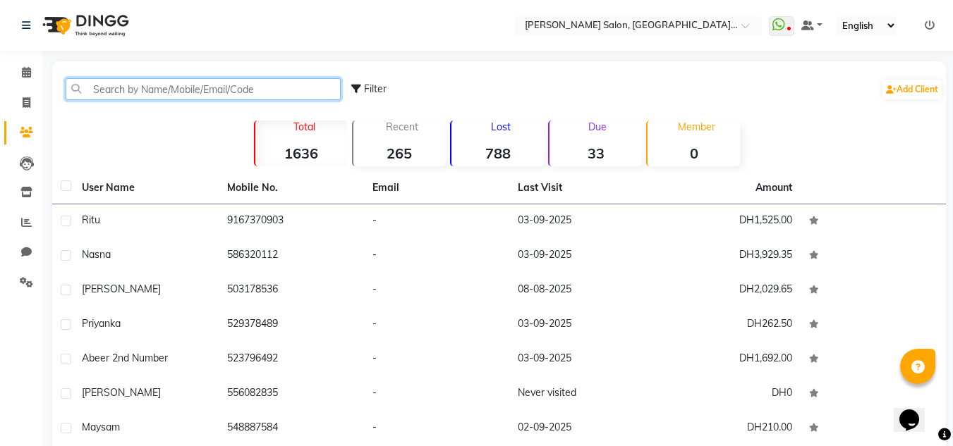
click at [118, 88] on input "text" at bounding box center [203, 89] width 275 height 22
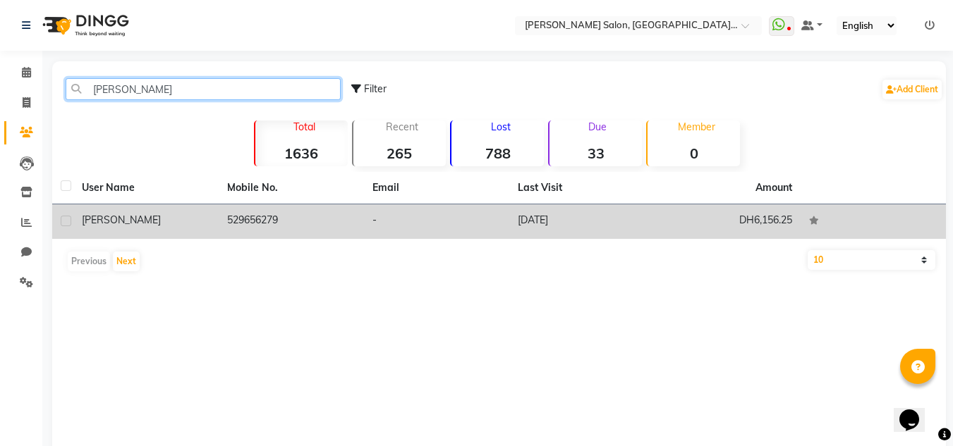
type input "[PERSON_NAME]"
click at [400, 208] on td "-" at bounding box center [436, 222] width 145 height 35
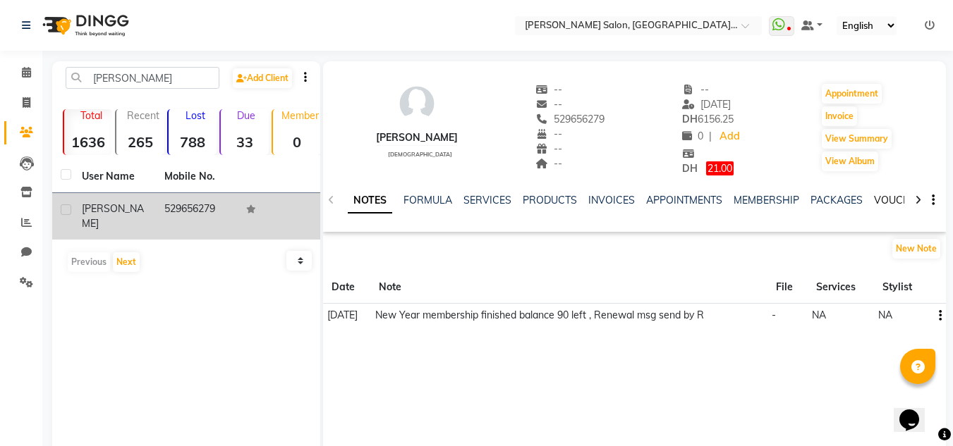
click at [874, 194] on link "VOUCHERS" at bounding box center [902, 200] width 56 height 13
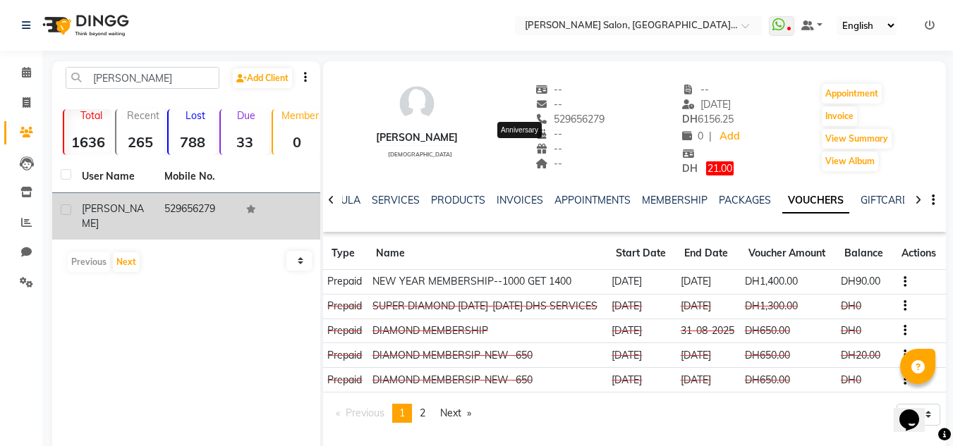
click at [782, 188] on link "VOUCHERS" at bounding box center [815, 200] width 67 height 25
click at [26, 82] on link "Calendar" at bounding box center [21, 72] width 34 height 23
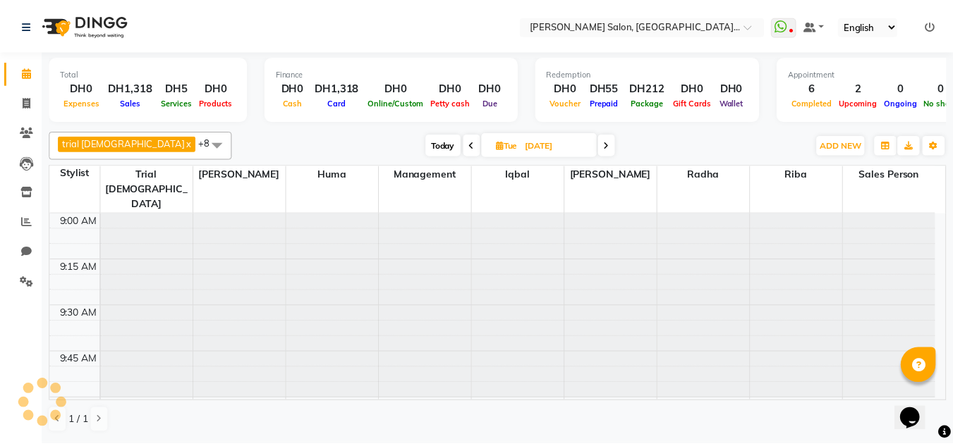
scroll to position [1863, 0]
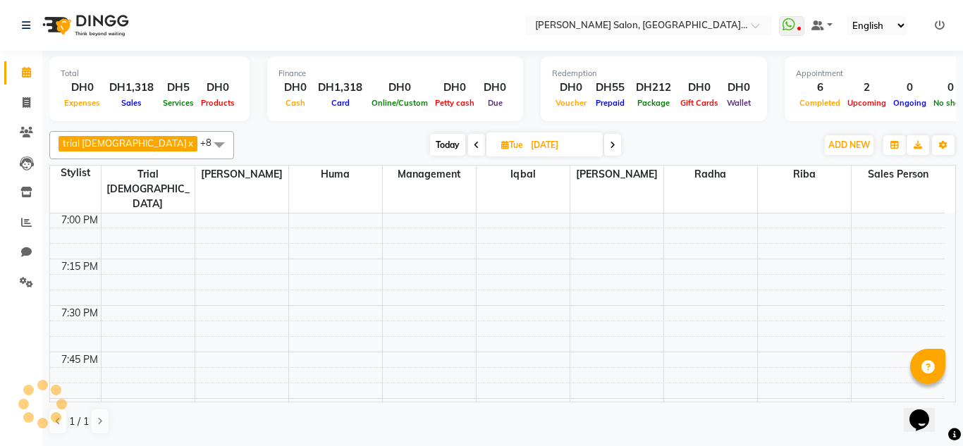
click at [35, 145] on li "Clients" at bounding box center [21, 133] width 42 height 30
click at [33, 154] on link "Leads" at bounding box center [21, 163] width 34 height 23
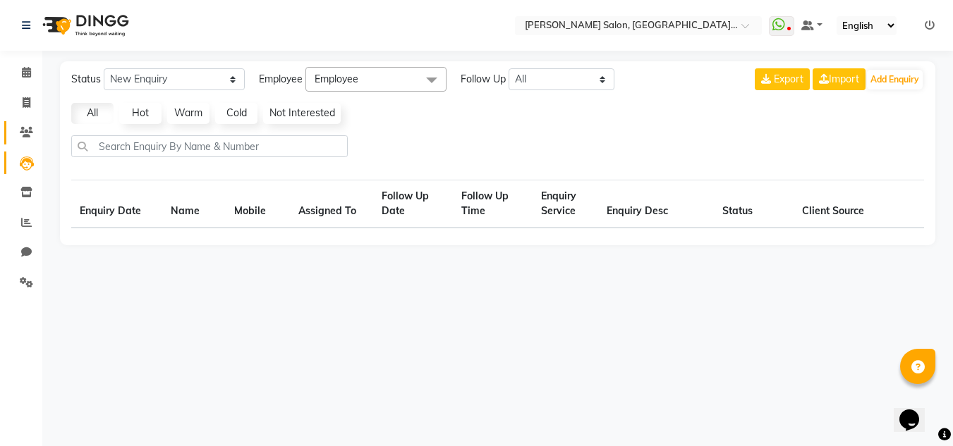
select select "10"
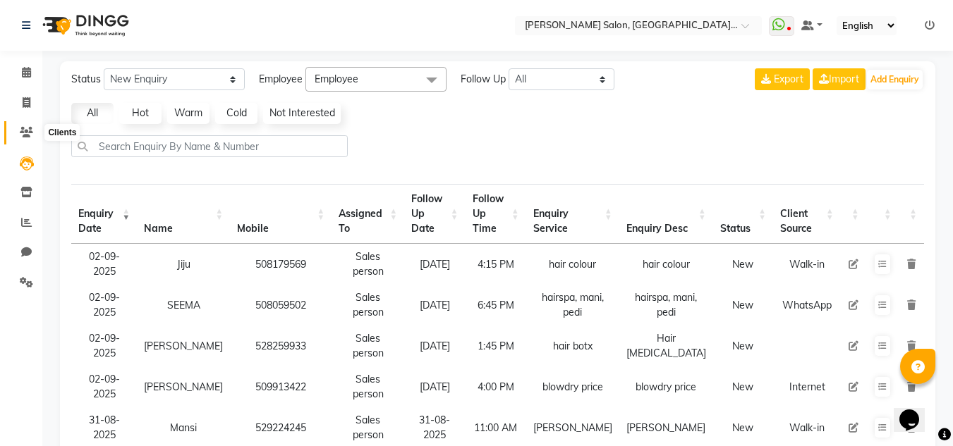
drag, startPoint x: 24, startPoint y: 127, endPoint x: 32, endPoint y: 147, distance: 21.9
click at [23, 127] on icon at bounding box center [26, 132] width 13 height 11
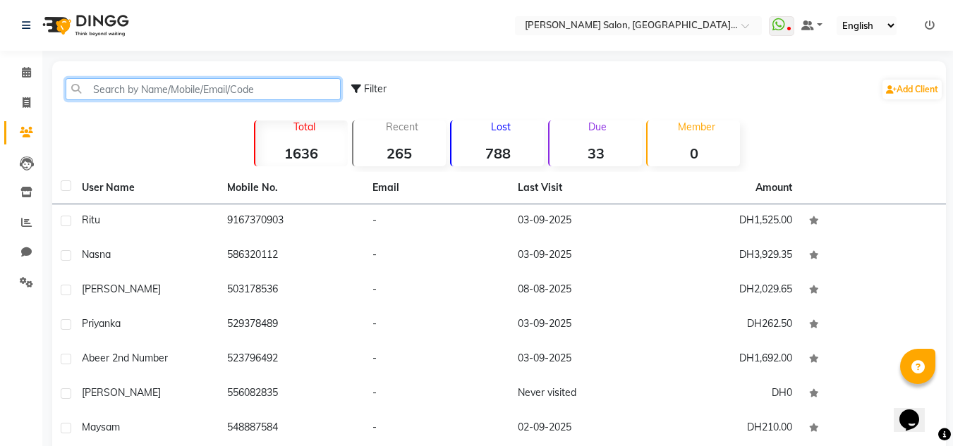
drag, startPoint x: 164, startPoint y: 87, endPoint x: 329, endPoint y: 80, distance: 165.2
click at [164, 83] on input "text" at bounding box center [203, 89] width 275 height 22
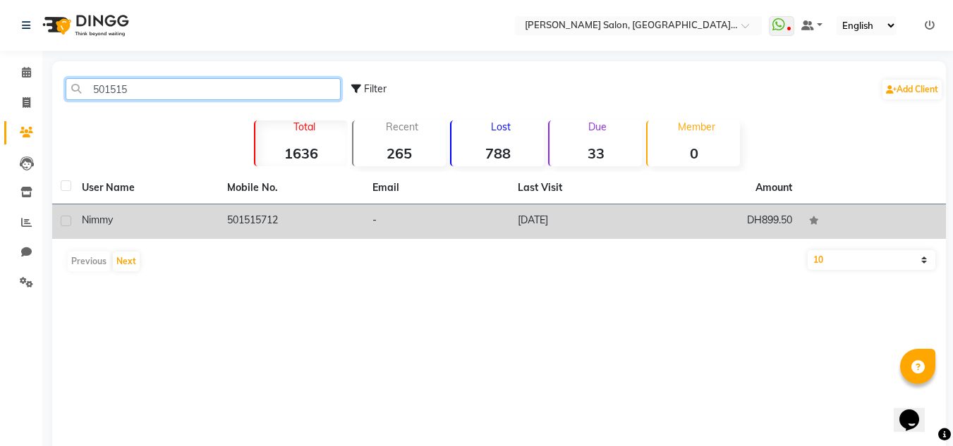
type input "501515"
click at [624, 212] on td "[DATE]" at bounding box center [581, 222] width 145 height 35
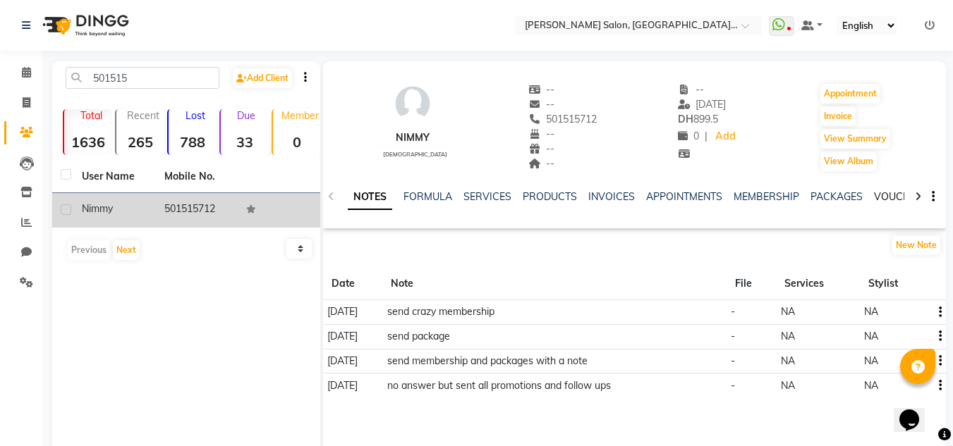
click at [887, 197] on link "VOUCHERS" at bounding box center [902, 196] width 56 height 13
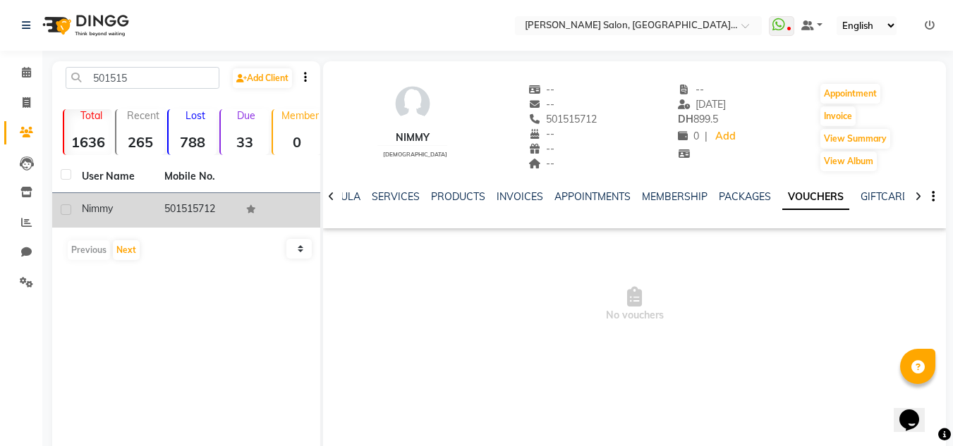
click at [710, 197] on ul "NOTES FORMULA SERVICES PRODUCTS INVOICES APPOINTMENTS MEMBERSHIP PACKAGES VOUCH…" at bounding box center [716, 197] width 894 height 15
click at [722, 197] on link "PACKAGES" at bounding box center [745, 196] width 52 height 13
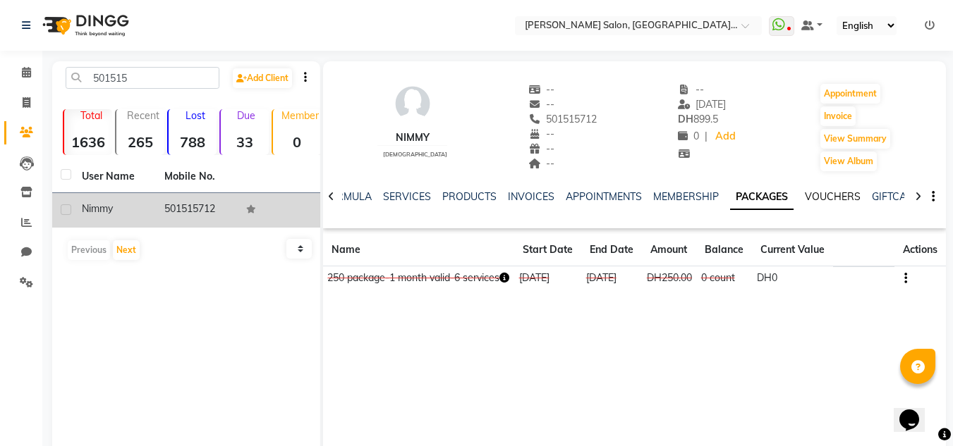
click at [831, 191] on div "VOUCHERS" at bounding box center [833, 197] width 56 height 15
click at [830, 191] on link "VOUCHERS" at bounding box center [833, 196] width 56 height 13
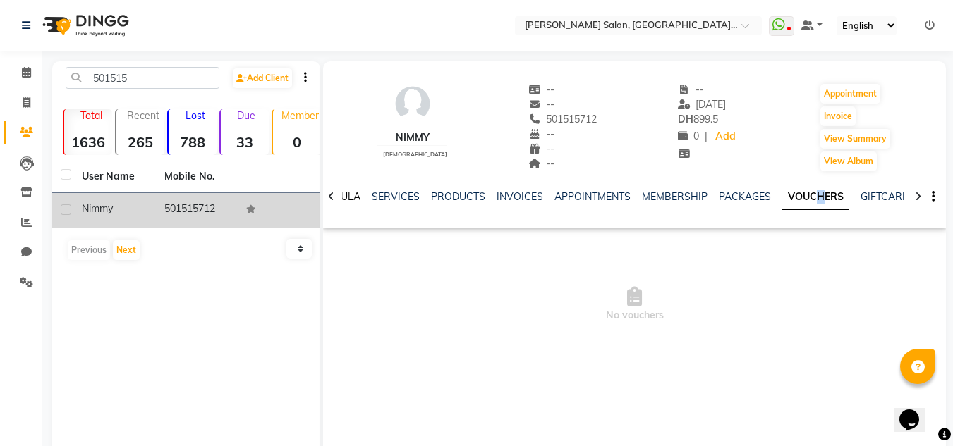
click at [355, 202] on link "FORMULA" at bounding box center [336, 196] width 49 height 13
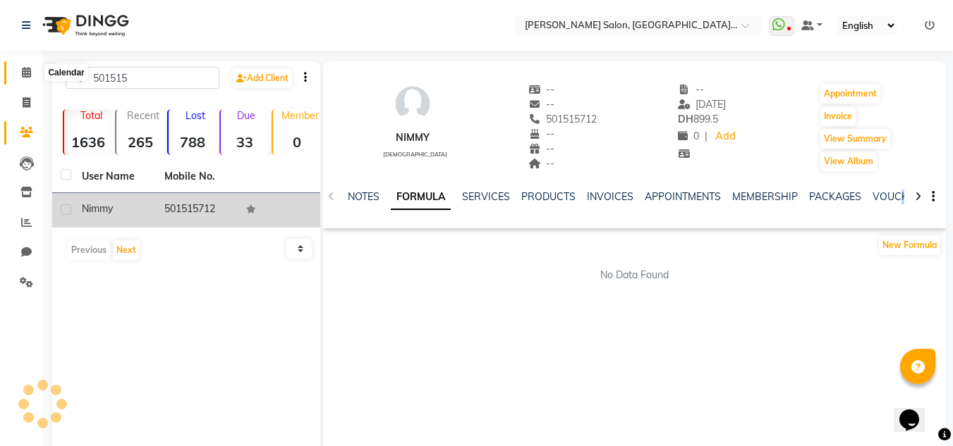
click at [21, 79] on span at bounding box center [26, 73] width 25 height 16
